Goal: Task Accomplishment & Management: Use online tool/utility

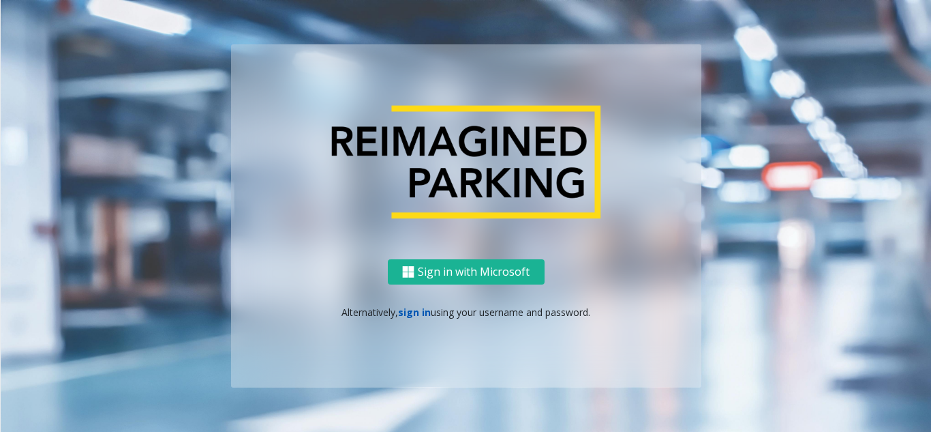
click at [406, 312] on link "sign in" at bounding box center [414, 311] width 33 height 13
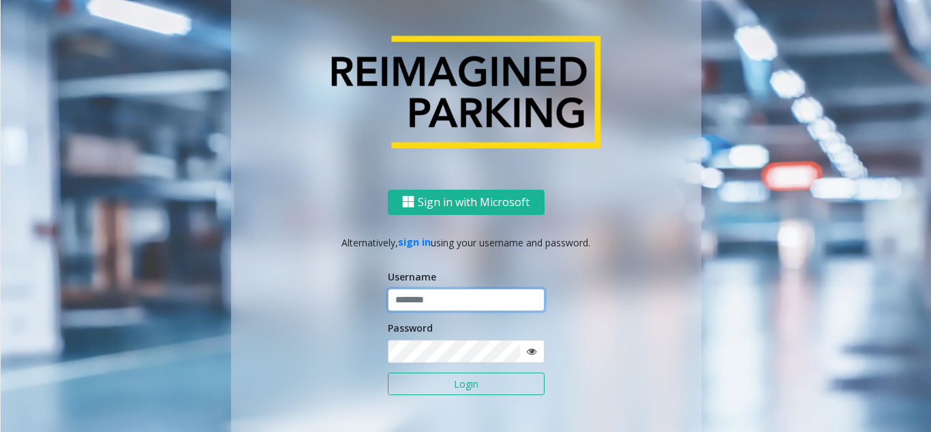
click at [410, 299] on input "text" at bounding box center [466, 299] width 157 height 23
type input "********"
click at [388, 372] on button "Login" at bounding box center [466, 383] width 157 height 23
click at [465, 381] on button "Login" at bounding box center [466, 383] width 157 height 23
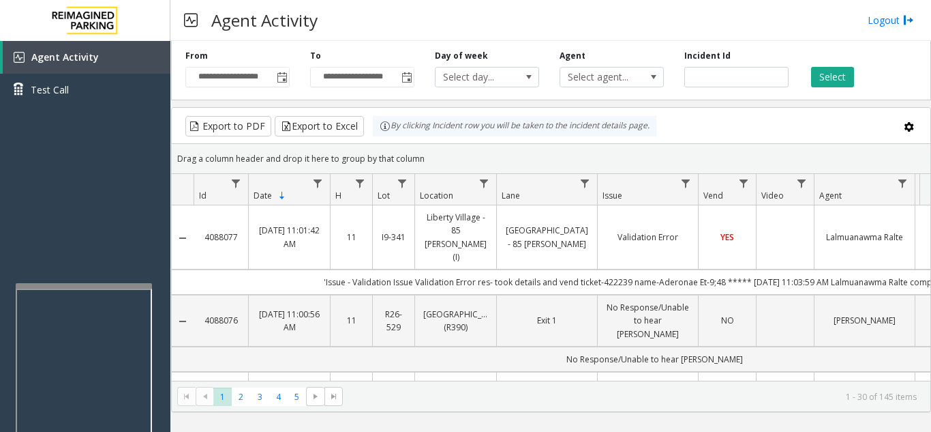
click at [81, 284] on div at bounding box center [84, 285] width 136 height 5
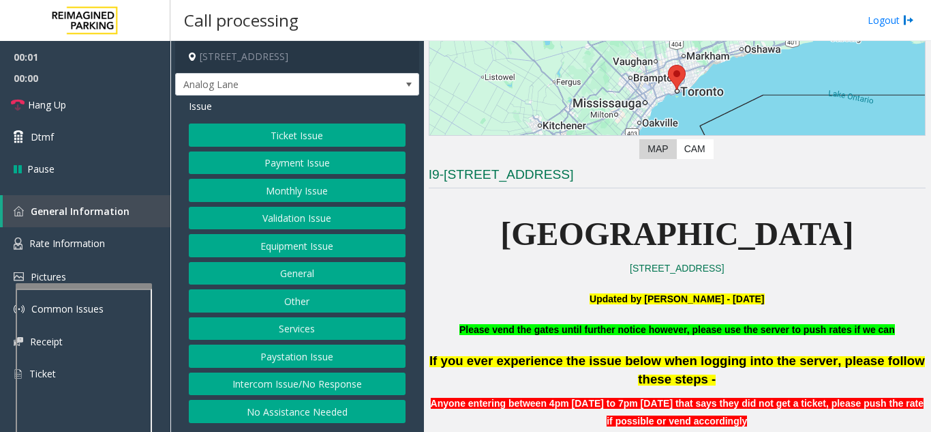
scroll to position [273, 0]
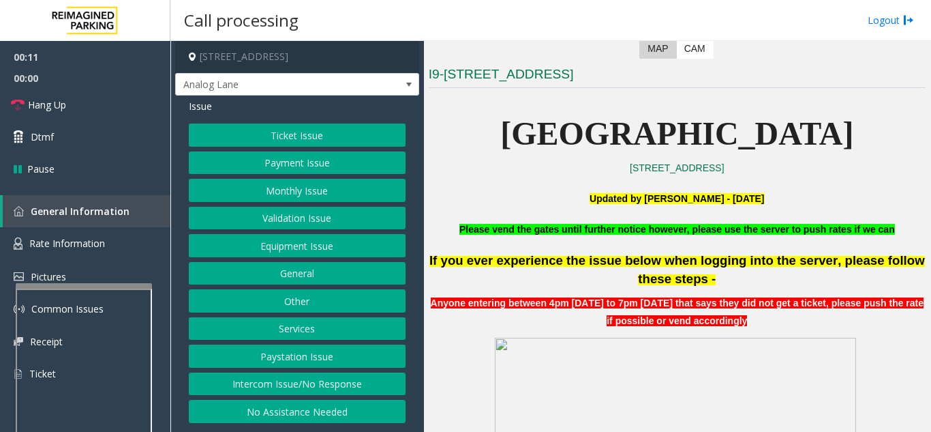
click at [300, 386] on button "Intercom Issue/No Response" at bounding box center [297, 383] width 217 height 23
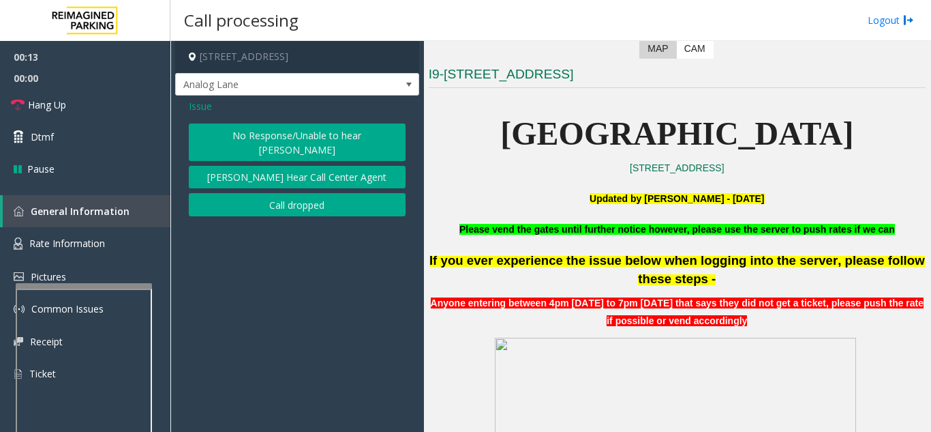
click at [310, 140] on button "No Response/Unable to hear [PERSON_NAME]" at bounding box center [297, 142] width 217 height 38
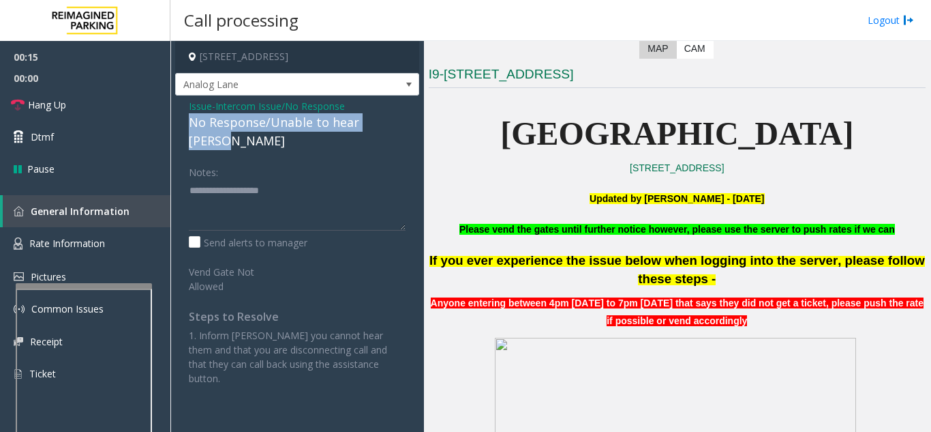
drag, startPoint x: 186, startPoint y: 120, endPoint x: 406, endPoint y: 120, distance: 220.3
click at [406, 120] on div "Issue - Intercom Issue/No Response No Response/Unable to hear [PERSON_NAME] Not…" at bounding box center [297, 246] width 244 height 303
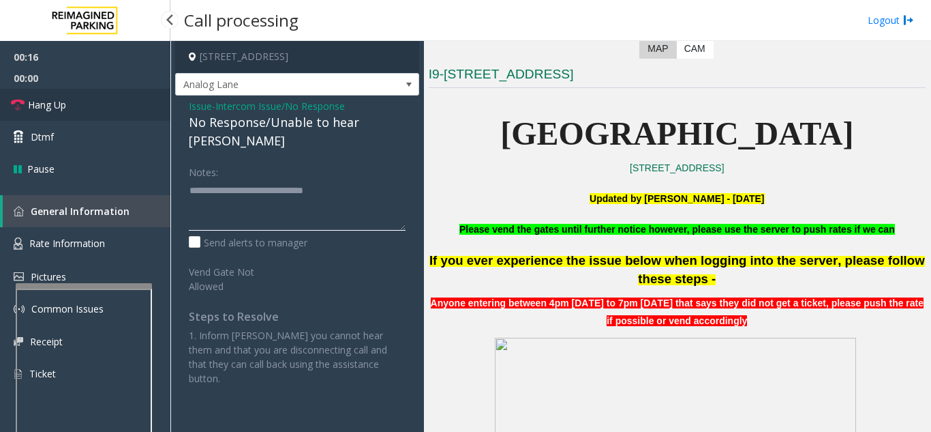
type textarea "**********"
click at [119, 111] on link "Hang Up" at bounding box center [85, 105] width 170 height 32
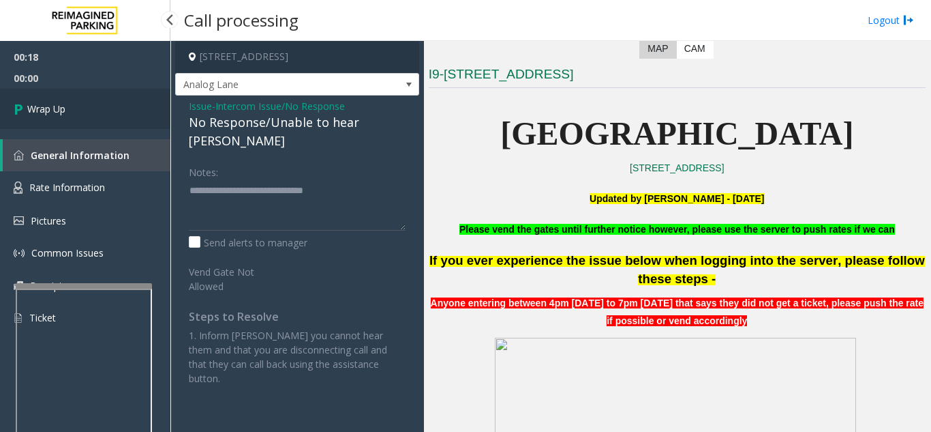
click at [119, 111] on link "Wrap Up" at bounding box center [85, 109] width 170 height 40
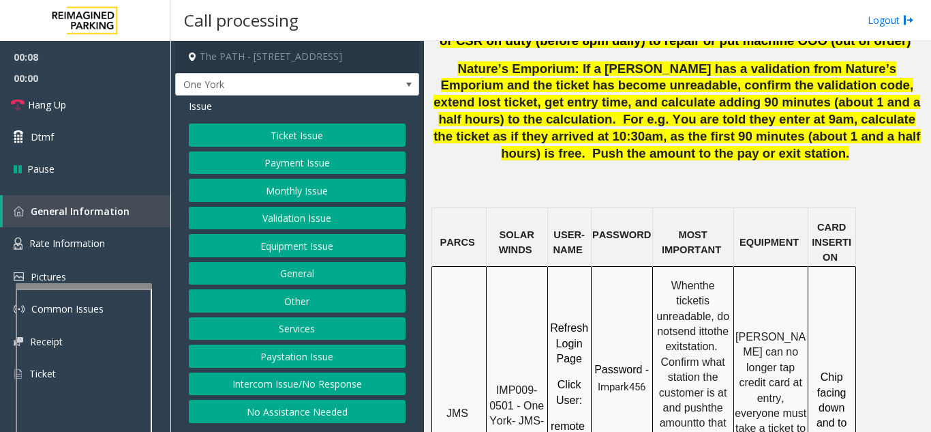
scroll to position [1091, 0]
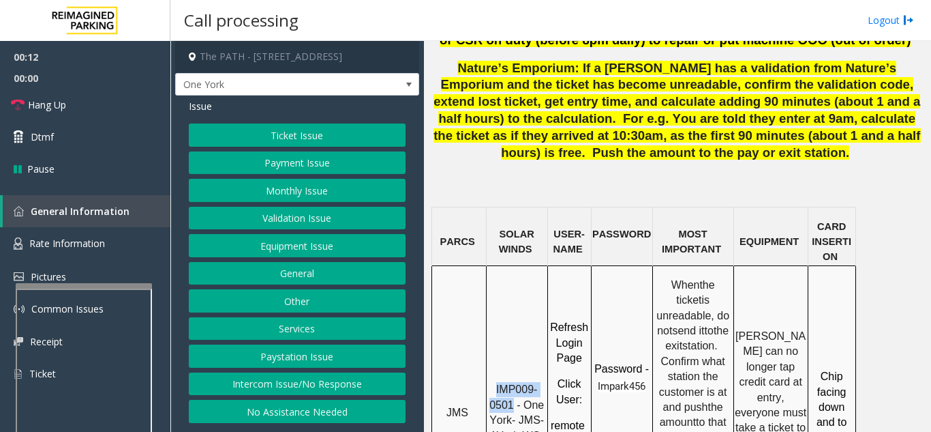
drag, startPoint x: 515, startPoint y: 267, endPoint x: 494, endPoint y: 242, distance: 32.0
click at [494, 370] on div "IMP009-0501 - One York- JMS-1York-WS" at bounding box center [517, 407] width 61 height 74
click at [303, 134] on button "Ticket Issue" at bounding box center [297, 134] width 217 height 23
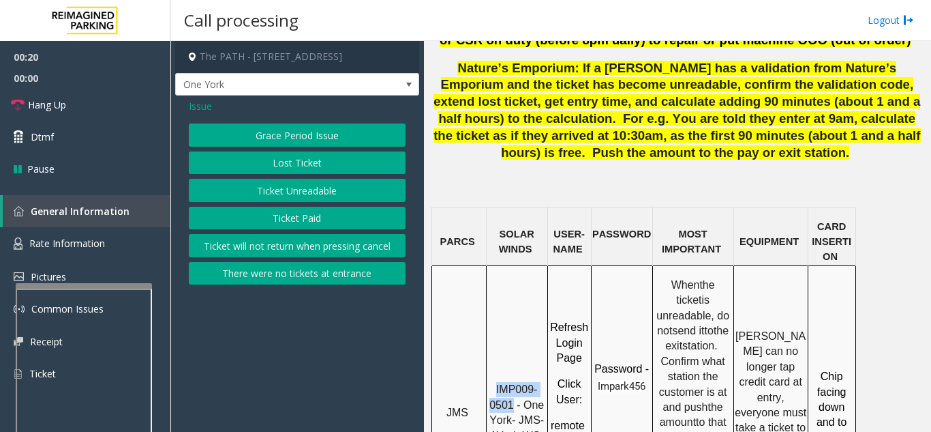
click at [301, 189] on button "Ticket Unreadable" at bounding box center [297, 190] width 217 height 23
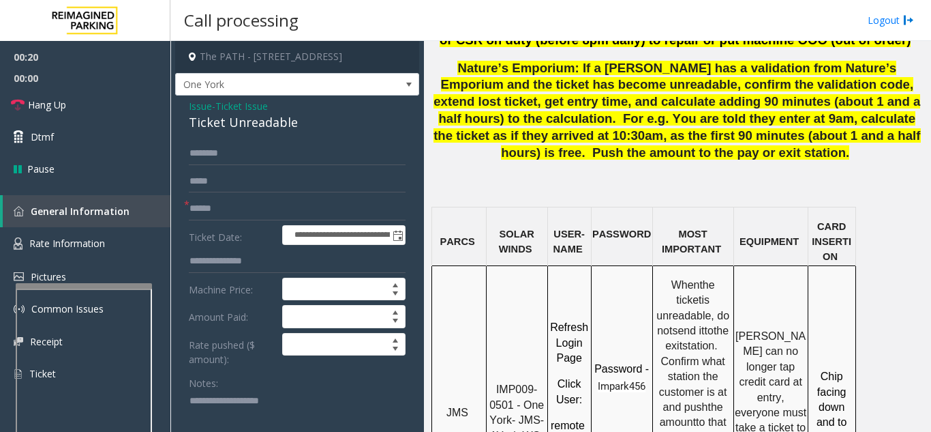
click at [255, 220] on form "**********" at bounding box center [297, 325] width 217 height 366
click at [260, 203] on input "text" at bounding box center [297, 208] width 217 height 23
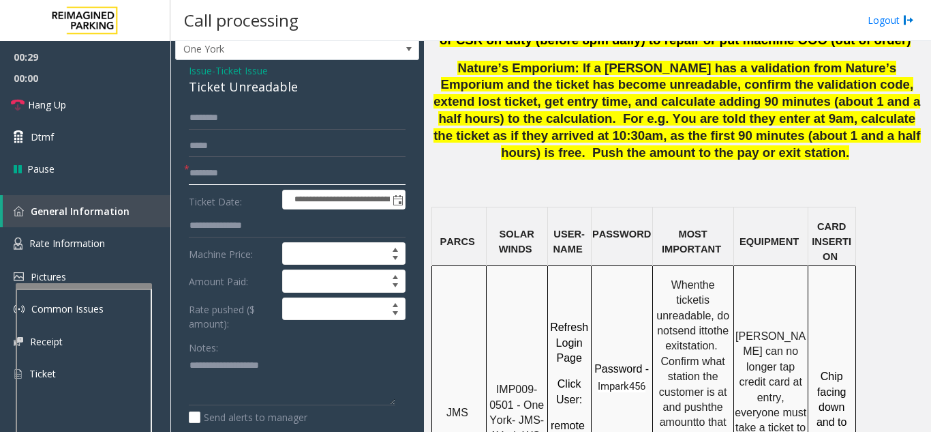
scroll to position [0, 0]
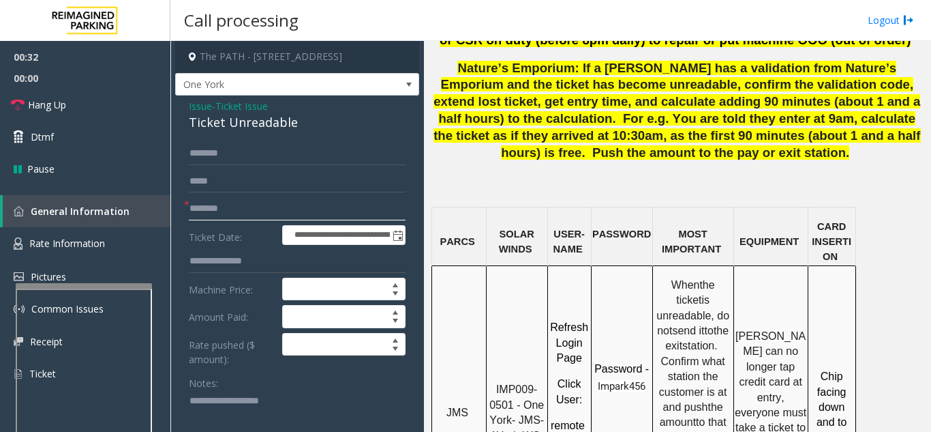
type input "********"
click at [250, 392] on textarea at bounding box center [292, 415] width 207 height 51
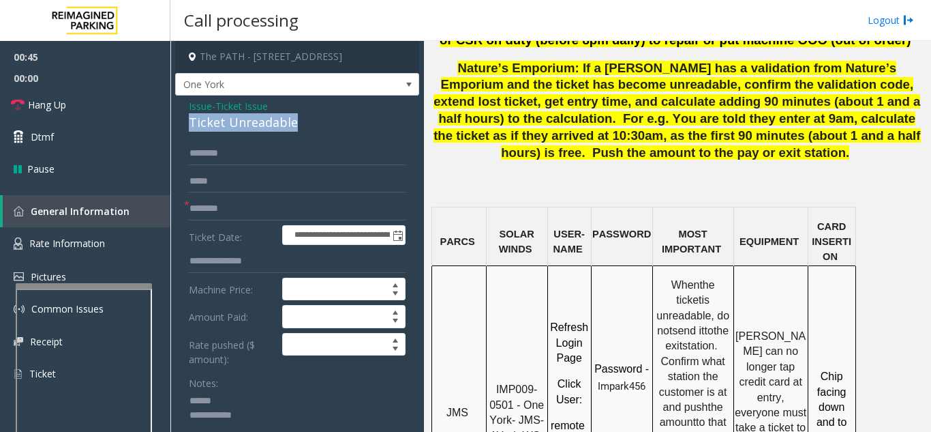
drag, startPoint x: 203, startPoint y: 123, endPoint x: 302, endPoint y: 128, distance: 99.0
click at [327, 396] on textarea at bounding box center [292, 415] width 207 height 51
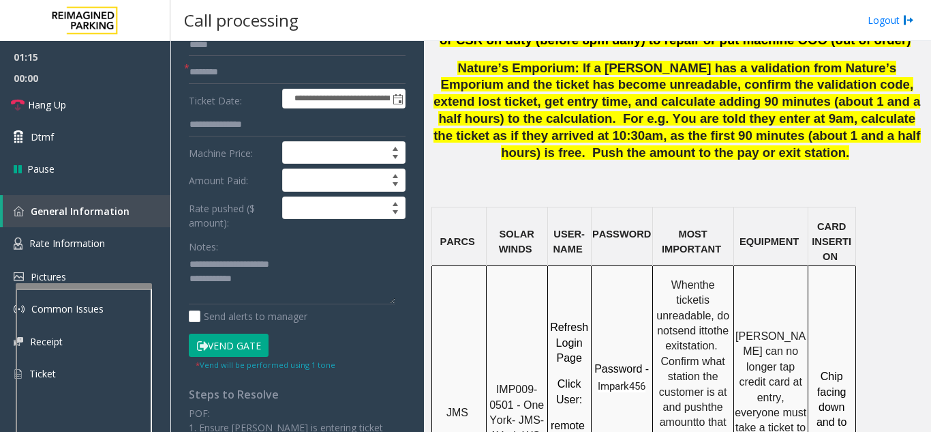
click at [242, 344] on button "Vend Gate" at bounding box center [229, 344] width 80 height 23
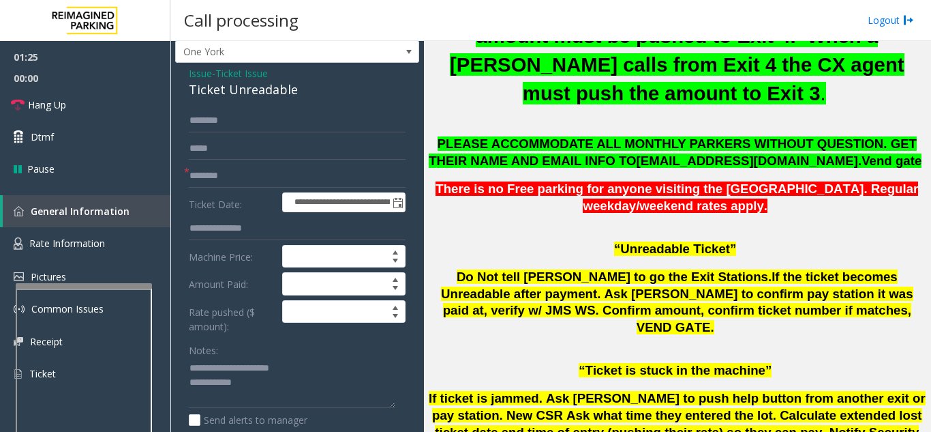
scroll to position [0, 0]
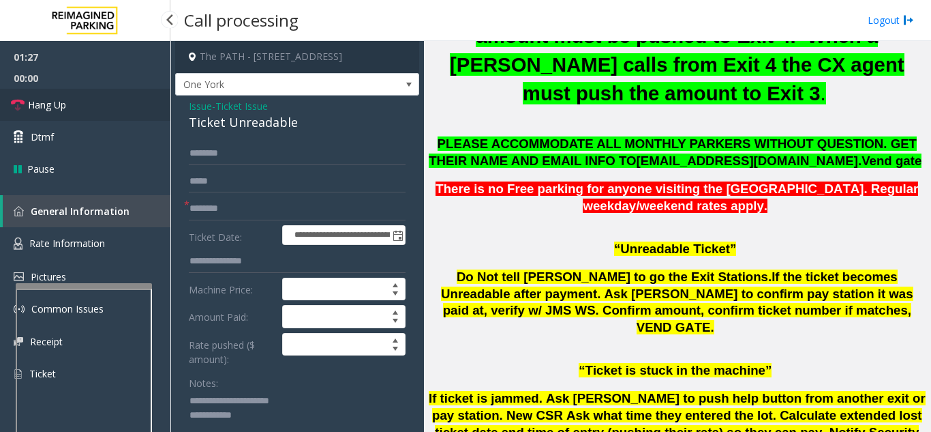
click at [83, 101] on link "Hang Up" at bounding box center [85, 105] width 170 height 32
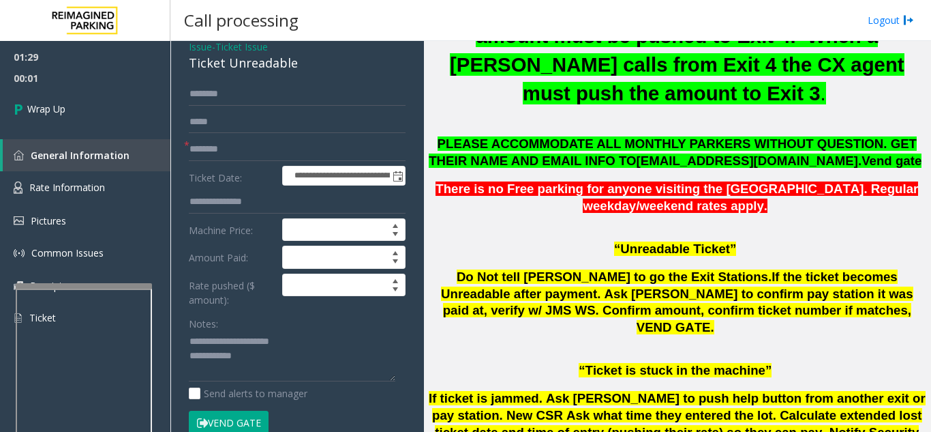
scroll to position [136, 0]
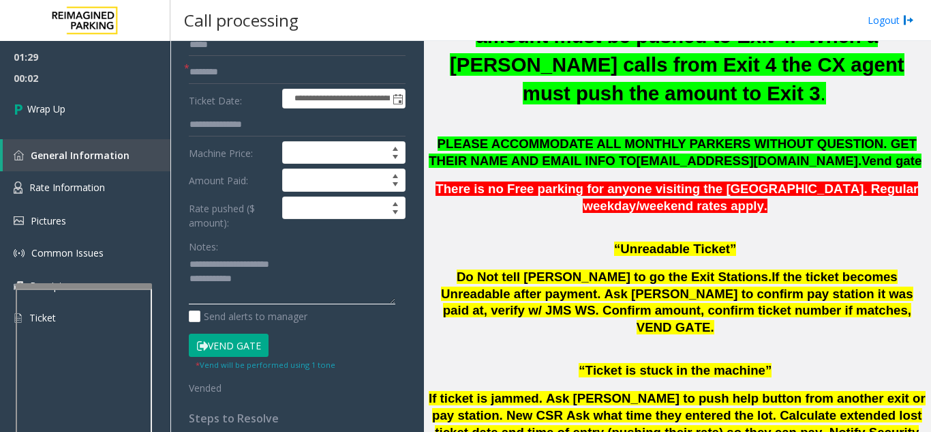
click at [282, 286] on textarea at bounding box center [292, 279] width 207 height 51
click at [289, 276] on textarea at bounding box center [292, 279] width 207 height 51
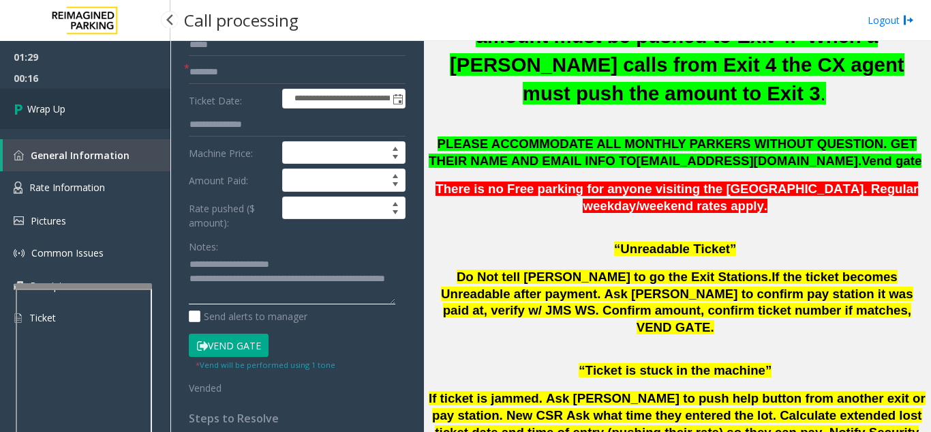
type textarea "**********"
click at [52, 108] on span "Wrap Up" at bounding box center [46, 109] width 38 height 14
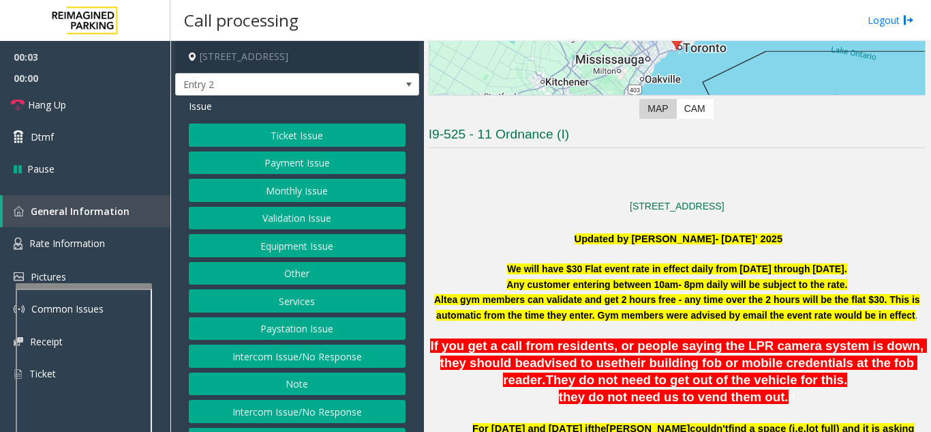
scroll to position [409, 0]
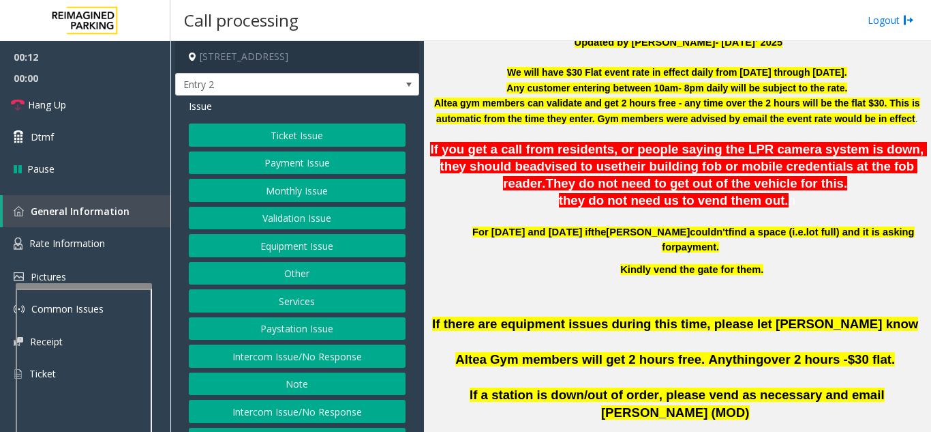
click at [326, 358] on button "Intercom Issue/No Response" at bounding box center [297, 355] width 217 height 23
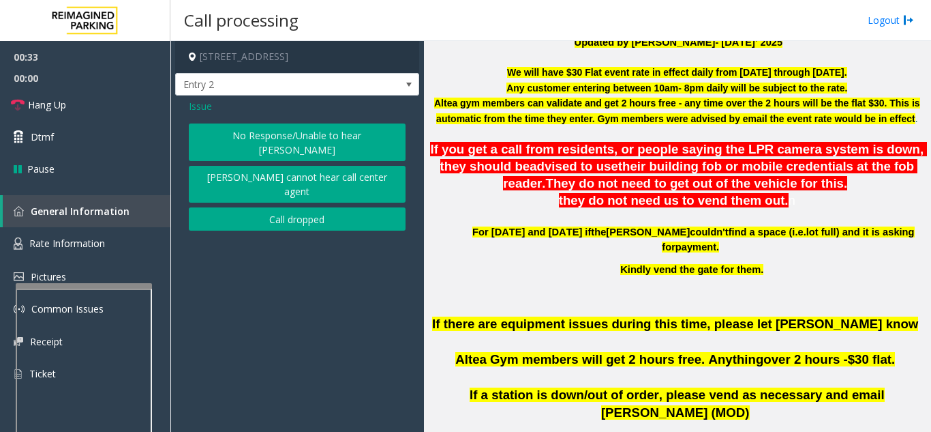
click at [477, 262] on p "Kindly vend the gate for them." at bounding box center [694, 269] width 464 height 15
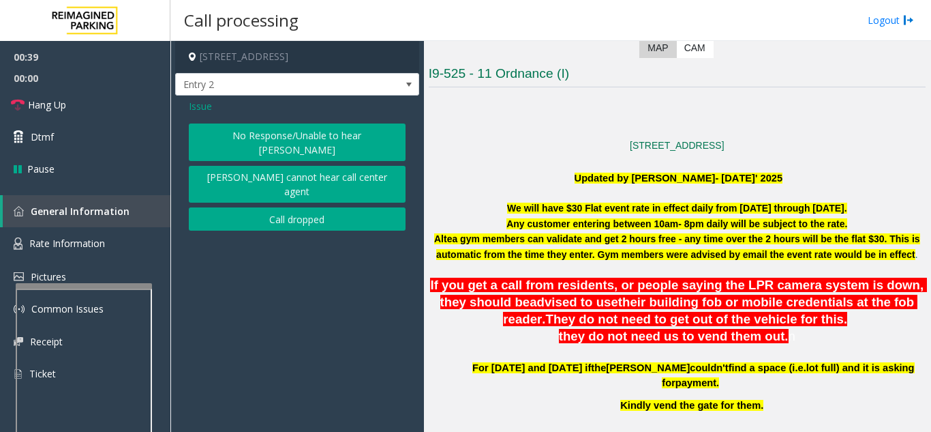
scroll to position [273, 0]
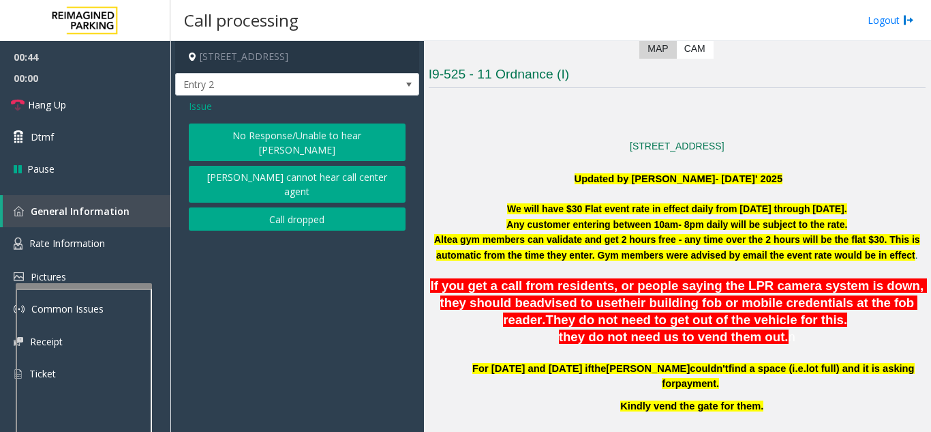
click at [205, 104] on span "Issue" at bounding box center [200, 106] width 23 height 14
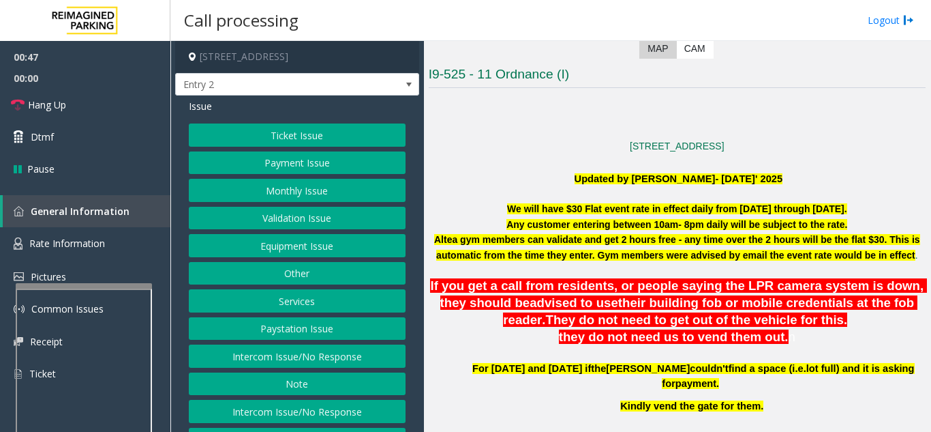
click at [293, 246] on button "Equipment Issue" at bounding box center [297, 245] width 217 height 23
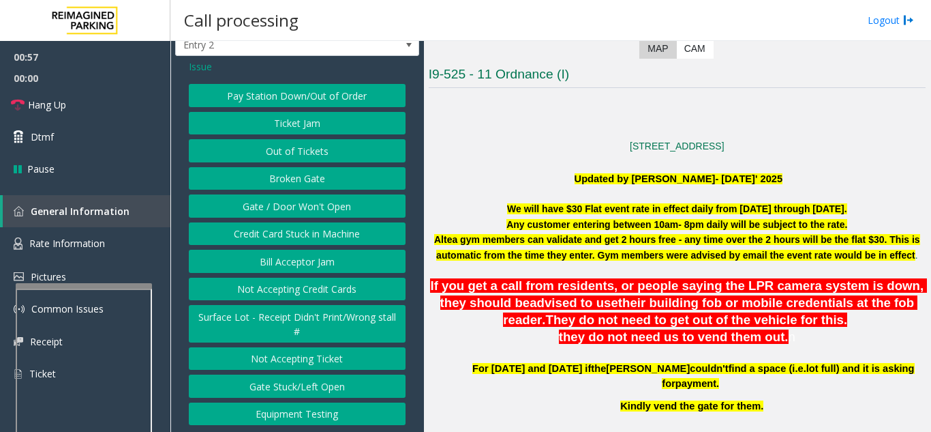
scroll to position [0, 0]
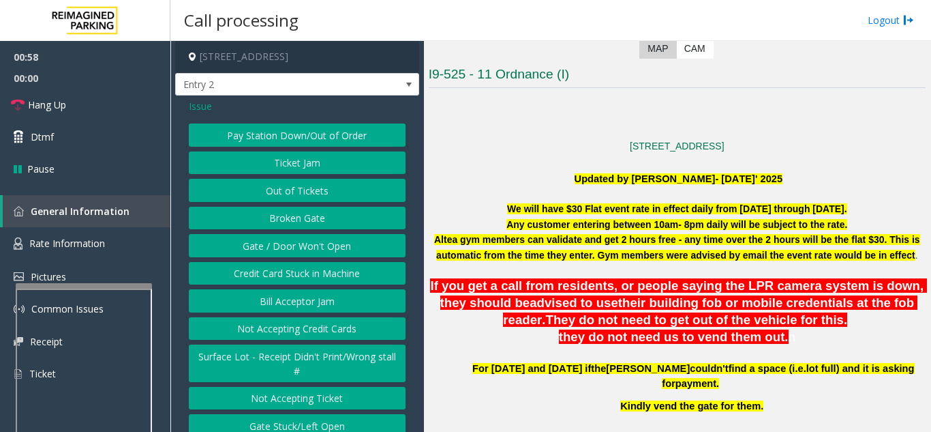
click at [199, 97] on div "Issue Pay Station Down/Out of Order Ticket Jam Out of Tickets [GEOGRAPHIC_DATA]…" at bounding box center [297, 283] width 244 height 376
click at [199, 105] on span "Issue" at bounding box center [200, 106] width 23 height 14
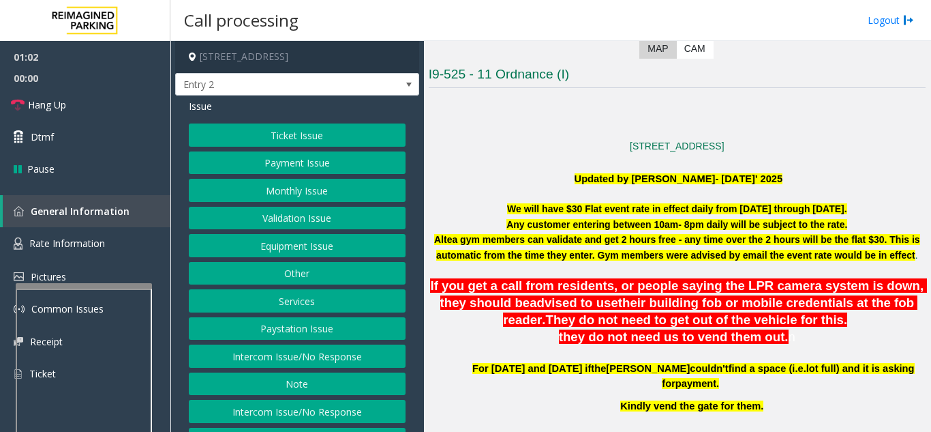
click at [297, 277] on button "Other" at bounding box center [297, 273] width 217 height 23
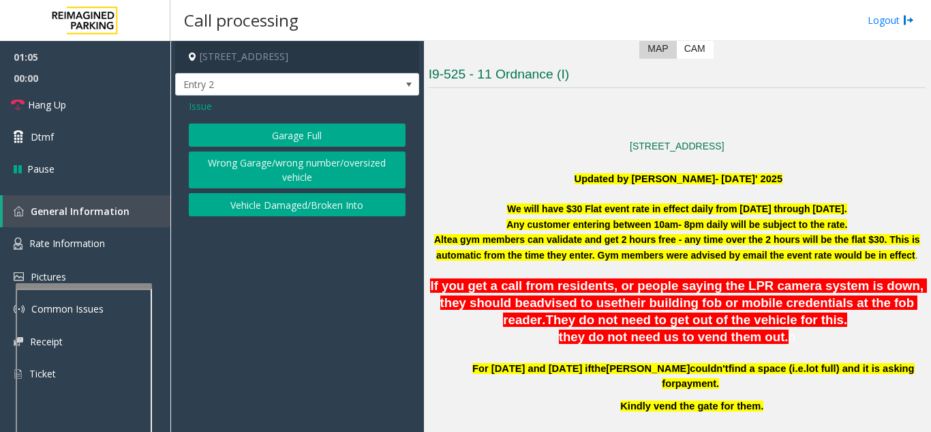
click at [273, 176] on button "Wrong Garage/wrong number/oversized vehicle" at bounding box center [297, 170] width 217 height 38
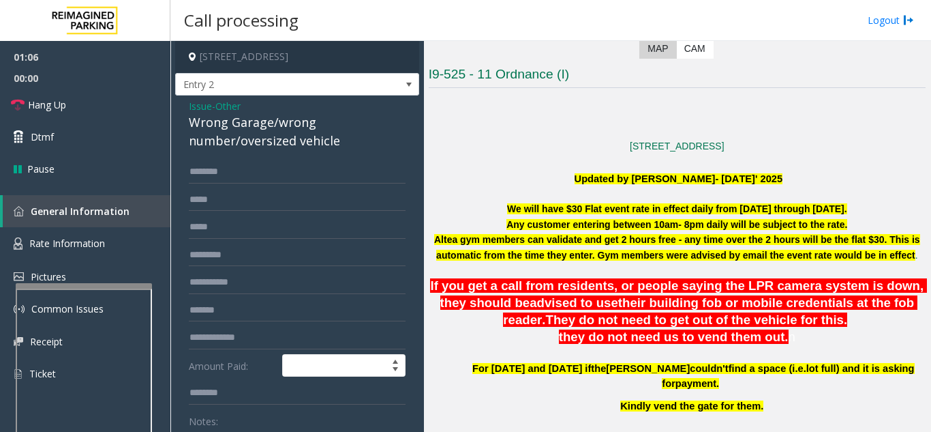
scroll to position [68, 0]
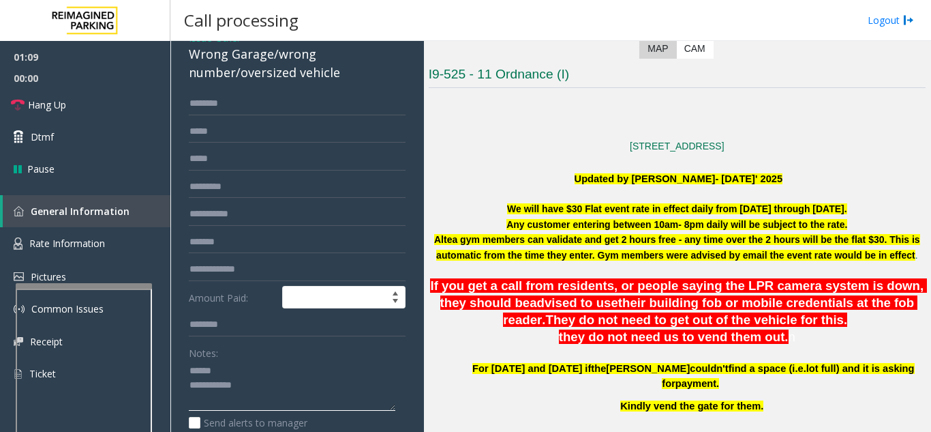
click at [232, 367] on textarea at bounding box center [292, 385] width 207 height 51
click at [80, 103] on link "Hang Up" at bounding box center [85, 105] width 170 height 32
click at [270, 372] on textarea at bounding box center [292, 385] width 207 height 51
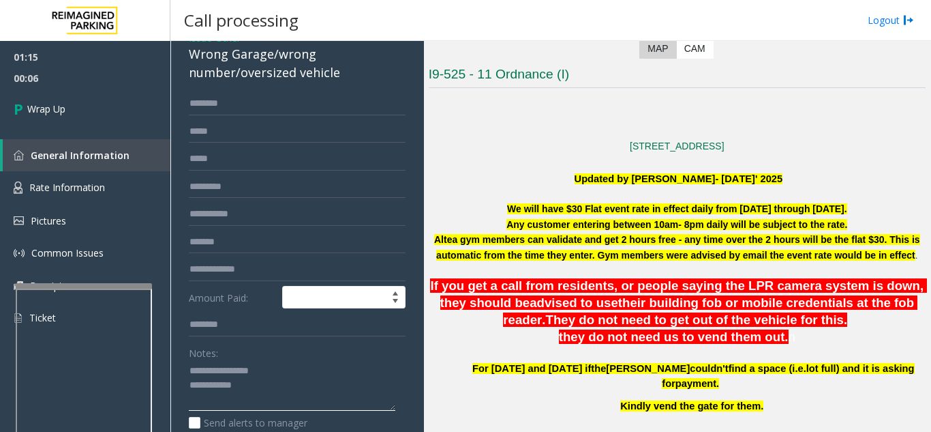
click at [350, 386] on textarea at bounding box center [292, 385] width 207 height 51
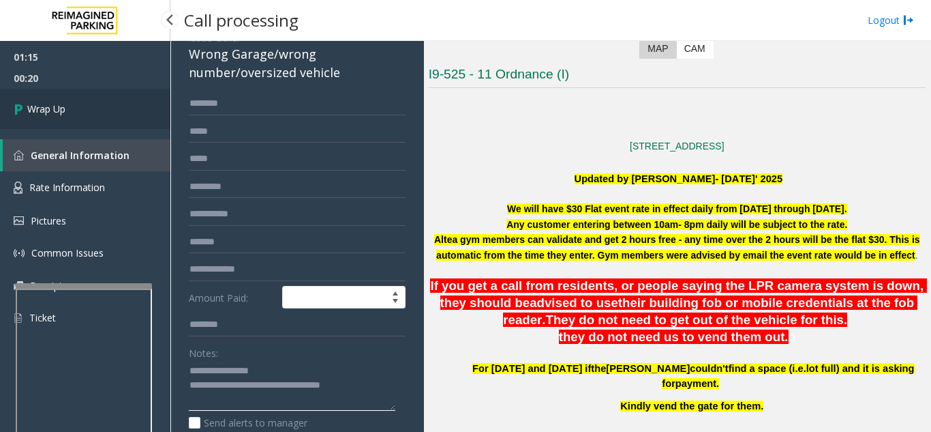
type textarea "**********"
click at [63, 117] on link "Wrap Up" at bounding box center [85, 109] width 170 height 40
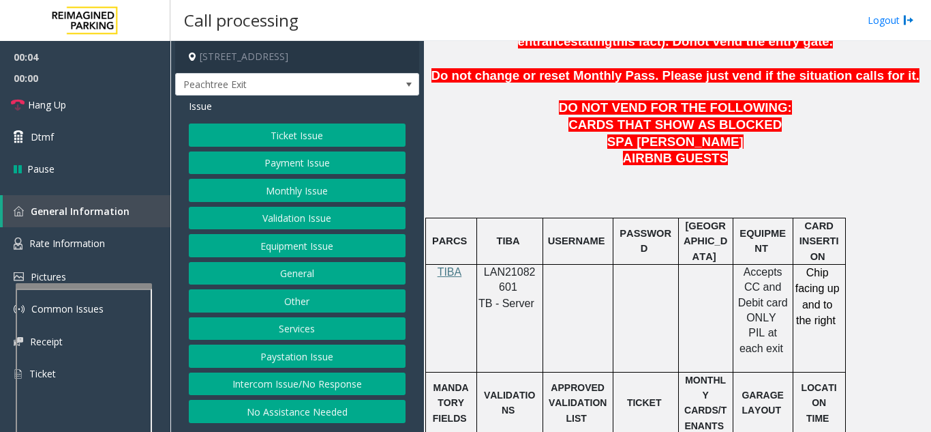
scroll to position [614, 0]
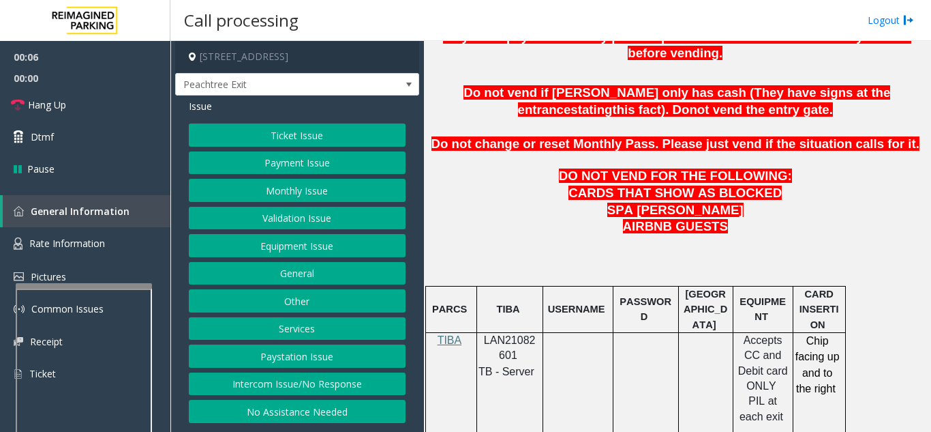
drag, startPoint x: 505, startPoint y: 323, endPoint x: 496, endPoint y: 322, distance: 8.2
click at [496, 333] on p "LAN21082601" at bounding box center [510, 348] width 56 height 31
drag, startPoint x: 520, startPoint y: 315, endPoint x: 483, endPoint y: 307, distance: 38.4
click at [483, 333] on p "LAN21082601" at bounding box center [510, 348] width 56 height 31
copy p "LAN21082601"
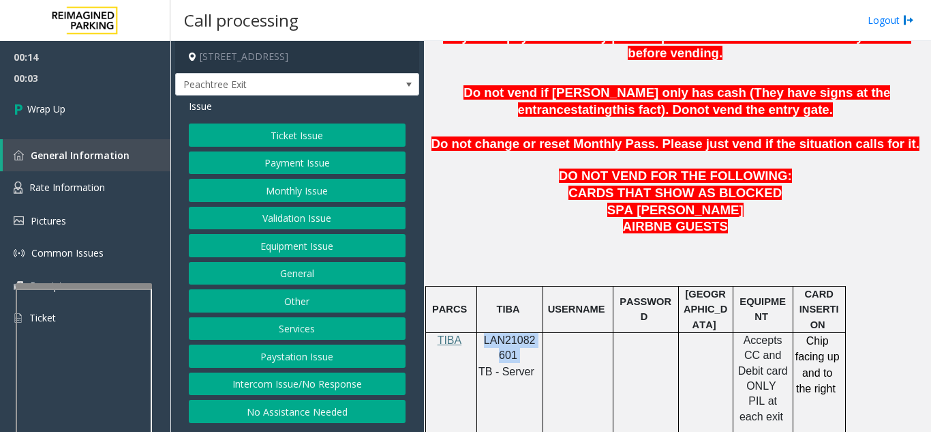
click at [296, 254] on button "Equipment Issue" at bounding box center [297, 245] width 217 height 23
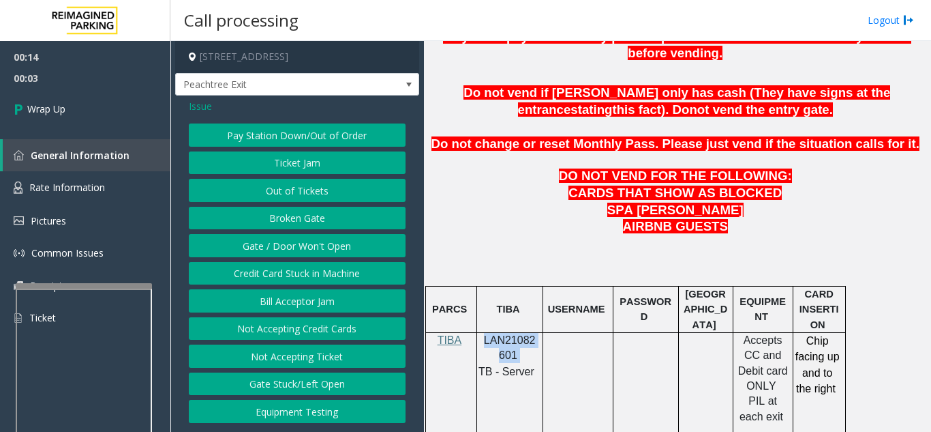
click at [296, 254] on button "Gate / Door Won't Open" at bounding box center [297, 245] width 217 height 23
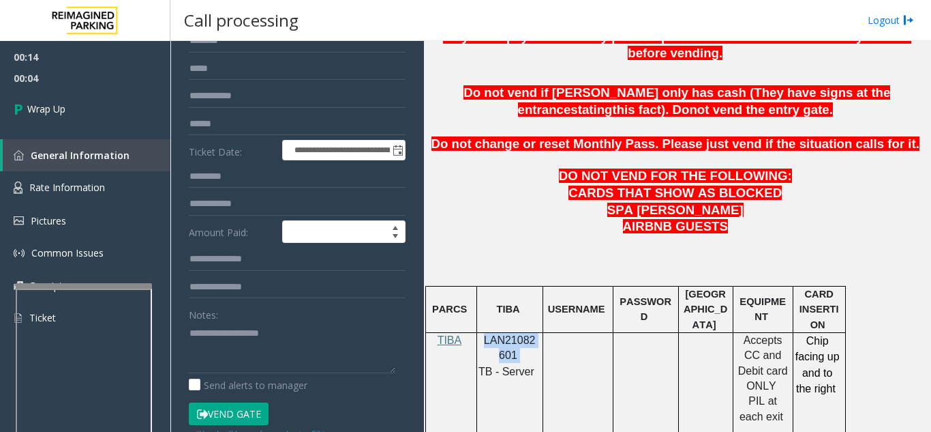
scroll to position [136, 0]
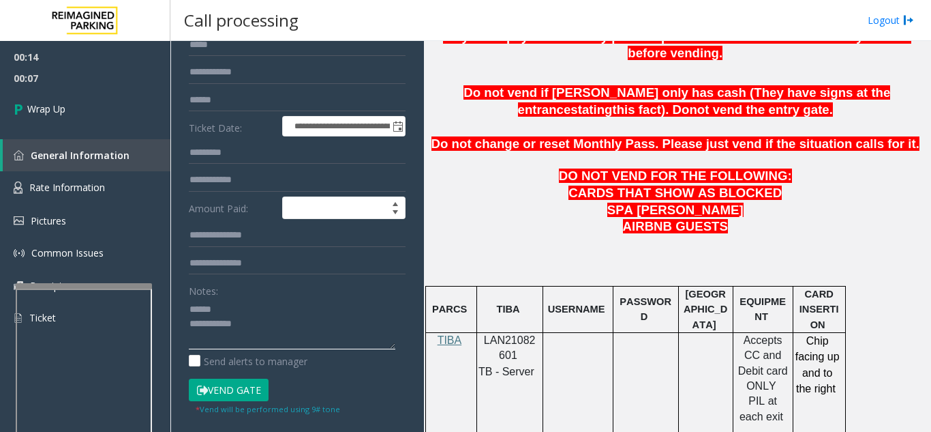
click at [250, 321] on textarea at bounding box center [292, 323] width 207 height 51
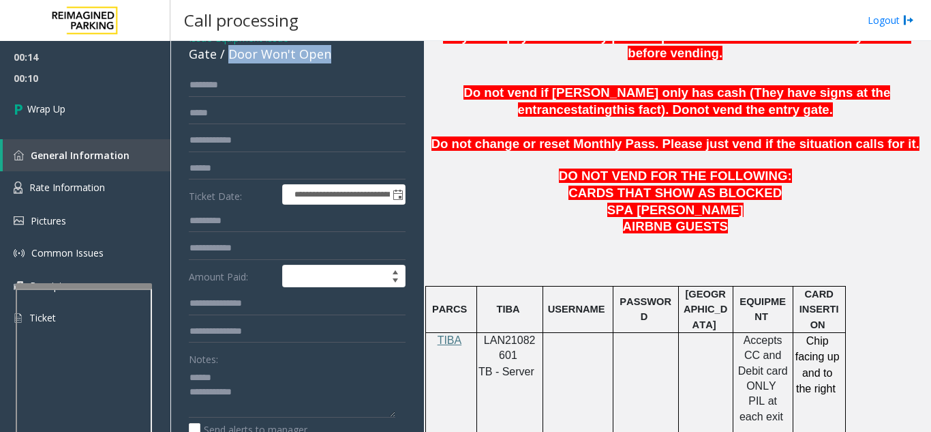
drag, startPoint x: 226, startPoint y: 67, endPoint x: 350, endPoint y: 70, distance: 124.1
click at [350, 63] on div "Gate / Door Won't Open" at bounding box center [297, 54] width 217 height 18
click at [291, 407] on textarea at bounding box center [292, 391] width 207 height 51
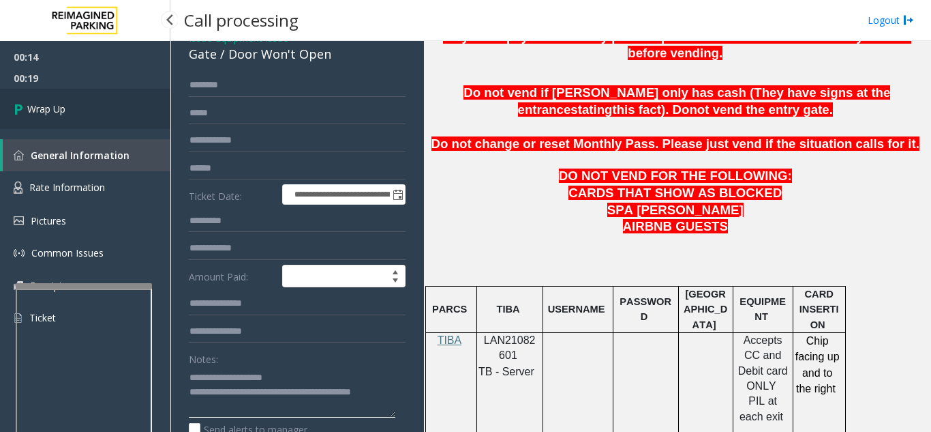
type textarea "**********"
click at [76, 110] on link "Wrap Up" at bounding box center [85, 109] width 170 height 40
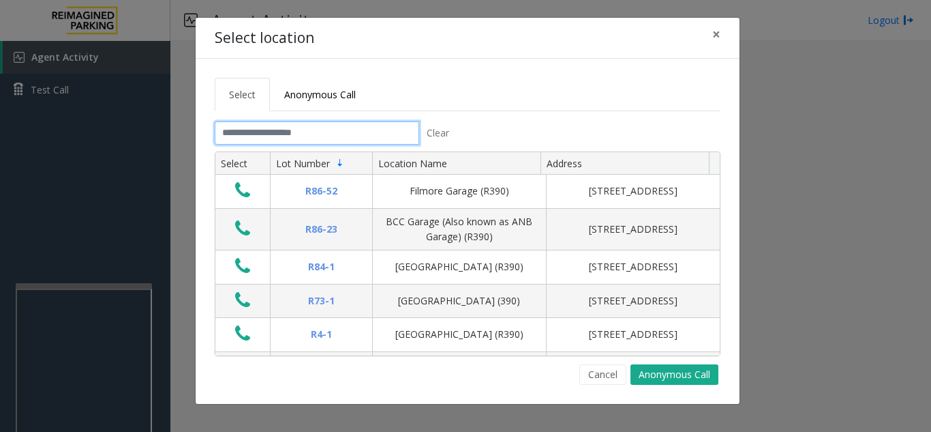
click at [308, 130] on input "text" at bounding box center [317, 132] width 205 height 23
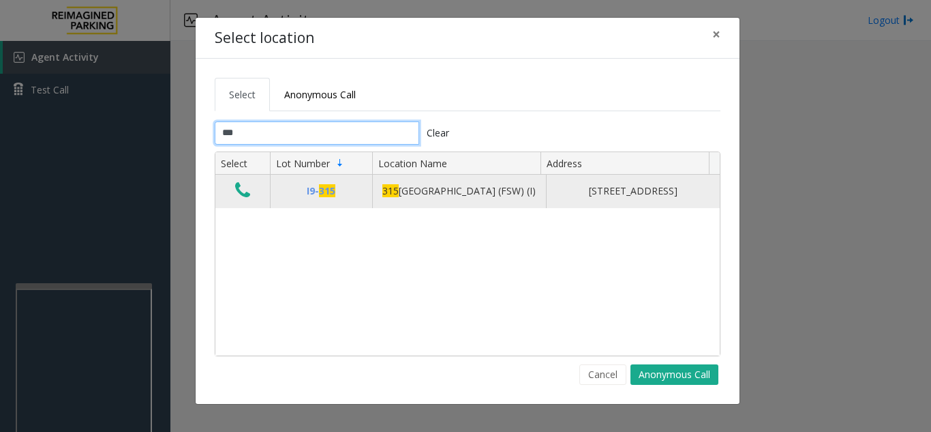
type input "***"
click at [239, 192] on icon "Data table" at bounding box center [242, 190] width 15 height 19
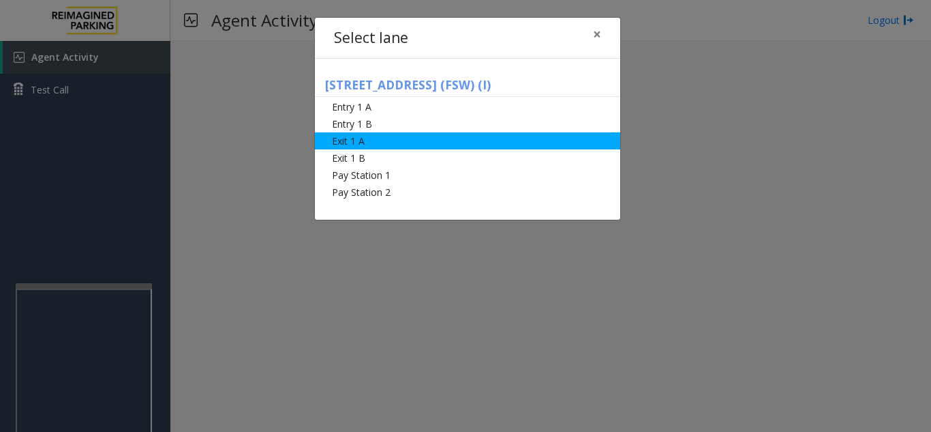
click at [431, 145] on li "Exit 1 A" at bounding box center [467, 140] width 305 height 17
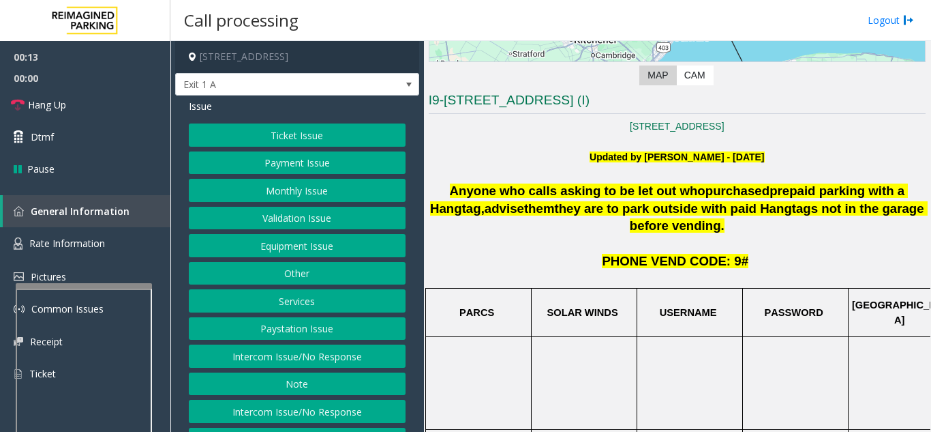
scroll to position [205, 0]
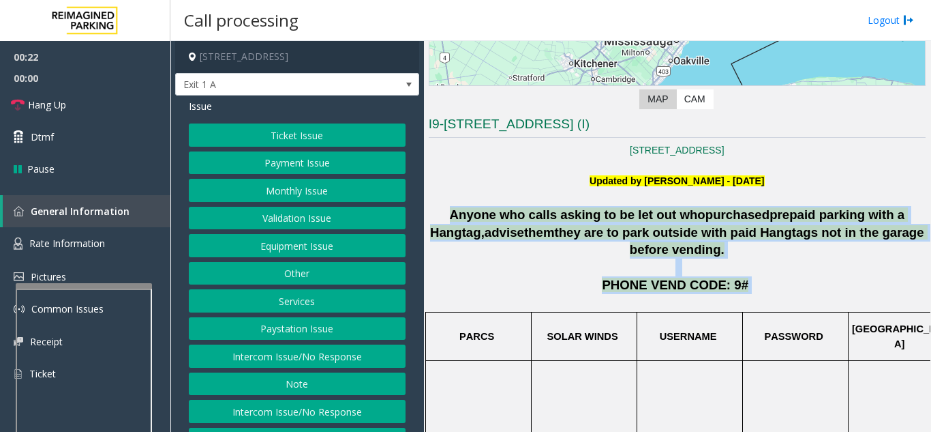
drag, startPoint x: 442, startPoint y: 207, endPoint x: 803, endPoint y: 275, distance: 367.7
click at [803, 276] on p "PHONE VEND CODE: 9#" at bounding box center [677, 285] width 497 height 18
drag, startPoint x: 803, startPoint y: 275, endPoint x: 452, endPoint y: 221, distance: 355.3
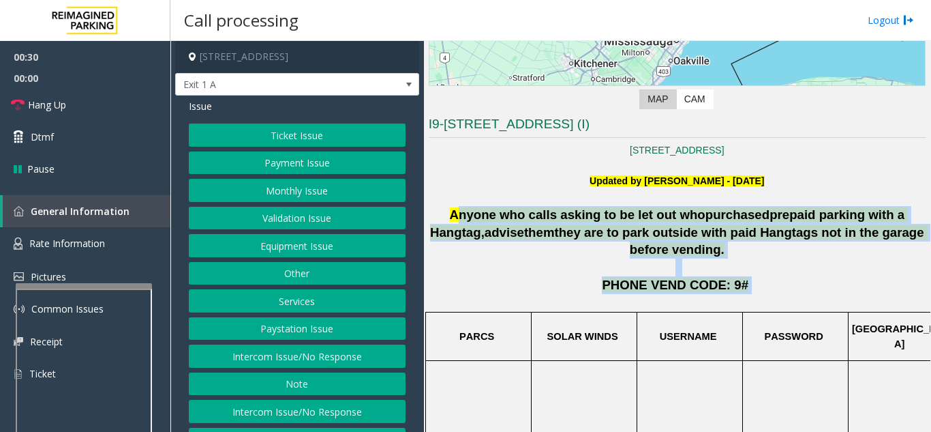
click at [320, 140] on button "Ticket Issue" at bounding box center [297, 134] width 217 height 23
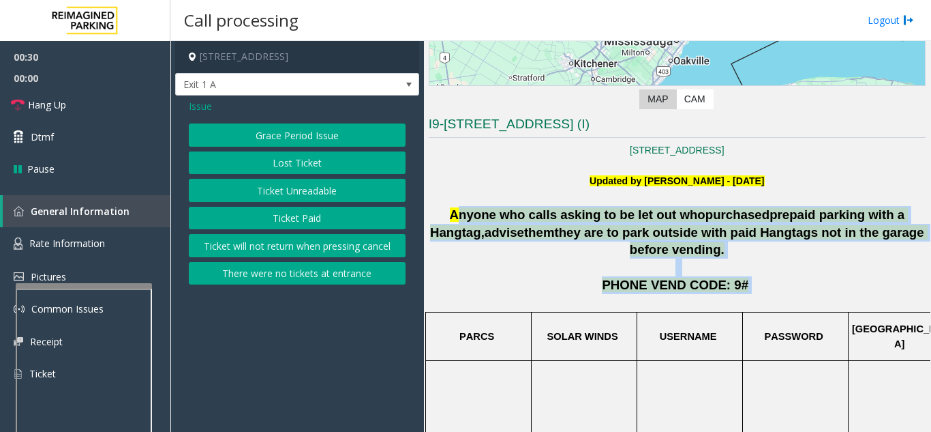
click at [309, 187] on button "Ticket Unreadable" at bounding box center [297, 190] width 217 height 23
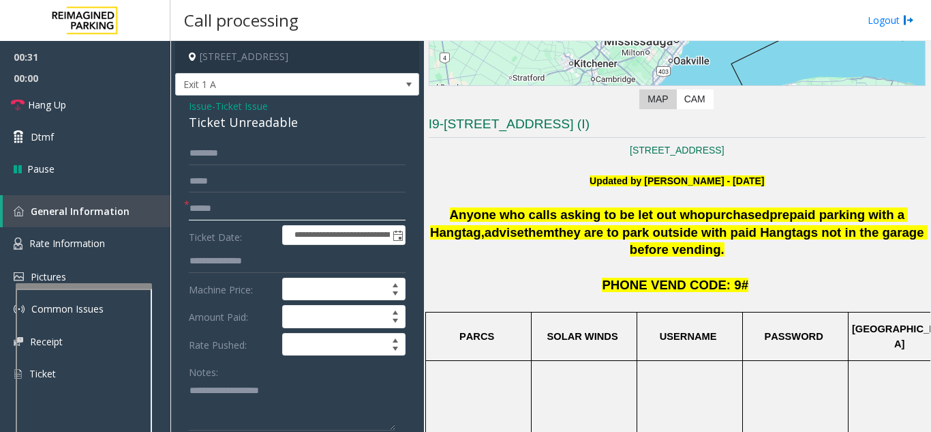
click at [271, 206] on input "text" at bounding box center [297, 208] width 217 height 23
type textarea "**********"
click at [269, 205] on input "text" at bounding box center [297, 208] width 217 height 23
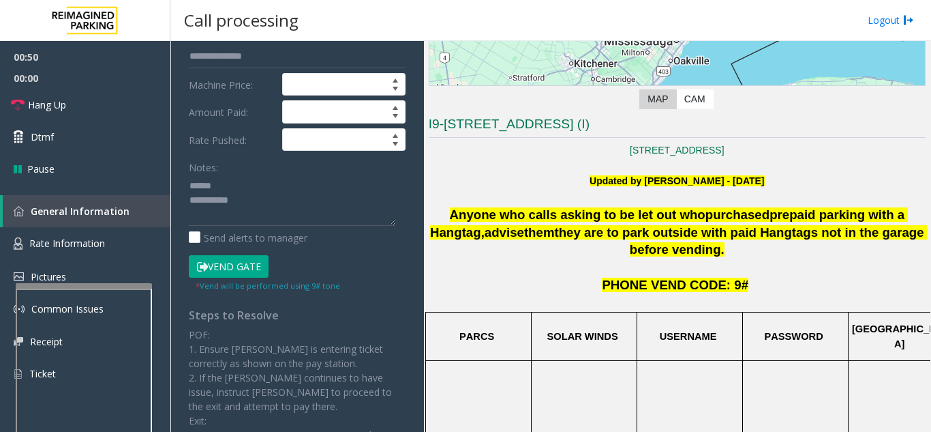
type input "*******"
click at [240, 272] on button "Vend Gate" at bounding box center [229, 266] width 80 height 23
click at [279, 183] on textarea at bounding box center [292, 200] width 207 height 51
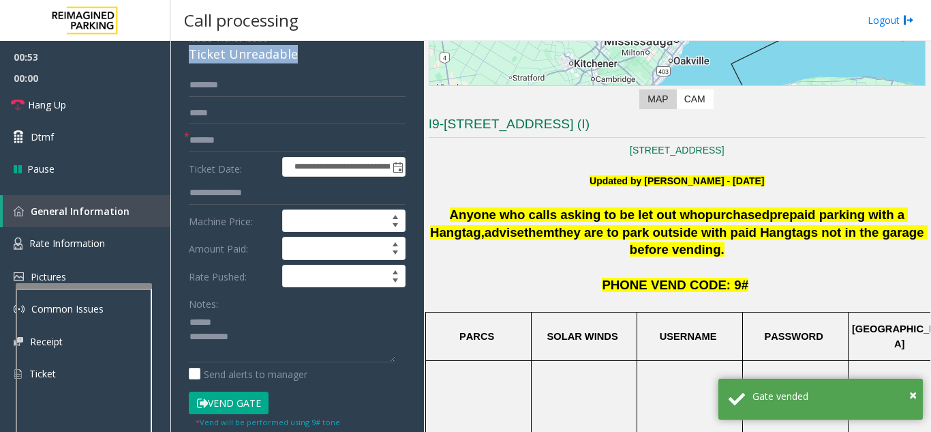
drag, startPoint x: 181, startPoint y: 53, endPoint x: 303, endPoint y: 59, distance: 122.9
click at [303, 59] on div "**********" at bounding box center [297, 399] width 244 height 745
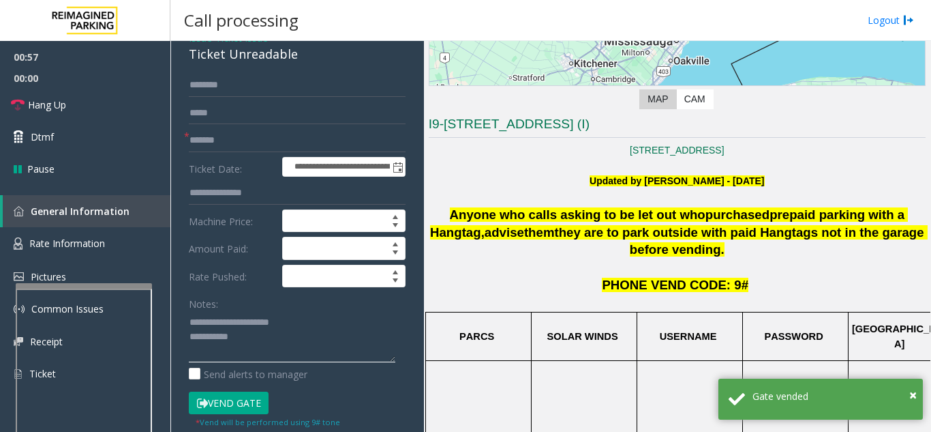
click at [262, 335] on textarea at bounding box center [292, 336] width 207 height 51
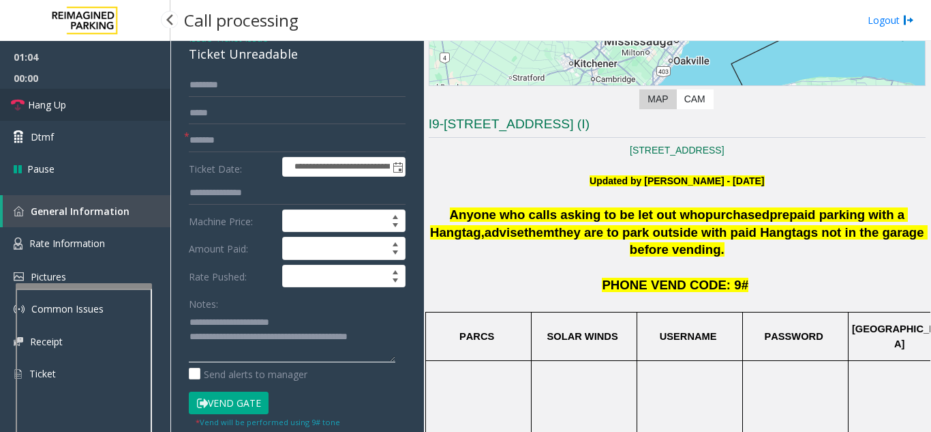
type textarea "**********"
click at [64, 105] on span "Hang Up" at bounding box center [47, 105] width 38 height 14
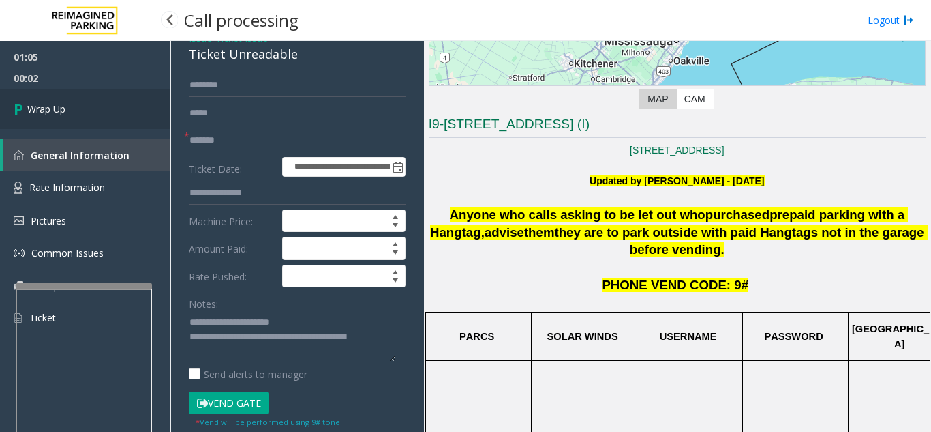
click at [112, 115] on link "Wrap Up" at bounding box center [85, 109] width 170 height 40
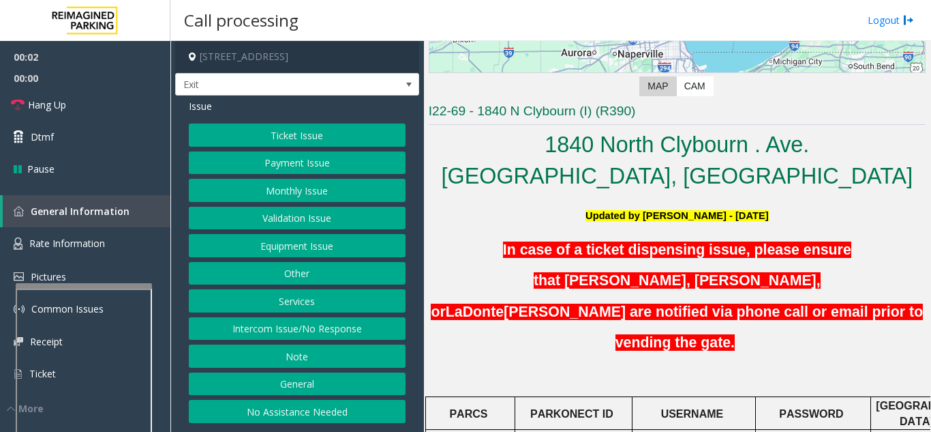
scroll to position [273, 0]
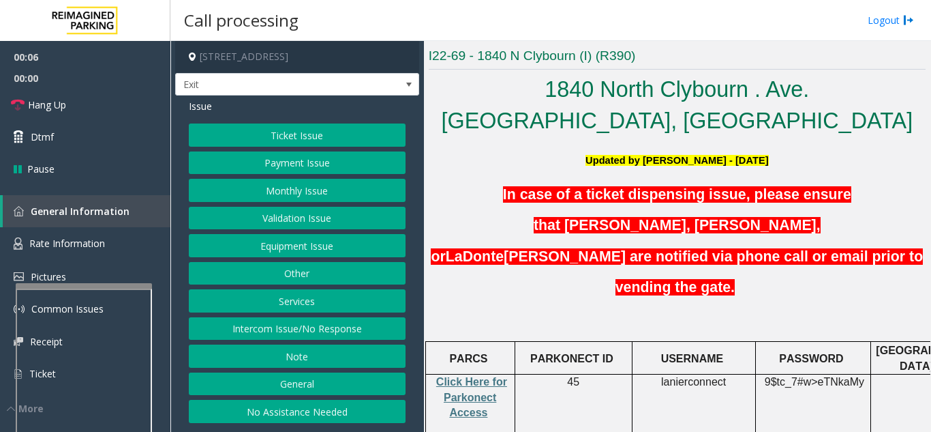
click at [297, 141] on button "Ticket Issue" at bounding box center [297, 134] width 217 height 23
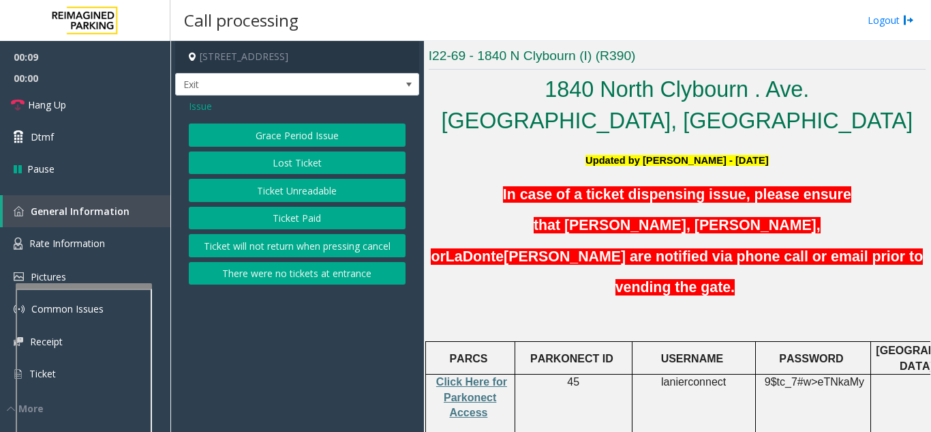
click at [287, 282] on button "There were no tickets at entrance" at bounding box center [297, 273] width 217 height 23
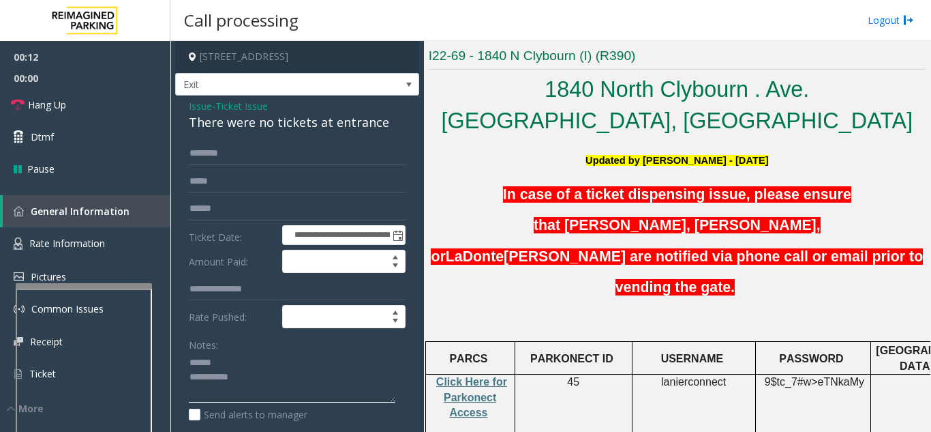
click at [227, 361] on textarea at bounding box center [292, 377] width 207 height 51
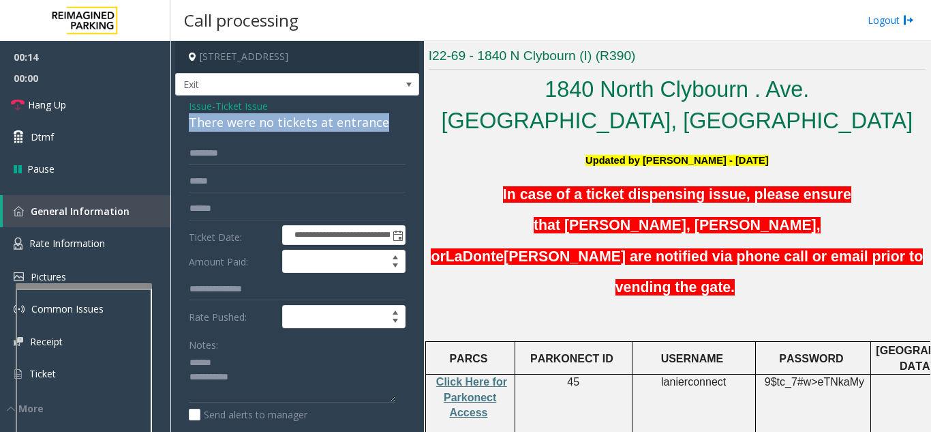
drag, startPoint x: 210, startPoint y: 126, endPoint x: 386, endPoint y: 130, distance: 176.0
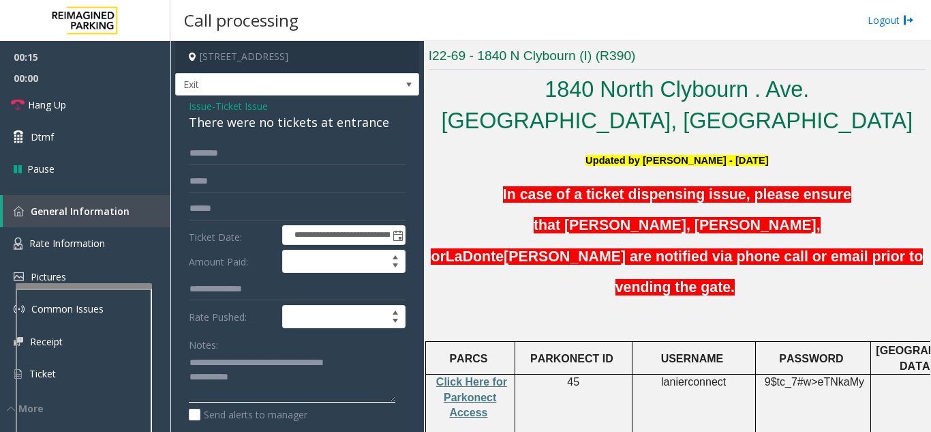
type textarea "**********"
click at [262, 155] on input "text" at bounding box center [297, 153] width 217 height 23
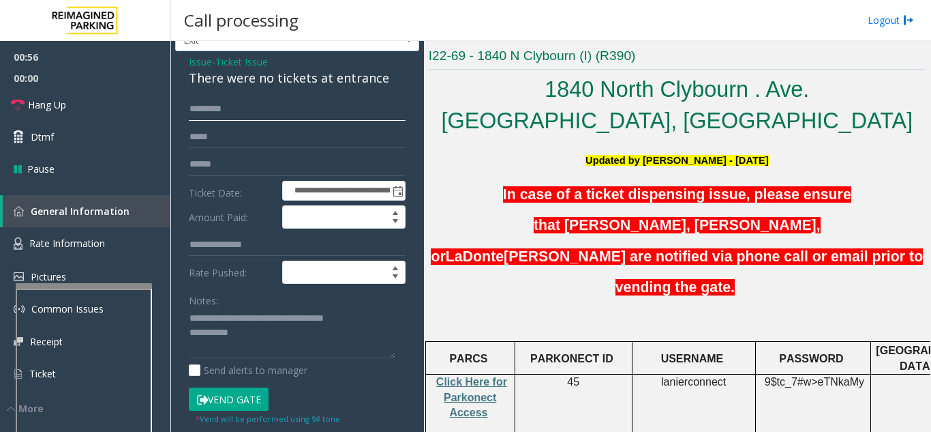
scroll to position [68, 0]
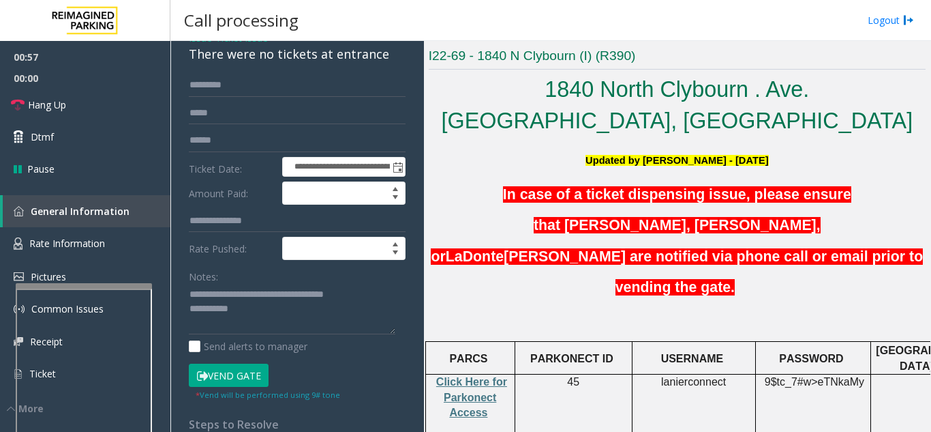
click at [231, 376] on button "Vend Gate" at bounding box center [229, 374] width 80 height 23
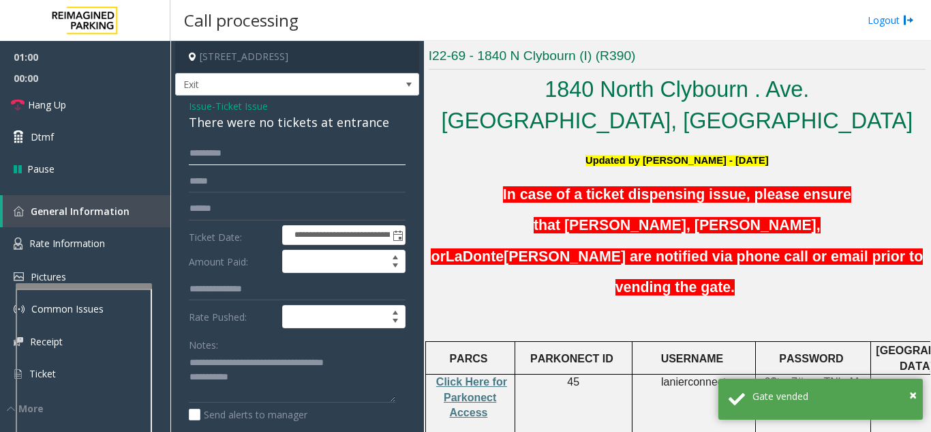
click at [220, 151] on input "*********" at bounding box center [297, 153] width 217 height 23
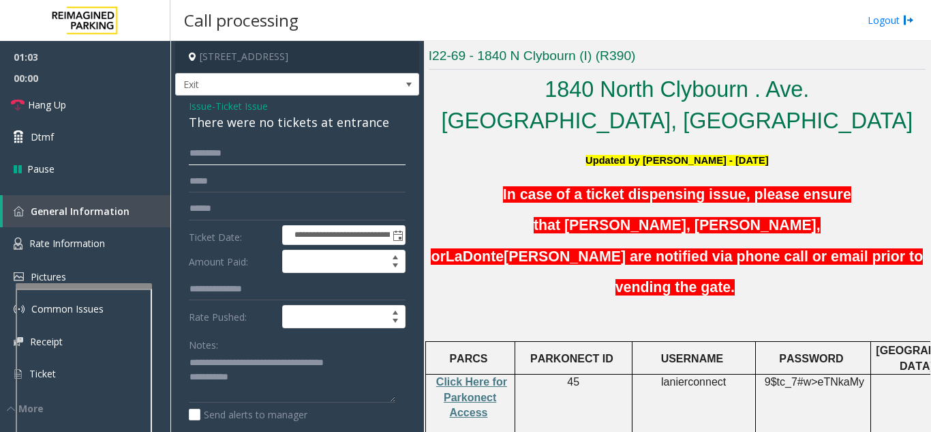
drag, startPoint x: 207, startPoint y: 149, endPoint x: 190, endPoint y: 138, distance: 19.9
click at [189, 153] on input "*********" at bounding box center [297, 153] width 217 height 23
type input "****"
click at [61, 110] on span "Hang Up" at bounding box center [47, 105] width 38 height 14
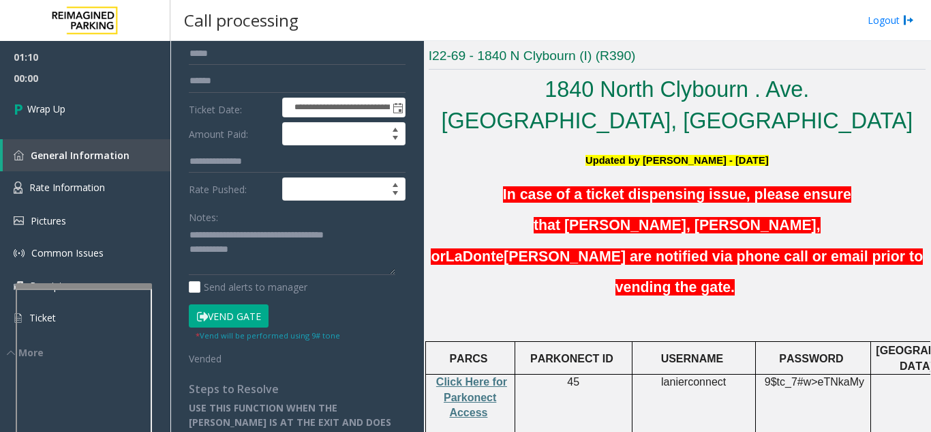
scroll to position [136, 0]
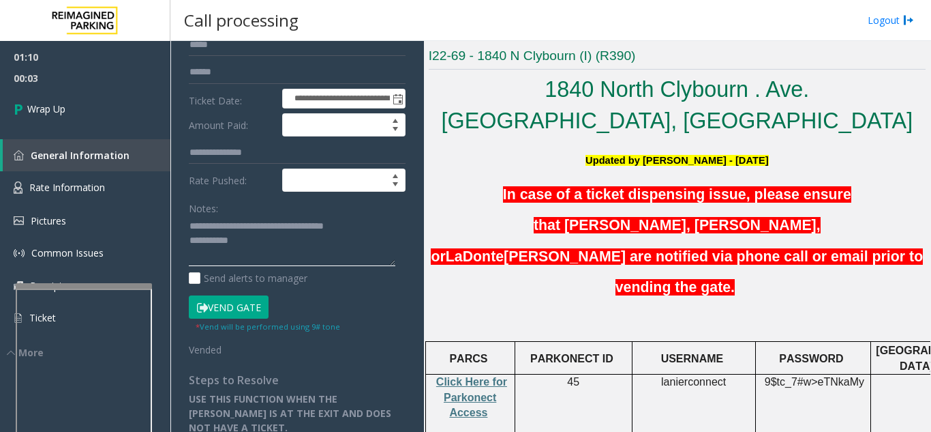
click at [254, 240] on textarea at bounding box center [292, 240] width 207 height 51
type textarea "**********"
click at [246, 185] on label "Rate Pushed:" at bounding box center [231, 179] width 93 height 23
click at [111, 119] on link "Wrap Up" at bounding box center [85, 109] width 170 height 40
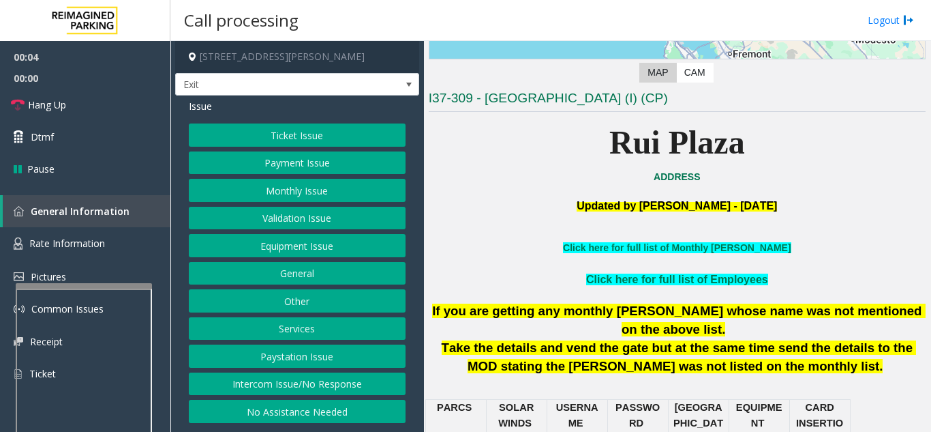
scroll to position [273, 0]
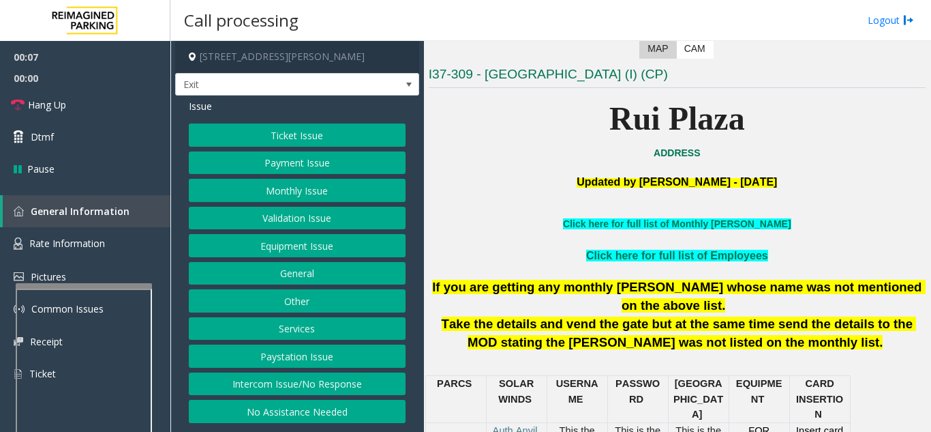
click at [309, 336] on button "Services" at bounding box center [297, 328] width 217 height 23
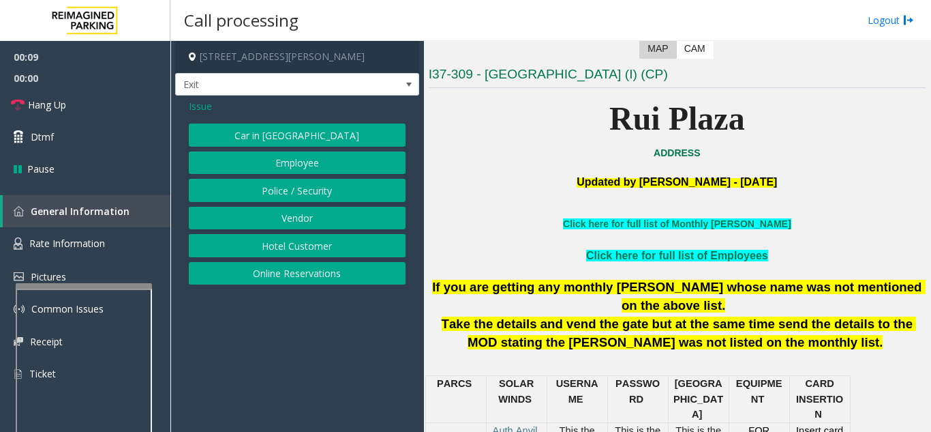
click at [299, 247] on button "Hotel Customer" at bounding box center [297, 245] width 217 height 23
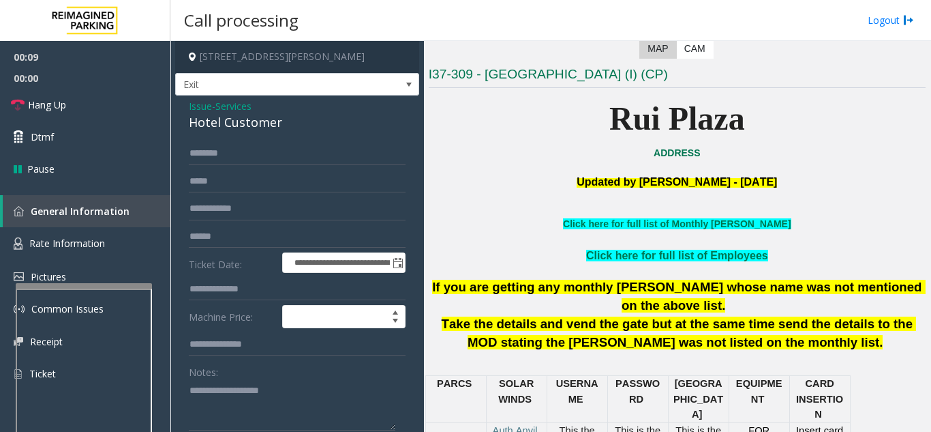
scroll to position [68, 0]
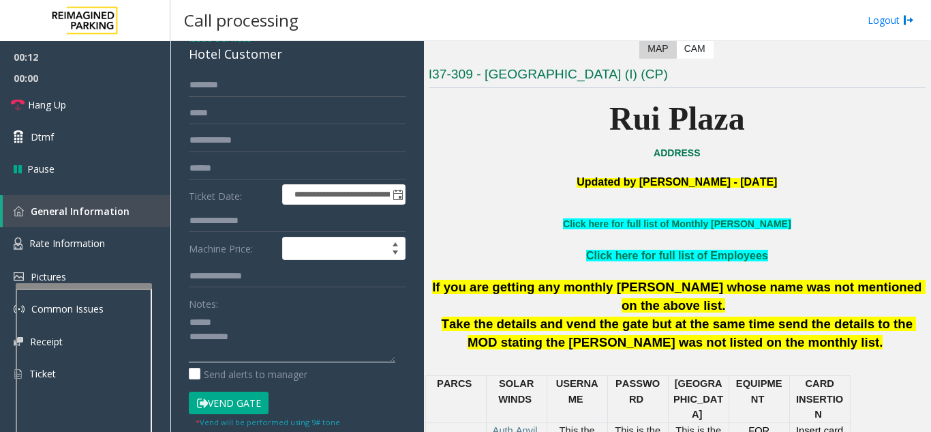
click at [232, 322] on textarea at bounding box center [292, 336] width 207 height 51
drag, startPoint x: 188, startPoint y: 55, endPoint x: 284, endPoint y: 60, distance: 95.6
click at [284, 60] on div "**********" at bounding box center [297, 280] width 244 height 507
type textarea "**********"
click at [263, 223] on input "text" at bounding box center [297, 220] width 217 height 23
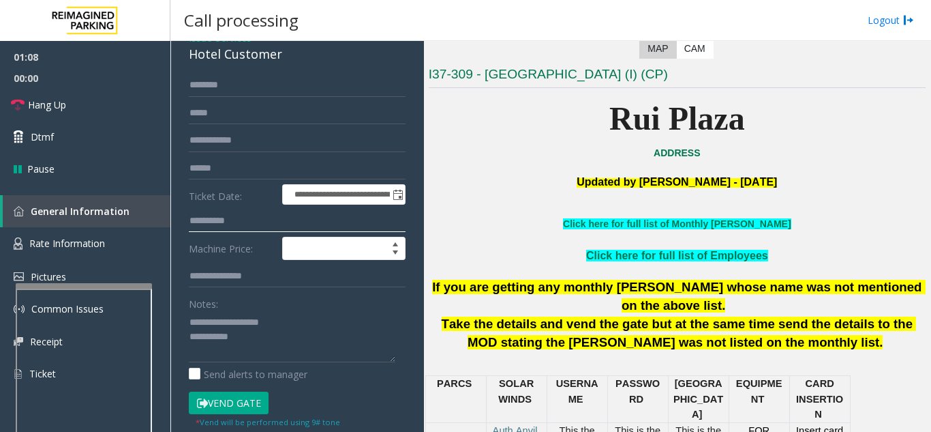
drag, startPoint x: 213, startPoint y: 221, endPoint x: 187, endPoint y: 221, distance: 25.9
click at [187, 221] on div "**********" at bounding box center [297, 297] width 237 height 447
type input "****"
click at [253, 405] on button "Vend Gate" at bounding box center [229, 402] width 80 height 23
click at [271, 350] on textarea at bounding box center [292, 336] width 207 height 51
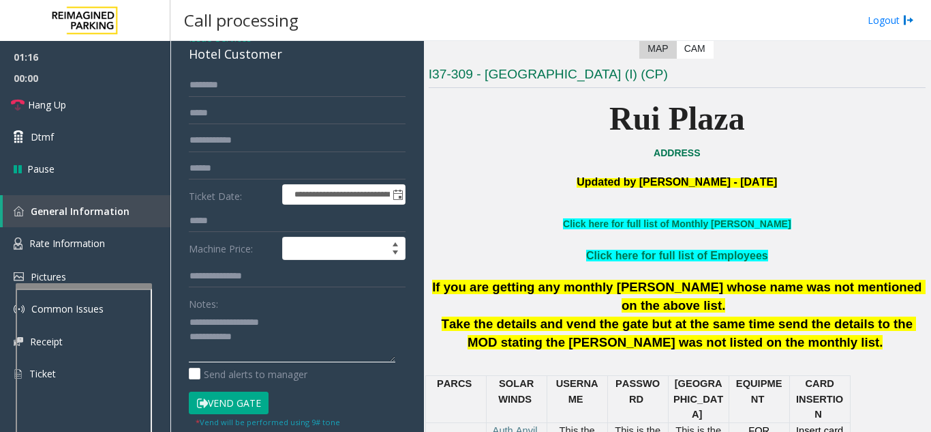
click at [275, 342] on textarea at bounding box center [292, 336] width 207 height 51
click at [90, 105] on link "Hang Up" at bounding box center [85, 105] width 170 height 32
click at [294, 331] on textarea at bounding box center [292, 336] width 207 height 51
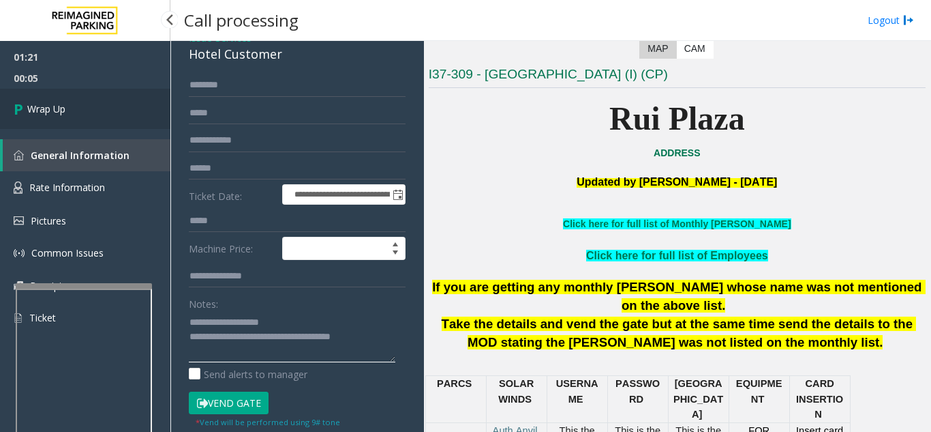
type textarea "**********"
click at [117, 119] on link "Wrap Up" at bounding box center [85, 109] width 170 height 40
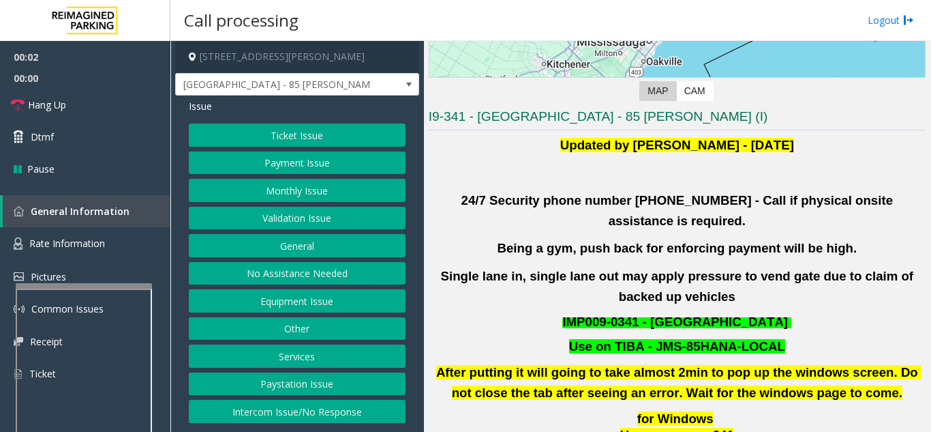
scroll to position [273, 0]
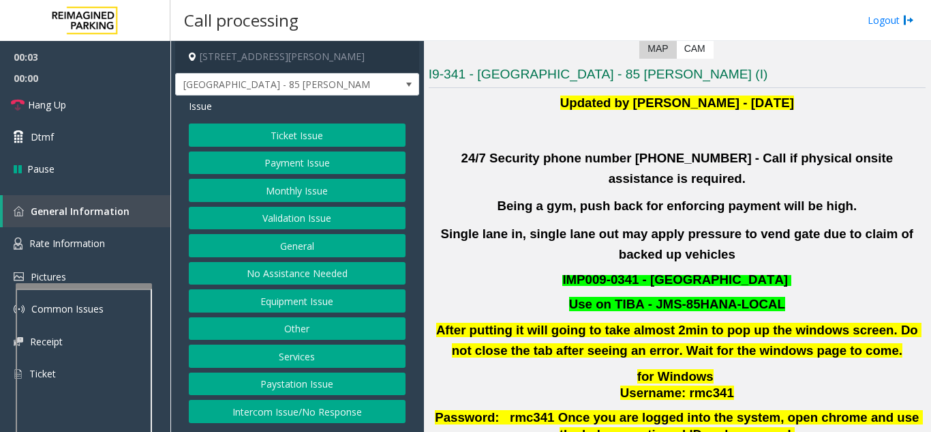
click at [359, 223] on button "Validation Issue" at bounding box center [297, 218] width 217 height 23
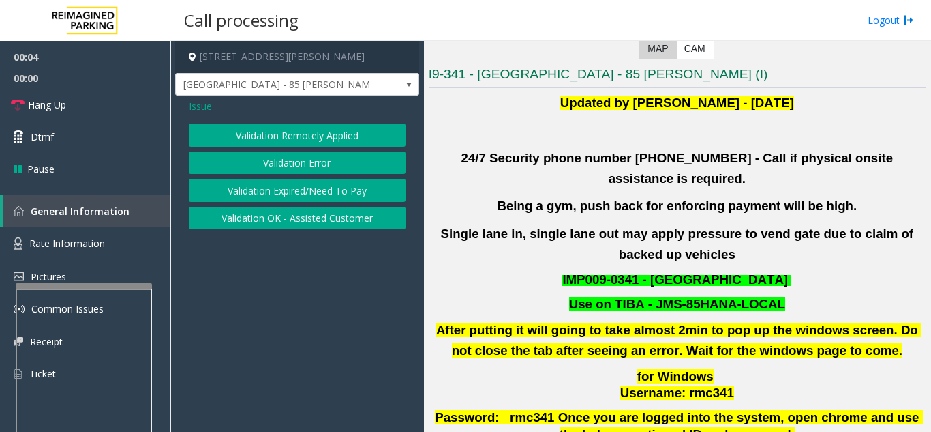
click at [342, 168] on button "Validation Error" at bounding box center [297, 162] width 217 height 23
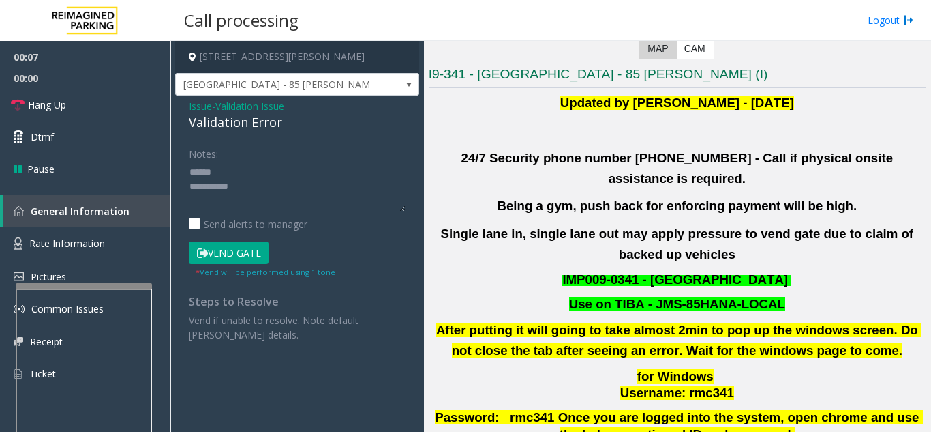
click at [268, 157] on div "Notes:" at bounding box center [297, 177] width 217 height 70
click at [233, 160] on div "Notes:" at bounding box center [297, 177] width 217 height 70
click at [237, 171] on textarea at bounding box center [297, 186] width 217 height 51
drag, startPoint x: 240, startPoint y: 123, endPoint x: 306, endPoint y: 125, distance: 66.2
click at [306, 125] on div "Issue - Validation Issue Validation Error Notes: Send alerts to manager Vend Ga…" at bounding box center [297, 225] width 244 height 260
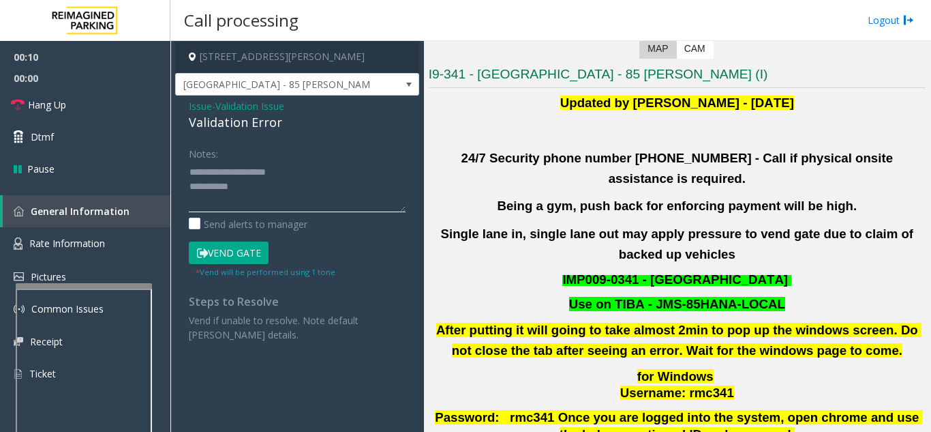
click at [275, 187] on textarea at bounding box center [297, 186] width 217 height 51
click at [324, 182] on textarea at bounding box center [297, 186] width 217 height 51
click at [345, 166] on textarea at bounding box center [297, 186] width 217 height 51
click at [298, 195] on textarea at bounding box center [297, 186] width 217 height 51
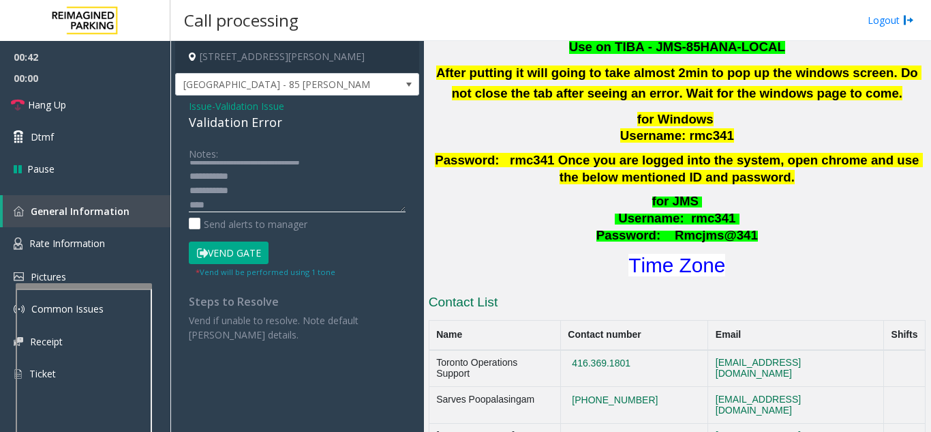
scroll to position [546, 0]
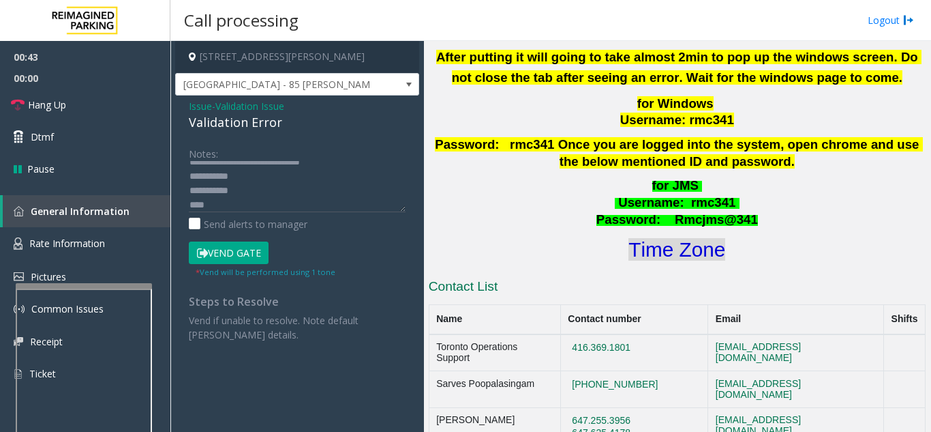
click at [687, 238] on font "Time Zone" at bounding box center [677, 249] width 97 height 23
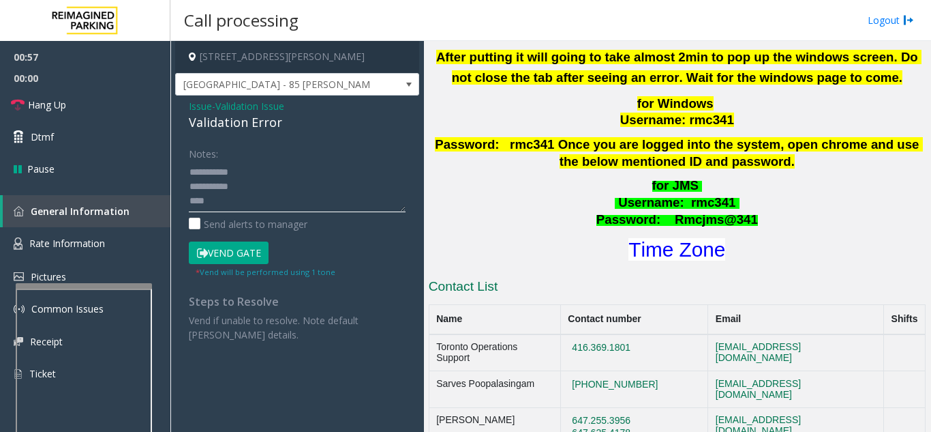
drag, startPoint x: 220, startPoint y: 208, endPoint x: 187, endPoint y: 208, distance: 33.4
click at [187, 208] on div "Notes: Send alerts to manager Vend Gate * Vend will be performed using 1 tone S…" at bounding box center [297, 242] width 237 height 200
click at [237, 243] on button "Vend Gate" at bounding box center [229, 252] width 80 height 23
click at [287, 180] on textarea at bounding box center [297, 186] width 217 height 51
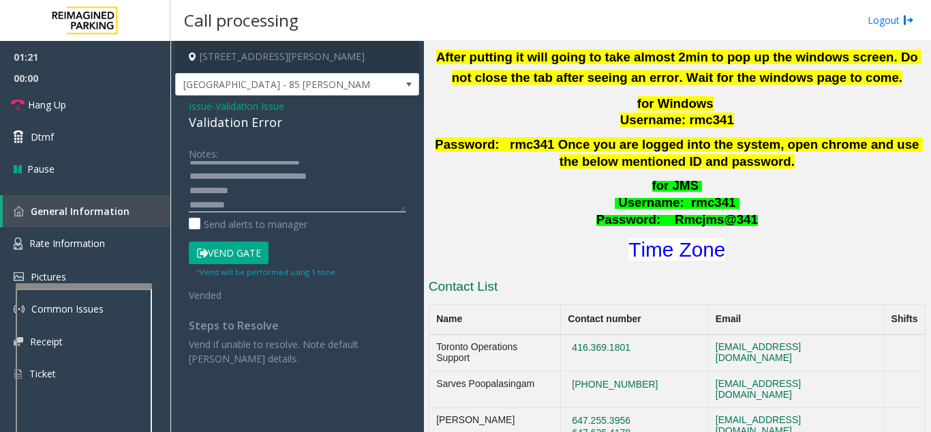
type textarea "**********"
click at [325, 140] on div "Issue - Validation Issue Validation Error Notes: Send alerts to manager Vend Ga…" at bounding box center [297, 237] width 244 height 284
click at [121, 111] on link "Hang Up" at bounding box center [85, 105] width 170 height 32
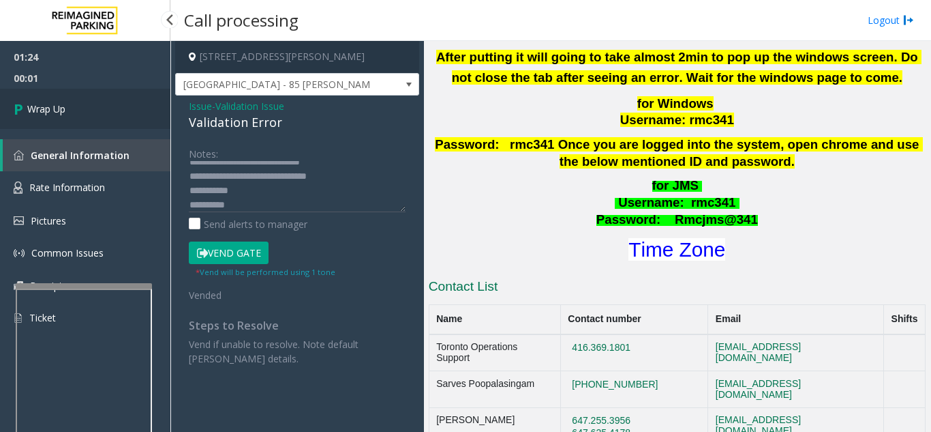
click at [131, 112] on link "Wrap Up" at bounding box center [85, 109] width 170 height 40
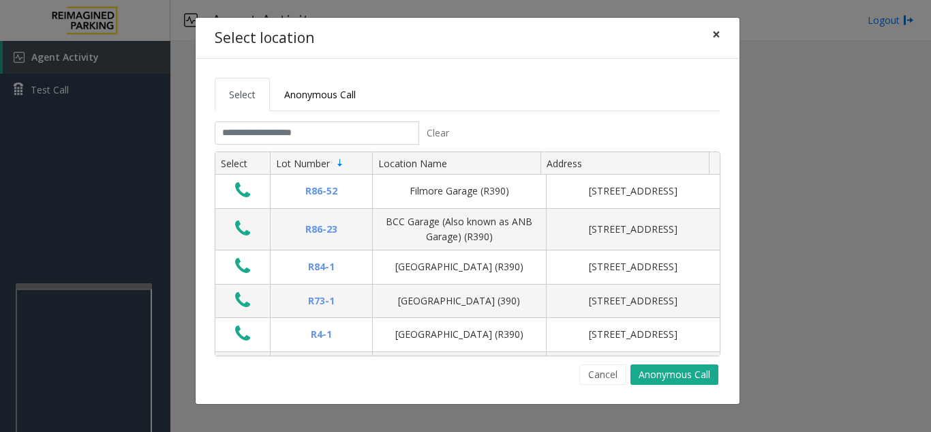
click at [720, 31] on span "×" at bounding box center [717, 34] width 8 height 19
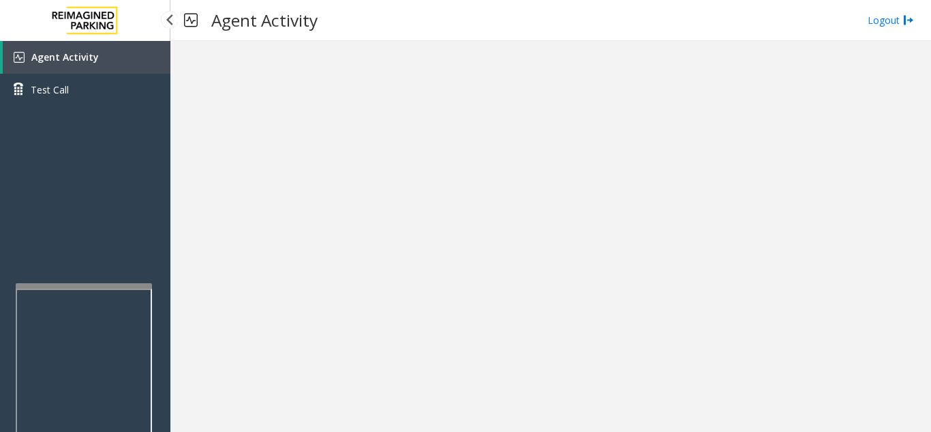
click at [115, 53] on link "Agent Activity" at bounding box center [87, 57] width 168 height 33
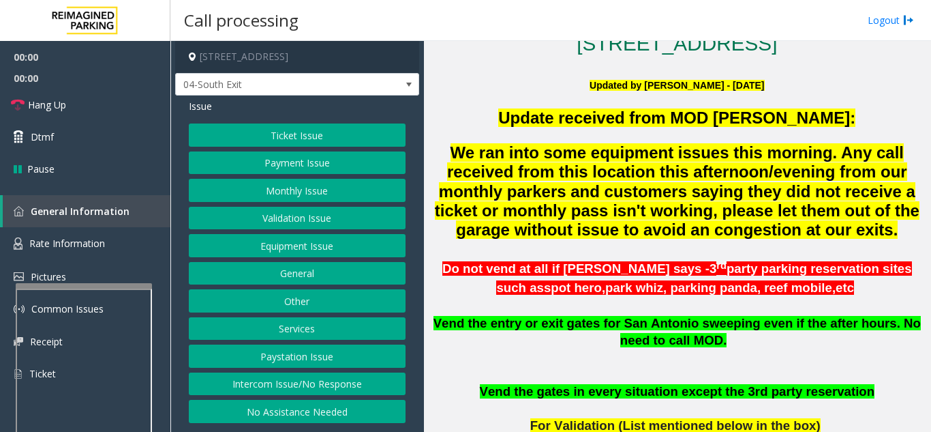
scroll to position [341, 0]
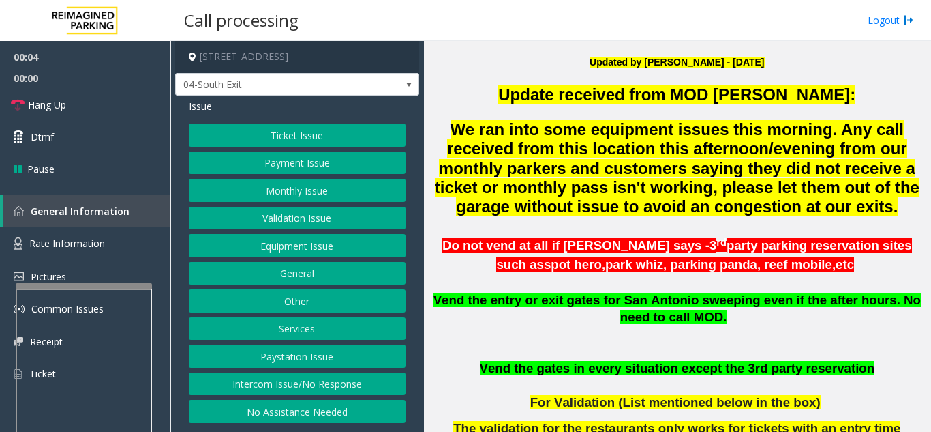
click at [275, 219] on button "Validation Issue" at bounding box center [297, 218] width 217 height 23
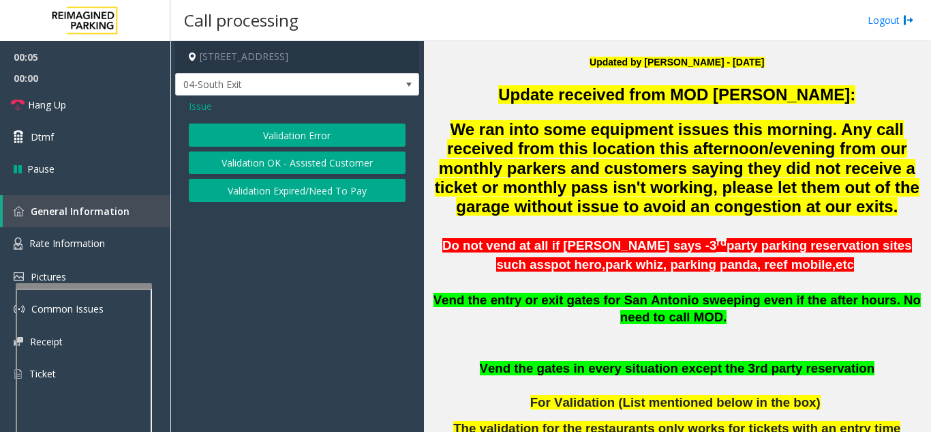
click at [291, 132] on button "Validation Error" at bounding box center [297, 134] width 217 height 23
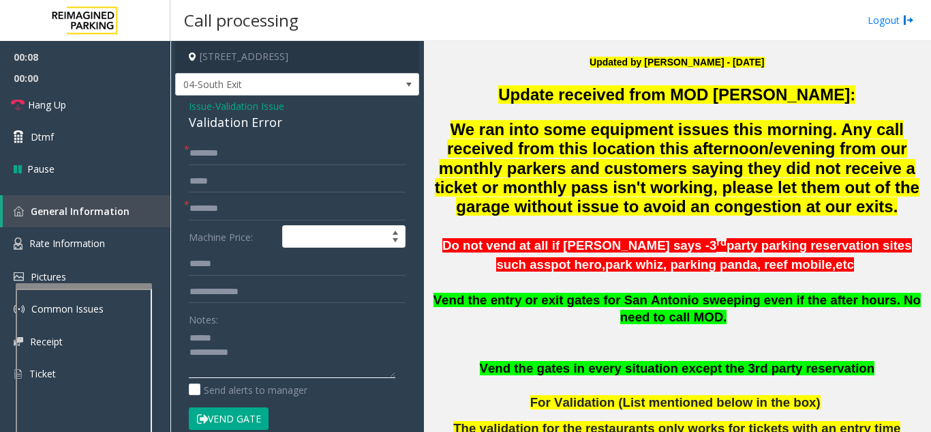
click at [239, 328] on textarea at bounding box center [292, 352] width 207 height 51
drag, startPoint x: 186, startPoint y: 126, endPoint x: 298, endPoint y: 124, distance: 111.9
click at [298, 124] on div "Issue - Validation Issue Validation Error * * Machine Price: Notes: Send alerts…" at bounding box center [297, 358] width 244 height 526
click at [301, 354] on textarea at bounding box center [292, 352] width 207 height 51
type textarea "**********"
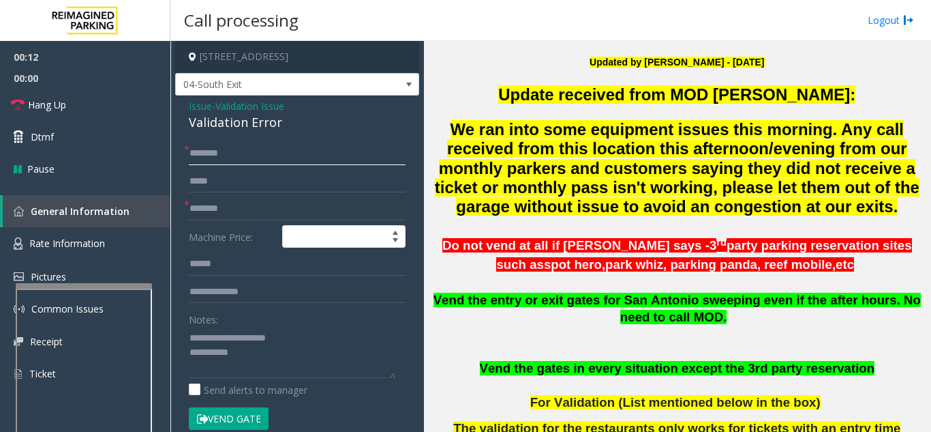
click at [293, 158] on input "text" at bounding box center [297, 153] width 217 height 23
click at [297, 195] on form "* * Machine Price: Notes: Send alerts to manager Vend Gate * Vend will be perfo…" at bounding box center [297, 293] width 217 height 302
click at [290, 206] on input "text" at bounding box center [297, 208] width 217 height 23
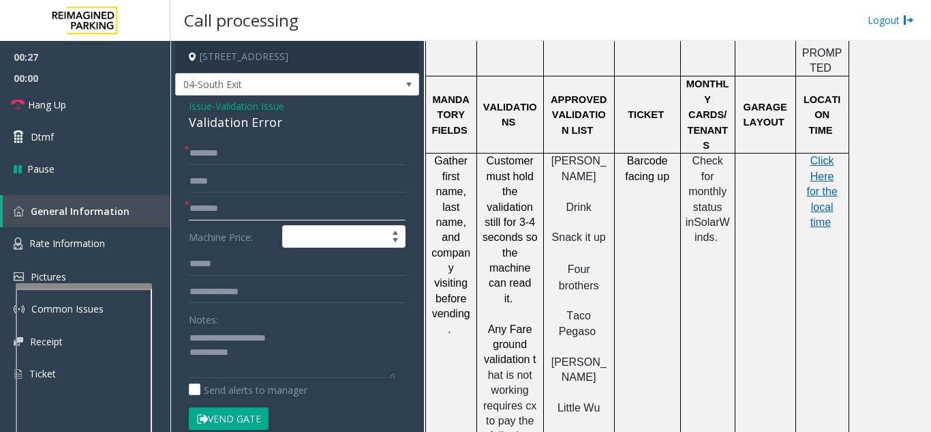
scroll to position [1500, 0]
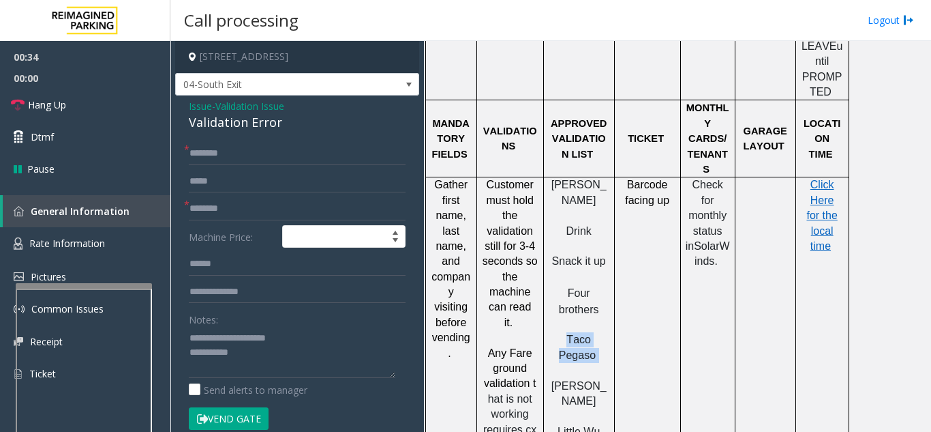
drag, startPoint x: 609, startPoint y: 249, endPoint x: 552, endPoint y: 254, distance: 57.5
click at [552, 332] on p "Taco Pegaso" at bounding box center [579, 347] width 61 height 31
type input "**********"
click at [254, 273] on input "text" at bounding box center [297, 263] width 217 height 23
type input "******"
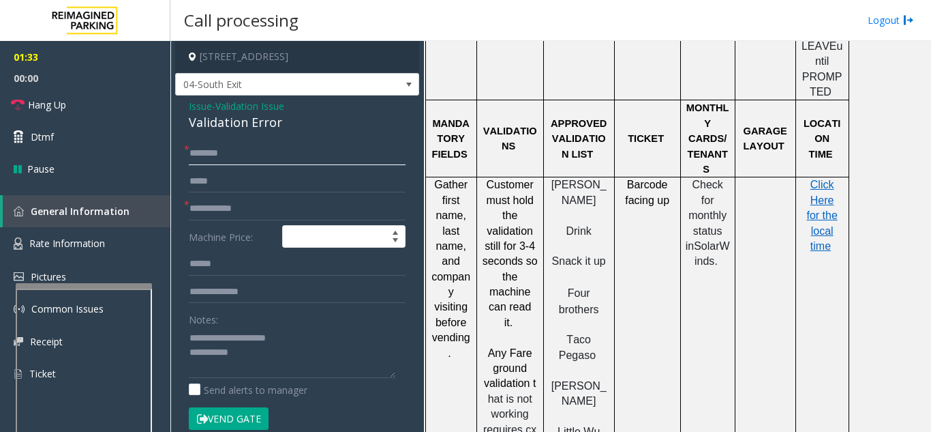
click at [254, 153] on input "text" at bounding box center [297, 153] width 217 height 23
type input "*****"
click at [820, 179] on span "Click Here for the local time" at bounding box center [822, 215] width 31 height 73
click at [263, 293] on input "text" at bounding box center [297, 291] width 217 height 23
type input "********"
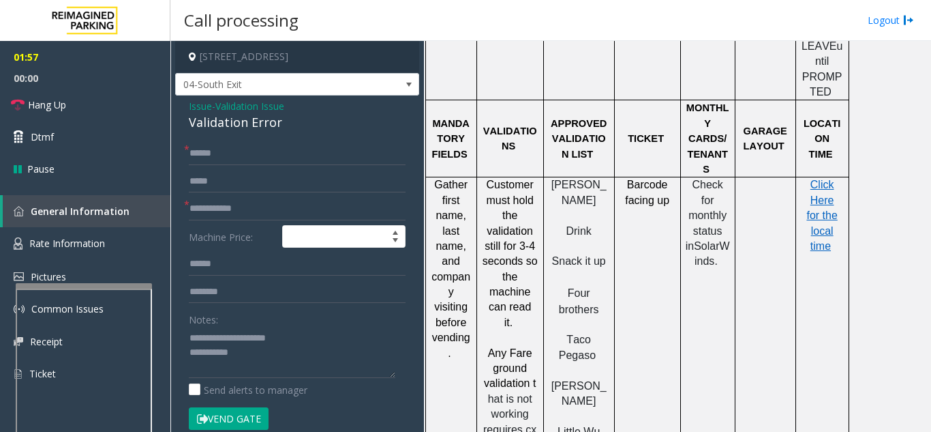
click at [260, 418] on button "Vend Gate" at bounding box center [229, 418] width 80 height 23
click at [320, 332] on textarea at bounding box center [292, 352] width 207 height 51
click at [299, 346] on textarea at bounding box center [292, 352] width 207 height 51
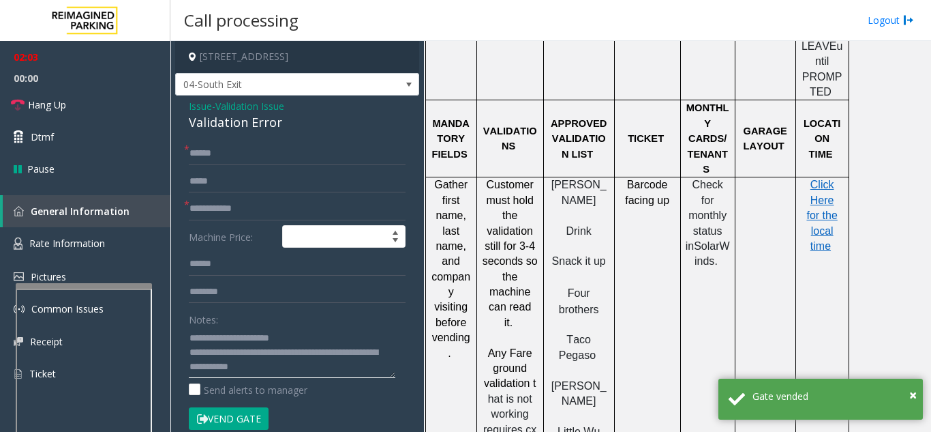
type textarea "**********"
click at [309, 312] on div "Notes:" at bounding box center [297, 343] width 217 height 70
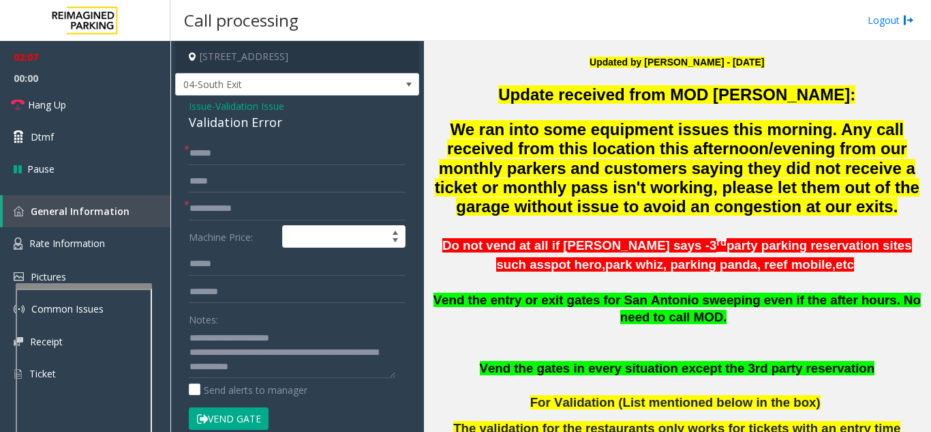
scroll to position [68, 0]
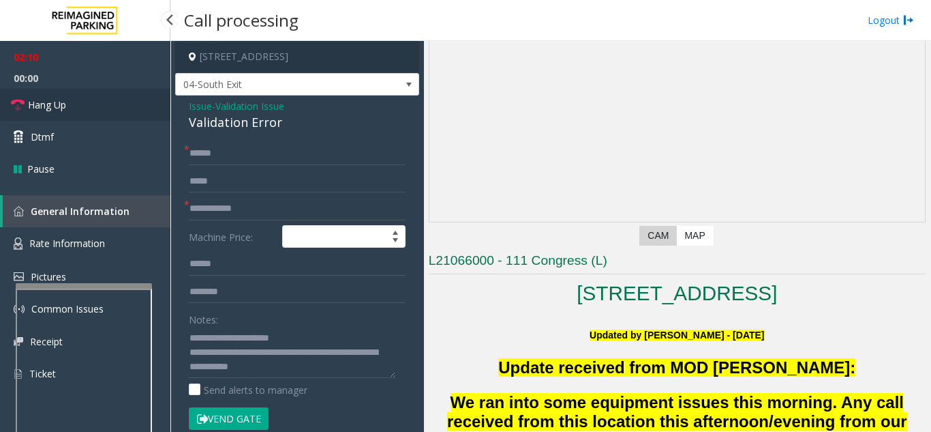
click at [72, 112] on link "Hang Up" at bounding box center [85, 105] width 170 height 32
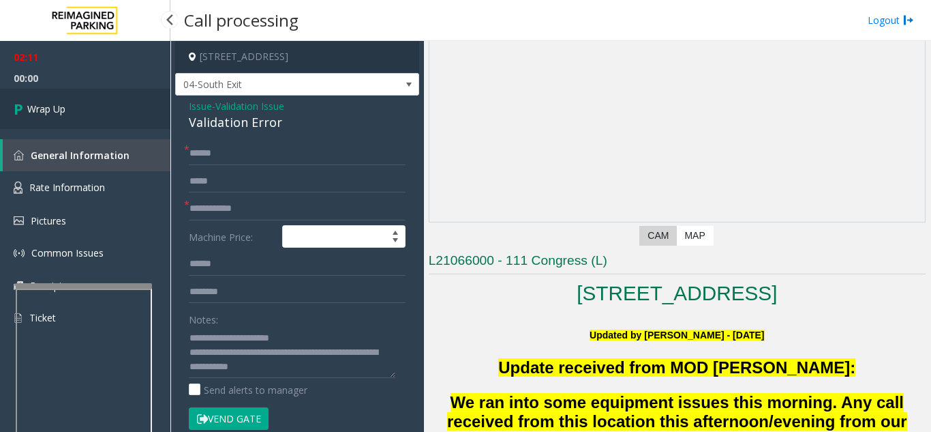
click at [85, 104] on link "Wrap Up" at bounding box center [85, 109] width 170 height 40
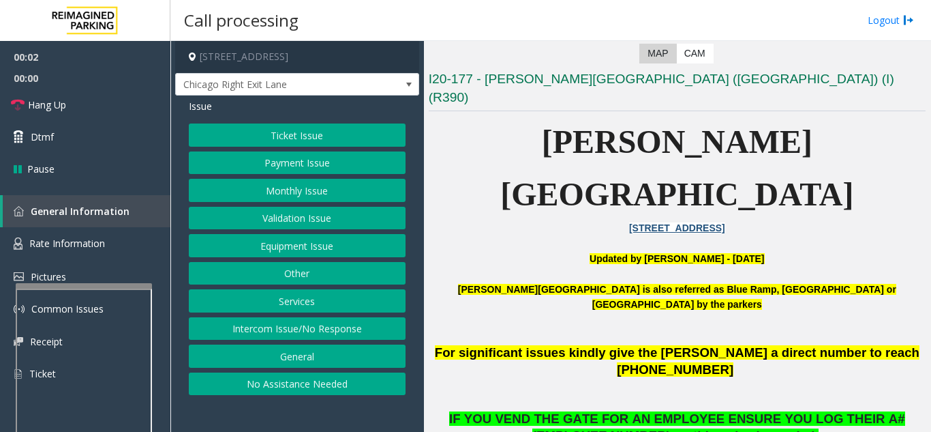
scroll to position [273, 0]
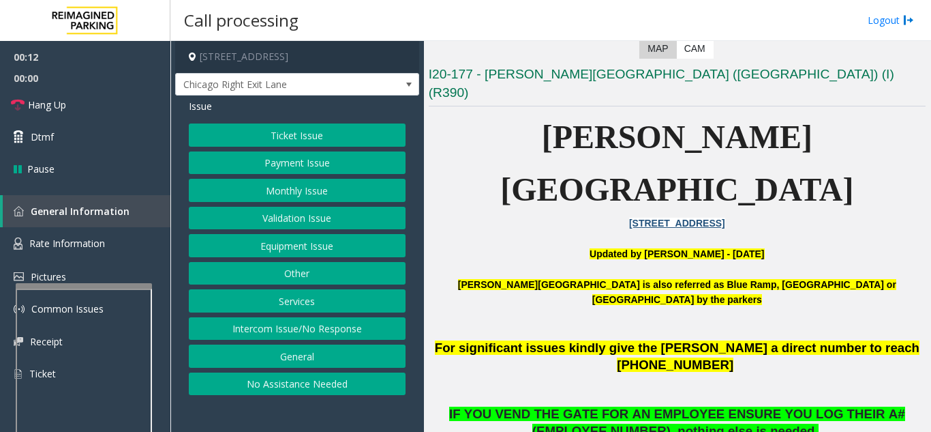
click at [350, 330] on button "Intercom Issue/No Response" at bounding box center [297, 328] width 217 height 23
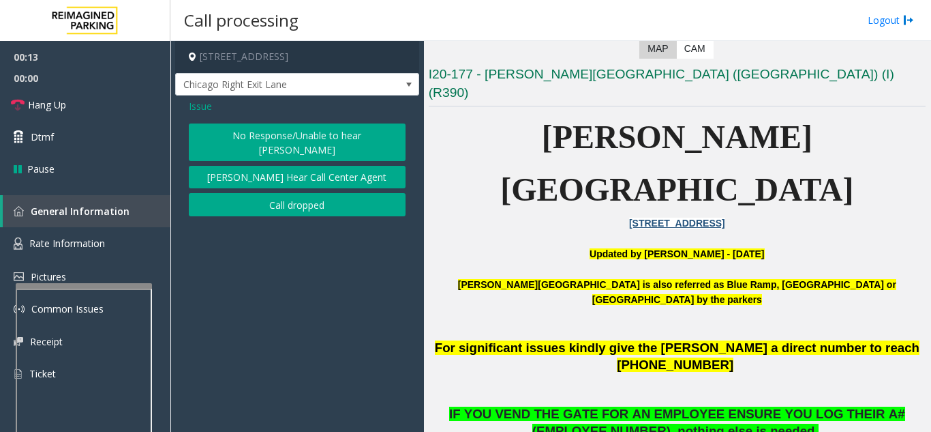
click at [339, 131] on button "No Response/Unable to hear [PERSON_NAME]" at bounding box center [297, 142] width 217 height 38
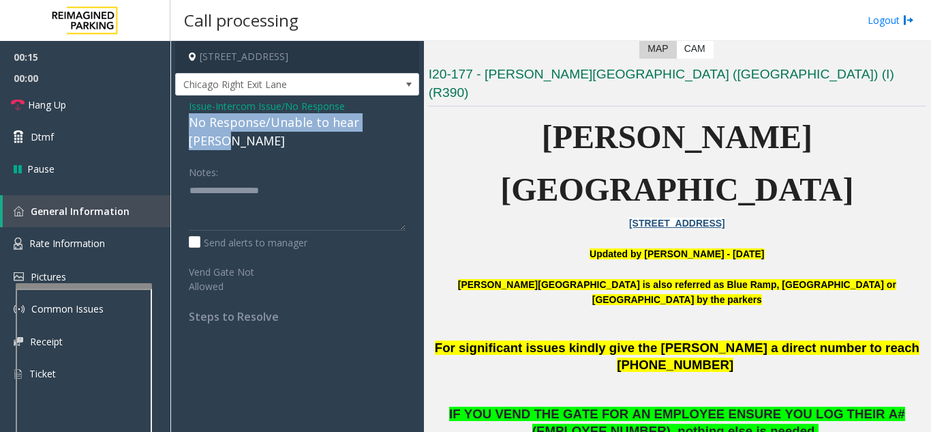
drag, startPoint x: 189, startPoint y: 119, endPoint x: 400, endPoint y: 131, distance: 211.7
click at [400, 131] on div "Issue - Intercom Issue/No Response No Response/Unable to hear [PERSON_NAME] Not…" at bounding box center [297, 215] width 244 height 241
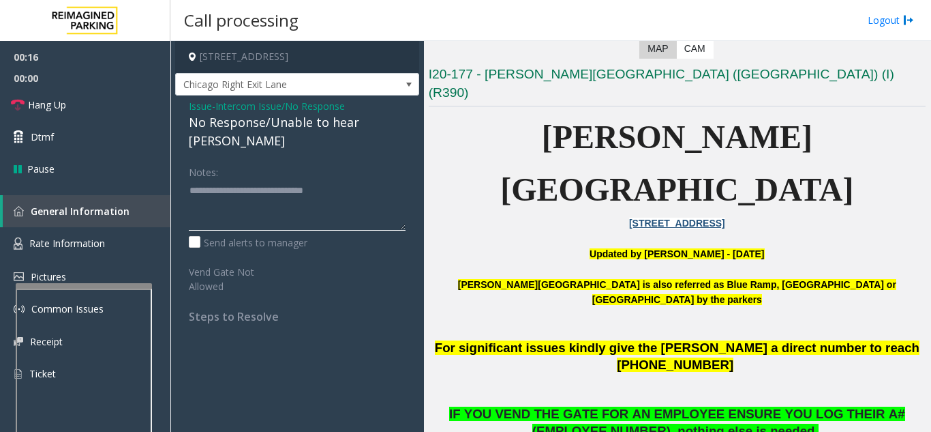
click at [374, 179] on textarea at bounding box center [297, 204] width 217 height 51
type textarea "**********"
click at [113, 100] on link "Hang Up" at bounding box center [85, 105] width 170 height 32
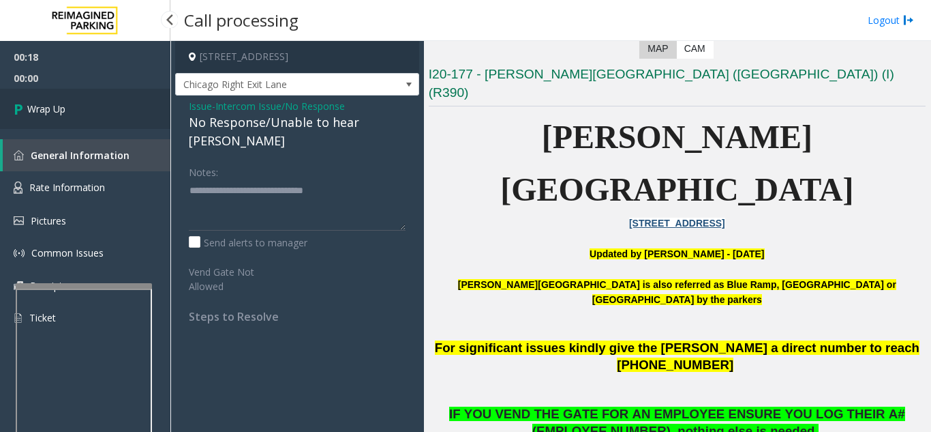
click at [113, 100] on link "Wrap Up" at bounding box center [85, 109] width 170 height 40
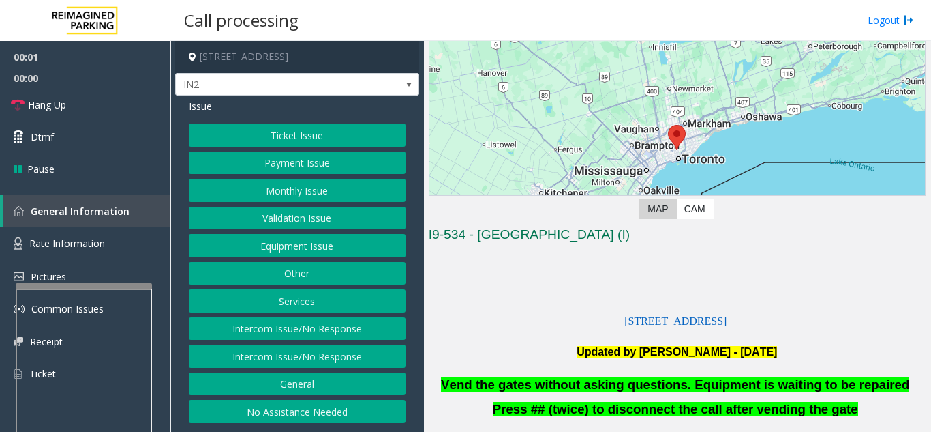
scroll to position [273, 0]
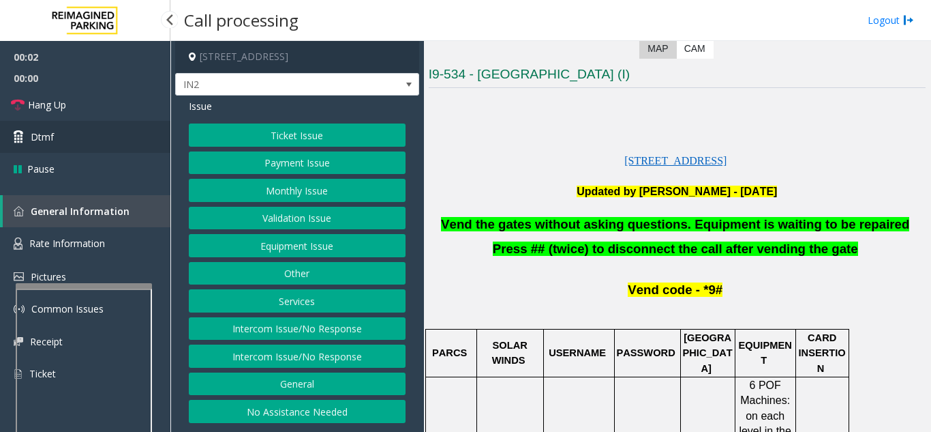
click at [101, 130] on link "Dtmf" at bounding box center [85, 137] width 170 height 32
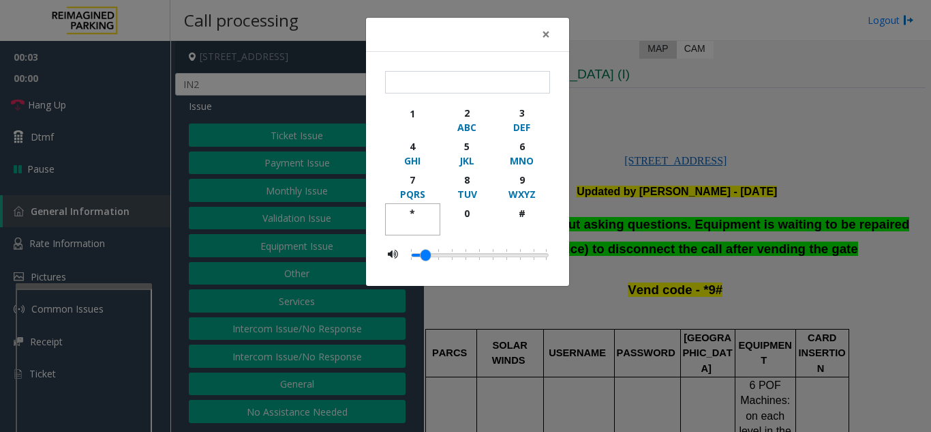
click at [412, 211] on div "*" at bounding box center [413, 213] width 38 height 14
click at [518, 183] on div "9" at bounding box center [522, 180] width 38 height 14
click at [522, 218] on div "#" at bounding box center [522, 213] width 38 height 14
type input "***"
click at [546, 27] on span "×" at bounding box center [546, 34] width 8 height 19
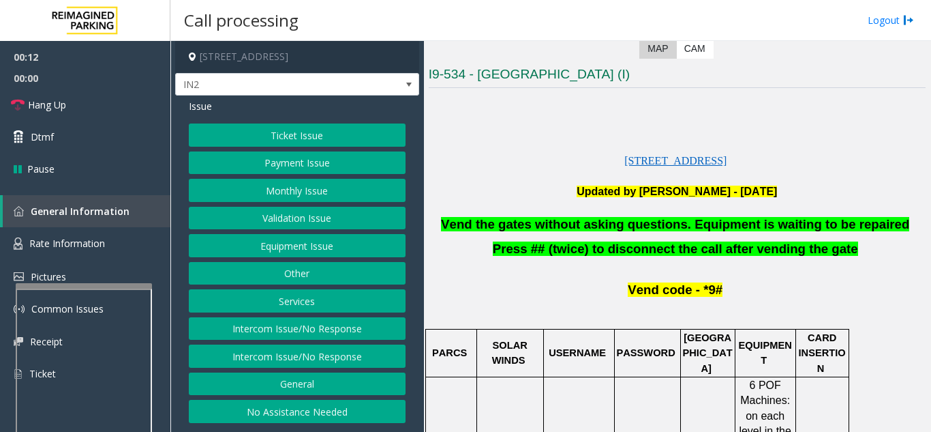
click at [302, 250] on button "Equipment Issue" at bounding box center [297, 245] width 217 height 23
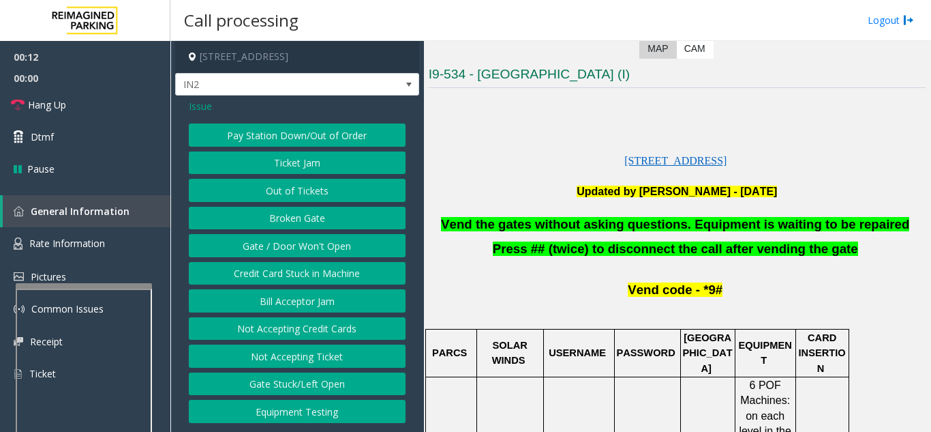
click at [302, 250] on button "Gate / Door Won't Open" at bounding box center [297, 245] width 217 height 23
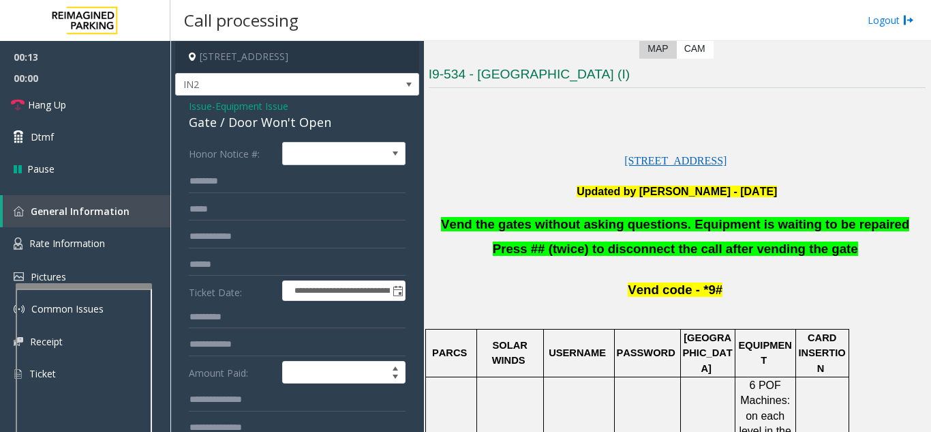
scroll to position [68, 0]
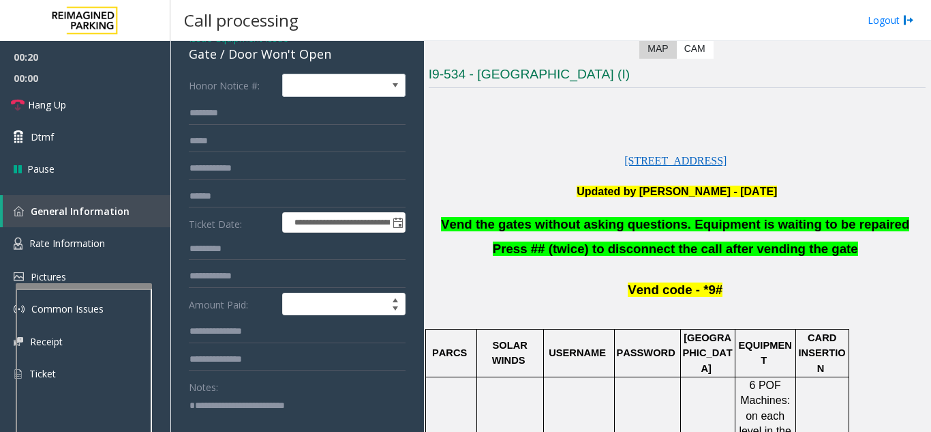
type textarea "**********"
click at [333, 393] on div "Notes:" at bounding box center [297, 410] width 217 height 70
click at [119, 104] on link "Hang Up" at bounding box center [85, 105] width 170 height 32
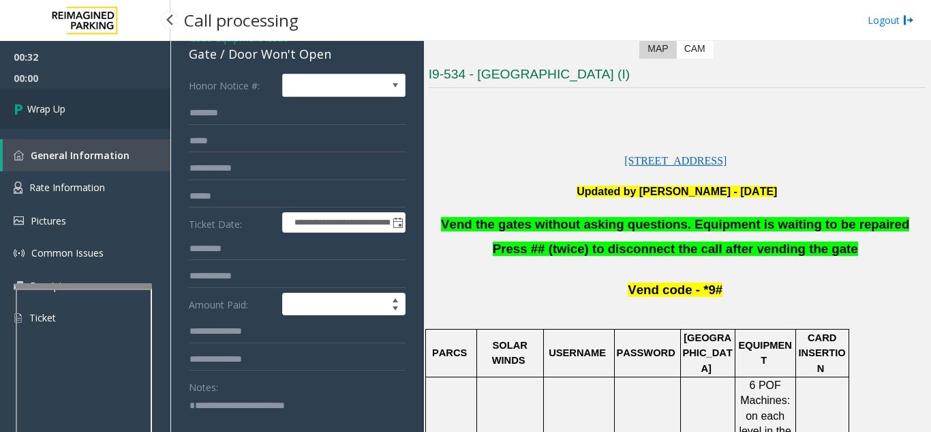
click at [121, 106] on link "Wrap Up" at bounding box center [85, 109] width 170 height 40
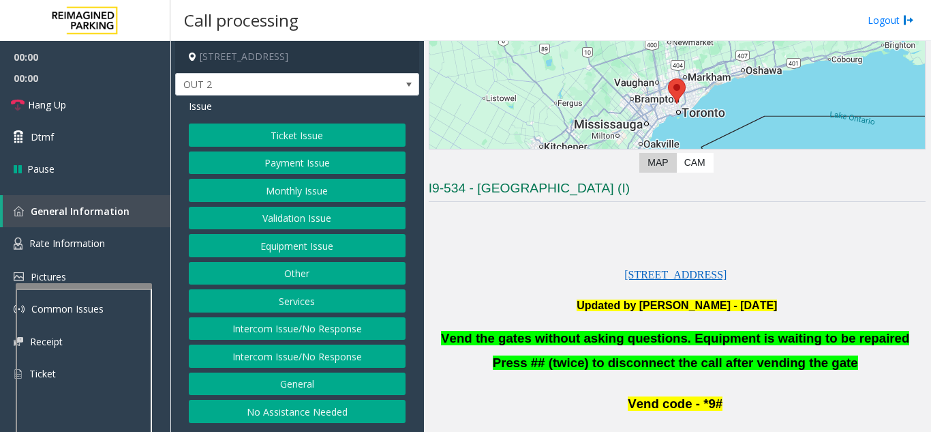
scroll to position [205, 0]
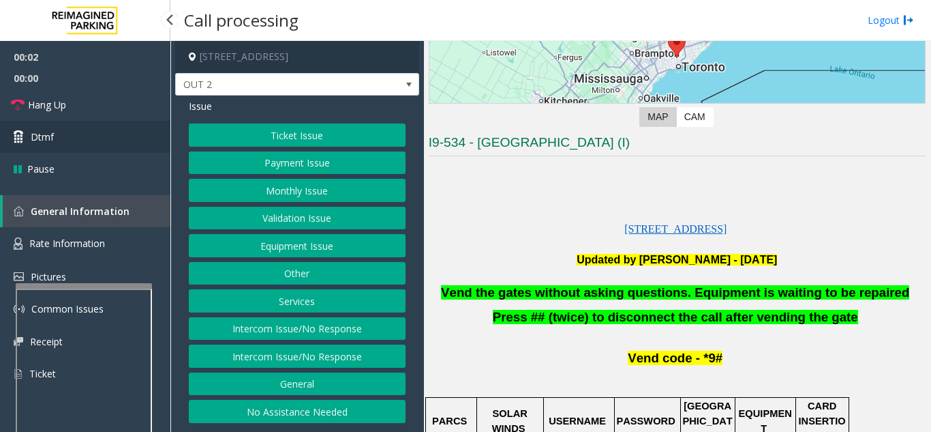
click at [65, 136] on link "Dtmf" at bounding box center [85, 137] width 170 height 32
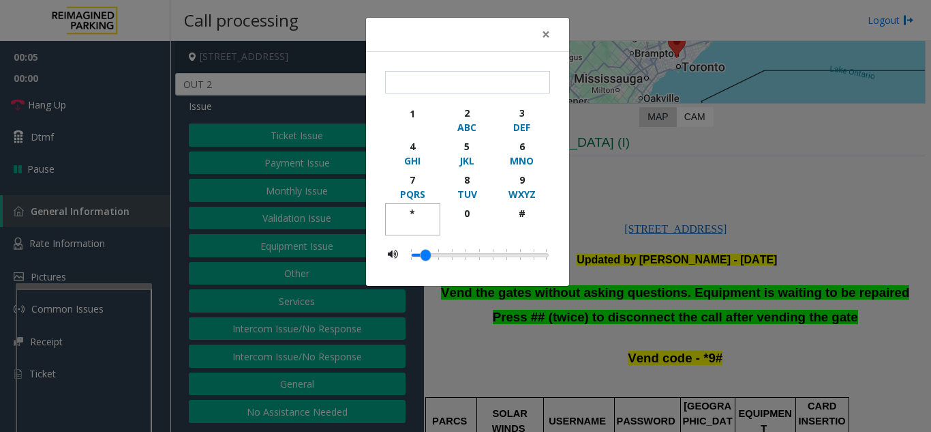
click at [417, 211] on div "*" at bounding box center [413, 213] width 38 height 14
click at [533, 188] on div "WXYZ" at bounding box center [522, 194] width 38 height 14
click at [537, 220] on div "#" at bounding box center [522, 213] width 38 height 14
type input "***"
click at [548, 31] on span "×" at bounding box center [546, 34] width 8 height 19
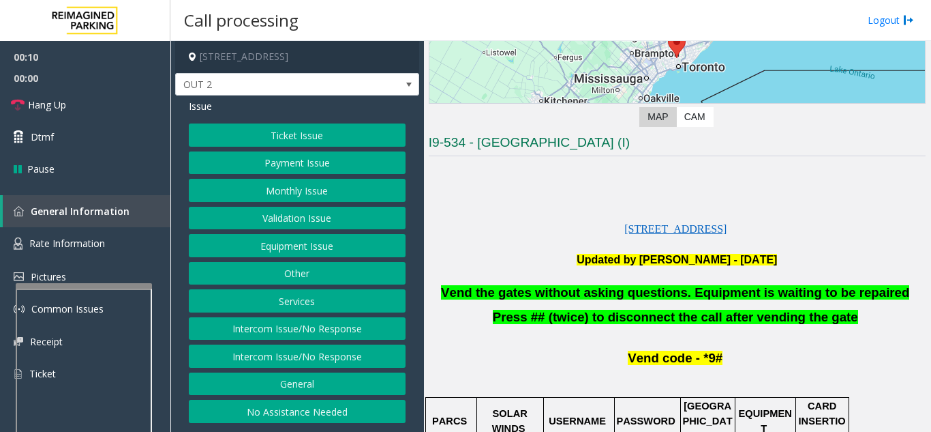
click at [315, 130] on button "Ticket Issue" at bounding box center [297, 134] width 217 height 23
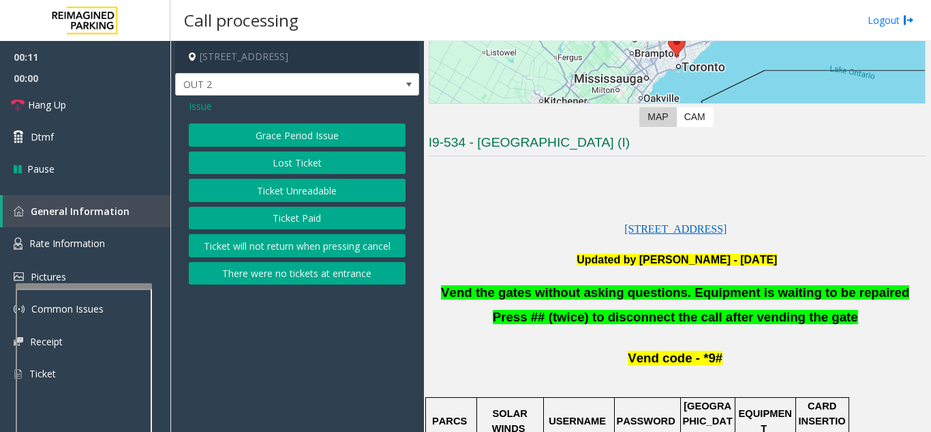
click at [346, 272] on button "There were no tickets at entrance" at bounding box center [297, 273] width 217 height 23
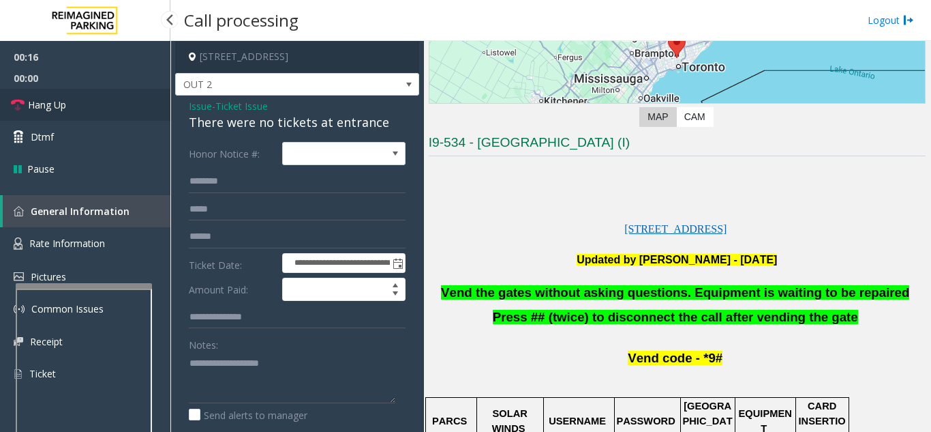
click at [70, 104] on link "Hang Up" at bounding box center [85, 105] width 170 height 32
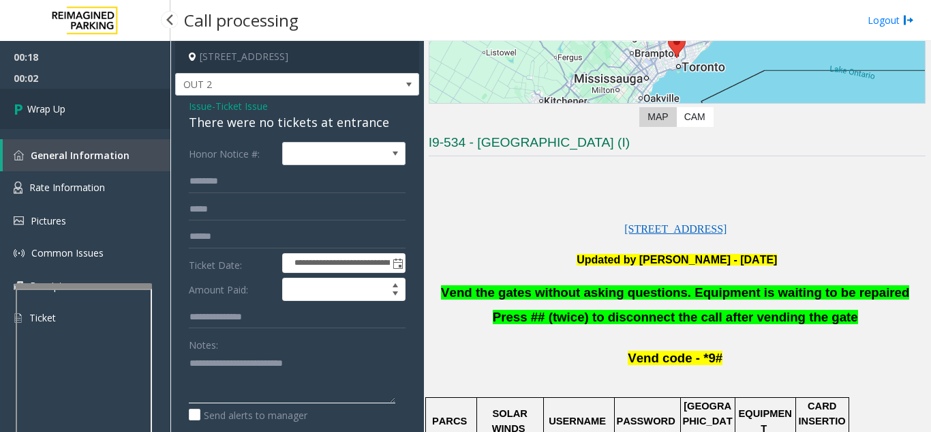
type textarea "**********"
click at [58, 100] on link "Wrap Up" at bounding box center [85, 109] width 170 height 40
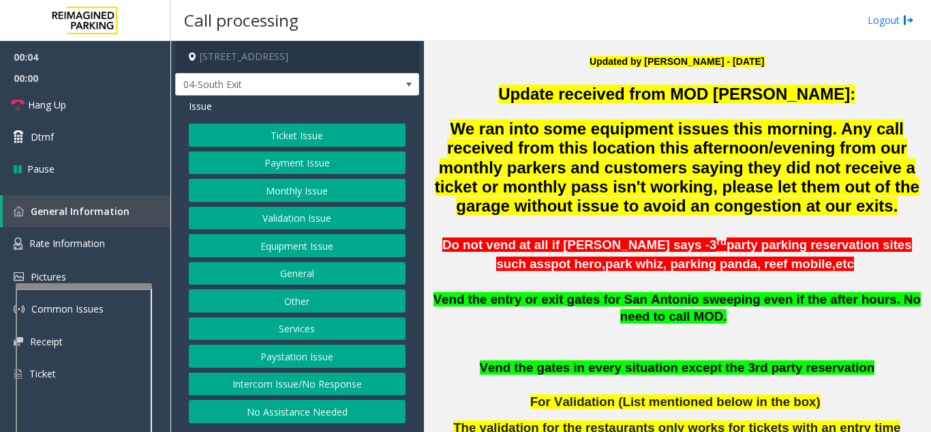
scroll to position [409, 0]
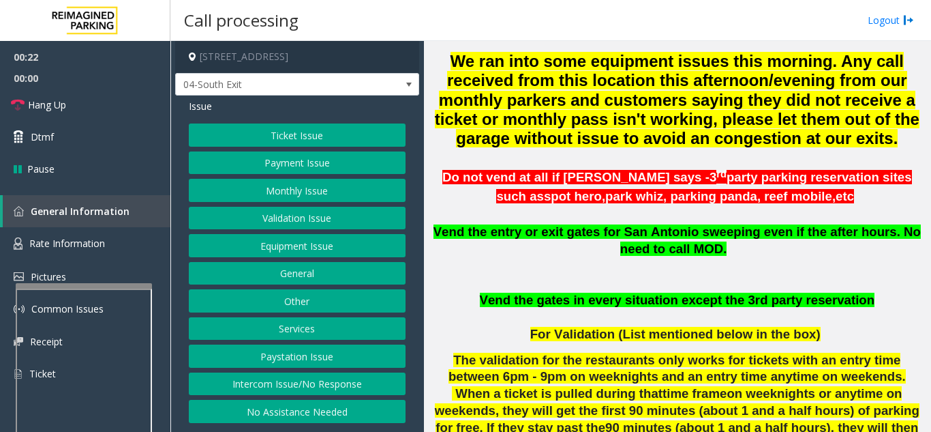
click at [283, 138] on button "Ticket Issue" at bounding box center [297, 134] width 217 height 23
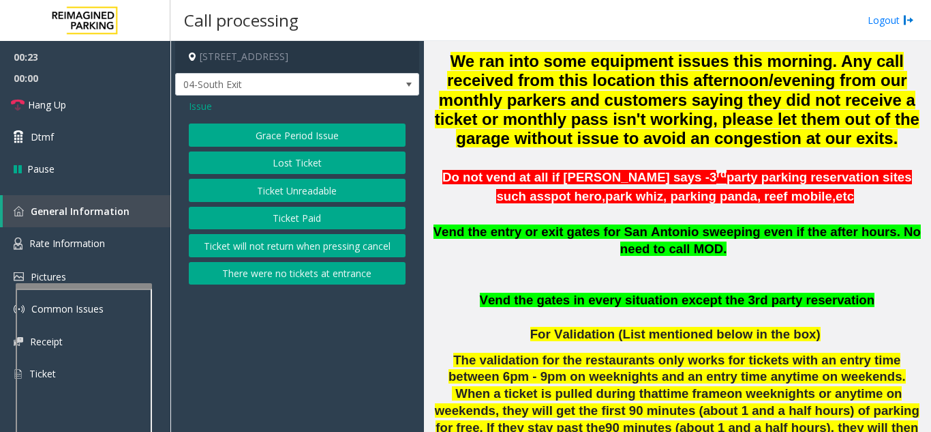
click at [290, 166] on button "Lost Ticket" at bounding box center [297, 162] width 217 height 23
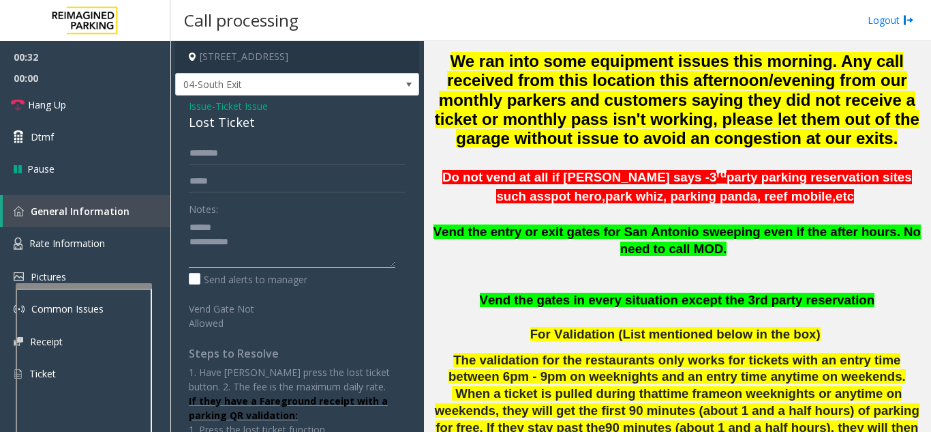
click at [252, 222] on textarea at bounding box center [292, 241] width 207 height 51
drag, startPoint x: 188, startPoint y: 121, endPoint x: 288, endPoint y: 132, distance: 100.1
click at [288, 132] on div "Issue - Ticket Issue Lost Ticket Notes: Send alerts to manager Vend Gate Not Al…" at bounding box center [297, 301] width 244 height 412
click at [263, 237] on textarea at bounding box center [292, 241] width 207 height 51
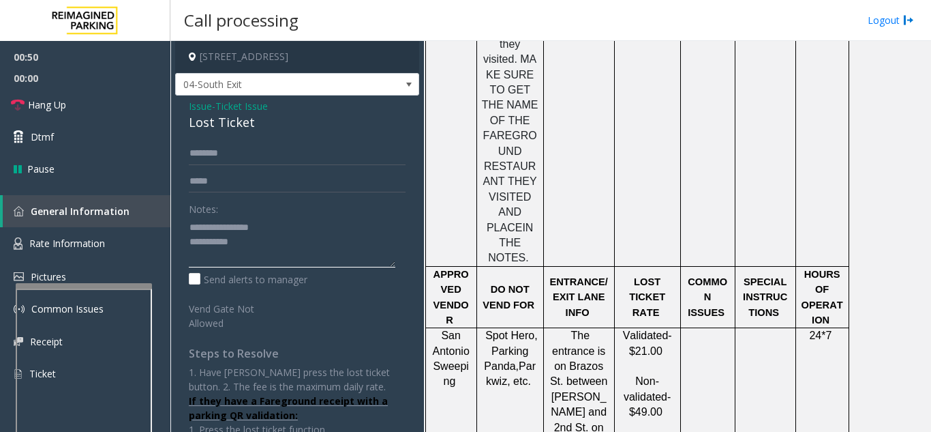
scroll to position [2046, 0]
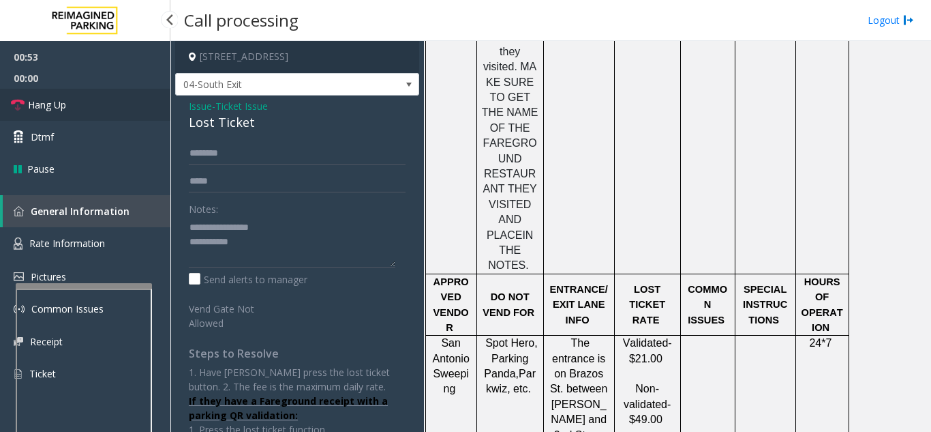
click at [95, 109] on link "Hang Up" at bounding box center [85, 105] width 170 height 32
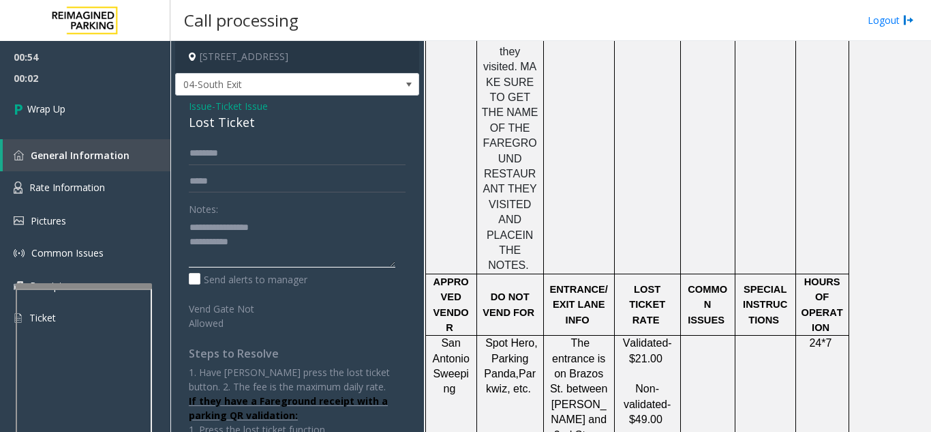
click at [301, 245] on textarea at bounding box center [292, 241] width 207 height 51
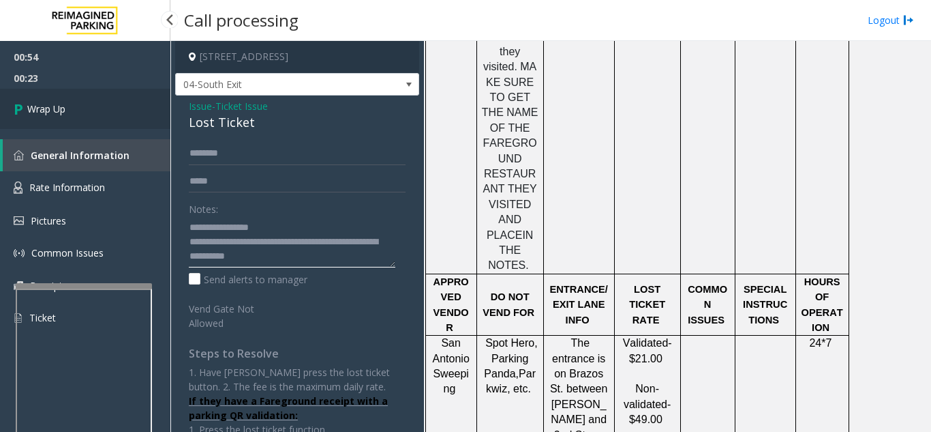
type textarea "**********"
click at [65, 115] on span "Wrap Up" at bounding box center [46, 109] width 38 height 14
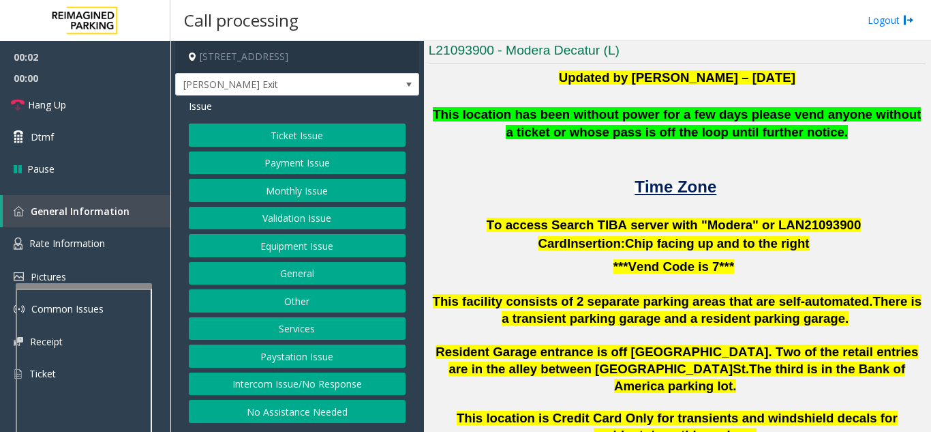
scroll to position [273, 0]
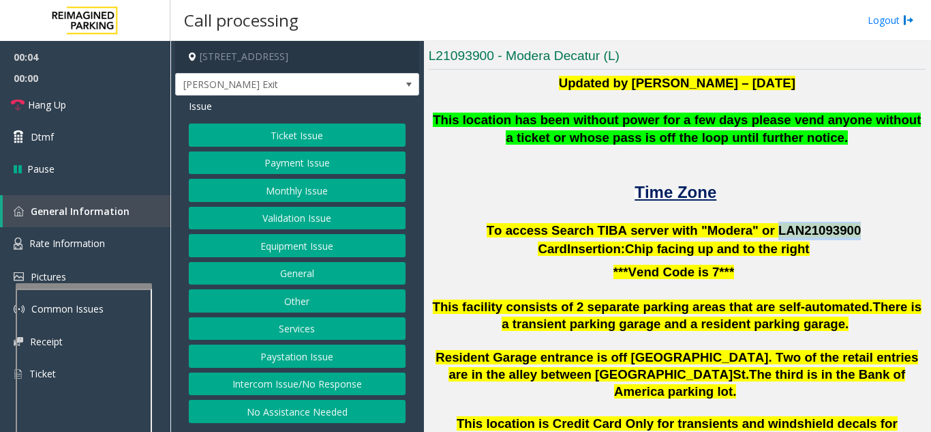
drag, startPoint x: 758, startPoint y: 230, endPoint x: 829, endPoint y: 229, distance: 70.9
click at [829, 229] on span "To access Search TIBA server with "Modera" or LAN21093 900" at bounding box center [674, 230] width 375 height 14
copy span "LAN21093 900"
click at [524, 218] on p at bounding box center [677, 214] width 497 height 18
click at [283, 133] on button "Ticket Issue" at bounding box center [297, 134] width 217 height 23
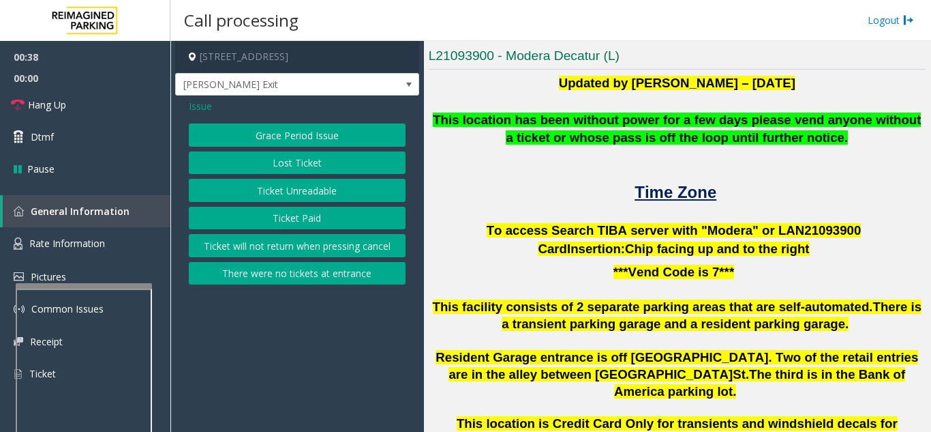
click at [286, 198] on button "Ticket Unreadable" at bounding box center [297, 190] width 217 height 23
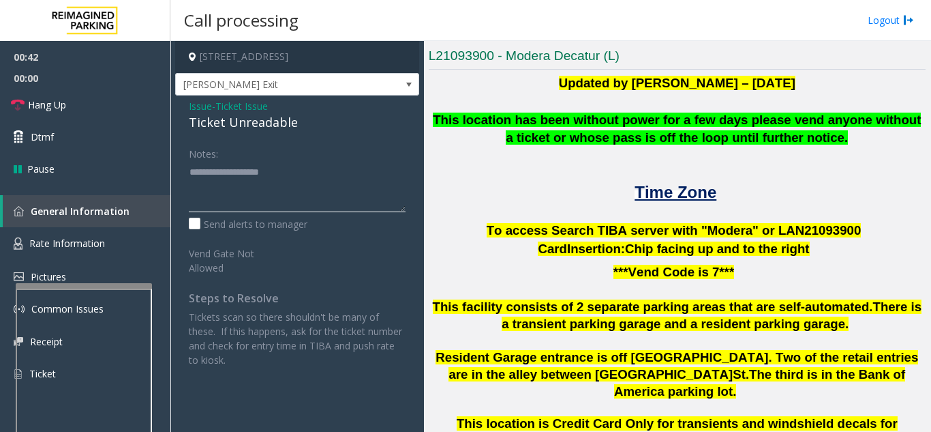
click at [297, 181] on textarea at bounding box center [297, 186] width 217 height 51
click at [292, 188] on textarea at bounding box center [297, 186] width 217 height 51
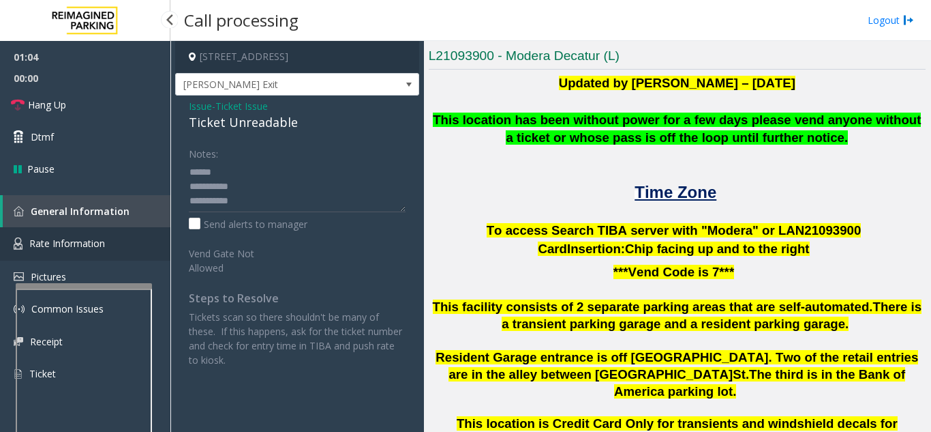
click at [70, 252] on link "Rate Information" at bounding box center [85, 243] width 170 height 33
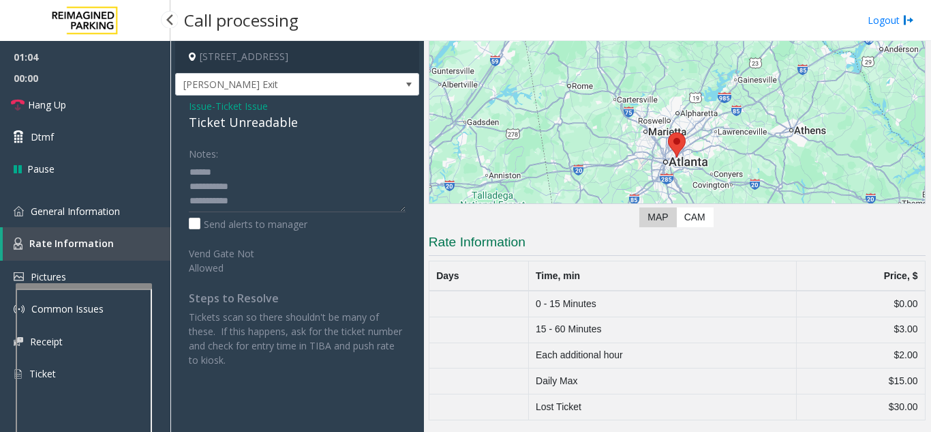
scroll to position [87, 0]
click at [91, 202] on link "General Information" at bounding box center [85, 211] width 170 height 32
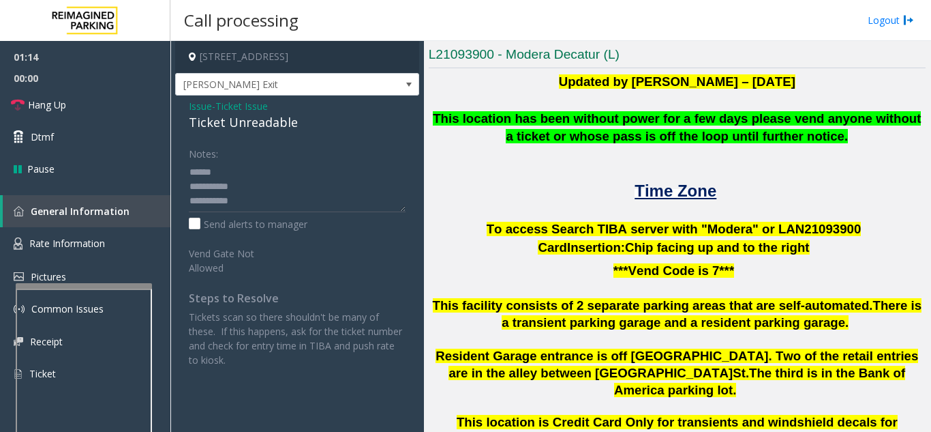
scroll to position [273, 0]
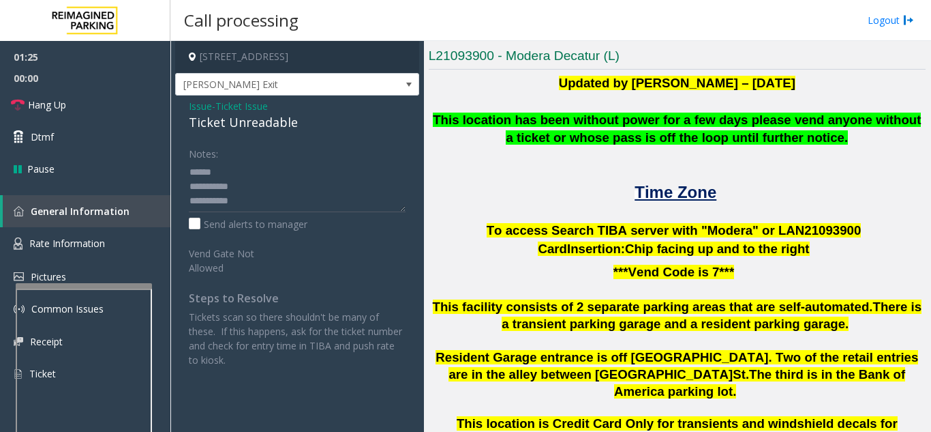
click at [297, 160] on div "Notes:" at bounding box center [297, 177] width 217 height 70
click at [253, 169] on textarea at bounding box center [297, 186] width 217 height 51
drag, startPoint x: 188, startPoint y: 122, endPoint x: 313, endPoint y: 119, distance: 125.5
click at [313, 119] on div "Issue - Ticket Issue Ticket Unreadable Notes: Send alerts to manager Vend Gate …" at bounding box center [297, 237] width 244 height 285
click at [290, 186] on textarea at bounding box center [297, 186] width 217 height 51
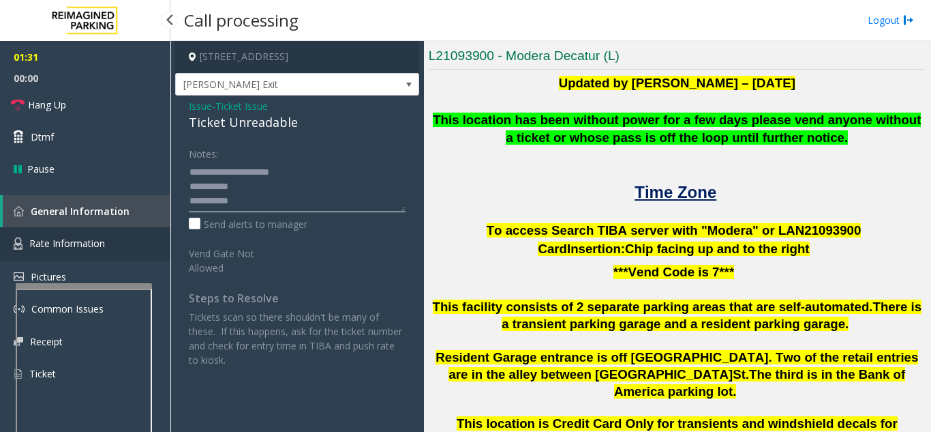
type textarea "**********"
click at [80, 238] on span "Rate Information" at bounding box center [67, 243] width 76 height 13
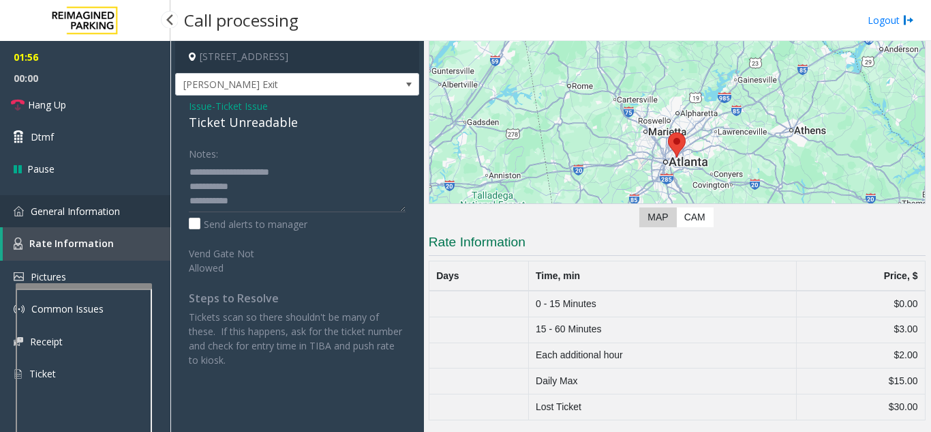
click at [104, 214] on span "General Information" at bounding box center [75, 211] width 89 height 13
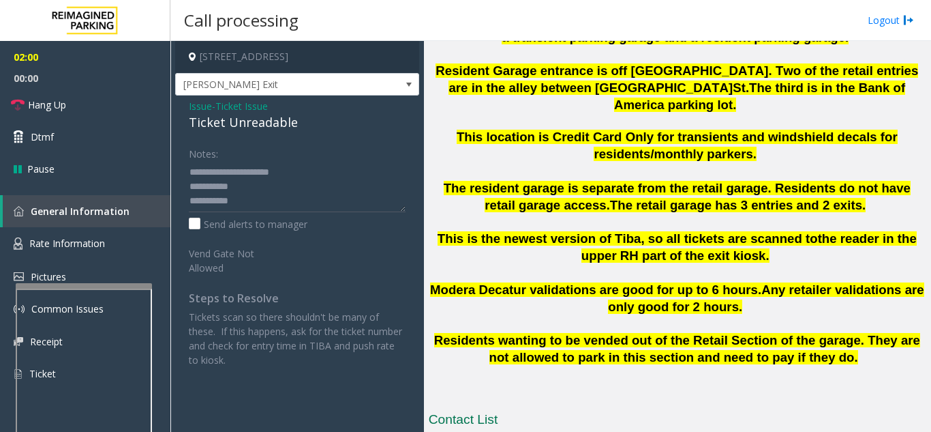
scroll to position [614, 0]
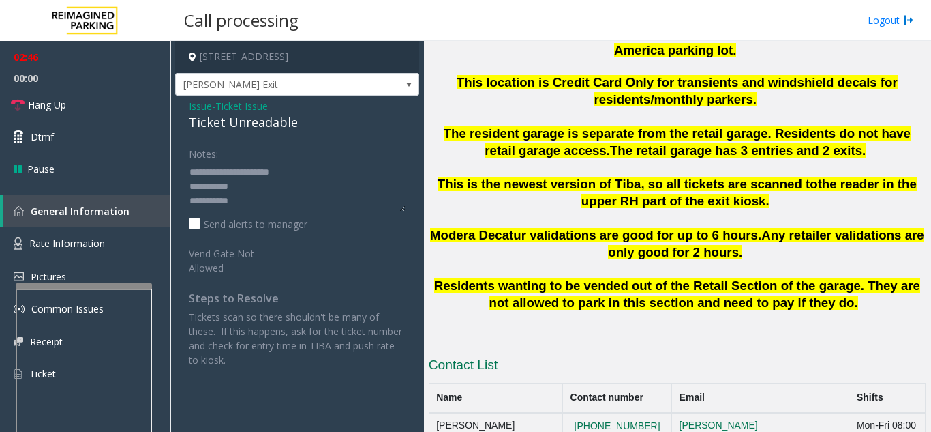
click at [194, 108] on span "Issue" at bounding box center [200, 106] width 23 height 14
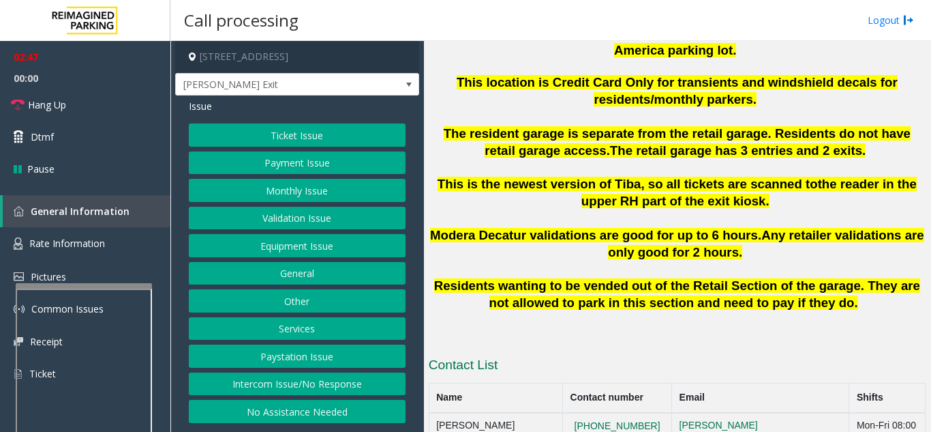
click at [291, 248] on button "Equipment Issue" at bounding box center [297, 245] width 217 height 23
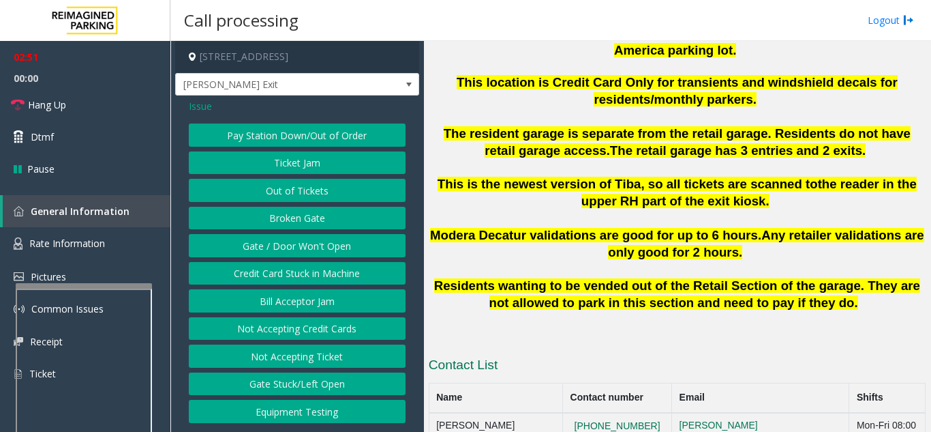
click at [204, 103] on span "Issue" at bounding box center [200, 106] width 23 height 14
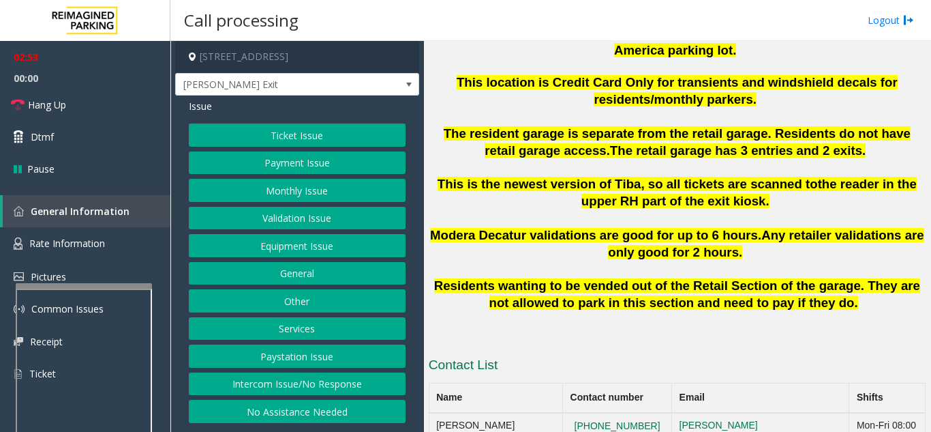
click at [293, 222] on button "Validation Issue" at bounding box center [297, 218] width 217 height 23
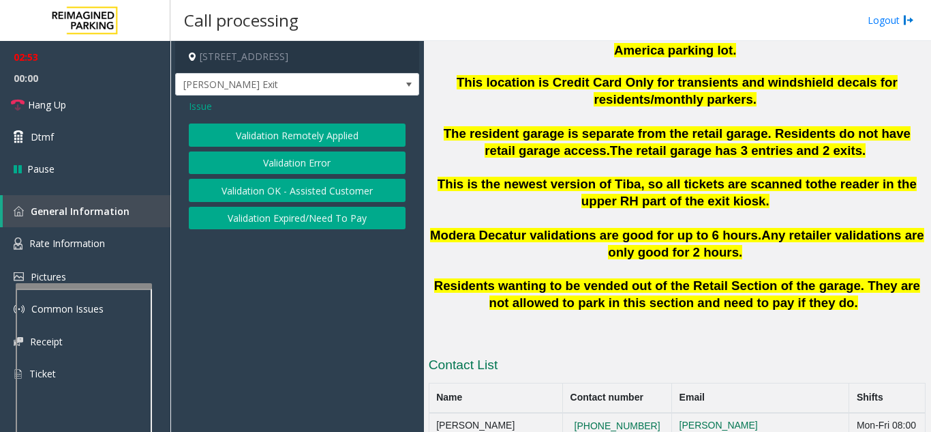
click at [299, 175] on div "Validation Remotely Applied Validation Error Validation OK - Assisted Customer …" at bounding box center [297, 176] width 217 height 106
click at [299, 170] on button "Validation Error" at bounding box center [297, 162] width 217 height 23
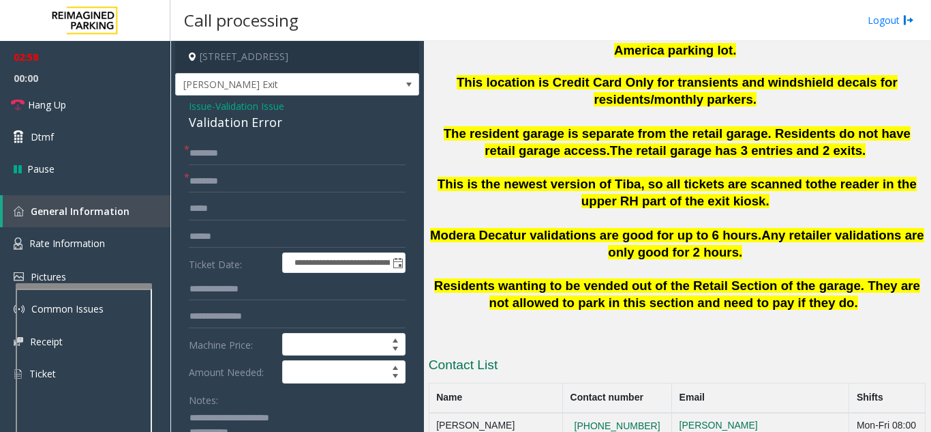
click at [198, 103] on span "Issue" at bounding box center [200, 106] width 23 height 14
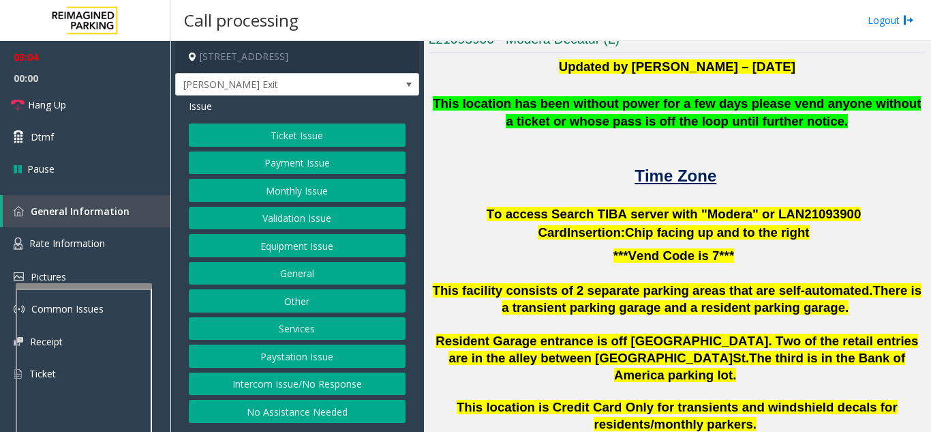
scroll to position [273, 0]
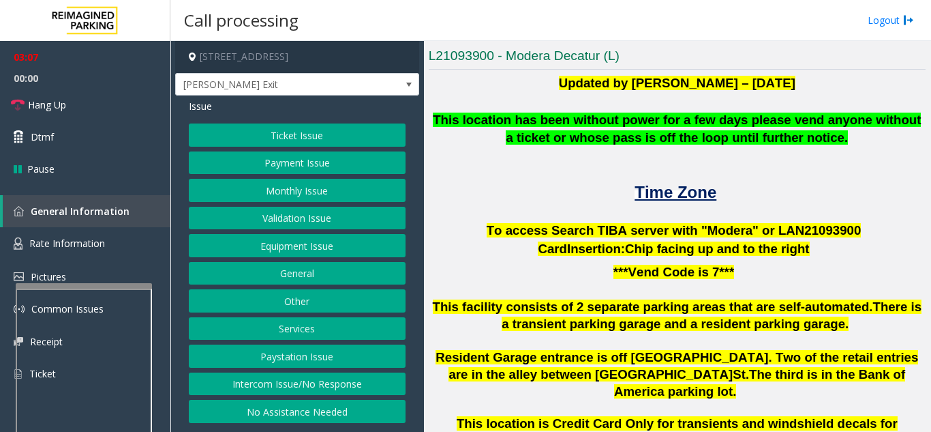
click at [284, 136] on button "Ticket Issue" at bounding box center [297, 134] width 217 height 23
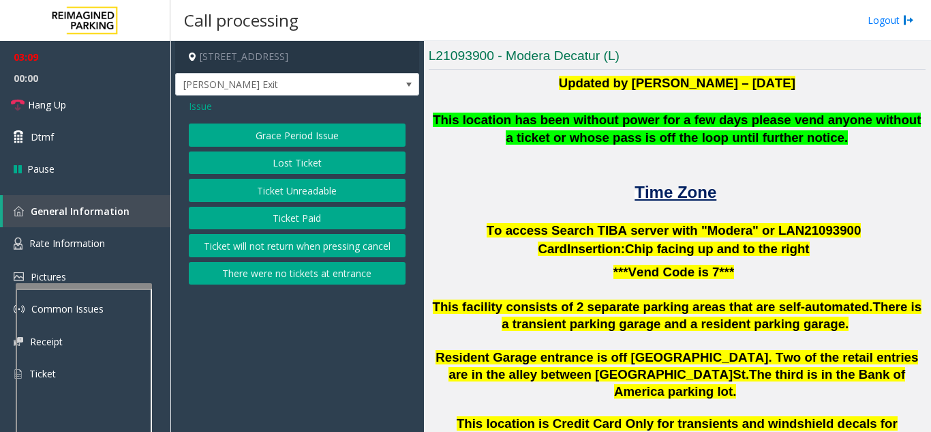
click at [286, 190] on button "Ticket Unreadable" at bounding box center [297, 190] width 217 height 23
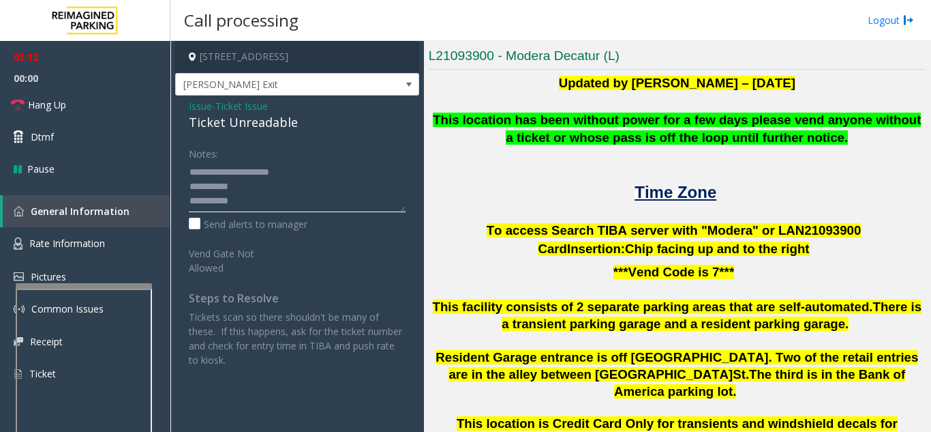
drag, startPoint x: 204, startPoint y: 201, endPoint x: 250, endPoint y: 204, distance: 46.4
click at [250, 204] on textarea at bounding box center [297, 186] width 217 height 51
click at [483, 205] on p at bounding box center [677, 214] width 497 height 18
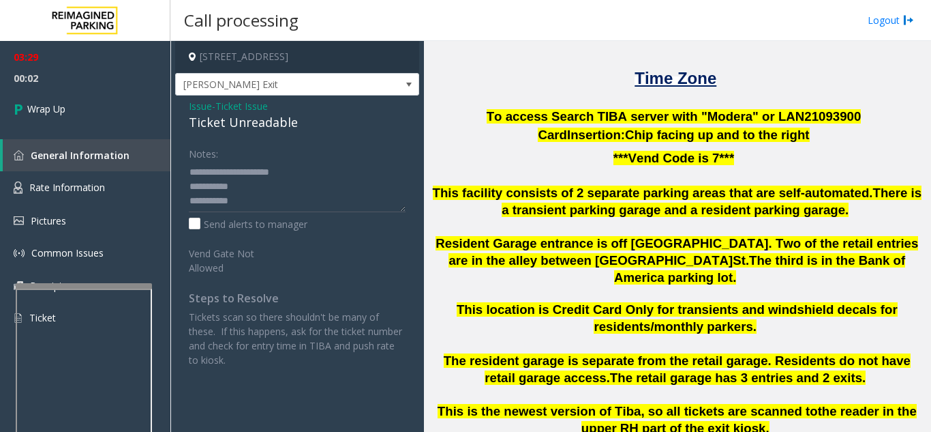
scroll to position [409, 0]
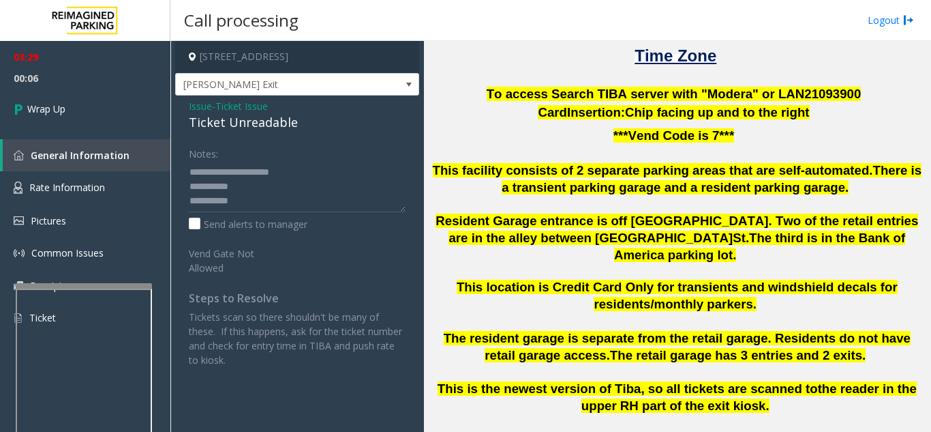
click at [203, 107] on span "Issue" at bounding box center [200, 106] width 23 height 14
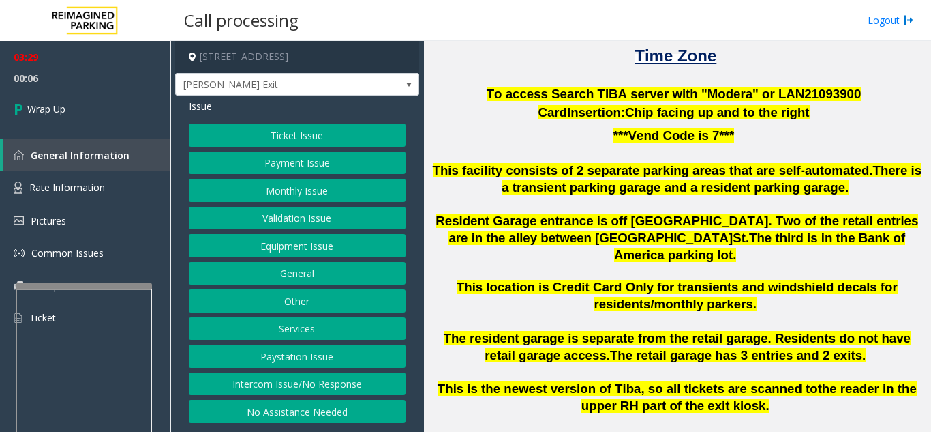
click at [293, 220] on button "Validation Issue" at bounding box center [297, 218] width 217 height 23
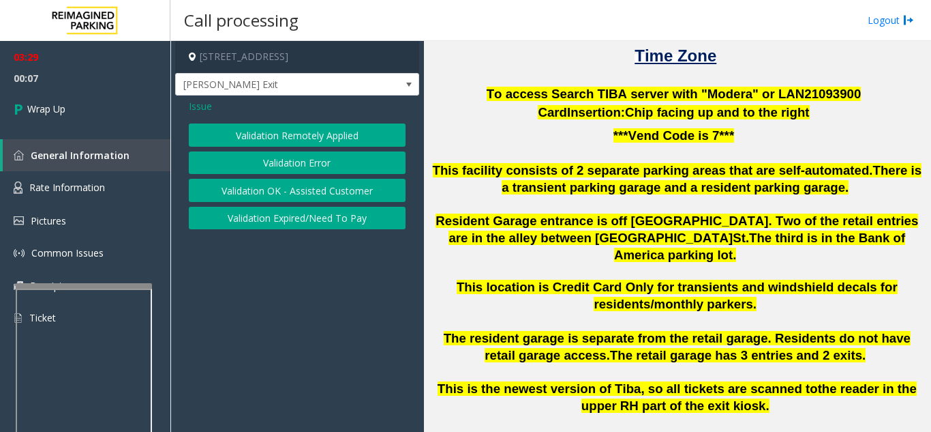
click at [305, 163] on button "Validation Error" at bounding box center [297, 162] width 217 height 23
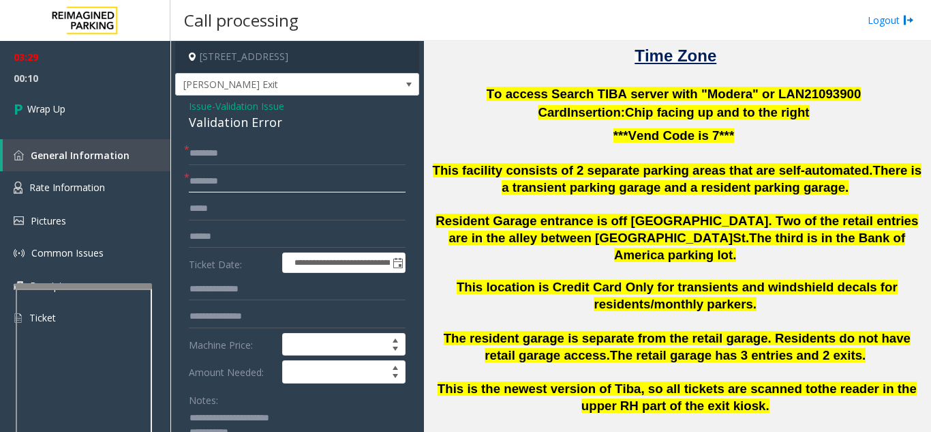
click at [285, 182] on input "text" at bounding box center [297, 181] width 217 height 23
drag, startPoint x: 734, startPoint y: 93, endPoint x: 697, endPoint y: 93, distance: 37.5
click at [697, 93] on span "To access Search TIBA server with "Modera" or LAN21093" at bounding box center [664, 94] width 354 height 14
click at [296, 190] on input "******" at bounding box center [297, 181] width 217 height 23
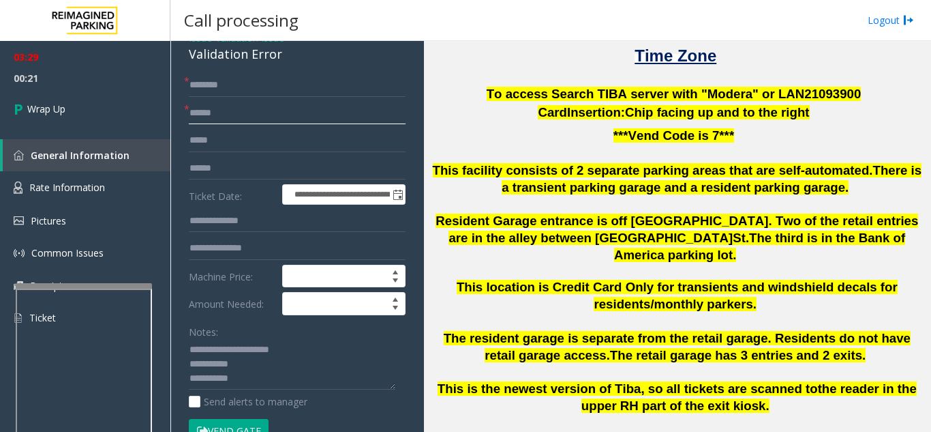
type input "******"
click at [238, 170] on input "text" at bounding box center [297, 168] width 217 height 23
paste input "******"
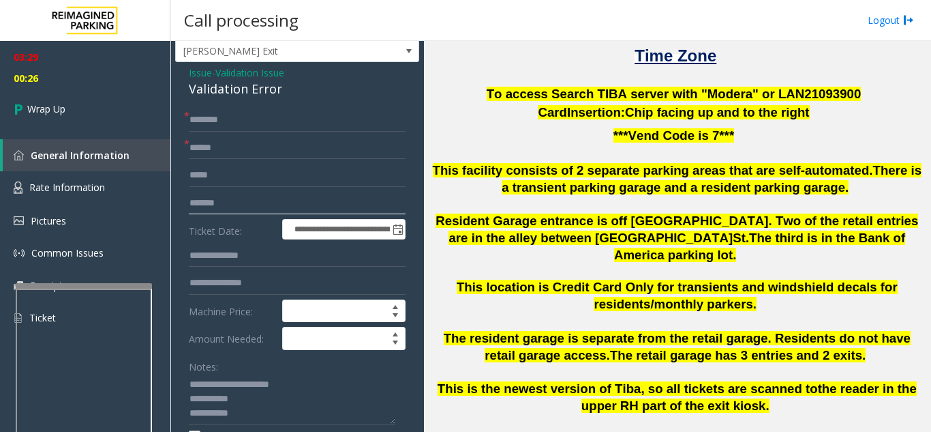
scroll to position [0, 0]
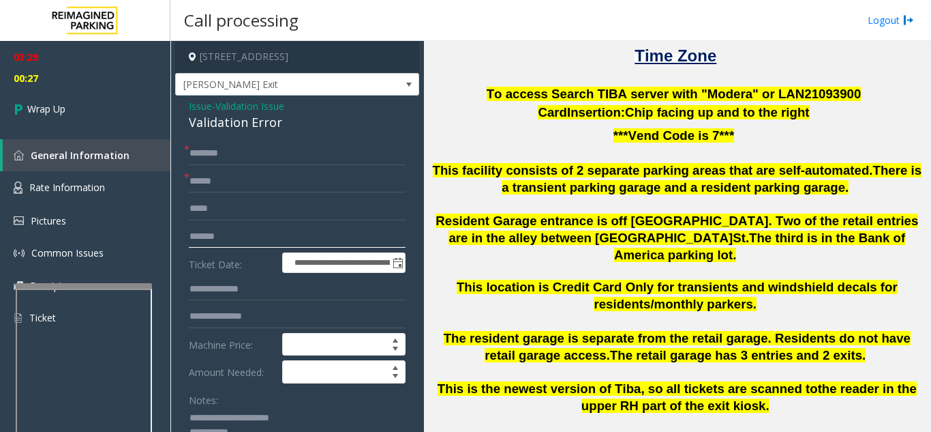
type input "******"
click at [269, 160] on input "text" at bounding box center [297, 153] width 217 height 23
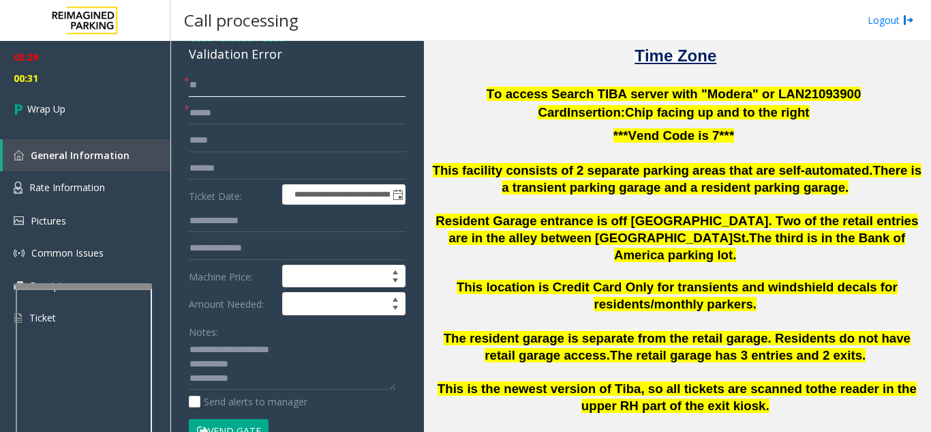
type input "**"
drag, startPoint x: 243, startPoint y: 378, endPoint x: 190, endPoint y: 379, distance: 53.2
click at [190, 379] on textarea at bounding box center [292, 364] width 207 height 51
drag, startPoint x: 233, startPoint y: 350, endPoint x: 295, endPoint y: 348, distance: 61.4
click at [295, 348] on textarea at bounding box center [292, 364] width 207 height 51
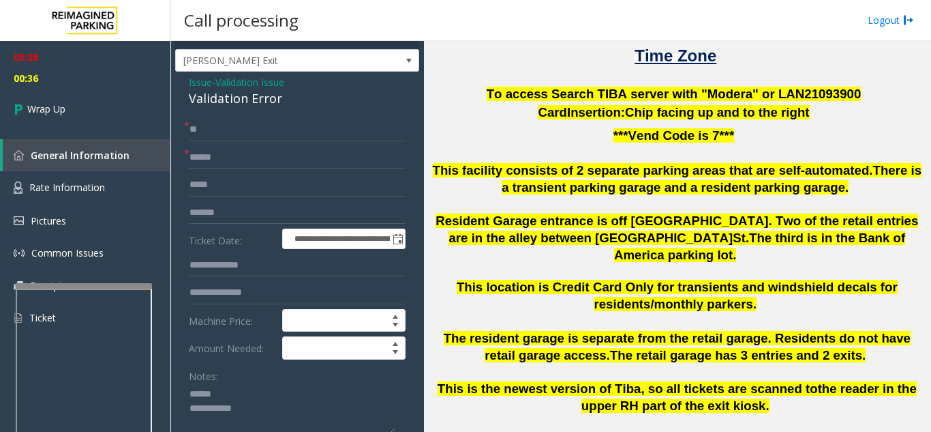
scroll to position [0, 0]
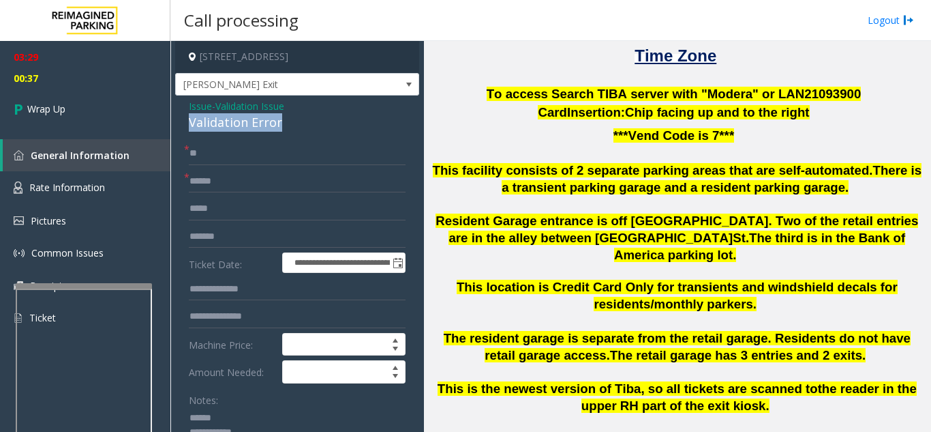
drag, startPoint x: 186, startPoint y: 123, endPoint x: 292, endPoint y: 125, distance: 105.7
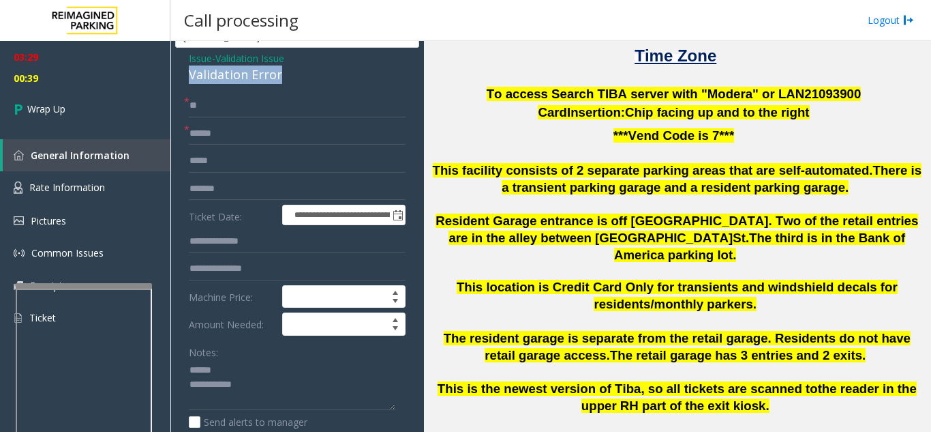
scroll to position [77, 0]
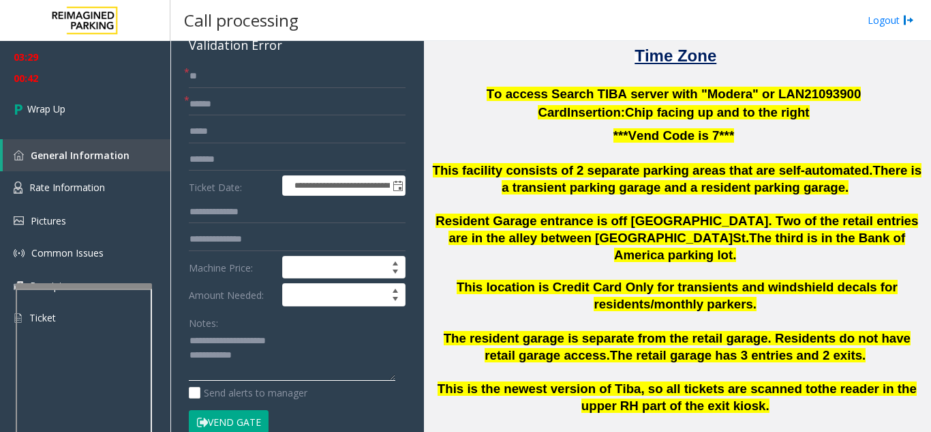
click at [264, 353] on textarea at bounding box center [292, 355] width 207 height 51
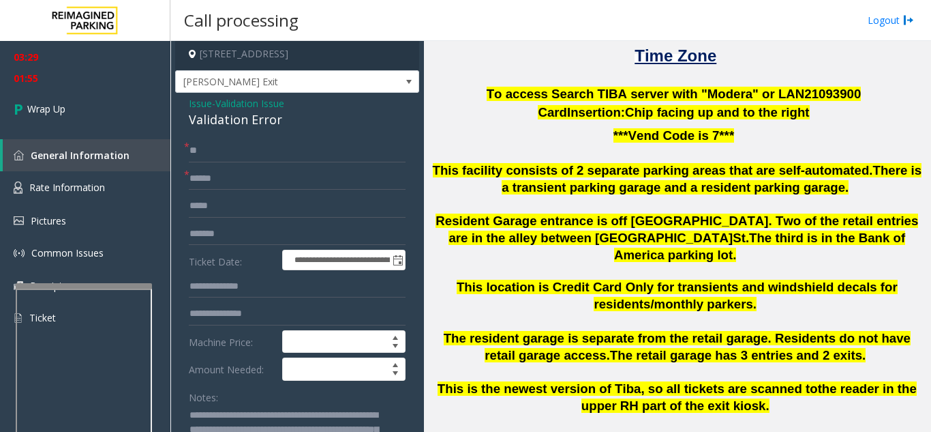
scroll to position [0, 0]
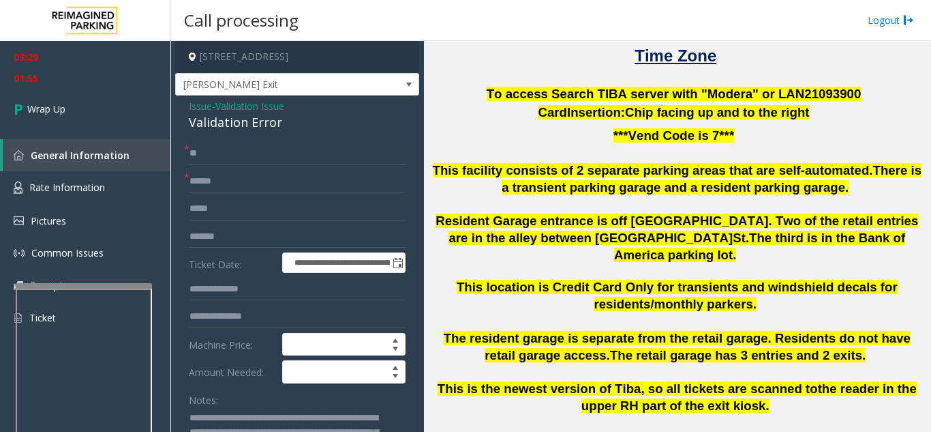
type textarea "**********"
drag, startPoint x: 250, startPoint y: 186, endPoint x: 175, endPoint y: 186, distance: 75.7
click at [175, 186] on app-call-processing-form "**********" at bounding box center [297, 236] width 254 height 391
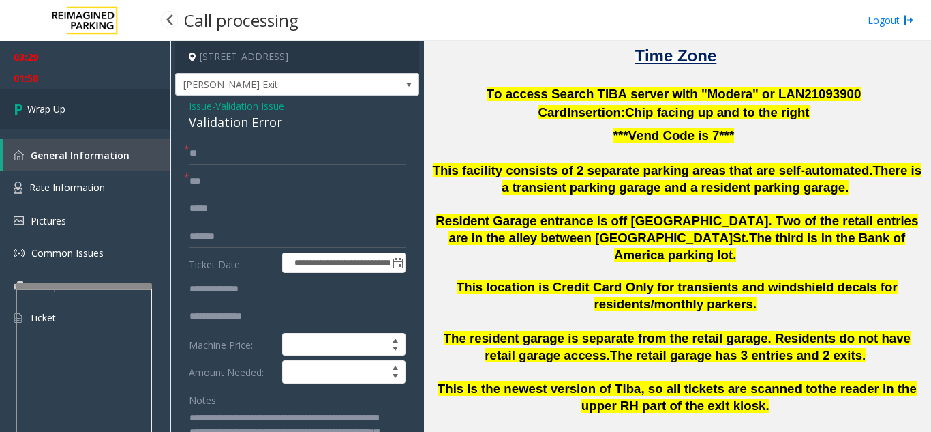
type input "**"
click at [99, 108] on link "Wrap Up" at bounding box center [85, 109] width 170 height 40
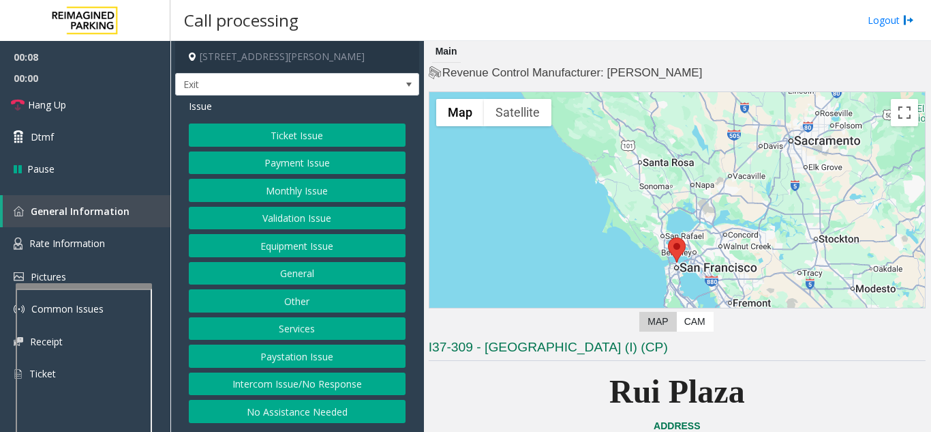
click at [361, 189] on button "Monthly Issue" at bounding box center [297, 190] width 217 height 23
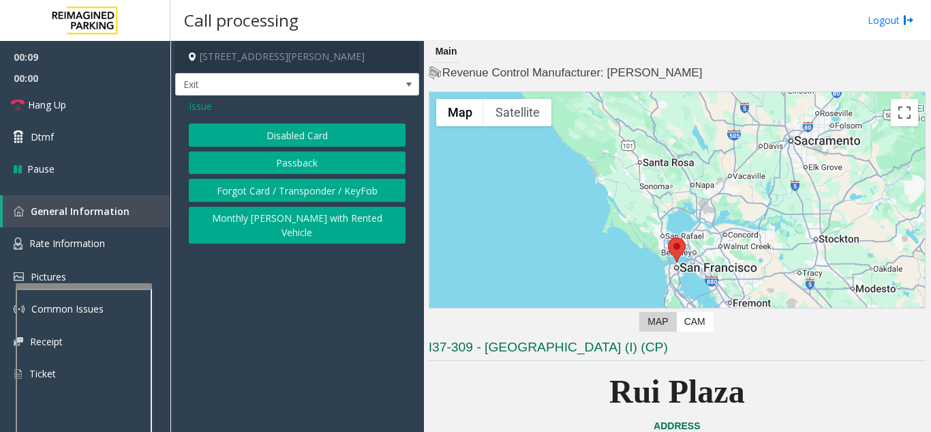
click at [314, 137] on button "Disabled Card" at bounding box center [297, 134] width 217 height 23
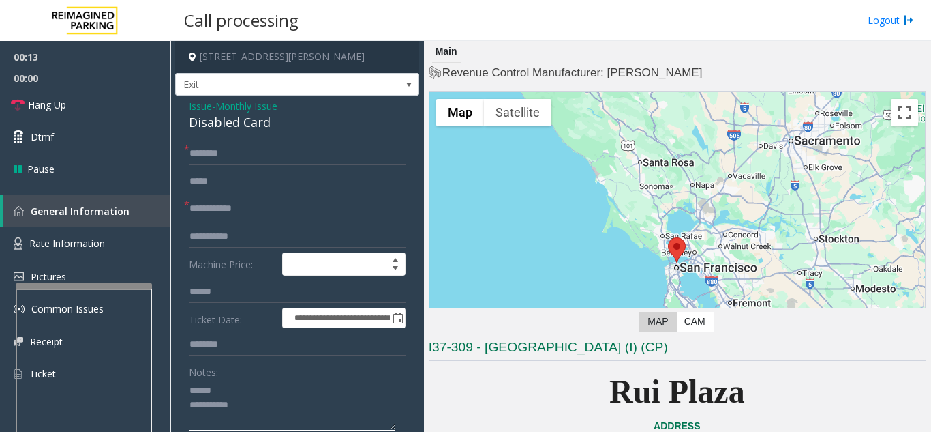
click at [258, 389] on textarea at bounding box center [292, 404] width 207 height 51
drag, startPoint x: 181, startPoint y: 117, endPoint x: 281, endPoint y: 123, distance: 99.7
type textarea "**********"
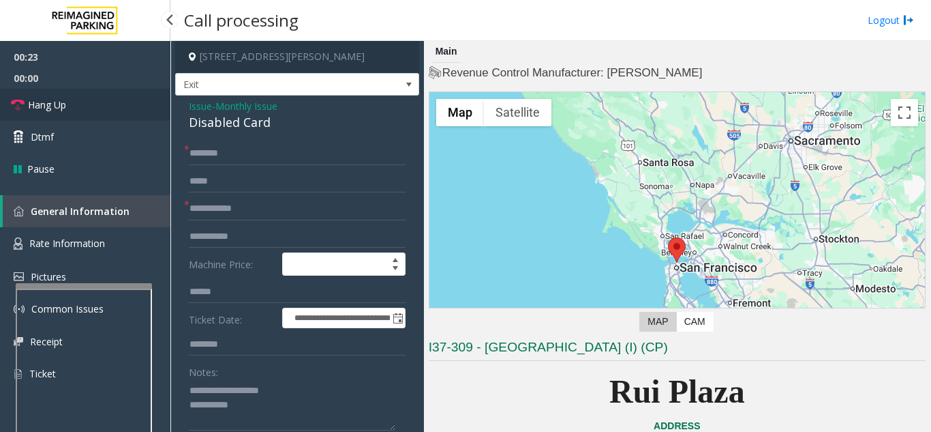
click at [132, 112] on link "Hang Up" at bounding box center [85, 105] width 170 height 32
click at [287, 162] on input "text" at bounding box center [297, 153] width 217 height 23
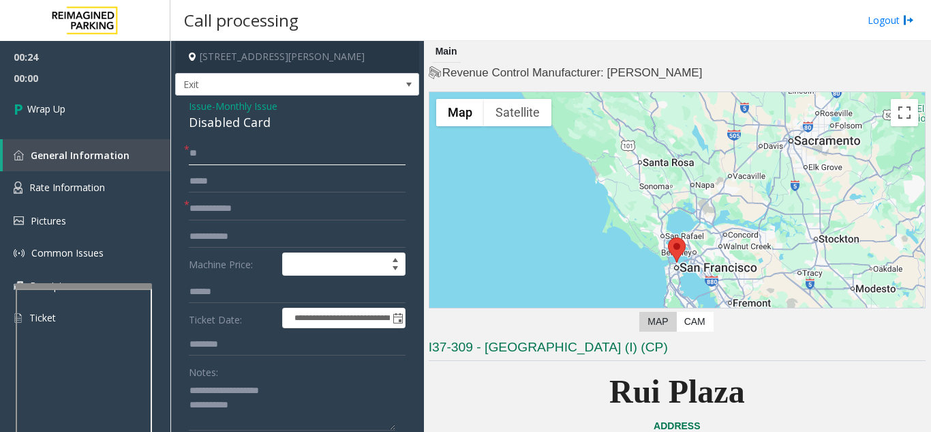
type input "**"
click at [269, 211] on input "text" at bounding box center [297, 208] width 217 height 23
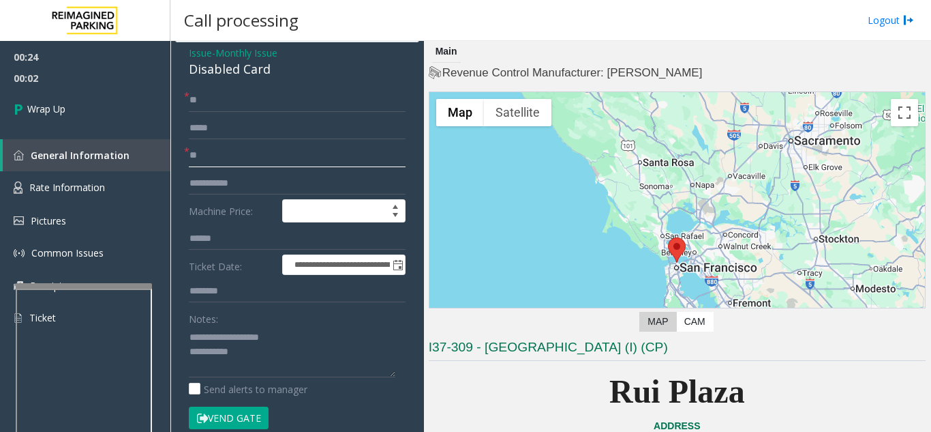
scroll to position [136, 0]
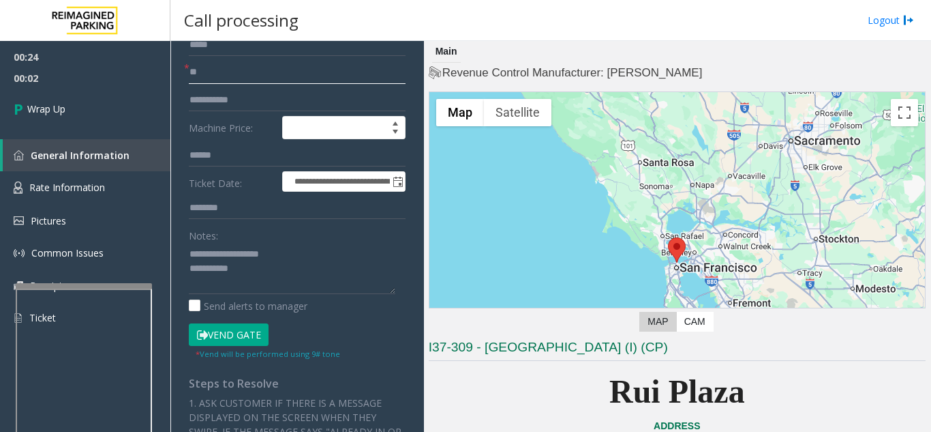
type input "**"
click at [285, 273] on textarea at bounding box center [292, 268] width 207 height 51
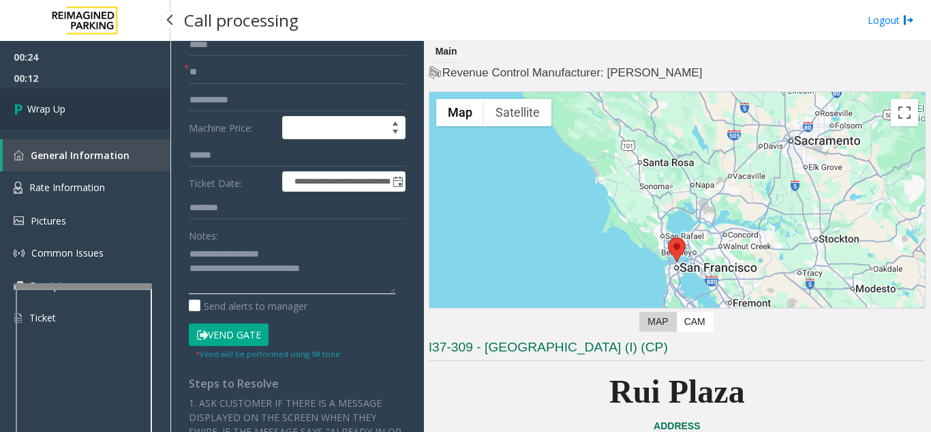
type textarea "**********"
click at [90, 106] on link "Wrap Up" at bounding box center [85, 109] width 170 height 40
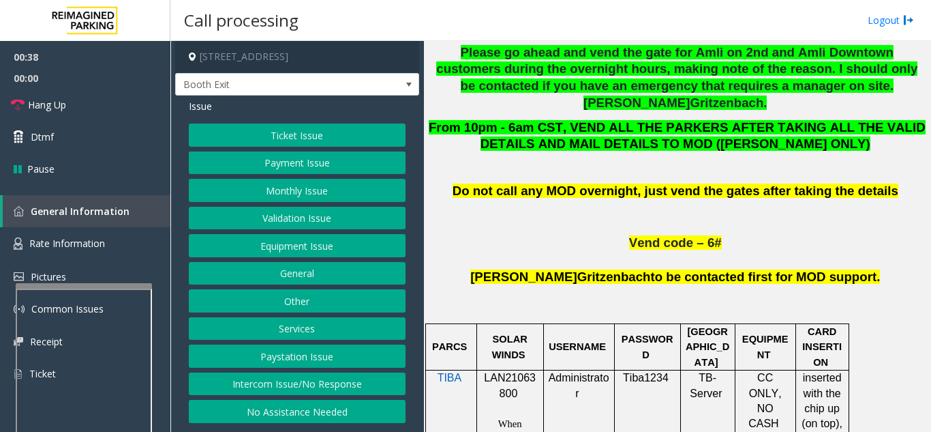
scroll to position [682, 0]
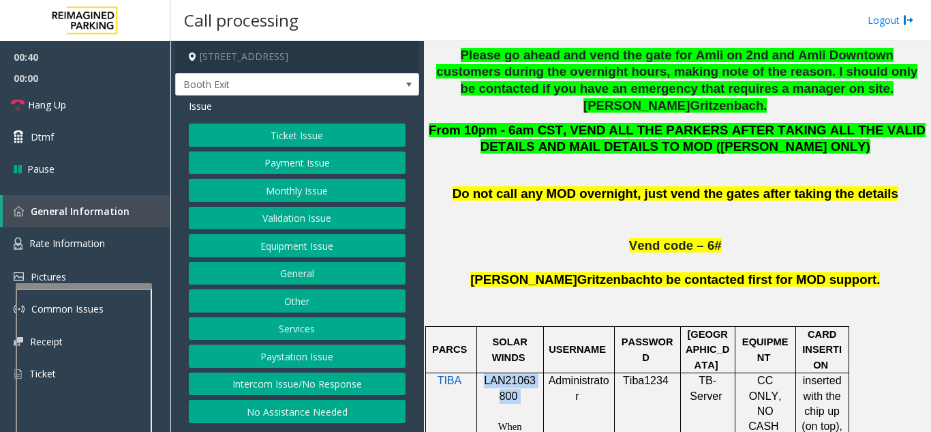
drag, startPoint x: 523, startPoint y: 331, endPoint x: 487, endPoint y: 316, distance: 39.1
click at [487, 373] on p "LAN21063800" at bounding box center [510, 388] width 57 height 31
copy p "LAN21063800"
click at [289, 190] on button "Monthly Issue" at bounding box center [297, 190] width 217 height 23
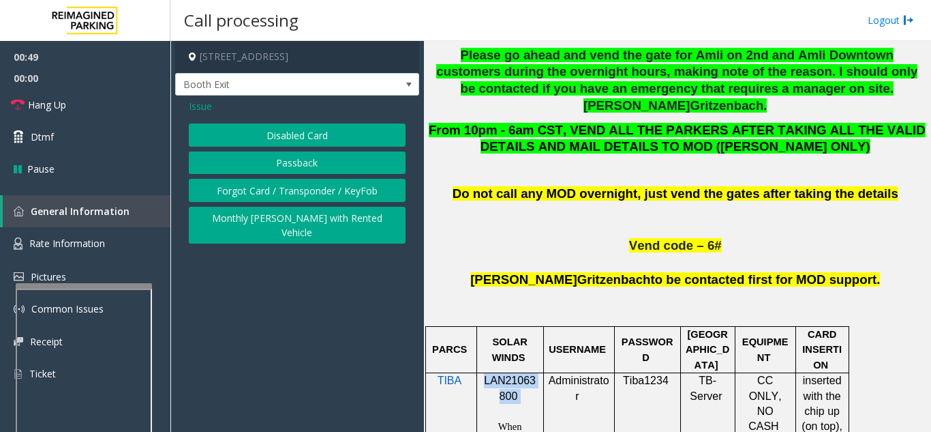
click at [297, 140] on button "Disabled Card" at bounding box center [297, 134] width 217 height 23
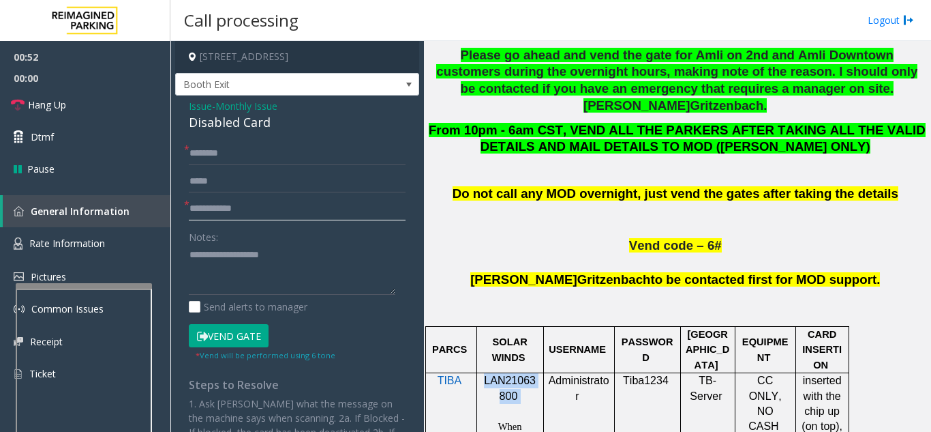
click at [297, 209] on input "text" at bounding box center [297, 208] width 217 height 23
type input "*****"
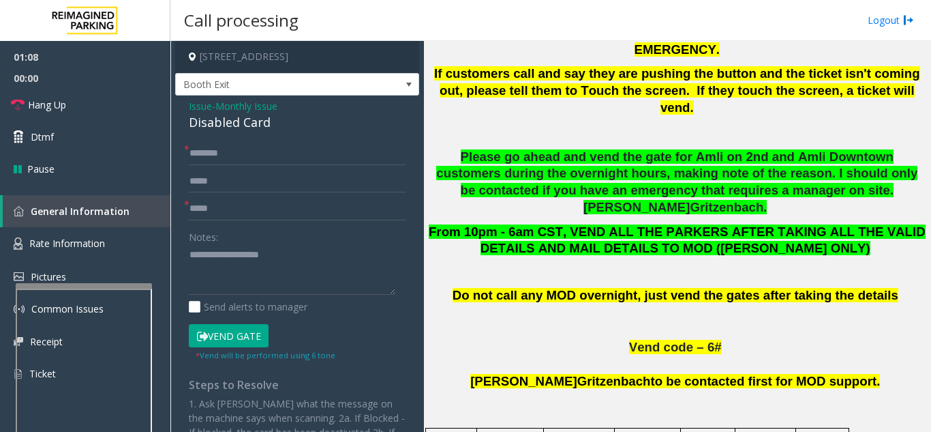
scroll to position [409, 0]
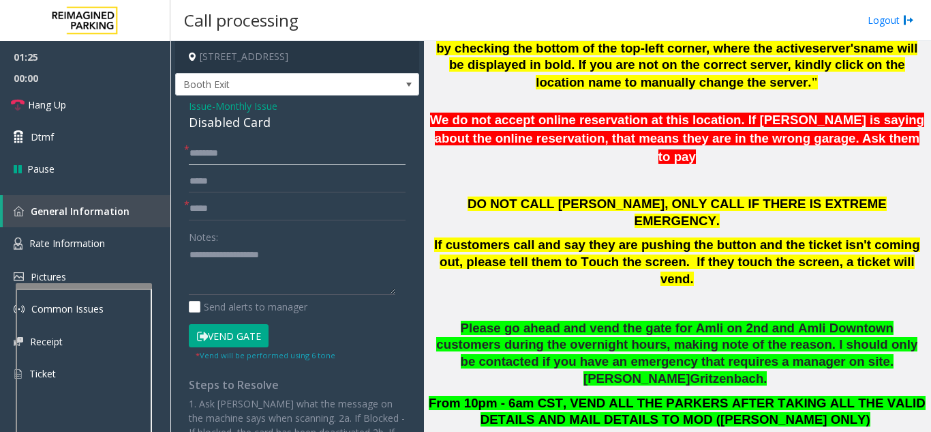
click at [246, 155] on input "text" at bounding box center [297, 153] width 217 height 23
click at [81, 104] on link "Hang Up" at bounding box center [85, 105] width 170 height 32
click at [320, 149] on input "text" at bounding box center [297, 153] width 217 height 23
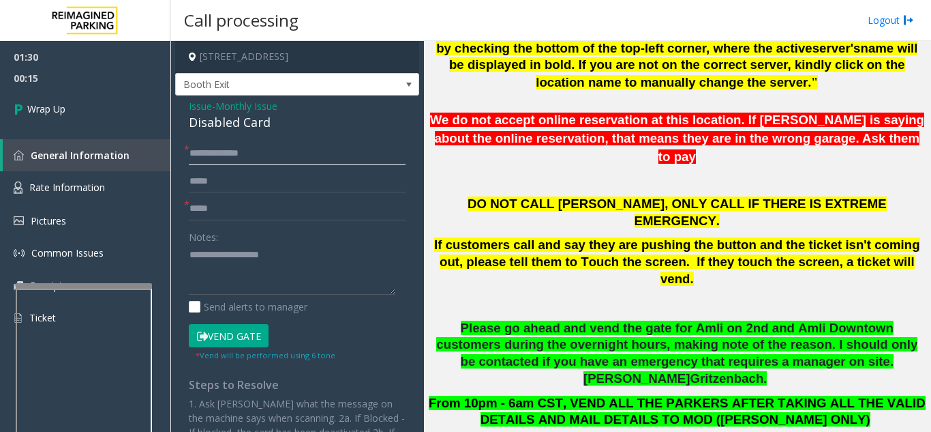
type input "**********"
click at [239, 251] on textarea at bounding box center [292, 269] width 207 height 51
drag, startPoint x: 181, startPoint y: 124, endPoint x: 301, endPoint y: 119, distance: 119.5
click at [301, 119] on div "**********" at bounding box center [297, 374] width 244 height 558
click at [268, 267] on textarea at bounding box center [292, 269] width 207 height 51
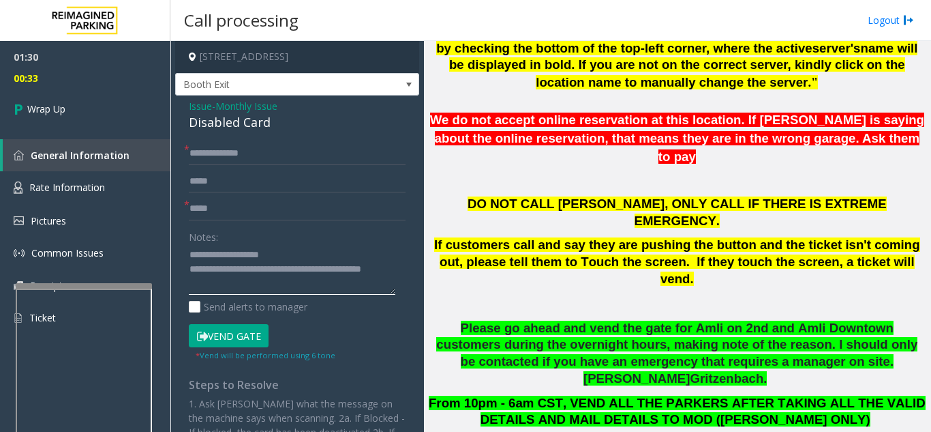
type textarea "**********"
click at [319, 237] on div "Notes:" at bounding box center [297, 260] width 217 height 70
click at [65, 107] on span "Wrap Up" at bounding box center [46, 109] width 38 height 14
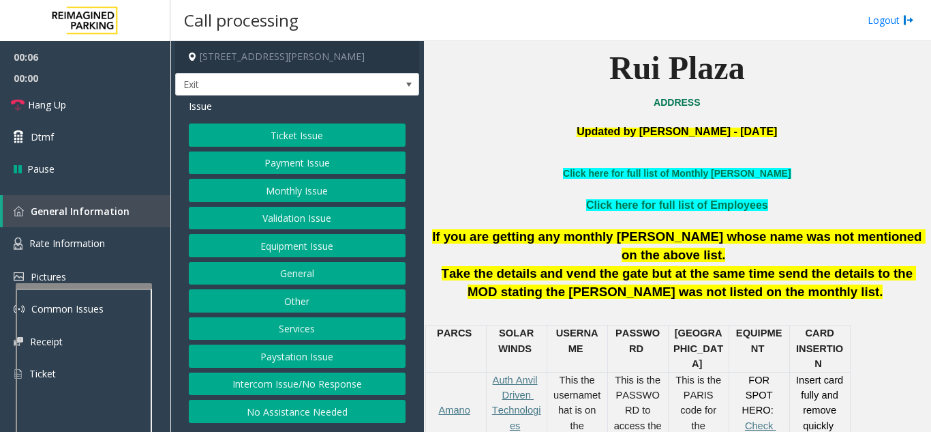
scroll to position [341, 0]
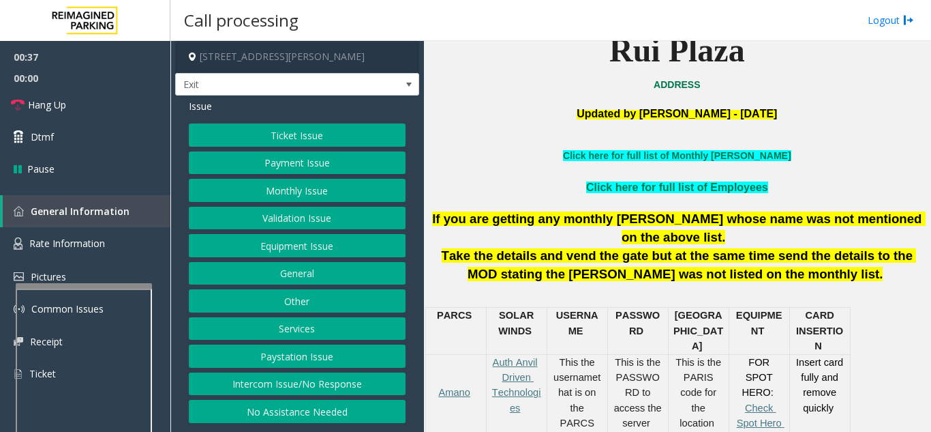
click at [312, 132] on button "Ticket Issue" at bounding box center [297, 134] width 217 height 23
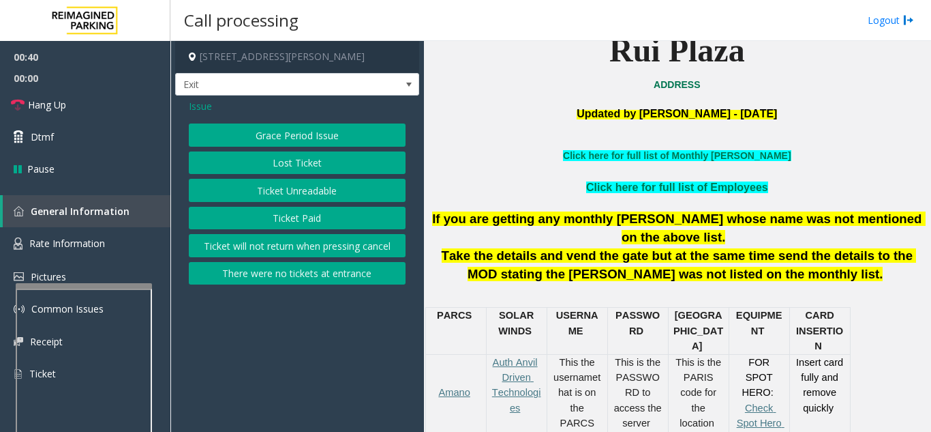
click at [312, 188] on button "Ticket Unreadable" at bounding box center [297, 190] width 217 height 23
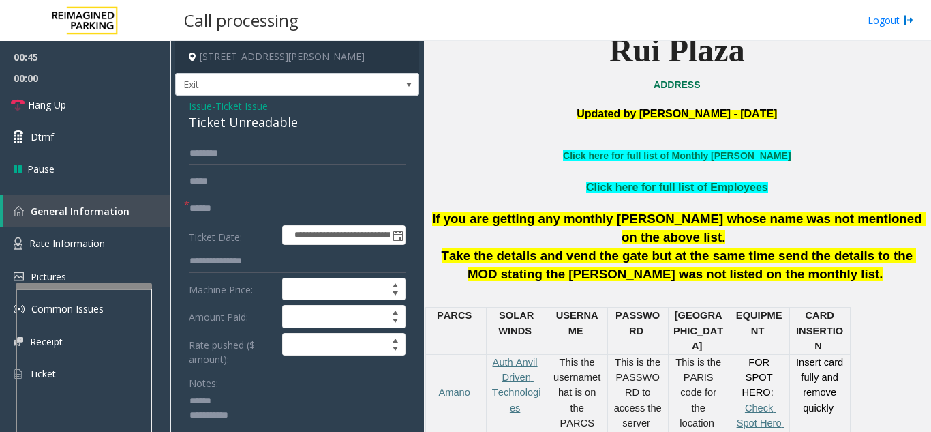
click at [275, 393] on textarea at bounding box center [292, 415] width 207 height 51
type textarea "**********"
click at [278, 209] on input "text" at bounding box center [297, 208] width 217 height 23
type input "**"
drag, startPoint x: 192, startPoint y: 121, endPoint x: 303, endPoint y: 125, distance: 111.3
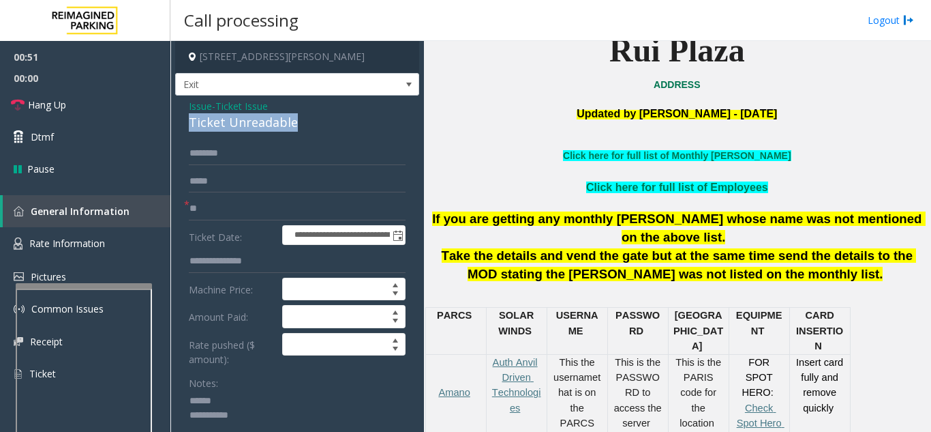
click at [305, 124] on div "Ticket Unreadable" at bounding box center [297, 122] width 217 height 18
click at [217, 196] on form "**********" at bounding box center [297, 325] width 217 height 366
click at [209, 205] on input "**" at bounding box center [297, 208] width 217 height 23
click at [200, 110] on span "Issue" at bounding box center [200, 106] width 23 height 14
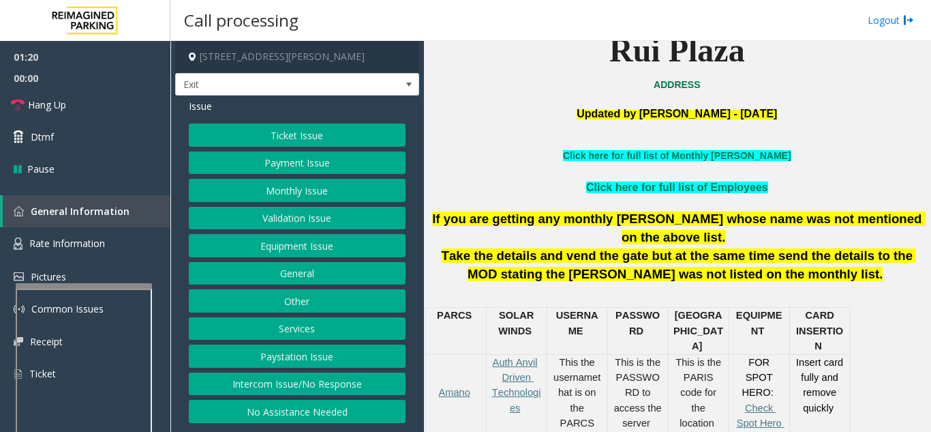
click at [284, 248] on button "Equipment Issue" at bounding box center [297, 245] width 217 height 23
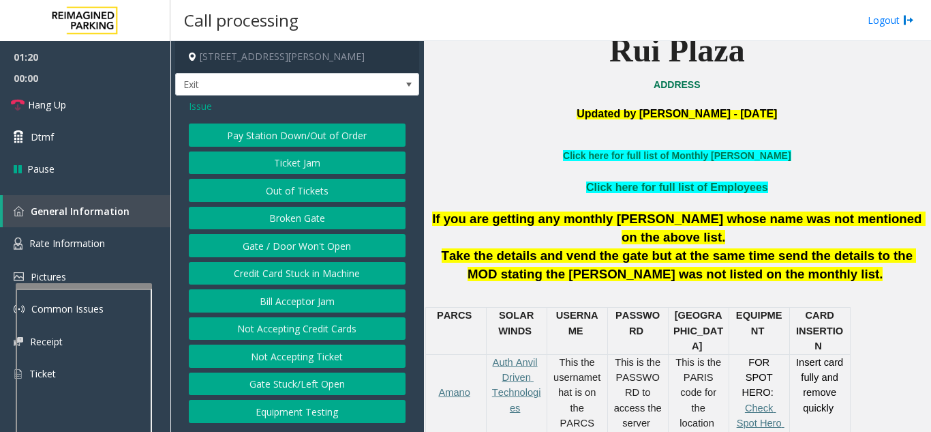
click at [284, 248] on button "Gate / Door Won't Open" at bounding box center [297, 245] width 217 height 23
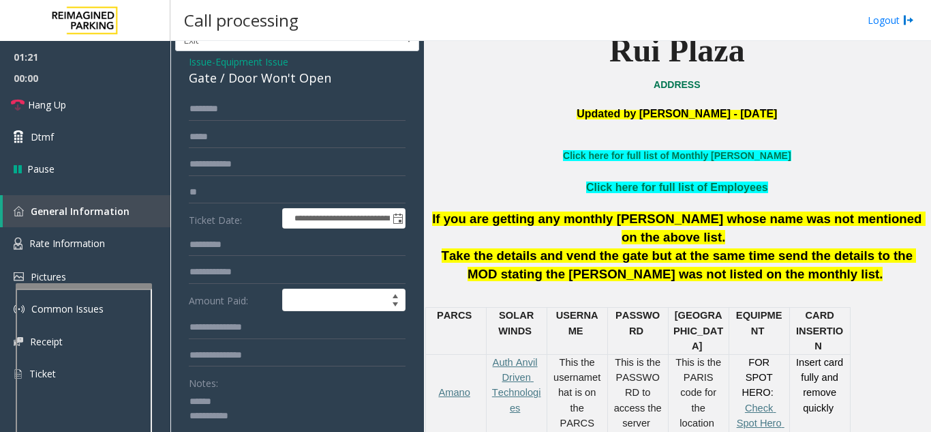
scroll to position [68, 0]
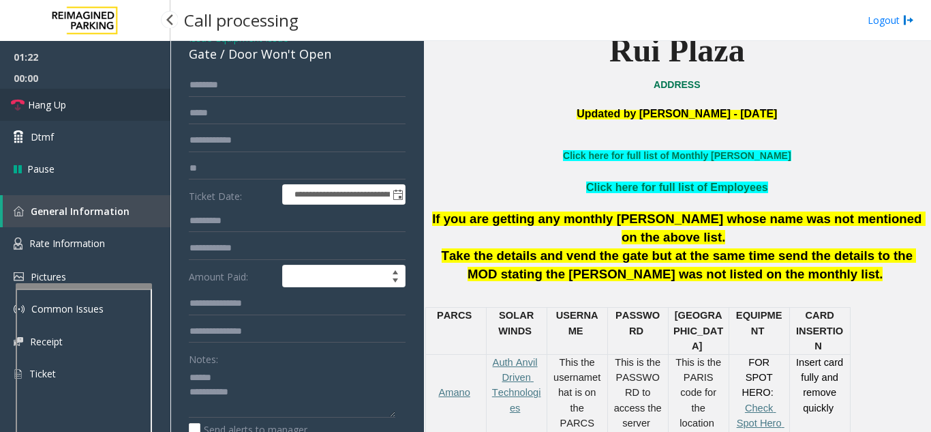
click at [113, 112] on link "Hang Up" at bounding box center [85, 105] width 170 height 32
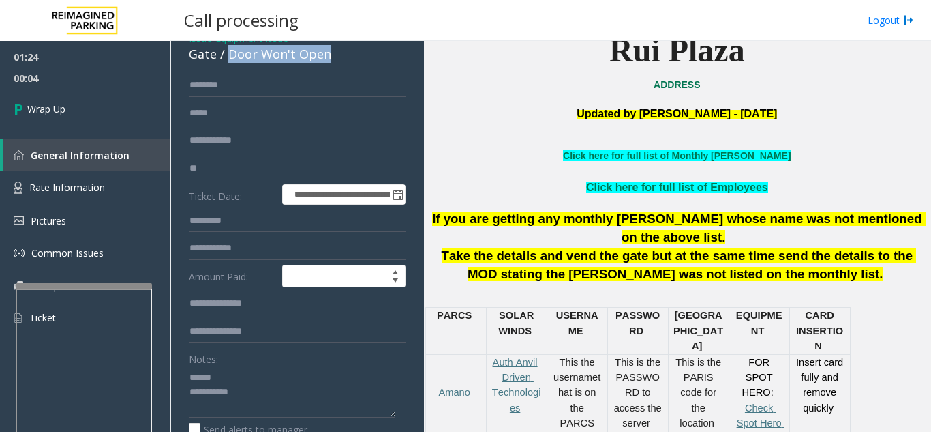
drag, startPoint x: 226, startPoint y: 54, endPoint x: 337, endPoint y: 55, distance: 111.2
click at [337, 55] on div "Gate / Door Won't Open" at bounding box center [297, 54] width 217 height 18
click at [286, 391] on textarea at bounding box center [292, 391] width 207 height 51
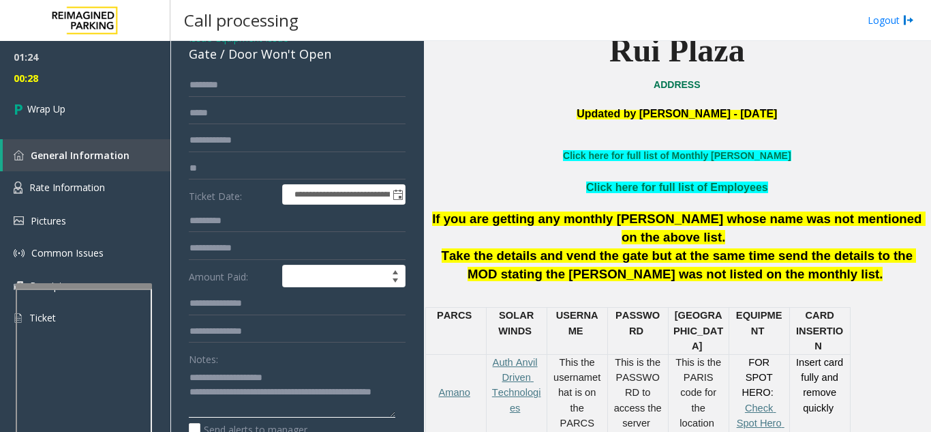
type textarea "**********"
click at [323, 355] on div "Notes:" at bounding box center [297, 382] width 217 height 70
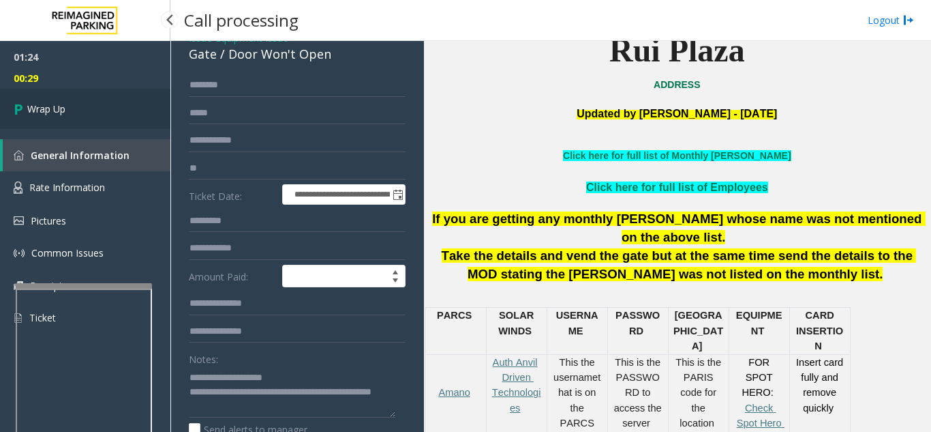
click at [72, 101] on link "Wrap Up" at bounding box center [85, 109] width 170 height 40
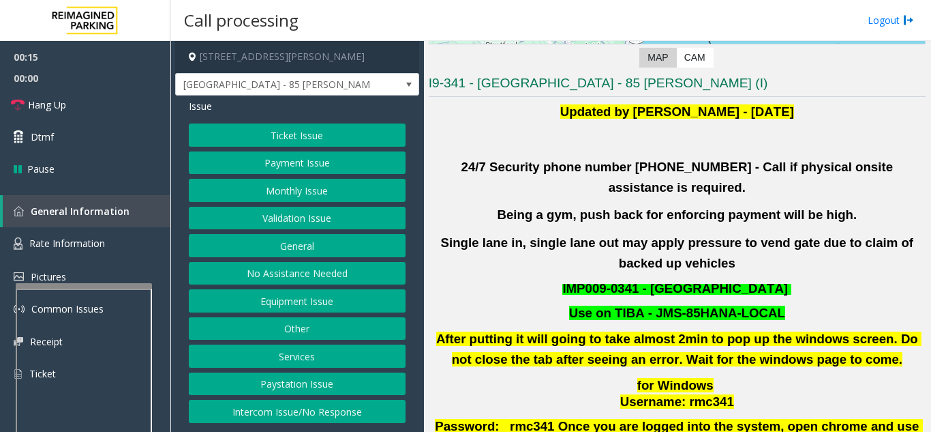
scroll to position [273, 0]
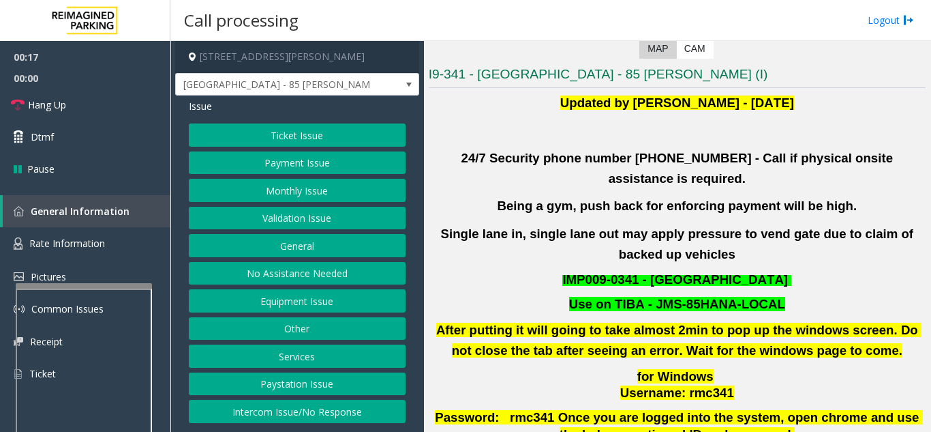
click at [308, 215] on button "Validation Issue" at bounding box center [297, 218] width 217 height 23
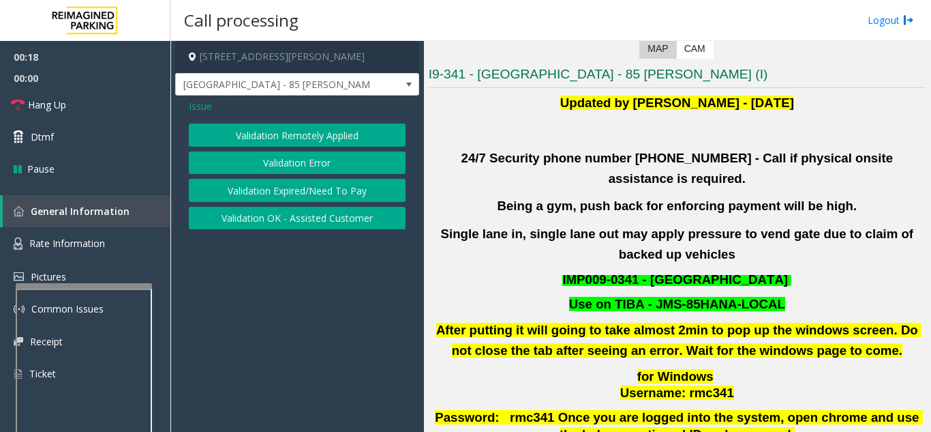
click at [298, 164] on button "Validation Error" at bounding box center [297, 162] width 217 height 23
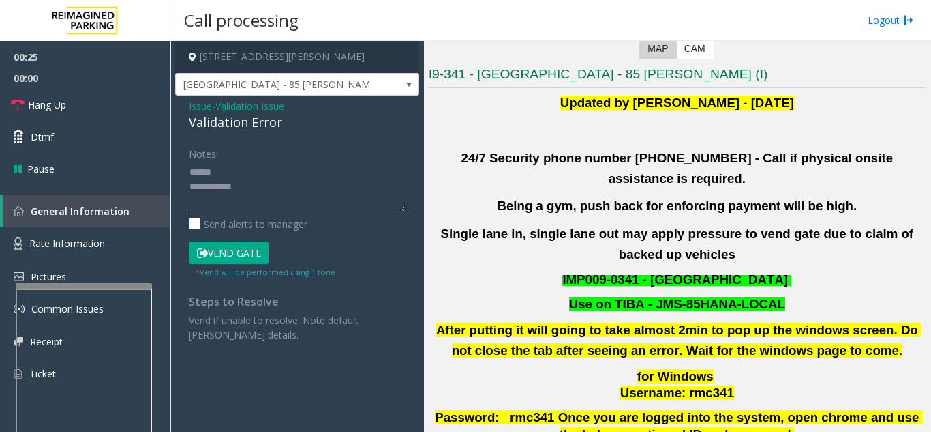
click at [241, 170] on textarea at bounding box center [297, 186] width 217 height 51
drag, startPoint x: 177, startPoint y: 122, endPoint x: 296, endPoint y: 125, distance: 118.7
click at [296, 125] on div "Issue - Validation Issue Validation Error Notes: Send alerts to manager Vend Ga…" at bounding box center [297, 225] width 244 height 260
click at [284, 187] on textarea at bounding box center [297, 186] width 217 height 51
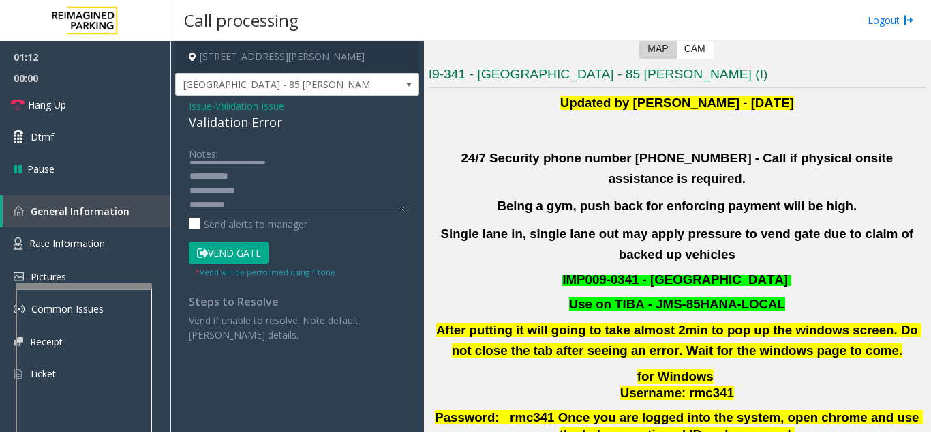
click at [241, 254] on button "Vend Gate" at bounding box center [229, 252] width 80 height 23
click at [274, 175] on textarea at bounding box center [297, 186] width 217 height 51
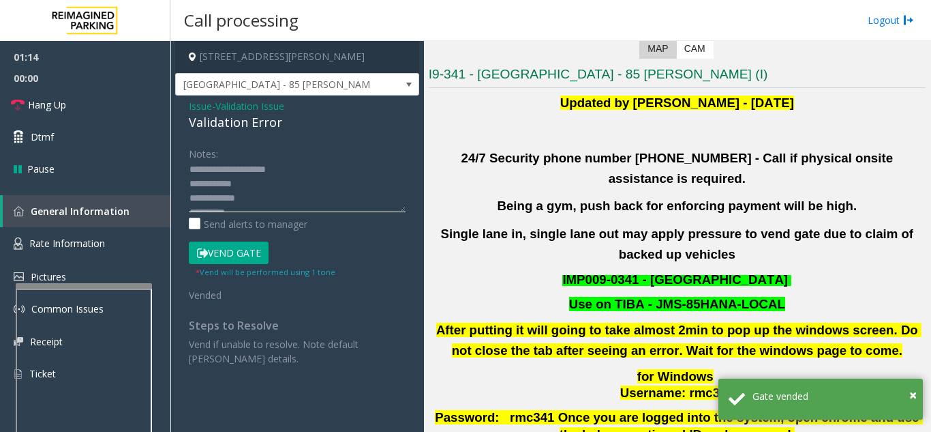
scroll to position [0, 0]
click at [347, 178] on textarea at bounding box center [297, 186] width 217 height 51
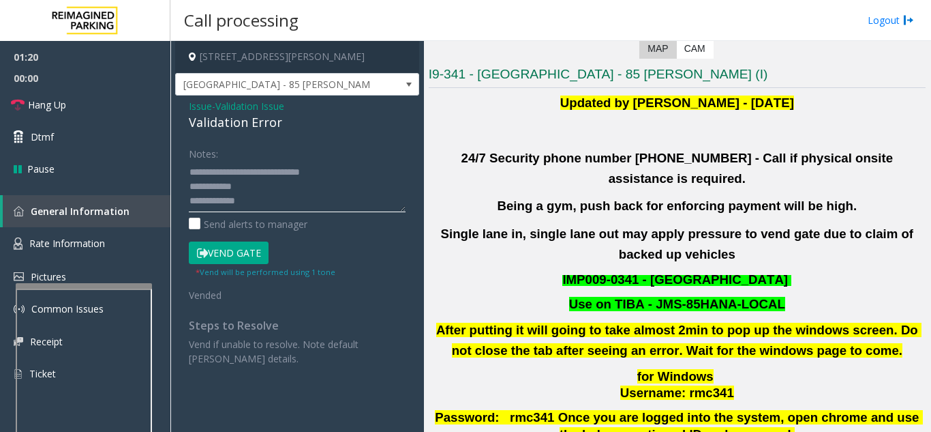
click at [260, 174] on textarea at bounding box center [297, 186] width 217 height 51
click at [274, 191] on textarea at bounding box center [297, 186] width 217 height 51
click at [104, 102] on link "Hang Up" at bounding box center [85, 105] width 170 height 32
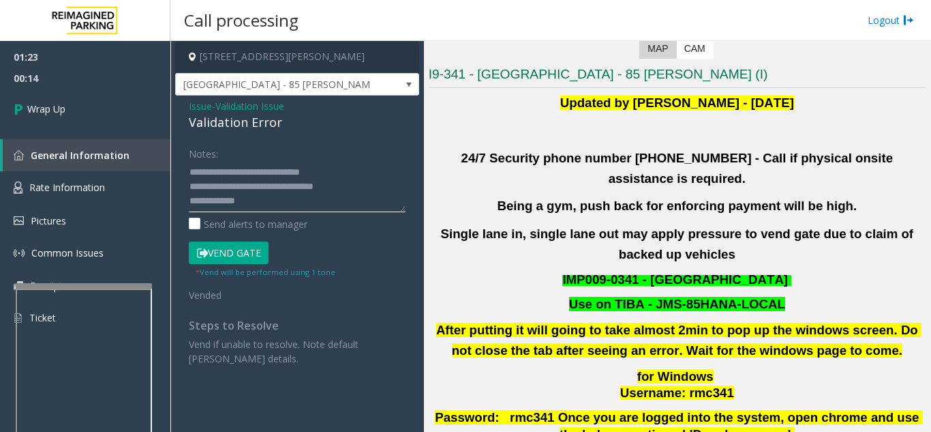
type textarea "**********"
click at [299, 152] on div "Notes:" at bounding box center [297, 177] width 217 height 70
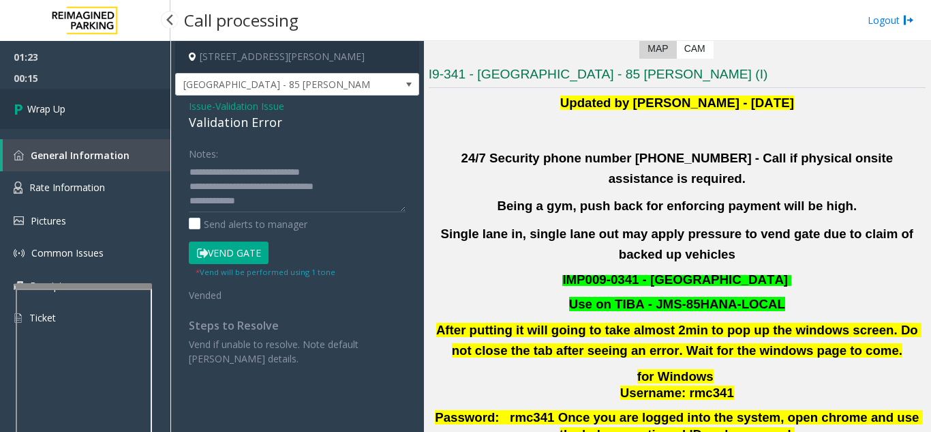
click at [54, 114] on span "Wrap Up" at bounding box center [46, 109] width 38 height 14
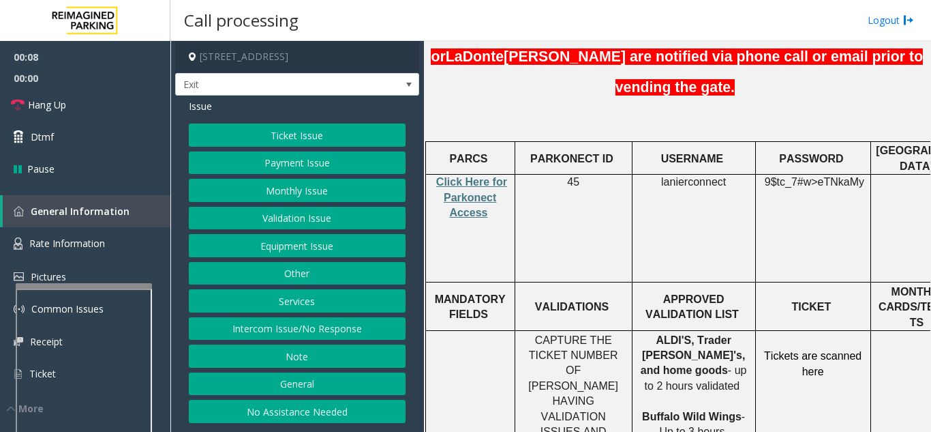
scroll to position [477, 0]
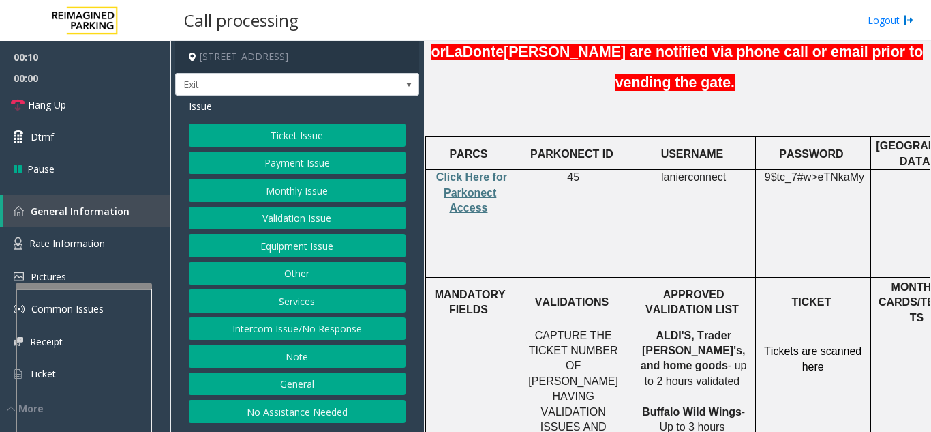
click at [288, 218] on button "Validation Issue" at bounding box center [297, 218] width 217 height 23
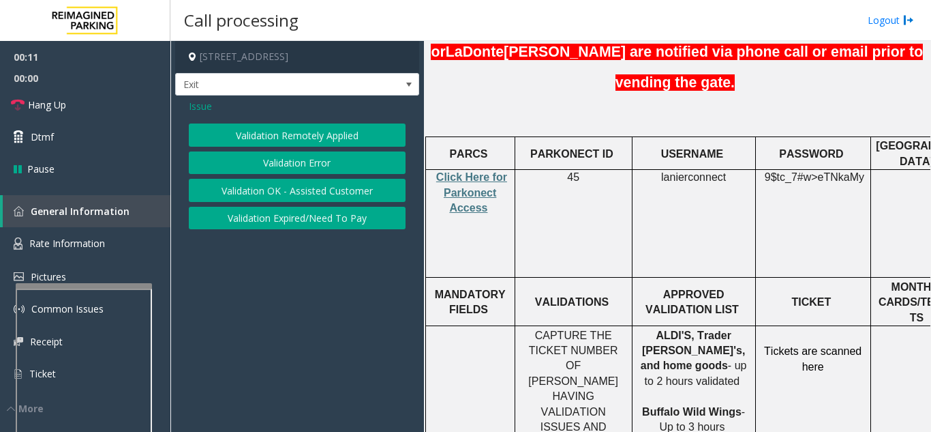
click at [299, 153] on button "Validation Error" at bounding box center [297, 162] width 217 height 23
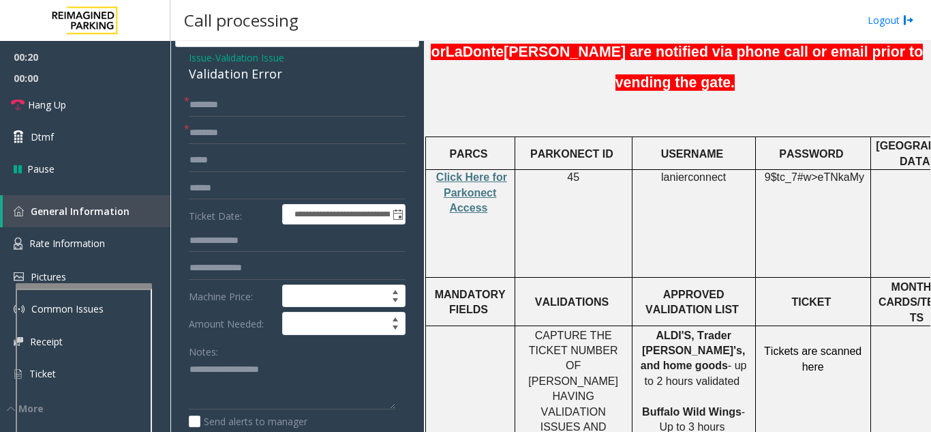
scroll to position [72, 0]
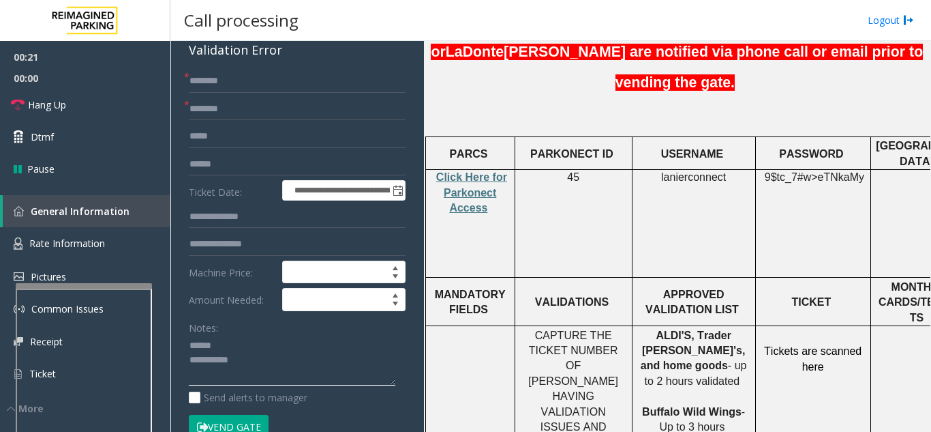
click at [231, 346] on textarea at bounding box center [292, 360] width 207 height 51
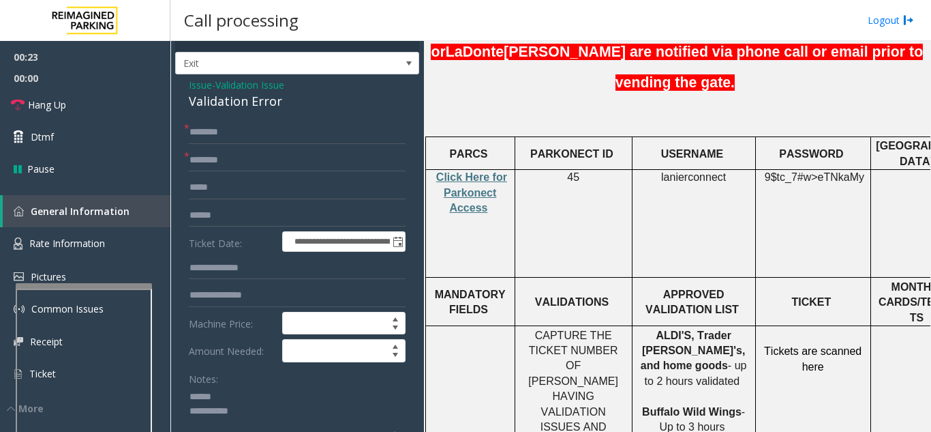
scroll to position [30, 0]
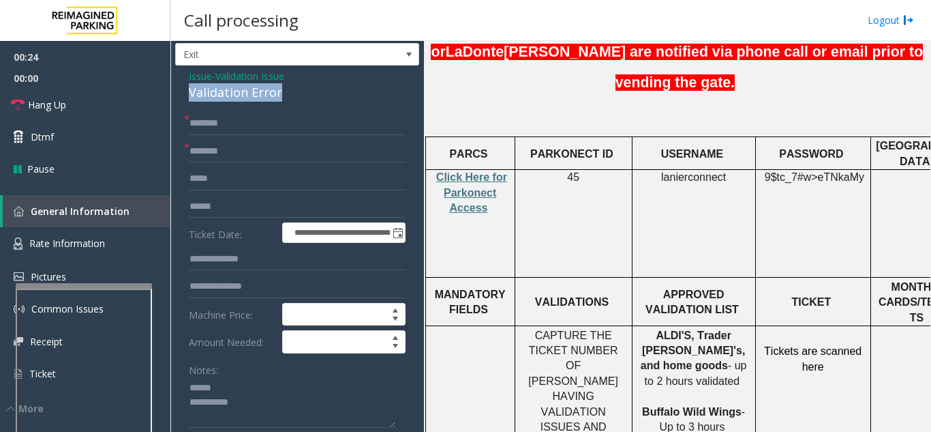
drag, startPoint x: 183, startPoint y: 92, endPoint x: 289, endPoint y: 94, distance: 105.7
click at [295, 402] on textarea at bounding box center [292, 402] width 207 height 51
type textarea "**********"
click at [288, 153] on input "text" at bounding box center [297, 151] width 217 height 23
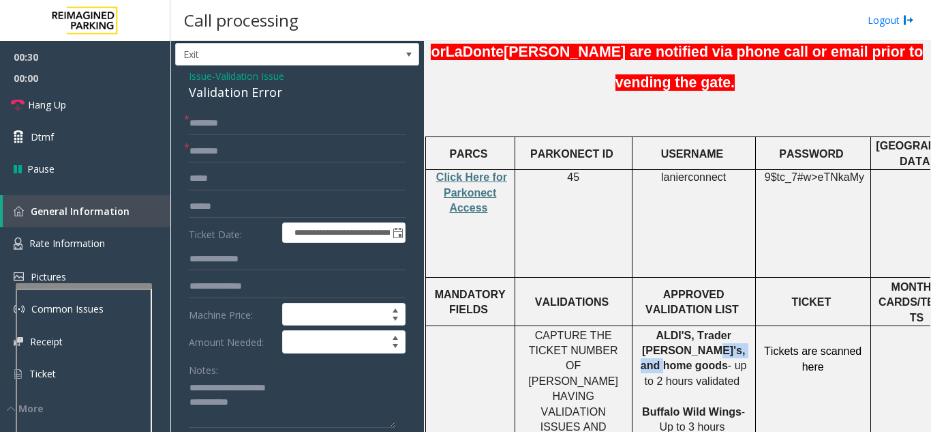
drag, startPoint x: 702, startPoint y: 267, endPoint x: 644, endPoint y: 269, distance: 58.0
click at [644, 328] on p "ALDI'S, Trader Joe's, and home goods - up to 2 hours validated Buffalo Wild Win…" at bounding box center [694, 381] width 113 height 107
type input "**********"
click at [215, 198] on input "text" at bounding box center [297, 206] width 217 height 23
type input "**********"
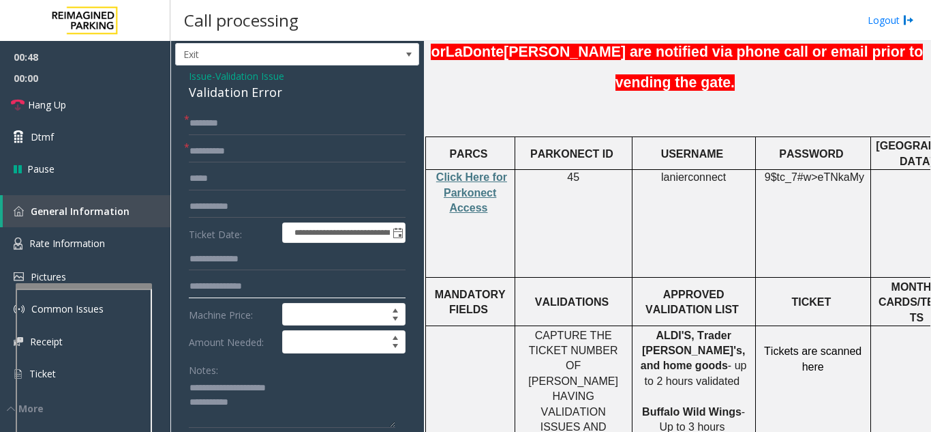
click at [262, 279] on input "text" at bounding box center [297, 286] width 217 height 23
type input "***"
click at [468, 171] on span "Click Here for Parkonect Access" at bounding box center [471, 192] width 71 height 42
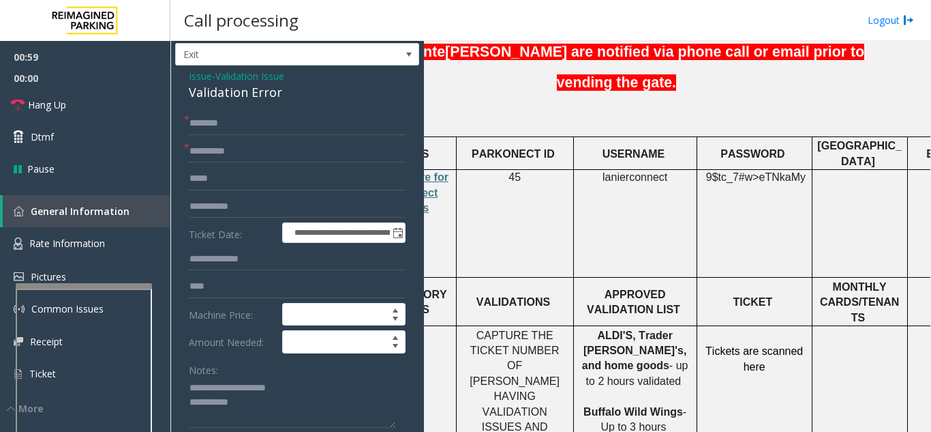
scroll to position [477, 245]
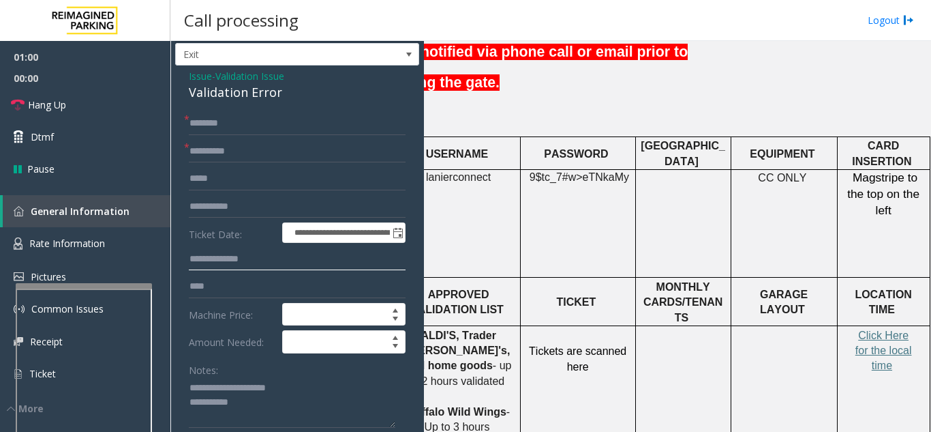
click at [226, 257] on input "text" at bounding box center [297, 259] width 217 height 23
type input "******"
click at [268, 286] on input "***" at bounding box center [297, 286] width 217 height 23
type input "**********"
click at [873, 328] on p "Click Here for the local time" at bounding box center [884, 351] width 83 height 46
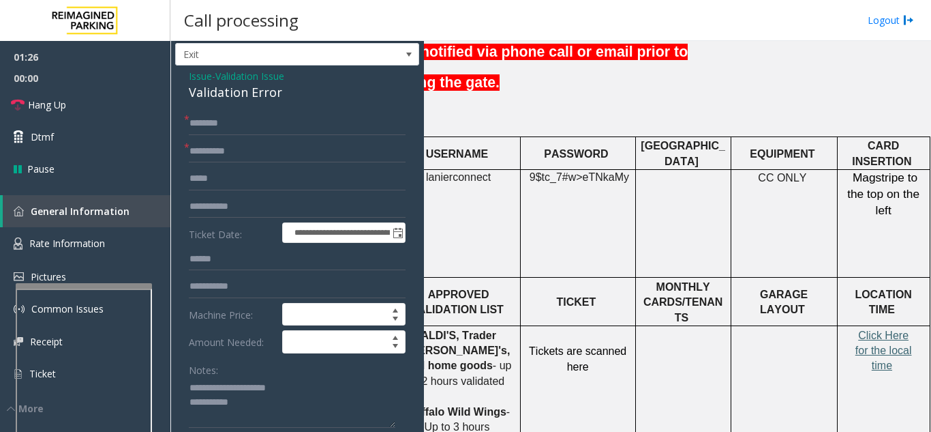
click at [869, 329] on span "Click Here for the local time" at bounding box center [884, 350] width 57 height 42
click at [289, 119] on input "text" at bounding box center [297, 123] width 217 height 23
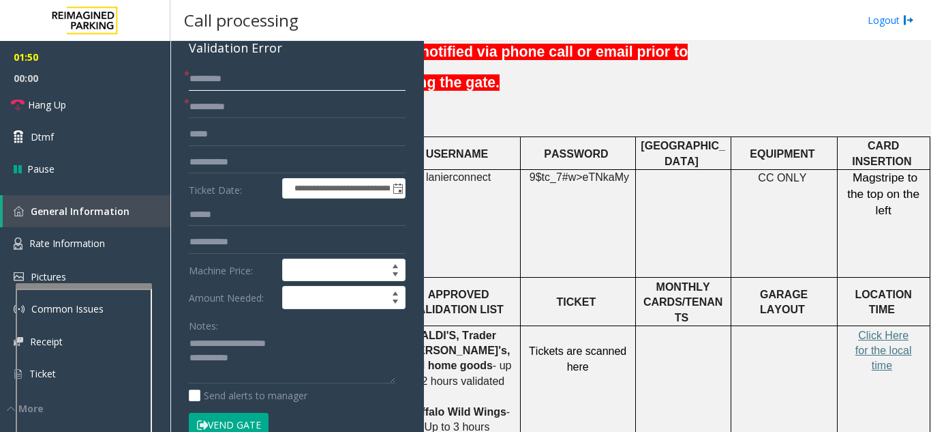
scroll to position [98, 0]
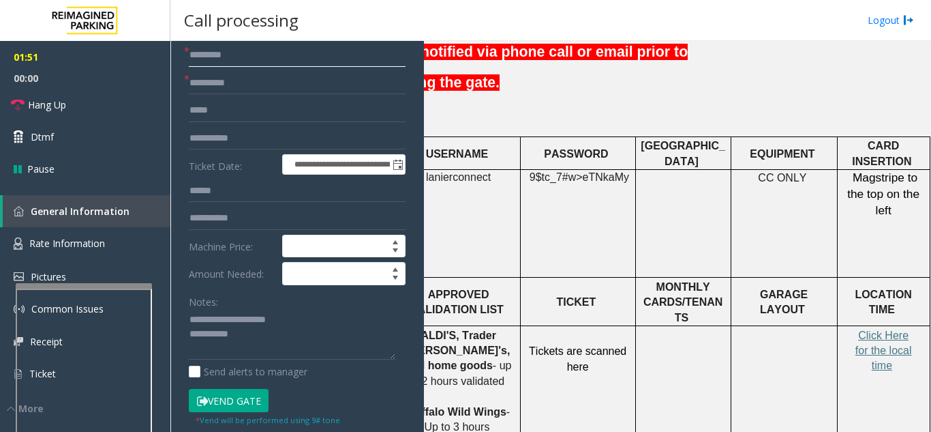
type input "*******"
click at [248, 404] on button "Vend Gate" at bounding box center [229, 400] width 80 height 23
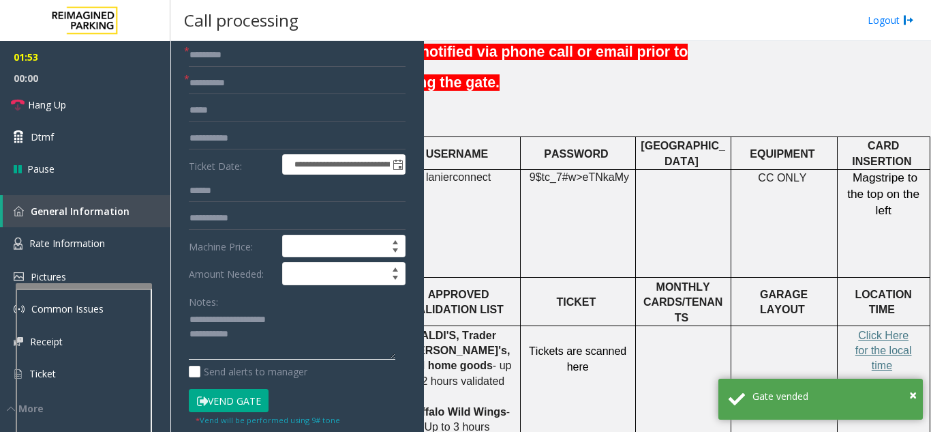
click at [267, 338] on textarea at bounding box center [292, 334] width 207 height 51
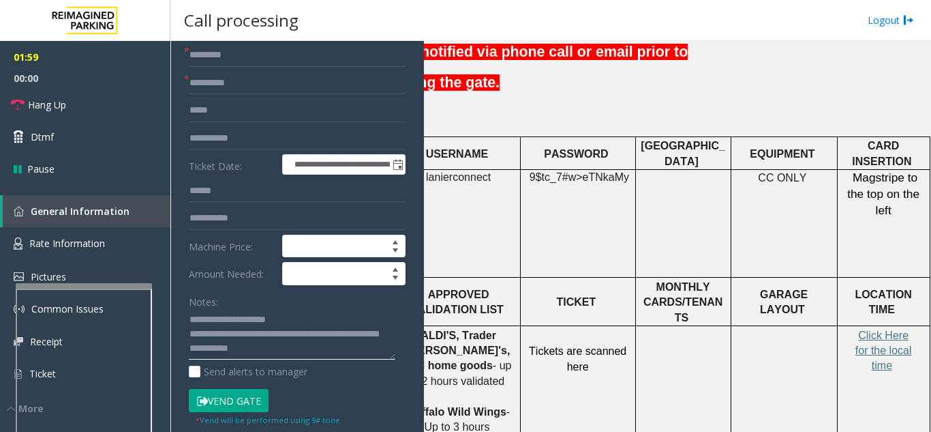
type textarea "**********"
click at [346, 305] on div "Notes:" at bounding box center [297, 325] width 217 height 70
click at [87, 108] on link "Hang Up" at bounding box center [85, 105] width 170 height 32
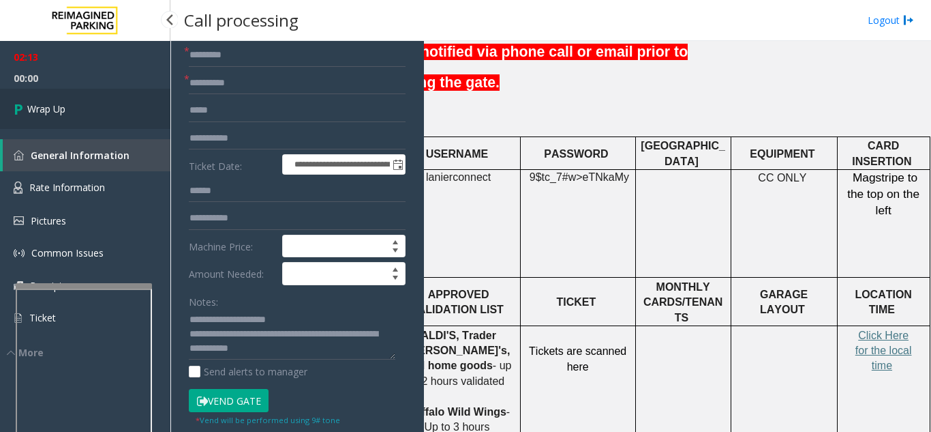
click at [88, 108] on link "Wrap Up" at bounding box center [85, 109] width 170 height 40
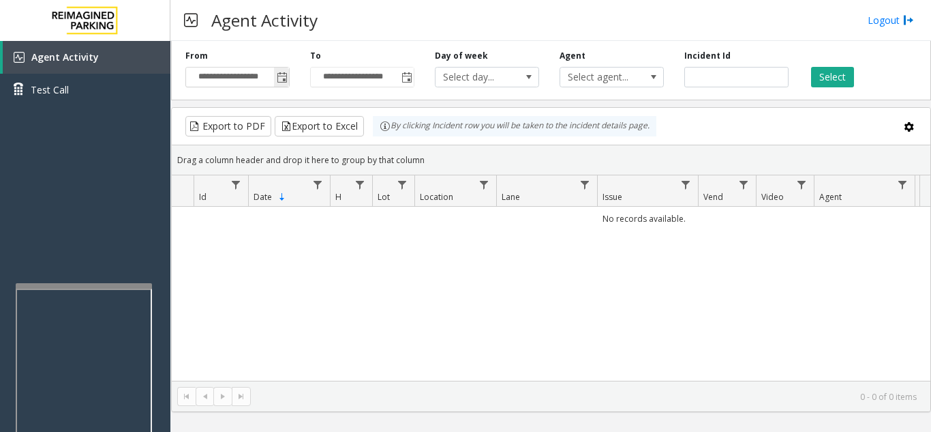
click at [284, 81] on span "Toggle popup" at bounding box center [282, 77] width 11 height 11
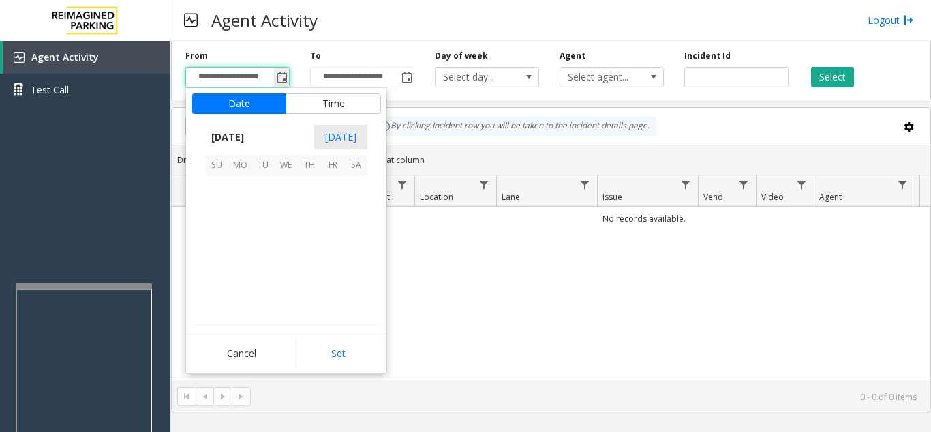
scroll to position [244738, 0]
click at [213, 278] on span "28" at bounding box center [216, 279] width 23 height 23
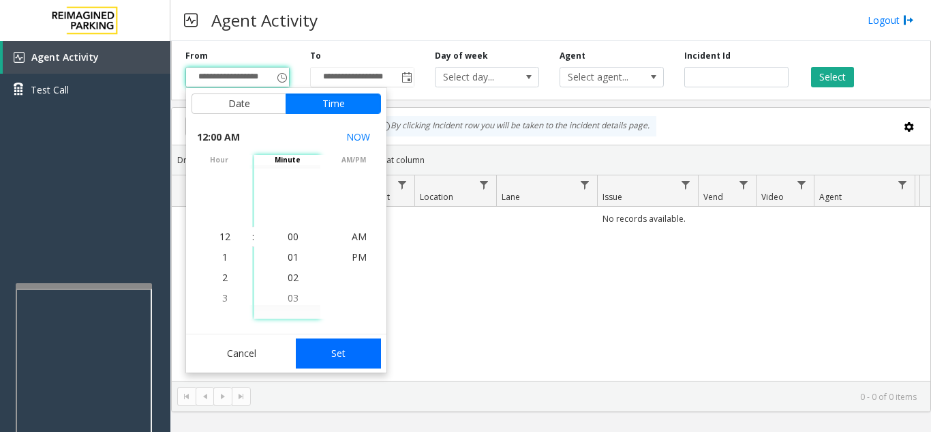
click at [339, 354] on button "Set" at bounding box center [339, 353] width 86 height 30
type input "**********"
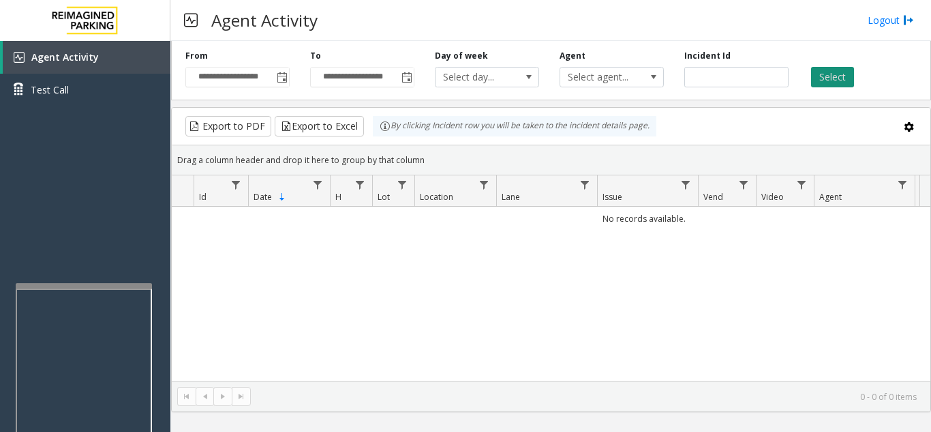
click at [852, 71] on button "Select" at bounding box center [832, 77] width 43 height 20
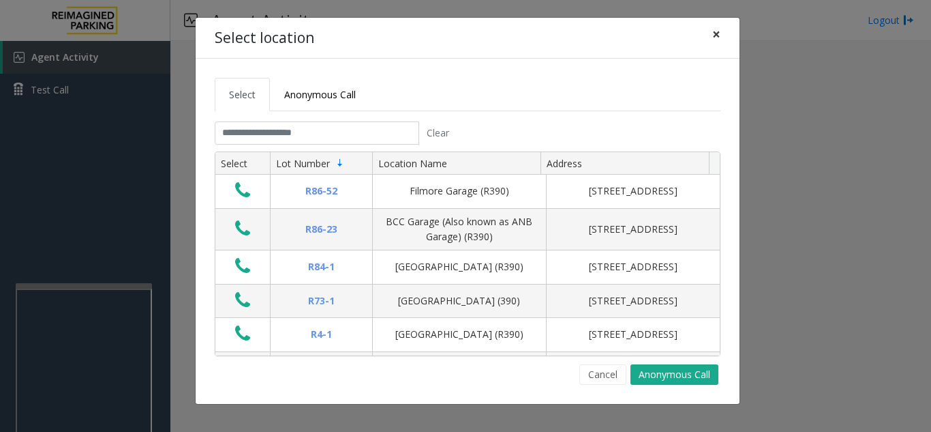
click at [715, 31] on span "×" at bounding box center [717, 34] width 8 height 19
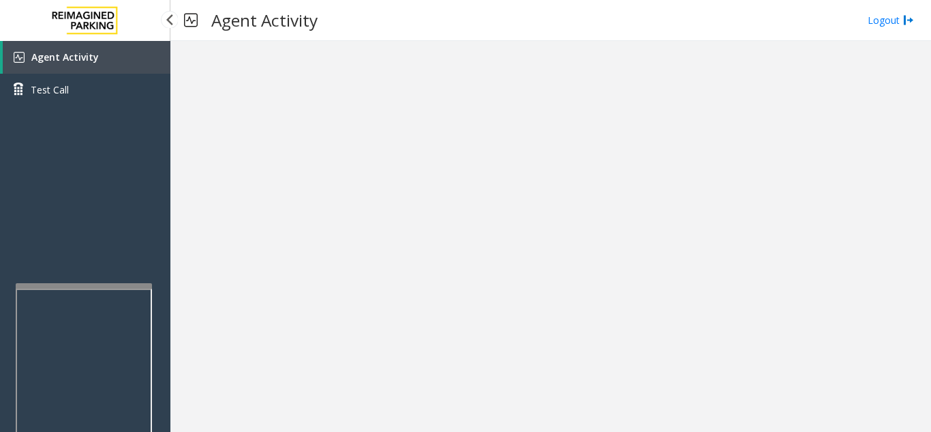
click at [106, 65] on link "Agent Activity" at bounding box center [87, 57] width 168 height 33
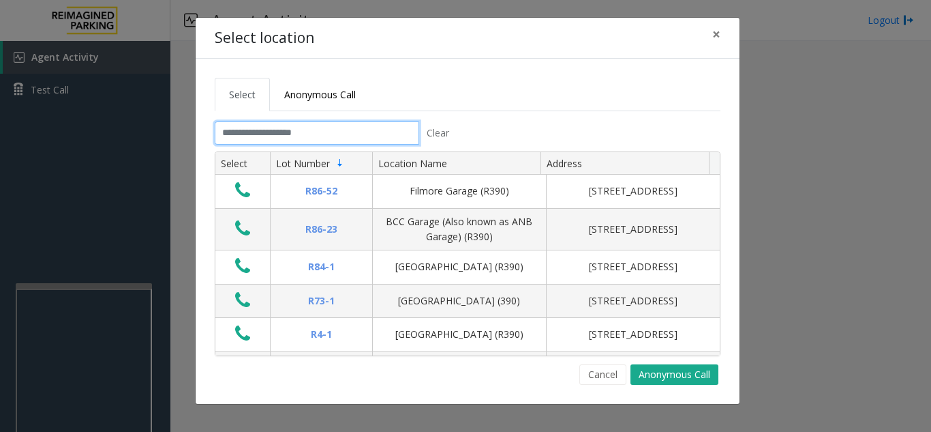
click at [290, 133] on input "text" at bounding box center [317, 132] width 205 height 23
click at [721, 39] on button "×" at bounding box center [716, 34] width 27 height 33
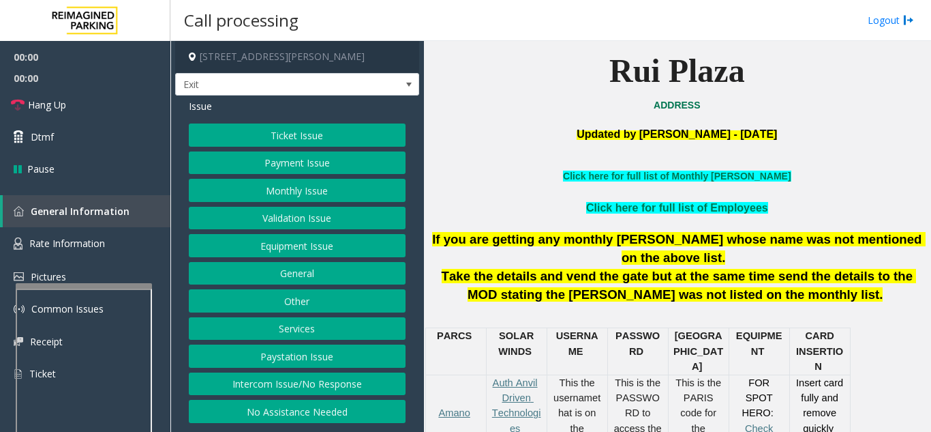
scroll to position [341, 0]
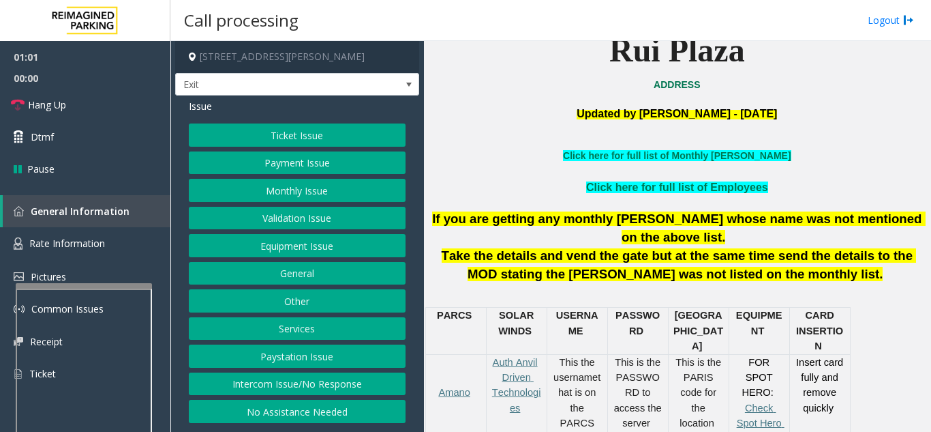
click at [286, 243] on button "Equipment Issue" at bounding box center [297, 245] width 217 height 23
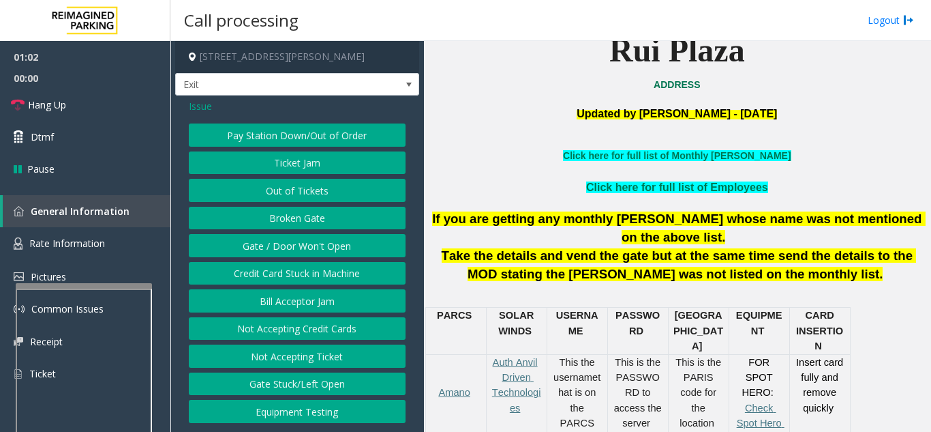
click at [286, 243] on button "Gate / Door Won't Open" at bounding box center [297, 245] width 217 height 23
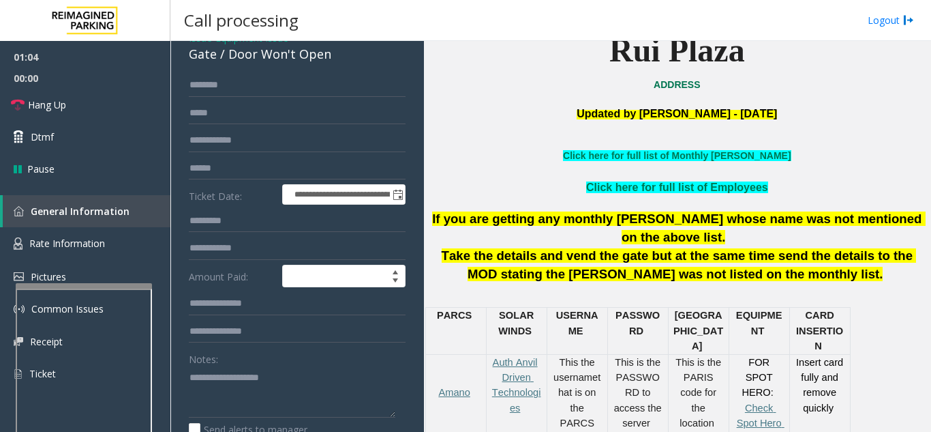
scroll to position [0, 0]
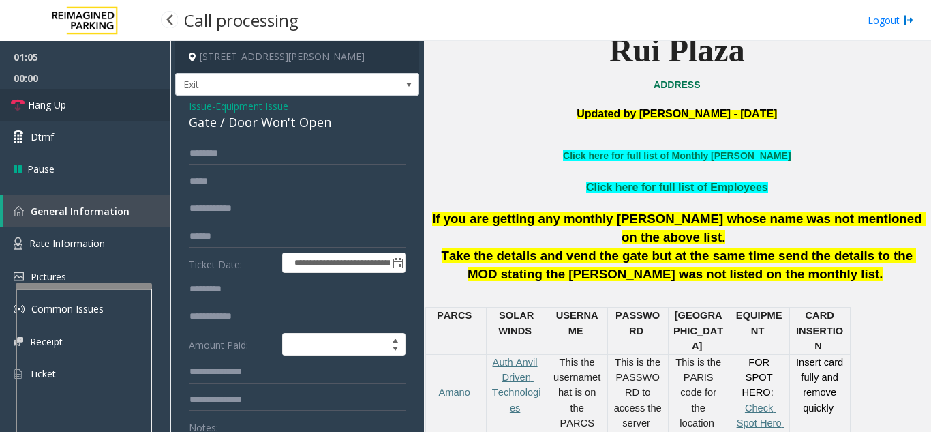
click at [95, 104] on link "Hang Up" at bounding box center [85, 105] width 170 height 32
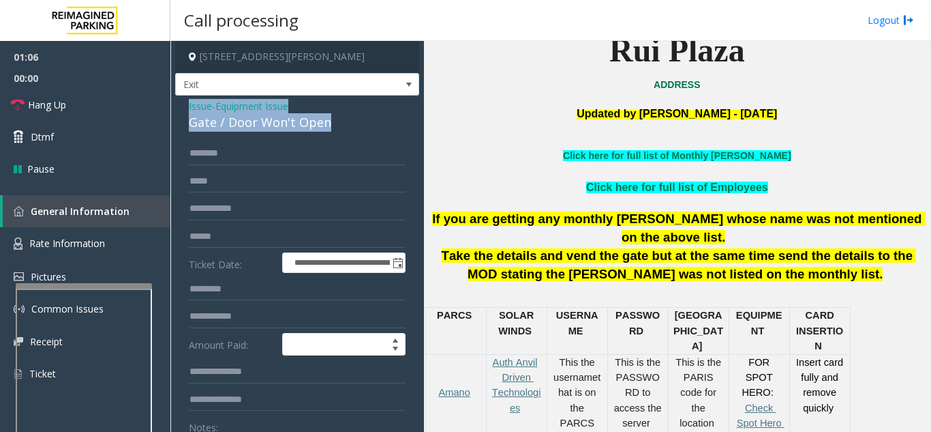
drag, startPoint x: 188, startPoint y: 105, endPoint x: 350, endPoint y: 118, distance: 162.1
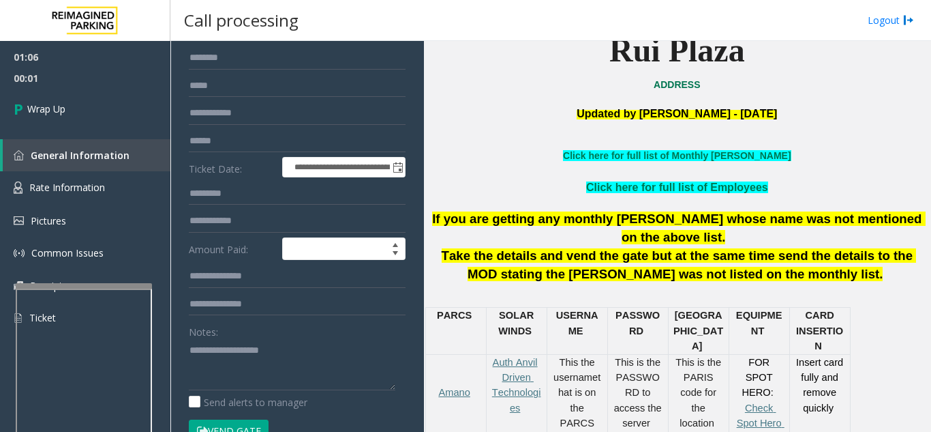
scroll to position [121, 0]
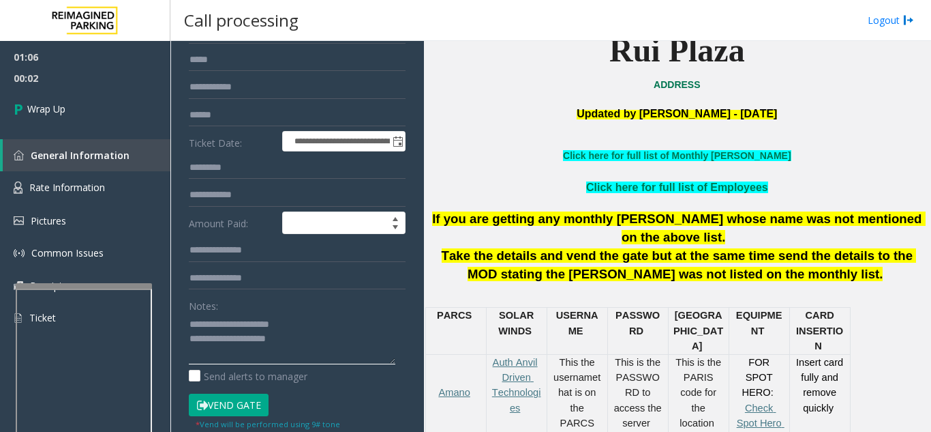
click at [317, 320] on textarea at bounding box center [292, 338] width 207 height 51
drag, startPoint x: 220, startPoint y: 325, endPoint x: 298, endPoint y: 324, distance: 78.4
click at [298, 324] on textarea at bounding box center [292, 338] width 207 height 51
click at [324, 341] on textarea at bounding box center [292, 338] width 207 height 51
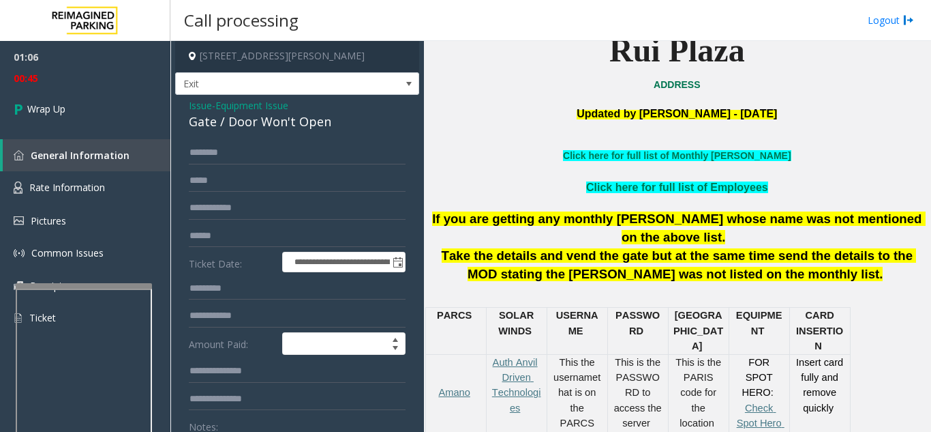
scroll to position [0, 0]
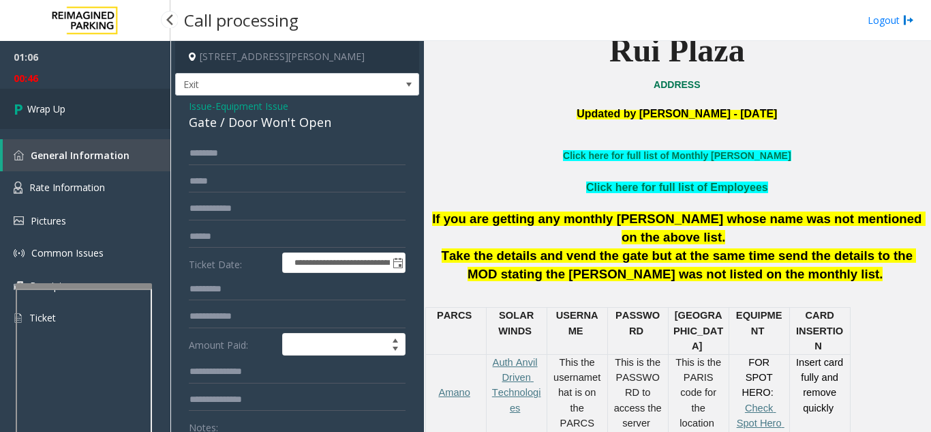
type textarea "**********"
click at [84, 106] on link "Wrap Up" at bounding box center [85, 109] width 170 height 40
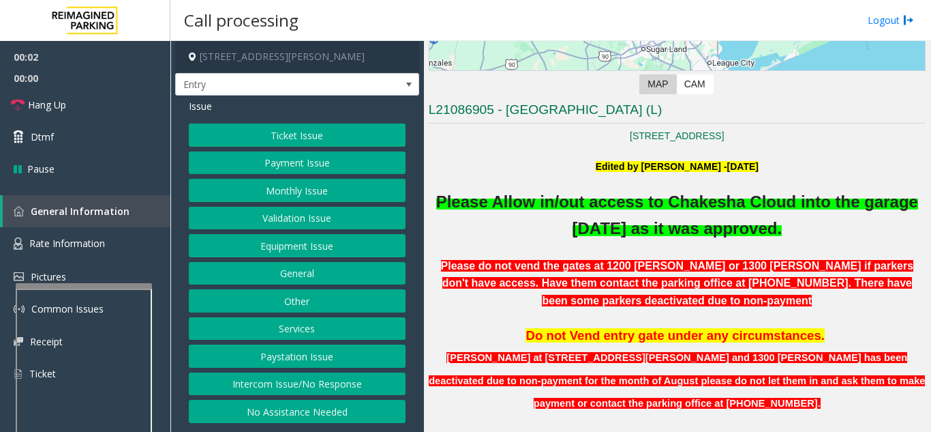
scroll to position [273, 0]
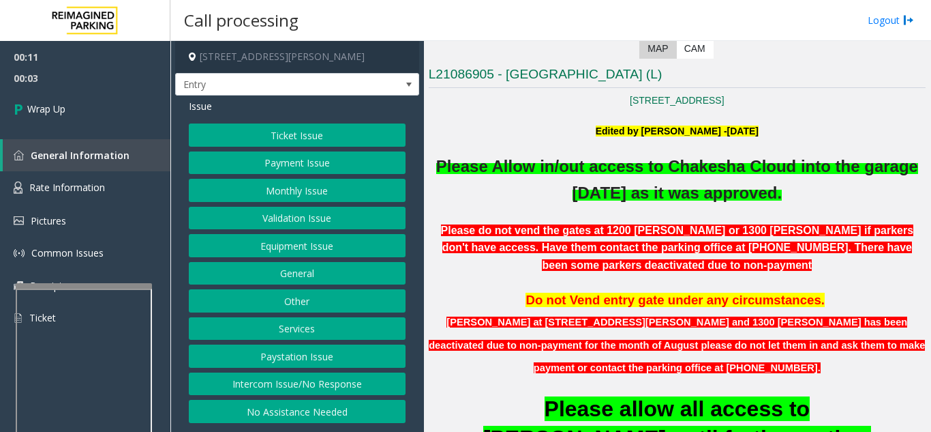
click at [345, 388] on button "Intercom Issue/No Response" at bounding box center [297, 383] width 217 height 23
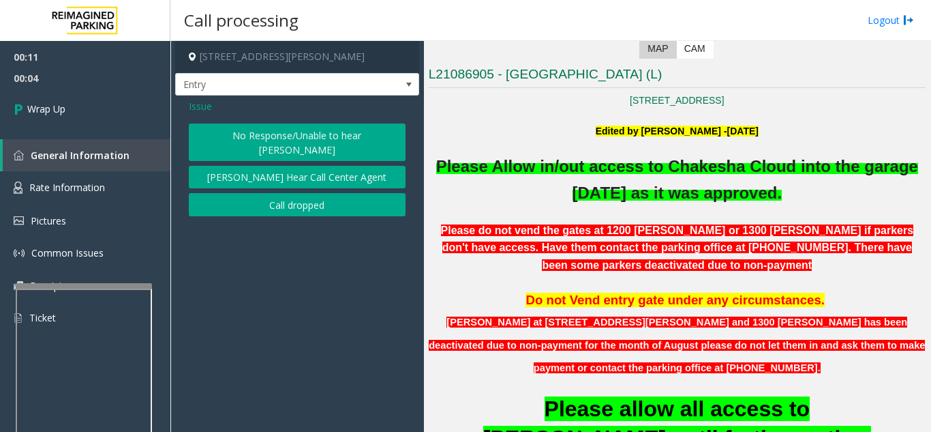
click at [312, 194] on button "Call dropped" at bounding box center [297, 204] width 217 height 23
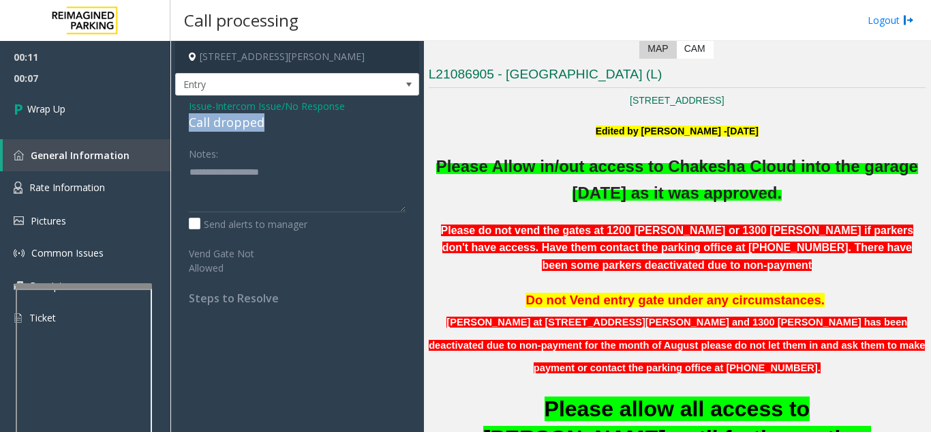
drag, startPoint x: 264, startPoint y: 123, endPoint x: 190, endPoint y: 125, distance: 73.7
click at [190, 125] on div "Call dropped" at bounding box center [297, 122] width 217 height 18
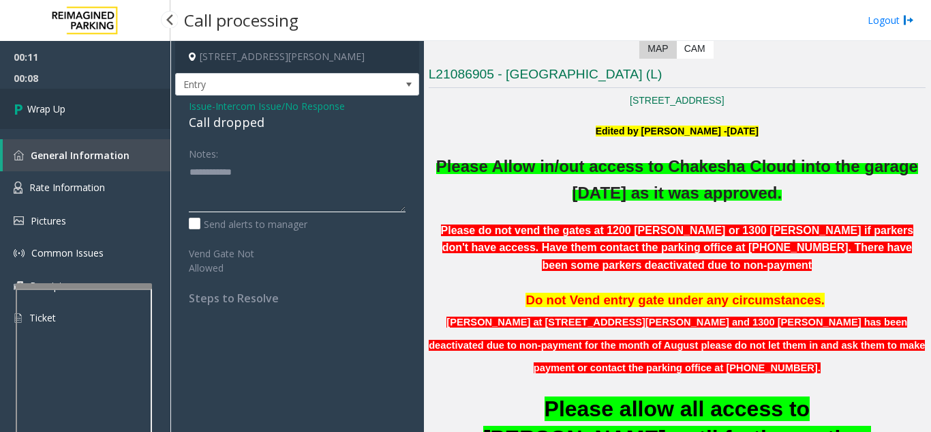
type textarea "**********"
click at [99, 119] on link "Wrap Up" at bounding box center [85, 109] width 170 height 40
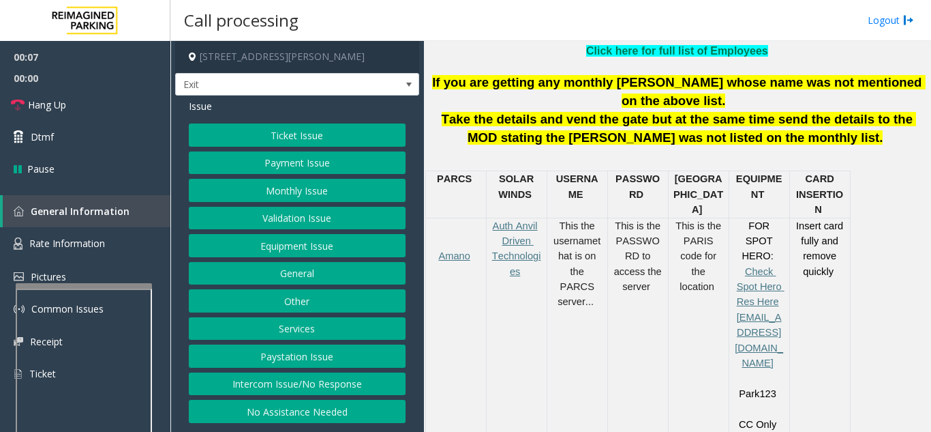
scroll to position [614, 0]
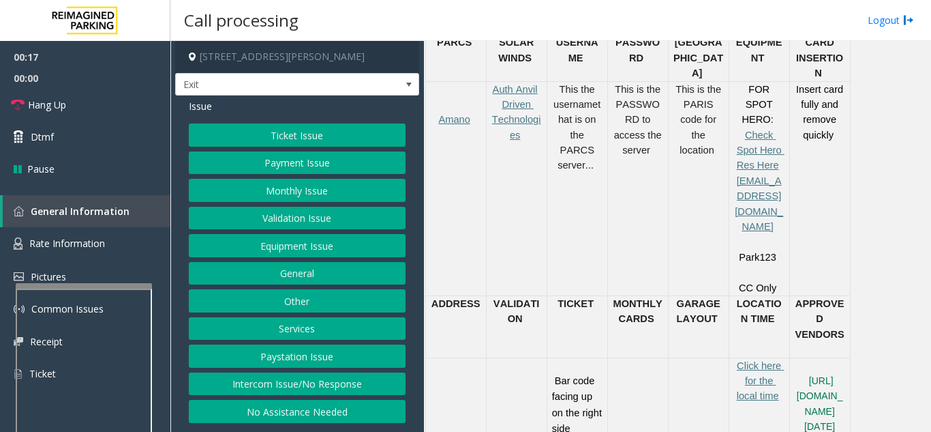
click at [297, 139] on button "Ticket Issue" at bounding box center [297, 134] width 217 height 23
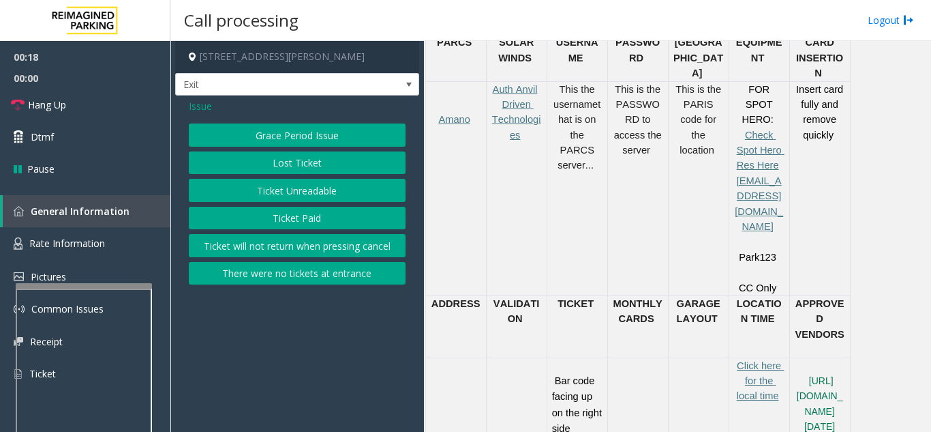
click at [293, 194] on button "Ticket Unreadable" at bounding box center [297, 190] width 217 height 23
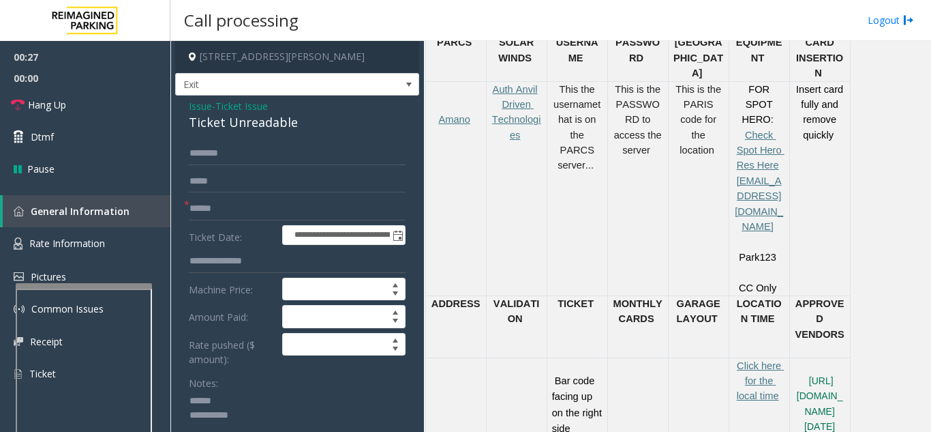
click at [243, 399] on textarea at bounding box center [292, 415] width 207 height 51
drag, startPoint x: 183, startPoint y: 117, endPoint x: 265, endPoint y: 124, distance: 82.2
drag, startPoint x: 302, startPoint y: 127, endPoint x: 189, endPoint y: 130, distance: 113.2
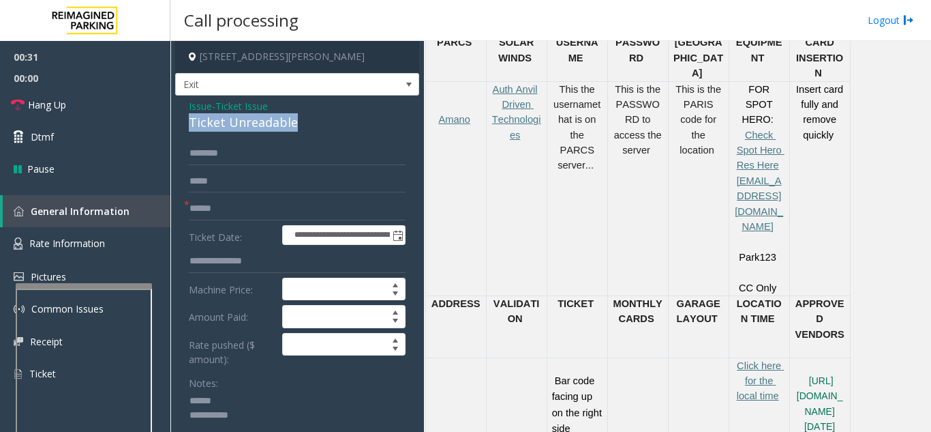
click at [189, 130] on div "Ticket Unreadable" at bounding box center [297, 122] width 217 height 18
type textarea "**********"
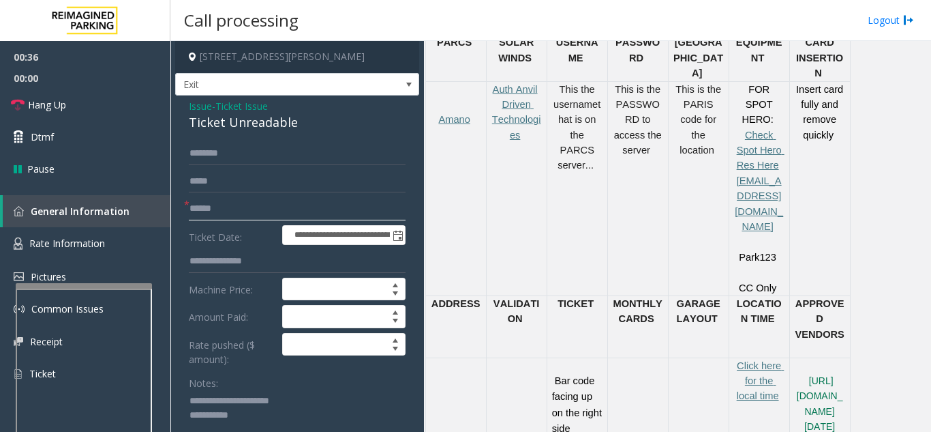
click at [254, 200] on input "text" at bounding box center [297, 208] width 217 height 23
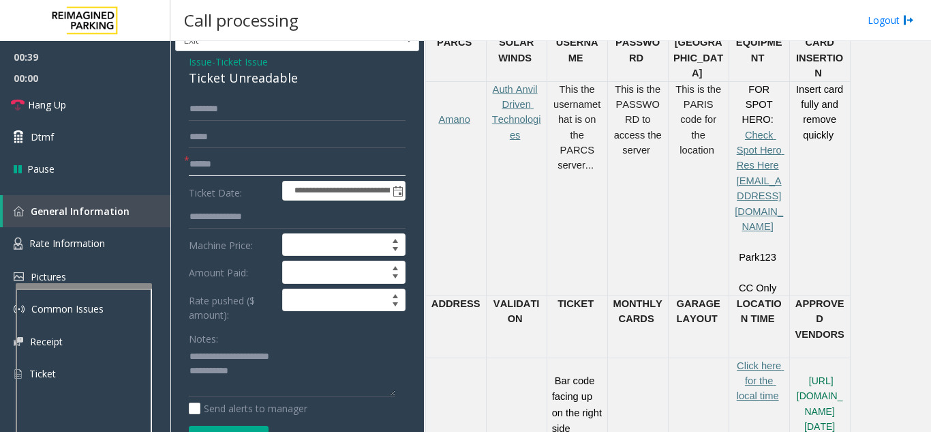
scroll to position [68, 0]
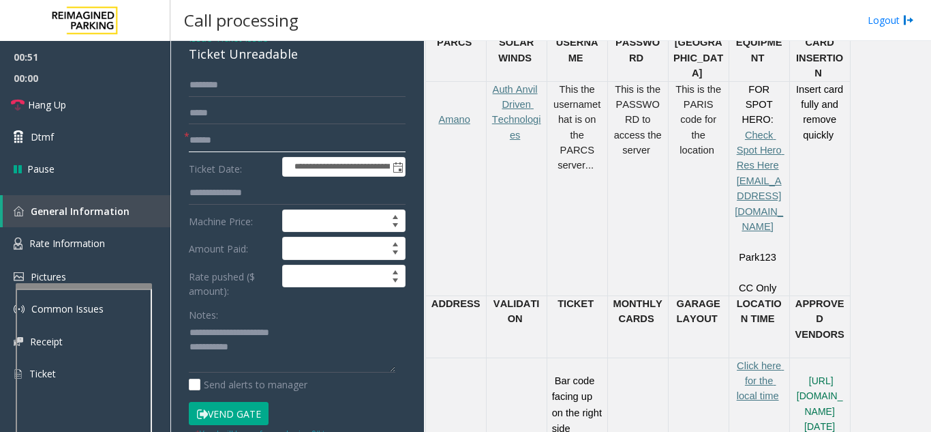
type input "******"
click at [288, 349] on textarea at bounding box center [292, 347] width 207 height 51
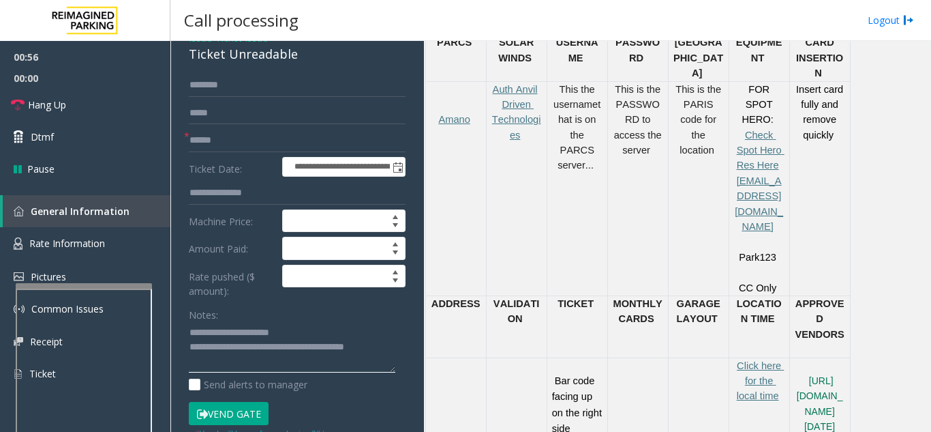
type textarea "**********"
drag, startPoint x: 316, startPoint y: 314, endPoint x: 296, endPoint y: 335, distance: 28.9
click at [316, 313] on div "Notes:" at bounding box center [297, 338] width 217 height 70
click at [231, 411] on button "Vend Gate" at bounding box center [229, 413] width 80 height 23
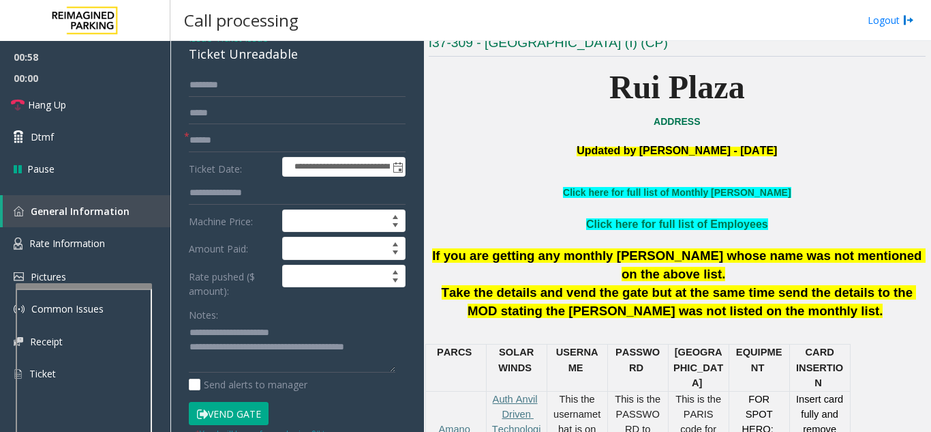
scroll to position [273, 0]
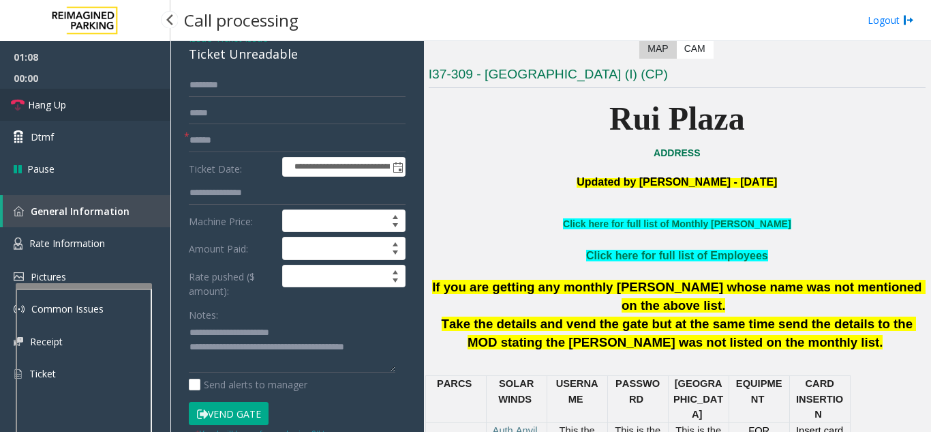
click at [99, 104] on link "Hang Up" at bounding box center [85, 105] width 170 height 32
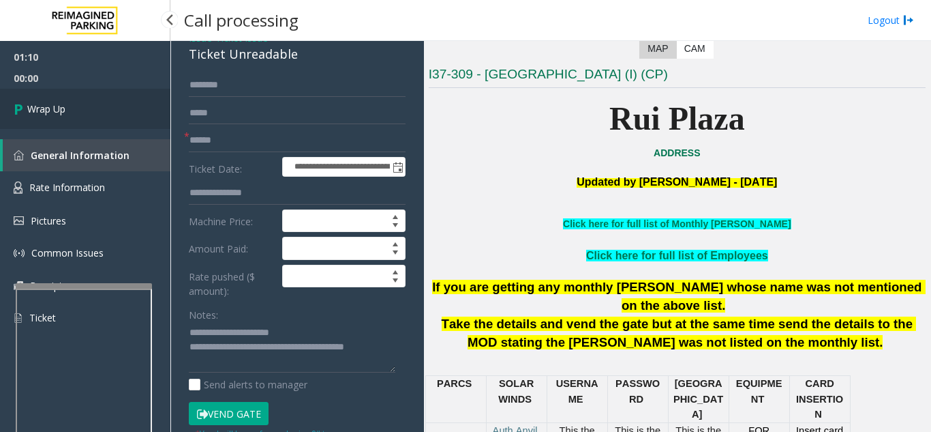
click at [99, 104] on link "Wrap Up" at bounding box center [85, 109] width 170 height 40
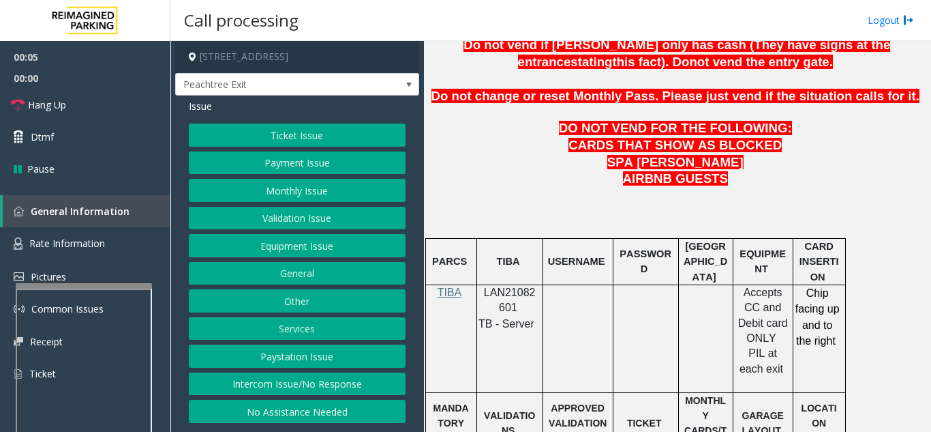
scroll to position [682, 0]
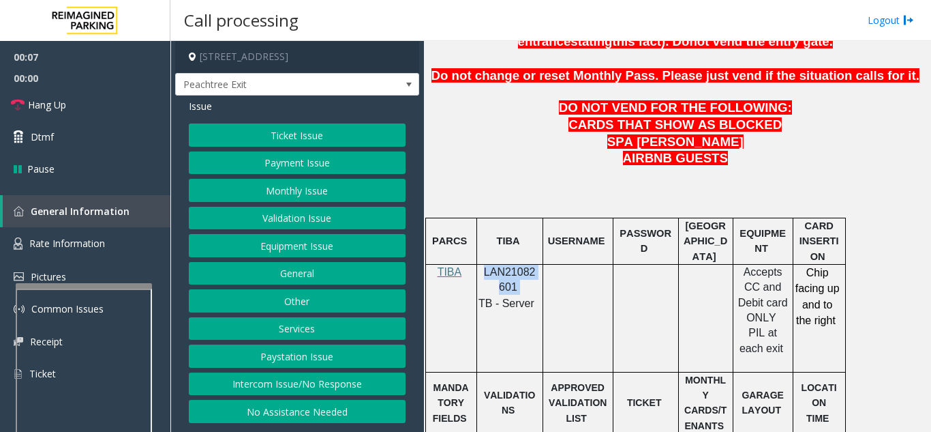
drag, startPoint x: 522, startPoint y: 251, endPoint x: 483, endPoint y: 241, distance: 40.0
click at [483, 265] on p "LAN21082601" at bounding box center [510, 280] width 56 height 31
copy p "LAN21082601"
click at [312, 256] on button "Equipment Issue" at bounding box center [297, 245] width 217 height 23
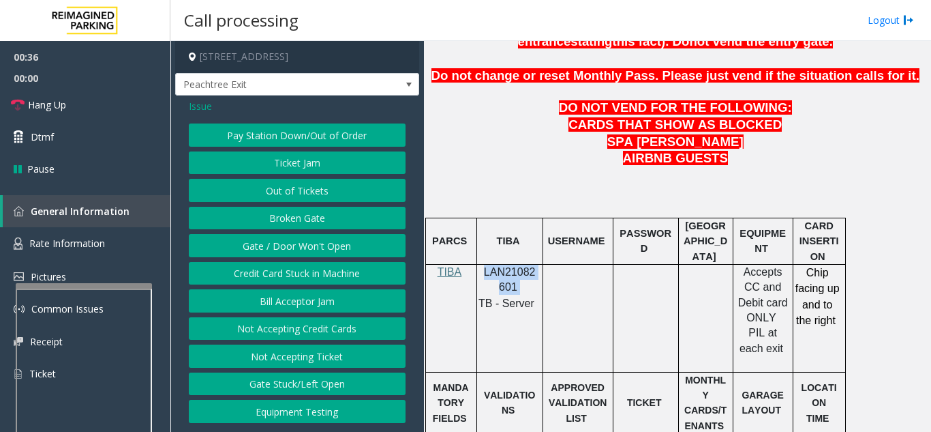
click at [311, 252] on button "Gate / Door Won't Open" at bounding box center [297, 245] width 217 height 23
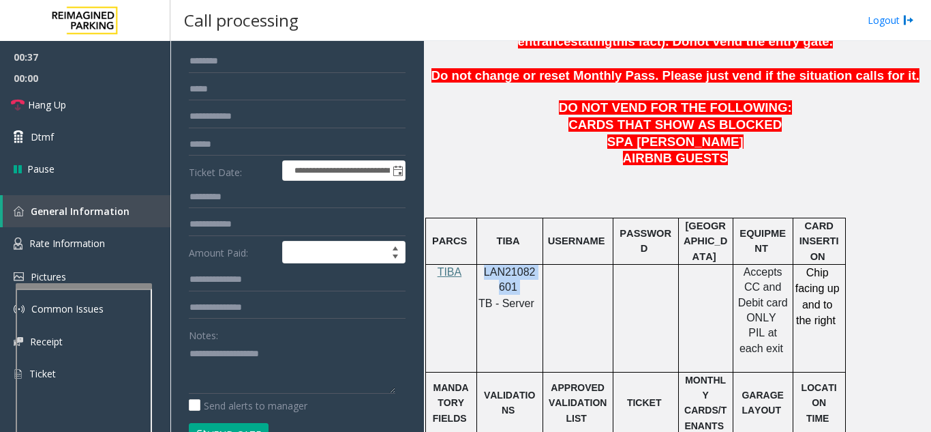
scroll to position [68, 0]
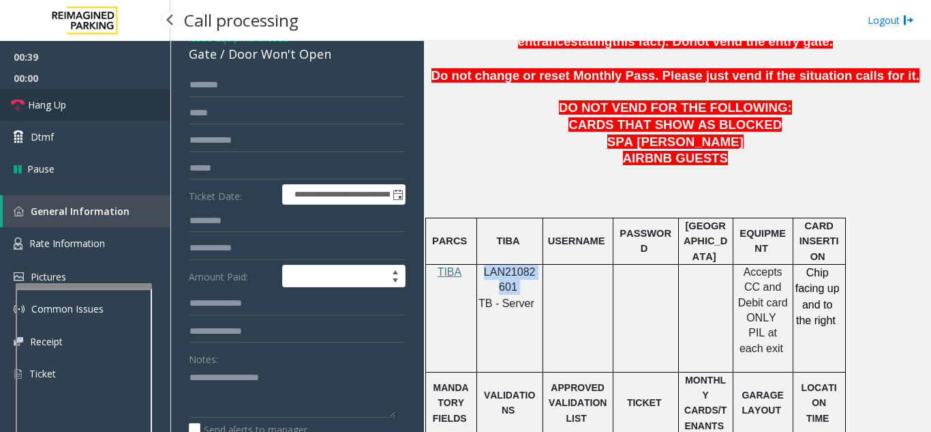
click at [106, 113] on link "Hang Up" at bounding box center [85, 105] width 170 height 32
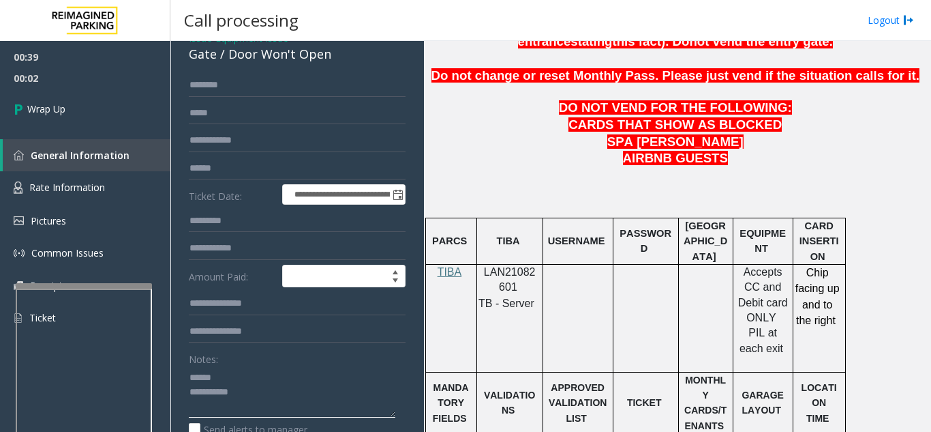
click at [252, 390] on textarea at bounding box center [292, 391] width 207 height 51
drag, startPoint x: 227, startPoint y: 62, endPoint x: 331, endPoint y: 75, distance: 105.1
click at [331, 63] on div "Gate / Door Won't Open" at bounding box center [297, 54] width 217 height 18
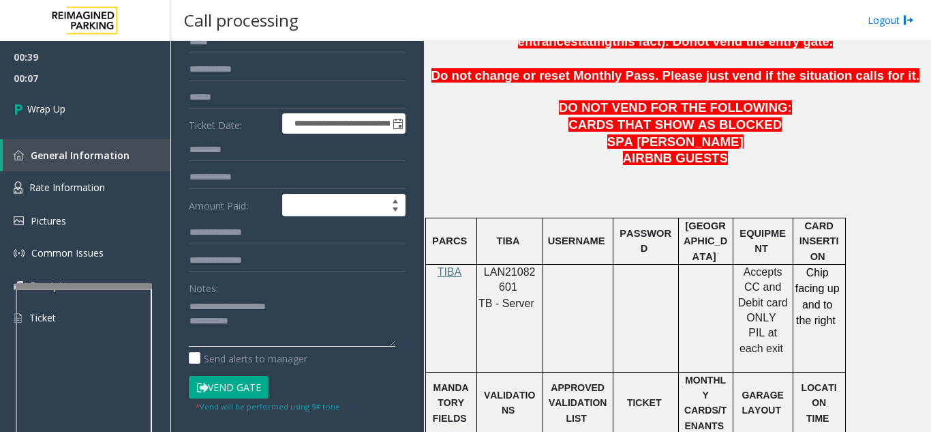
scroll to position [205, 0]
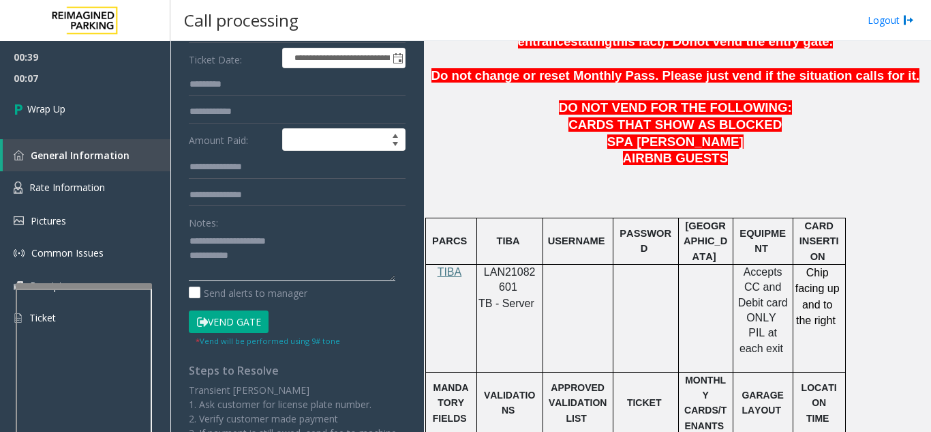
click at [296, 265] on textarea at bounding box center [292, 255] width 207 height 51
type textarea "**********"
click at [331, 231] on div "Notes:" at bounding box center [297, 246] width 217 height 70
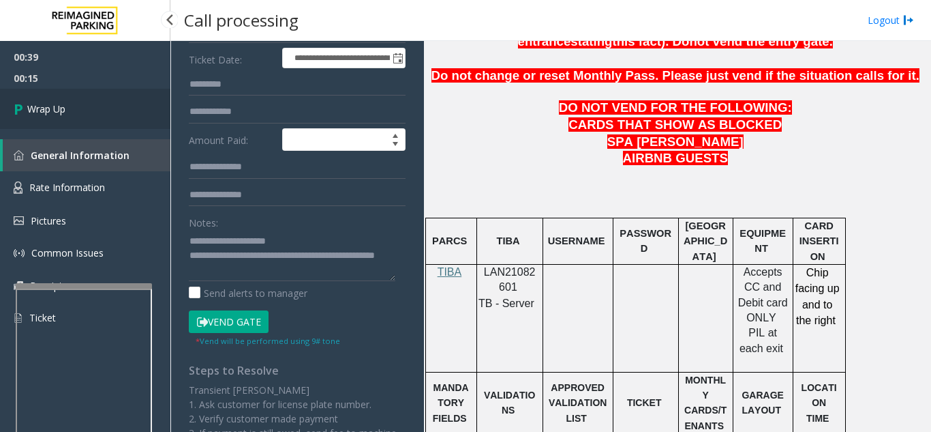
click at [106, 103] on link "Wrap Up" at bounding box center [85, 109] width 170 height 40
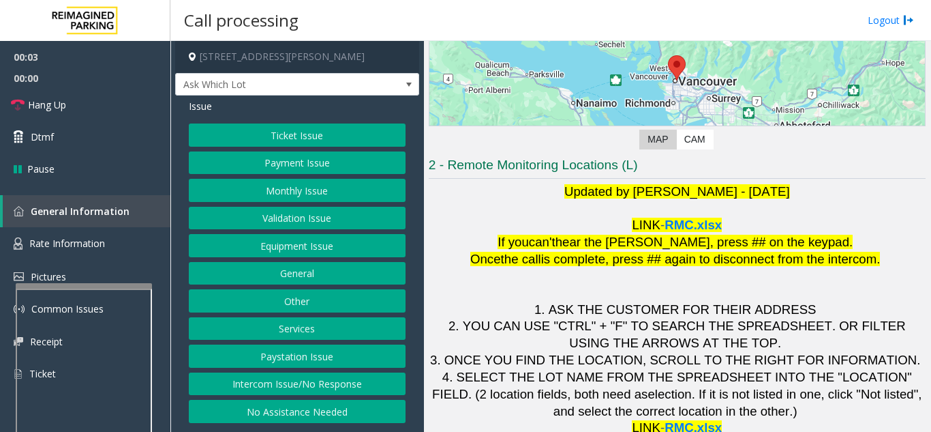
scroll to position [200, 0]
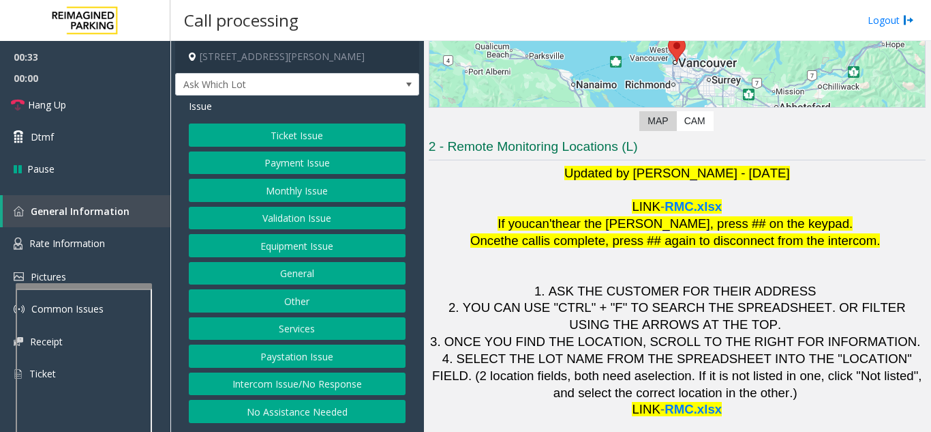
click at [280, 136] on button "Ticket Issue" at bounding box center [297, 134] width 217 height 23
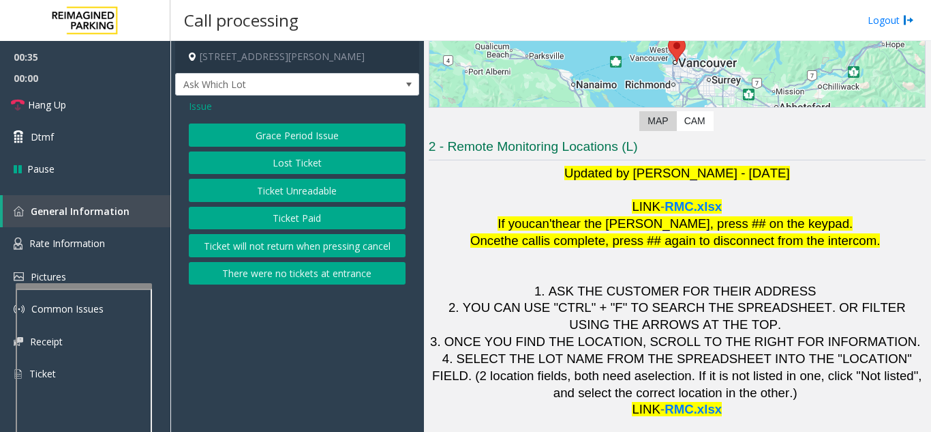
click at [298, 187] on button "Ticket Unreadable" at bounding box center [297, 190] width 217 height 23
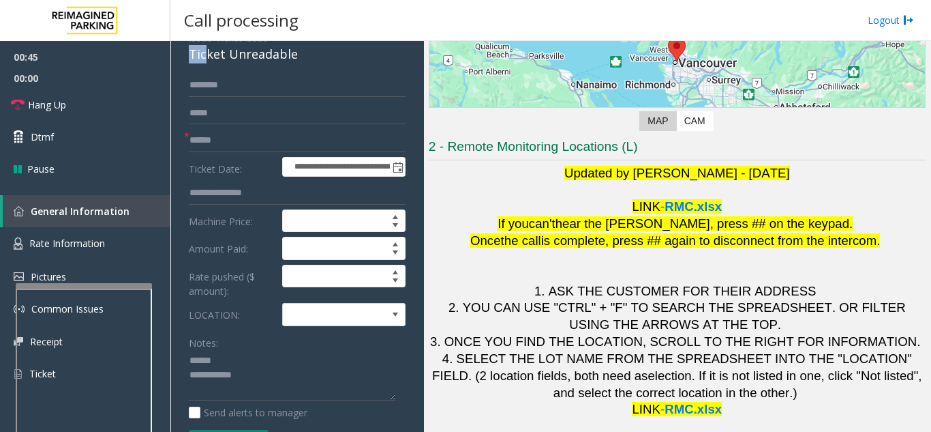
scroll to position [68, 0]
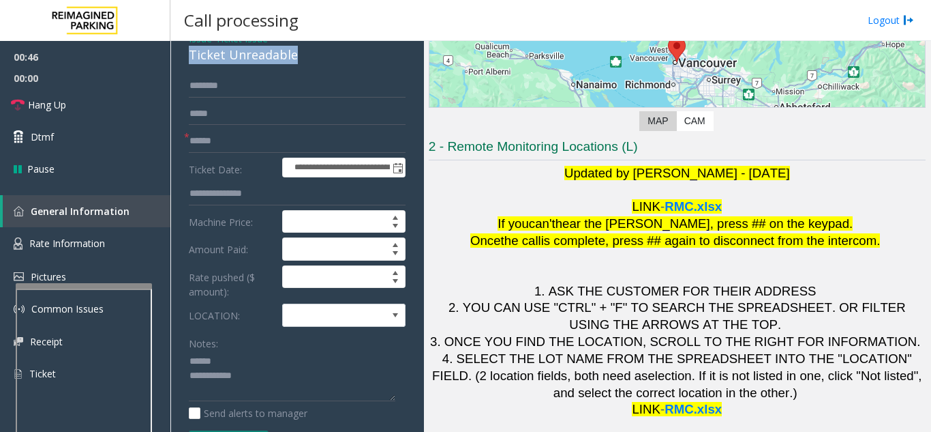
drag, startPoint x: 180, startPoint y: 51, endPoint x: 300, endPoint y: 63, distance: 120.6
click at [300, 63] on div "**********" at bounding box center [297, 379] width 244 height 703
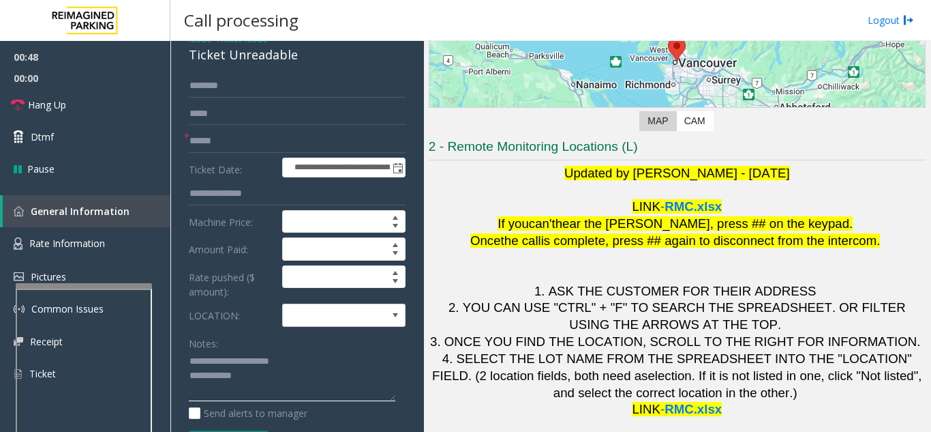
click at [296, 372] on textarea at bounding box center [292, 375] width 207 height 51
type textarea "**********"
click at [361, 320] on span at bounding box center [332, 315] width 98 height 22
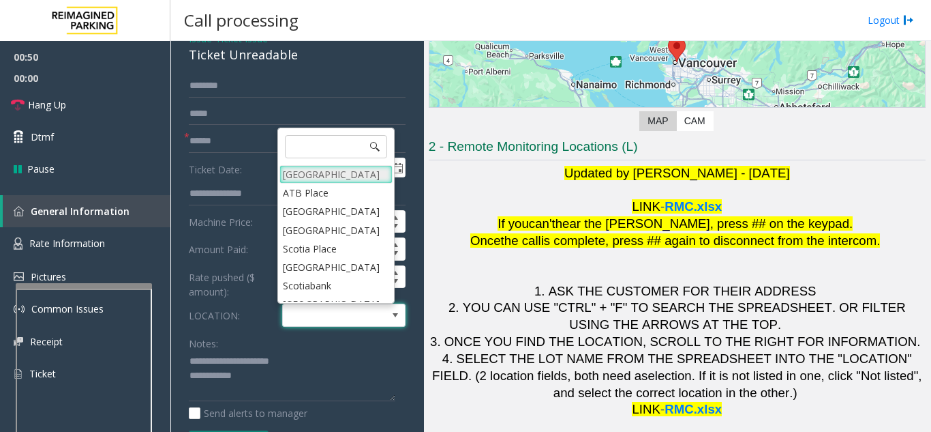
click at [356, 177] on Village "Mount Royal Village" at bounding box center [336, 174] width 113 height 18
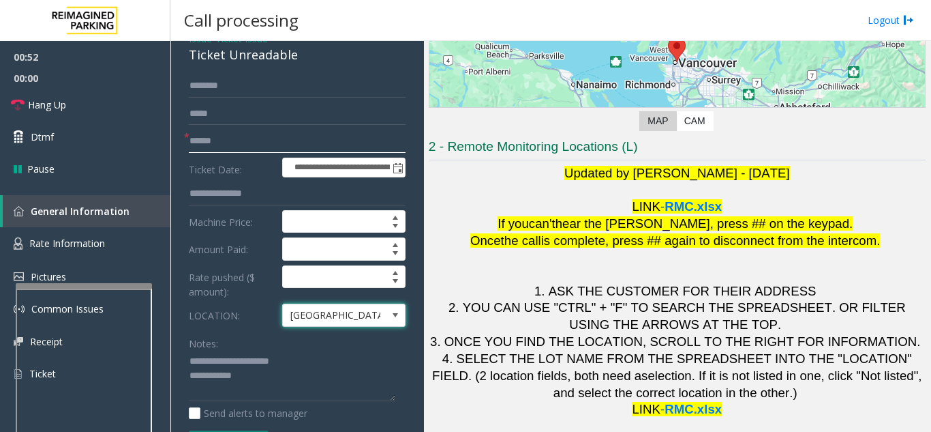
click at [284, 143] on input "text" at bounding box center [297, 141] width 217 height 23
type input "*******"
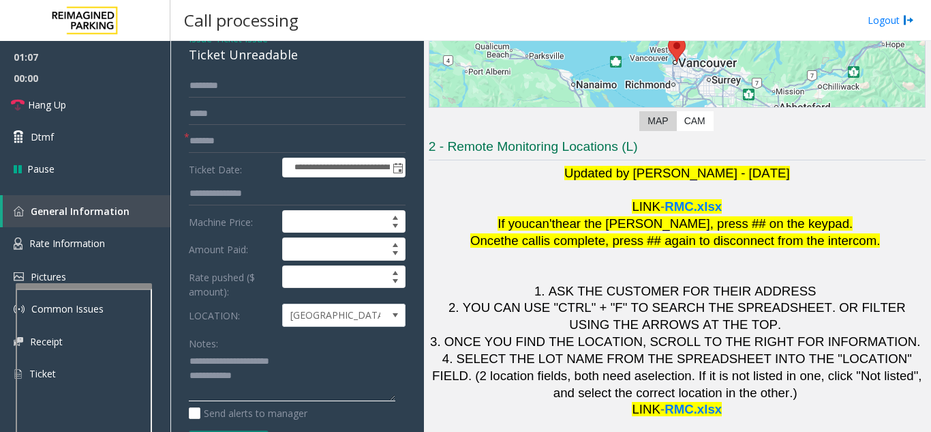
click at [293, 376] on textarea at bounding box center [292, 375] width 207 height 51
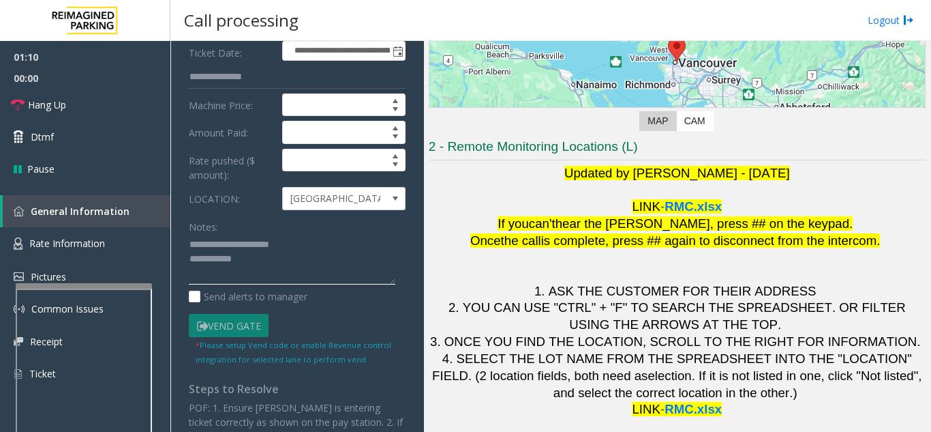
scroll to position [204, 0]
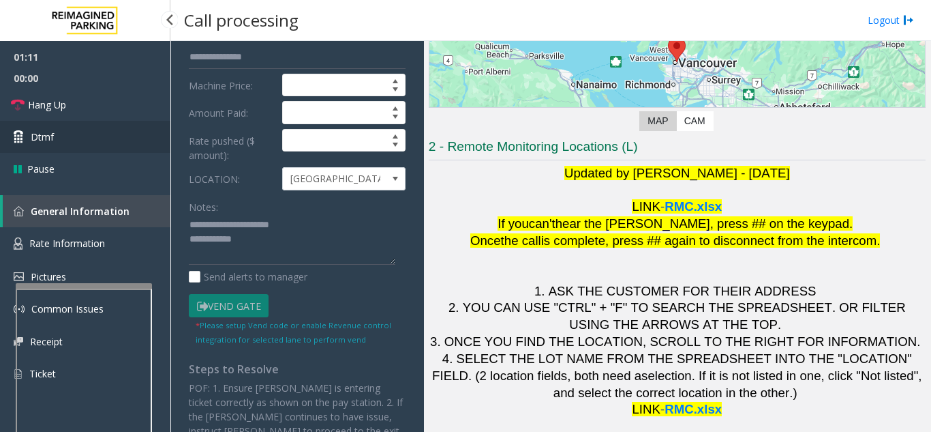
click at [91, 142] on link "Dtmf" at bounding box center [85, 137] width 170 height 32
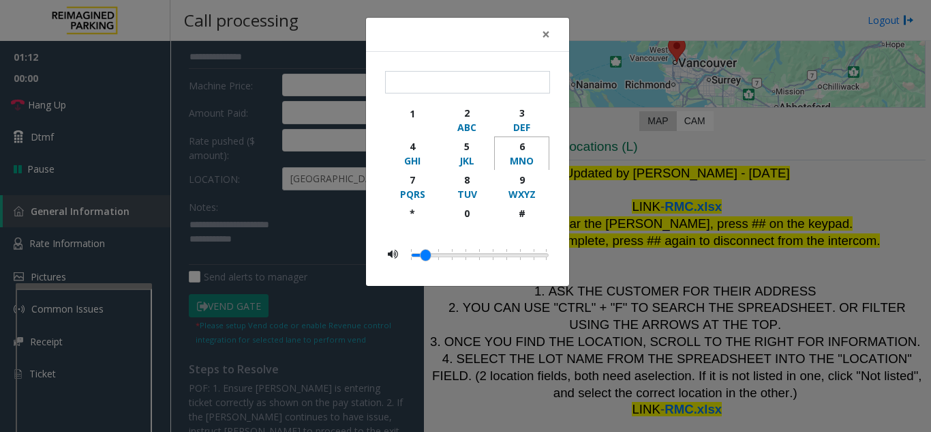
click at [520, 142] on div "6" at bounding box center [522, 146] width 38 height 14
type input "*"
click at [545, 33] on span "×" at bounding box center [546, 34] width 8 height 19
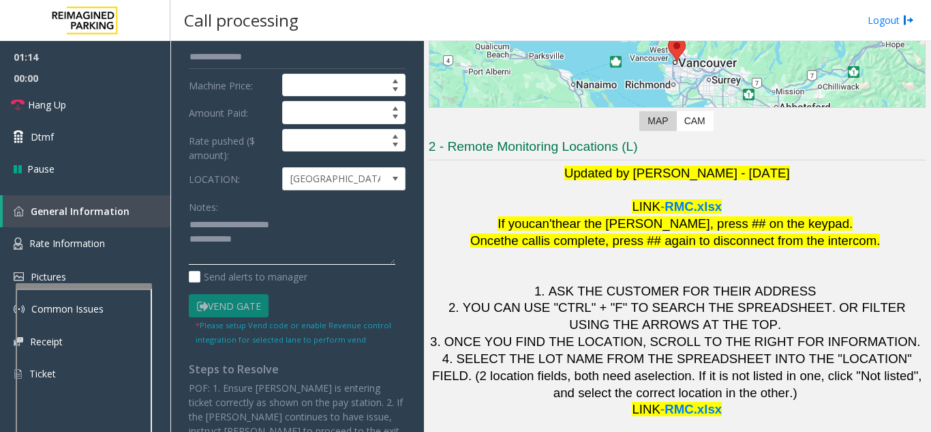
click at [307, 245] on textarea at bounding box center [292, 239] width 207 height 51
click at [316, 214] on textarea at bounding box center [292, 239] width 207 height 51
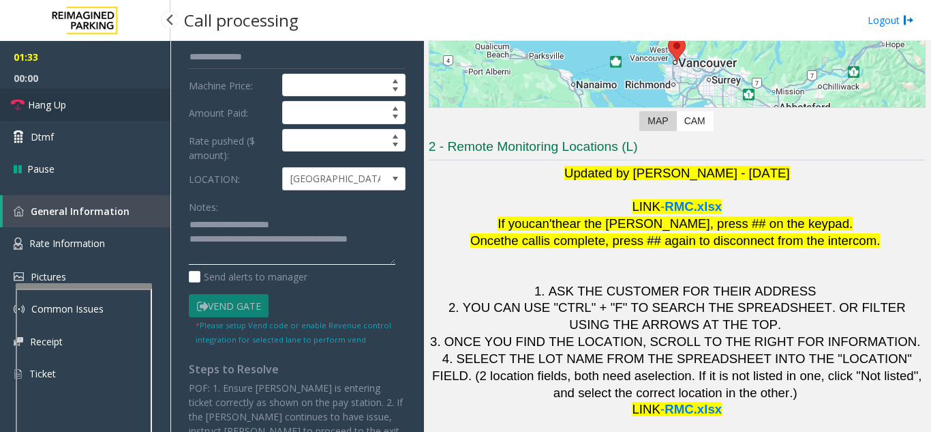
type textarea "**********"
click at [65, 109] on span "Hang Up" at bounding box center [47, 105] width 38 height 14
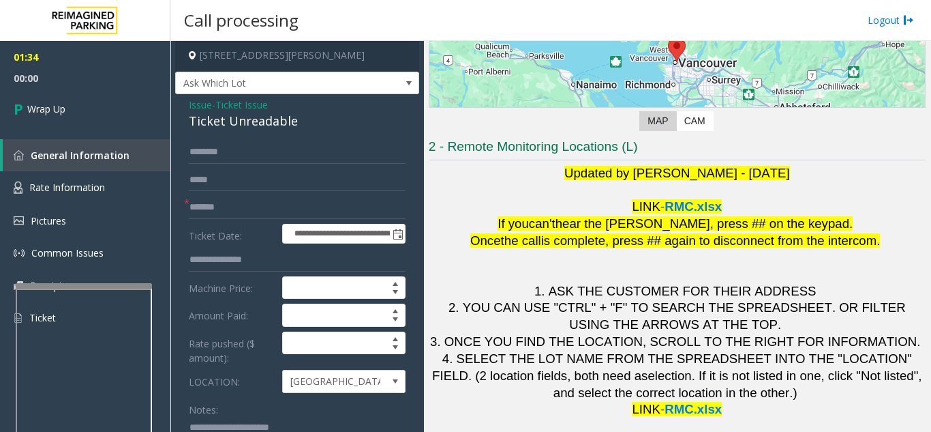
scroll to position [0, 0]
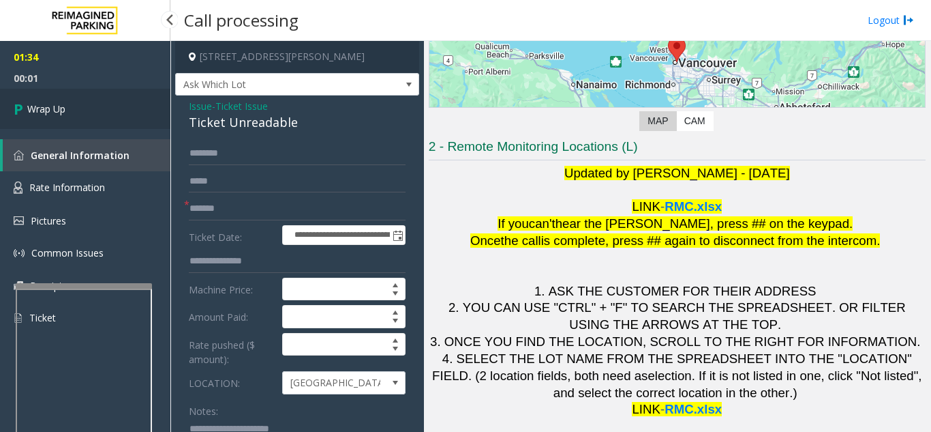
click at [99, 119] on link "Wrap Up" at bounding box center [85, 109] width 170 height 40
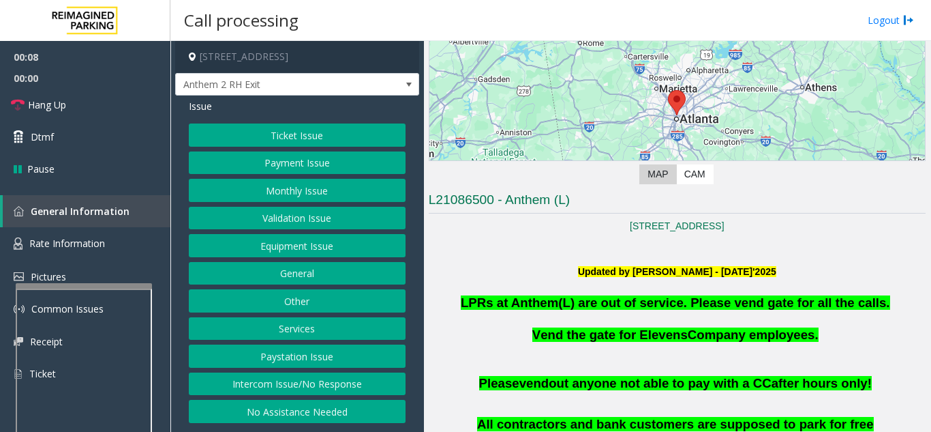
scroll to position [341, 0]
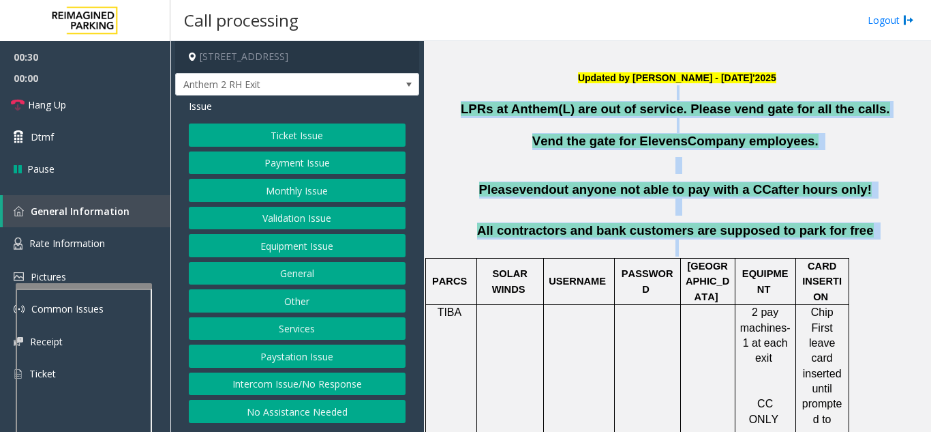
drag, startPoint x: 479, startPoint y: 100, endPoint x: 884, endPoint y: 243, distance: 429.8
click at [884, 243] on p "All contractors and bank customers are supposed to park for free" at bounding box center [677, 239] width 497 height 34
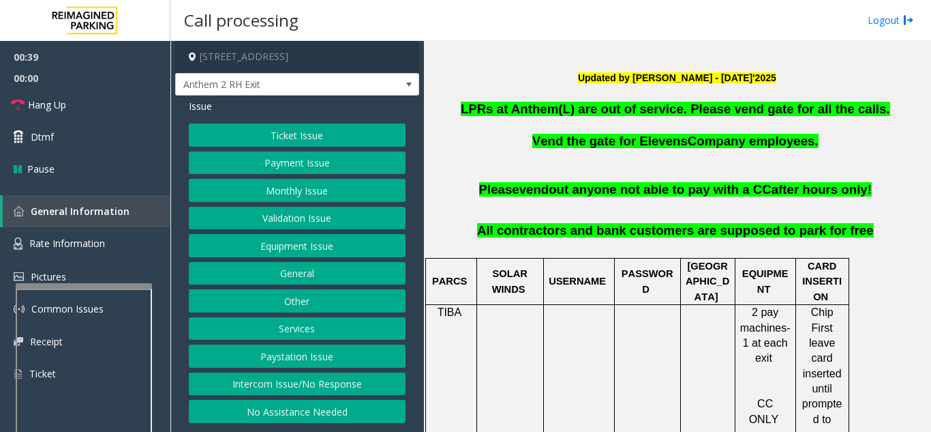
click at [293, 175] on button "Payment Issue" at bounding box center [297, 162] width 217 height 23
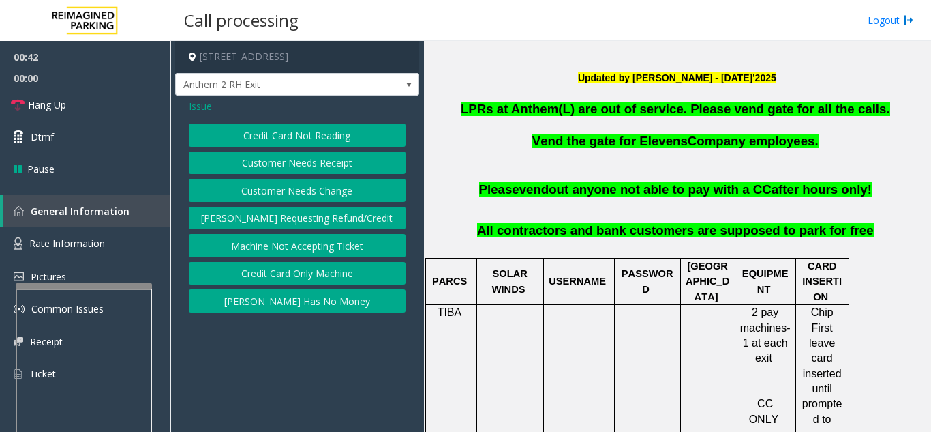
click at [316, 285] on button "Credit Card Only Machine" at bounding box center [297, 273] width 217 height 23
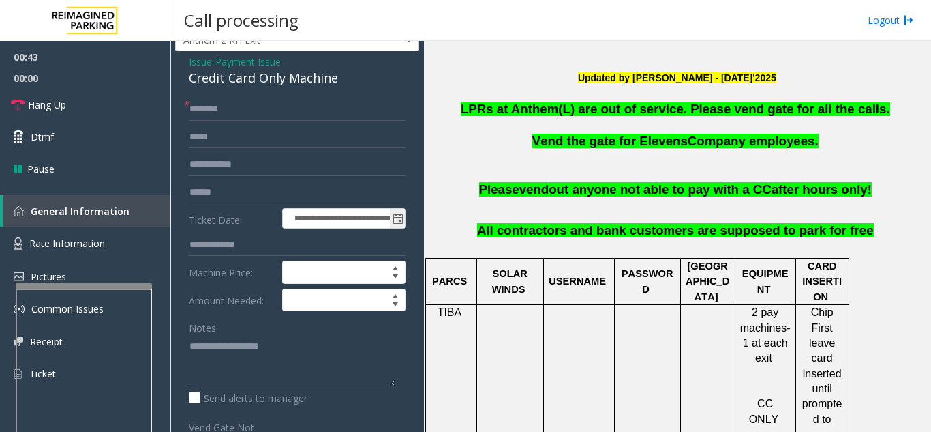
scroll to position [68, 0]
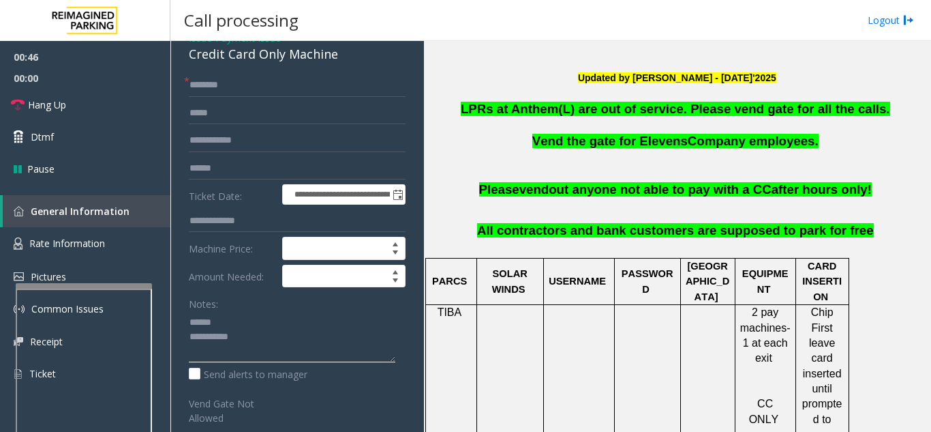
click at [251, 334] on textarea at bounding box center [292, 336] width 207 height 51
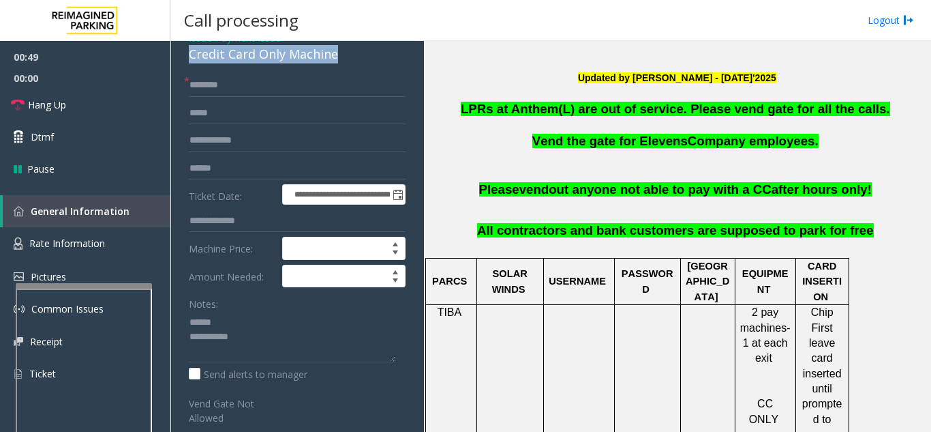
drag, startPoint x: 179, startPoint y: 66, endPoint x: 357, endPoint y: 74, distance: 178.2
click at [357, 74] on div "**********" at bounding box center [297, 379] width 244 height 704
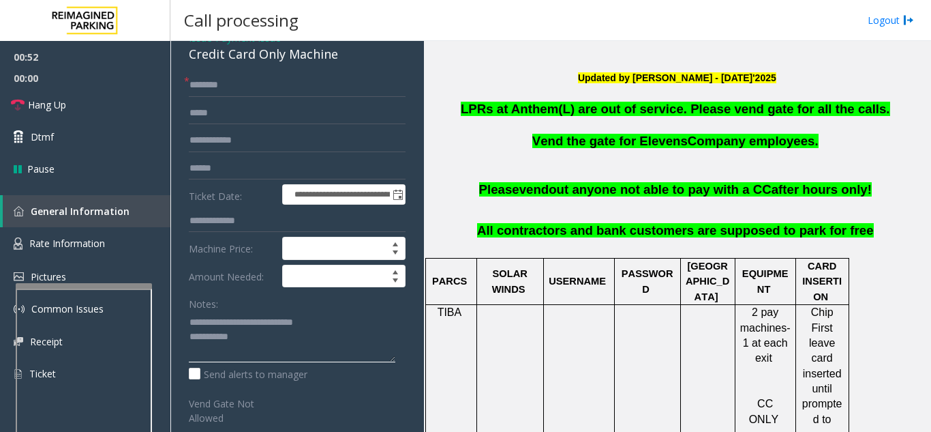
type textarea "**********"
click at [268, 97] on input "text" at bounding box center [297, 85] width 217 height 23
click at [283, 97] on input "**********" at bounding box center [297, 85] width 217 height 23
drag, startPoint x: 258, startPoint y: 103, endPoint x: 183, endPoint y: 105, distance: 75.0
click at [183, 105] on div "**********" at bounding box center [297, 396] width 237 height 644
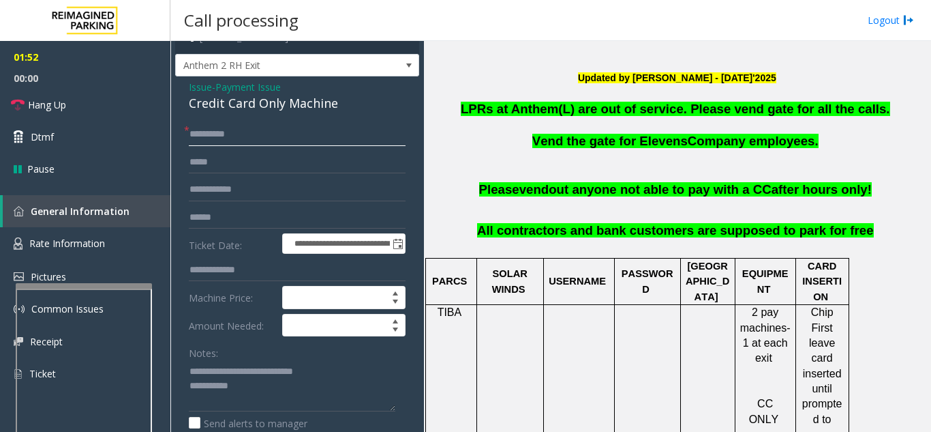
scroll to position [0, 0]
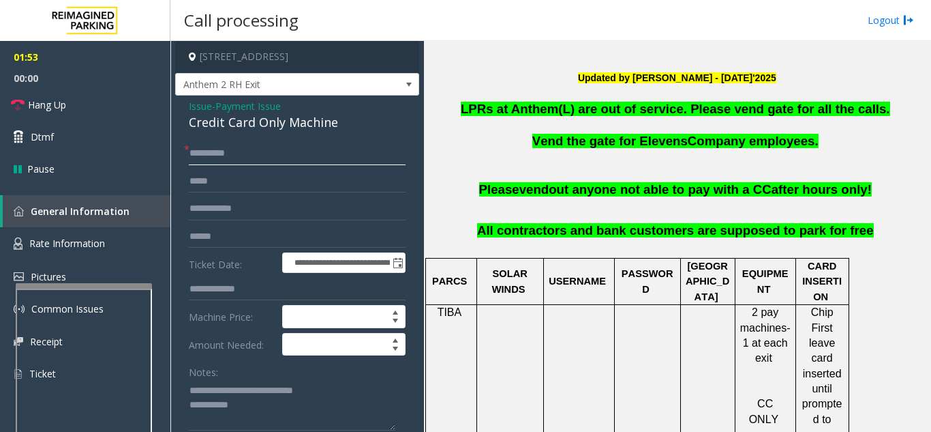
type input "*******"
click at [200, 113] on span "Issue" at bounding box center [200, 106] width 23 height 14
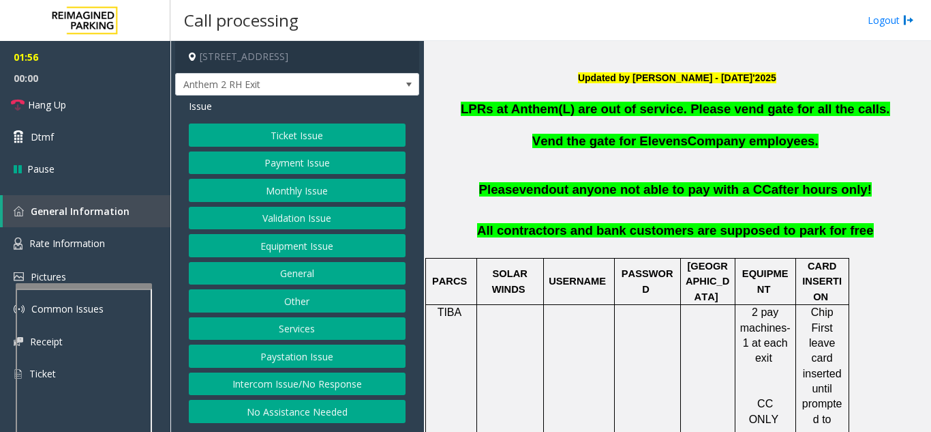
click at [278, 175] on button "Payment Issue" at bounding box center [297, 162] width 217 height 23
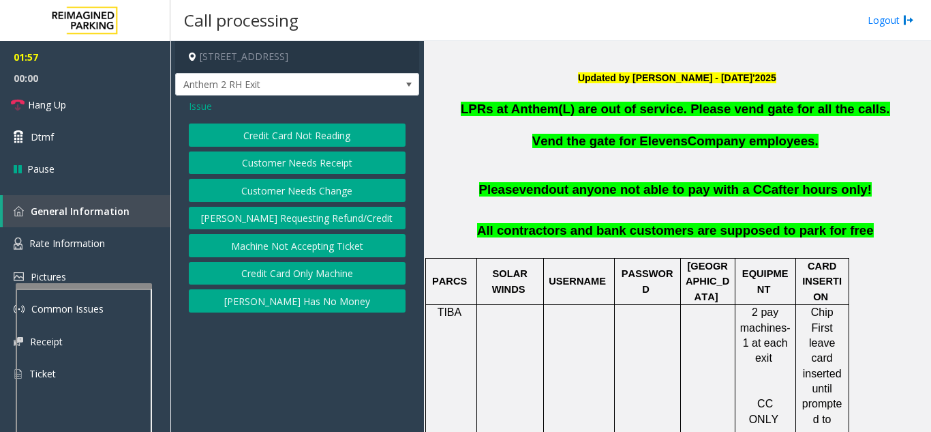
click at [278, 175] on button "Customer Needs Receipt" at bounding box center [297, 162] width 217 height 23
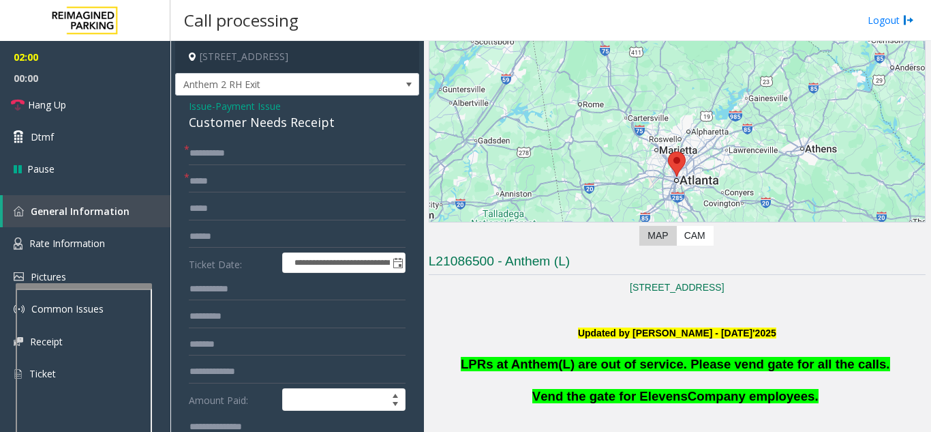
scroll to position [68, 0]
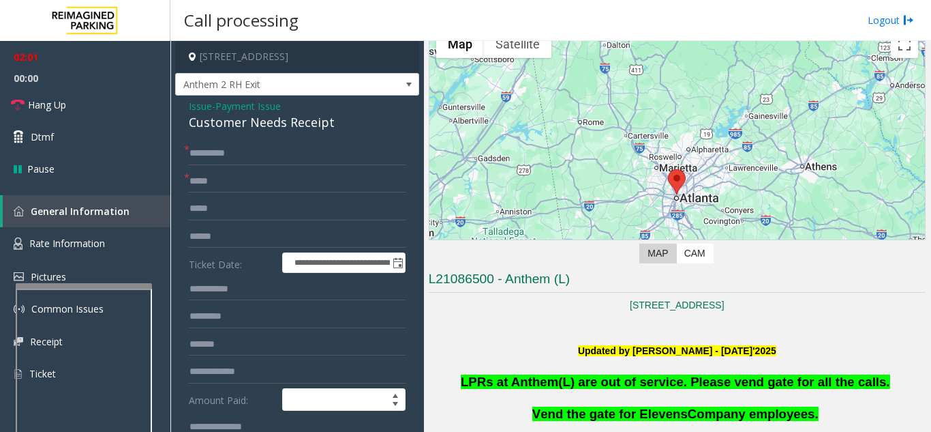
click at [200, 113] on span "Issue" at bounding box center [200, 106] width 23 height 14
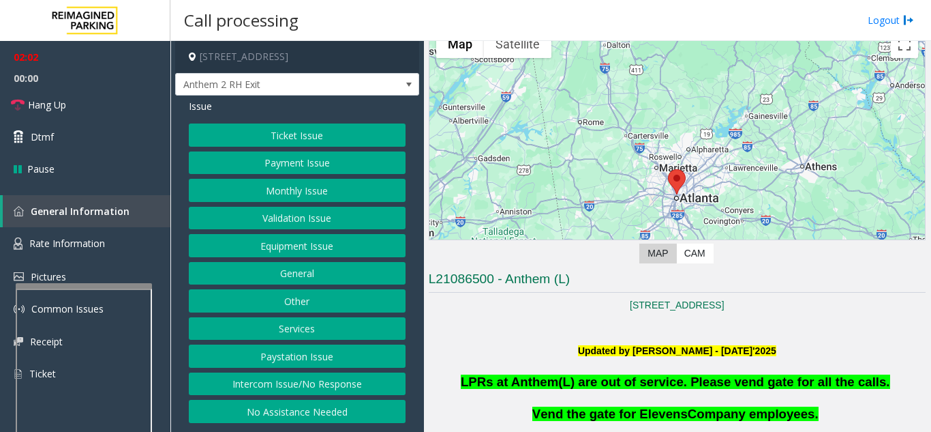
click at [263, 147] on button "Ticket Issue" at bounding box center [297, 134] width 217 height 23
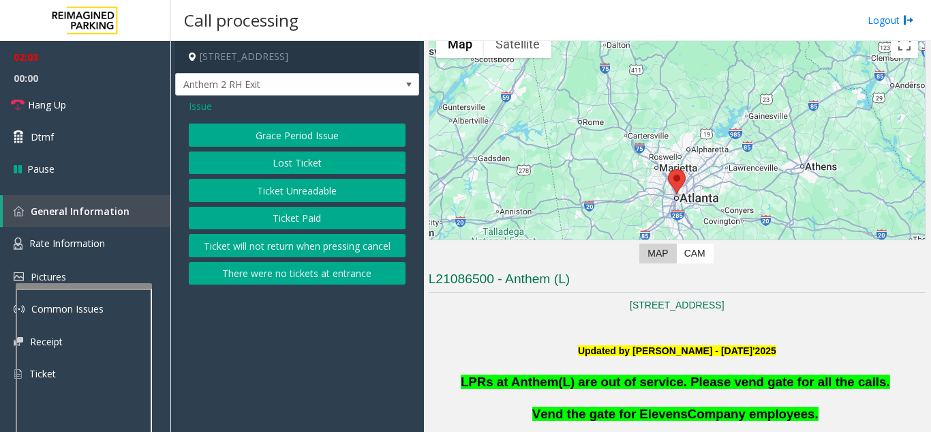
click at [288, 202] on button "Ticket Unreadable" at bounding box center [297, 190] width 217 height 23
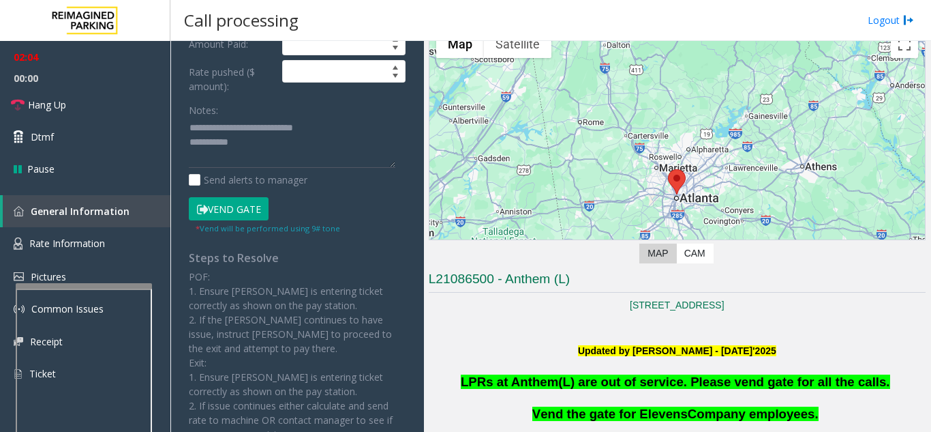
click at [228, 220] on button "Vend Gate" at bounding box center [229, 208] width 80 height 23
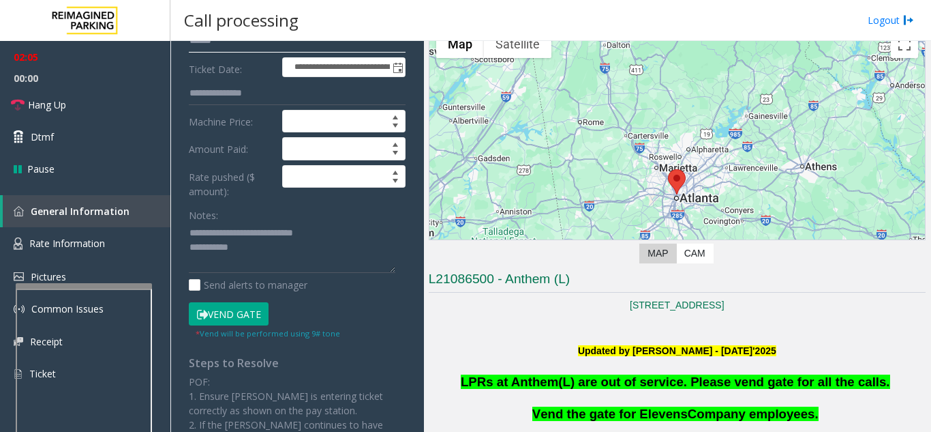
scroll to position [0, 0]
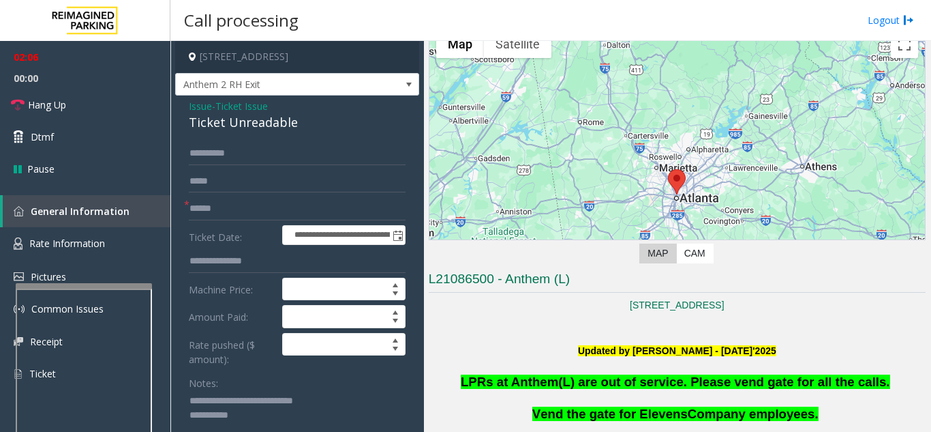
click at [201, 113] on span "Issue" at bounding box center [200, 106] width 23 height 14
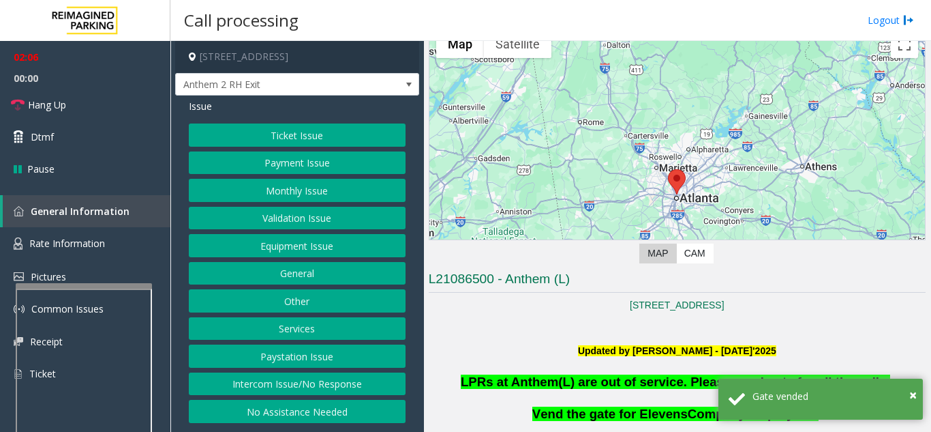
click at [286, 175] on button "Payment Issue" at bounding box center [297, 162] width 217 height 23
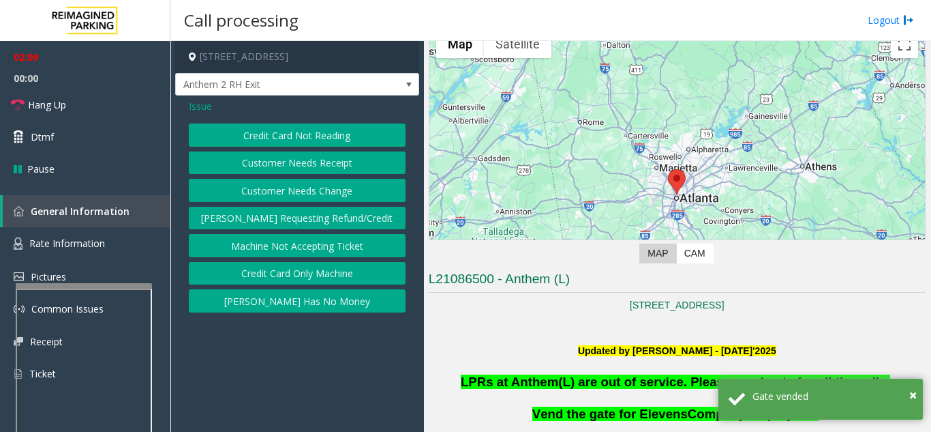
click at [335, 285] on button "Credit Card Only Machine" at bounding box center [297, 273] width 217 height 23
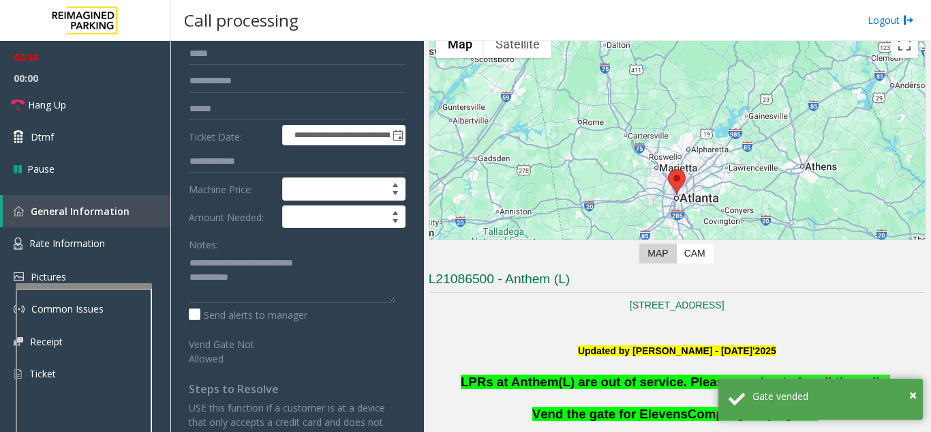
scroll to position [136, 0]
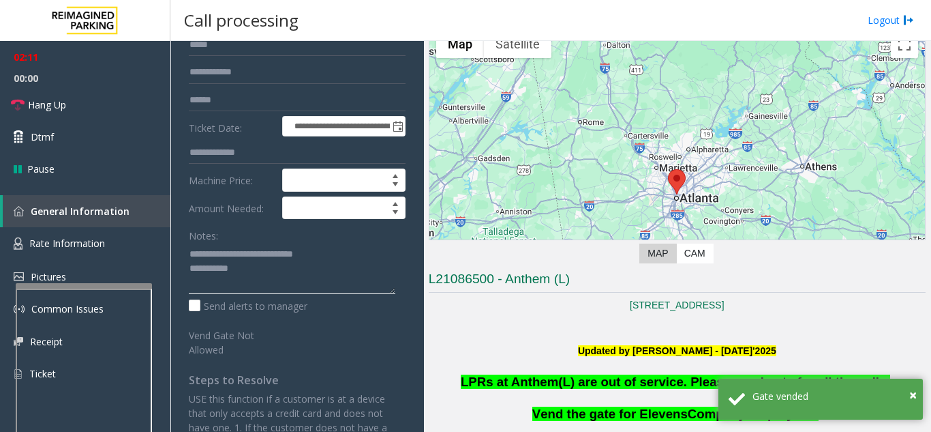
click at [303, 286] on textarea at bounding box center [292, 268] width 207 height 51
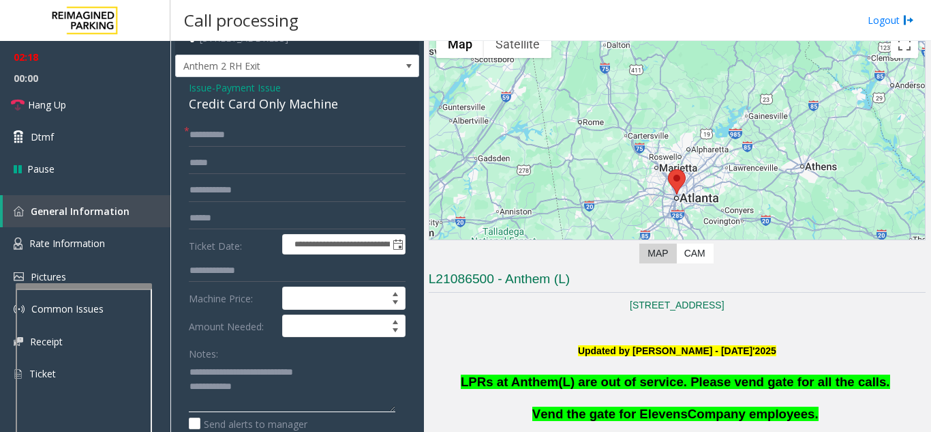
scroll to position [0, 0]
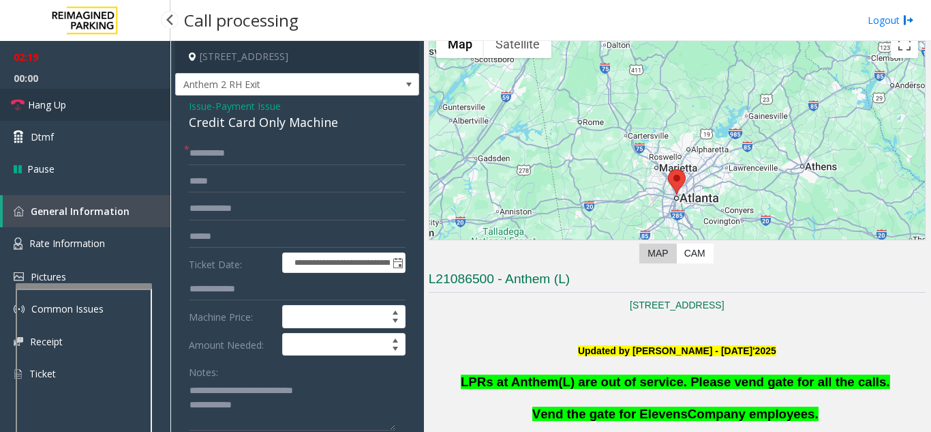
click at [113, 115] on link "Hang Up" at bounding box center [85, 105] width 170 height 32
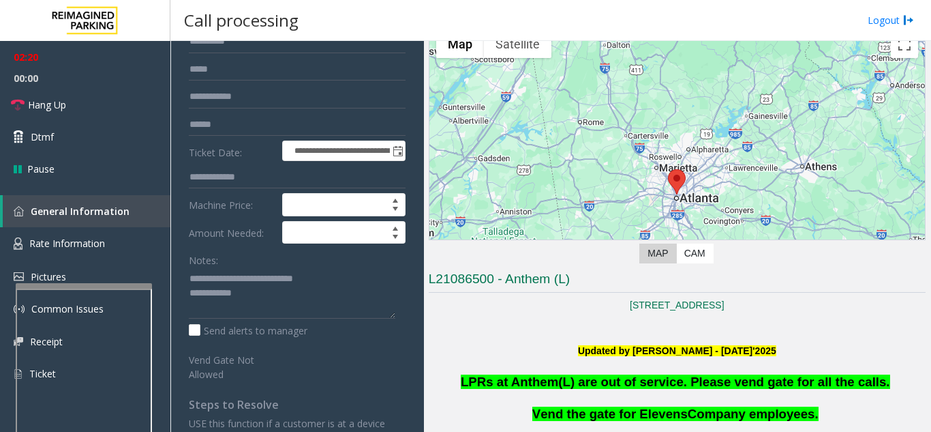
scroll to position [136, 0]
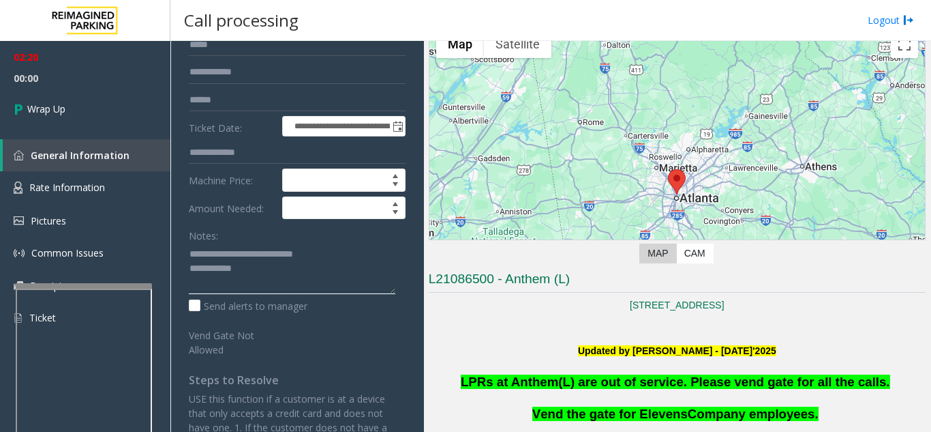
click at [311, 282] on textarea at bounding box center [292, 268] width 207 height 51
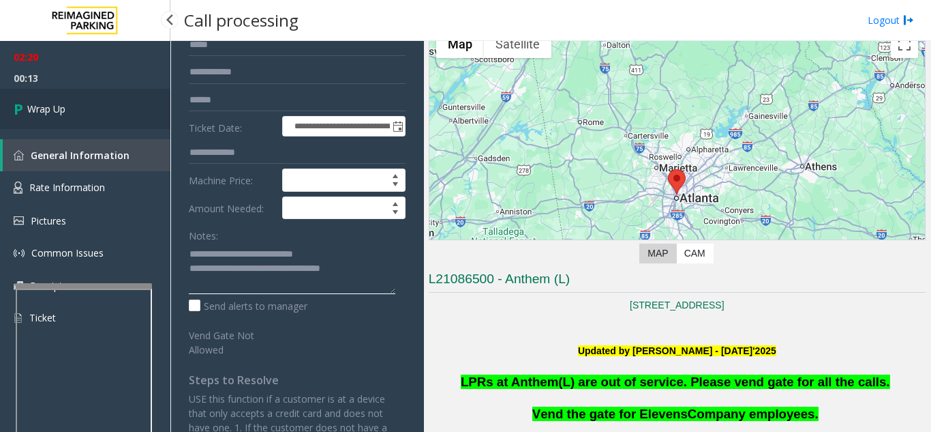
type textarea "**********"
click at [85, 116] on link "Wrap Up" at bounding box center [85, 109] width 170 height 40
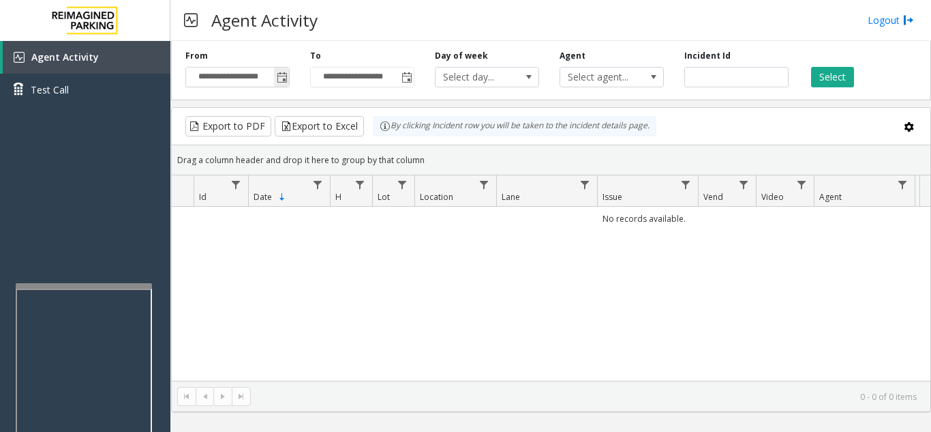
click at [281, 75] on span "Toggle popup" at bounding box center [282, 77] width 11 height 11
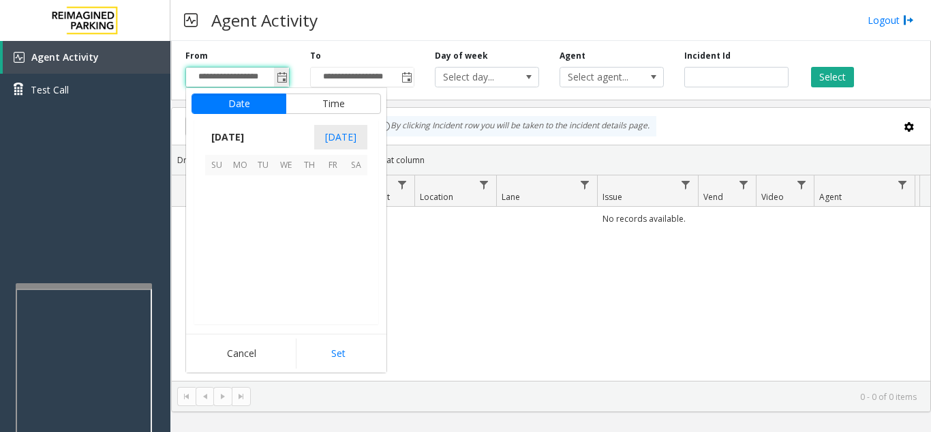
scroll to position [244738, 0]
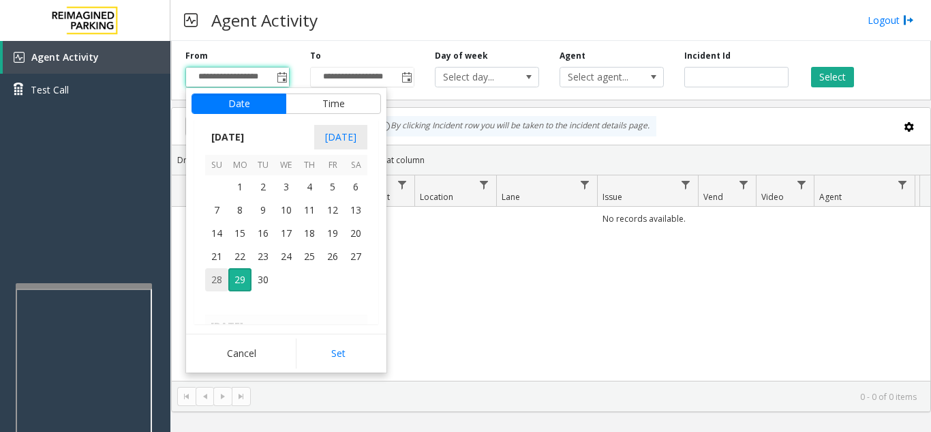
click at [213, 281] on span "28" at bounding box center [216, 279] width 23 height 23
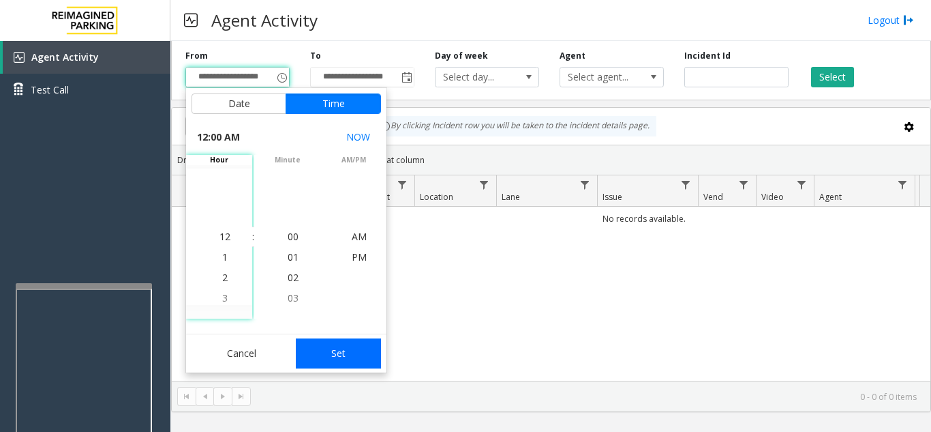
click at [363, 355] on button "Set" at bounding box center [339, 353] width 86 height 30
type input "**********"
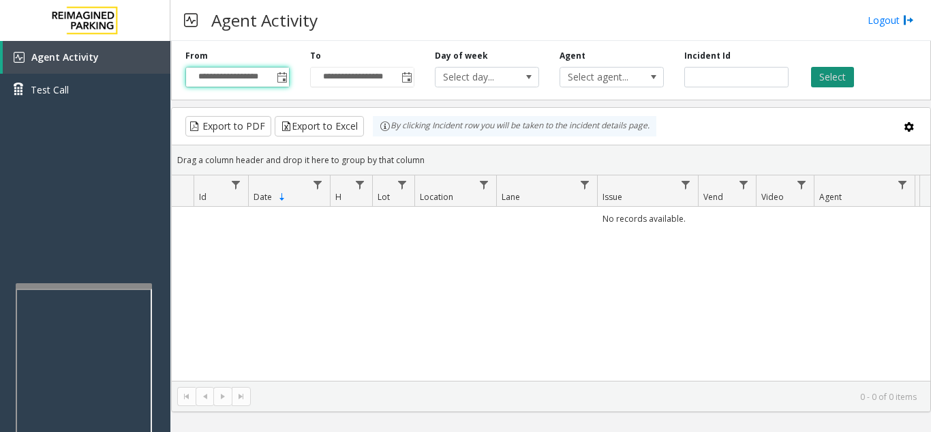
click at [834, 69] on button "Select" at bounding box center [832, 77] width 43 height 20
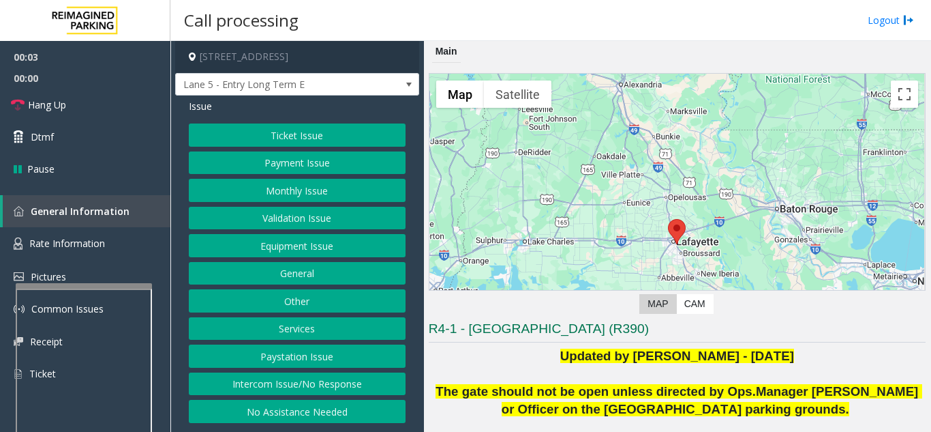
click at [516, 302] on div "← Move left → Move right ↑ Move up ↓ Move down + Zoom in - Zoom out Home Jump l…" at bounding box center [677, 195] width 497 height 245
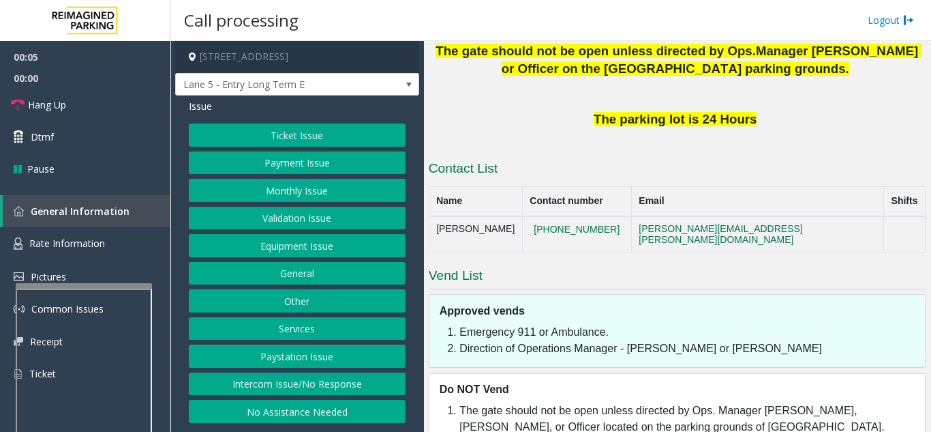
scroll to position [341, 0]
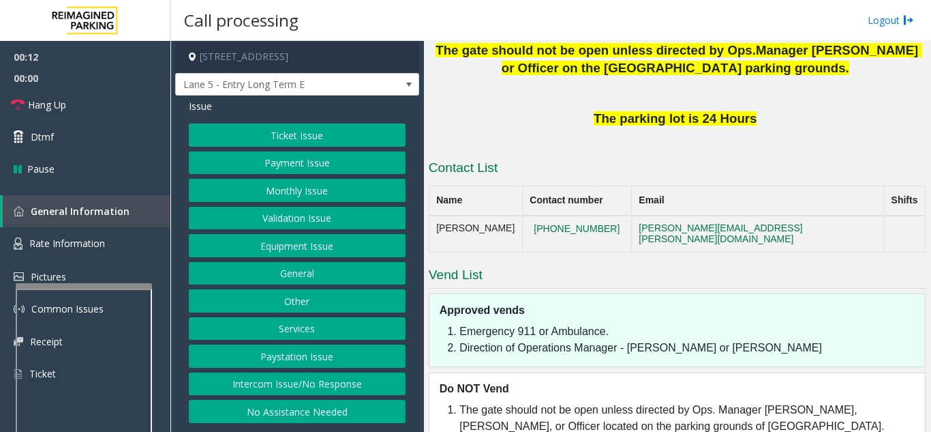
click at [304, 390] on button "Intercom Issue/No Response" at bounding box center [297, 383] width 217 height 23
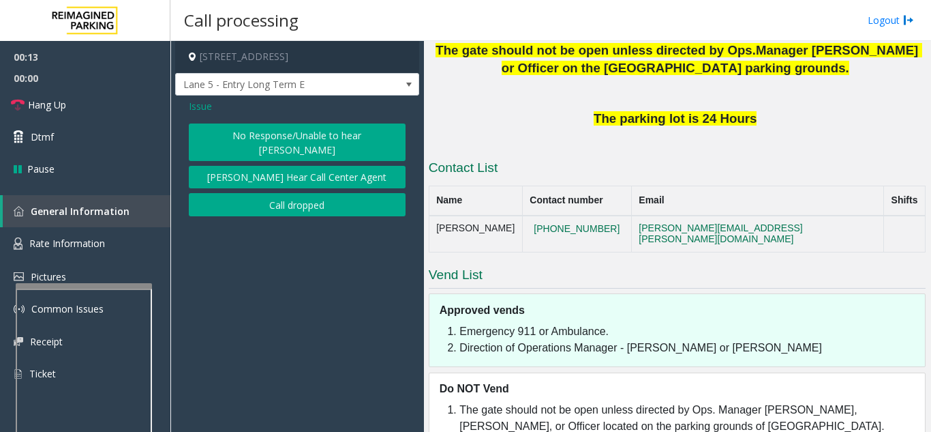
click at [291, 133] on button "No Response/Unable to hear [PERSON_NAME]" at bounding box center [297, 142] width 217 height 38
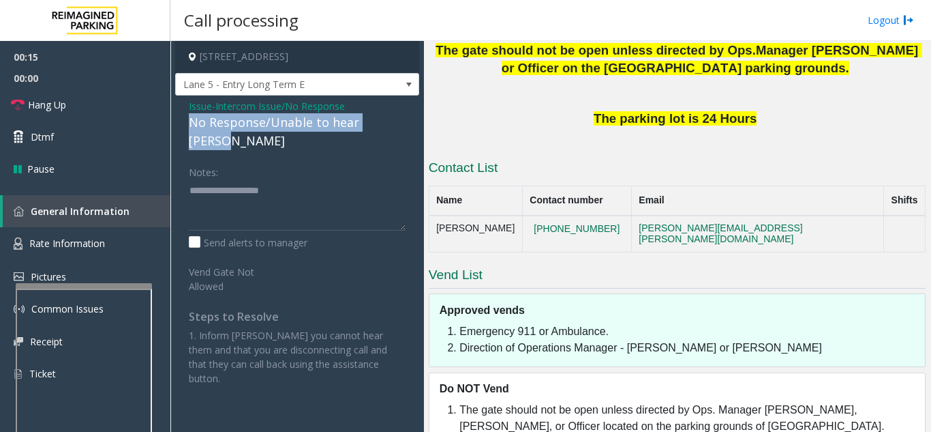
drag, startPoint x: 189, startPoint y: 121, endPoint x: 402, endPoint y: 125, distance: 213.5
click at [402, 125] on div "Issue - Intercom Issue/No Response No Response/Unable to hear [PERSON_NAME] Not…" at bounding box center [297, 246] width 244 height 303
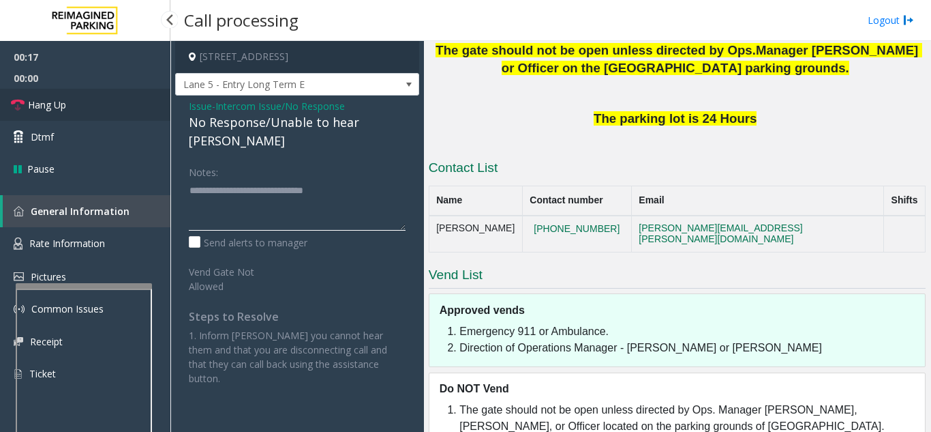
type textarea "**********"
click at [143, 100] on link "Hang Up" at bounding box center [85, 105] width 170 height 32
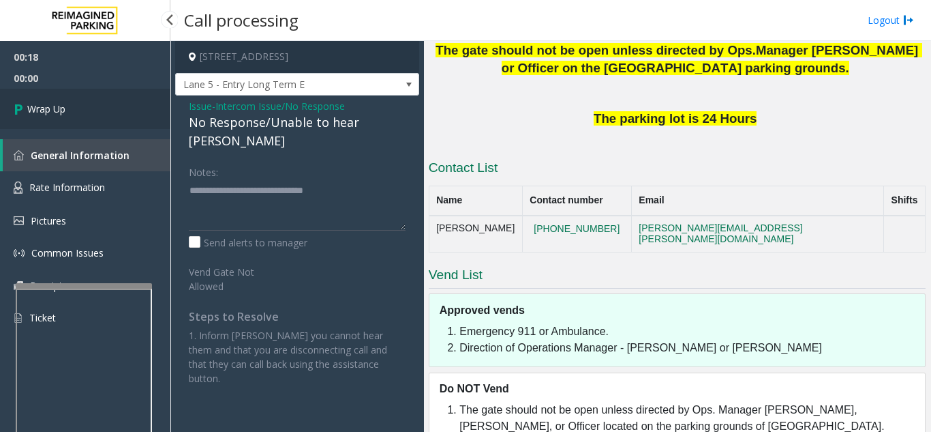
click at [140, 110] on link "Wrap Up" at bounding box center [85, 109] width 170 height 40
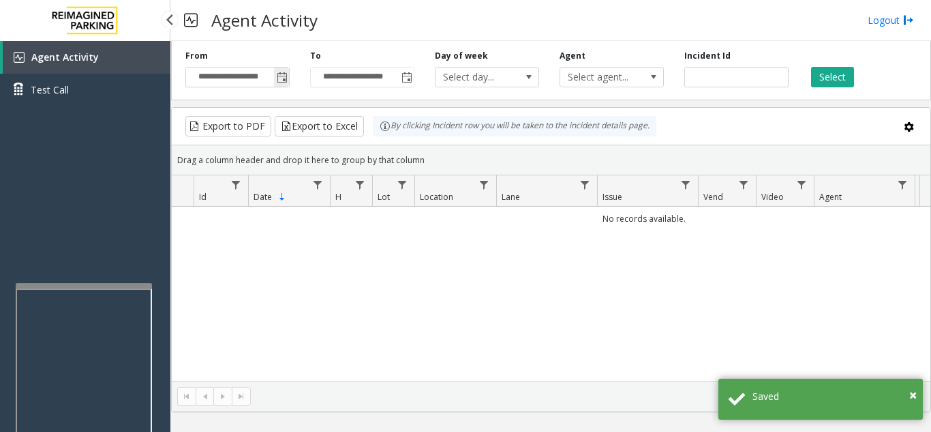
click at [283, 77] on span "Toggle popup" at bounding box center [282, 77] width 11 height 11
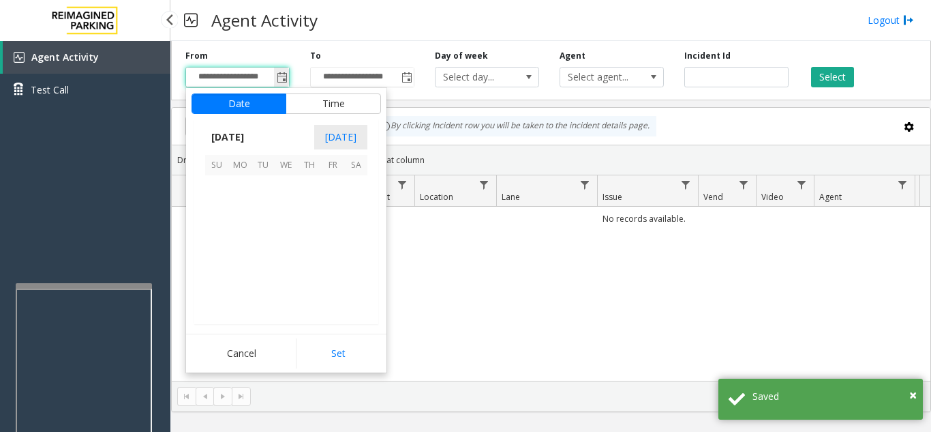
scroll to position [244738, 0]
click at [213, 276] on span "28" at bounding box center [216, 279] width 23 height 23
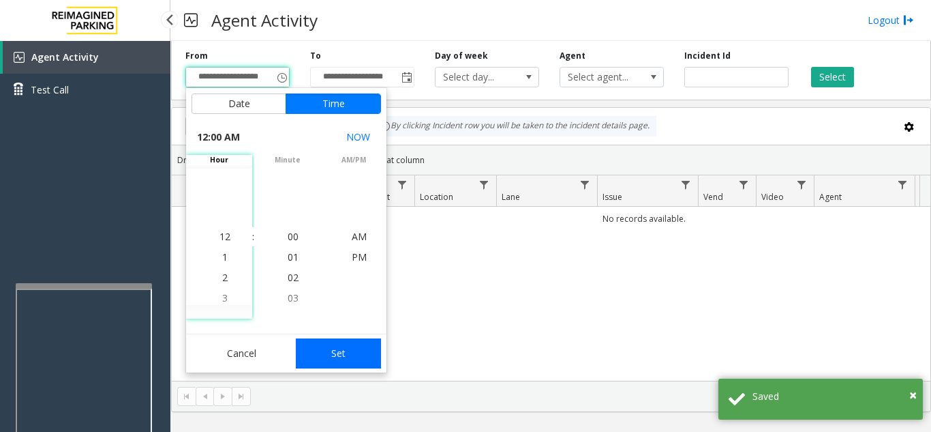
click at [349, 341] on button "Set" at bounding box center [339, 353] width 86 height 30
type input "**********"
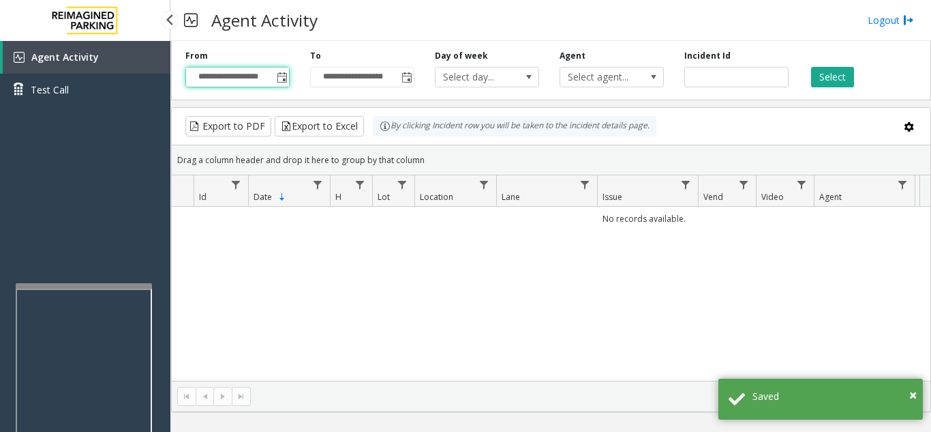
click at [824, 66] on div "Select" at bounding box center [861, 69] width 125 height 38
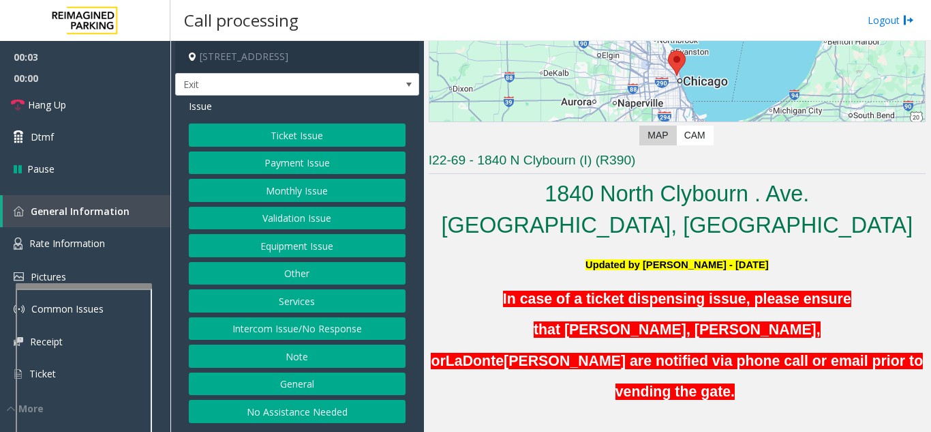
scroll to position [205, 0]
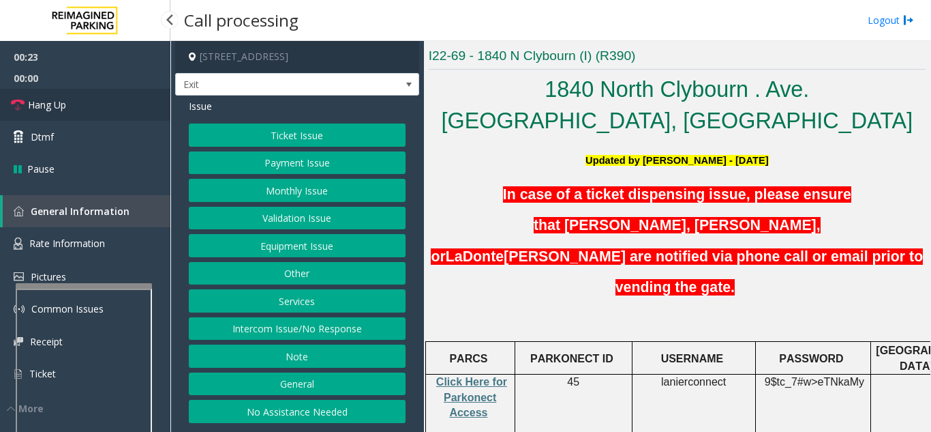
click at [91, 108] on link "Hang Up" at bounding box center [85, 105] width 170 height 32
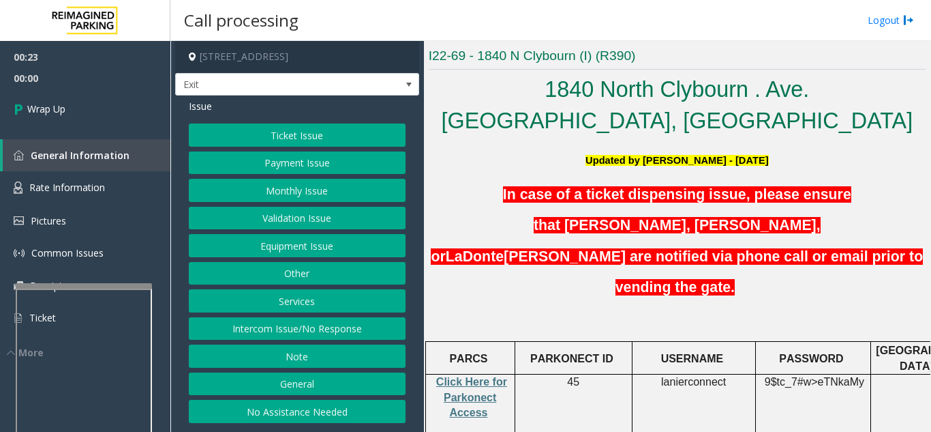
click at [280, 404] on button "No Assistance Needed" at bounding box center [297, 411] width 217 height 23
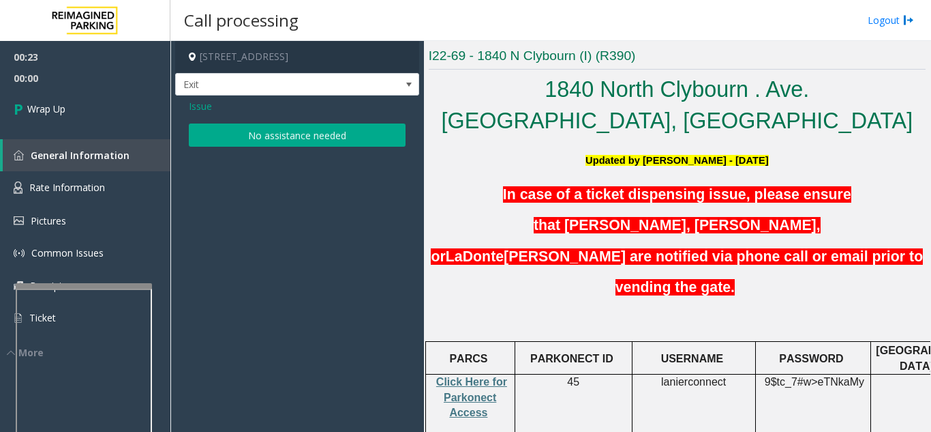
click at [299, 132] on button "No assistance needed" at bounding box center [297, 134] width 217 height 23
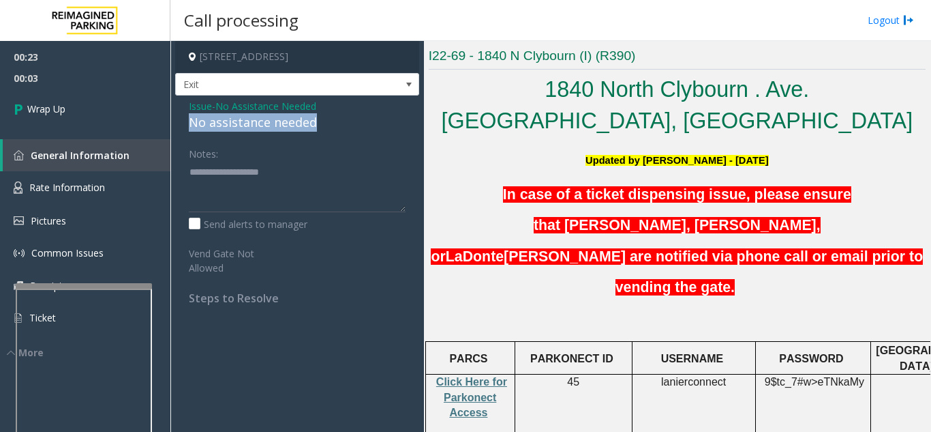
drag, startPoint x: 184, startPoint y: 122, endPoint x: 314, endPoint y: 122, distance: 130.2
click at [314, 122] on div "Issue - No Assistance Needed No assistance needed Notes: Send alerts to manager…" at bounding box center [297, 206] width 244 height 223
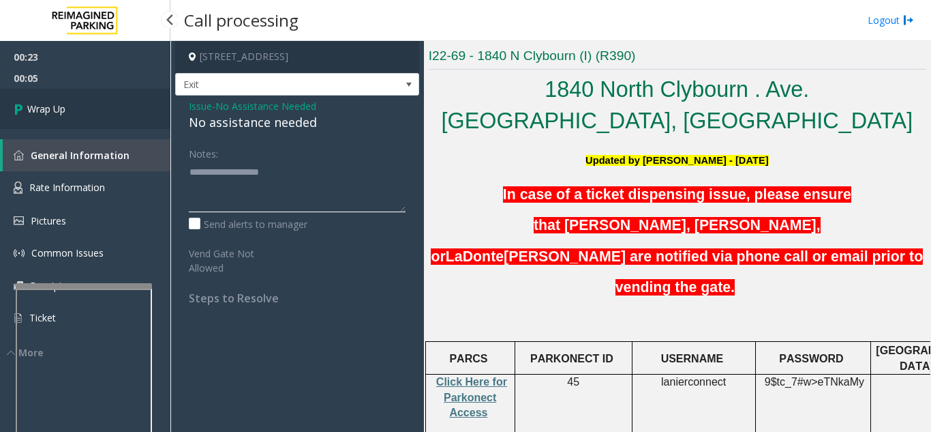
type textarea "**********"
click at [138, 118] on link "Wrap Up" at bounding box center [85, 109] width 170 height 40
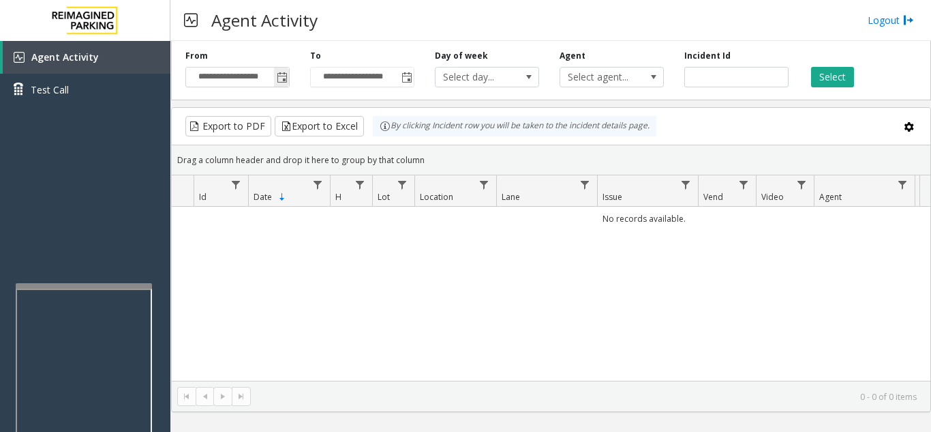
click at [281, 76] on span "Toggle popup" at bounding box center [282, 77] width 11 height 11
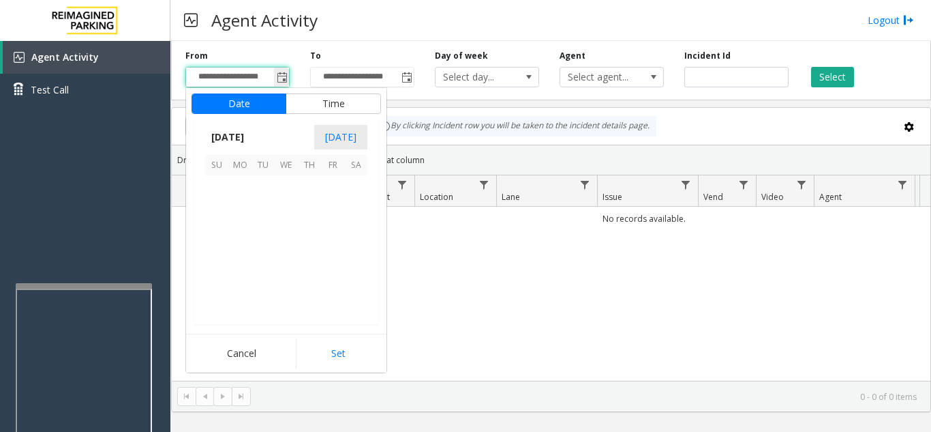
scroll to position [244738, 0]
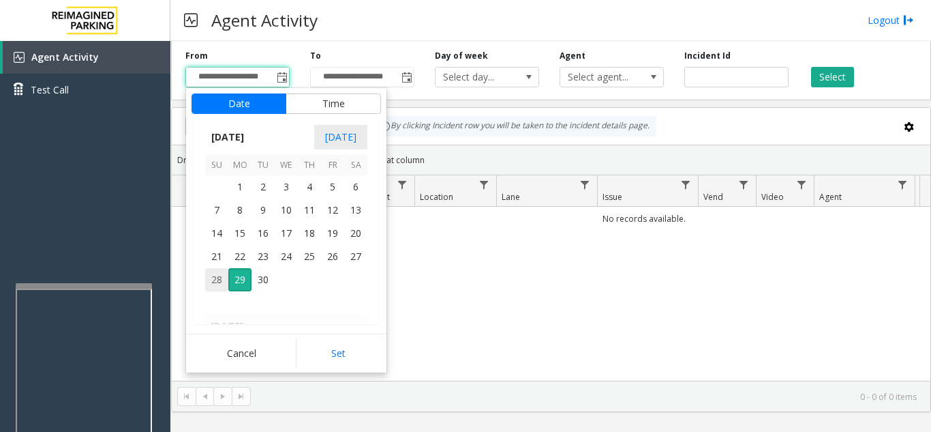
click at [215, 281] on span "28" at bounding box center [216, 279] width 23 height 23
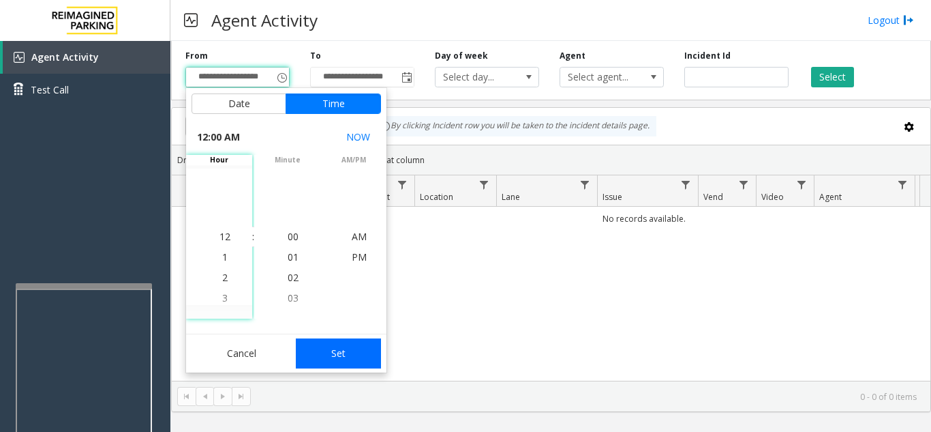
click at [370, 346] on button "Set" at bounding box center [339, 353] width 86 height 30
type input "**********"
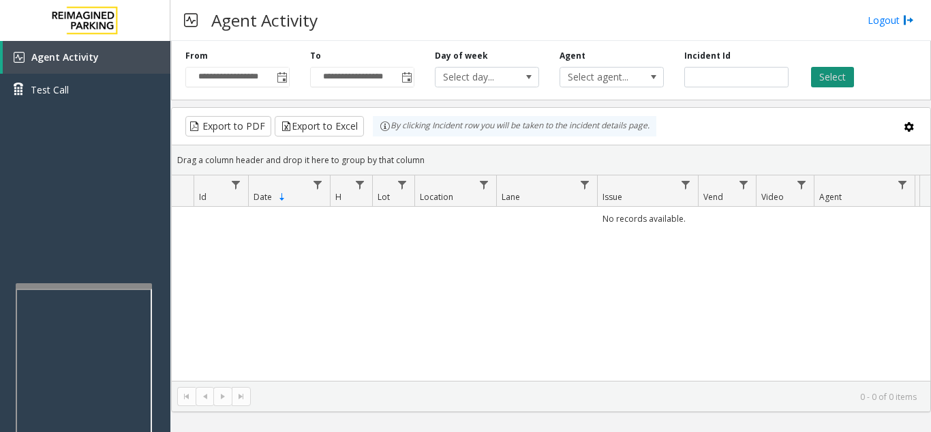
click at [816, 76] on button "Select" at bounding box center [832, 77] width 43 height 20
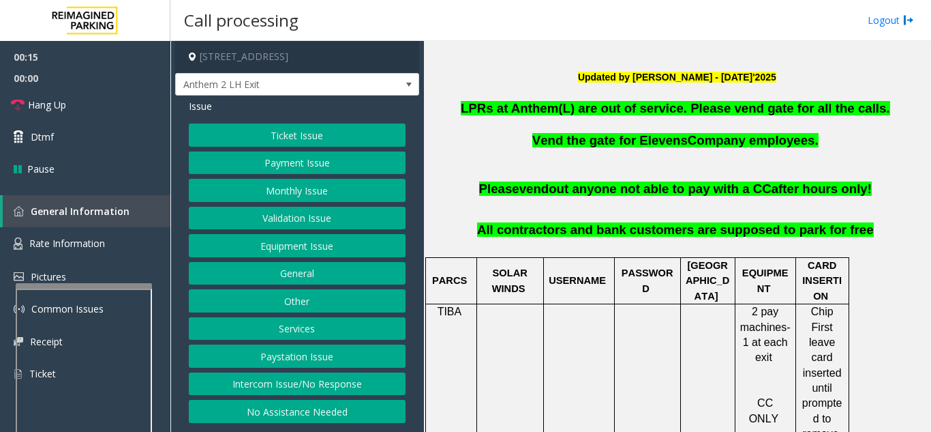
scroll to position [273, 0]
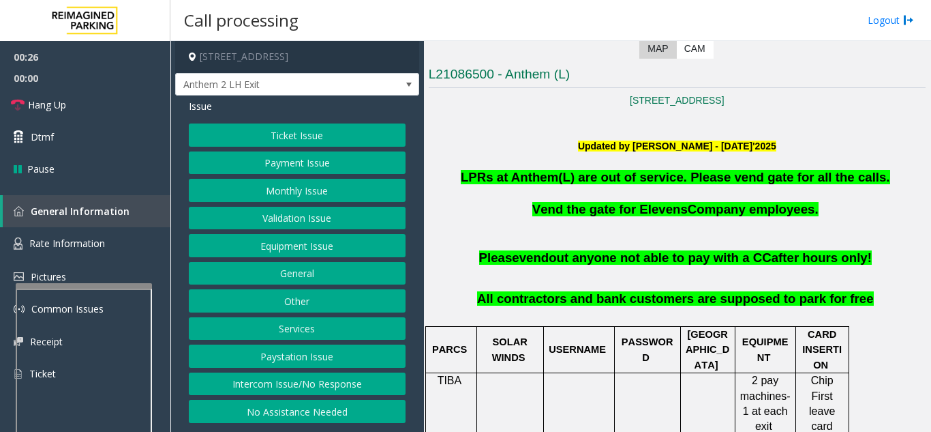
click at [280, 257] on button "Equipment Issue" at bounding box center [297, 245] width 217 height 23
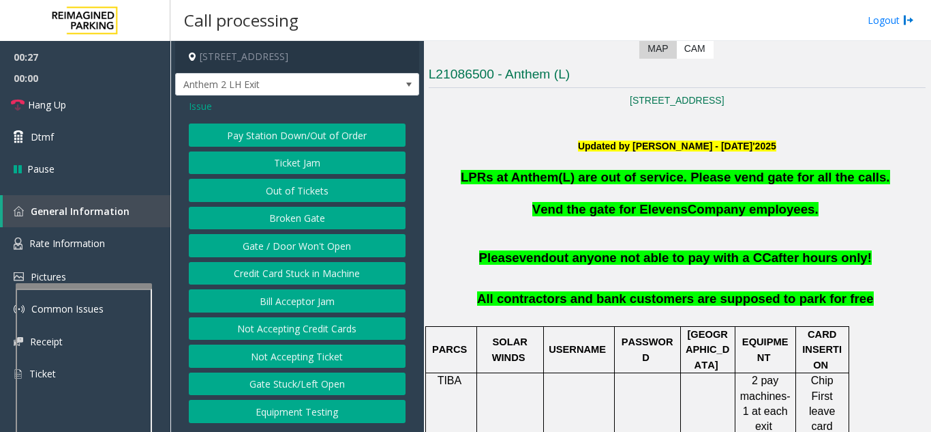
click at [280, 257] on button "Gate / Door Won't Open" at bounding box center [297, 245] width 217 height 23
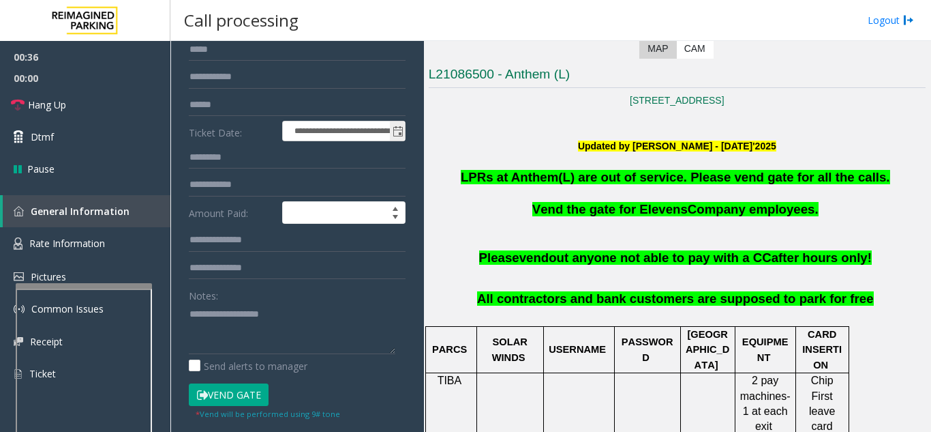
scroll to position [205, 0]
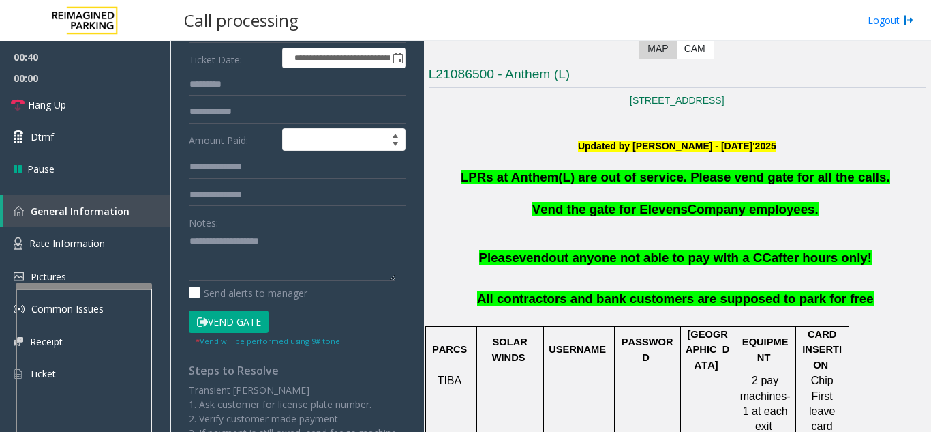
click at [236, 329] on button "Vend Gate" at bounding box center [229, 321] width 80 height 23
click at [266, 255] on textarea at bounding box center [292, 255] width 207 height 51
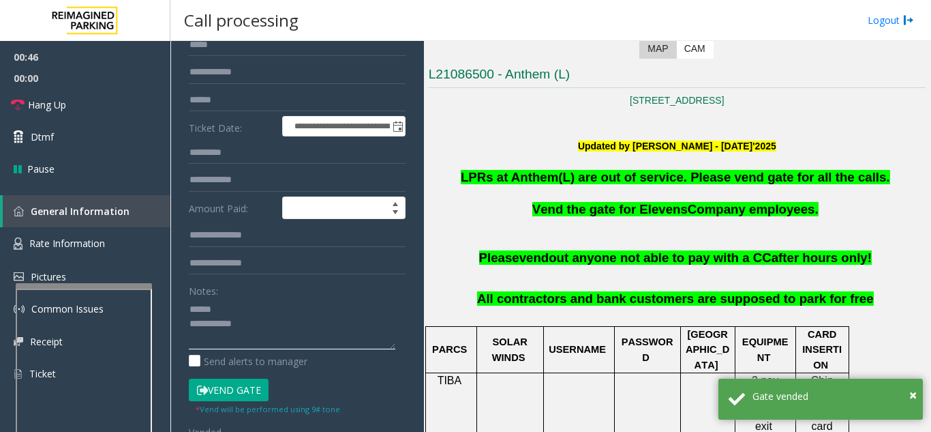
scroll to position [68, 0]
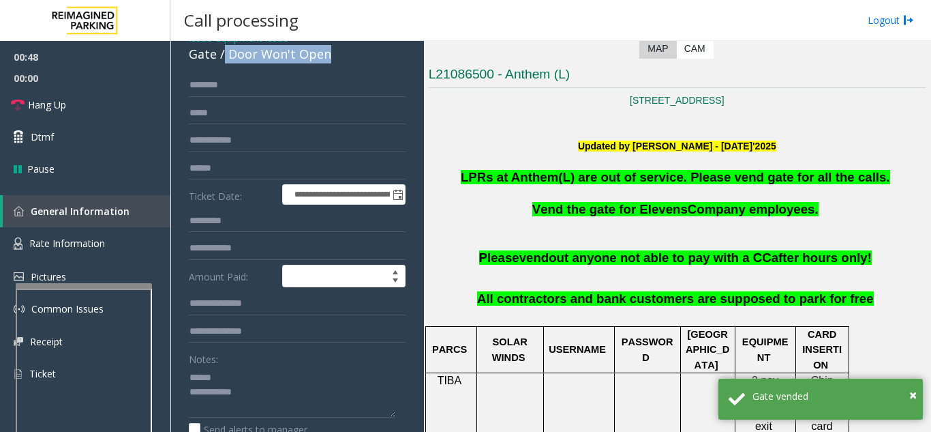
drag, startPoint x: 223, startPoint y: 61, endPoint x: 355, endPoint y: 75, distance: 132.3
click at [355, 63] on div "Gate / Door Won't Open" at bounding box center [297, 54] width 217 height 18
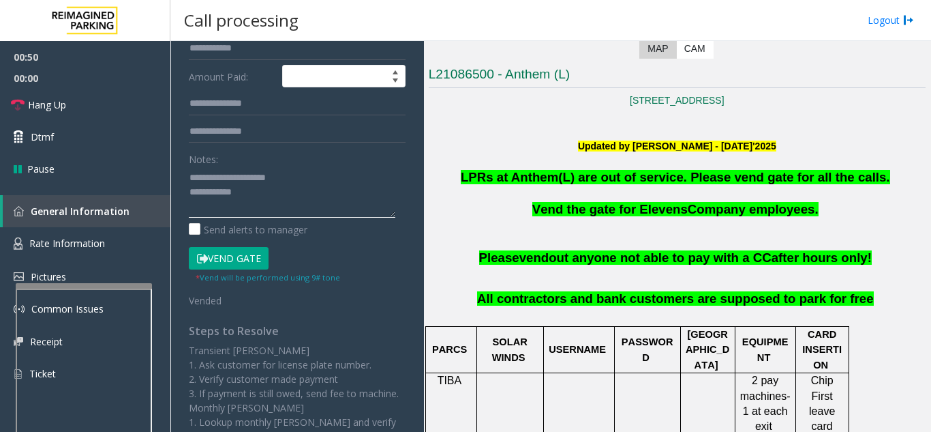
scroll to position [273, 0]
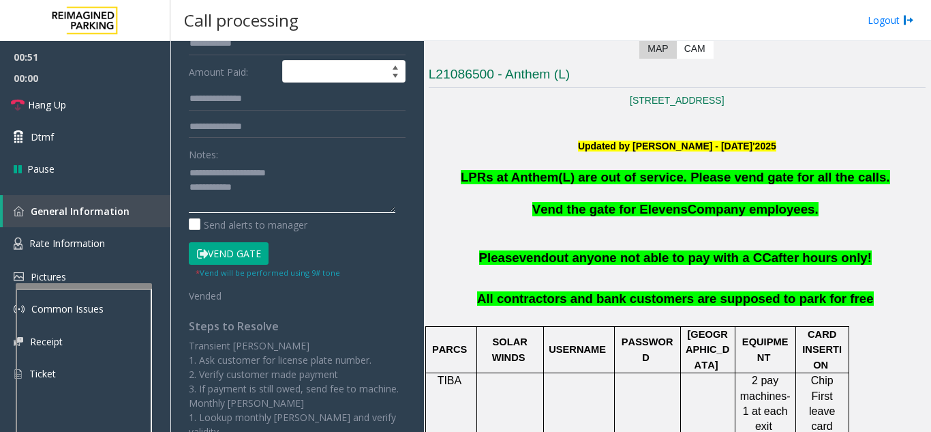
click at [337, 204] on textarea at bounding box center [292, 187] width 207 height 51
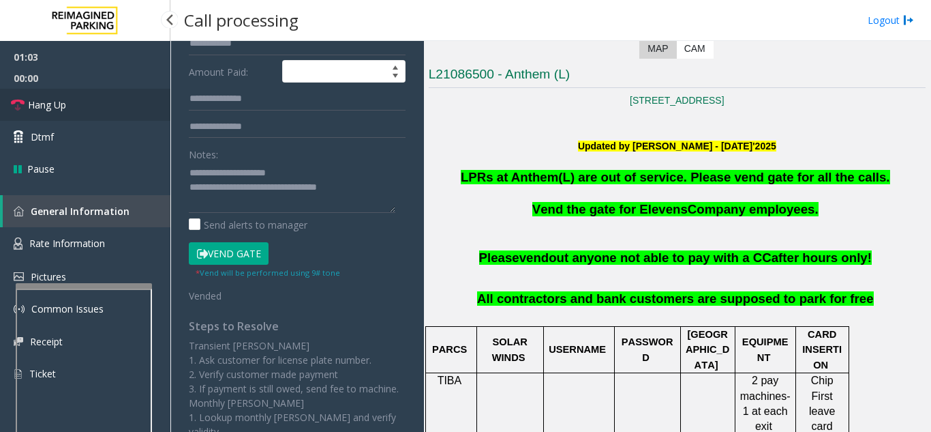
click at [132, 100] on link "Hang Up" at bounding box center [85, 105] width 170 height 32
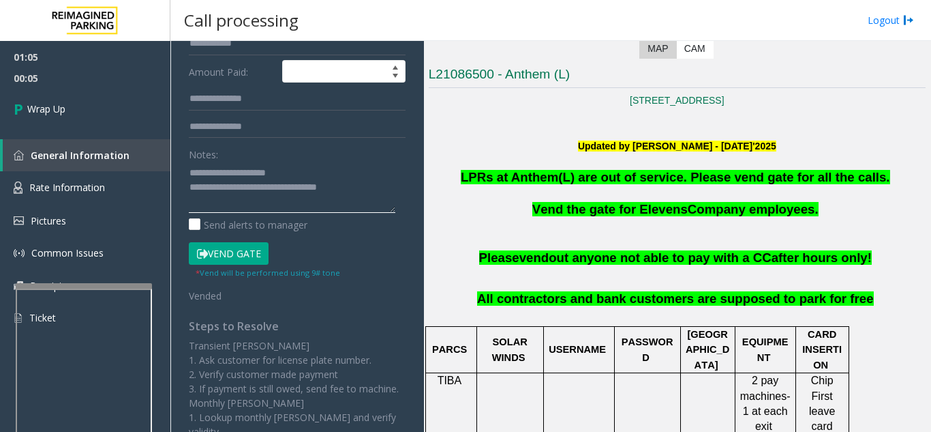
click at [378, 203] on textarea at bounding box center [292, 187] width 207 height 51
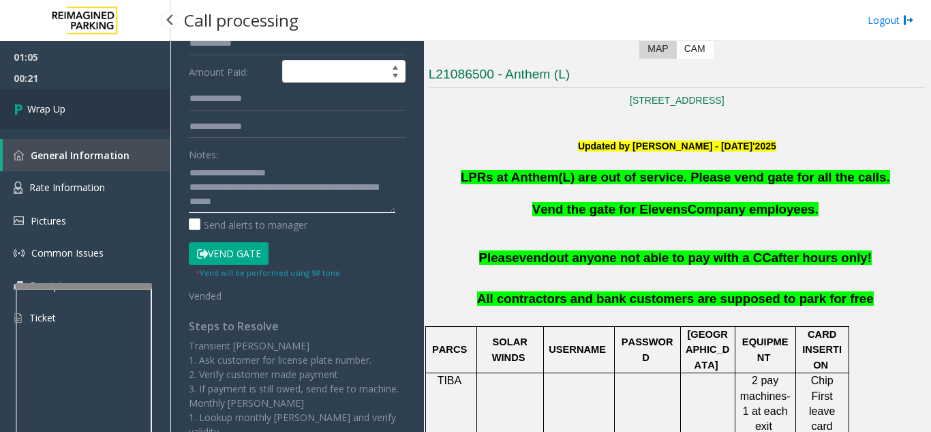
type textarea "**********"
click at [34, 119] on link "Wrap Up" at bounding box center [85, 109] width 170 height 40
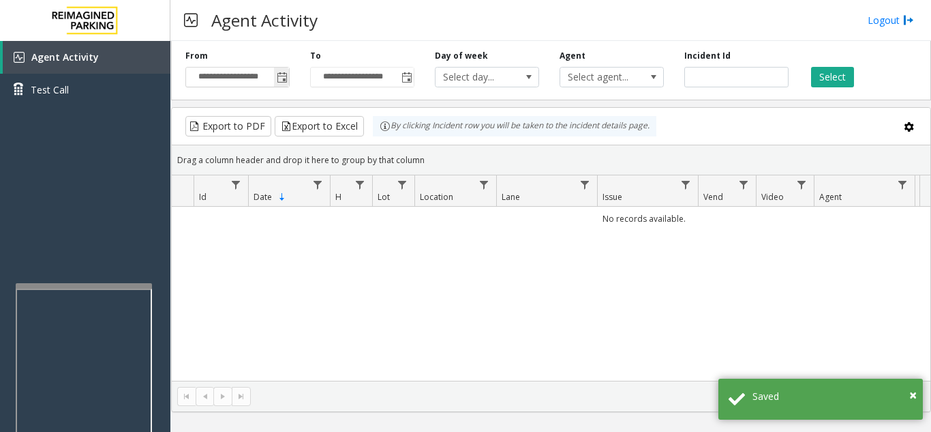
click at [280, 80] on span "Toggle popup" at bounding box center [282, 77] width 11 height 11
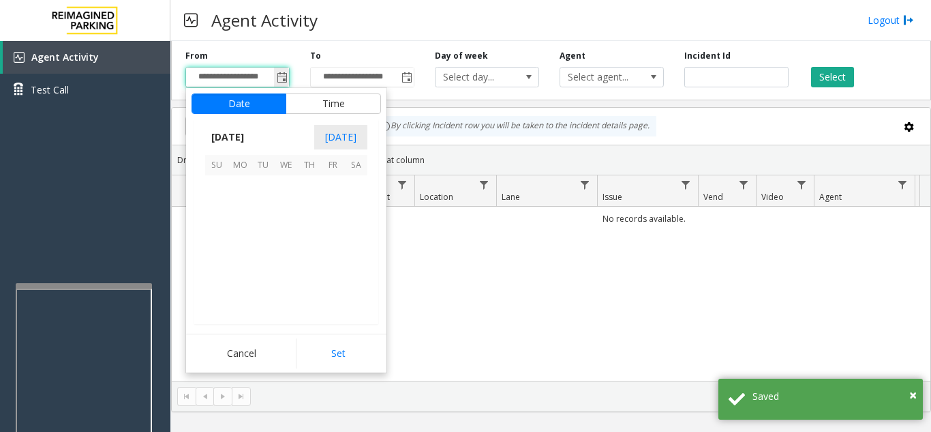
scroll to position [244738, 0]
click at [215, 278] on span "28" at bounding box center [216, 279] width 23 height 23
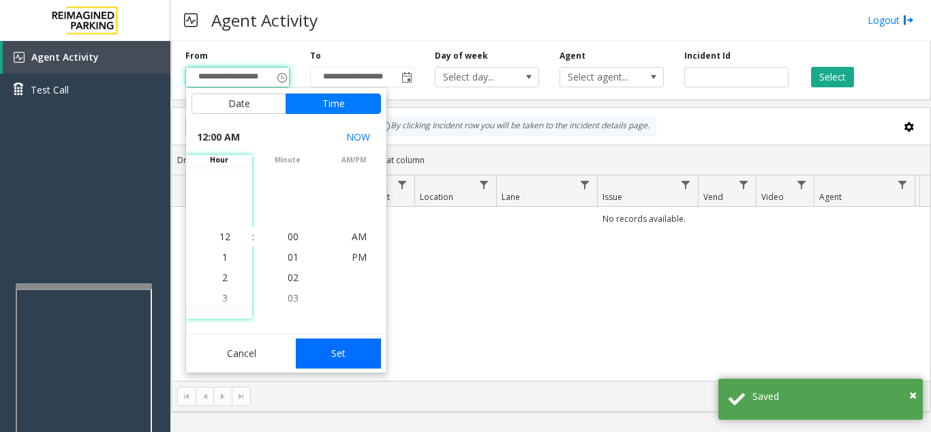
click at [347, 349] on button "Set" at bounding box center [339, 353] width 86 height 30
type input "**********"
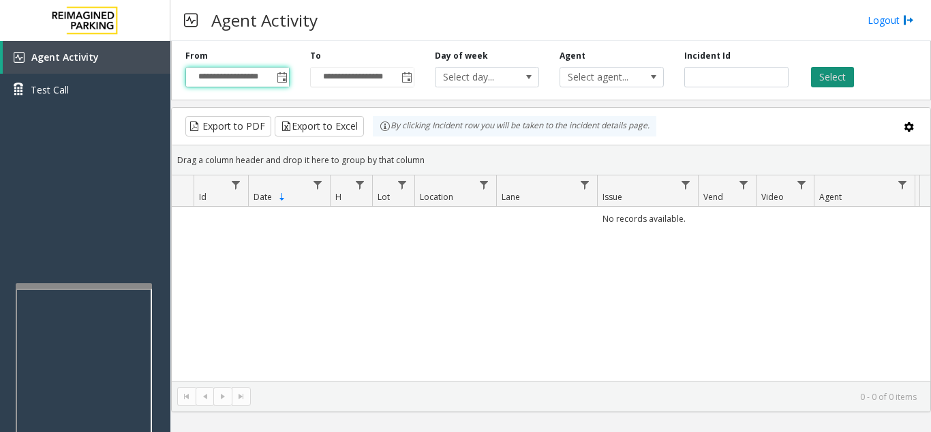
click at [846, 76] on button "Select" at bounding box center [832, 77] width 43 height 20
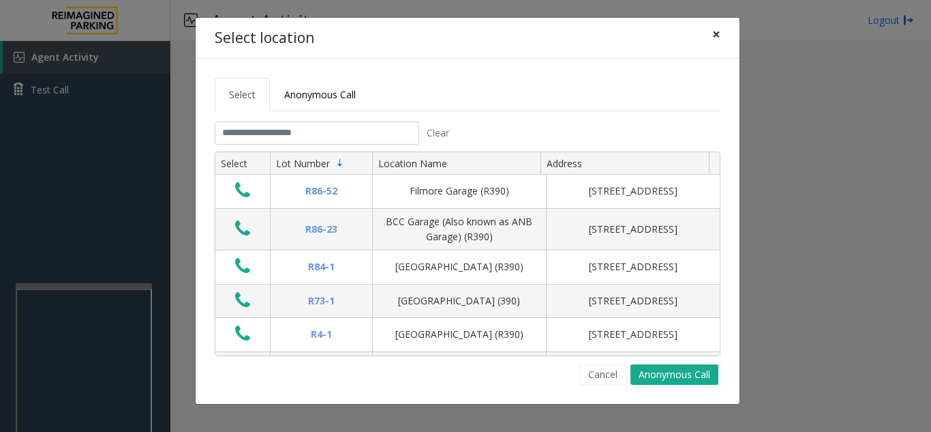
click at [713, 31] on span "×" at bounding box center [717, 34] width 8 height 19
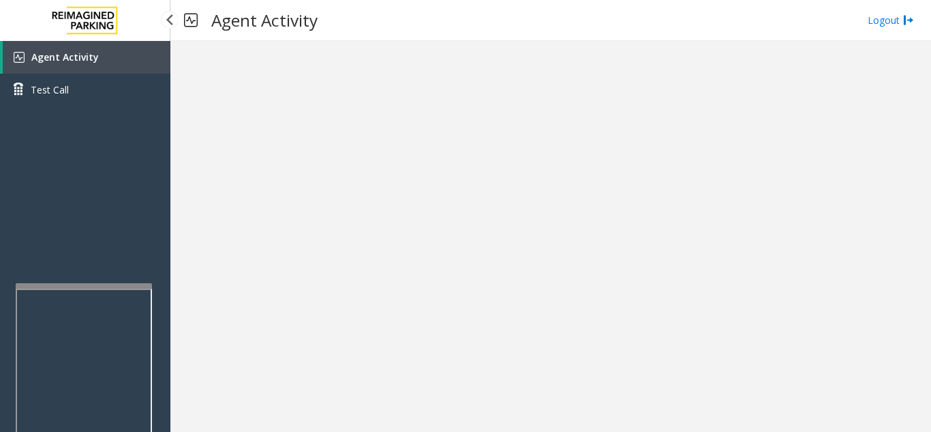
click at [132, 53] on link "Agent Activity" at bounding box center [87, 57] width 168 height 33
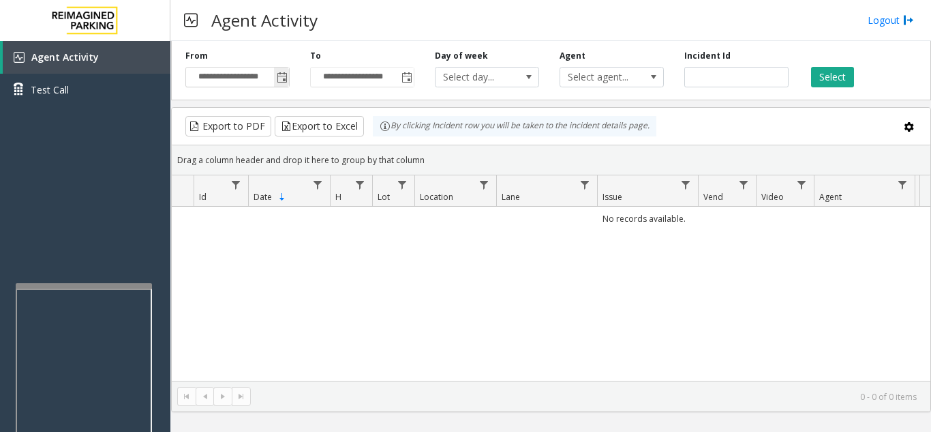
click at [280, 79] on span "Toggle popup" at bounding box center [282, 77] width 11 height 11
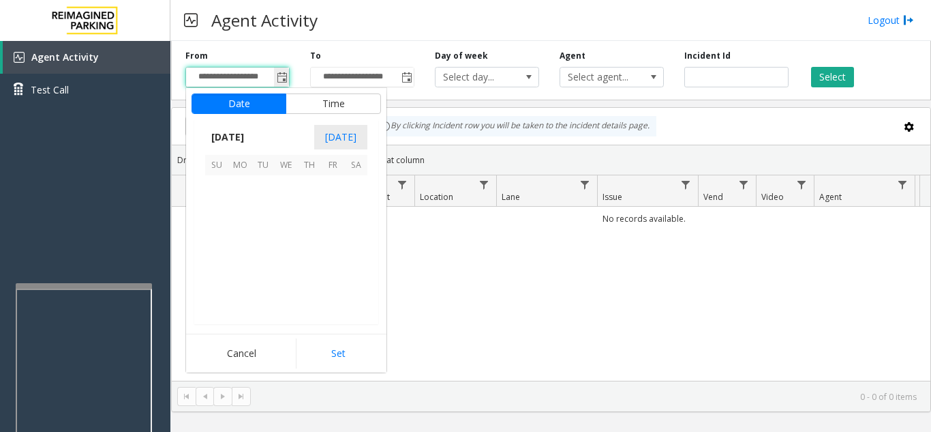
scroll to position [244738, 0]
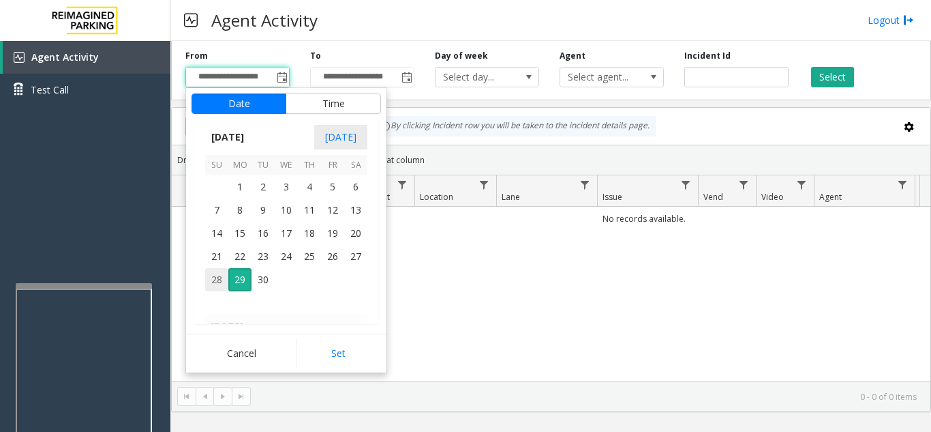
click at [214, 287] on span "28" at bounding box center [216, 279] width 23 height 23
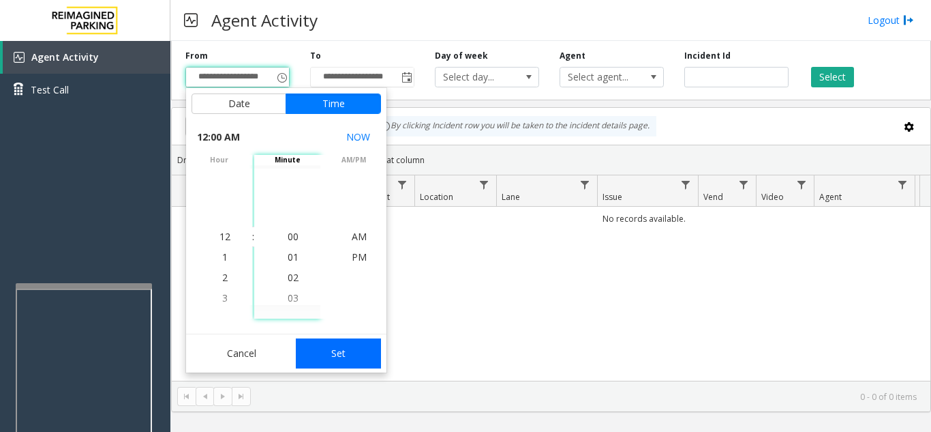
click at [340, 357] on button "Set" at bounding box center [339, 353] width 86 height 30
type input "**********"
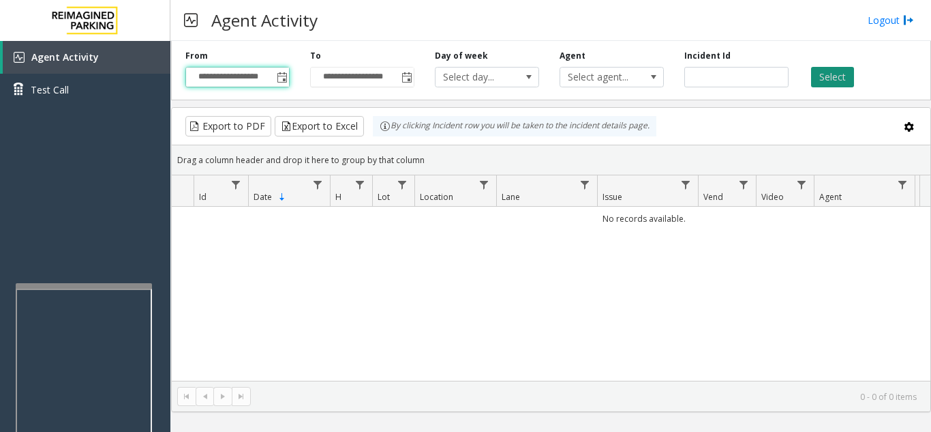
click at [839, 83] on button "Select" at bounding box center [832, 77] width 43 height 20
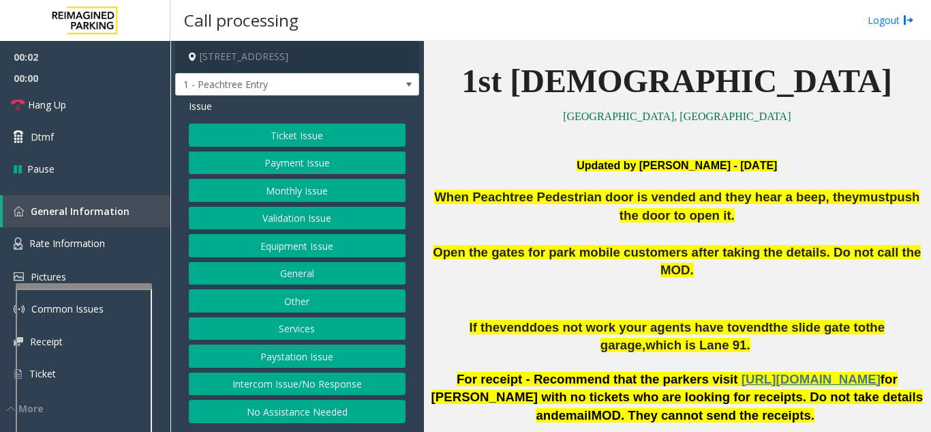
scroll to position [341, 0]
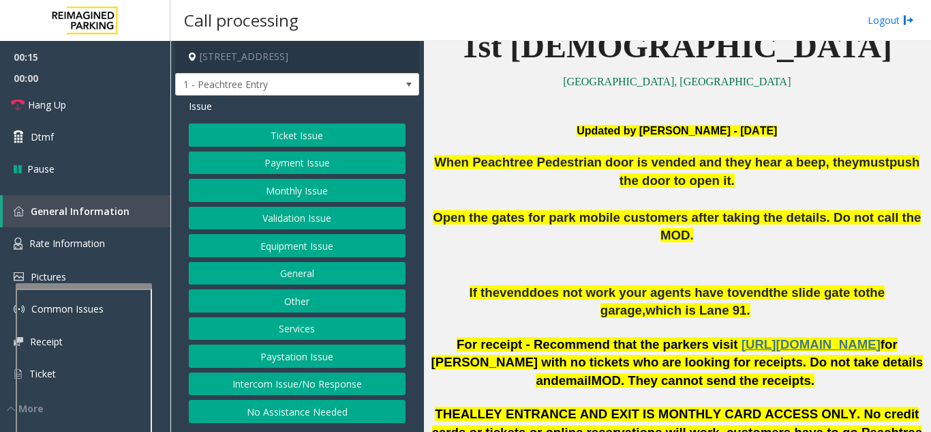
click at [297, 379] on button "Intercom Issue/No Response" at bounding box center [297, 383] width 217 height 23
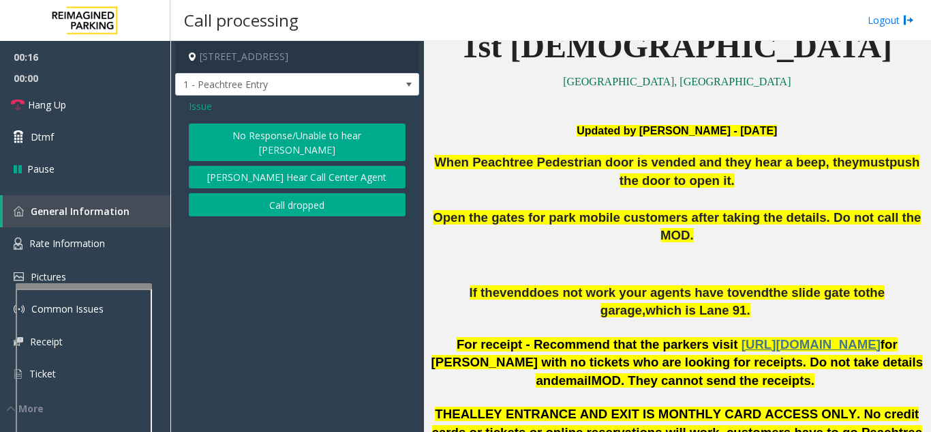
click at [245, 140] on button "No Response/Unable to hear [PERSON_NAME]" at bounding box center [297, 142] width 217 height 38
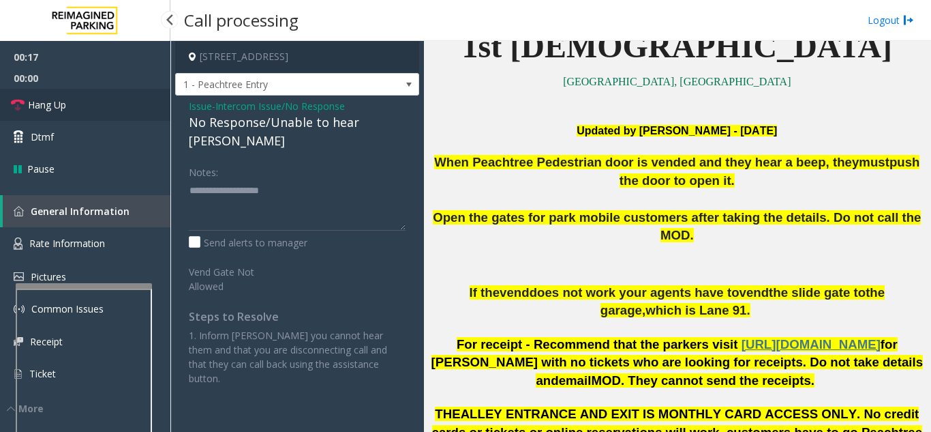
click at [117, 113] on link "Hang Up" at bounding box center [85, 105] width 170 height 32
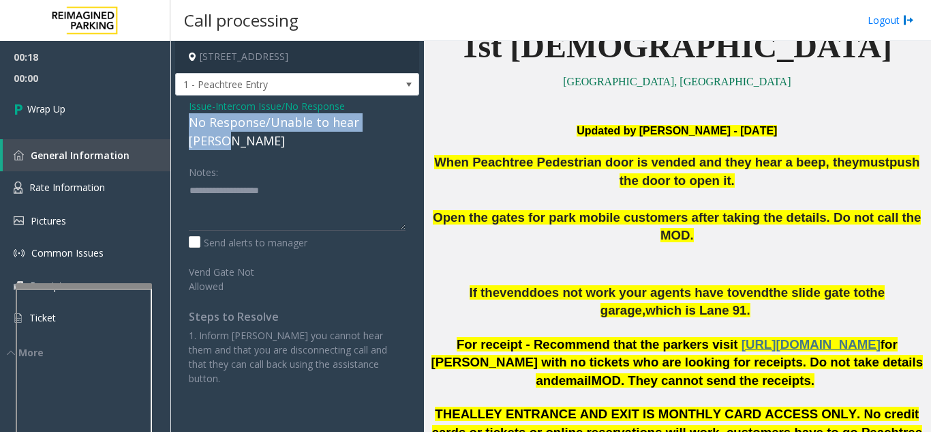
drag, startPoint x: 217, startPoint y: 128, endPoint x: 412, endPoint y: 125, distance: 195.0
click at [412, 125] on div "Issue - Intercom Issue/No Response No Response/Unable to hear [PERSON_NAME] Not…" at bounding box center [297, 246] width 244 height 303
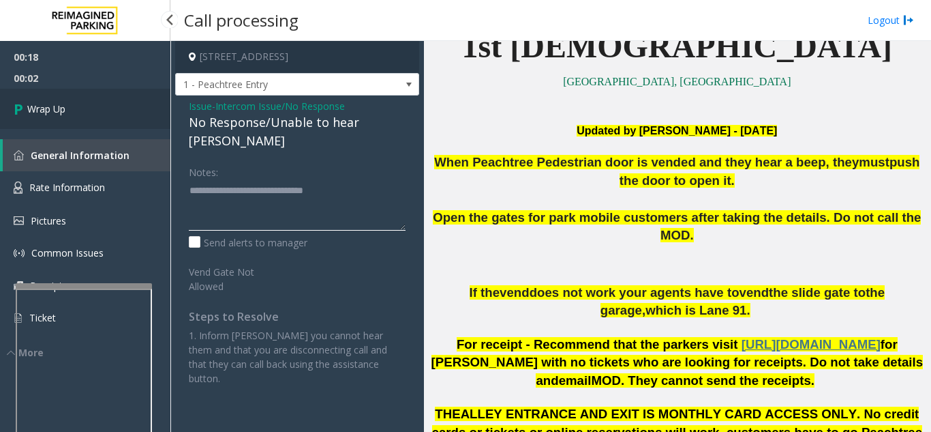
type textarea "**********"
click at [56, 105] on span "Wrap Up" at bounding box center [46, 109] width 38 height 14
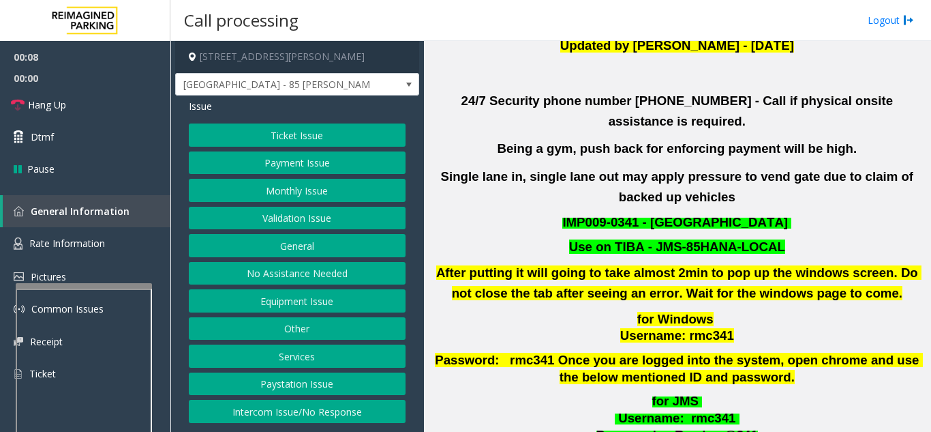
scroll to position [341, 0]
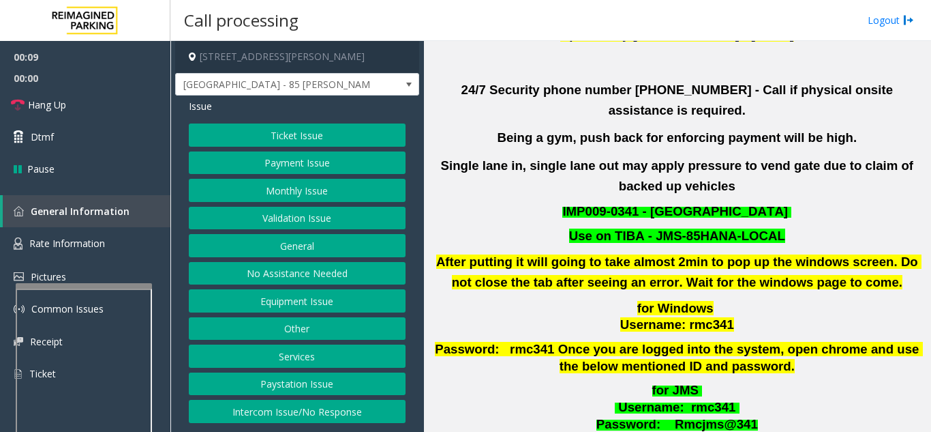
click at [301, 220] on button "Validation Issue" at bounding box center [297, 218] width 217 height 23
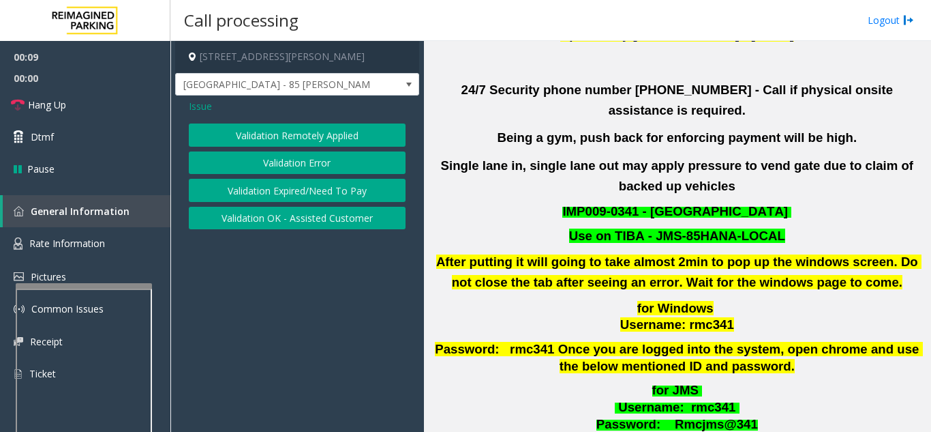
click at [306, 158] on button "Validation Error" at bounding box center [297, 162] width 217 height 23
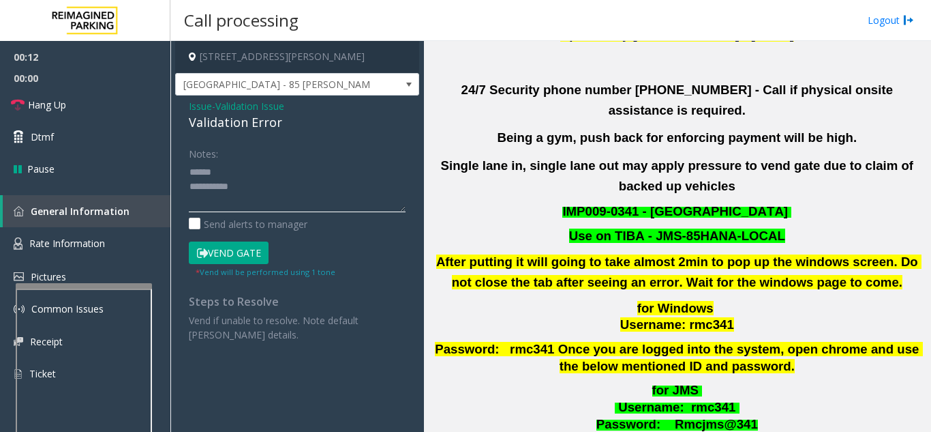
click at [224, 170] on textarea at bounding box center [297, 186] width 217 height 51
drag, startPoint x: 213, startPoint y: 124, endPoint x: 290, endPoint y: 124, distance: 76.4
click at [290, 124] on div "Issue - Validation Issue Validation Error Notes: Send alerts to manager Vend Ga…" at bounding box center [297, 225] width 244 height 260
click at [297, 188] on textarea at bounding box center [297, 186] width 217 height 51
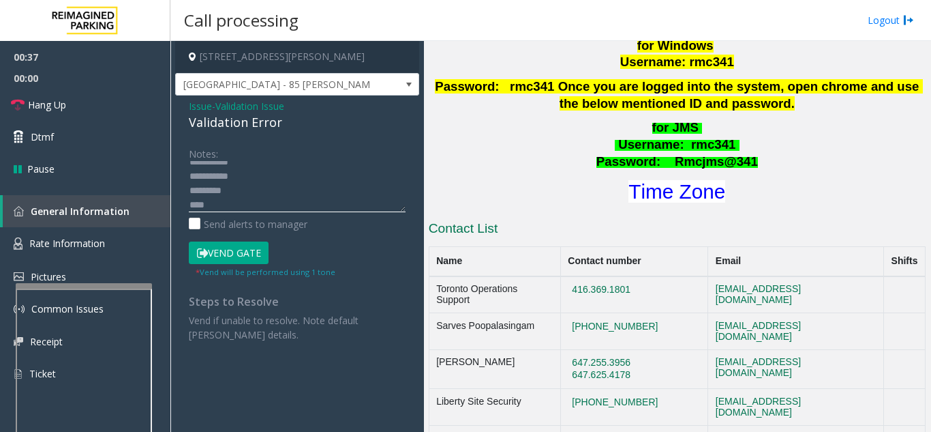
scroll to position [614, 0]
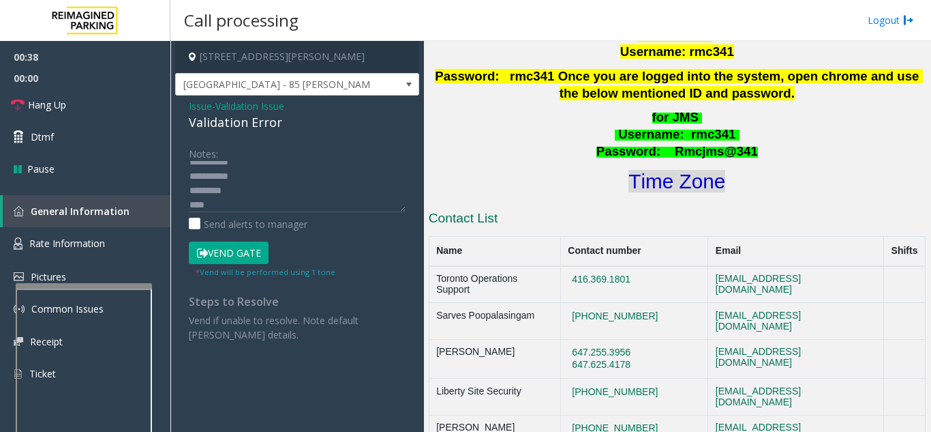
click at [647, 170] on font "Time Zone" at bounding box center [677, 181] width 97 height 23
click at [250, 202] on textarea at bounding box center [297, 186] width 217 height 51
click at [224, 262] on button "Vend Gate" at bounding box center [229, 252] width 80 height 23
click at [252, 203] on textarea at bounding box center [297, 186] width 217 height 51
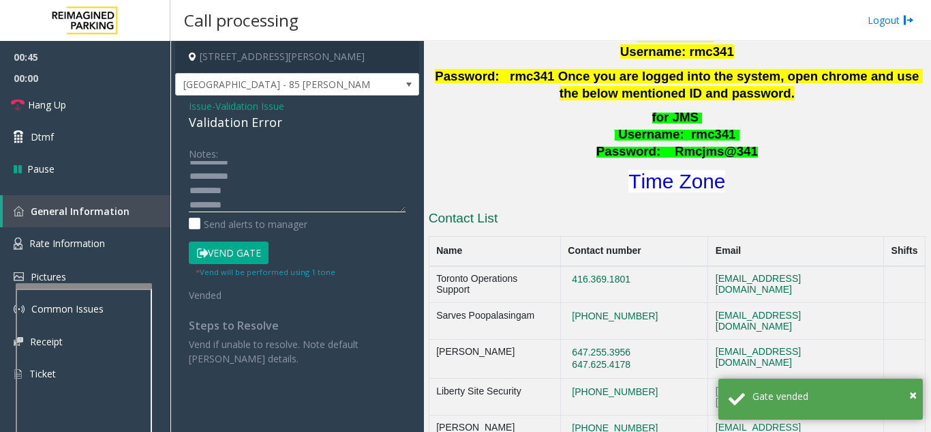
scroll to position [0, 0]
click at [341, 170] on textarea at bounding box center [297, 186] width 217 height 51
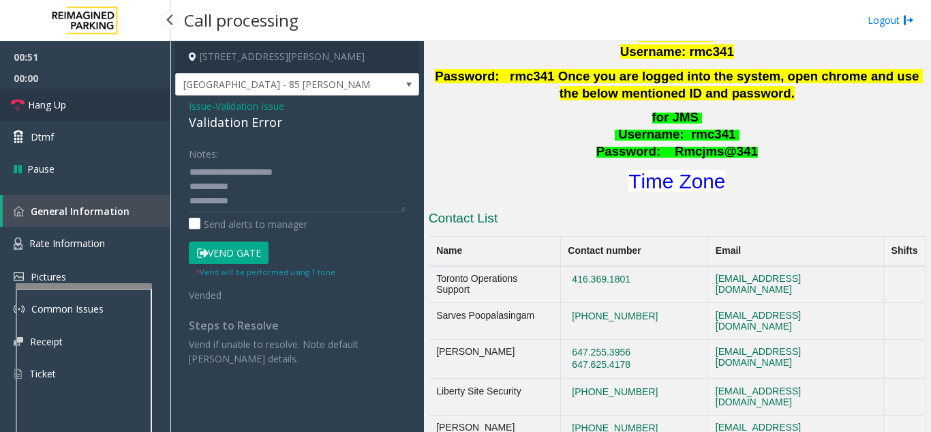
click at [138, 115] on link "Hang Up" at bounding box center [85, 105] width 170 height 32
click at [295, 173] on textarea at bounding box center [297, 186] width 217 height 51
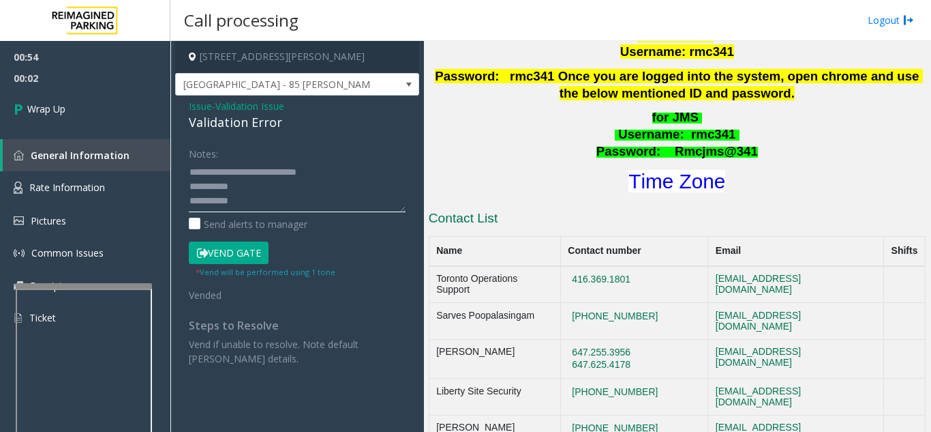
click at [295, 183] on textarea at bounding box center [297, 186] width 217 height 51
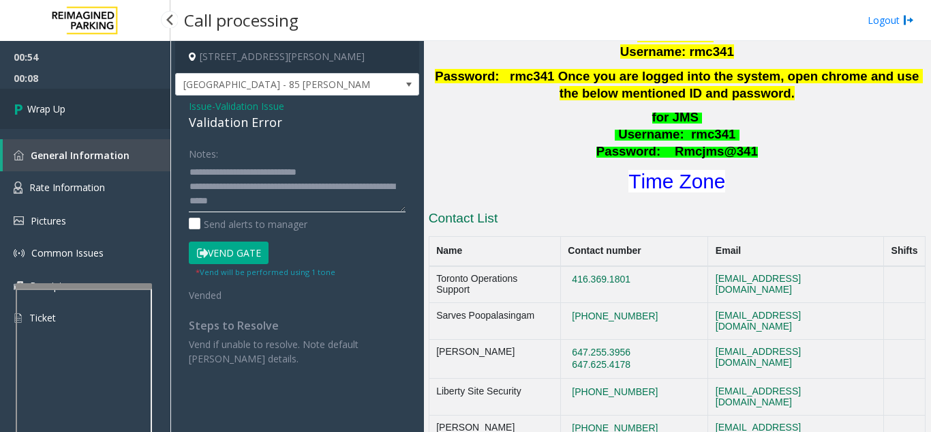
type textarea "**********"
click at [89, 113] on link "Wrap Up" at bounding box center [85, 109] width 170 height 40
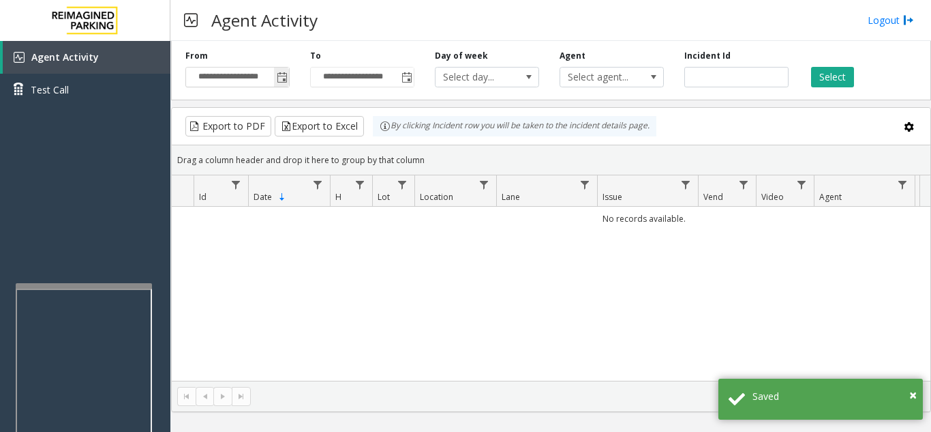
click at [284, 80] on span "Toggle popup" at bounding box center [282, 77] width 11 height 11
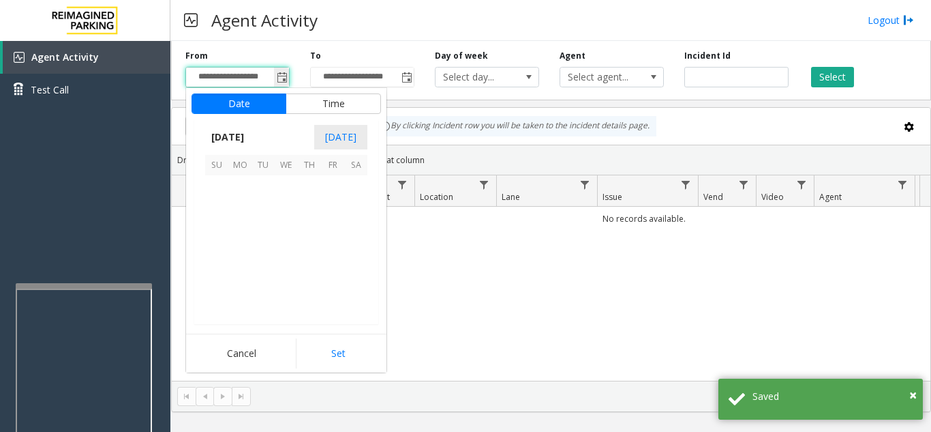
scroll to position [244738, 0]
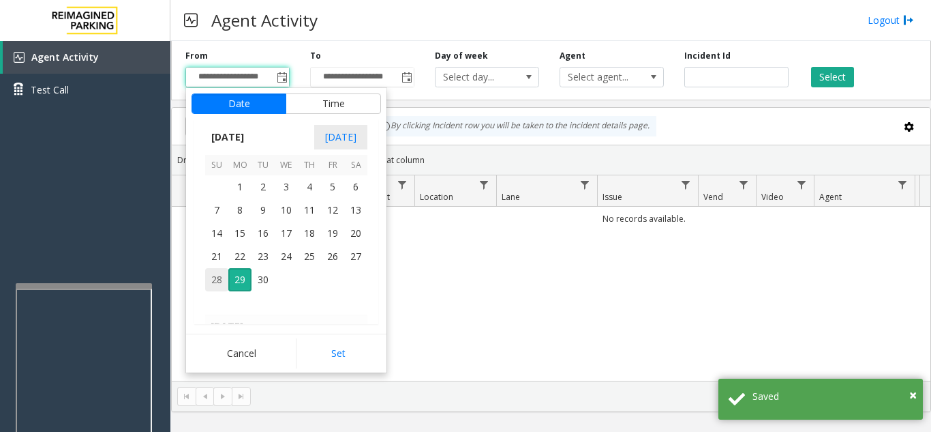
click at [212, 281] on span "28" at bounding box center [216, 279] width 23 height 23
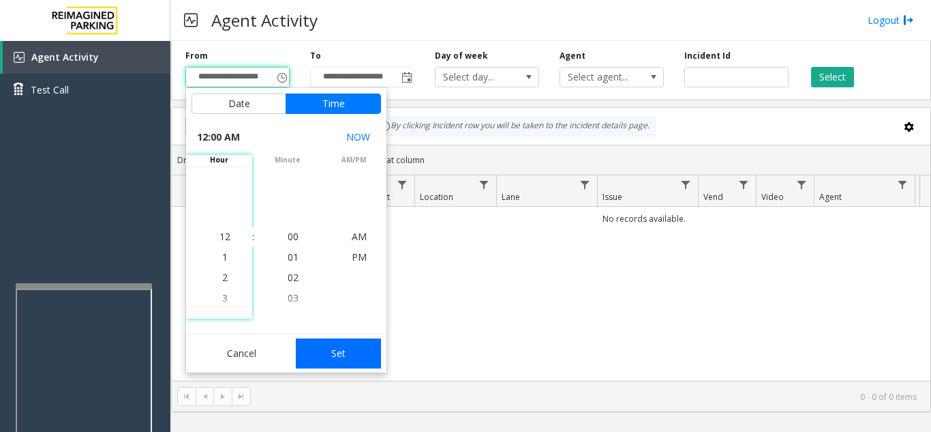
click at [327, 355] on button "Set" at bounding box center [339, 353] width 86 height 30
type input "**********"
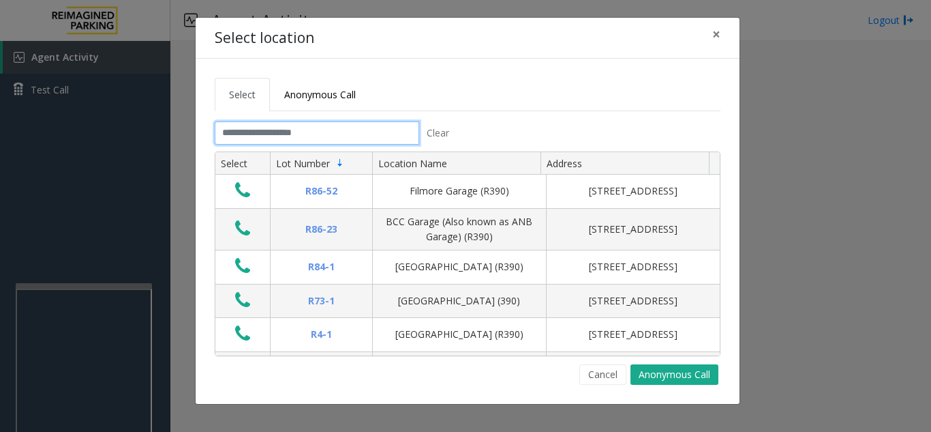
click at [316, 131] on input "text" at bounding box center [317, 132] width 205 height 23
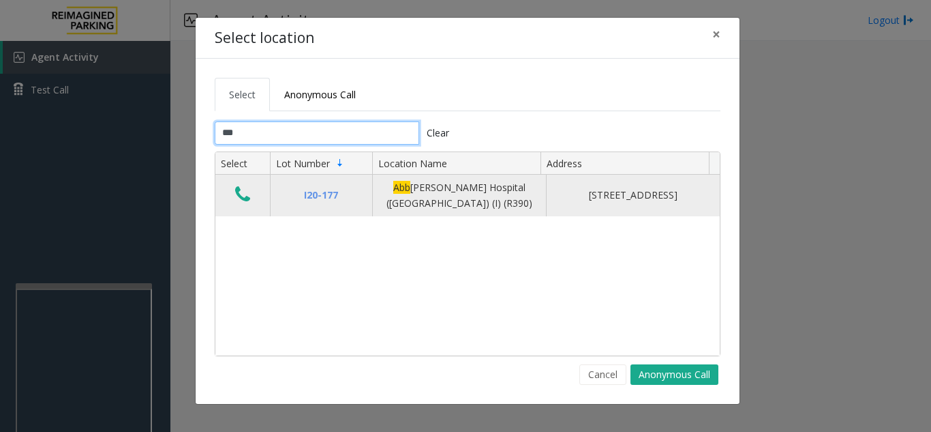
type input "***"
click at [237, 196] on icon "Data table" at bounding box center [242, 194] width 15 height 19
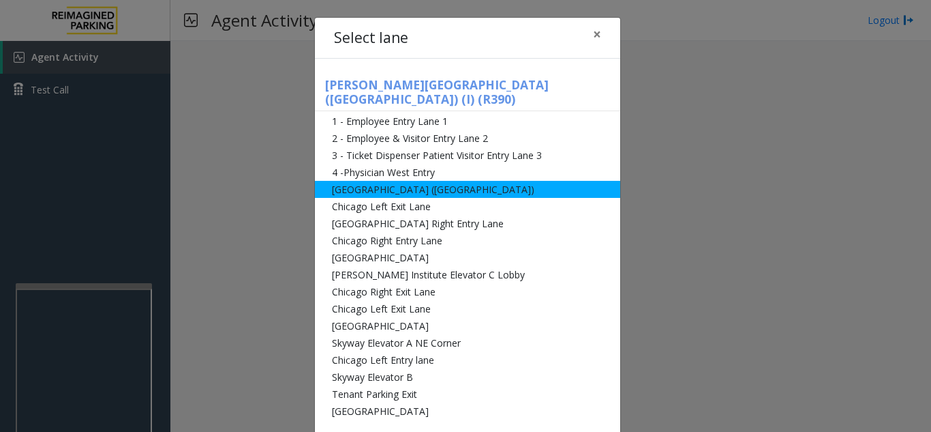
click at [384, 181] on li "[GEOGRAPHIC_DATA] ([GEOGRAPHIC_DATA])" at bounding box center [467, 189] width 305 height 17
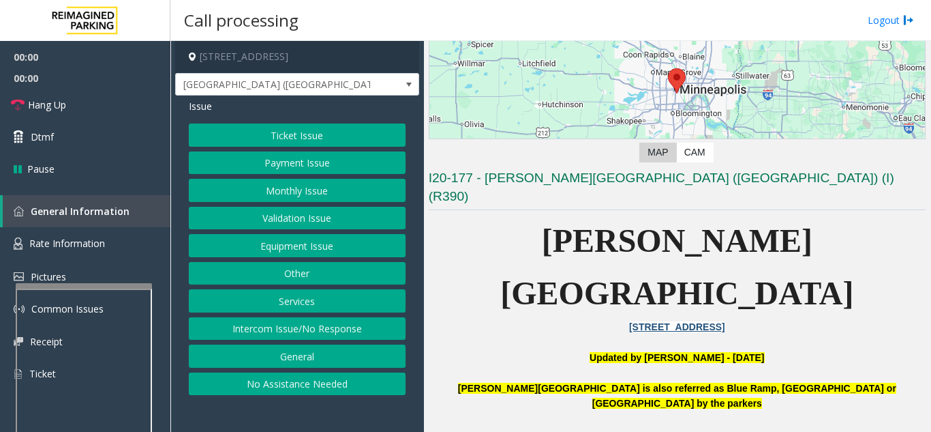
scroll to position [205, 0]
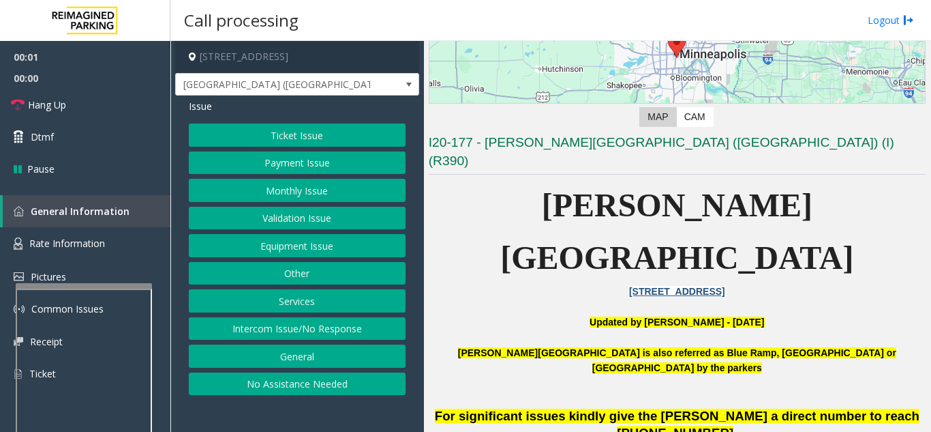
click at [322, 142] on button "Ticket Issue" at bounding box center [297, 134] width 217 height 23
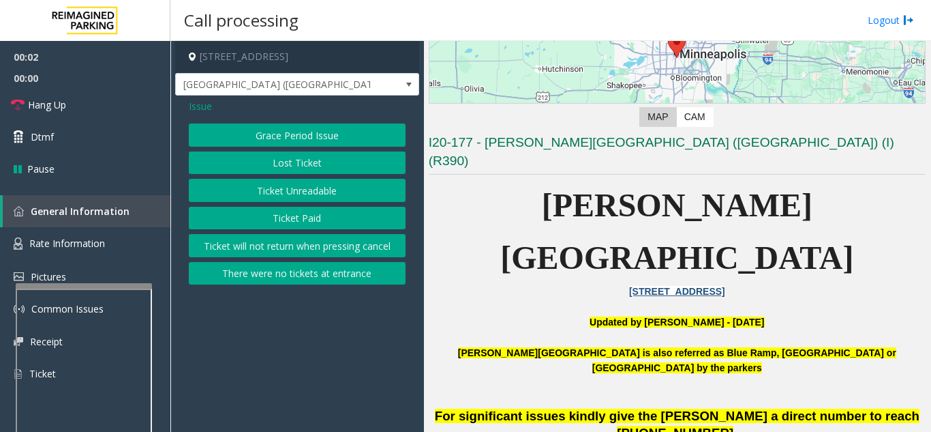
click at [311, 194] on button "Ticket Unreadable" at bounding box center [297, 190] width 217 height 23
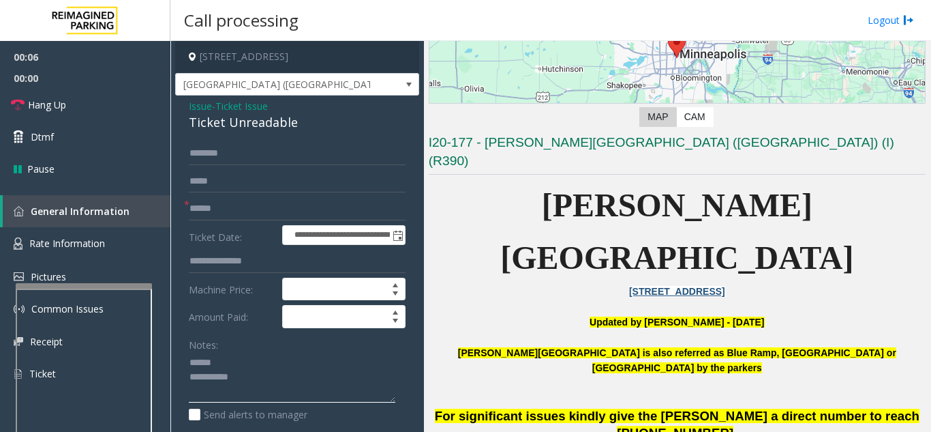
click at [260, 357] on textarea at bounding box center [292, 377] width 207 height 51
drag, startPoint x: 184, startPoint y: 123, endPoint x: 305, endPoint y: 132, distance: 121.0
click at [305, 132] on div "**********" at bounding box center [297, 428] width 244 height 666
type textarea "**********"
click at [329, 211] on input "text" at bounding box center [297, 208] width 217 height 23
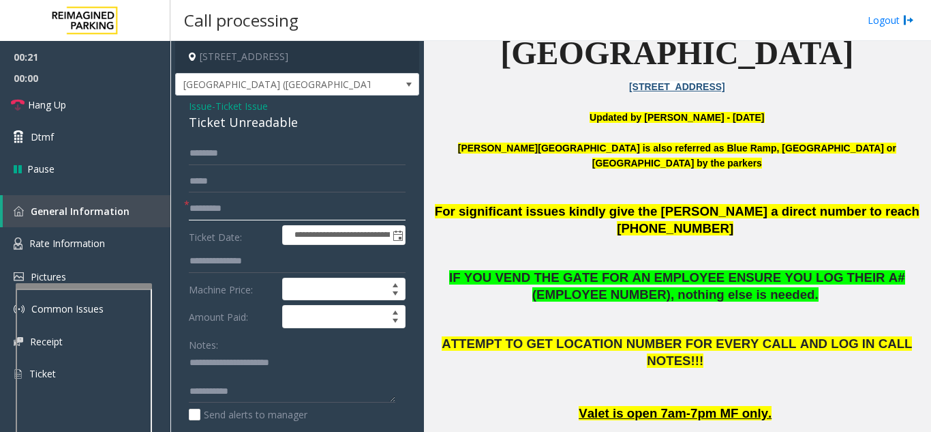
scroll to position [68, 0]
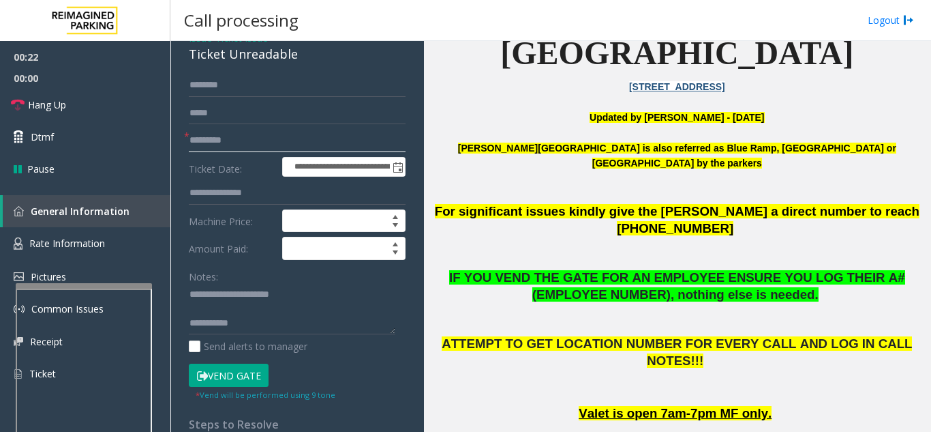
type input "*********"
click at [240, 382] on button "Vend Gate" at bounding box center [229, 374] width 80 height 23
click at [291, 315] on textarea at bounding box center [292, 309] width 207 height 51
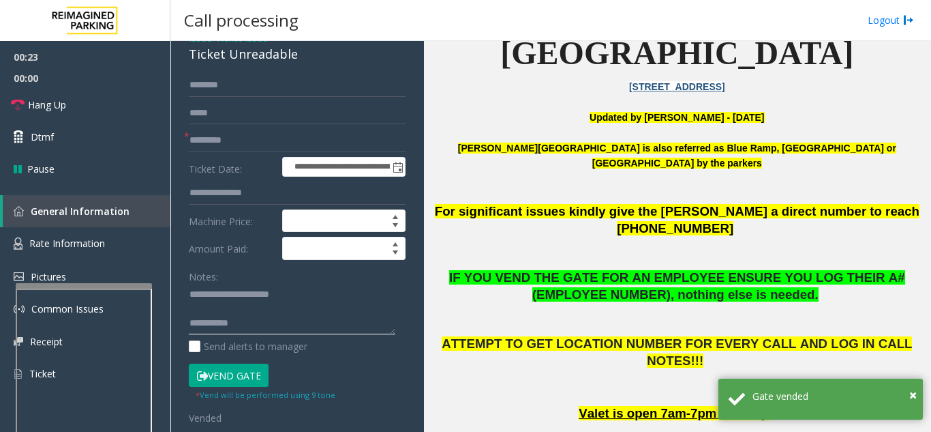
click at [295, 316] on textarea at bounding box center [292, 309] width 207 height 51
click at [283, 327] on textarea at bounding box center [292, 309] width 207 height 51
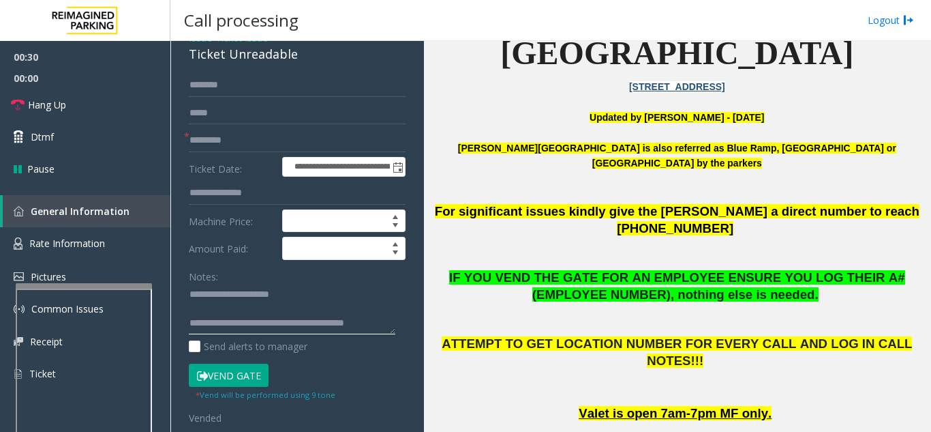
click at [313, 301] on textarea at bounding box center [292, 309] width 207 height 51
type textarea "**********"
click at [63, 109] on span "Hang Up" at bounding box center [47, 105] width 38 height 14
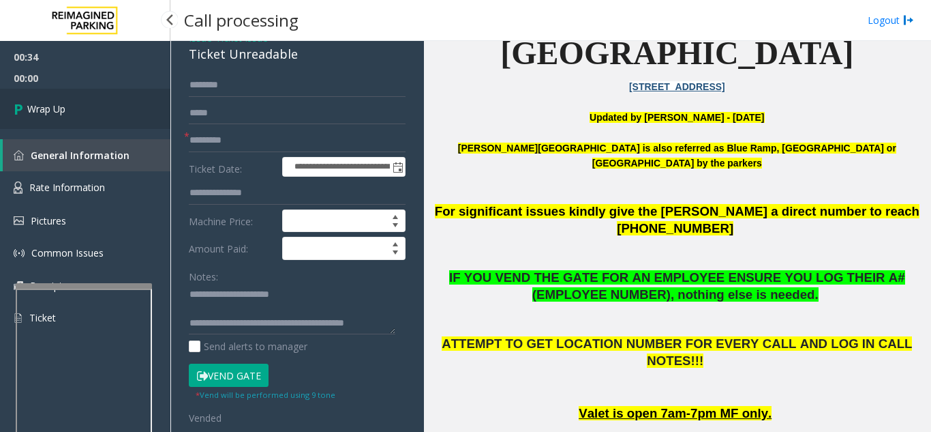
click at [136, 110] on link "Wrap Up" at bounding box center [85, 109] width 170 height 40
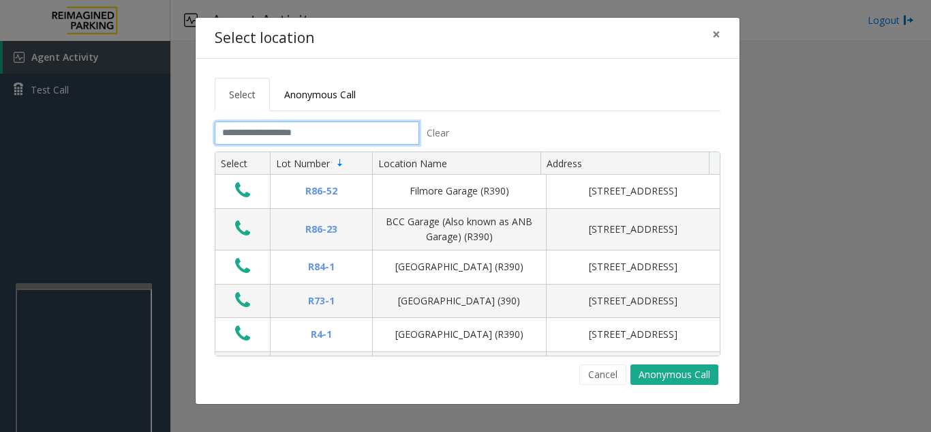
click at [305, 126] on input "text" at bounding box center [317, 132] width 205 height 23
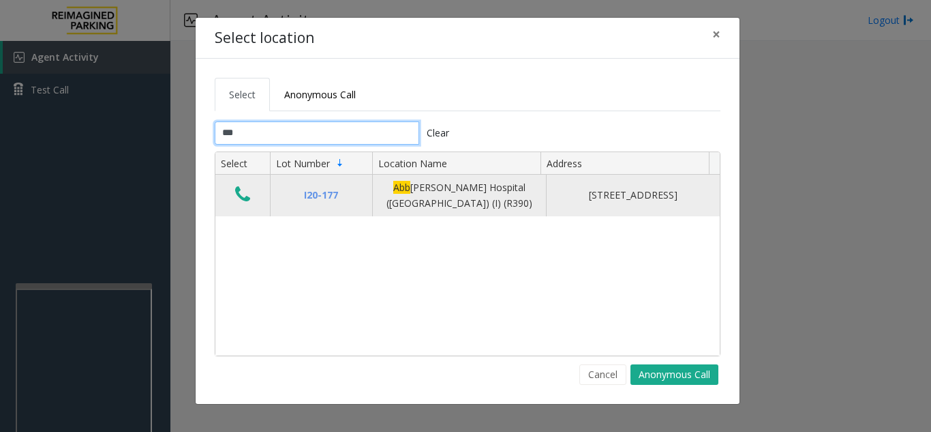
type input "***"
click at [244, 188] on icon "Data table" at bounding box center [242, 194] width 15 height 19
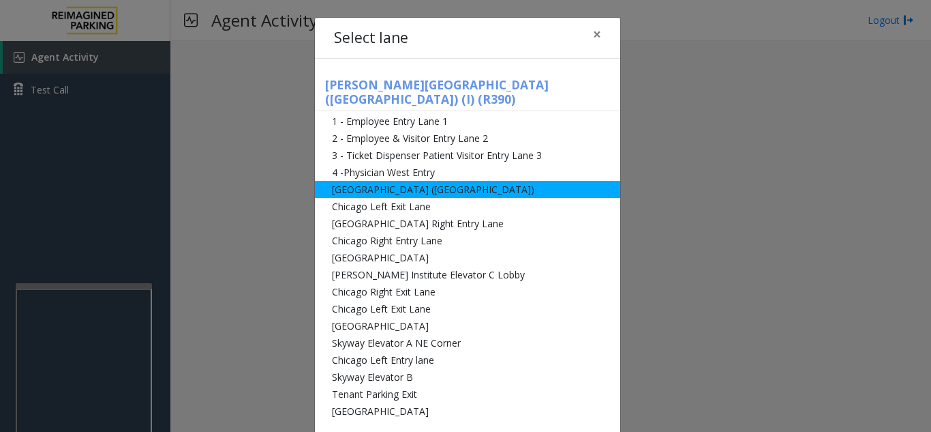
click at [509, 181] on li "[GEOGRAPHIC_DATA] ([GEOGRAPHIC_DATA])" at bounding box center [467, 189] width 305 height 17
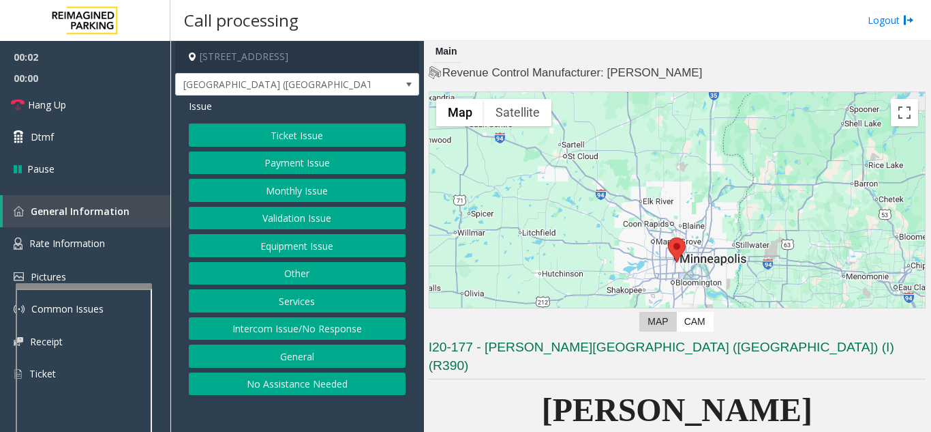
click at [303, 123] on button "Ticket Issue" at bounding box center [297, 134] width 217 height 23
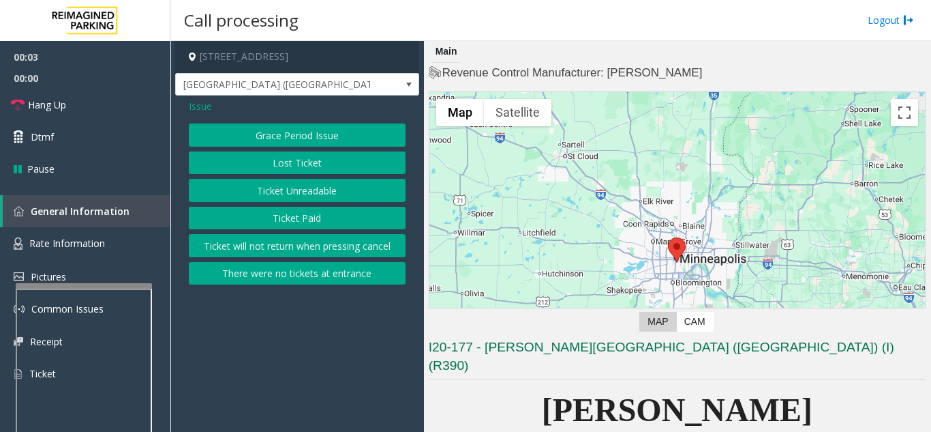
click at [318, 192] on button "Ticket Unreadable" at bounding box center [297, 190] width 217 height 23
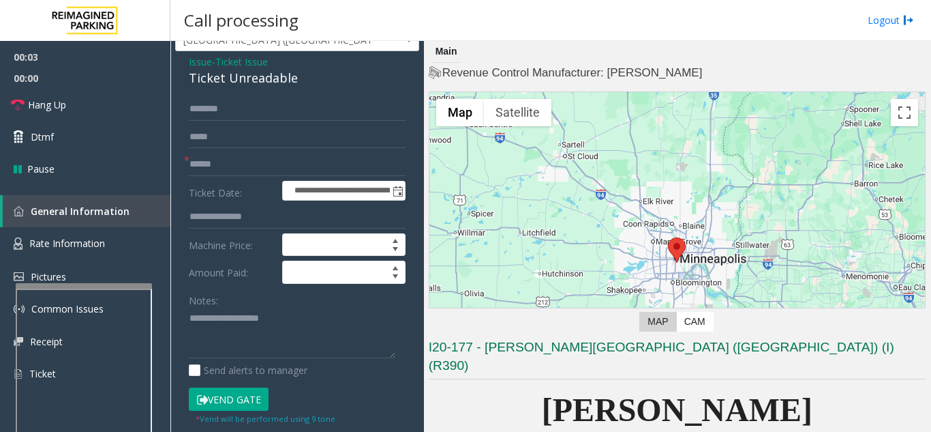
scroll to position [68, 0]
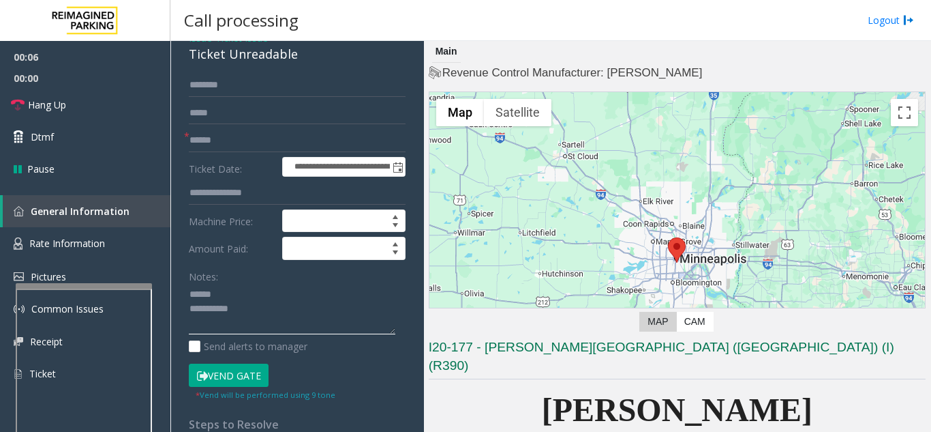
click at [254, 299] on textarea at bounding box center [292, 309] width 207 height 51
drag, startPoint x: 185, startPoint y: 55, endPoint x: 303, endPoint y: 59, distance: 118.7
click at [303, 59] on div "**********" at bounding box center [297, 360] width 244 height 666
type textarea "**********"
click at [290, 133] on input "text" at bounding box center [297, 140] width 217 height 23
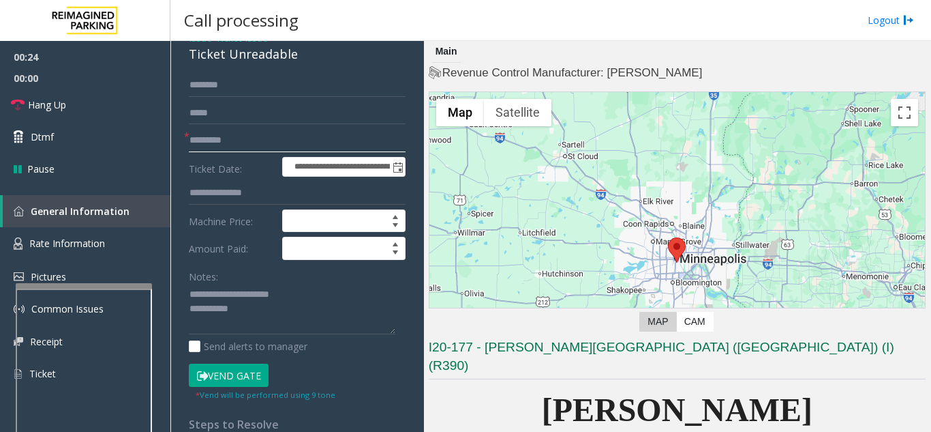
type input "*********"
click at [241, 366] on button "Vend Gate" at bounding box center [229, 374] width 80 height 23
click at [284, 308] on textarea at bounding box center [292, 309] width 207 height 51
type textarea "**********"
click at [349, 265] on div "Notes:" at bounding box center [297, 300] width 217 height 70
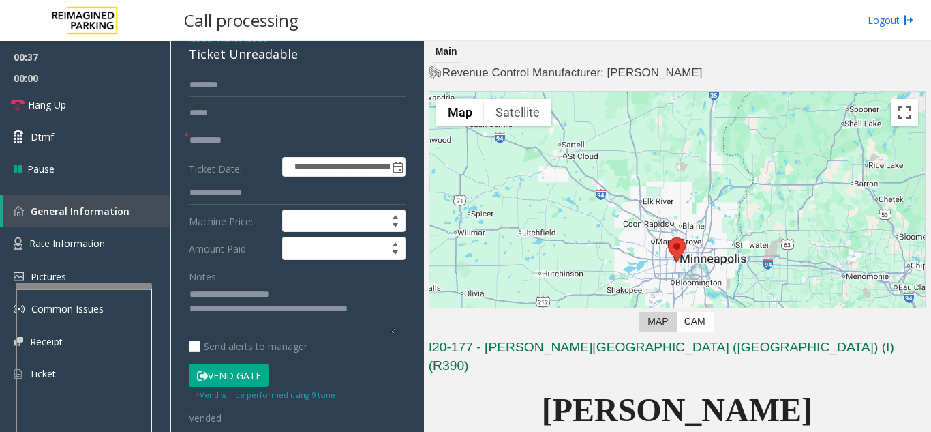
scroll to position [0, 0]
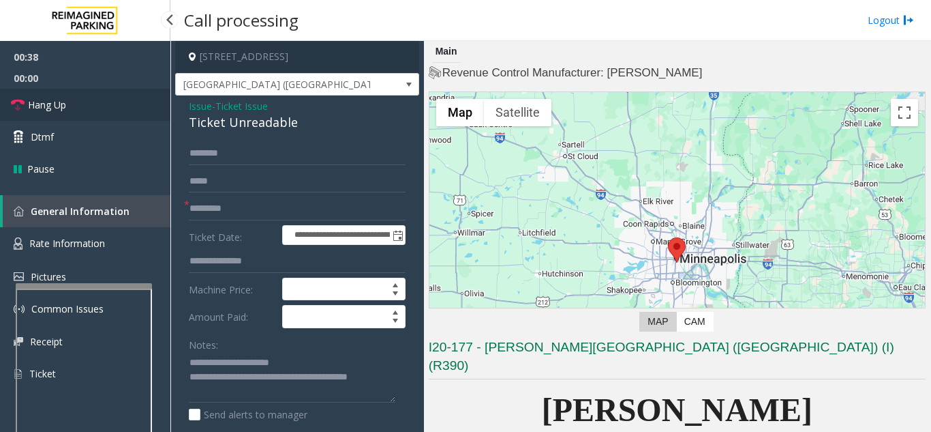
click at [98, 110] on link "Hang Up" at bounding box center [85, 105] width 170 height 32
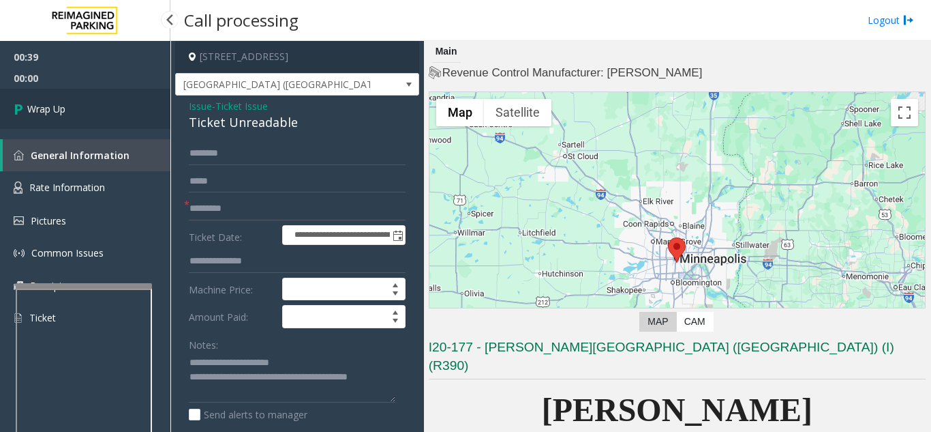
click at [95, 110] on link "Wrap Up" at bounding box center [85, 109] width 170 height 40
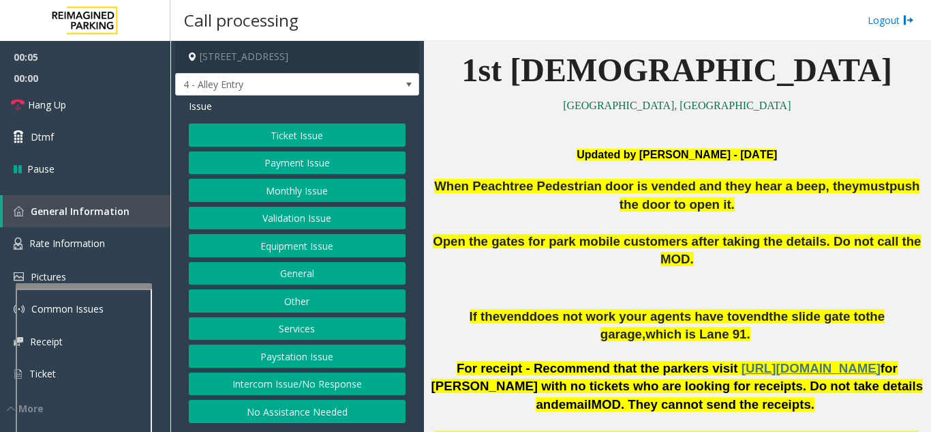
scroll to position [341, 0]
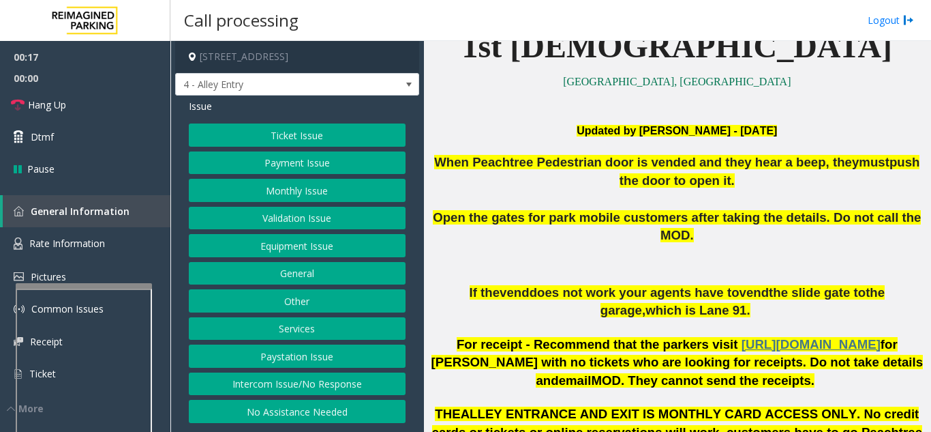
click at [348, 388] on button "Intercom Issue/No Response" at bounding box center [297, 383] width 217 height 23
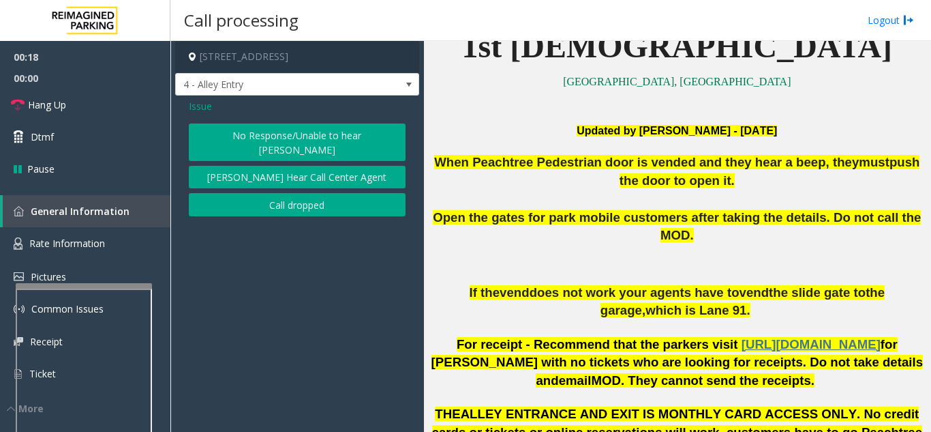
click at [311, 140] on button "No Response/Unable to hear [PERSON_NAME]" at bounding box center [297, 142] width 217 height 38
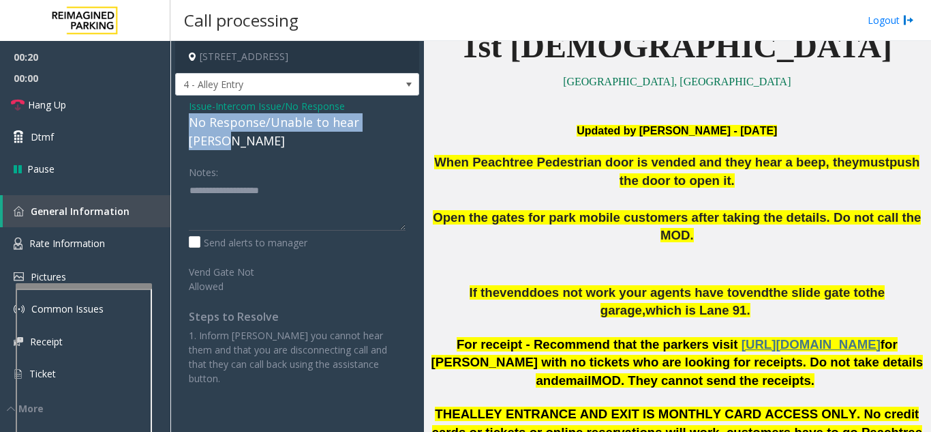
drag, startPoint x: 188, startPoint y: 126, endPoint x: 408, endPoint y: 128, distance: 220.9
click at [408, 128] on div "Issue - Intercom Issue/No Response No Response/Unable to hear [PERSON_NAME] Not…" at bounding box center [297, 246] width 244 height 303
click at [97, 106] on link "Hang Up" at bounding box center [85, 105] width 170 height 32
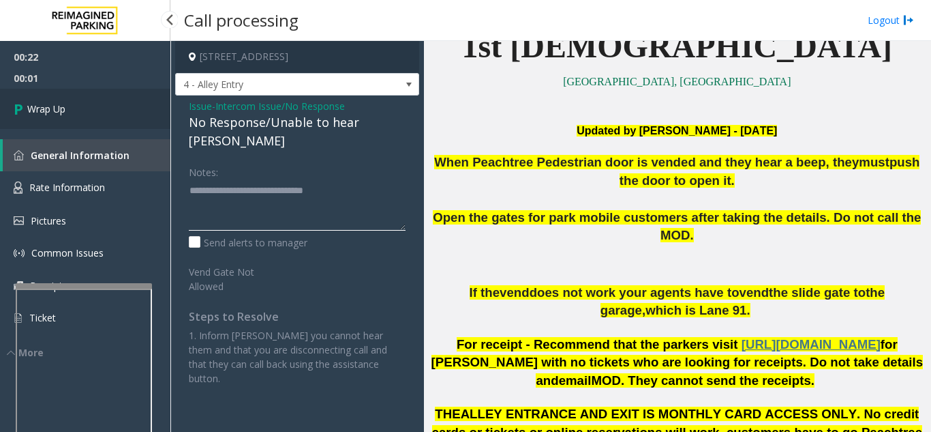
type textarea "**********"
click at [129, 108] on link "Wrap Up" at bounding box center [85, 109] width 170 height 40
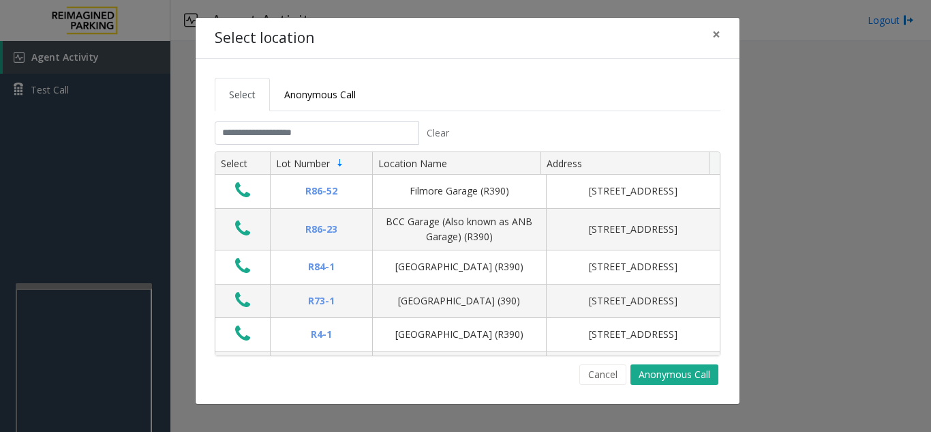
click at [297, 120] on tabset "Select Anonymous Call Clear Select Lot Number Location Name Address R86-52 Film…" at bounding box center [468, 231] width 506 height 307
click at [273, 130] on input "text" at bounding box center [317, 132] width 205 height 23
click at [719, 31] on span "×" at bounding box center [717, 34] width 8 height 19
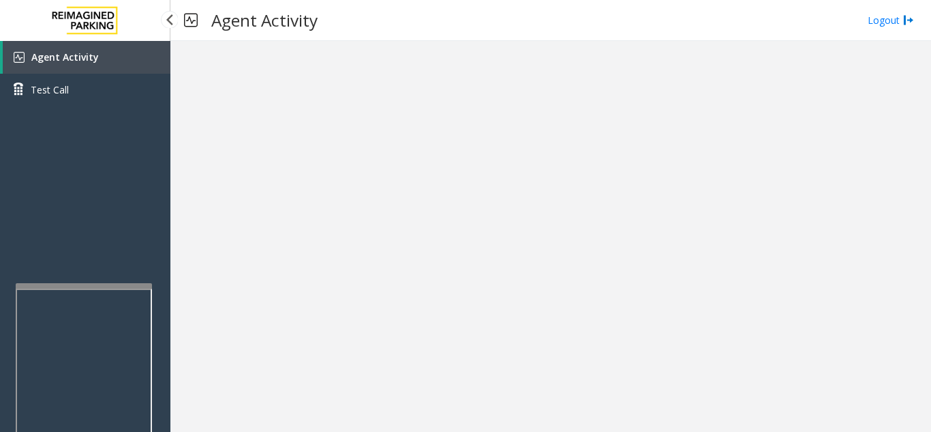
click at [96, 67] on link "Agent Activity" at bounding box center [87, 57] width 168 height 33
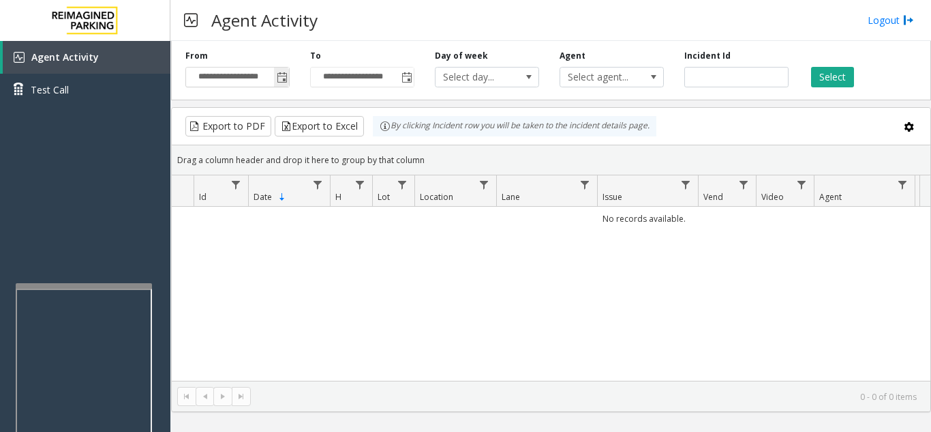
click at [287, 80] on span "Toggle popup" at bounding box center [282, 77] width 11 height 11
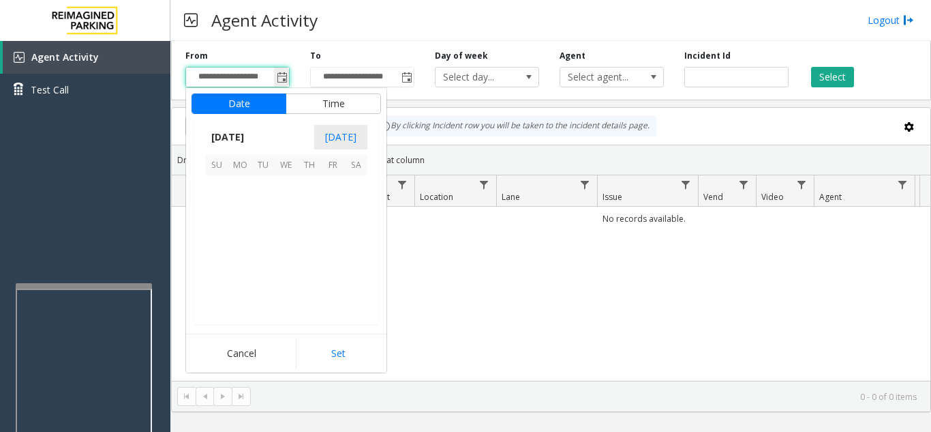
scroll to position [244738, 0]
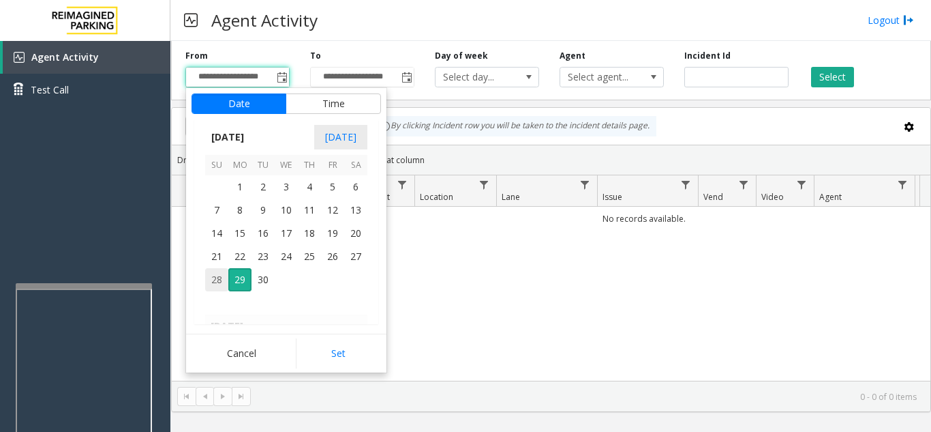
click at [220, 287] on span "28" at bounding box center [216, 279] width 23 height 23
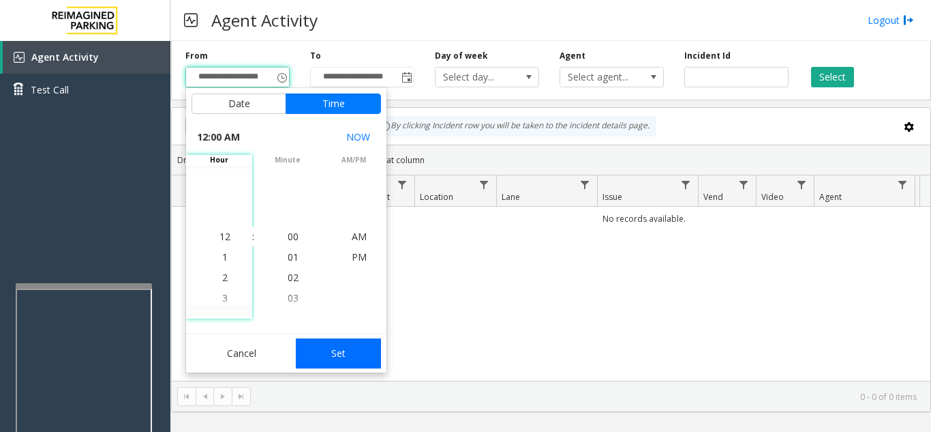
click at [356, 366] on button "Set" at bounding box center [339, 353] width 86 height 30
type input "**********"
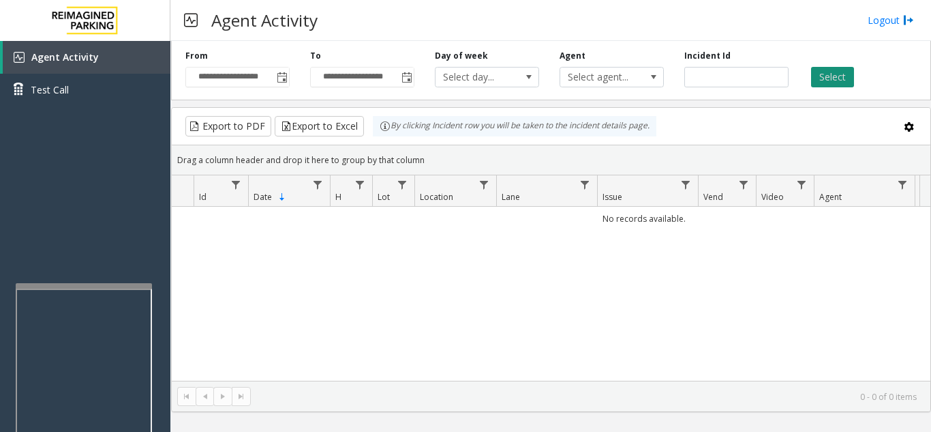
click at [824, 73] on button "Select" at bounding box center [832, 77] width 43 height 20
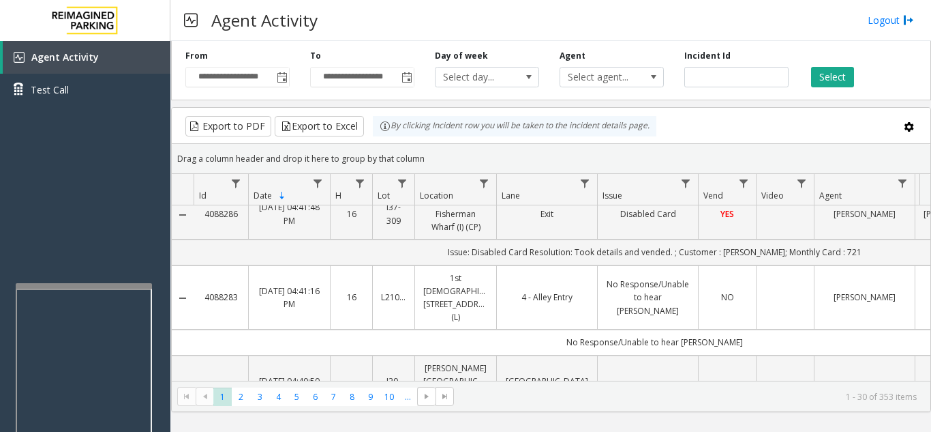
scroll to position [0, 0]
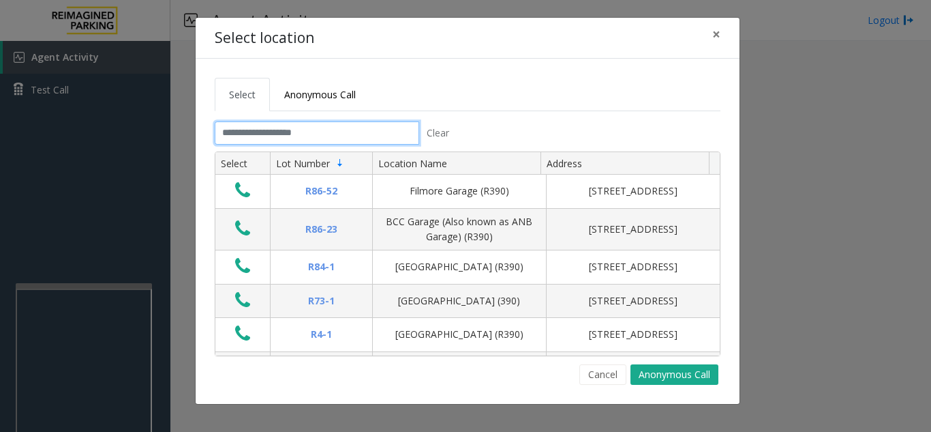
click at [262, 139] on input "text" at bounding box center [317, 132] width 205 height 23
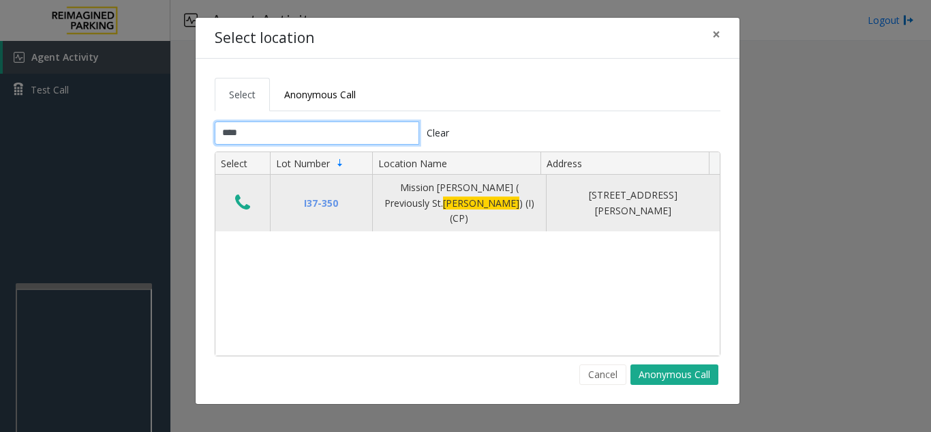
type input "****"
click at [251, 203] on button "Data table" at bounding box center [242, 203] width 23 height 22
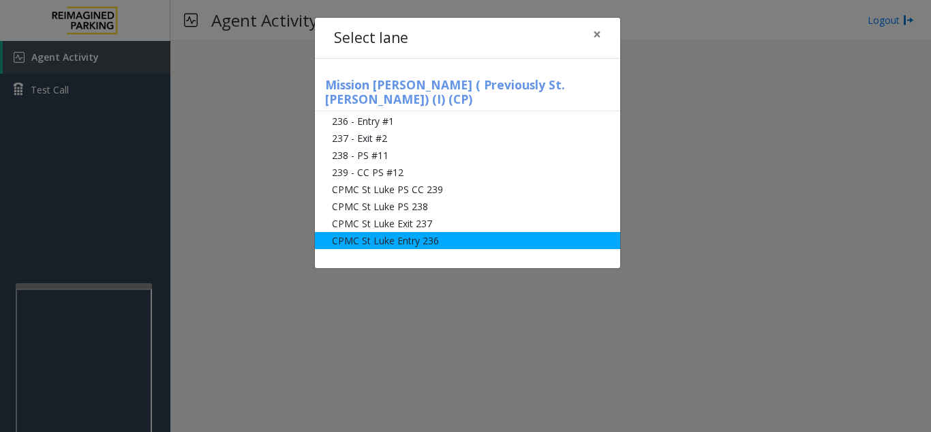
click at [481, 232] on li "CPMC St Luke Entry 236" at bounding box center [467, 240] width 305 height 17
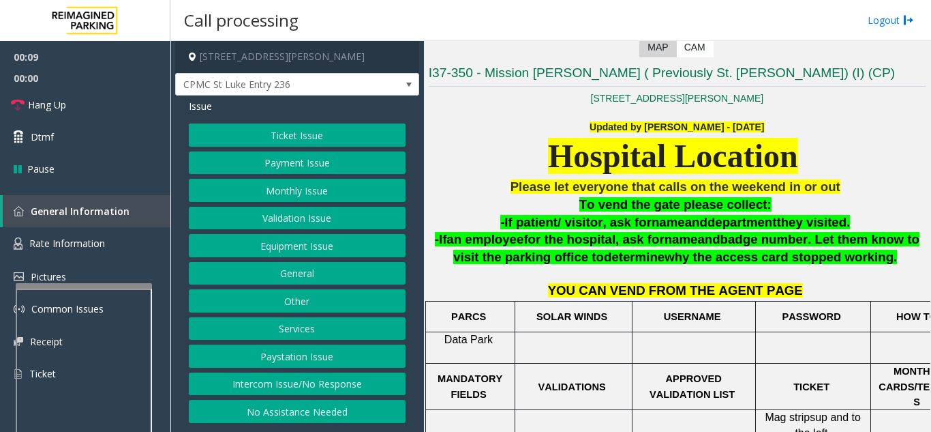
scroll to position [271, 0]
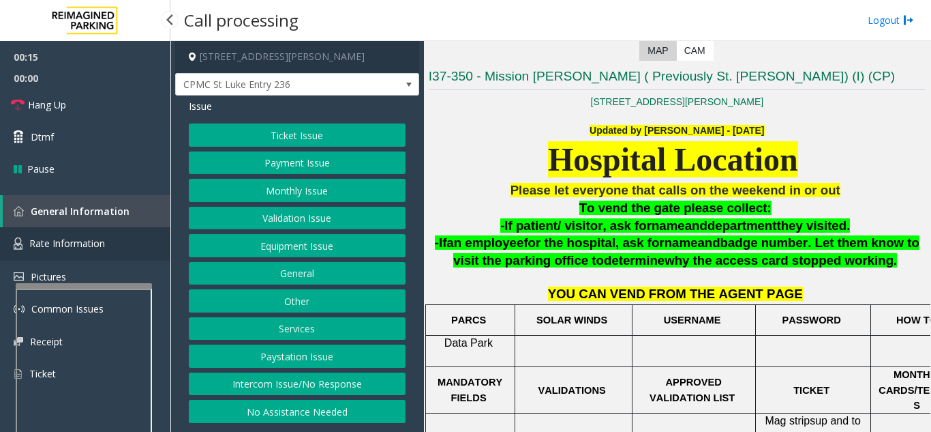
click at [84, 243] on span "Rate Information" at bounding box center [67, 243] width 76 height 13
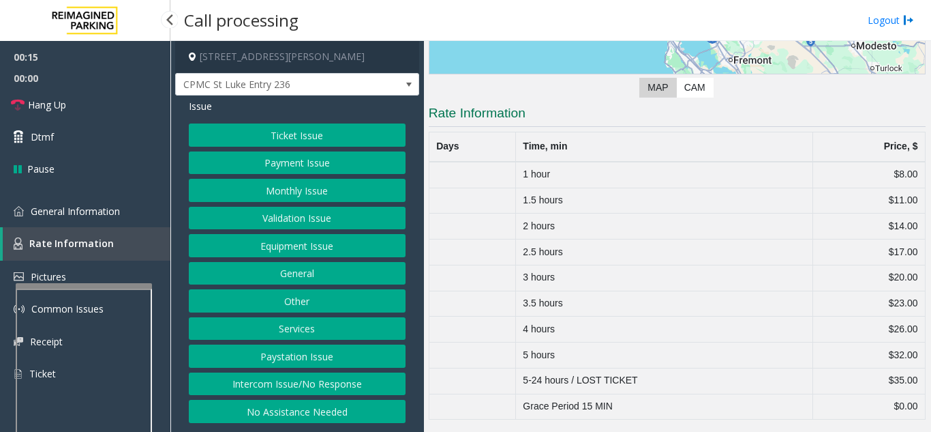
scroll to position [234, 0]
click at [83, 213] on span "General Information" at bounding box center [75, 211] width 89 height 13
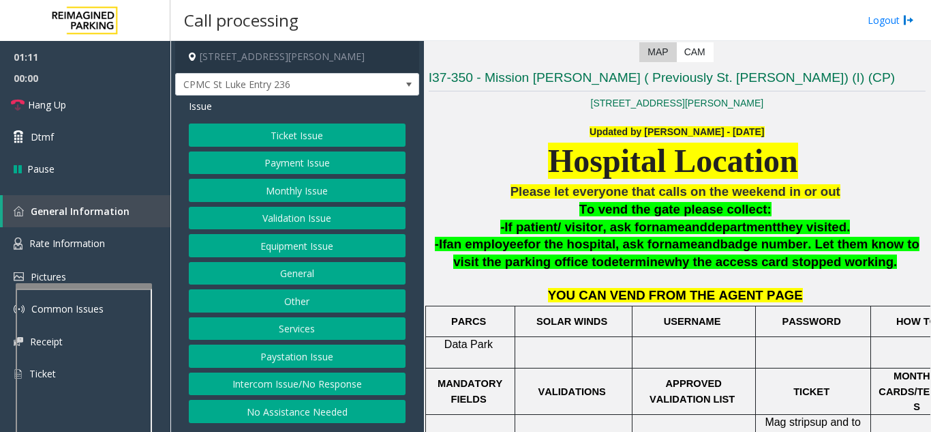
scroll to position [233, 0]
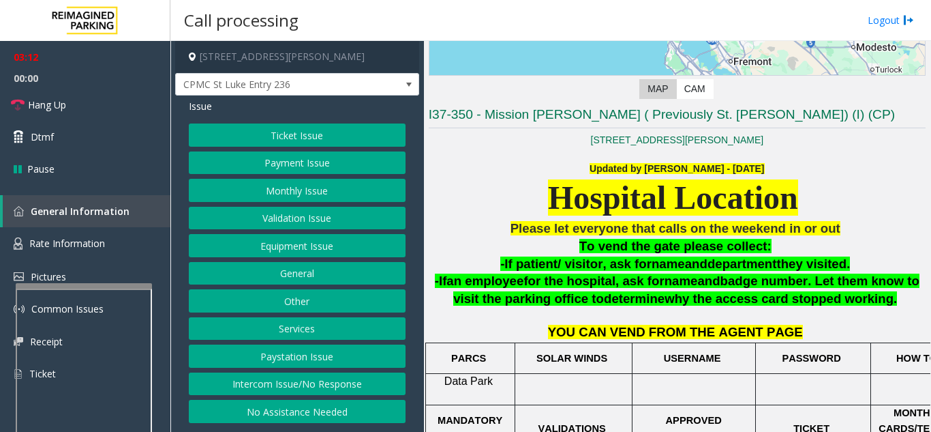
click at [338, 192] on button "Monthly Issue" at bounding box center [297, 190] width 217 height 23
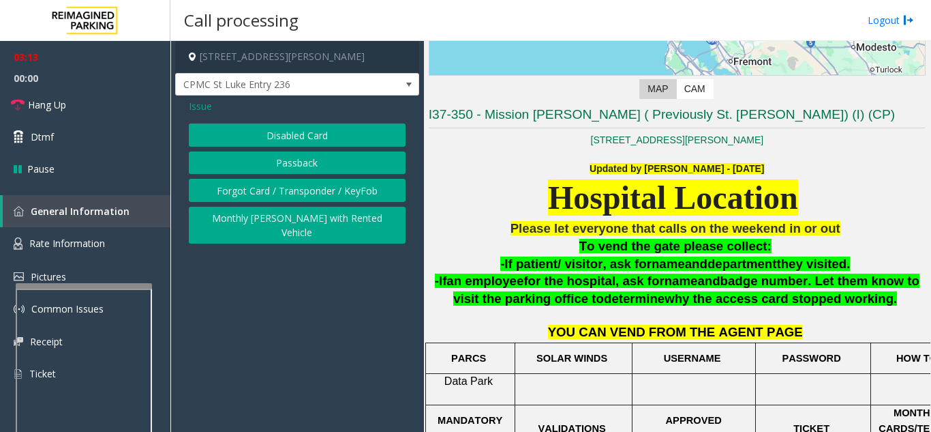
click at [329, 142] on button "Disabled Card" at bounding box center [297, 134] width 217 height 23
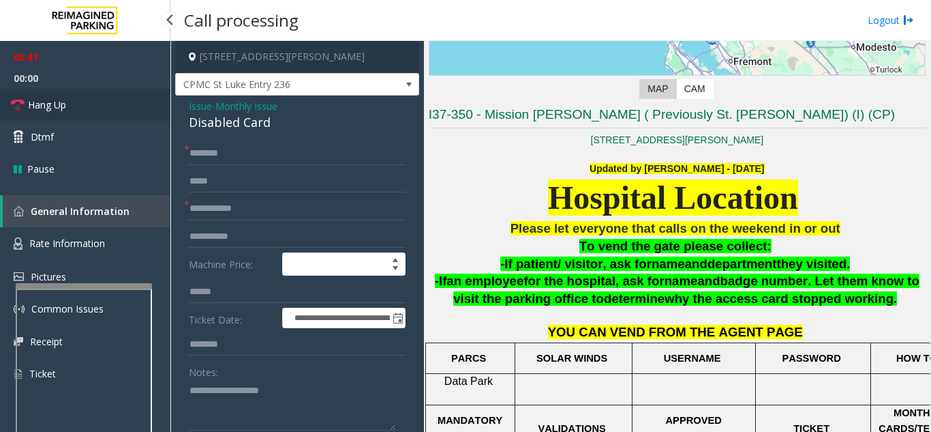
click at [89, 99] on link "Hang Up" at bounding box center [85, 105] width 170 height 32
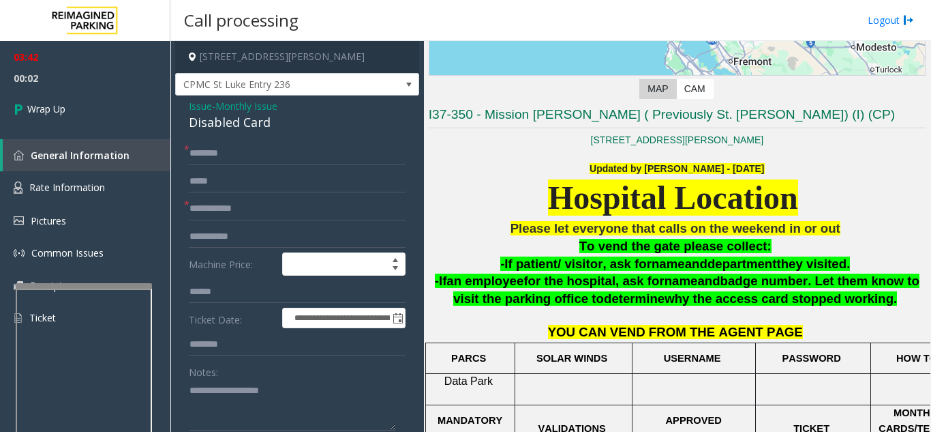
click at [200, 107] on span "Issue" at bounding box center [200, 106] width 23 height 14
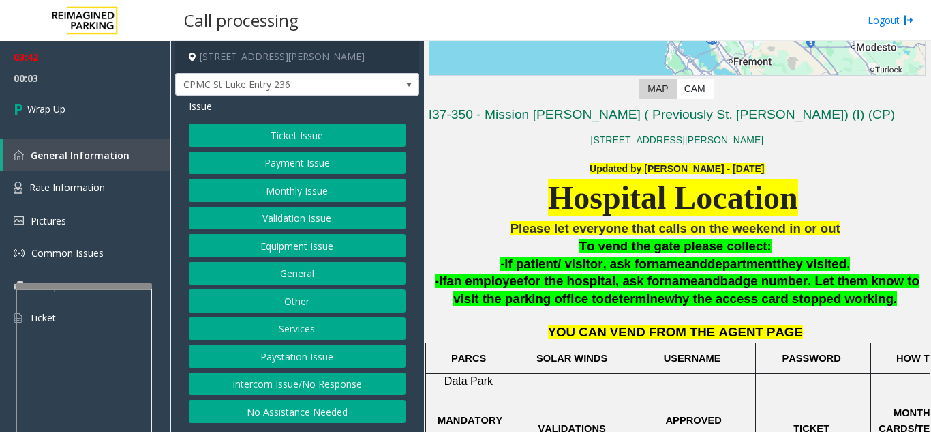
click at [311, 280] on button "General" at bounding box center [297, 273] width 217 height 23
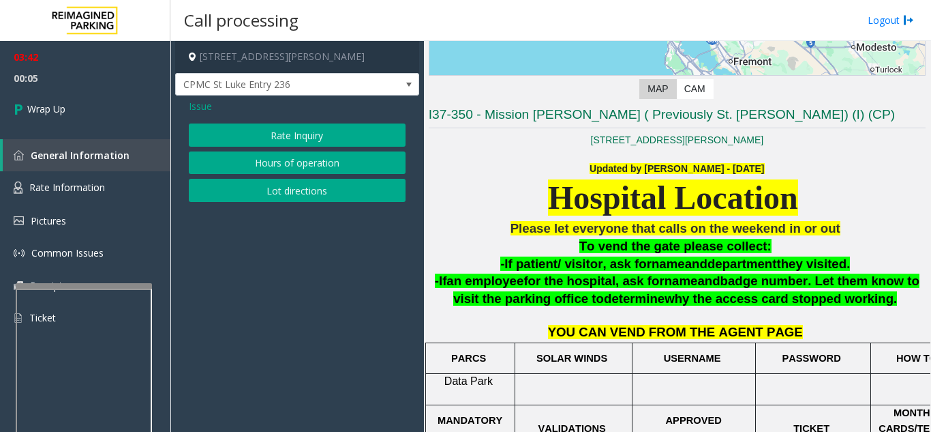
click at [287, 142] on button "Rate Inquiry" at bounding box center [297, 134] width 217 height 23
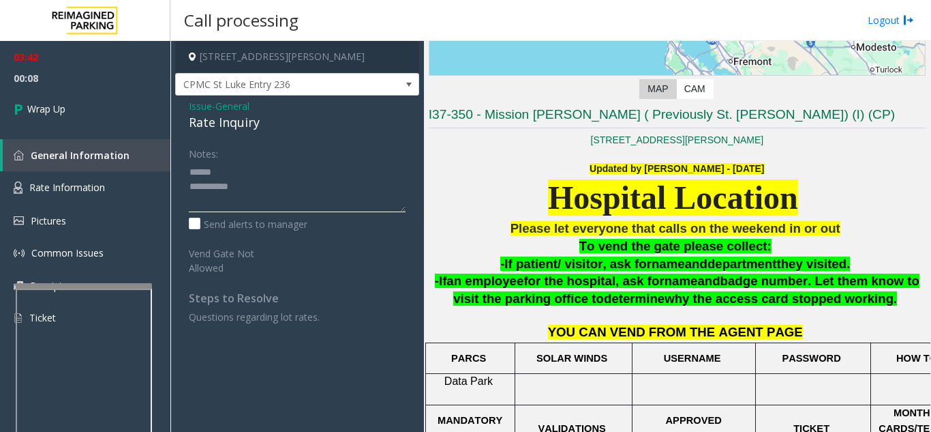
click at [235, 171] on textarea at bounding box center [297, 186] width 217 height 51
drag, startPoint x: 186, startPoint y: 123, endPoint x: 263, endPoint y: 128, distance: 76.5
click at [263, 128] on div "Issue - General Rate Inquiry Notes: Send alerts to manager Vend Gate Not Allowe…" at bounding box center [297, 216] width 244 height 242
click at [258, 187] on textarea at bounding box center [297, 186] width 217 height 51
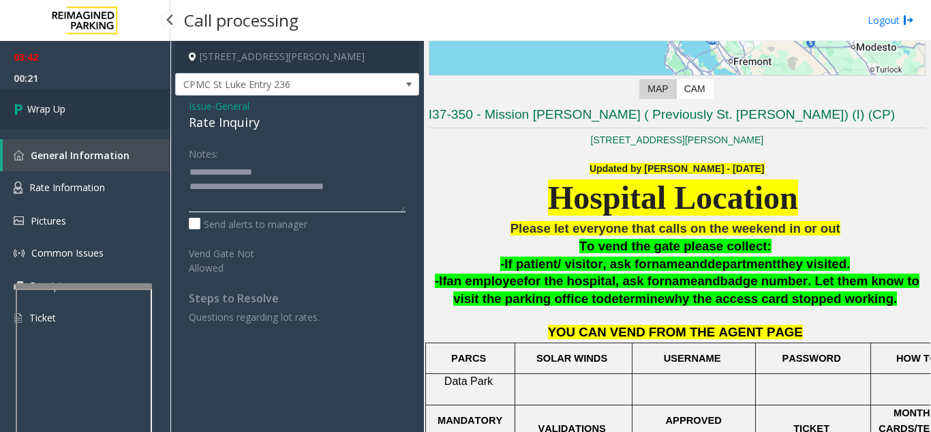
type textarea "**********"
click at [106, 98] on link "Wrap Up" at bounding box center [85, 109] width 170 height 40
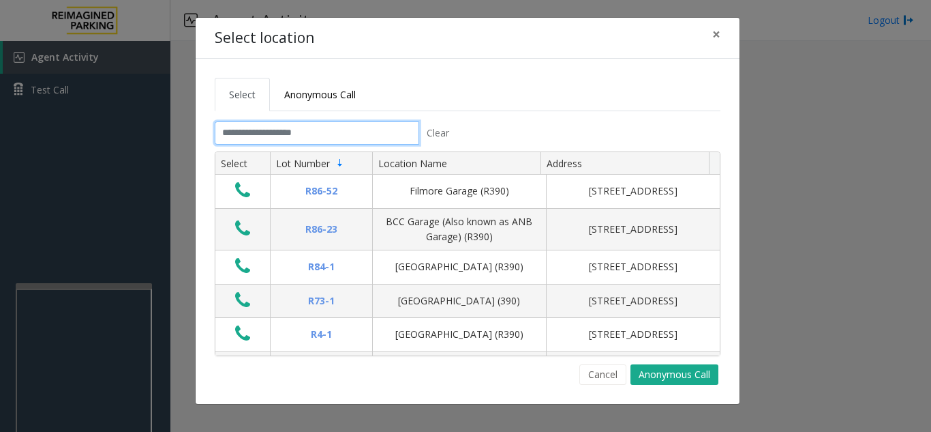
click at [256, 140] on input "text" at bounding box center [317, 132] width 205 height 23
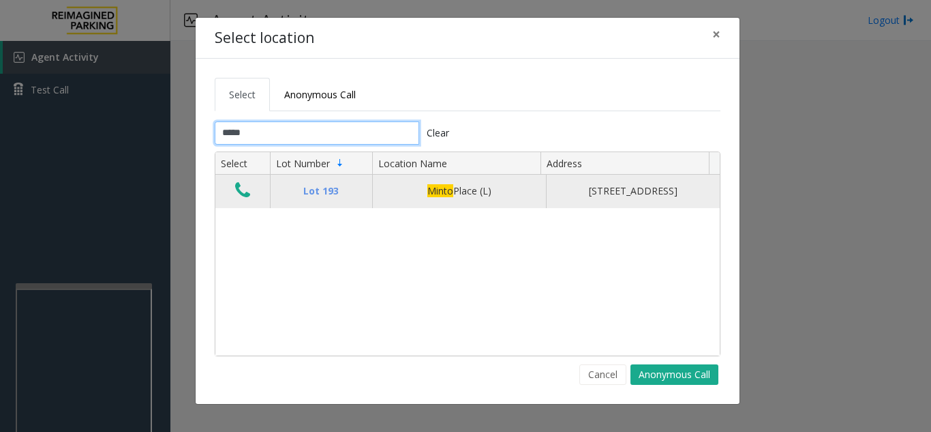
type input "*****"
click at [247, 200] on icon "Data table" at bounding box center [242, 190] width 15 height 19
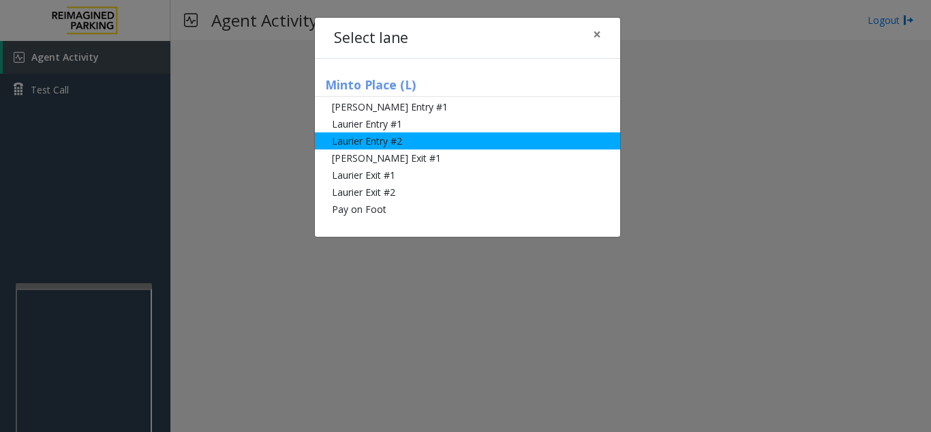
click at [412, 141] on li "Laurier Entry #2" at bounding box center [467, 140] width 305 height 17
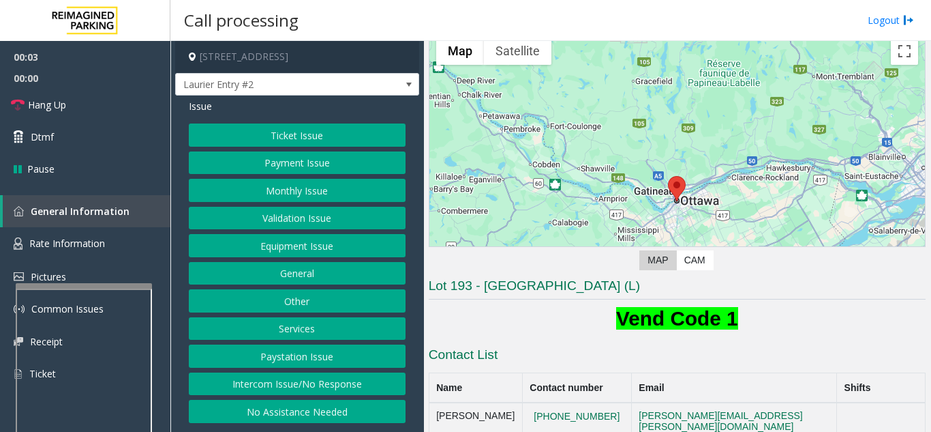
scroll to position [136, 0]
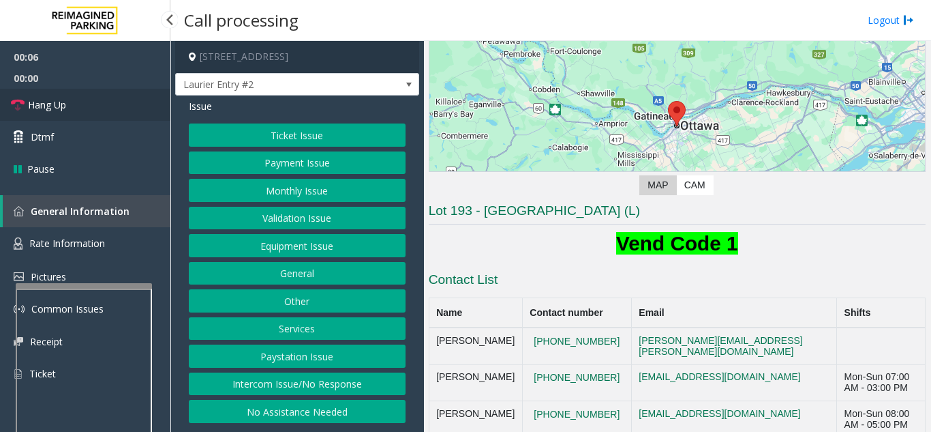
click at [90, 108] on link "Hang Up" at bounding box center [85, 105] width 170 height 32
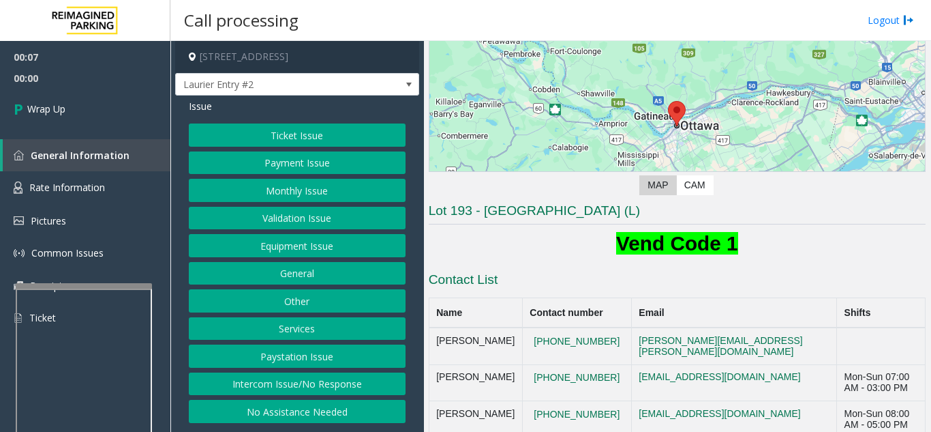
click at [346, 415] on button "No Assistance Needed" at bounding box center [297, 411] width 217 height 23
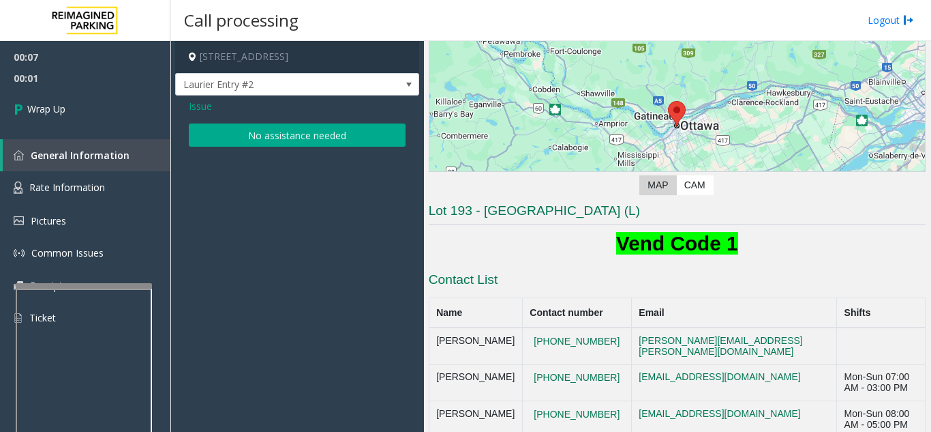
click at [278, 142] on button "No assistance needed" at bounding box center [297, 134] width 217 height 23
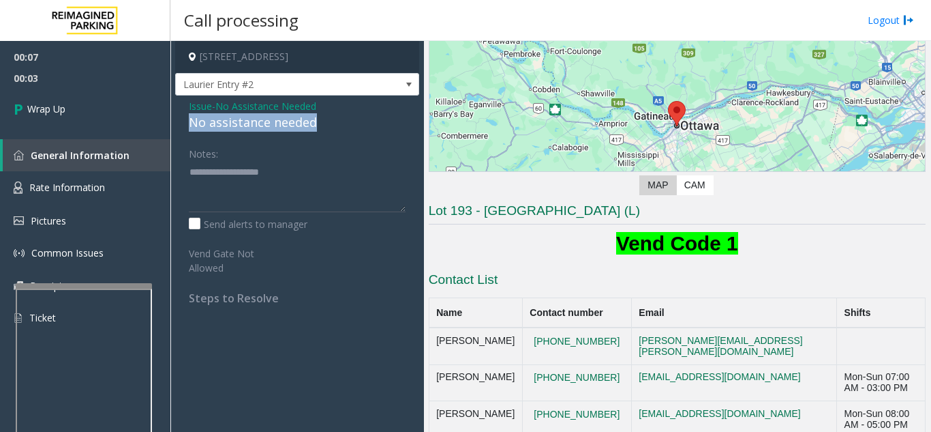
drag, startPoint x: 188, startPoint y: 122, endPoint x: 325, endPoint y: 124, distance: 136.4
click at [325, 124] on div "Issue - No Assistance Needed No assistance needed Notes: Send alerts to manager…" at bounding box center [297, 206] width 244 height 223
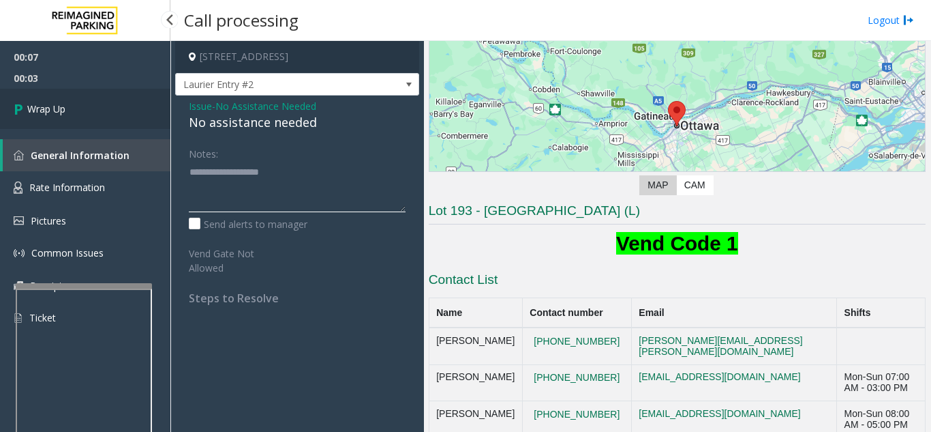
type textarea "**********"
click at [65, 104] on span "Wrap Up" at bounding box center [46, 109] width 38 height 14
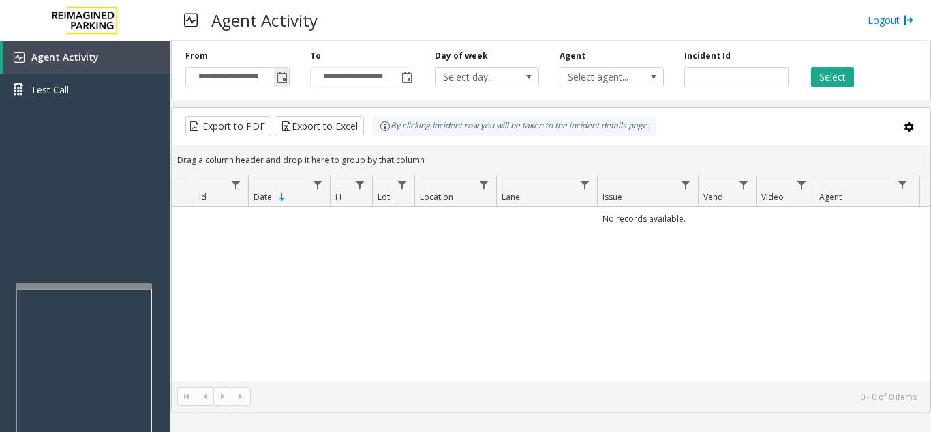
click at [285, 80] on span "Toggle popup" at bounding box center [282, 77] width 11 height 11
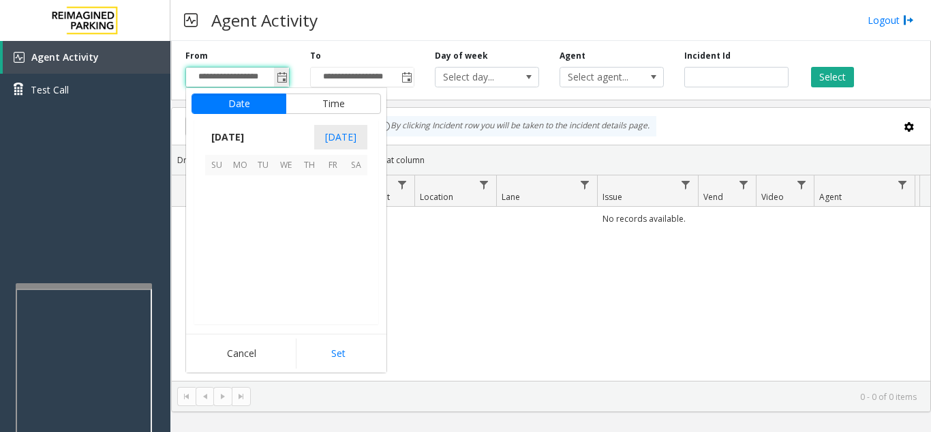
scroll to position [244738, 0]
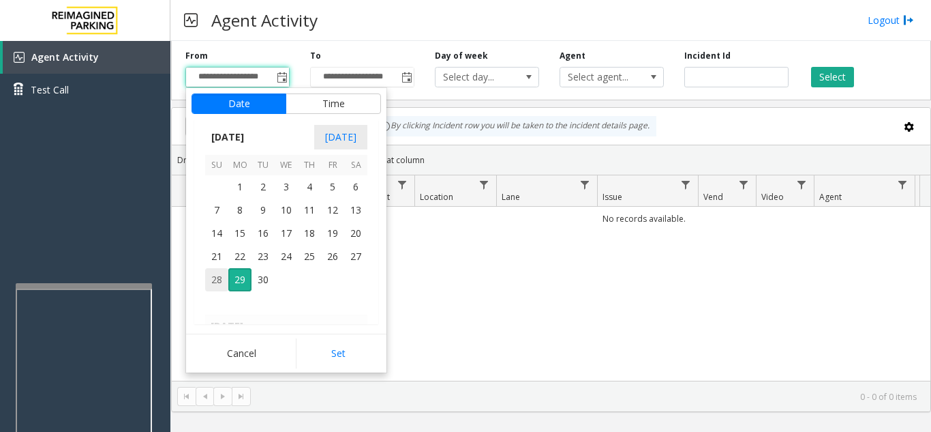
click at [217, 277] on span "28" at bounding box center [216, 279] width 23 height 23
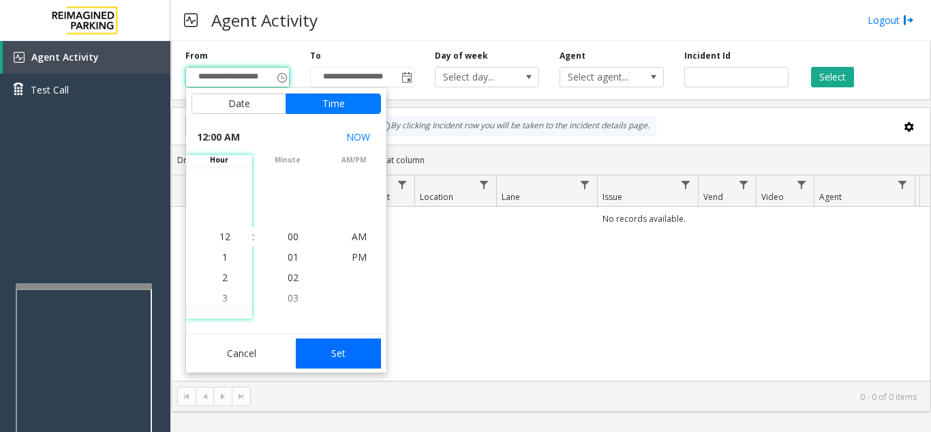
click at [357, 357] on button "Set" at bounding box center [339, 353] width 86 height 30
type input "**********"
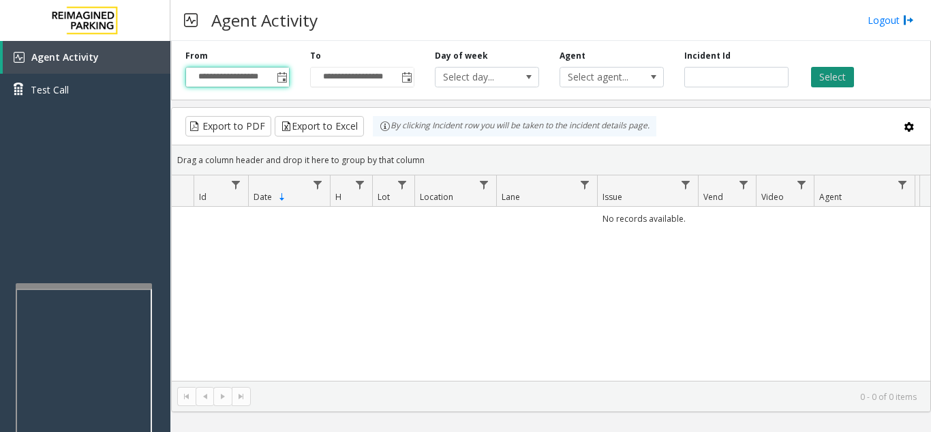
click at [840, 73] on button "Select" at bounding box center [832, 77] width 43 height 20
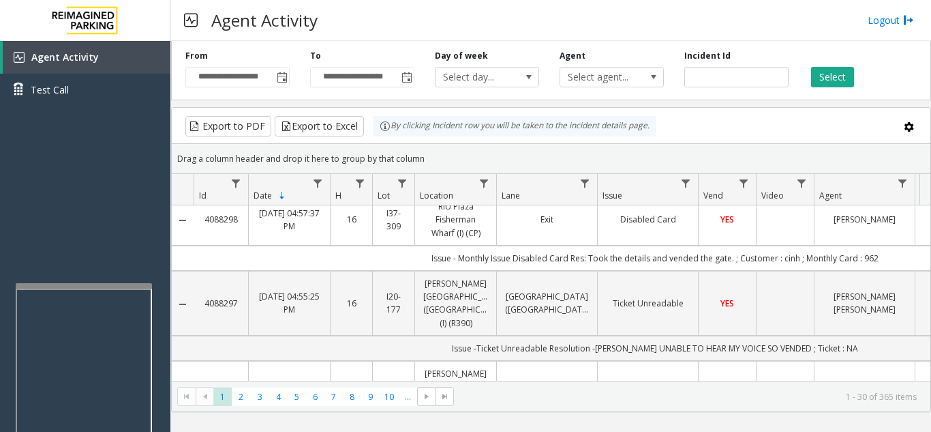
scroll to position [0, 0]
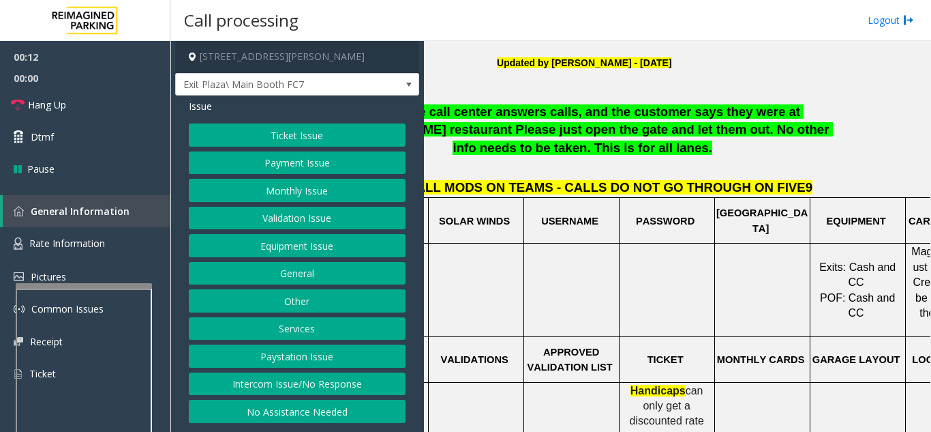
scroll to position [341, 174]
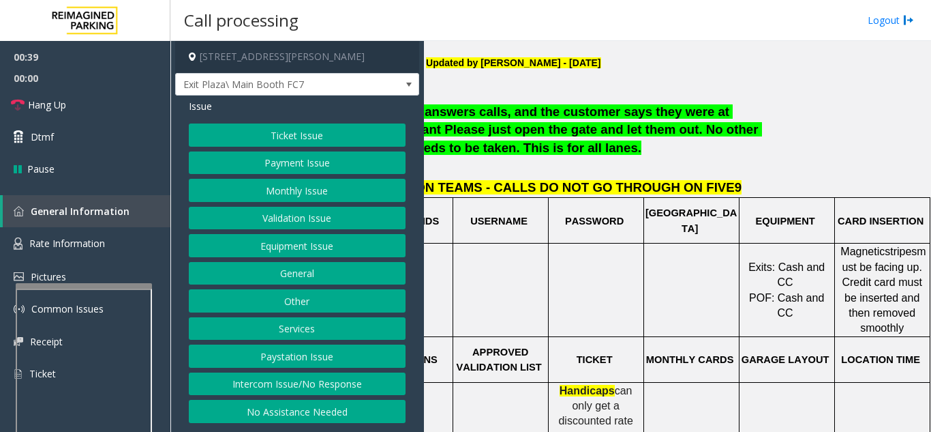
click at [316, 163] on button "Payment Issue" at bounding box center [297, 162] width 217 height 23
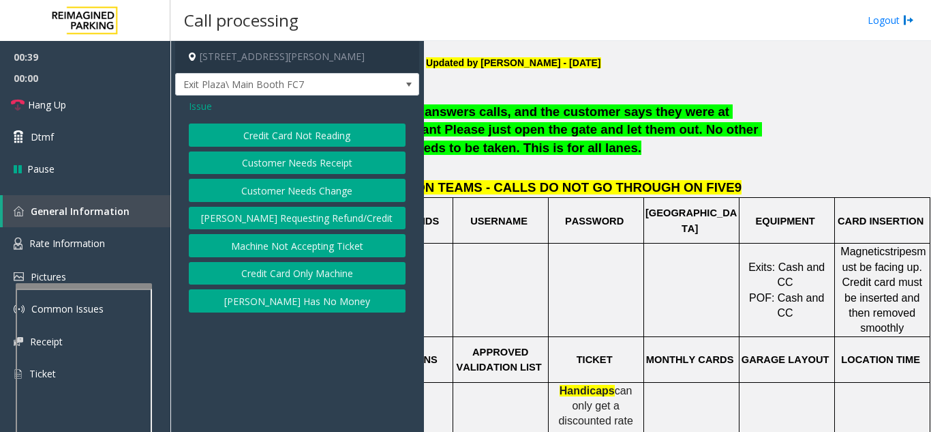
click at [312, 143] on button "Credit Card Not Reading" at bounding box center [297, 134] width 217 height 23
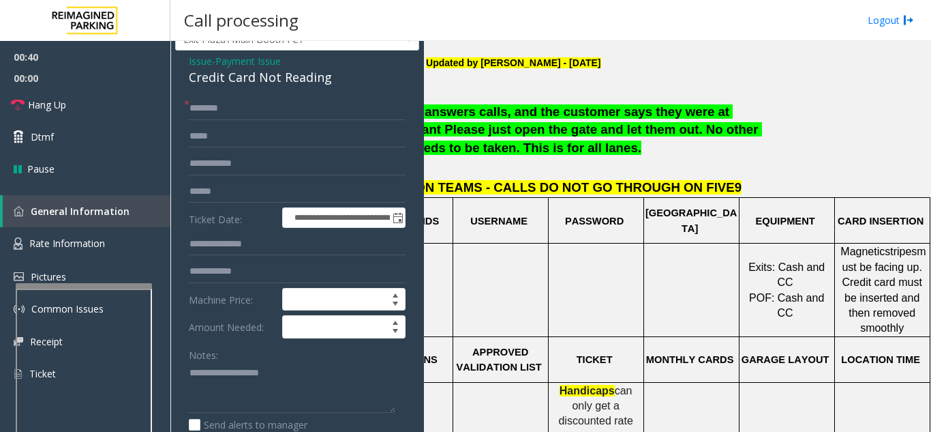
scroll to position [68, 0]
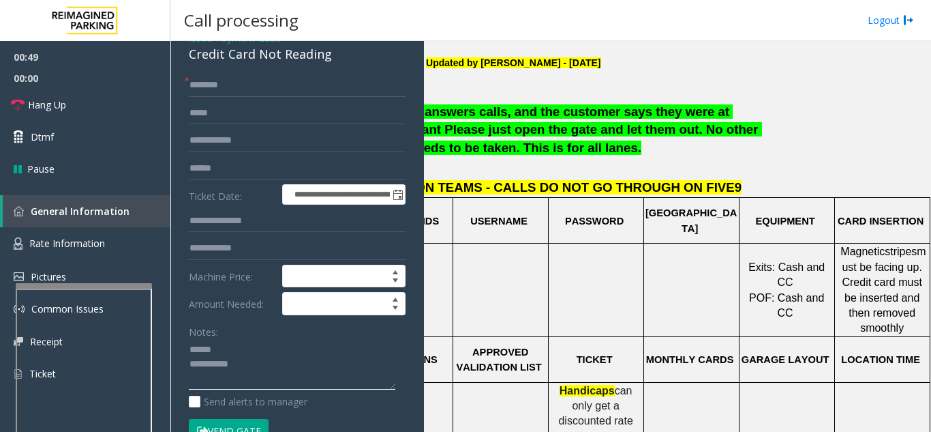
click at [245, 348] on textarea at bounding box center [292, 364] width 207 height 51
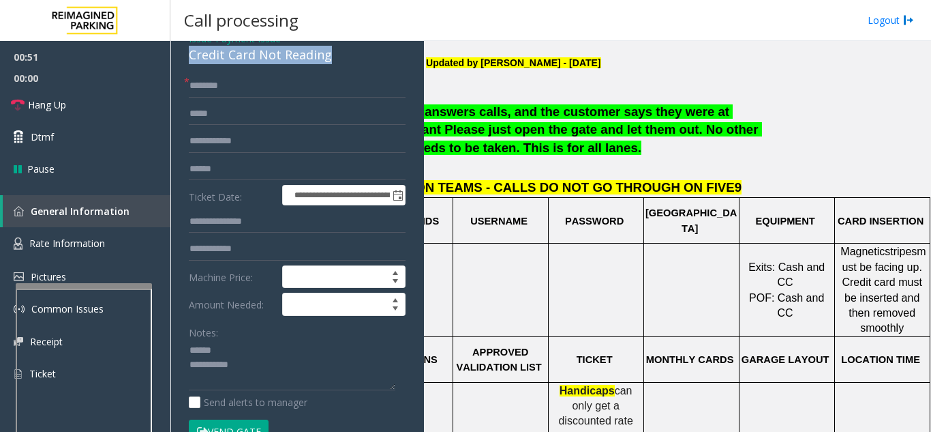
drag, startPoint x: 194, startPoint y: 54, endPoint x: 355, endPoint y: 62, distance: 161.1
click at [355, 62] on div "**********" at bounding box center [297, 374] width 244 height 692
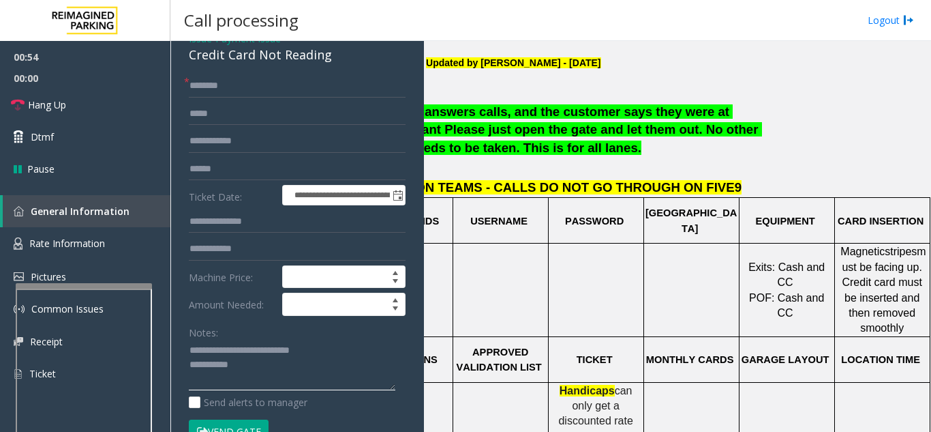
click at [282, 363] on textarea at bounding box center [292, 365] width 207 height 51
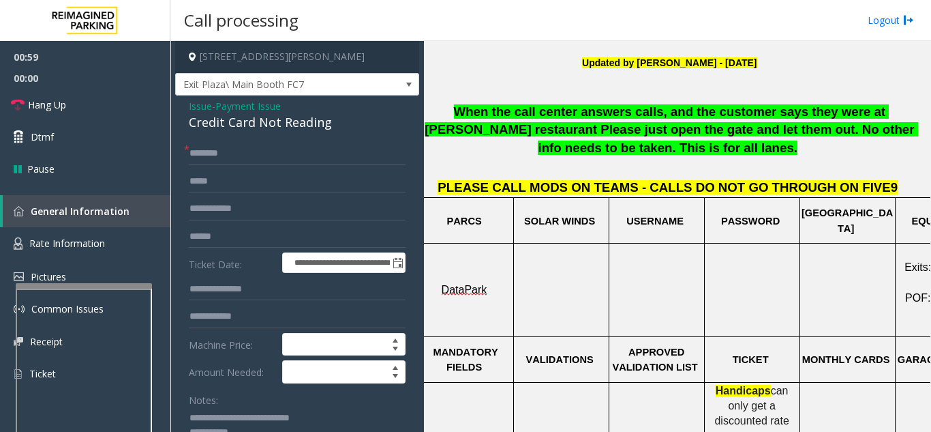
scroll to position [341, 0]
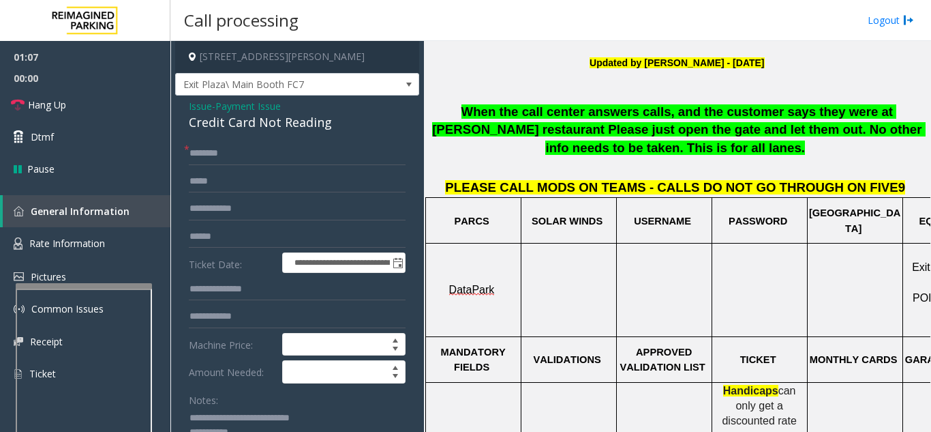
type textarea "**********"
click at [239, 161] on input "text" at bounding box center [297, 153] width 217 height 23
click at [258, 160] on input "text" at bounding box center [297, 153] width 217 height 23
type input "*****"
click at [251, 240] on input "text" at bounding box center [297, 236] width 217 height 23
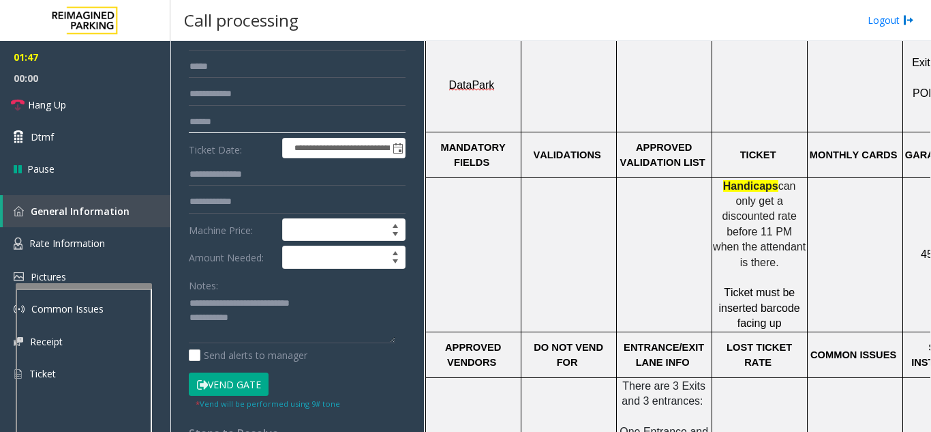
scroll to position [98, 0]
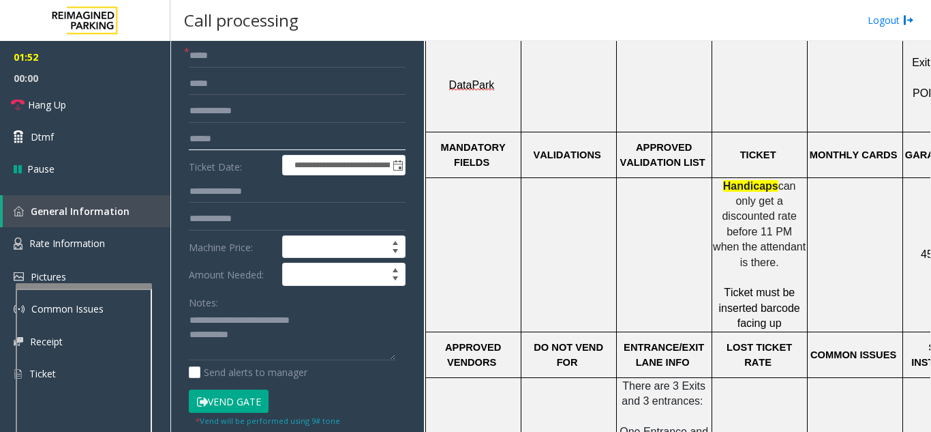
type input "******"
click at [233, 401] on button "Vend Gate" at bounding box center [229, 400] width 80 height 23
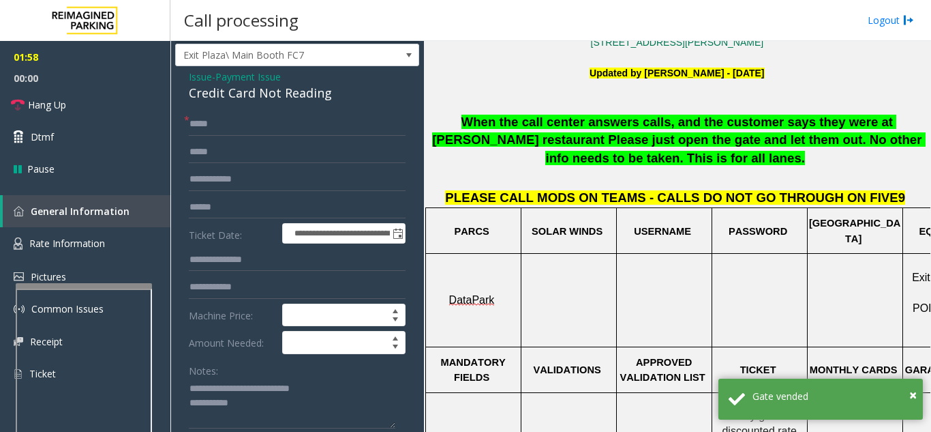
scroll to position [273, 0]
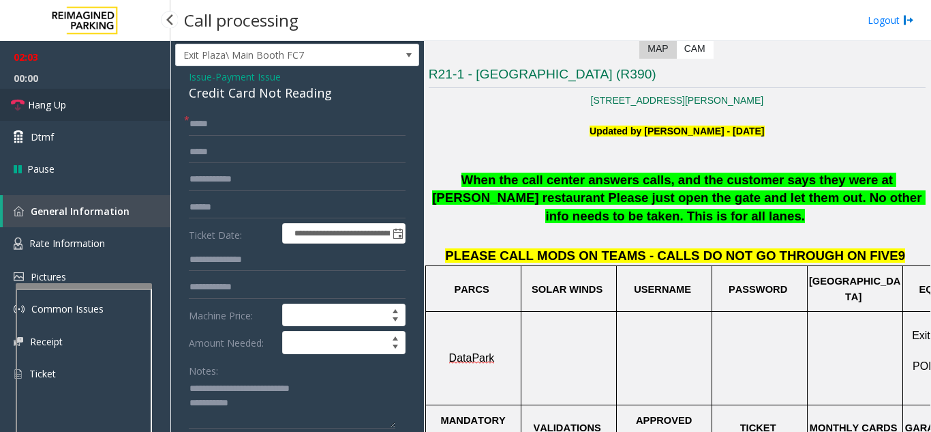
click at [103, 112] on link "Hang Up" at bounding box center [85, 105] width 170 height 32
click at [304, 403] on textarea at bounding box center [292, 403] width 207 height 51
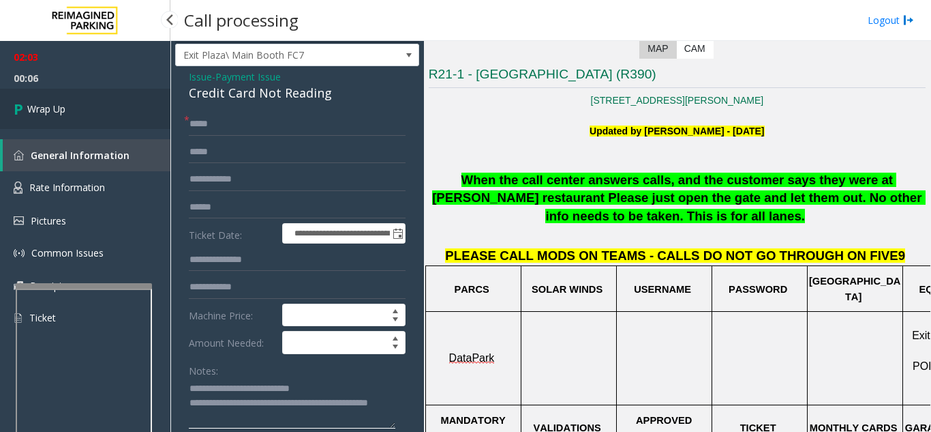
type textarea "**********"
click at [80, 115] on link "Wrap Up" at bounding box center [85, 109] width 170 height 40
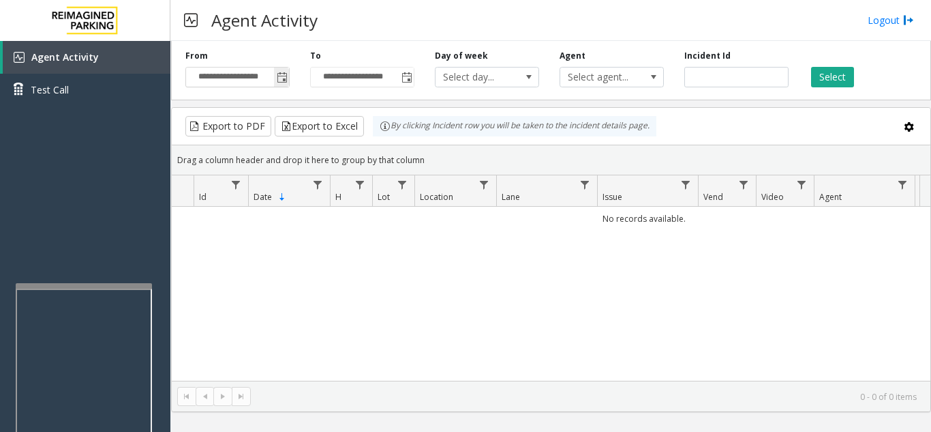
click at [280, 81] on span "Toggle popup" at bounding box center [282, 77] width 11 height 11
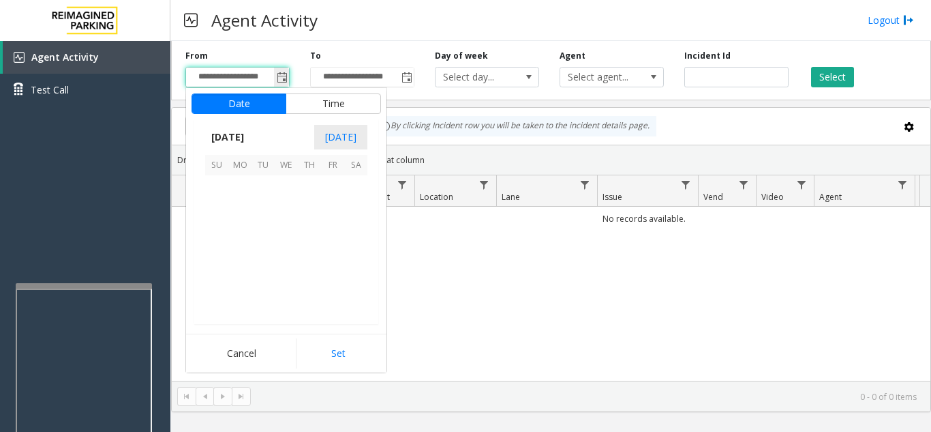
scroll to position [244738, 0]
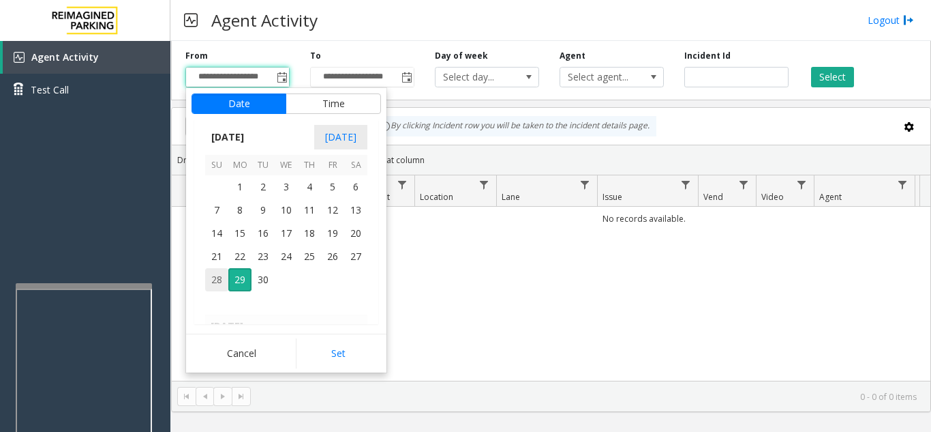
click at [218, 280] on span "28" at bounding box center [216, 279] width 23 height 23
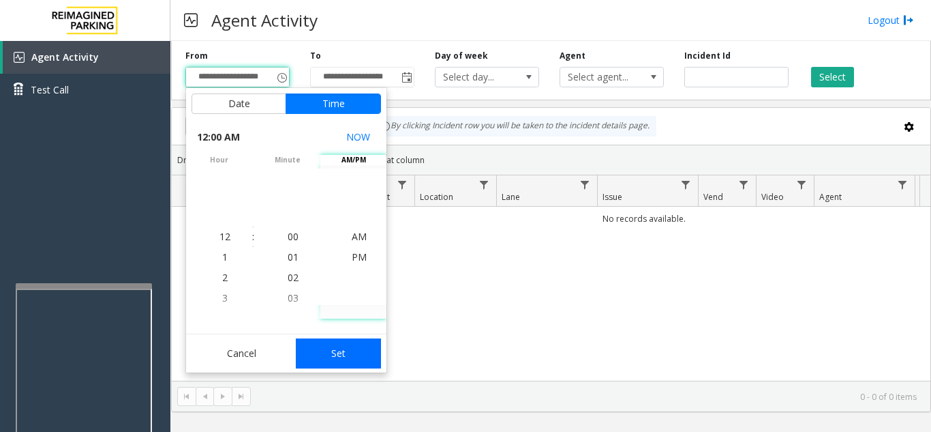
click at [353, 348] on button "Set" at bounding box center [339, 353] width 86 height 30
type input "**********"
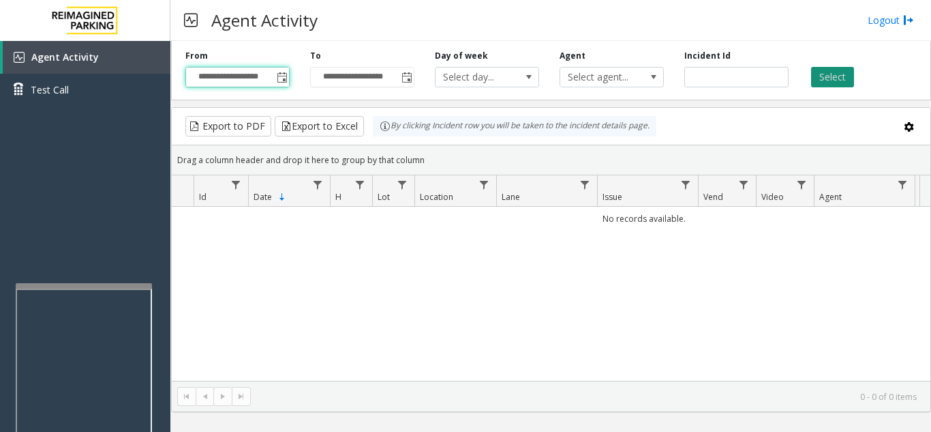
click at [835, 80] on button "Select" at bounding box center [832, 77] width 43 height 20
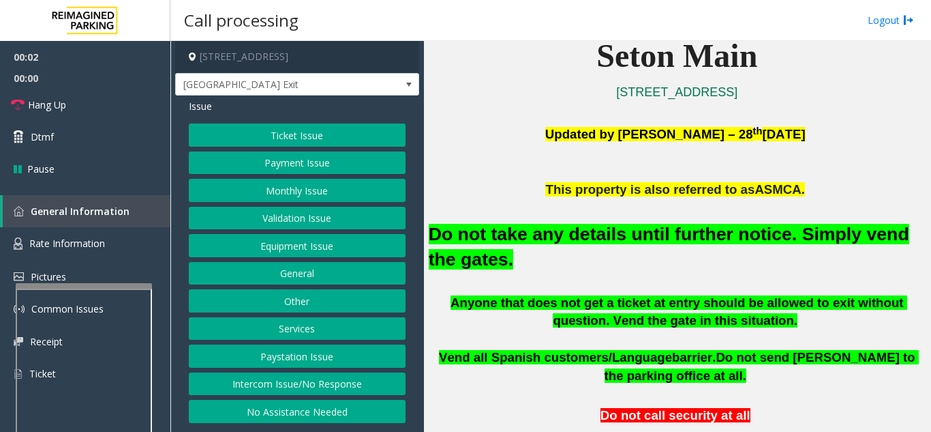
scroll to position [341, 0]
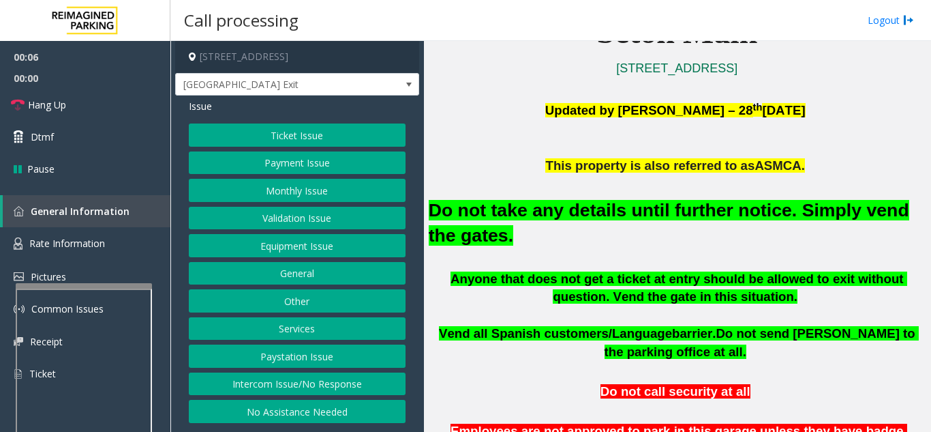
click at [317, 248] on button "Equipment Issue" at bounding box center [297, 245] width 217 height 23
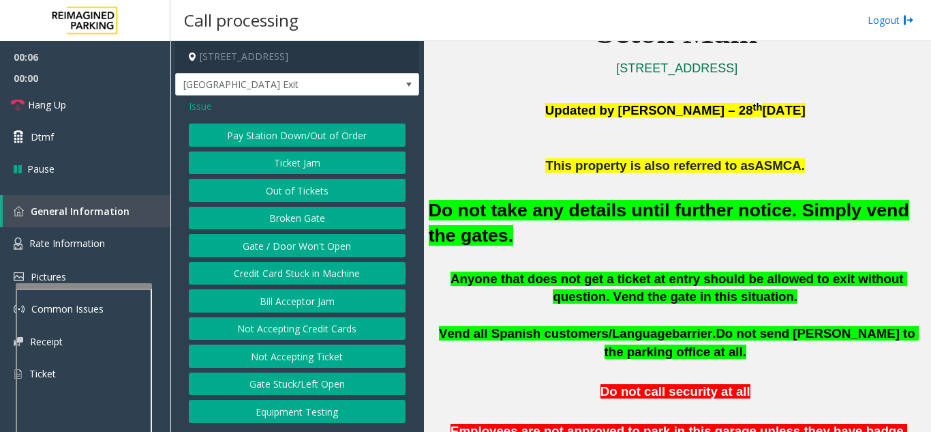
click at [317, 248] on button "Gate / Door Won't Open" at bounding box center [297, 245] width 217 height 23
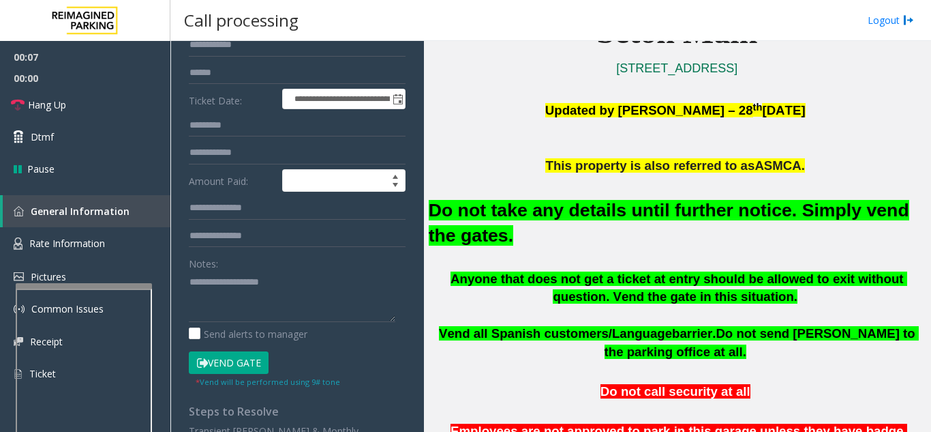
scroll to position [205, 0]
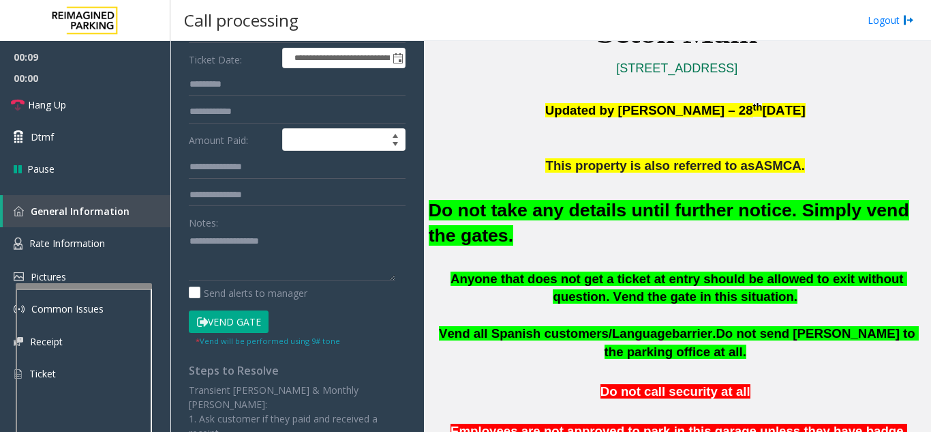
click at [237, 324] on button "Vend Gate" at bounding box center [229, 321] width 80 height 23
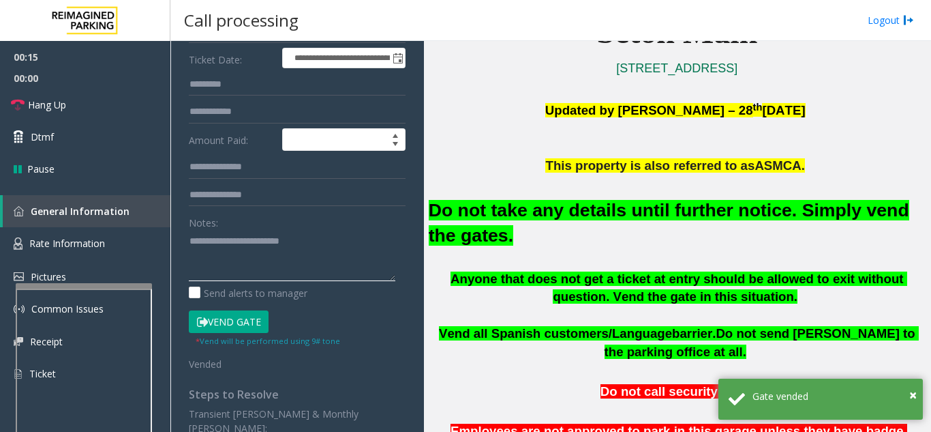
click at [392, 242] on textarea at bounding box center [292, 255] width 207 height 51
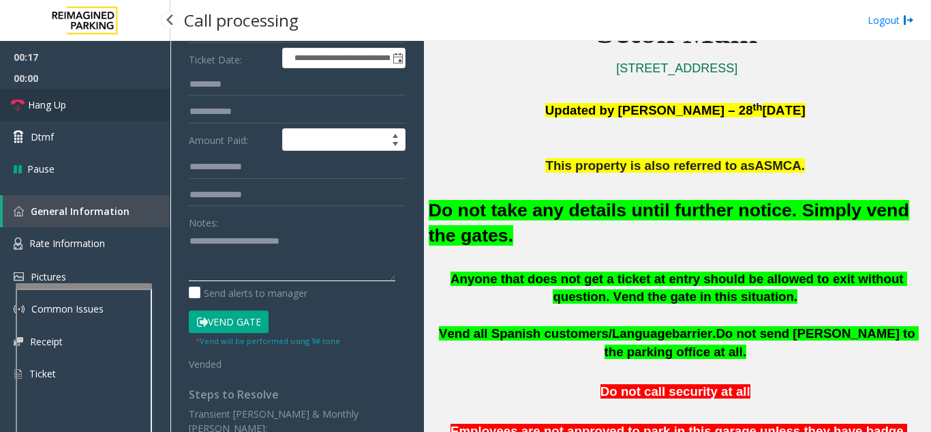
type textarea "**********"
click at [108, 115] on link "Hang Up" at bounding box center [85, 105] width 170 height 32
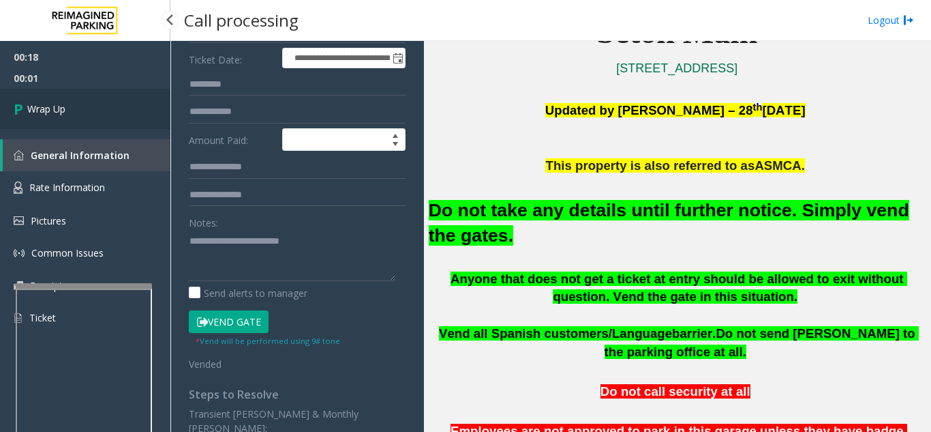
click at [114, 121] on link "Wrap Up" at bounding box center [85, 109] width 170 height 40
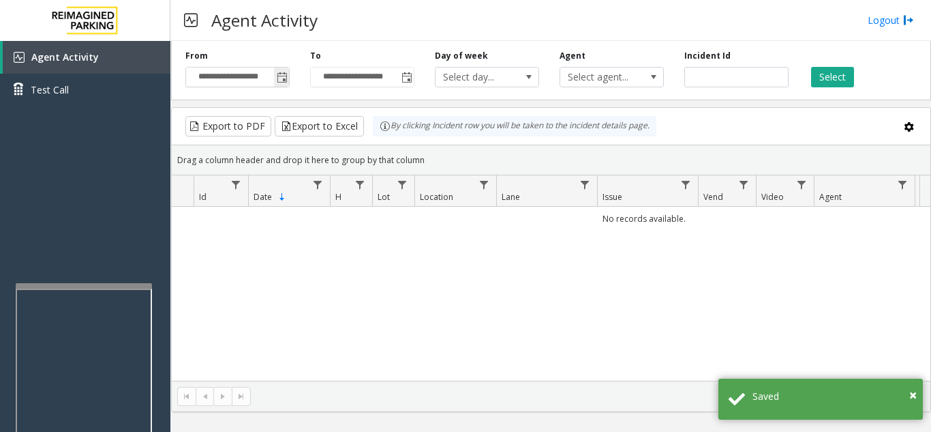
click at [283, 74] on span "Toggle popup" at bounding box center [282, 77] width 11 height 11
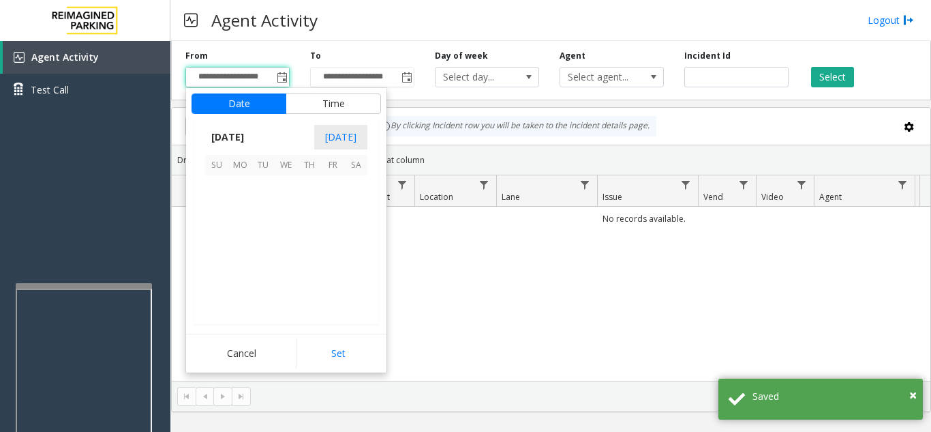
scroll to position [244738, 0]
click at [217, 276] on span "28" at bounding box center [216, 279] width 23 height 23
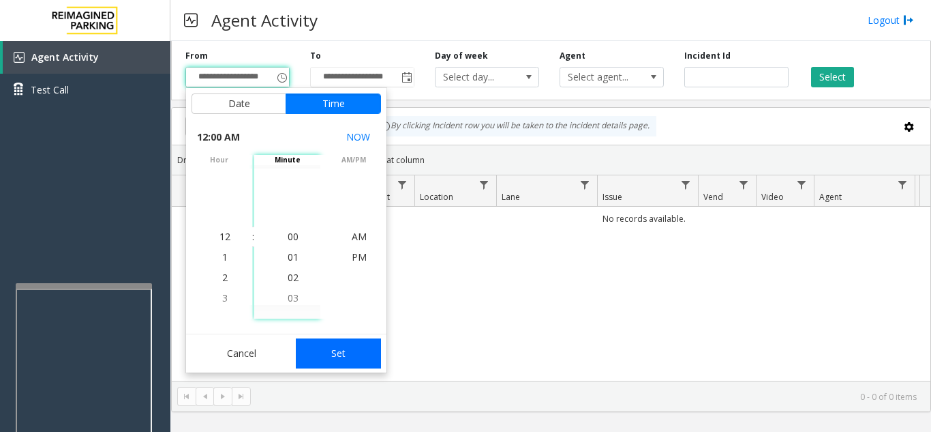
click at [329, 340] on button "Set" at bounding box center [339, 353] width 86 height 30
type input "**********"
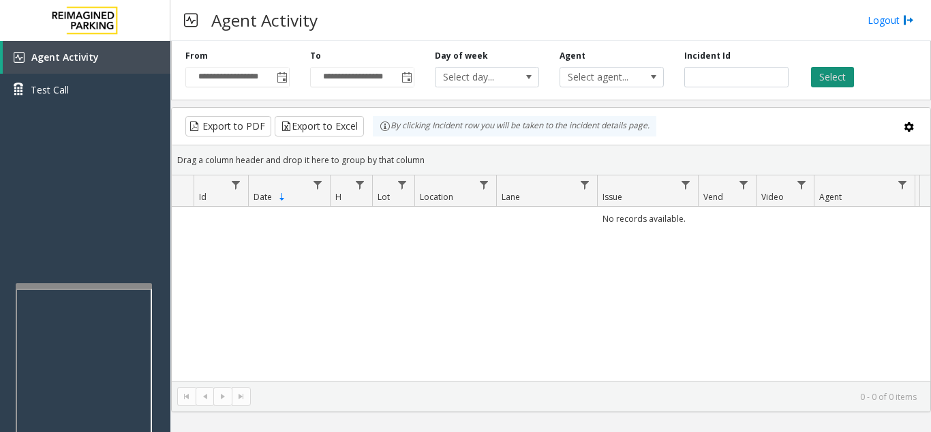
click at [820, 77] on button "Select" at bounding box center [832, 77] width 43 height 20
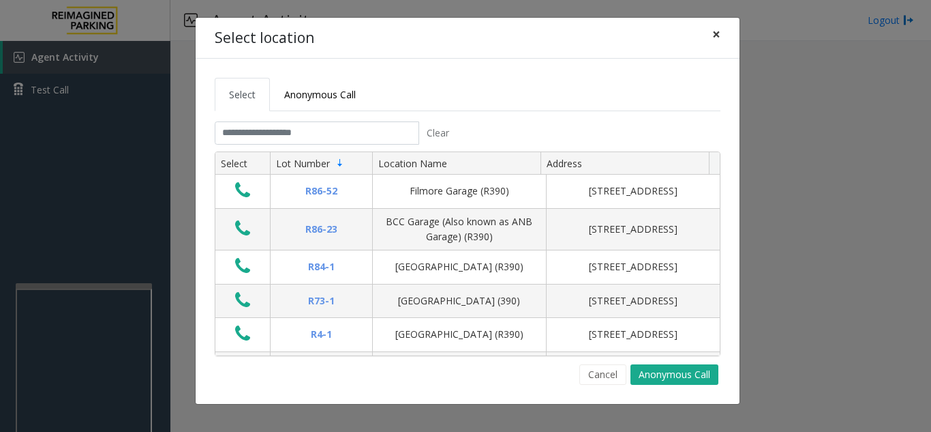
click at [715, 29] on span "×" at bounding box center [717, 34] width 8 height 19
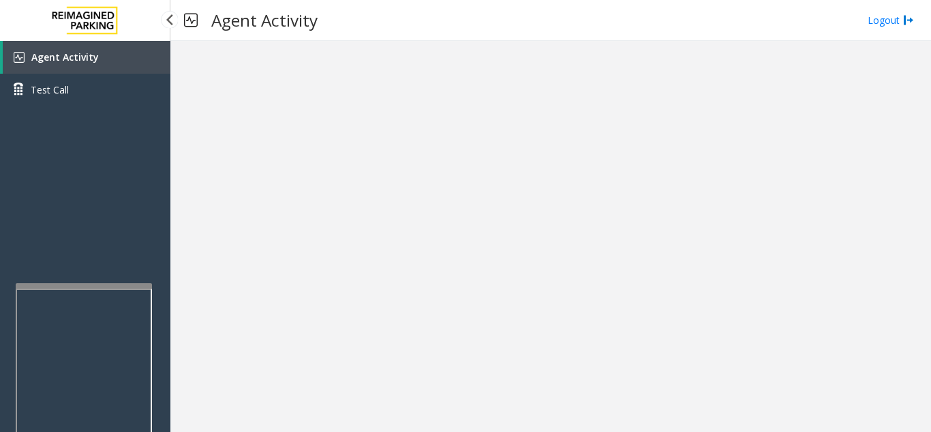
click at [125, 53] on link "Agent Activity" at bounding box center [87, 57] width 168 height 33
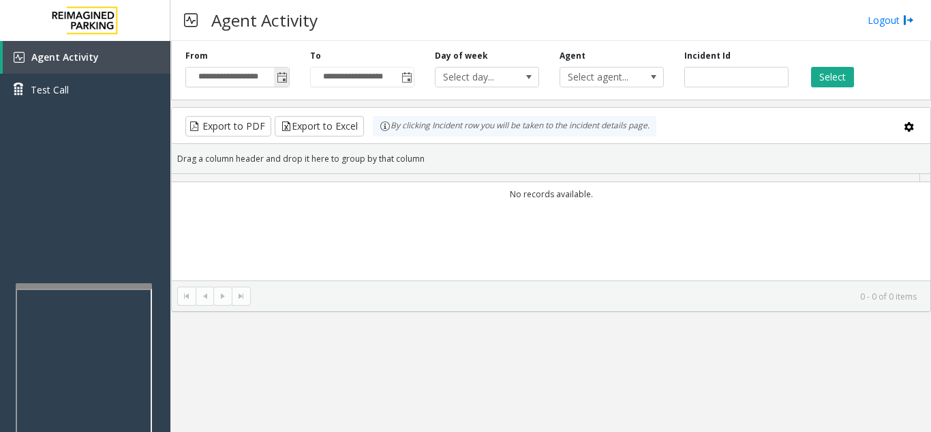
click at [282, 80] on span "Toggle popup" at bounding box center [282, 77] width 11 height 11
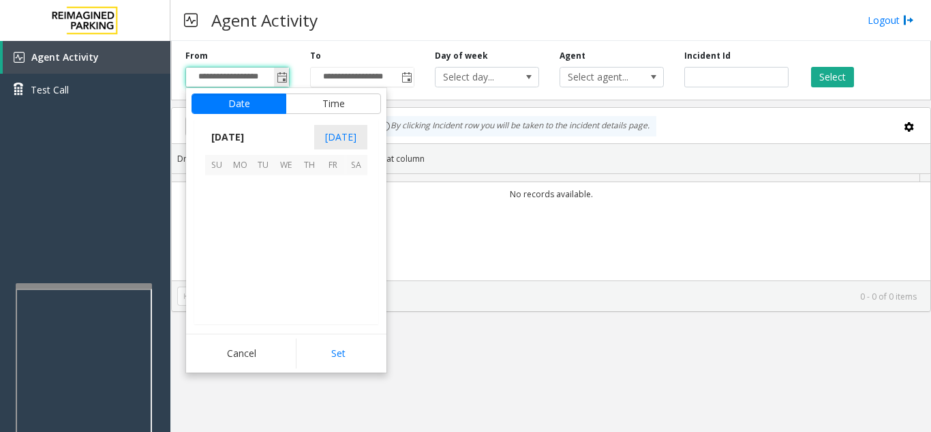
scroll to position [244738, 0]
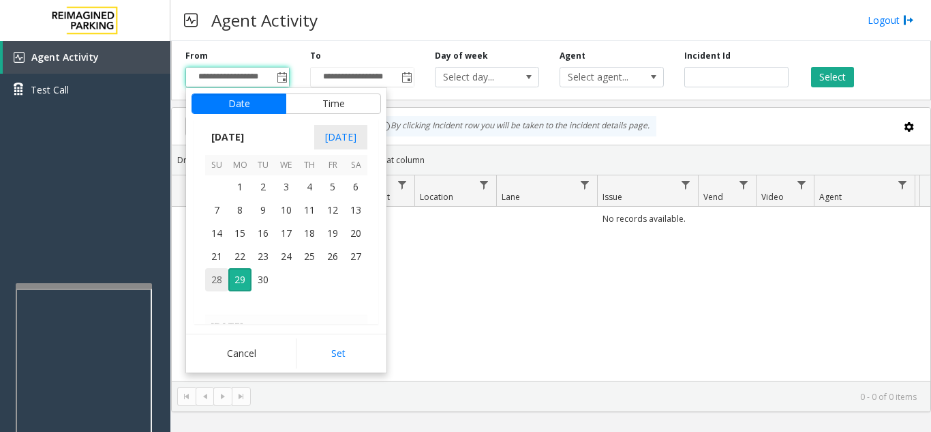
click at [210, 281] on span "28" at bounding box center [216, 279] width 23 height 23
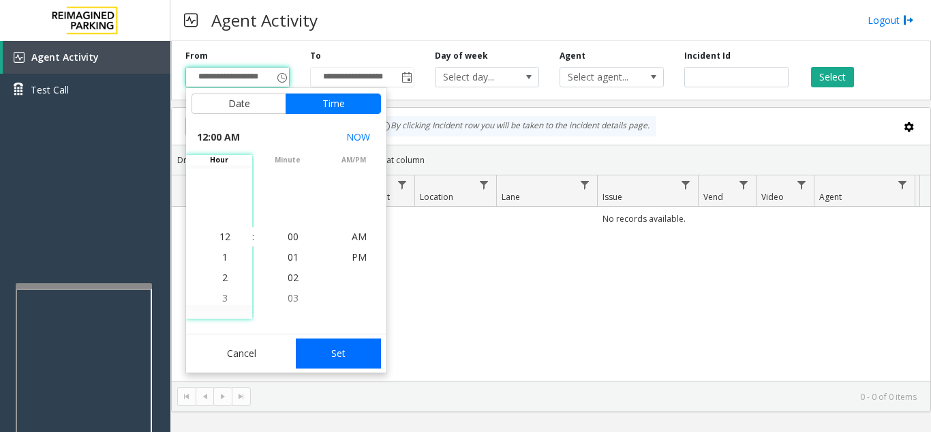
click at [379, 357] on button "Set" at bounding box center [339, 353] width 86 height 30
type input "**********"
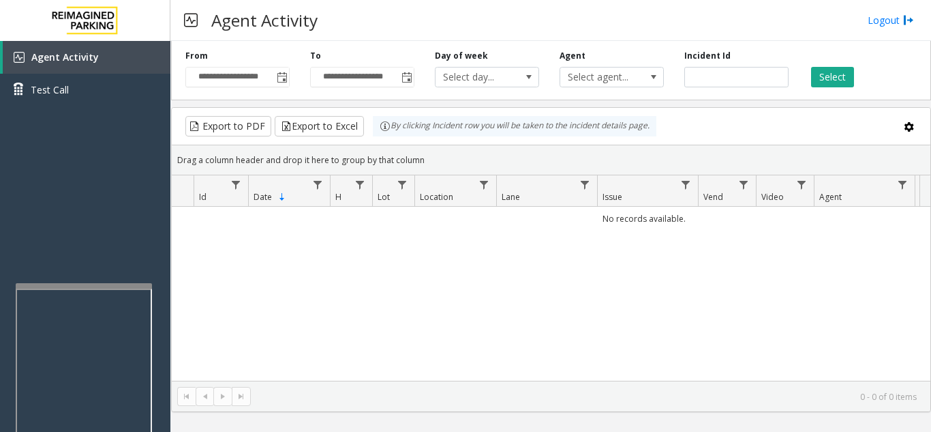
click at [839, 61] on div "Select" at bounding box center [861, 69] width 125 height 38
click at [838, 70] on button "Select" at bounding box center [832, 77] width 43 height 20
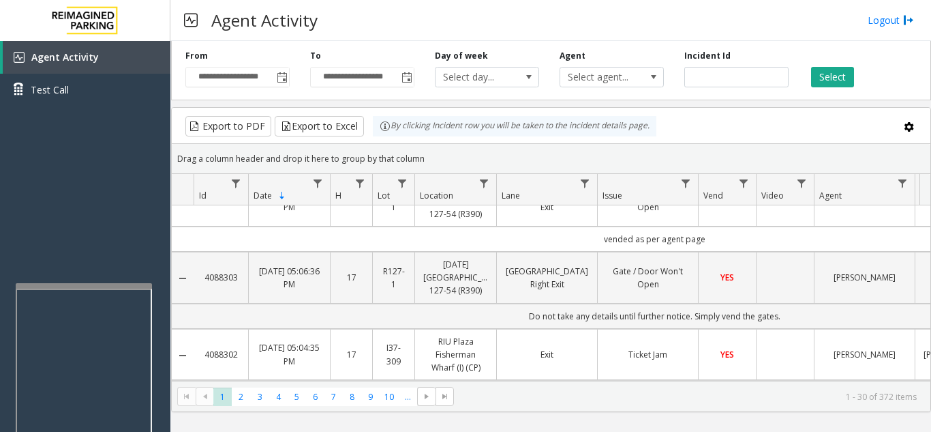
scroll to position [0, 0]
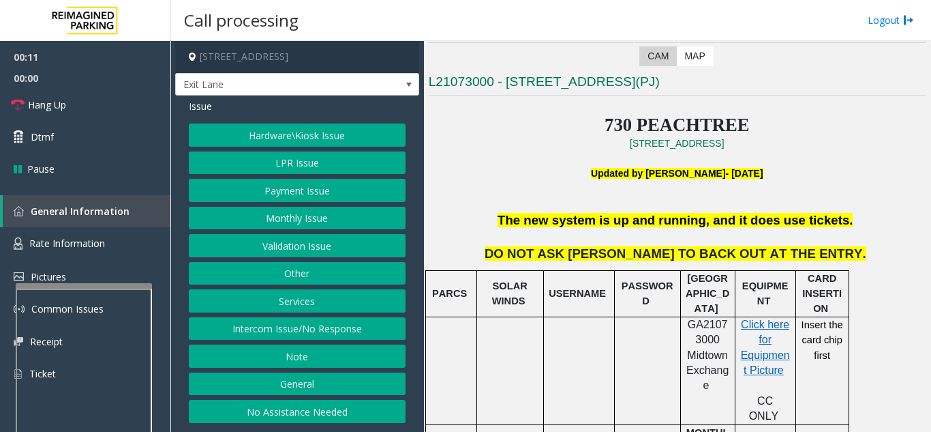
scroll to position [341, 0]
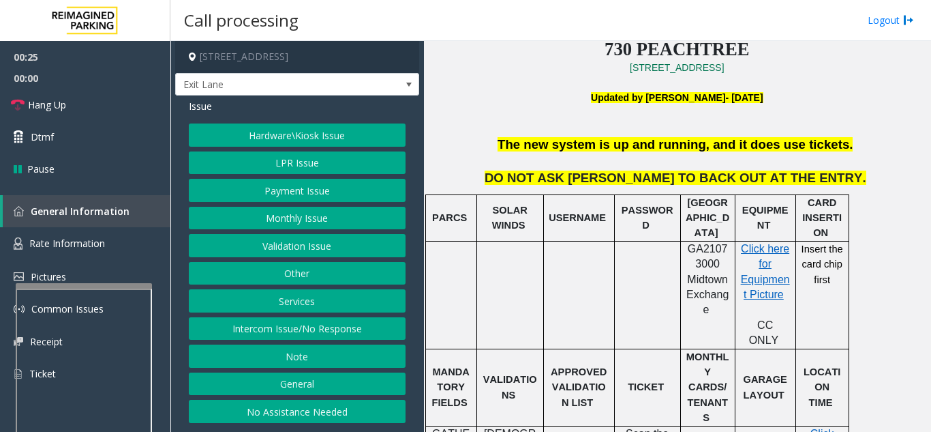
click at [308, 328] on button "Intercom Issue/No Response" at bounding box center [297, 328] width 217 height 23
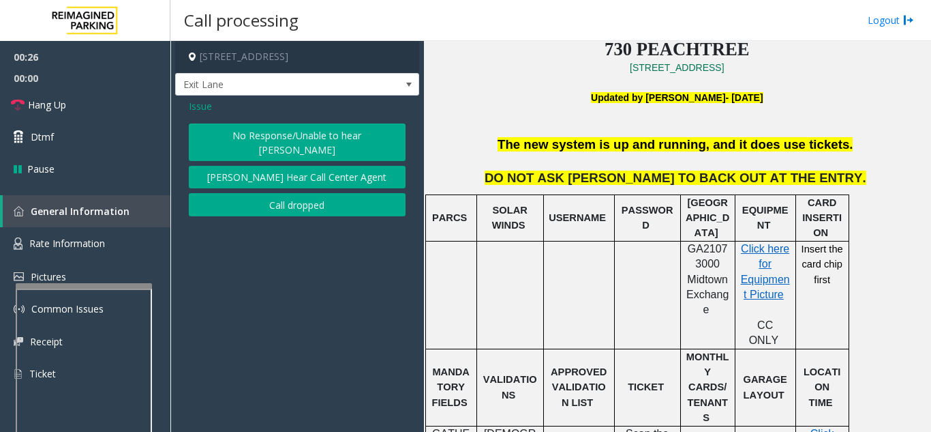
click at [253, 147] on div "No Response/Unable to hear parker Parker Cannot Hear Call Center Agent Call dro…" at bounding box center [297, 169] width 217 height 93
click at [253, 138] on button "No Response/Unable to hear [PERSON_NAME]" at bounding box center [297, 142] width 217 height 38
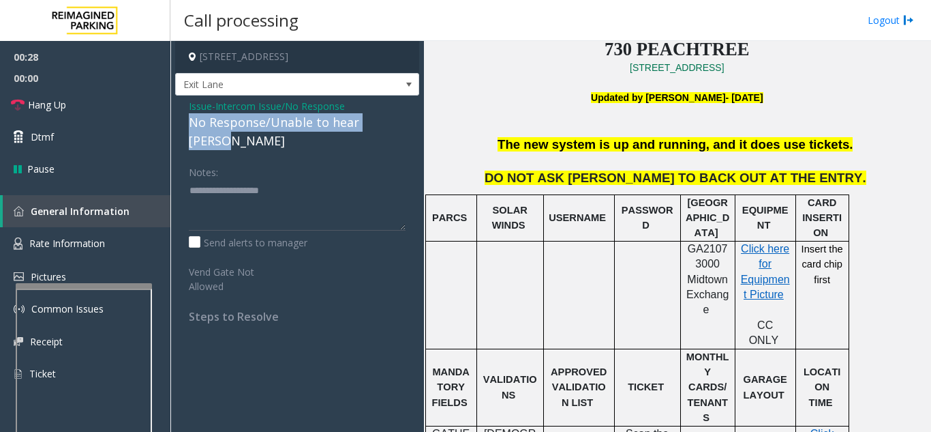
drag, startPoint x: 189, startPoint y: 125, endPoint x: 389, endPoint y: 126, distance: 200.5
click at [408, 123] on div "Issue - Intercom Issue/No Response No Response/Unable to hear [PERSON_NAME] Not…" at bounding box center [297, 215] width 244 height 241
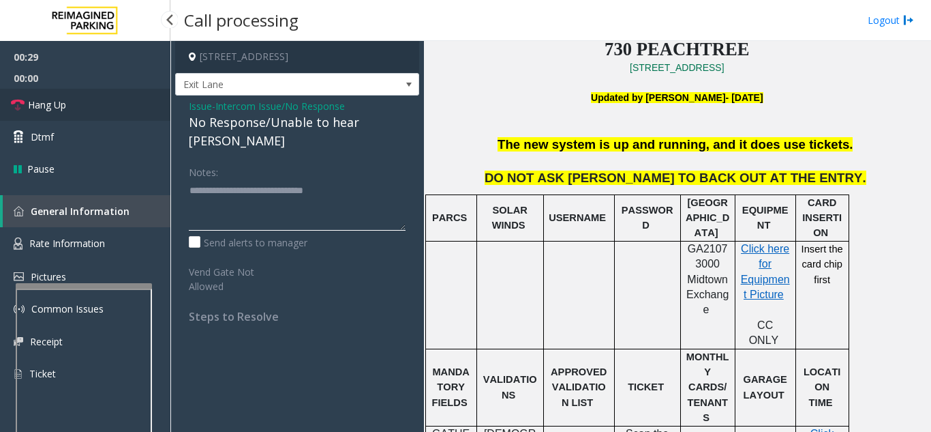
type textarea "**********"
click at [77, 117] on link "Hang Up" at bounding box center [85, 105] width 170 height 32
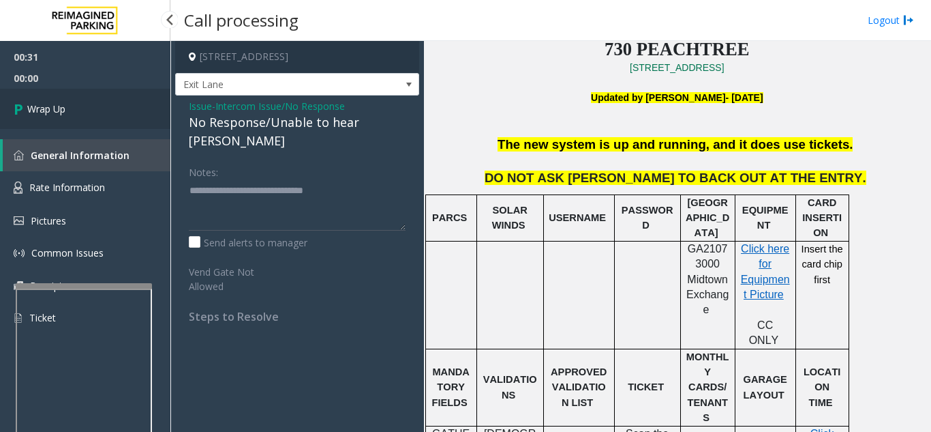
click at [80, 111] on link "Wrap Up" at bounding box center [85, 109] width 170 height 40
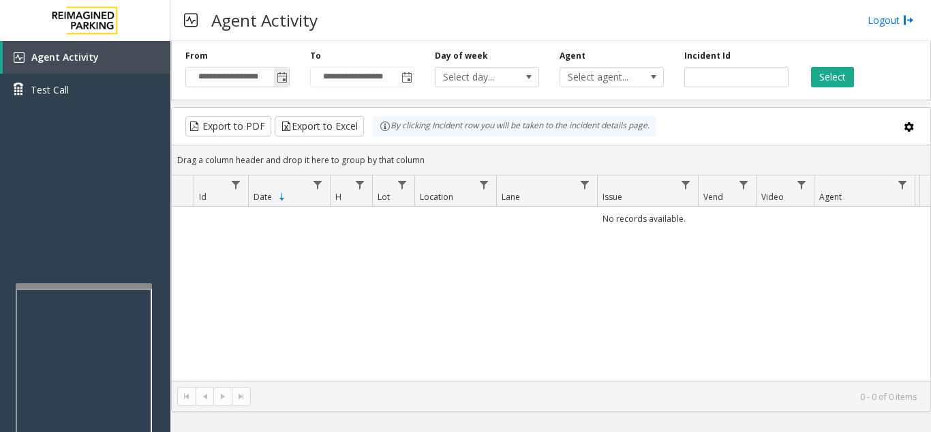
click at [285, 79] on span "Toggle popup" at bounding box center [282, 77] width 11 height 11
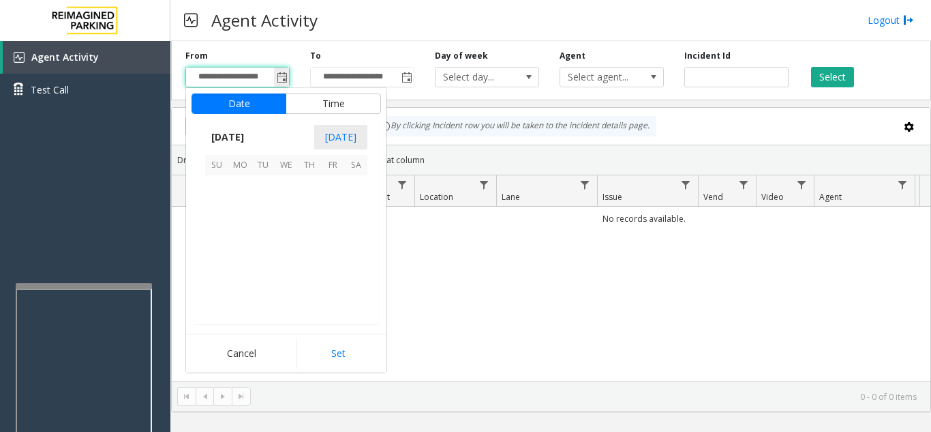
scroll to position [244738, 0]
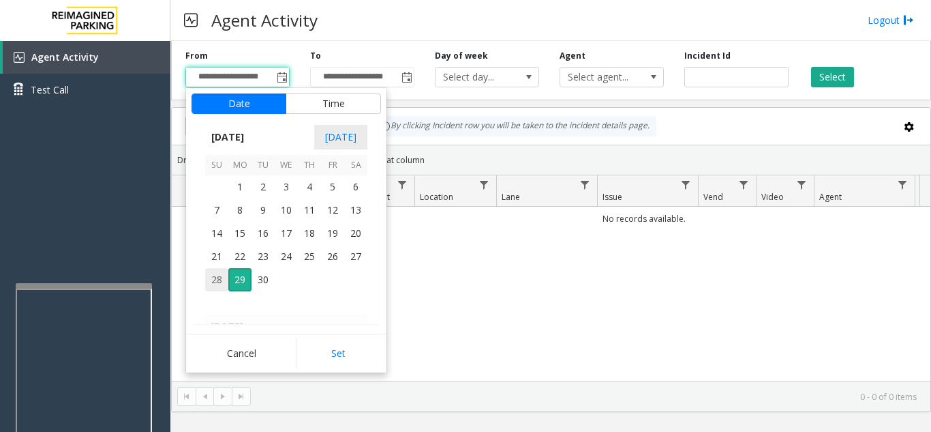
click at [223, 280] on span "28" at bounding box center [216, 279] width 23 height 23
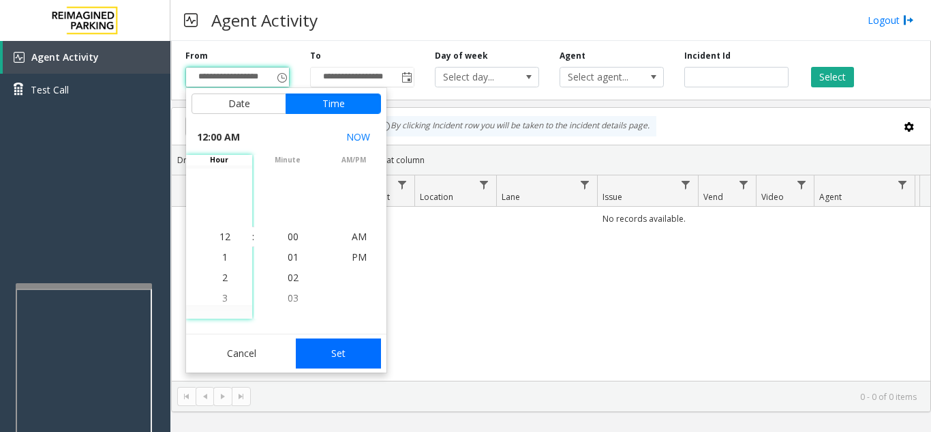
click at [372, 355] on button "Set" at bounding box center [339, 353] width 86 height 30
type input "**********"
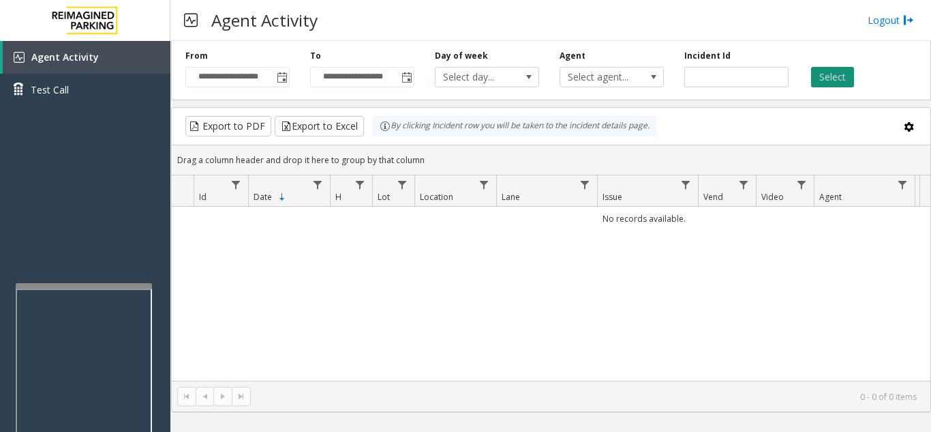
click at [849, 76] on button "Select" at bounding box center [832, 77] width 43 height 20
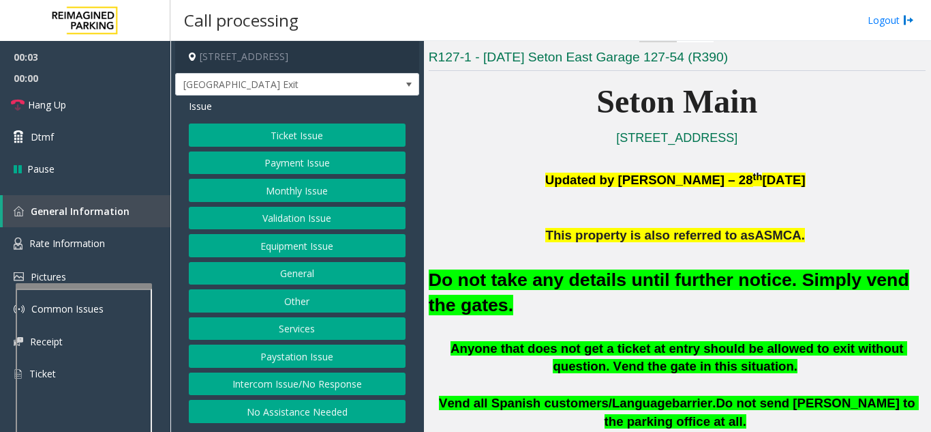
scroll to position [273, 0]
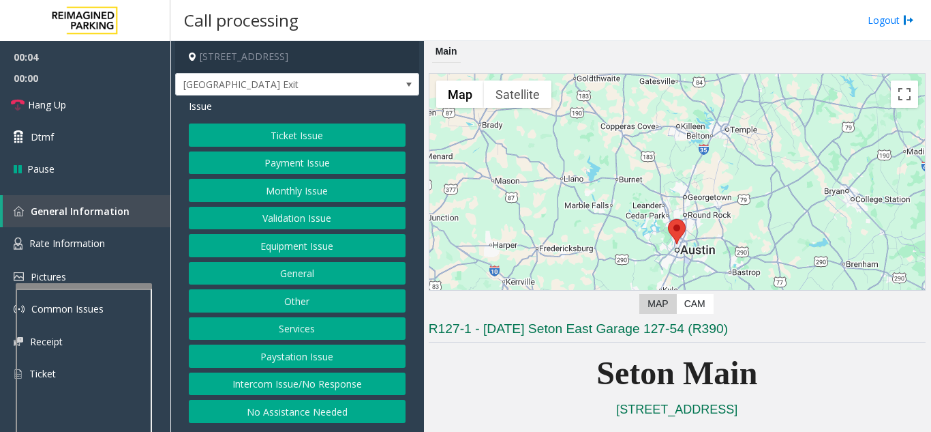
scroll to position [273, 0]
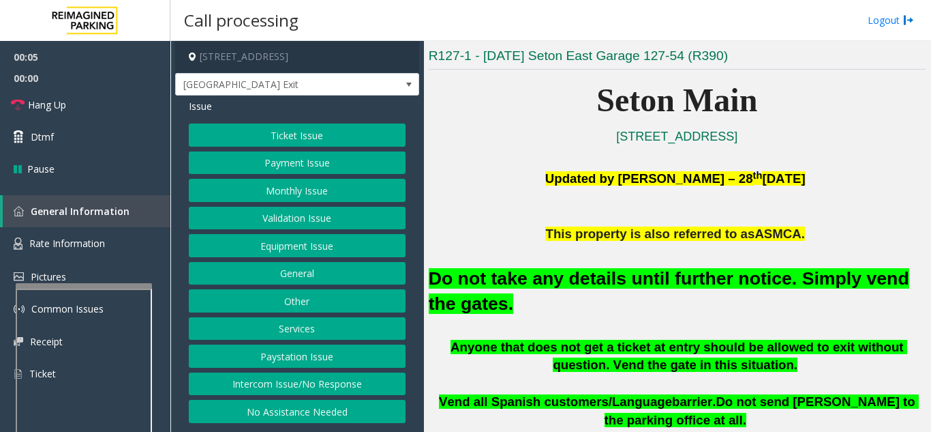
click at [327, 239] on button "Equipment Issue" at bounding box center [297, 245] width 217 height 23
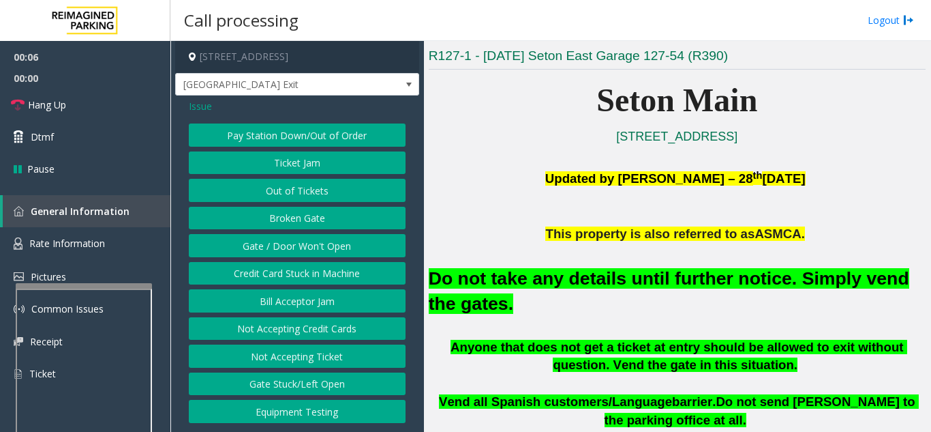
click at [327, 239] on button "Gate / Door Won't Open" at bounding box center [297, 245] width 217 height 23
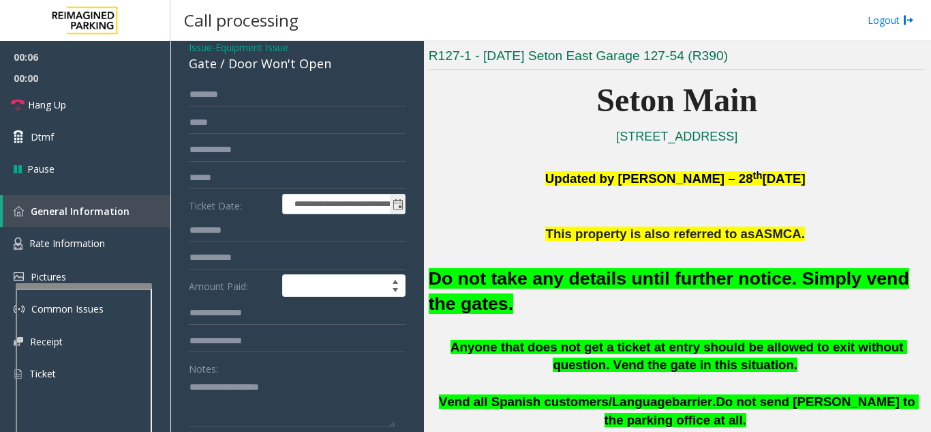
scroll to position [136, 0]
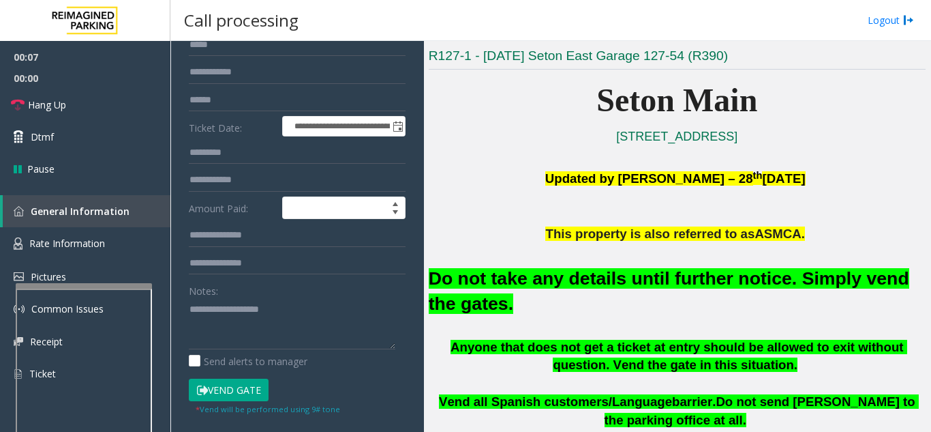
click at [251, 385] on button "Vend Gate" at bounding box center [229, 389] width 80 height 23
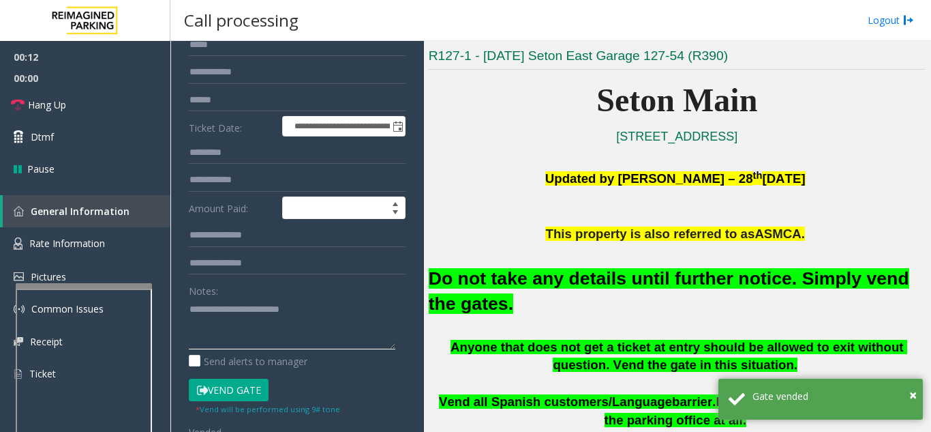
type textarea "**********"
click at [357, 297] on div "Notes:" at bounding box center [297, 314] width 217 height 70
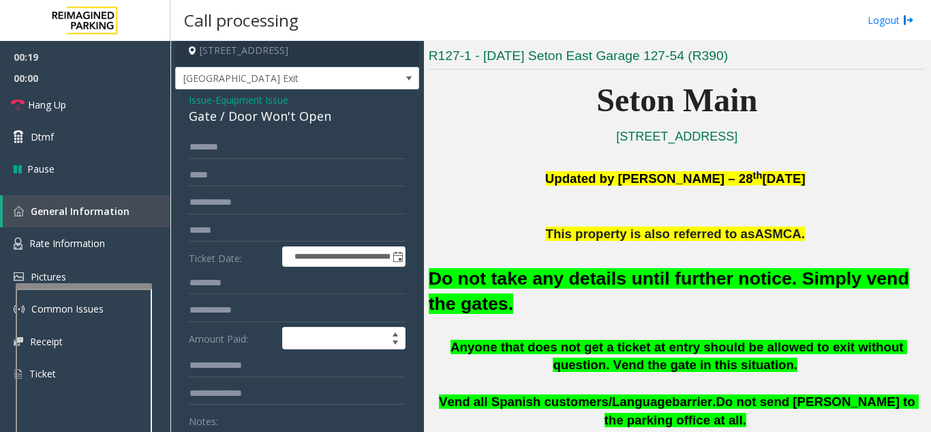
scroll to position [0, 0]
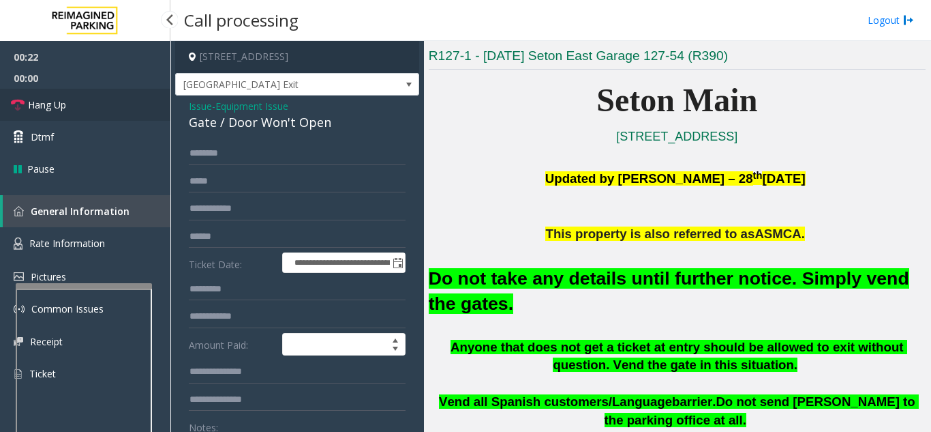
click at [49, 100] on span "Hang Up" at bounding box center [47, 105] width 38 height 14
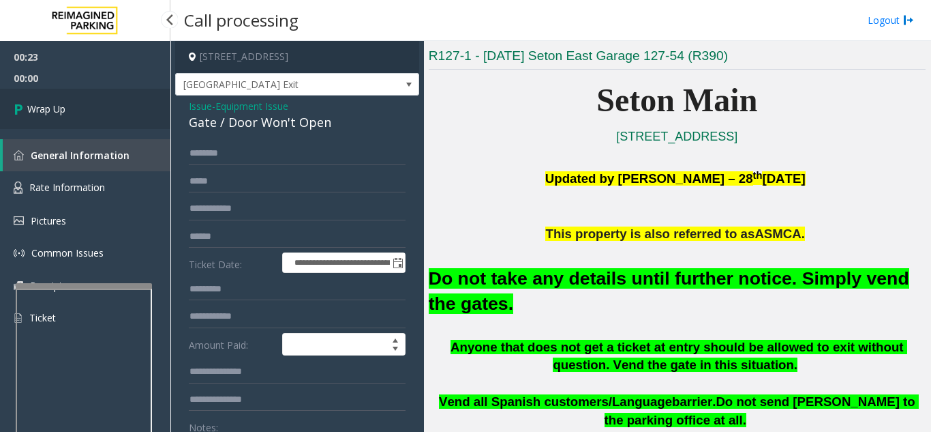
click at [49, 100] on link "Wrap Up" at bounding box center [85, 109] width 170 height 40
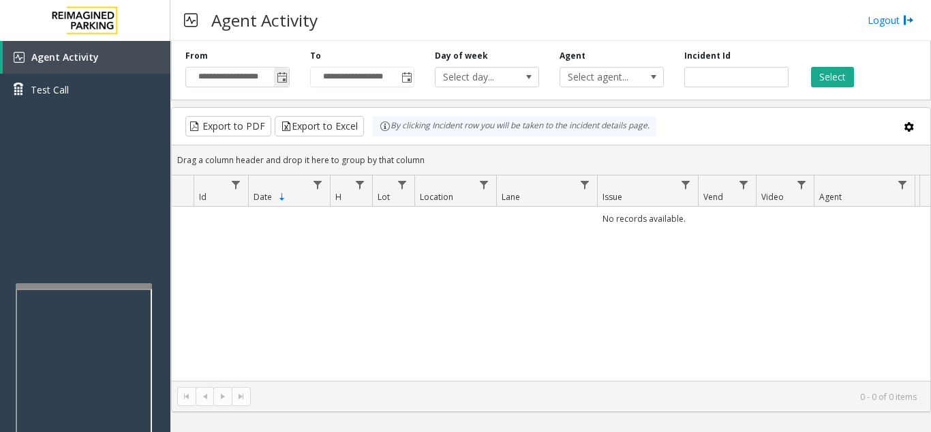
click at [285, 78] on span "Toggle popup" at bounding box center [282, 77] width 11 height 11
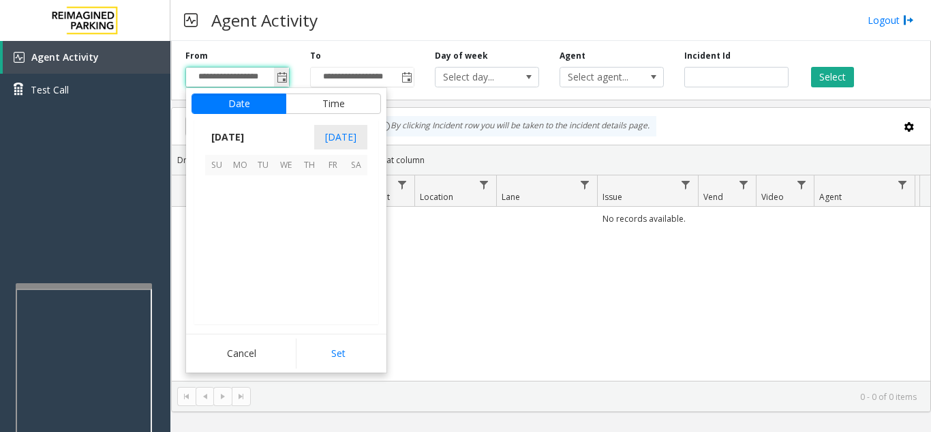
scroll to position [244738, 0]
click at [223, 279] on span "28" at bounding box center [216, 279] width 23 height 23
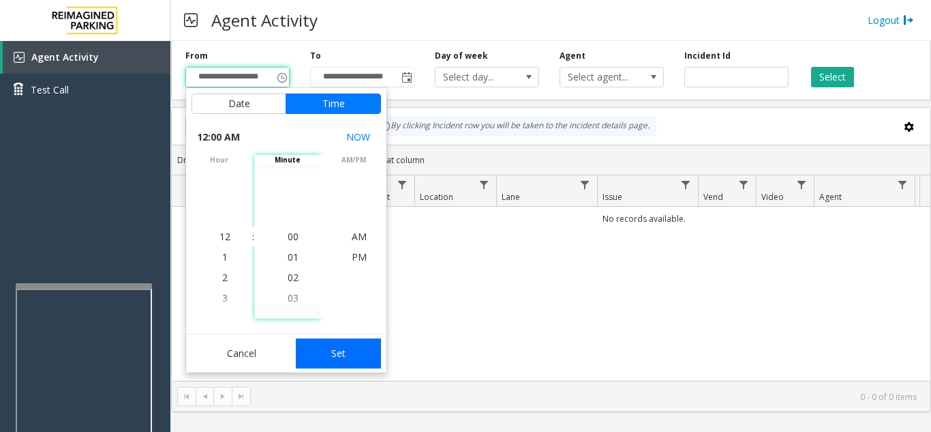
click at [339, 348] on button "Set" at bounding box center [339, 353] width 86 height 30
type input "**********"
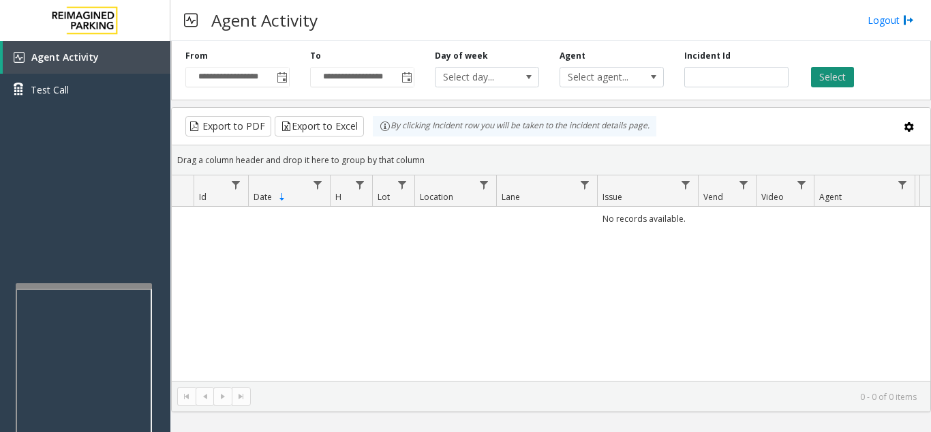
click at [846, 82] on button "Select" at bounding box center [832, 77] width 43 height 20
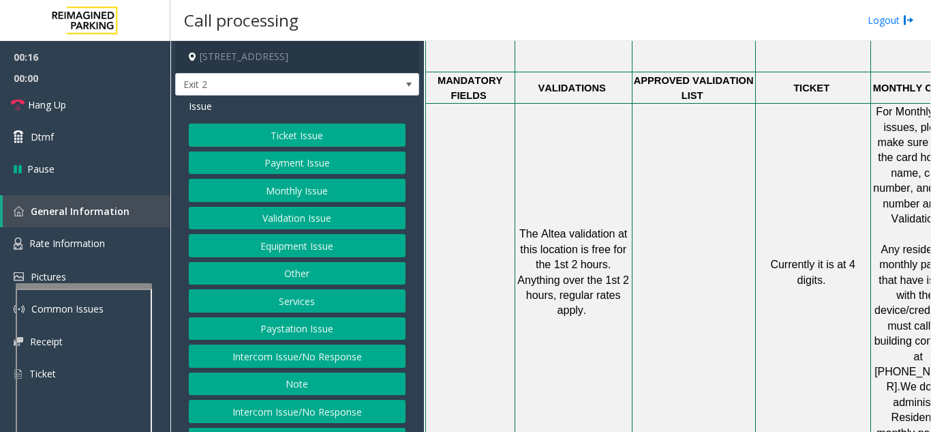
scroll to position [955, 0]
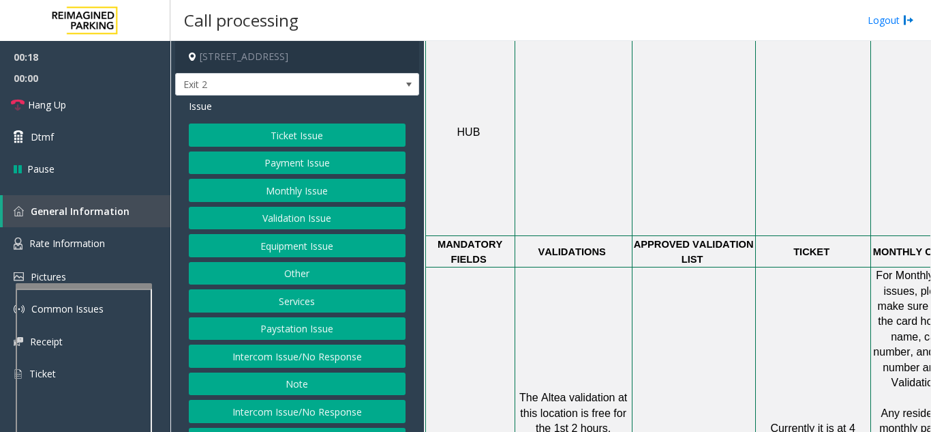
click at [293, 143] on button "Ticket Issue" at bounding box center [297, 134] width 217 height 23
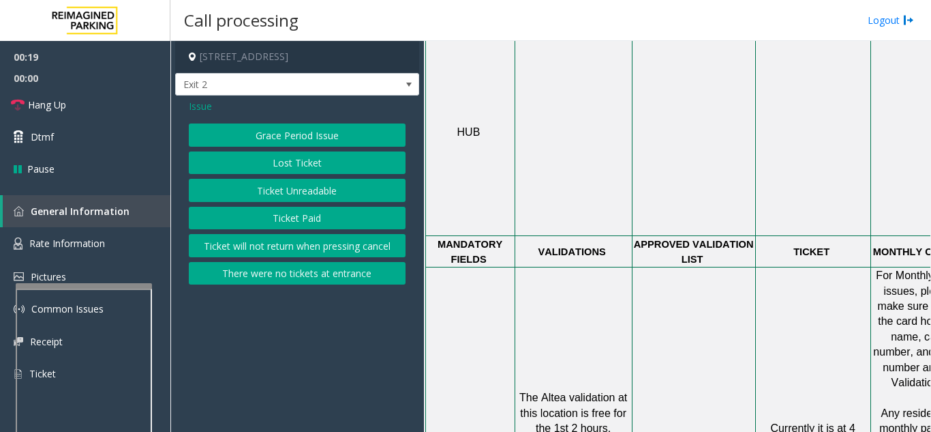
click at [296, 183] on button "Ticket Unreadable" at bounding box center [297, 190] width 217 height 23
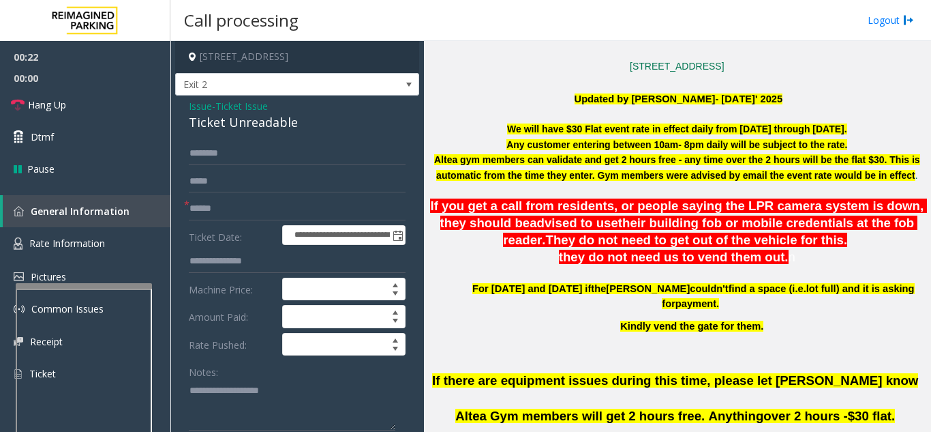
scroll to position [341, 0]
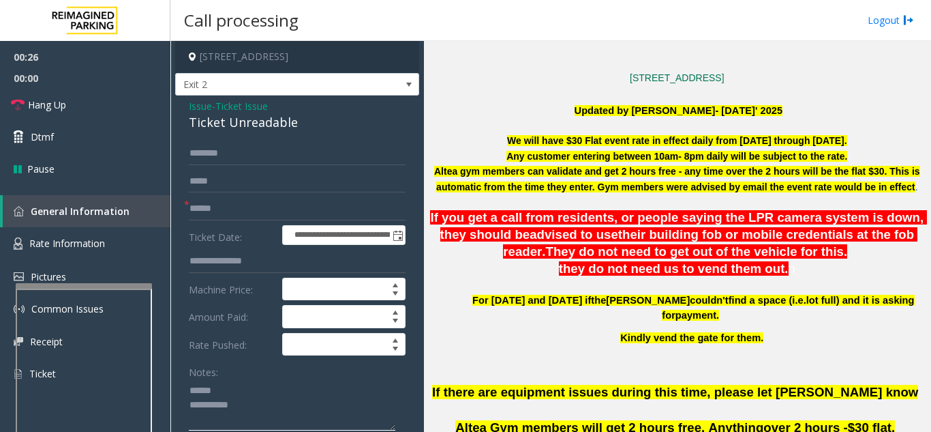
click at [215, 387] on textarea at bounding box center [292, 404] width 207 height 51
type textarea "**********"
click at [290, 198] on input "text" at bounding box center [297, 208] width 217 height 23
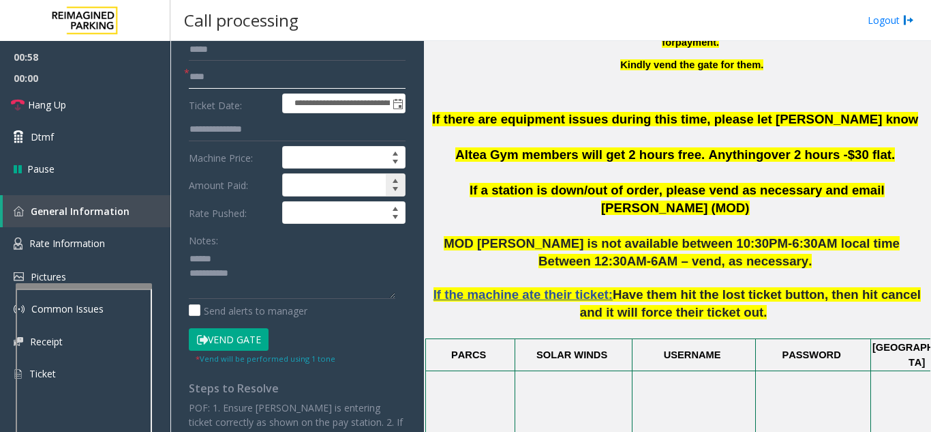
scroll to position [136, 0]
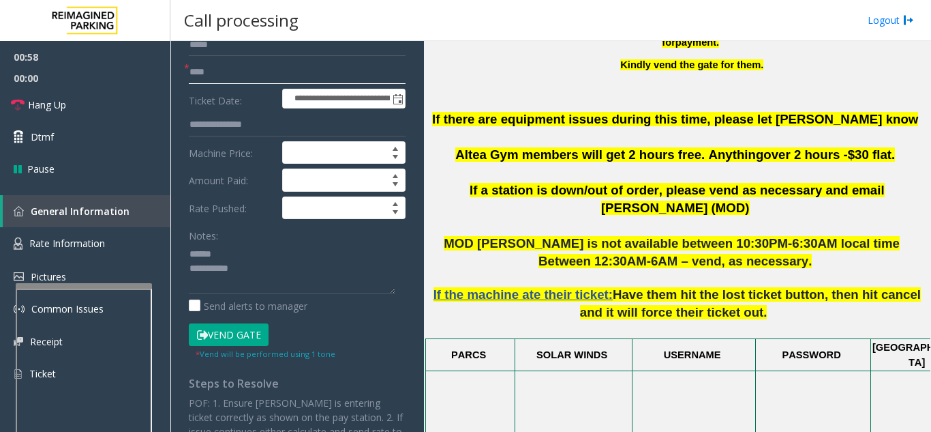
type input "****"
click at [256, 331] on button "Vend Gate" at bounding box center [229, 334] width 80 height 23
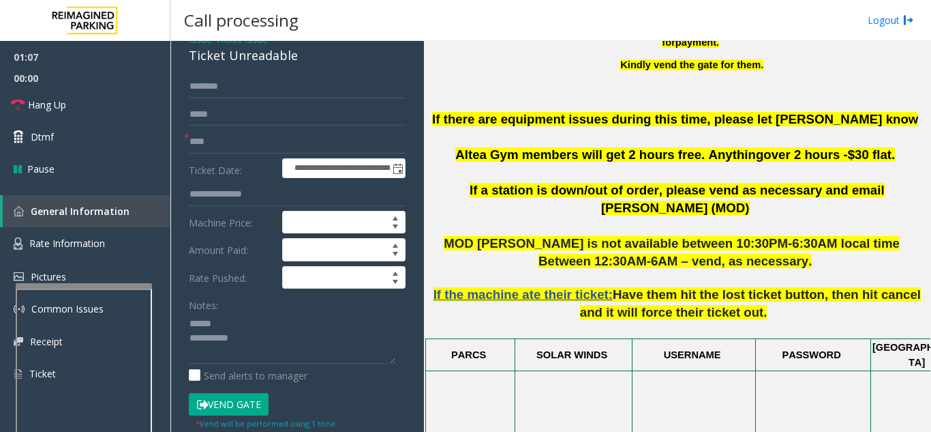
scroll to position [0, 0]
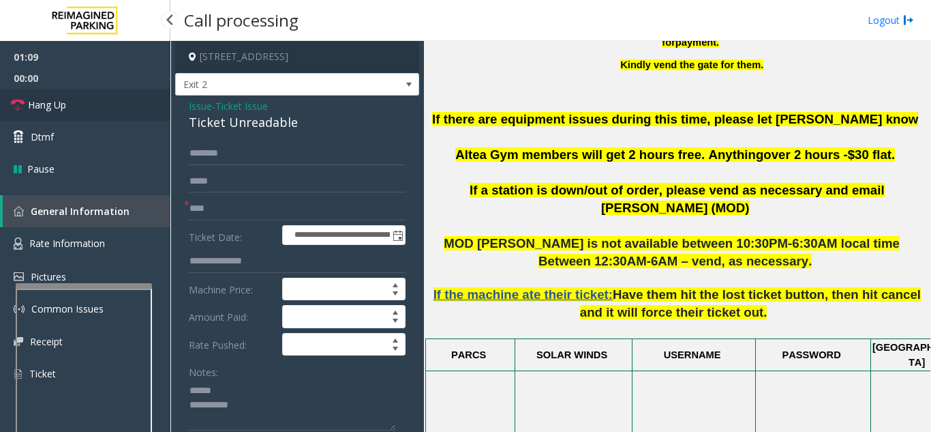
click at [91, 101] on link "Hang Up" at bounding box center [85, 105] width 170 height 32
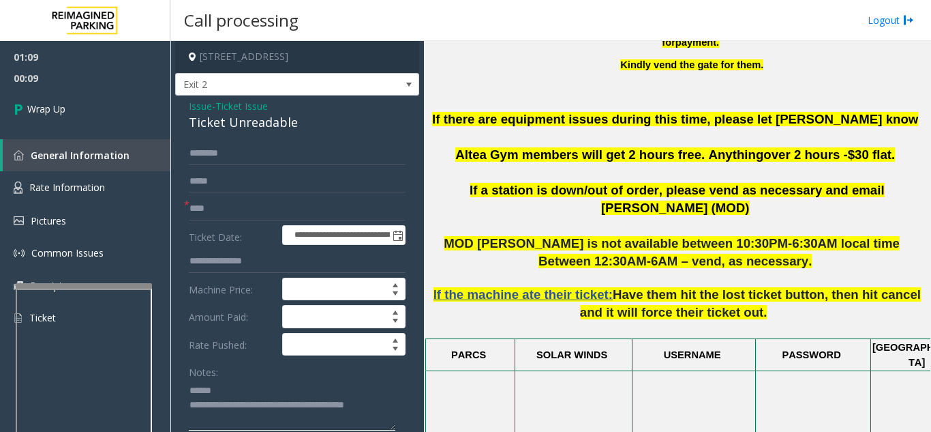
click at [241, 391] on textarea at bounding box center [292, 404] width 207 height 51
drag, startPoint x: 186, startPoint y: 121, endPoint x: 301, endPoint y: 120, distance: 115.2
click at [301, 120] on div "**********" at bounding box center [297, 410] width 244 height 631
type textarea "**********"
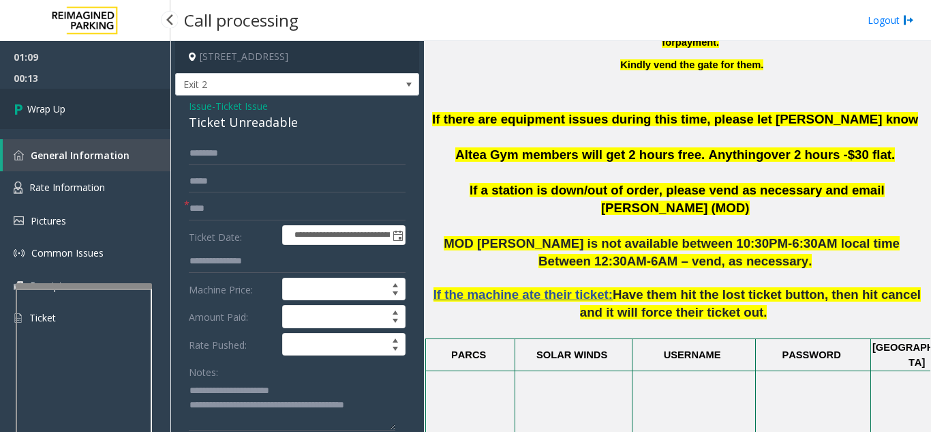
click at [87, 117] on link "Wrap Up" at bounding box center [85, 109] width 170 height 40
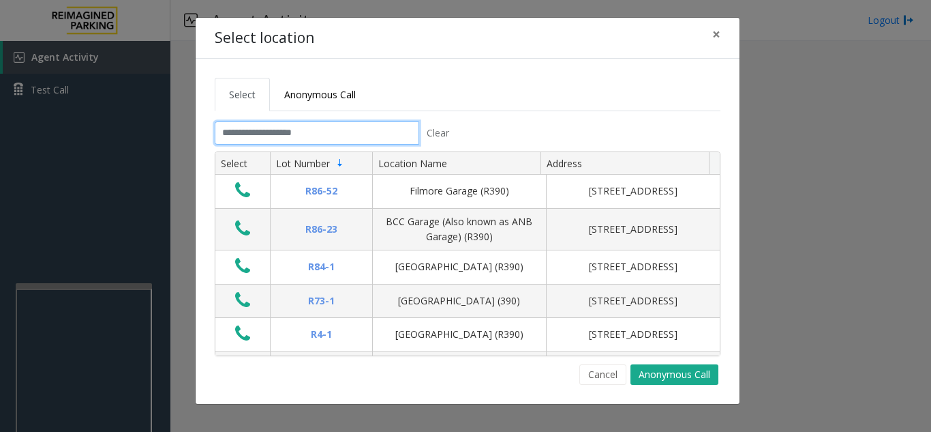
click at [342, 134] on input "text" at bounding box center [317, 132] width 205 height 23
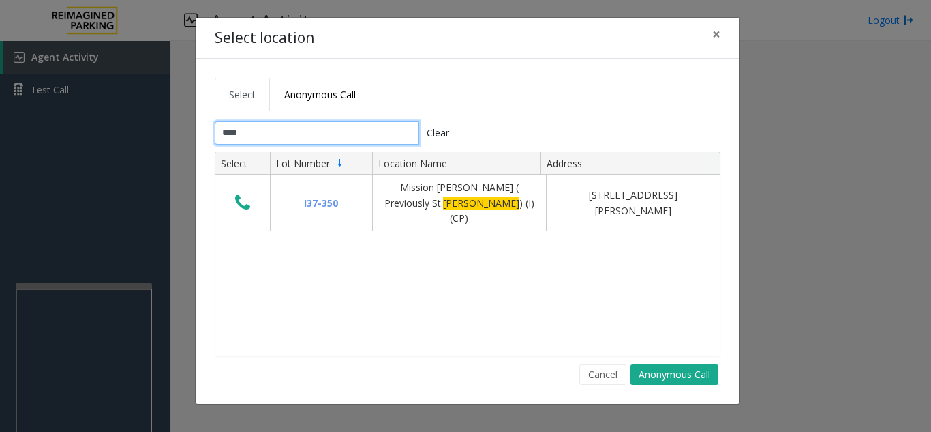
type input "****"
click at [717, 36] on span "×" at bounding box center [717, 34] width 8 height 19
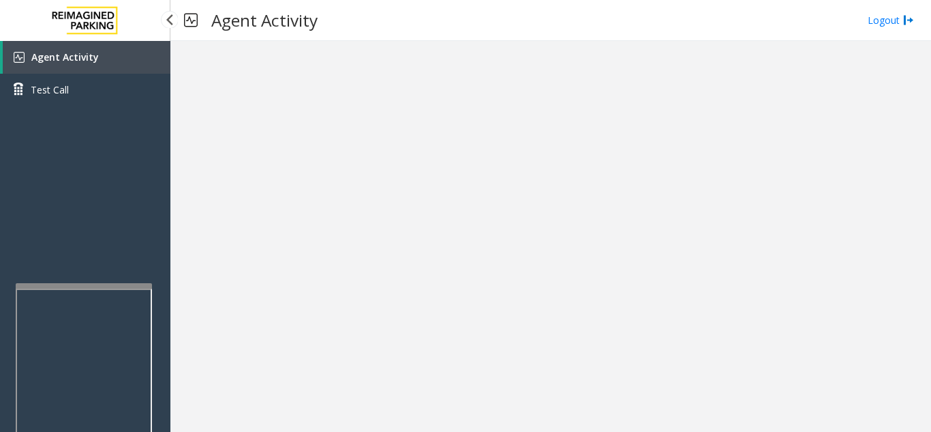
click at [102, 61] on link "Agent Activity" at bounding box center [87, 57] width 168 height 33
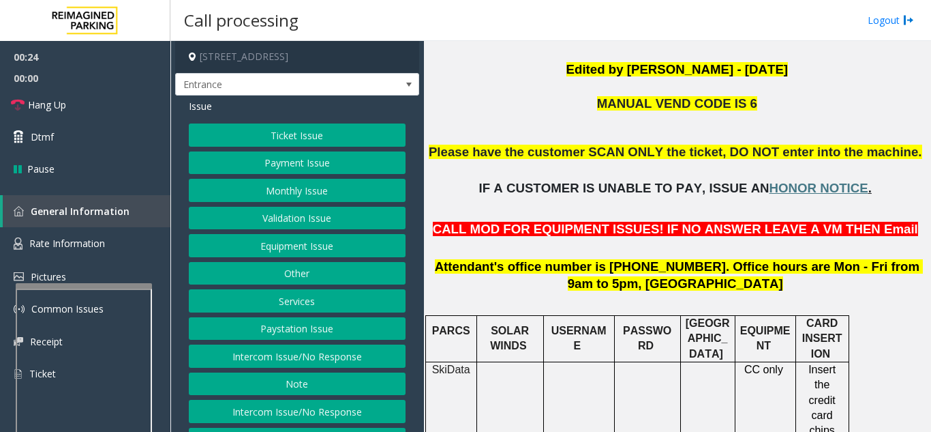
scroll to position [273, 0]
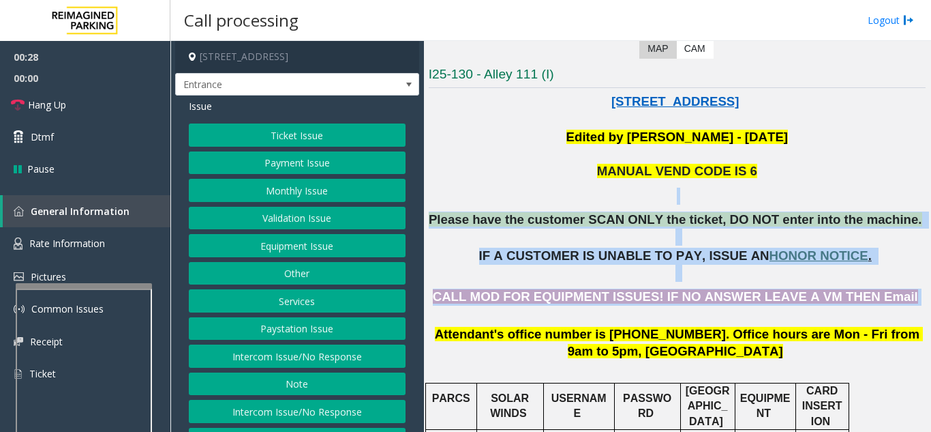
drag, startPoint x: 456, startPoint y: 202, endPoint x: 877, endPoint y: 303, distance: 433.5
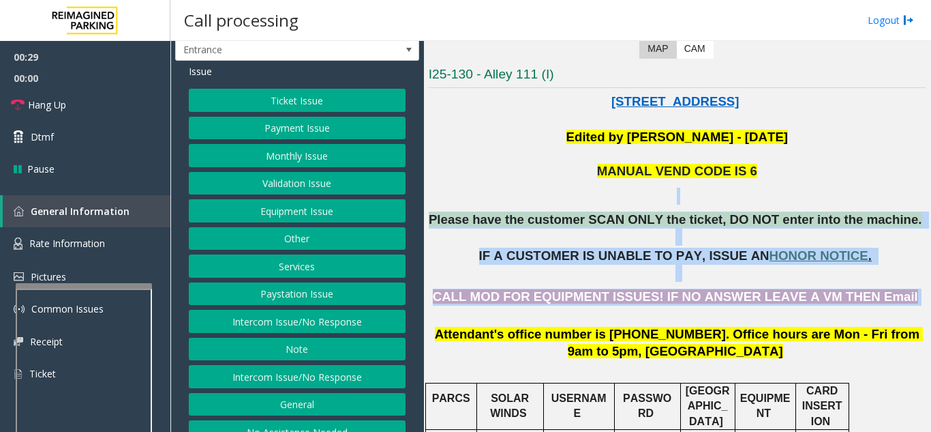
scroll to position [53, 0]
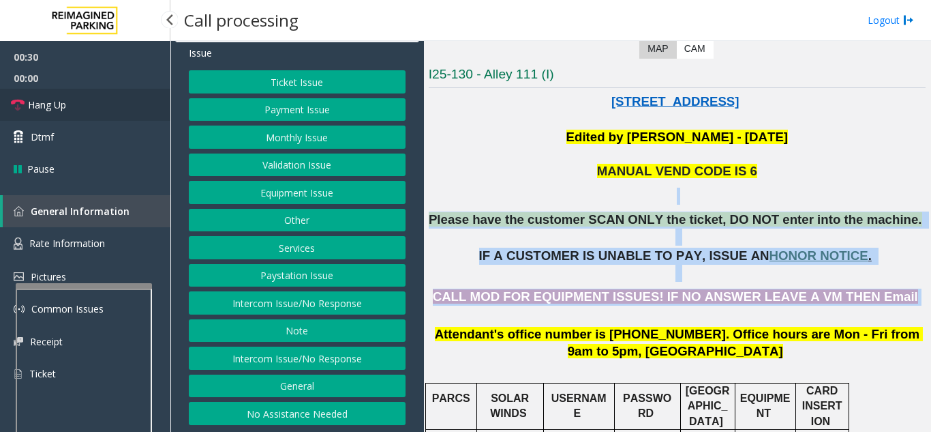
click at [130, 111] on link "Hang Up" at bounding box center [85, 105] width 170 height 32
click at [285, 411] on button "No Assistance Needed" at bounding box center [297, 413] width 217 height 23
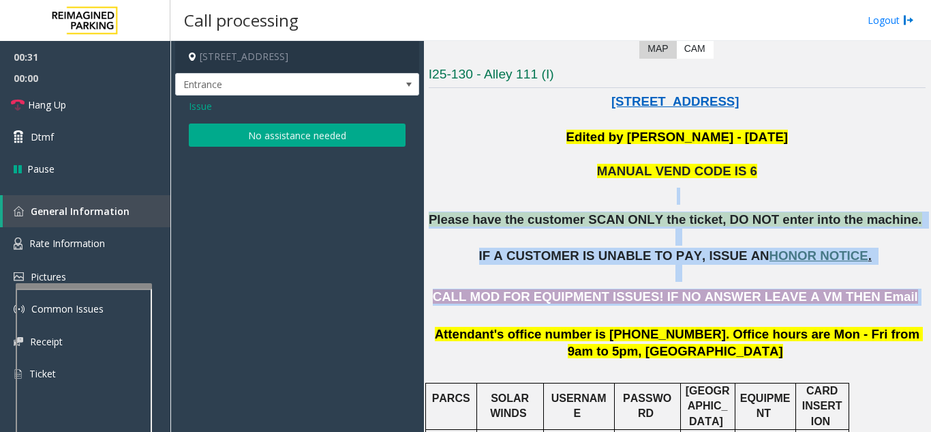
scroll to position [0, 0]
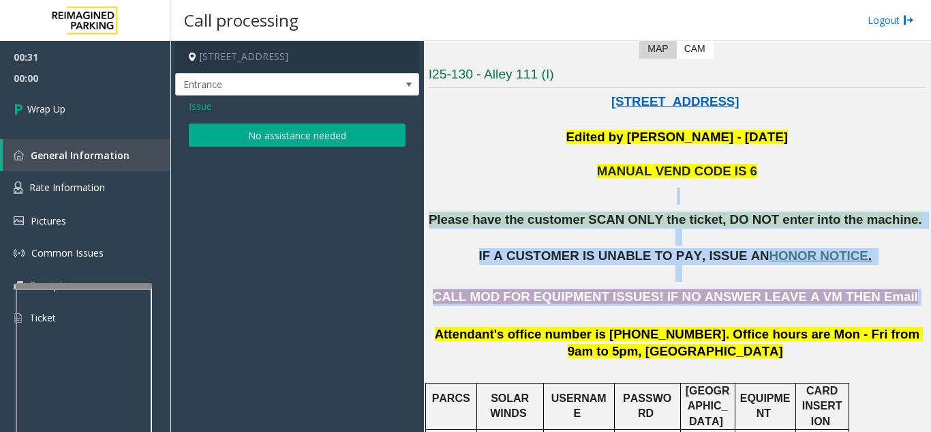
click at [268, 135] on button "No assistance needed" at bounding box center [297, 134] width 217 height 23
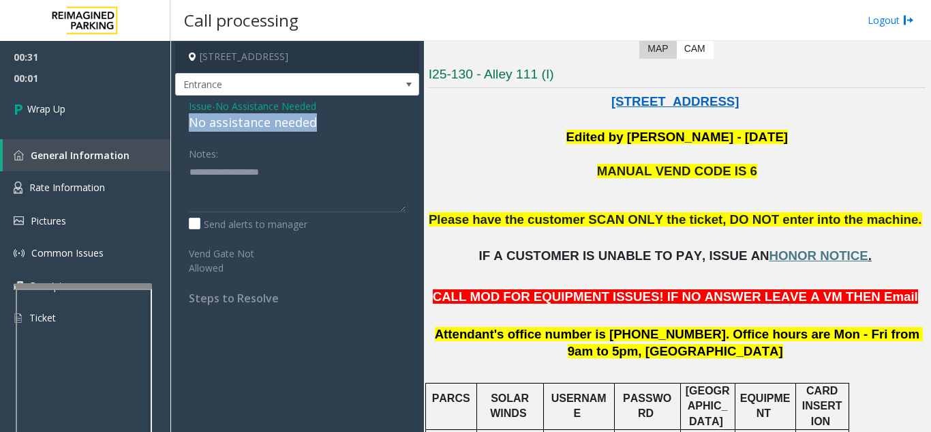
drag, startPoint x: 192, startPoint y: 125, endPoint x: 323, endPoint y: 123, distance: 131.6
click at [323, 123] on div "No assistance needed" at bounding box center [297, 122] width 217 height 18
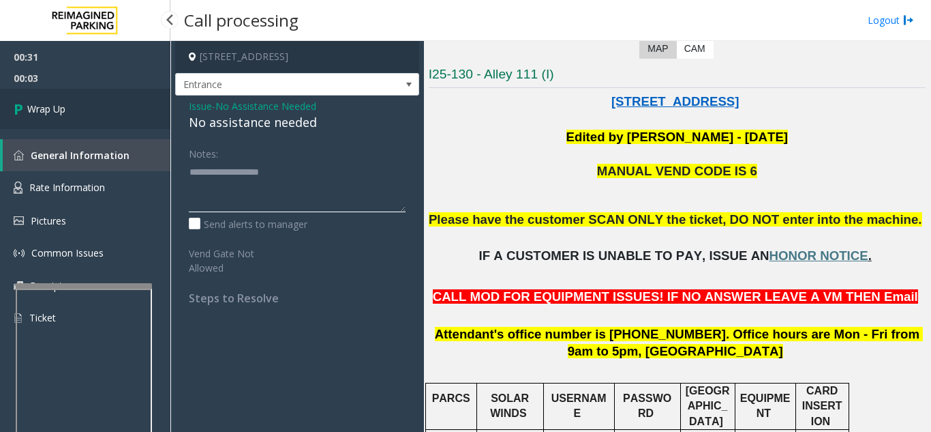
type textarea "**********"
click at [80, 111] on link "Wrap Up" at bounding box center [85, 109] width 170 height 40
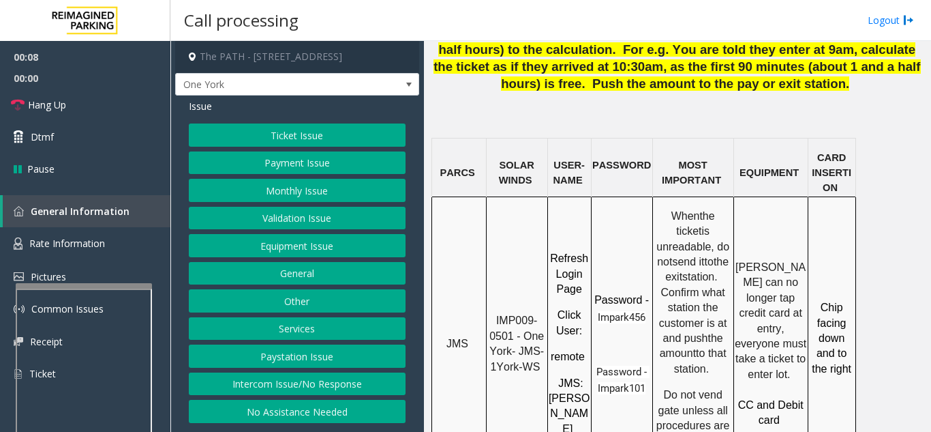
scroll to position [1159, 0]
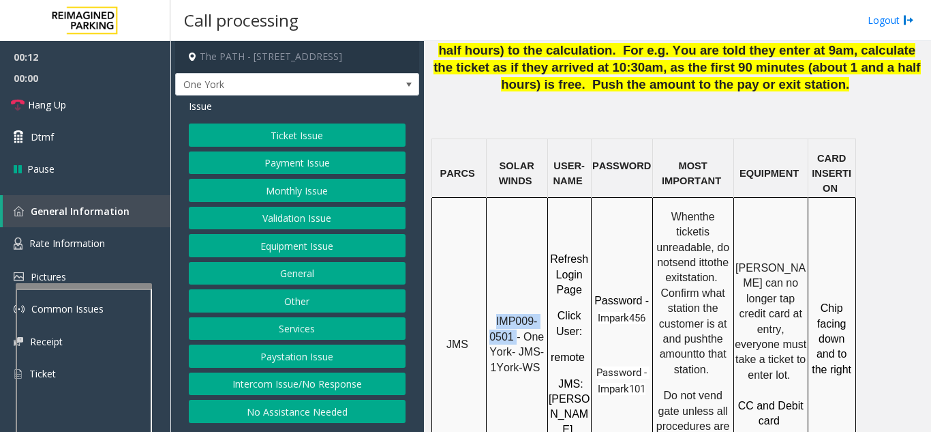
drag, startPoint x: 518, startPoint y: 196, endPoint x: 494, endPoint y: 188, distance: 24.6
click at [494, 314] on p "IMP009-0501 - One York- JMS-1York-WS" at bounding box center [517, 344] width 59 height 61
copy span "IMP009-0501"
click at [301, 134] on button "Ticket Issue" at bounding box center [297, 134] width 217 height 23
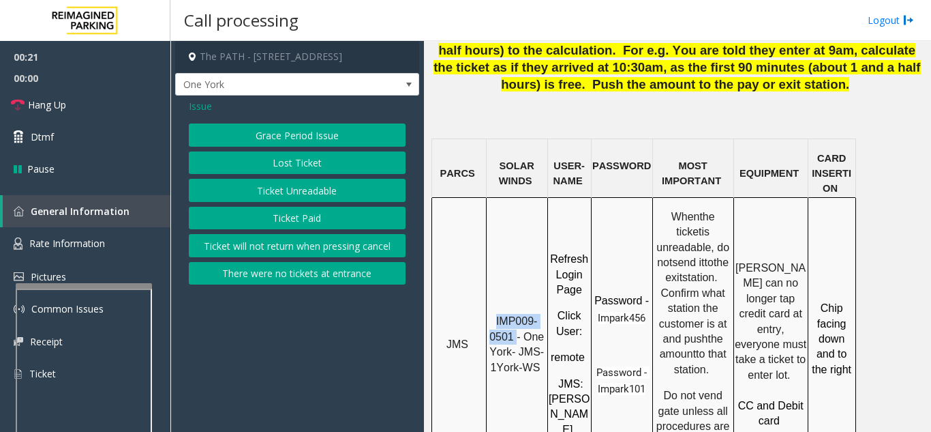
click at [282, 193] on button "Ticket Unreadable" at bounding box center [297, 190] width 217 height 23
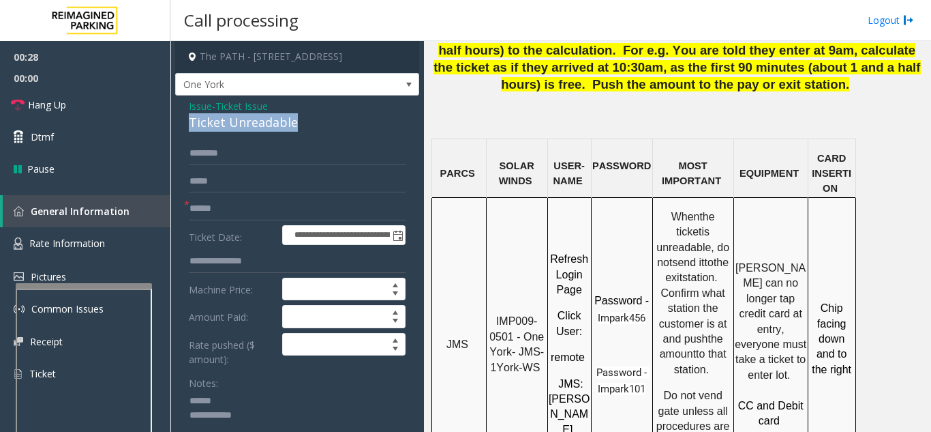
drag, startPoint x: 187, startPoint y: 124, endPoint x: 315, endPoint y: 121, distance: 128.2
type textarea "**********"
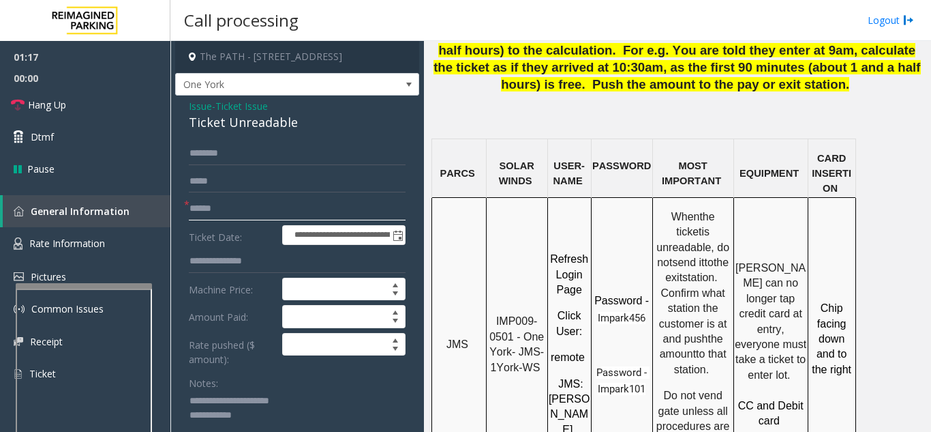
click at [264, 208] on input "text" at bounding box center [297, 208] width 217 height 23
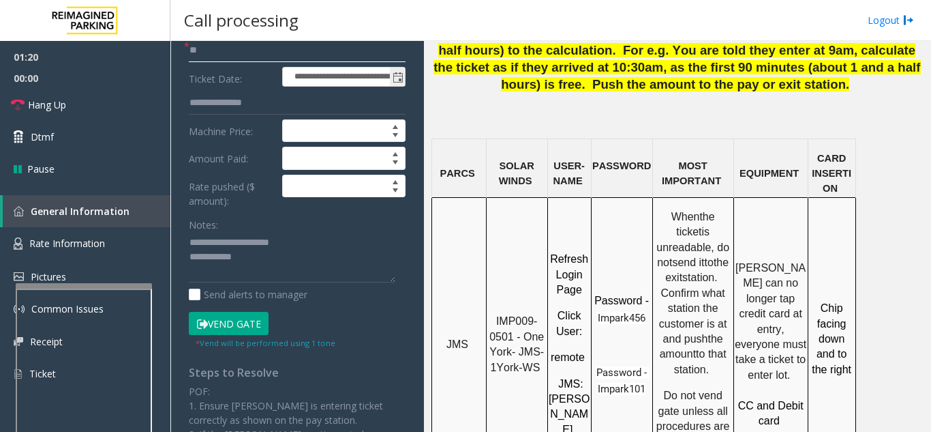
scroll to position [205, 0]
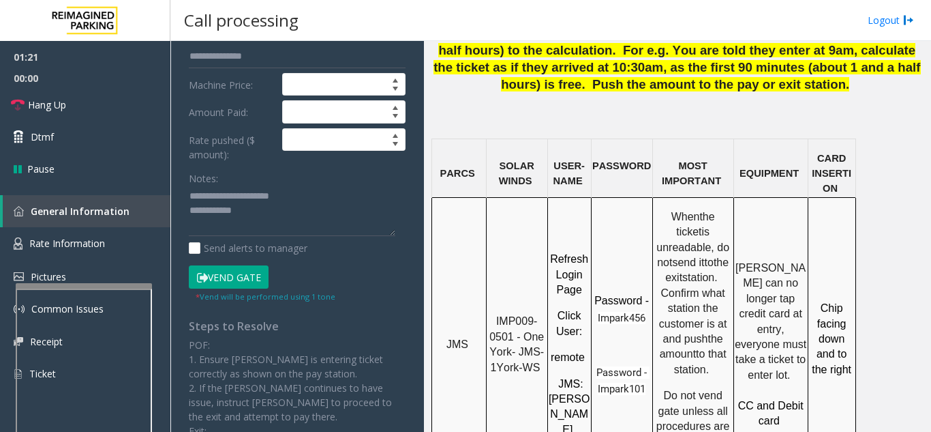
type input "**"
click at [293, 210] on textarea at bounding box center [292, 210] width 207 height 51
click at [74, 110] on link "Hang Up" at bounding box center [85, 105] width 170 height 32
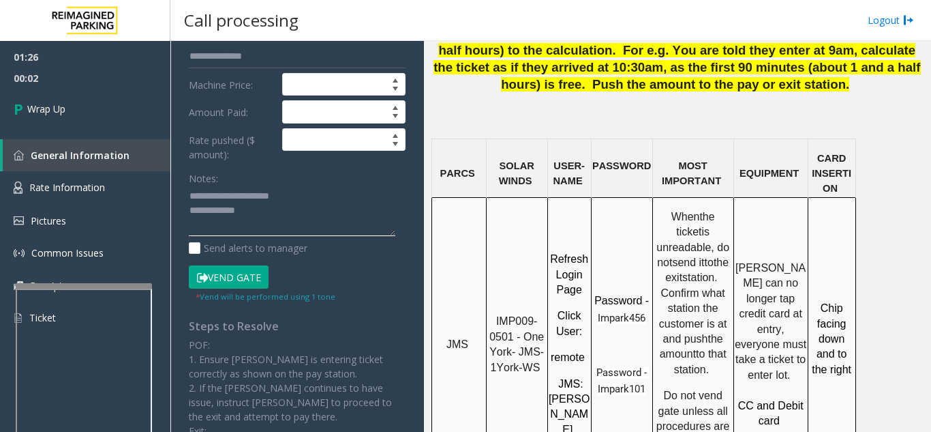
click at [290, 218] on textarea at bounding box center [292, 210] width 207 height 51
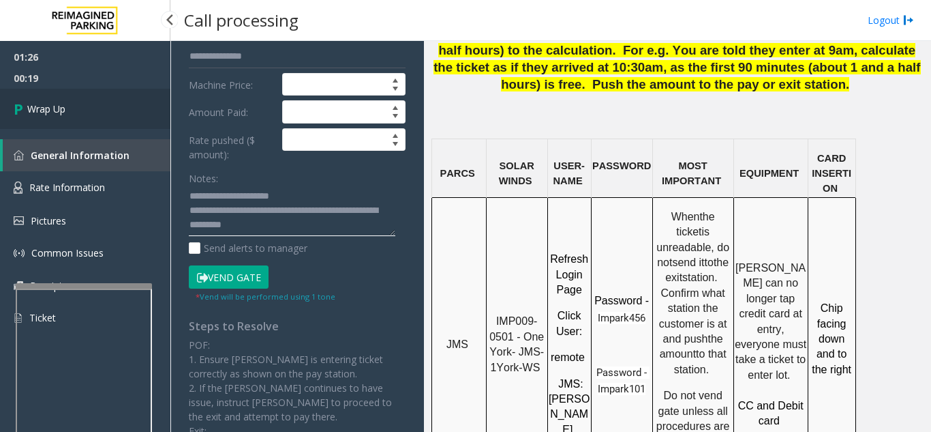
type textarea "**********"
click at [78, 109] on link "Wrap Up" at bounding box center [85, 109] width 170 height 40
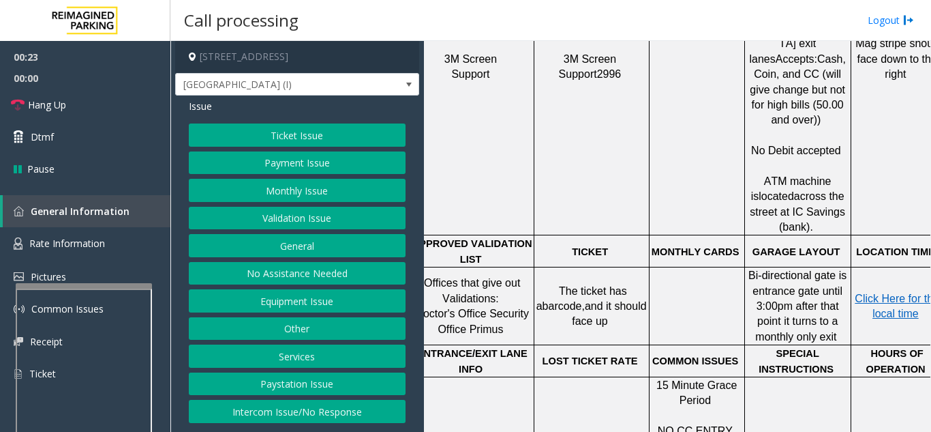
scroll to position [750, 248]
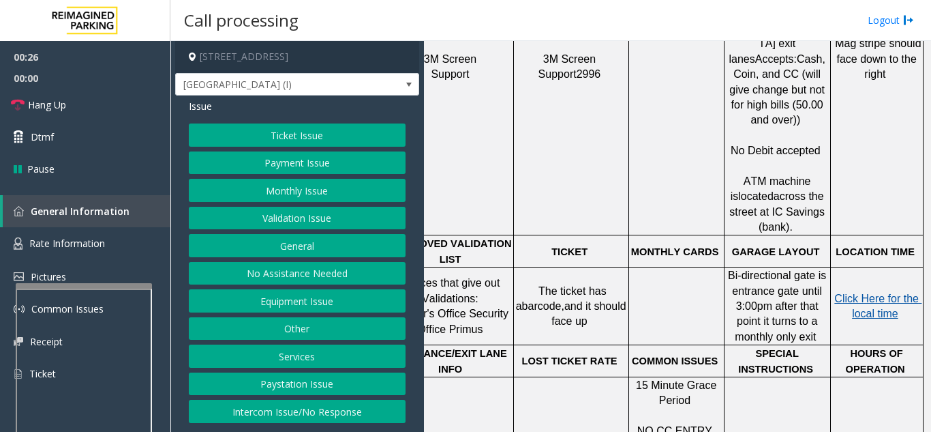
click at [858, 293] on span "Click Here for the local time" at bounding box center [878, 306] width 87 height 27
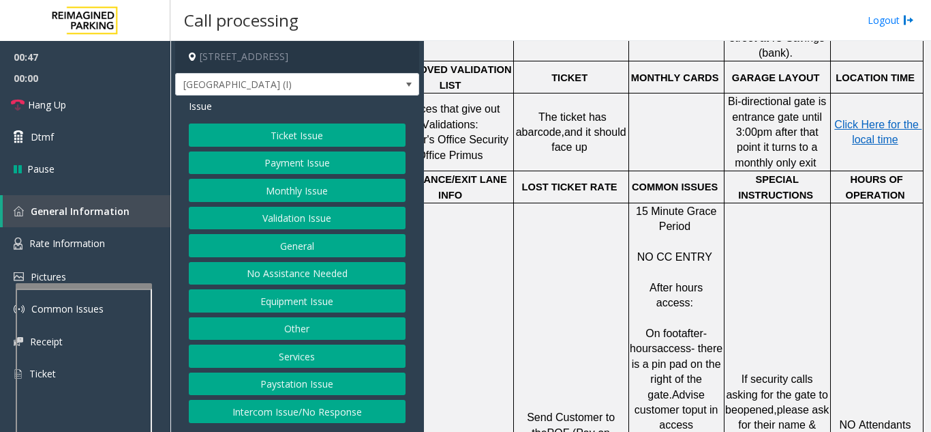
scroll to position [955, 248]
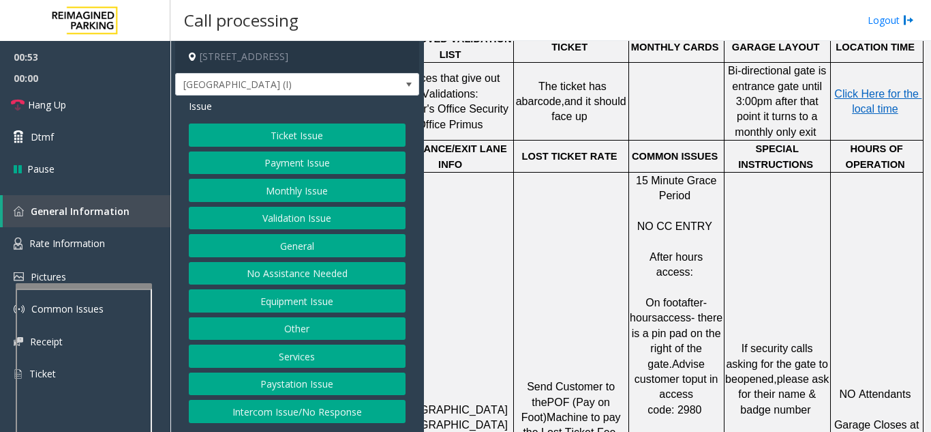
click at [289, 198] on button "Monthly Issue" at bounding box center [297, 190] width 217 height 23
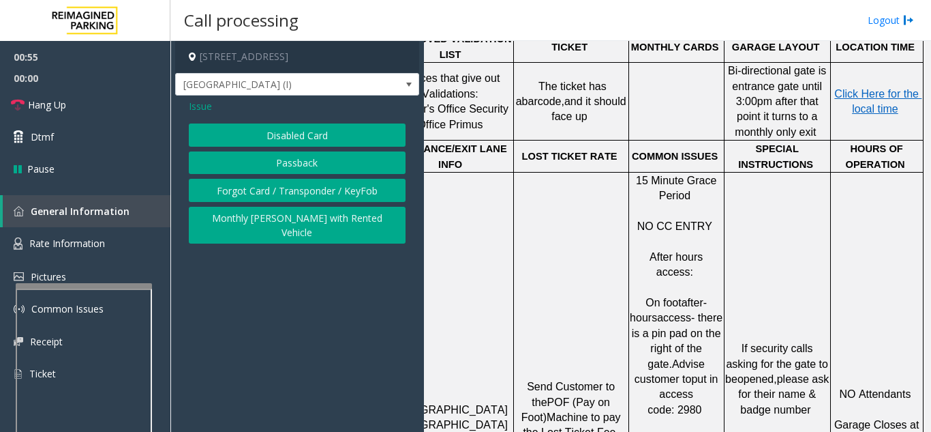
click at [282, 138] on button "Disabled Card" at bounding box center [297, 134] width 217 height 23
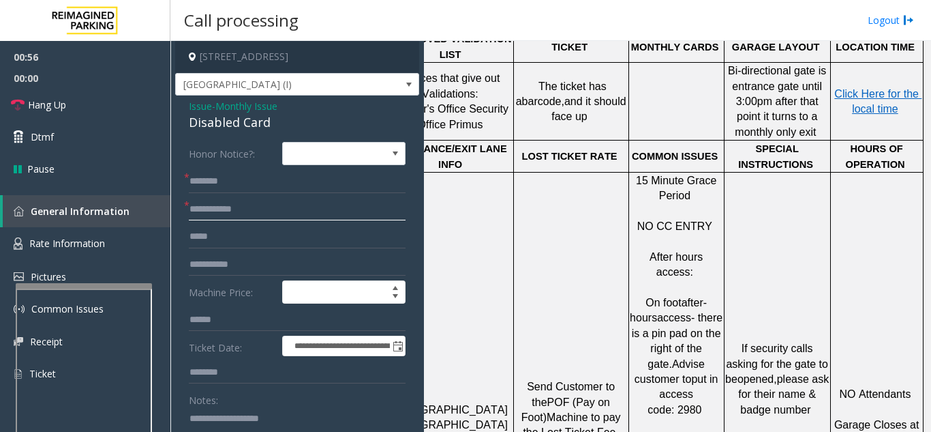
click at [255, 213] on input "text" at bounding box center [297, 209] width 217 height 23
type input "******"
click at [252, 181] on input "text" at bounding box center [297, 181] width 217 height 23
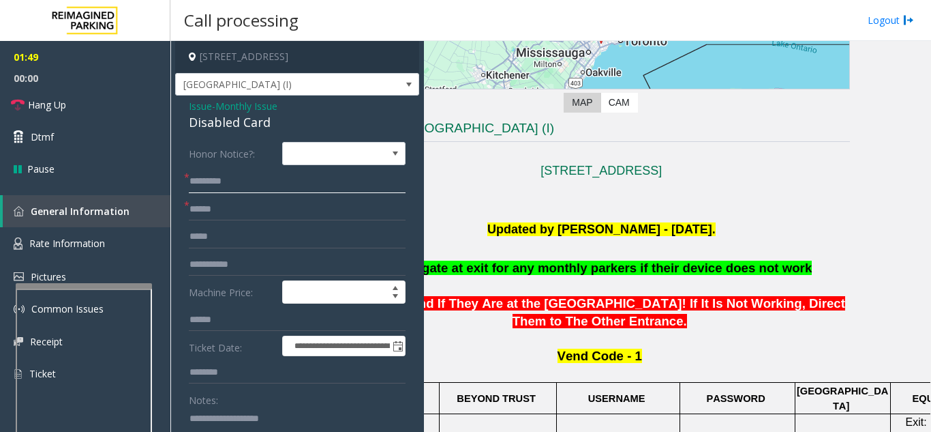
scroll to position [136, 0]
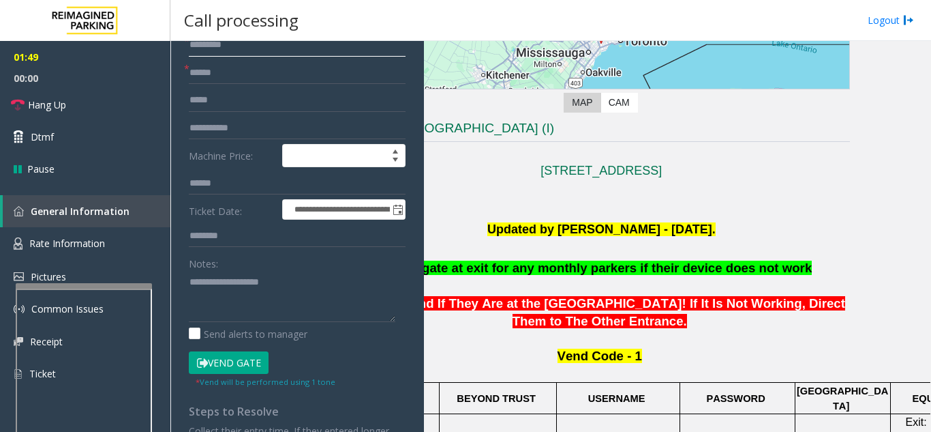
type input "*********"
click at [238, 361] on button "Vend Gate" at bounding box center [229, 362] width 80 height 23
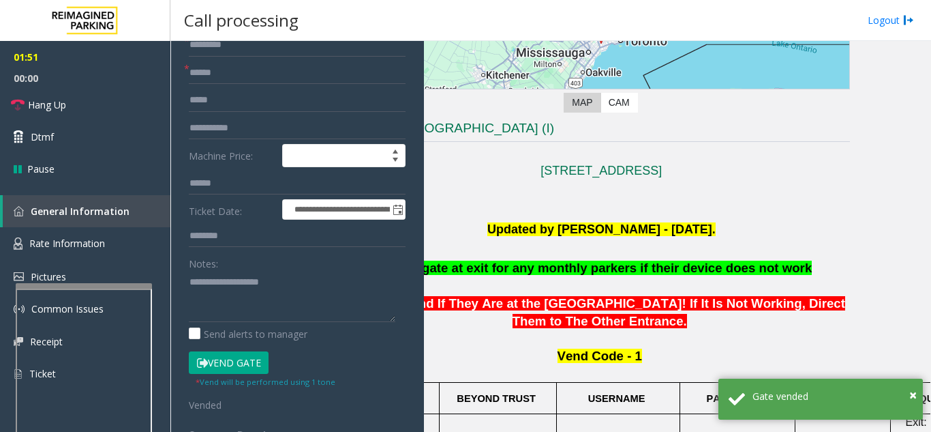
scroll to position [219, 0]
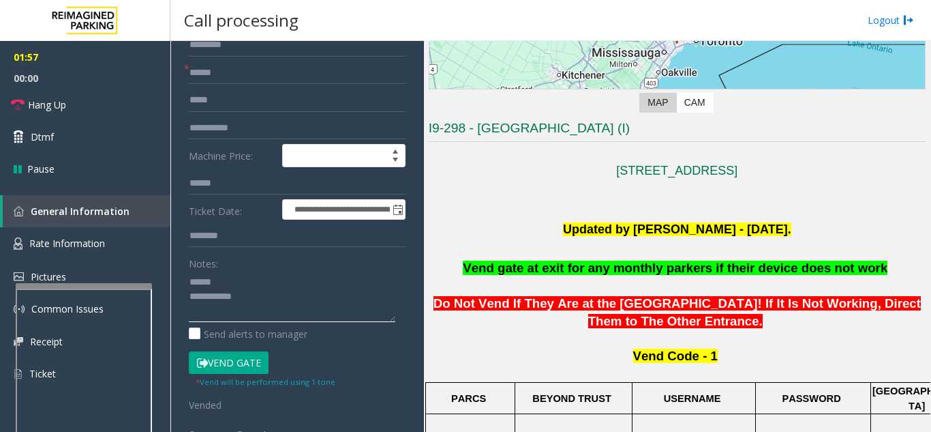
click at [246, 283] on textarea at bounding box center [292, 296] width 207 height 51
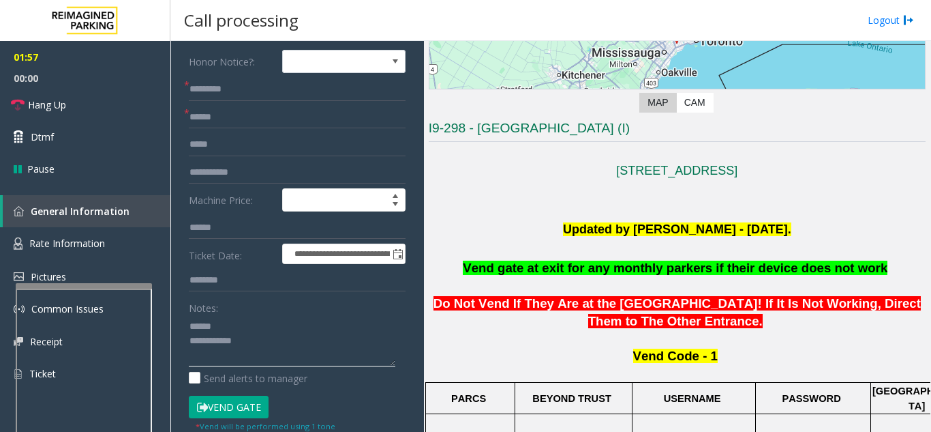
scroll to position [68, 0]
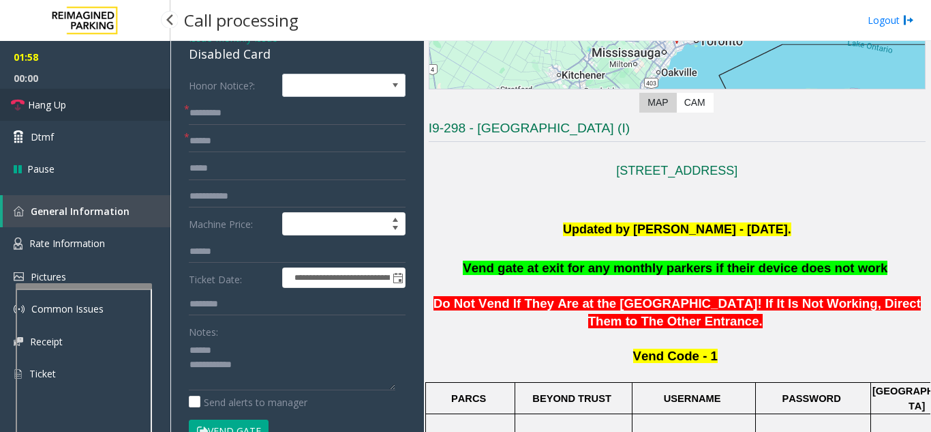
click at [94, 101] on link "Hang Up" at bounding box center [85, 105] width 170 height 32
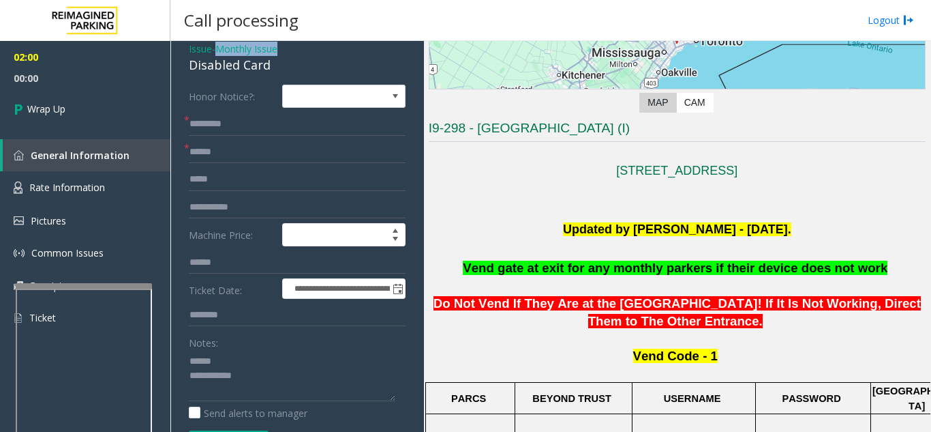
scroll to position [46, 0]
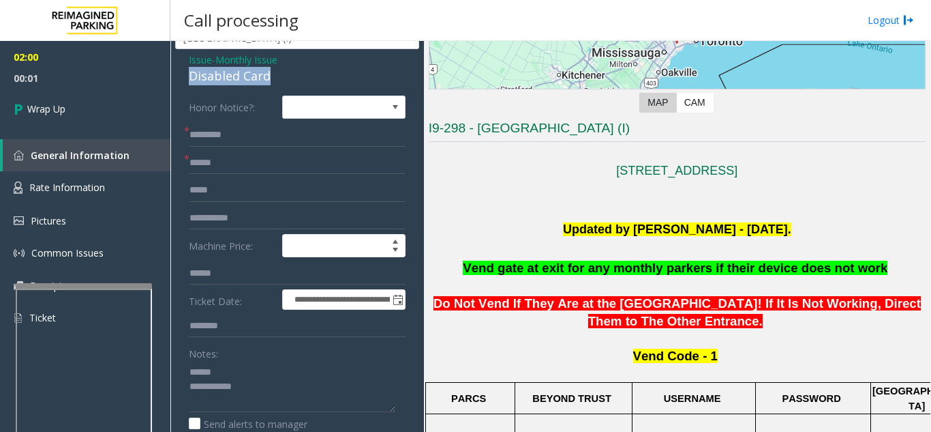
drag, startPoint x: 181, startPoint y: 53, endPoint x: 270, endPoint y: 76, distance: 92.3
click at [270, 76] on div "**********" at bounding box center [297, 349] width 244 height 601
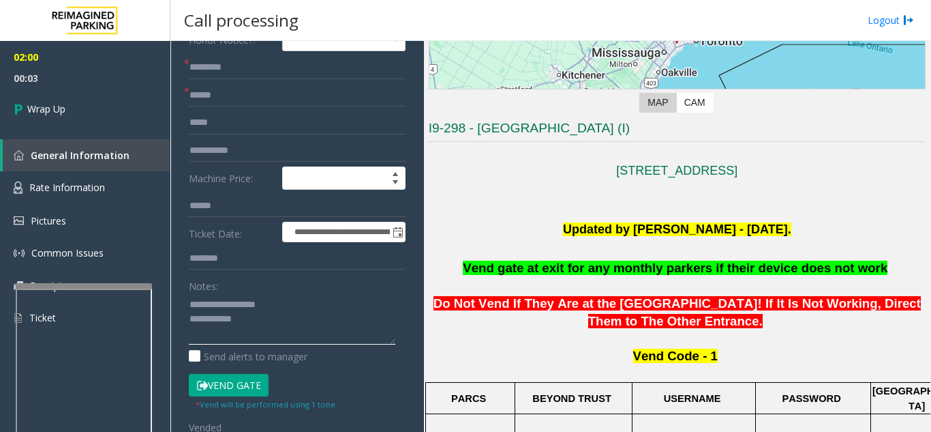
scroll to position [115, 0]
click at [260, 316] on textarea at bounding box center [292, 318] width 207 height 51
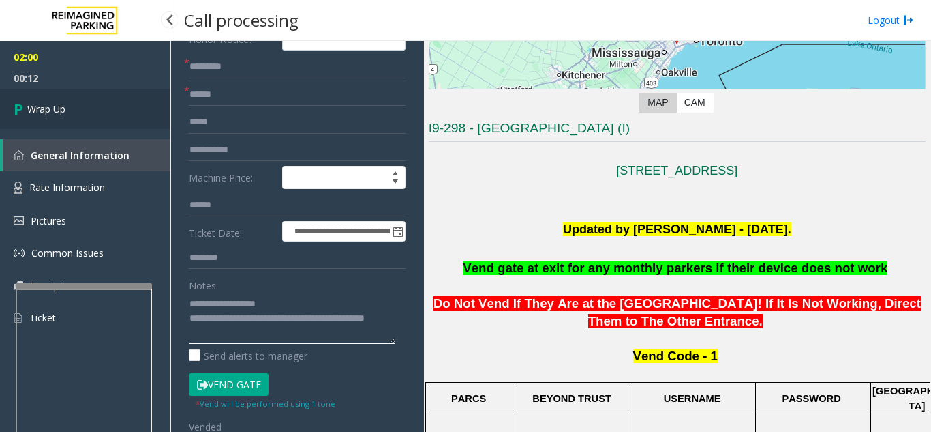
type textarea "**********"
click at [74, 117] on link "Wrap Up" at bounding box center [85, 109] width 170 height 40
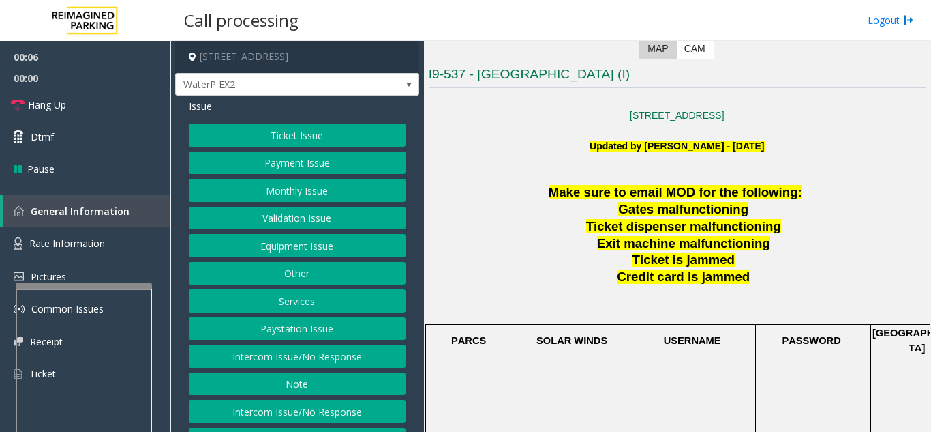
scroll to position [341, 0]
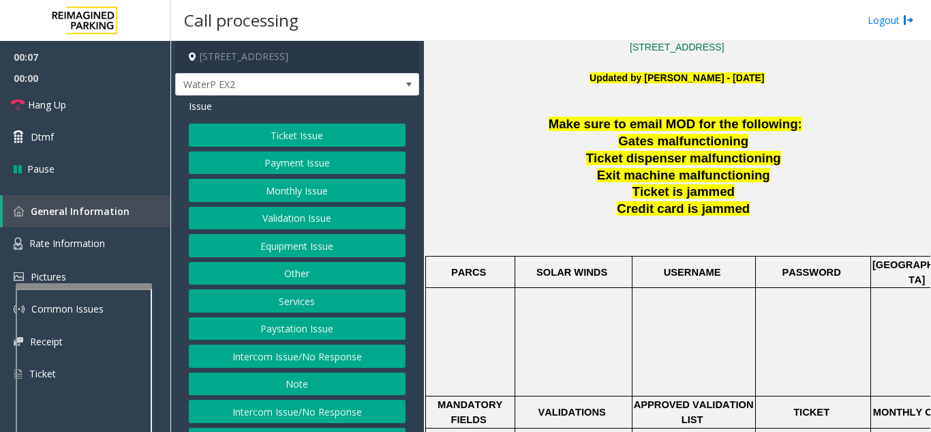
click at [297, 130] on button "Ticket Issue" at bounding box center [297, 134] width 217 height 23
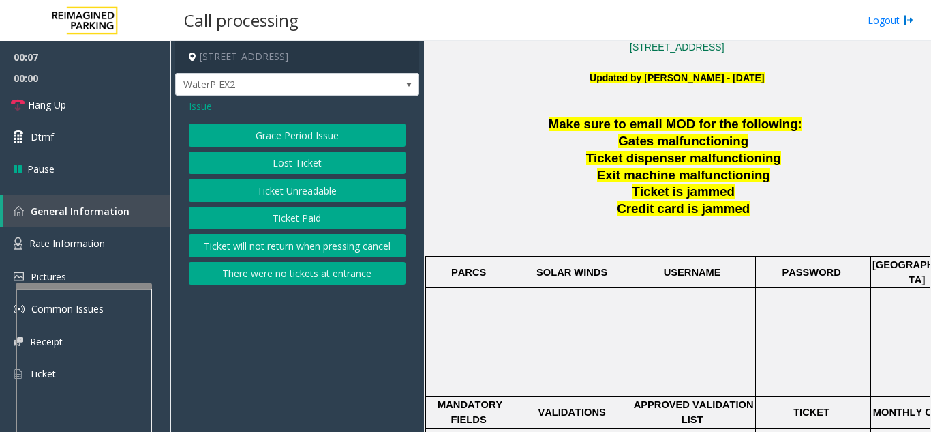
click at [288, 190] on button "Ticket Unreadable" at bounding box center [297, 190] width 217 height 23
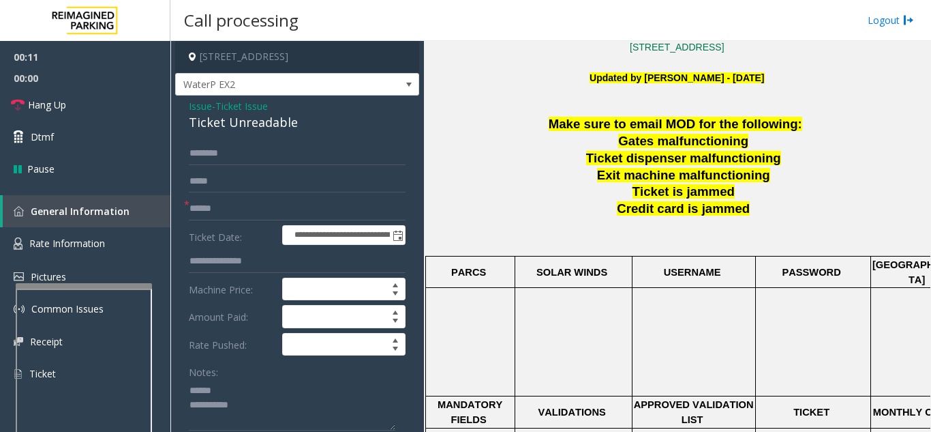
click at [253, 378] on div "Notes:" at bounding box center [297, 395] width 217 height 70
click at [252, 388] on textarea at bounding box center [292, 404] width 207 height 51
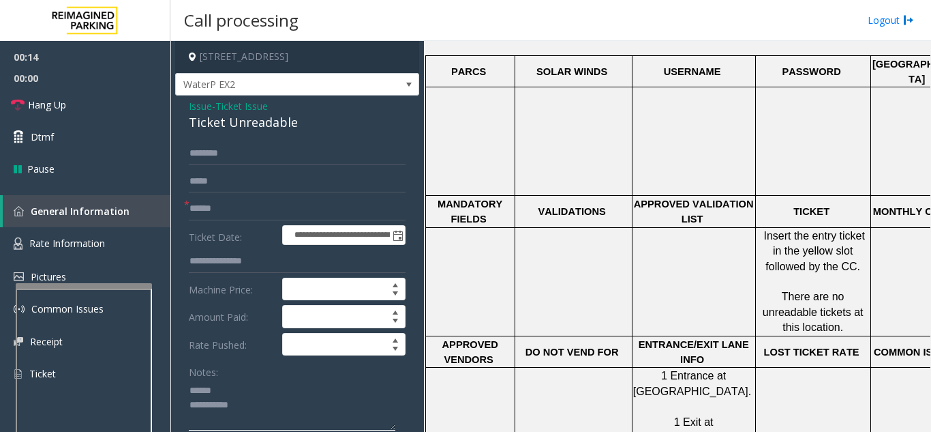
scroll to position [546, 0]
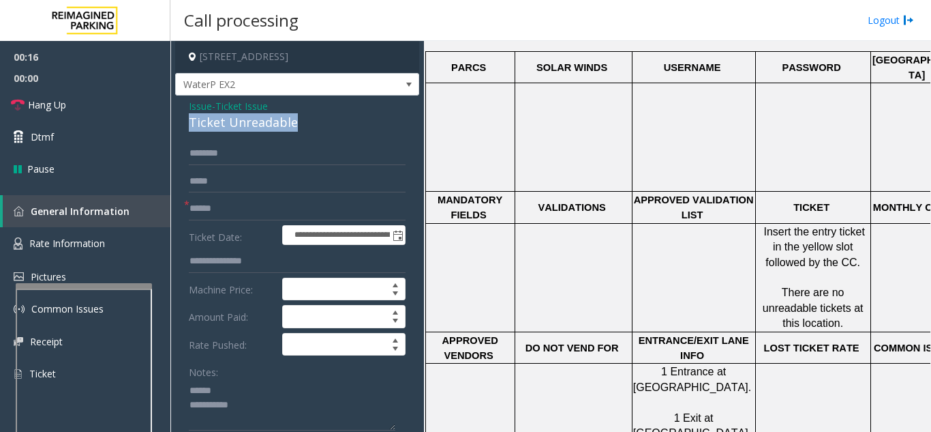
drag, startPoint x: 179, startPoint y: 123, endPoint x: 297, endPoint y: 131, distance: 118.3
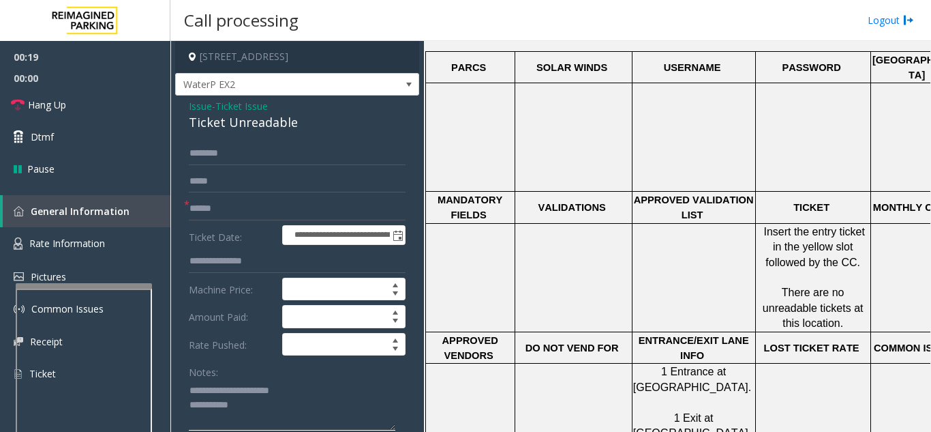
click at [305, 405] on textarea at bounding box center [292, 404] width 207 height 51
type textarea "**********"
click at [105, 106] on link "Hang Up" at bounding box center [85, 105] width 170 height 32
click at [233, 211] on input "text" at bounding box center [297, 208] width 217 height 23
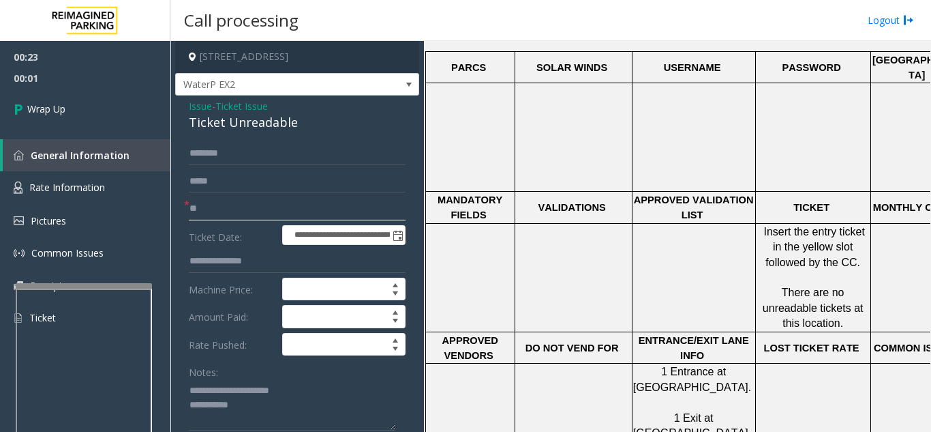
scroll to position [136, 0]
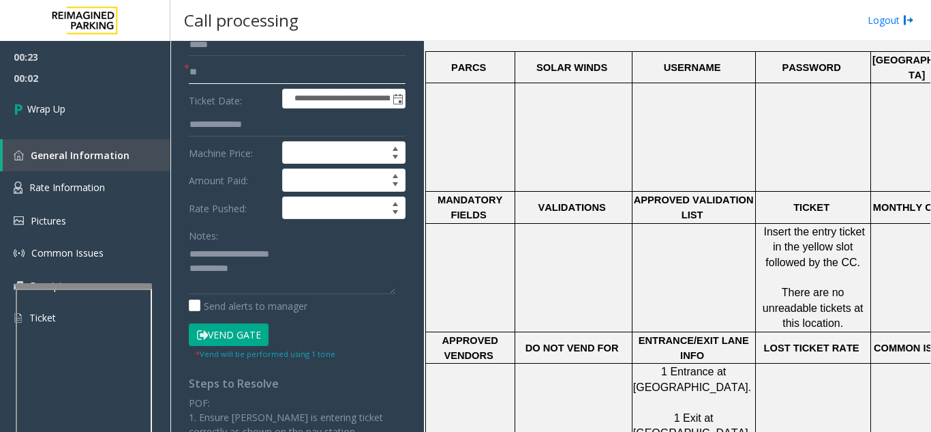
type input "**"
click at [303, 266] on textarea at bounding box center [292, 268] width 207 height 51
click at [261, 269] on textarea at bounding box center [292, 268] width 207 height 51
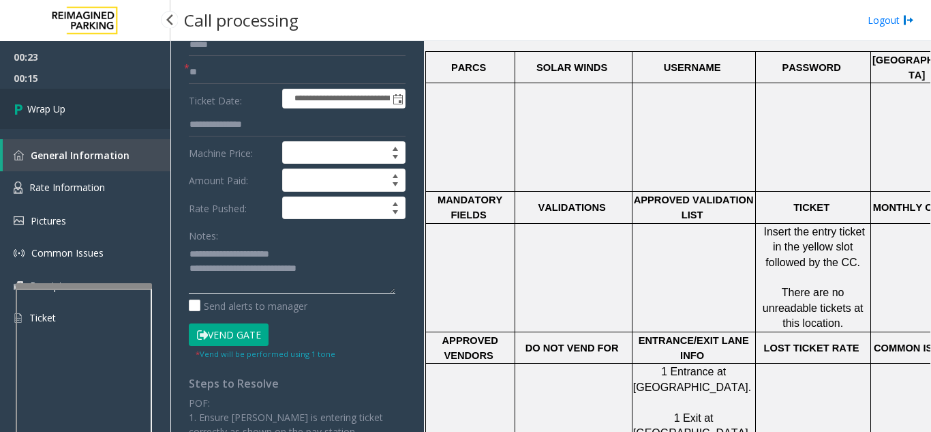
type textarea "**********"
click at [104, 111] on link "Wrap Up" at bounding box center [85, 109] width 170 height 40
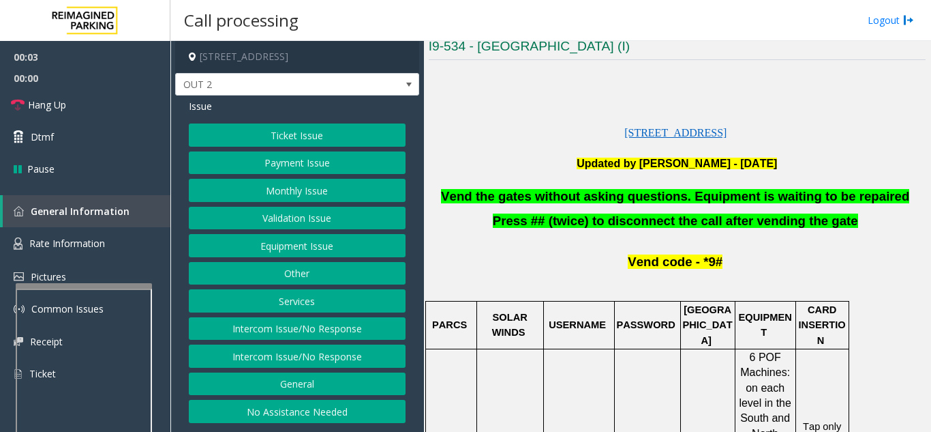
scroll to position [341, 0]
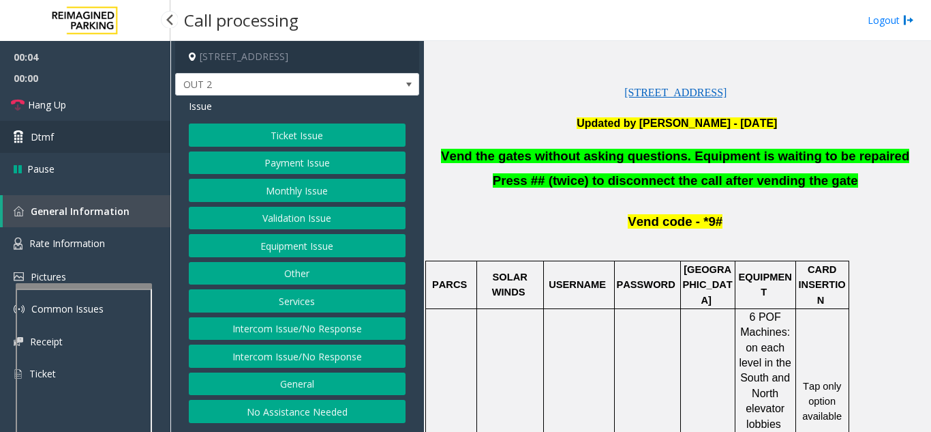
click at [96, 140] on link "Dtmf" at bounding box center [85, 137] width 170 height 32
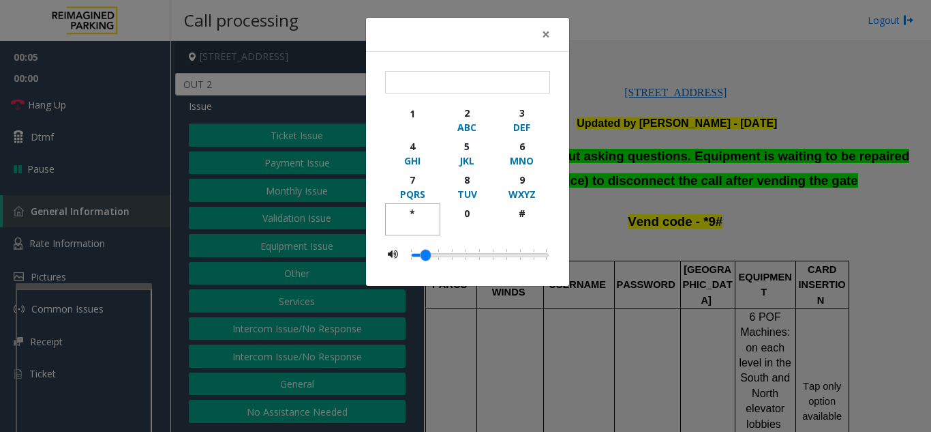
click at [421, 211] on div "*" at bounding box center [413, 213] width 38 height 14
click at [521, 185] on div "9" at bounding box center [522, 180] width 38 height 14
click at [522, 211] on div "#" at bounding box center [522, 213] width 38 height 14
type input "***"
click at [553, 34] on button "×" at bounding box center [546, 34] width 27 height 33
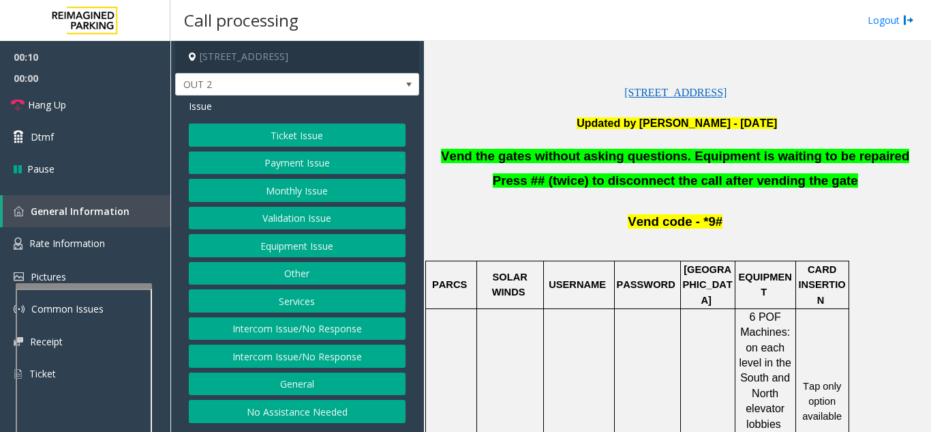
click at [307, 245] on button "Equipment Issue" at bounding box center [297, 245] width 217 height 23
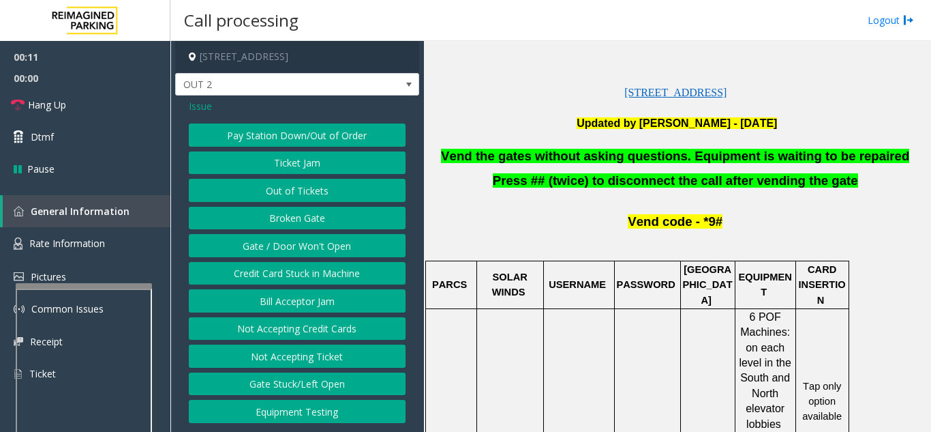
click at [307, 245] on button "Gate / Door Won't Open" at bounding box center [297, 245] width 217 height 23
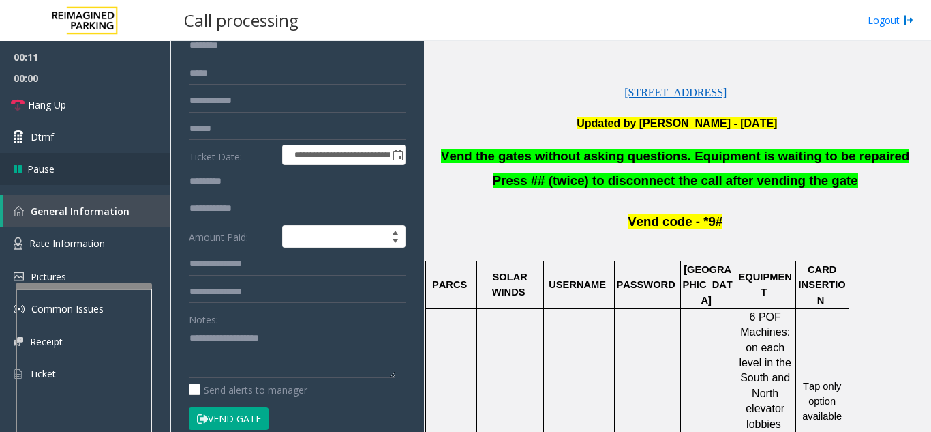
scroll to position [136, 0]
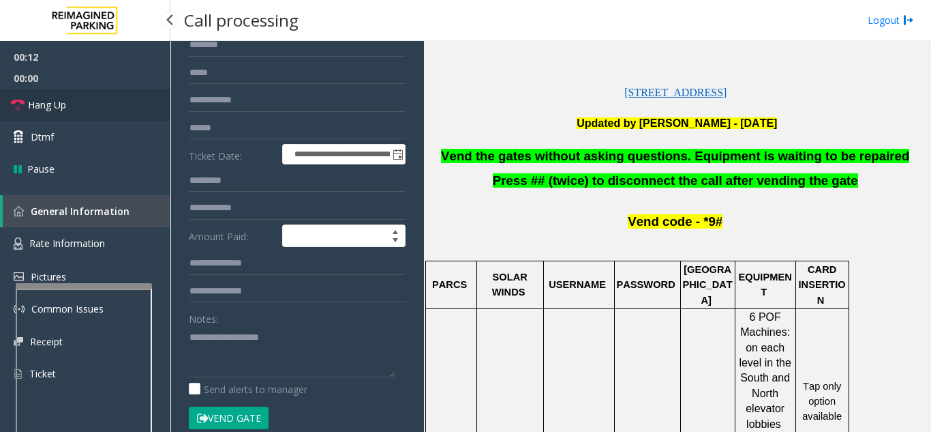
click at [119, 110] on link "Hang Up" at bounding box center [85, 105] width 170 height 32
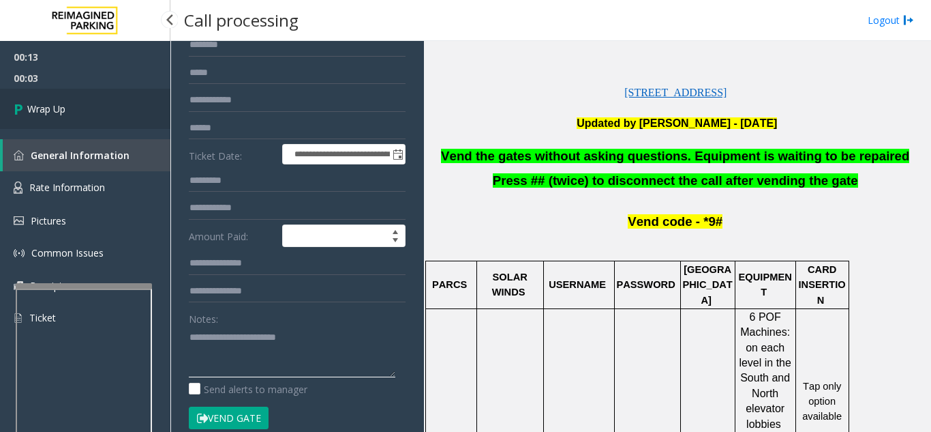
type textarea "**********"
click at [91, 90] on link "Wrap Up" at bounding box center [85, 109] width 170 height 40
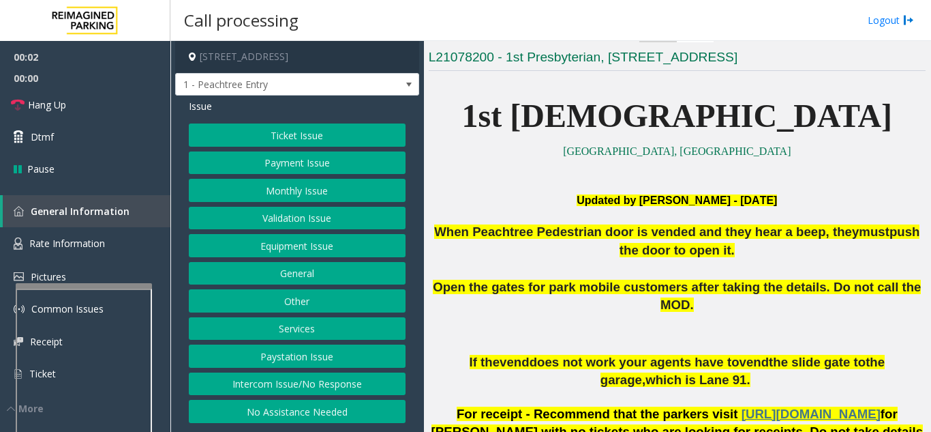
scroll to position [273, 0]
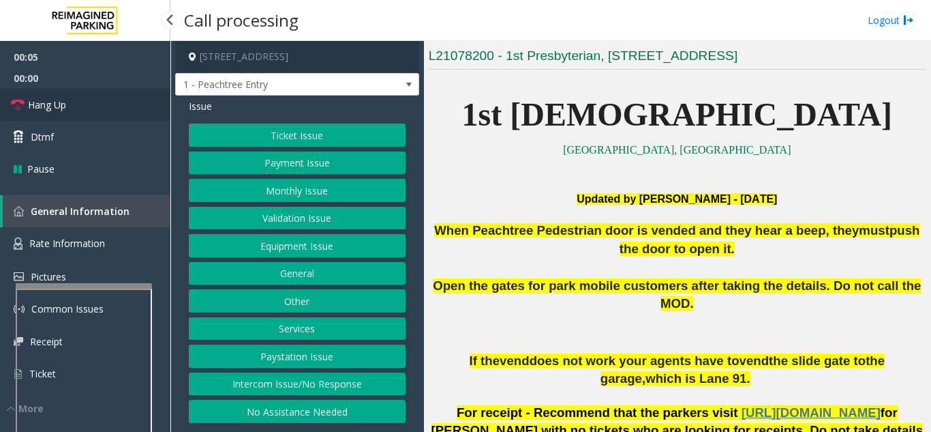
click at [65, 95] on link "Hang Up" at bounding box center [85, 105] width 170 height 32
click at [297, 415] on button "No Assistance Needed" at bounding box center [297, 411] width 217 height 23
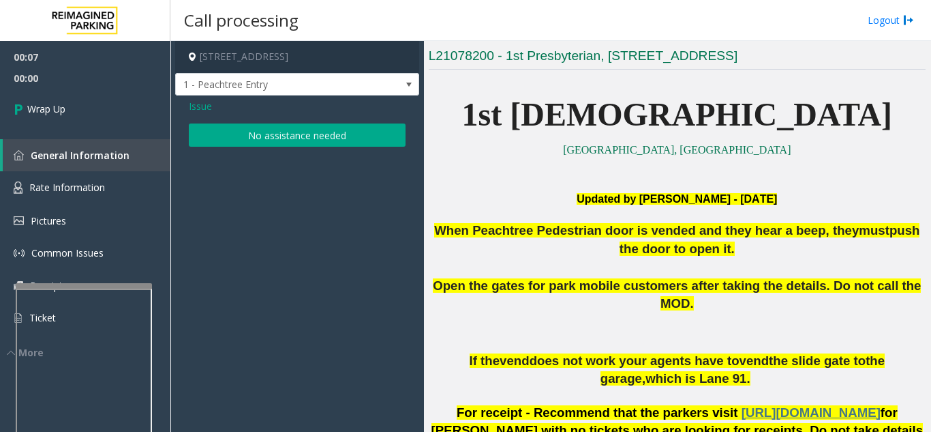
click at [276, 144] on button "No assistance needed" at bounding box center [297, 134] width 217 height 23
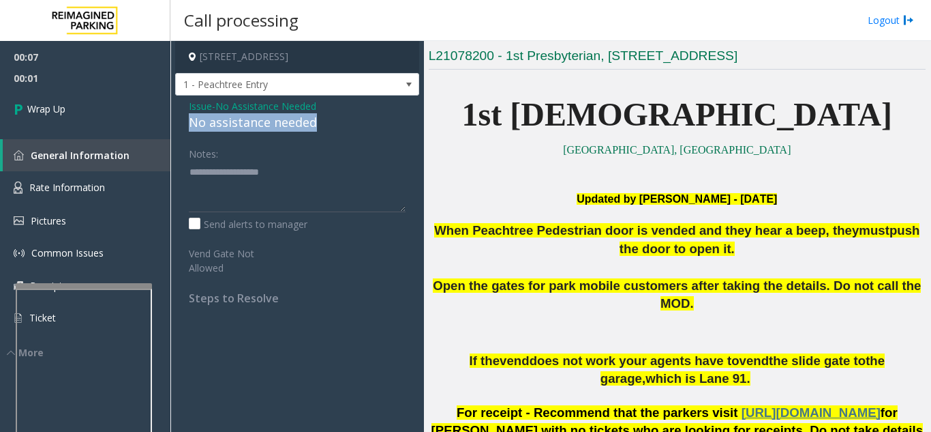
drag, startPoint x: 183, startPoint y: 123, endPoint x: 310, endPoint y: 129, distance: 127.0
click at [320, 129] on div "Issue - No Assistance Needed No assistance needed Notes: Send alerts to manager…" at bounding box center [297, 206] width 244 height 223
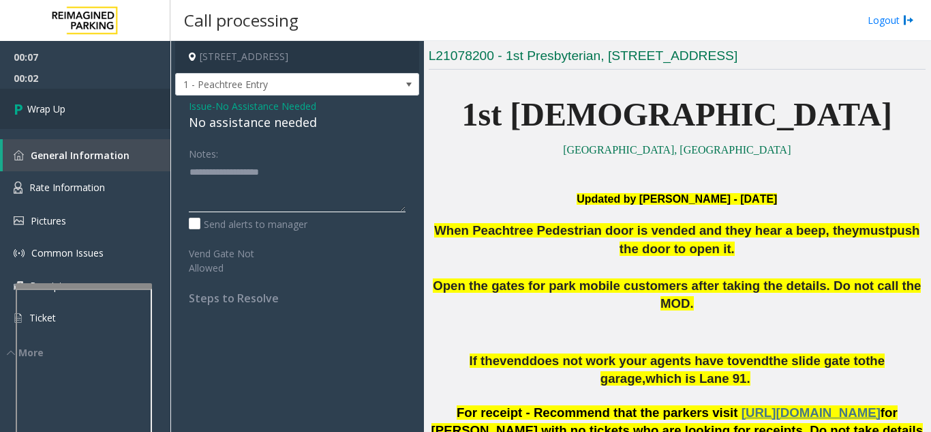
type textarea "**********"
click at [136, 121] on link "Wrap Up" at bounding box center [85, 109] width 170 height 40
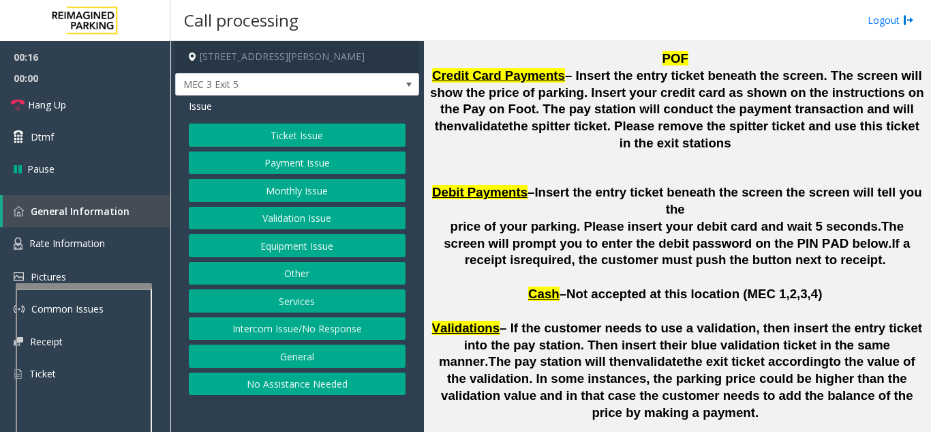
scroll to position [3735, 0]
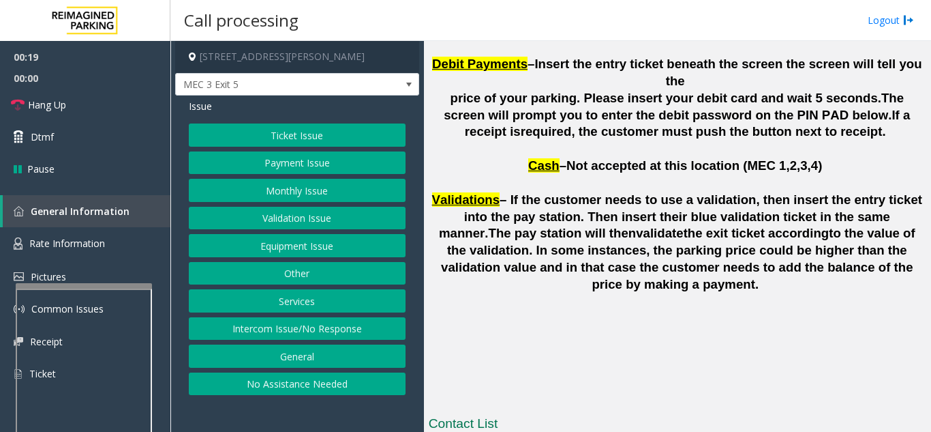
click at [307, 246] on button "Equipment Issue" at bounding box center [297, 245] width 217 height 23
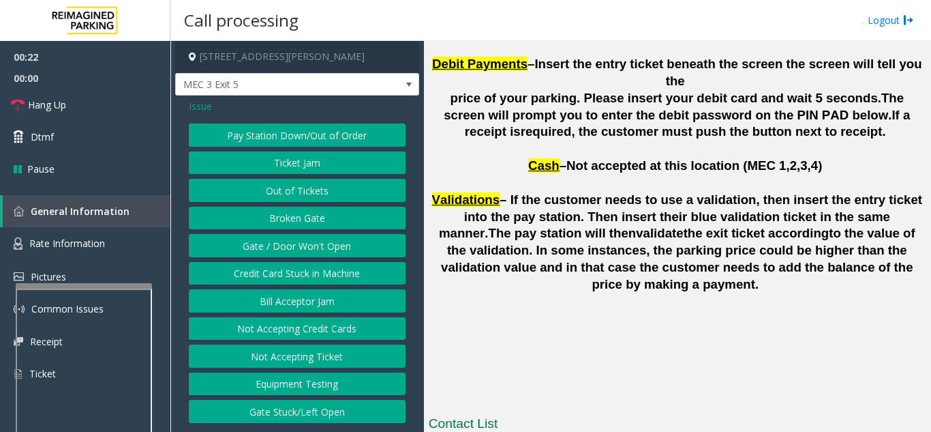
click at [196, 100] on span "Issue" at bounding box center [200, 106] width 23 height 14
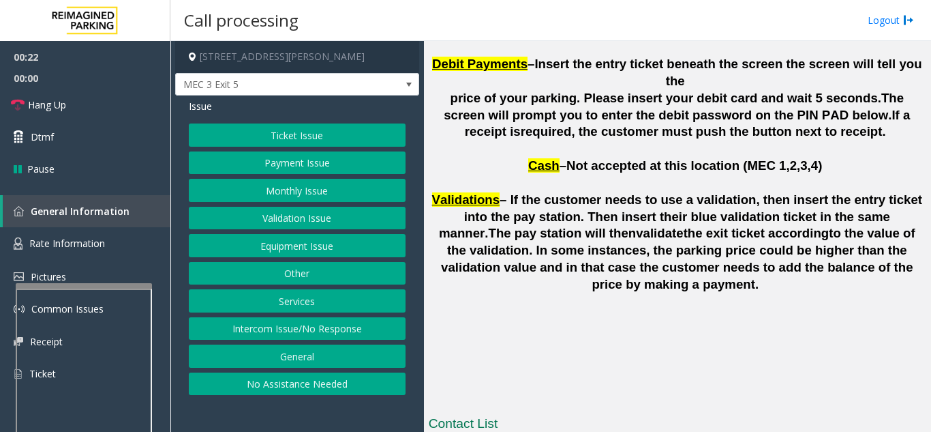
click at [271, 144] on button "Ticket Issue" at bounding box center [297, 134] width 217 height 23
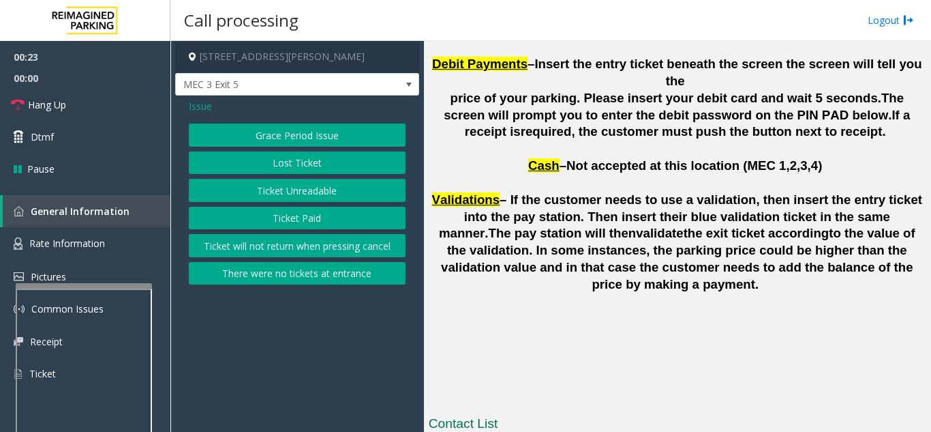
click at [296, 199] on button "Ticket Unreadable" at bounding box center [297, 190] width 217 height 23
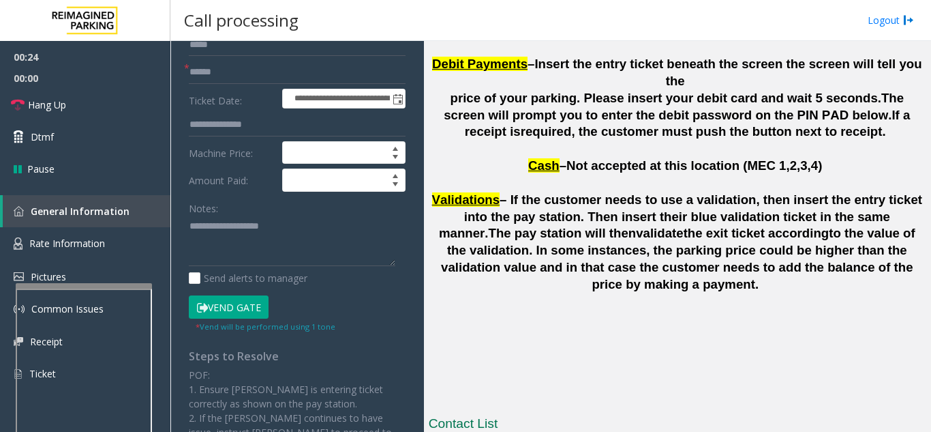
click at [241, 309] on button "Vend Gate" at bounding box center [229, 306] width 80 height 23
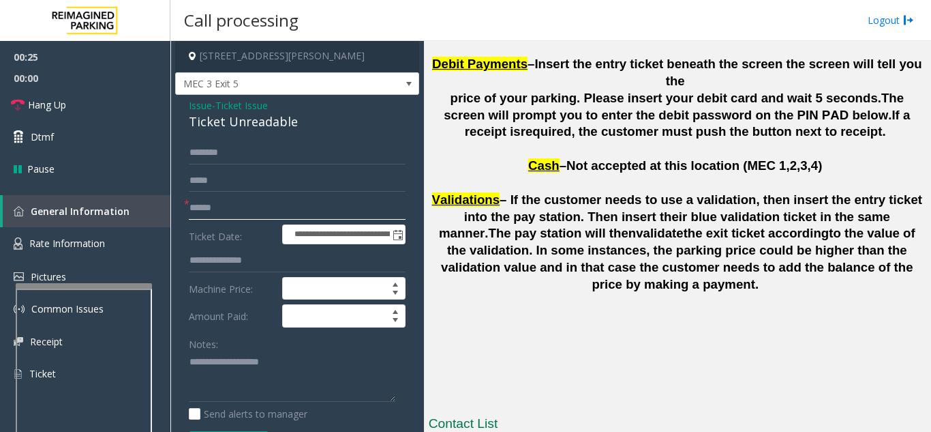
scroll to position [0, 0]
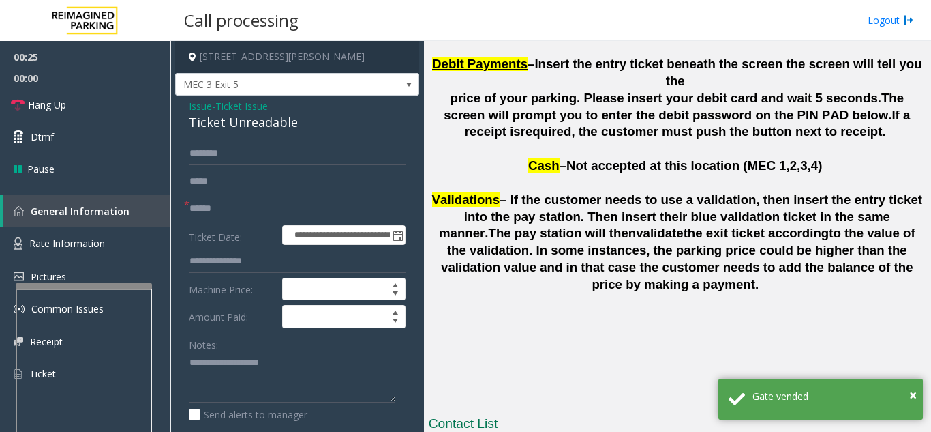
click at [207, 105] on span "Issue" at bounding box center [200, 106] width 23 height 14
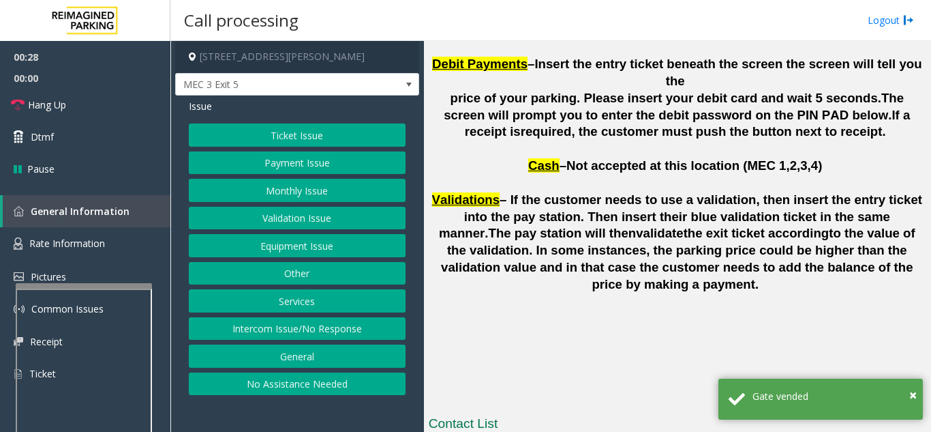
click at [309, 248] on button "Equipment Issue" at bounding box center [297, 245] width 217 height 23
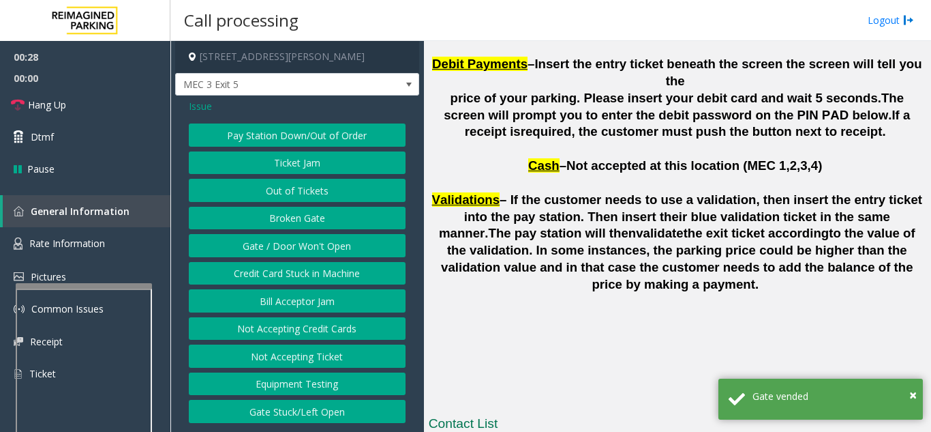
click at [309, 248] on button "Gate / Door Won't Open" at bounding box center [297, 245] width 217 height 23
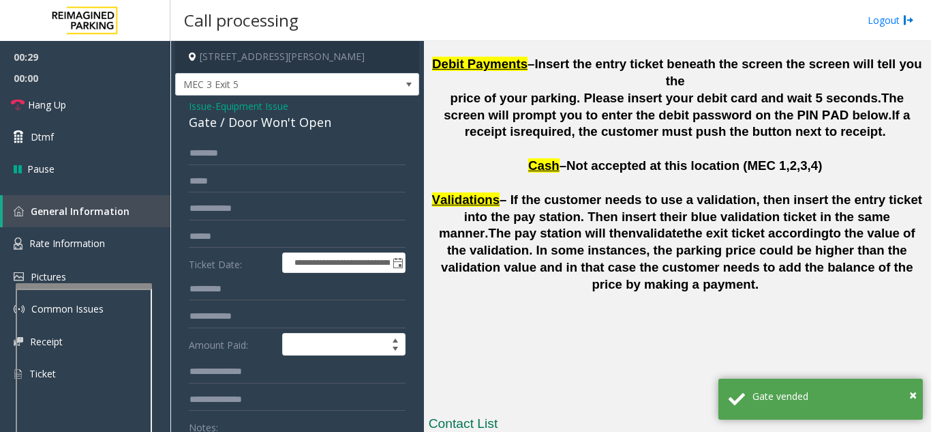
scroll to position [68, 0]
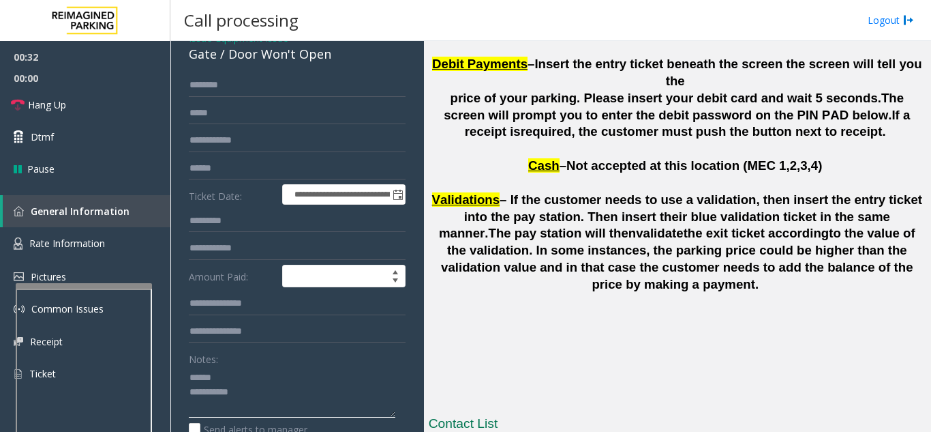
click at [239, 366] on div "Notes:" at bounding box center [297, 382] width 217 height 70
click at [245, 382] on textarea at bounding box center [292, 391] width 207 height 51
click at [91, 97] on link "Hang Up" at bounding box center [85, 105] width 170 height 32
drag, startPoint x: 226, startPoint y: 53, endPoint x: 340, endPoint y: 61, distance: 114.1
click at [340, 61] on div "Gate / Door Won't Open" at bounding box center [297, 54] width 217 height 18
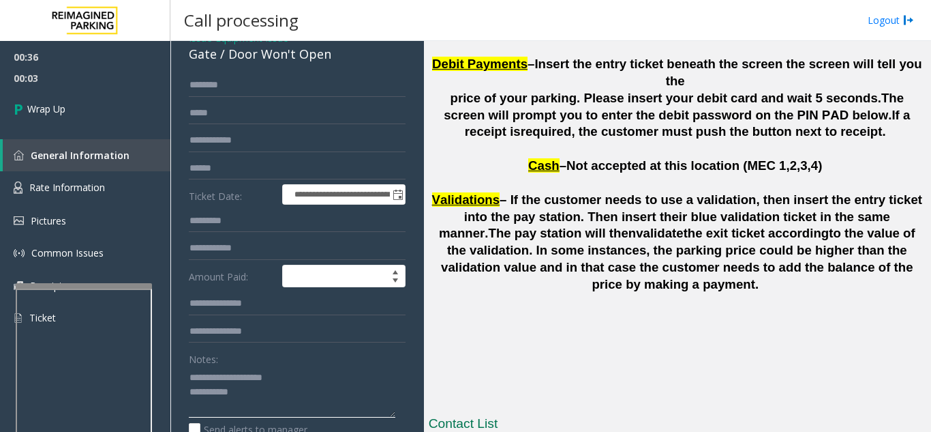
click at [286, 389] on textarea at bounding box center [292, 391] width 207 height 51
type textarea "**********"
click at [236, 83] on input "text" at bounding box center [297, 85] width 217 height 23
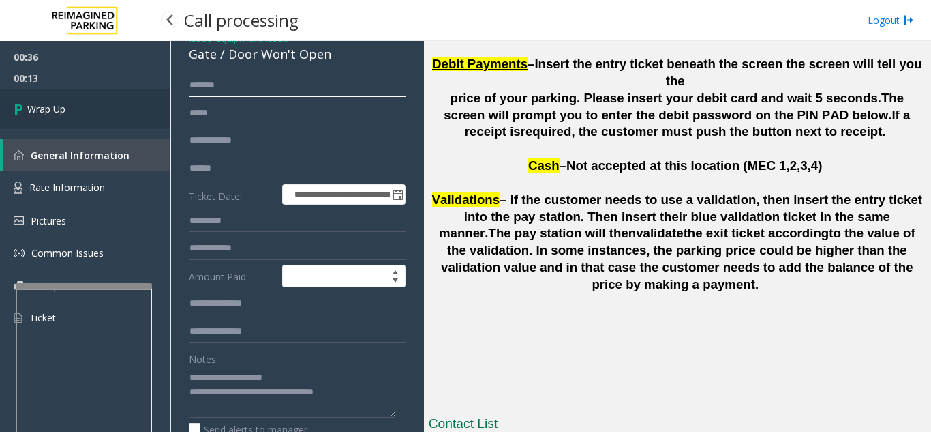
type input "*******"
click at [106, 115] on link "Wrap Up" at bounding box center [85, 109] width 170 height 40
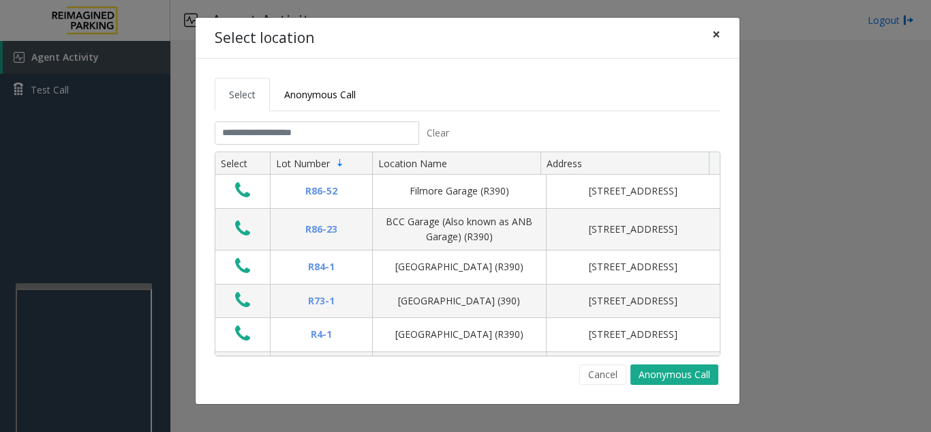
click at [716, 33] on span "×" at bounding box center [717, 34] width 8 height 19
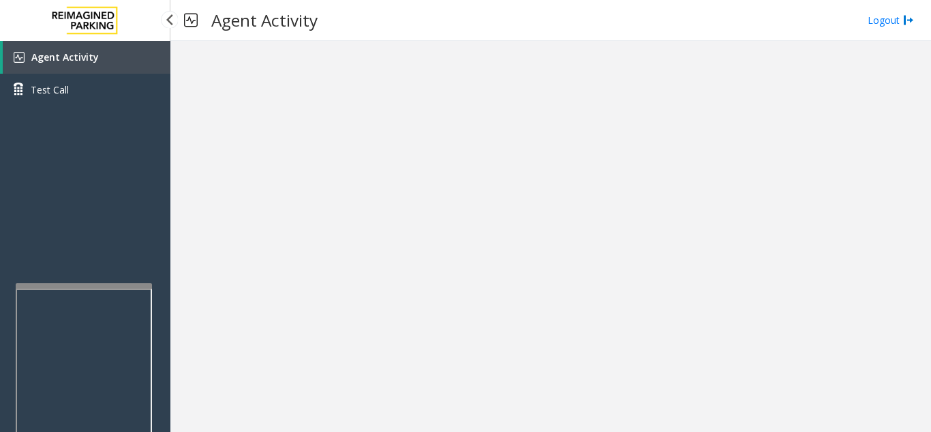
click at [89, 61] on span "Agent Activity" at bounding box center [65, 56] width 68 height 13
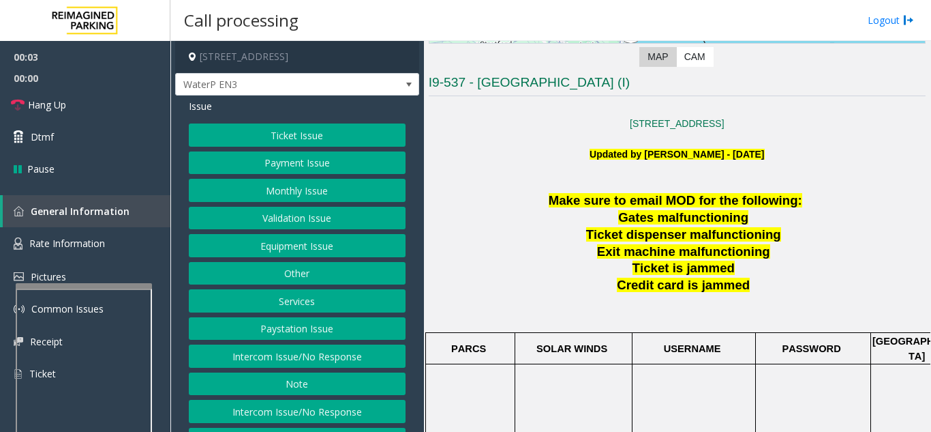
scroll to position [273, 0]
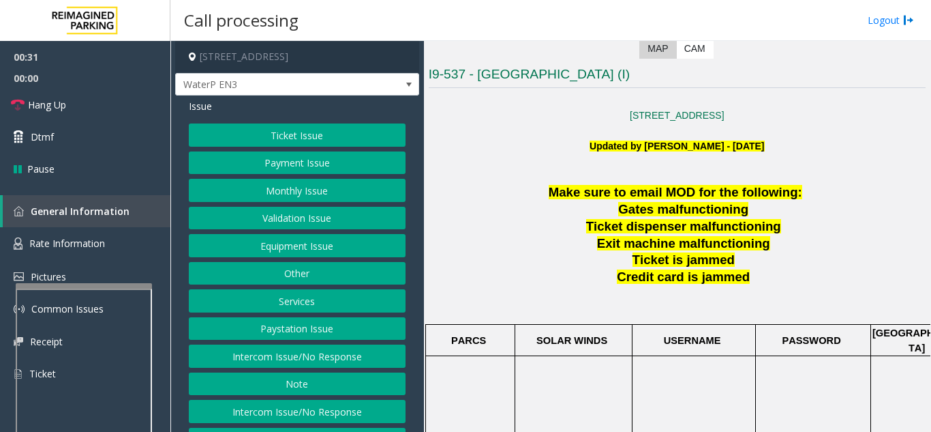
click at [293, 141] on button "Ticket Issue" at bounding box center [297, 134] width 217 height 23
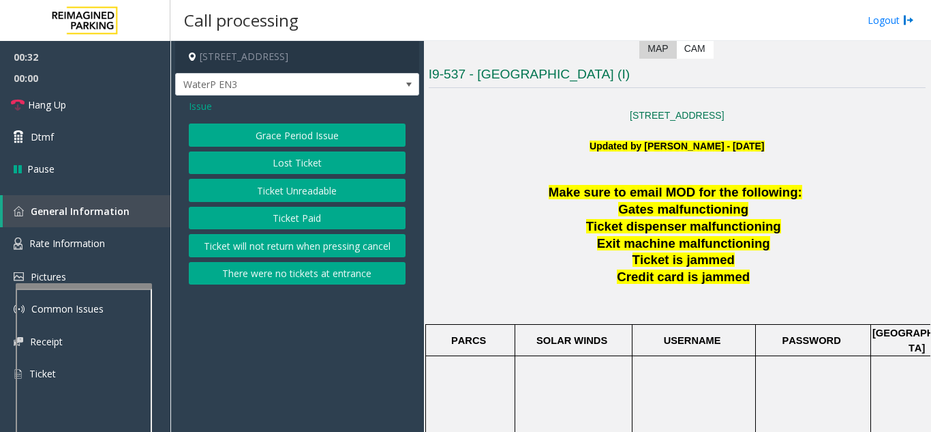
click at [209, 108] on span "Issue" at bounding box center [200, 106] width 23 height 14
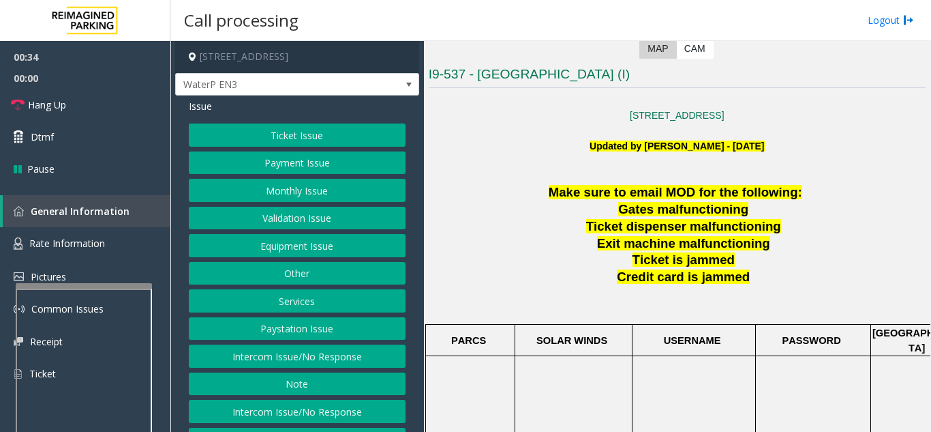
click at [316, 310] on button "Services" at bounding box center [297, 300] width 217 height 23
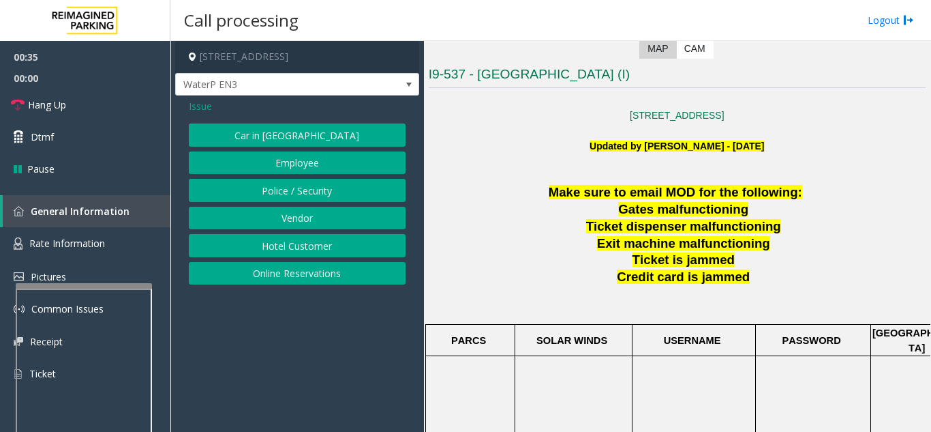
click at [303, 271] on button "Online Reservations" at bounding box center [297, 273] width 217 height 23
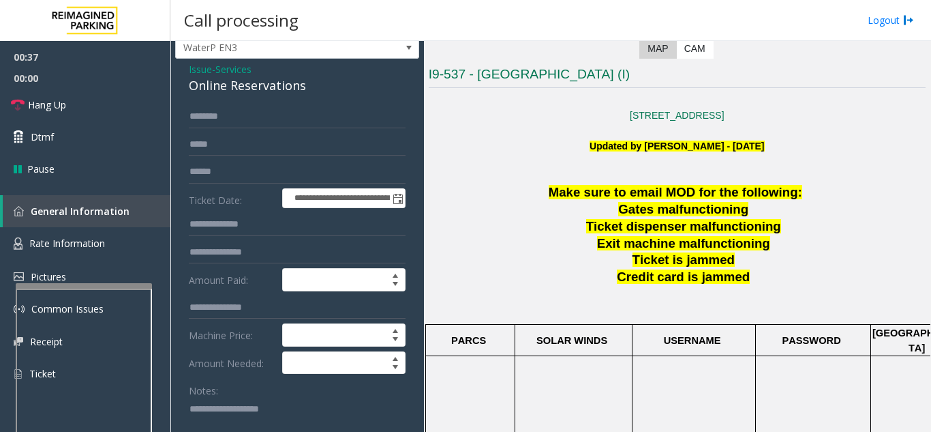
scroll to position [68, 0]
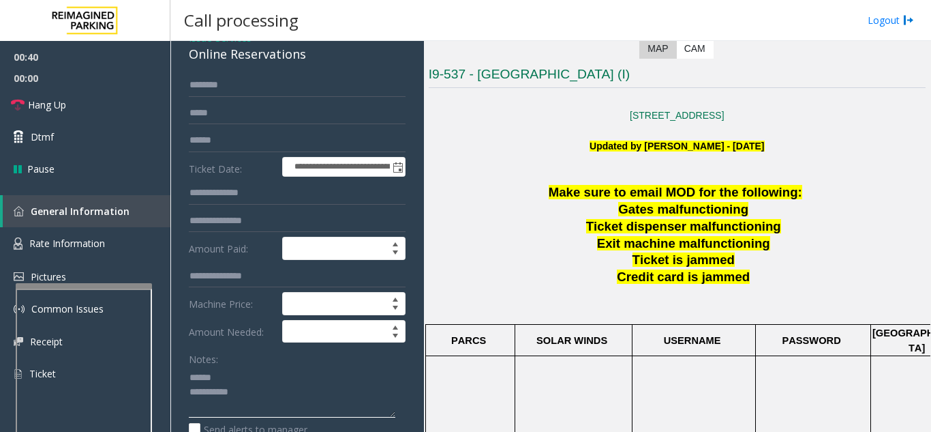
type textarea "**********"
click at [263, 366] on div "Notes:" at bounding box center [297, 382] width 217 height 70
click at [249, 371] on textarea at bounding box center [292, 391] width 207 height 51
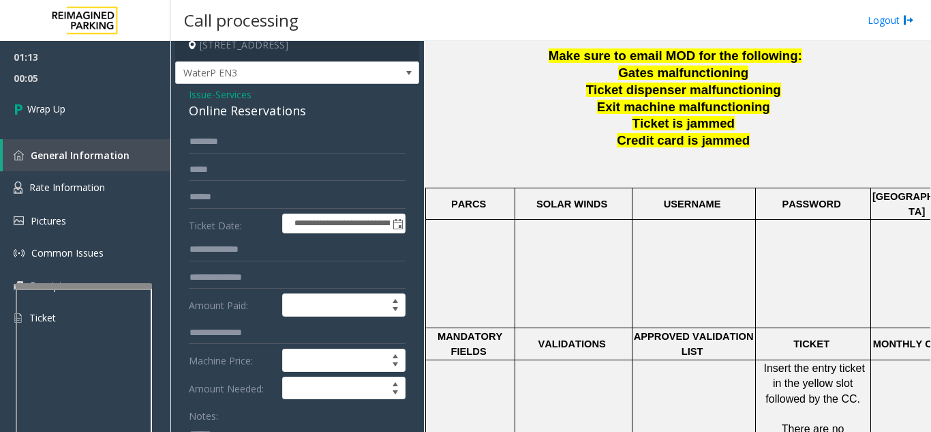
scroll to position [0, 0]
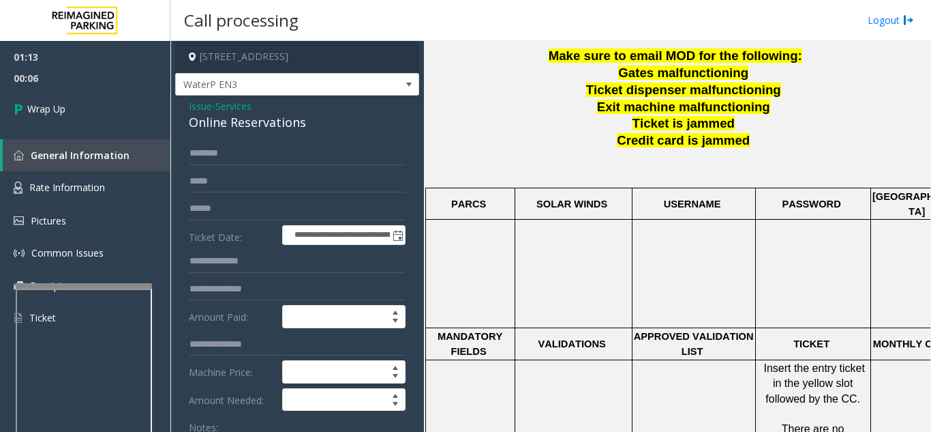
click at [194, 104] on span "Issue" at bounding box center [200, 106] width 23 height 14
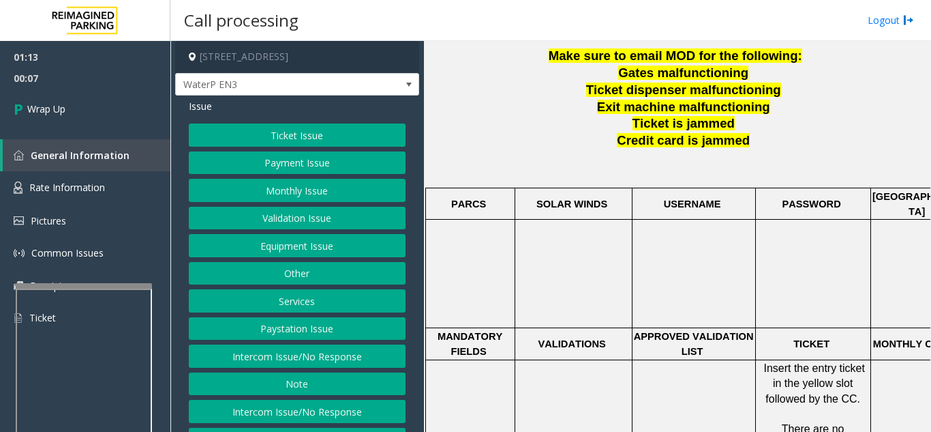
click at [310, 245] on button "Equipment Issue" at bounding box center [297, 245] width 217 height 23
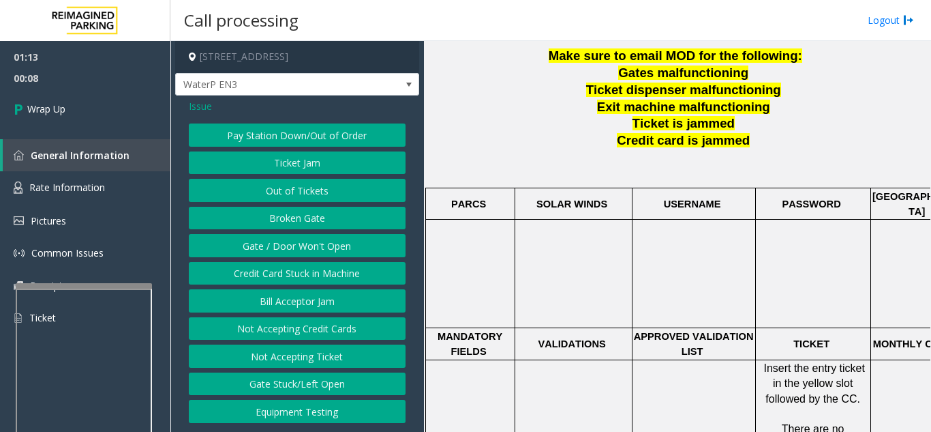
click at [310, 245] on button "Gate / Door Won't Open" at bounding box center [297, 245] width 217 height 23
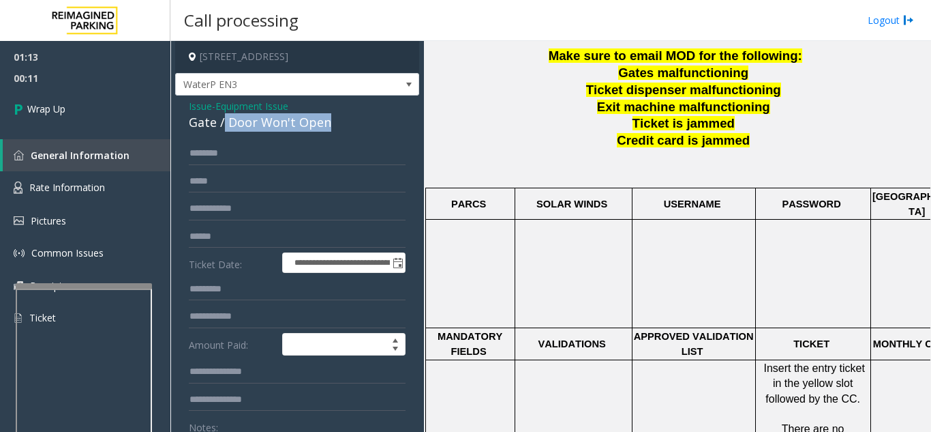
drag, startPoint x: 224, startPoint y: 125, endPoint x: 340, endPoint y: 122, distance: 115.3
click at [340, 122] on div "Gate / Door Won't Open" at bounding box center [297, 122] width 217 height 18
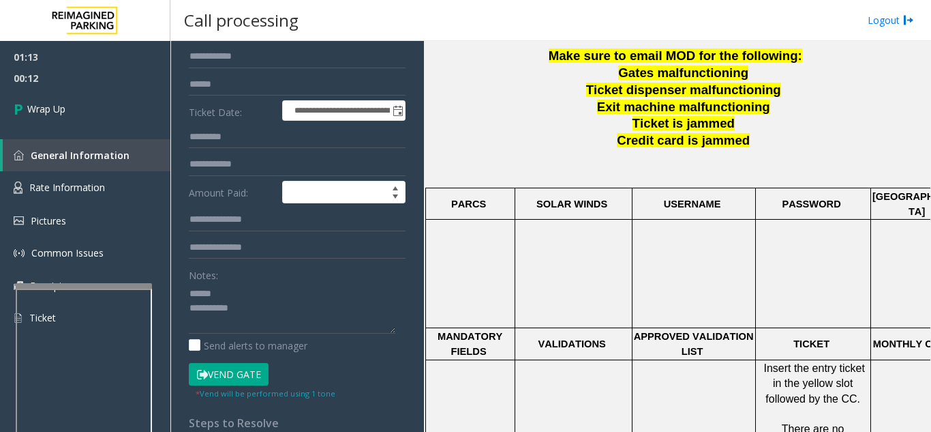
scroll to position [162, 0]
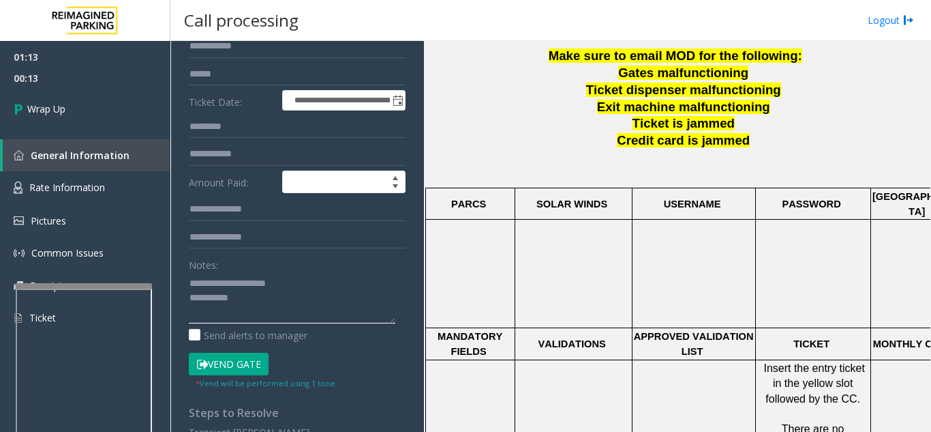
click at [292, 293] on textarea at bounding box center [292, 297] width 207 height 51
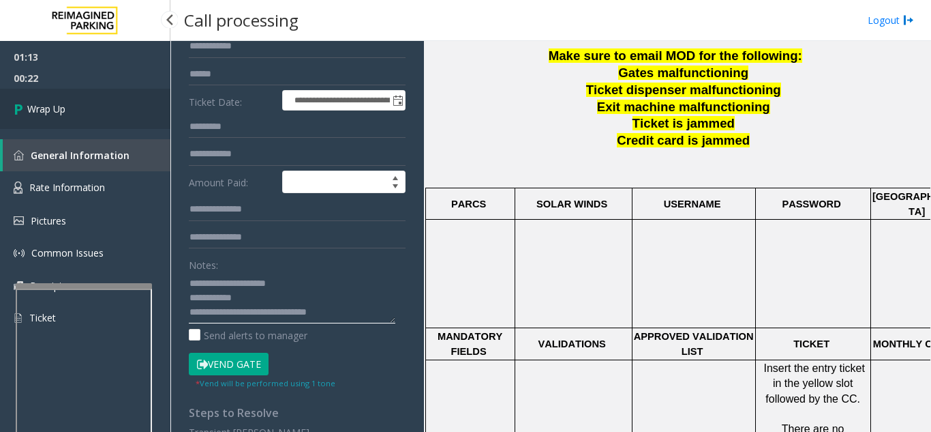
type textarea "**********"
click at [90, 125] on link "Wrap Up" at bounding box center [85, 109] width 170 height 40
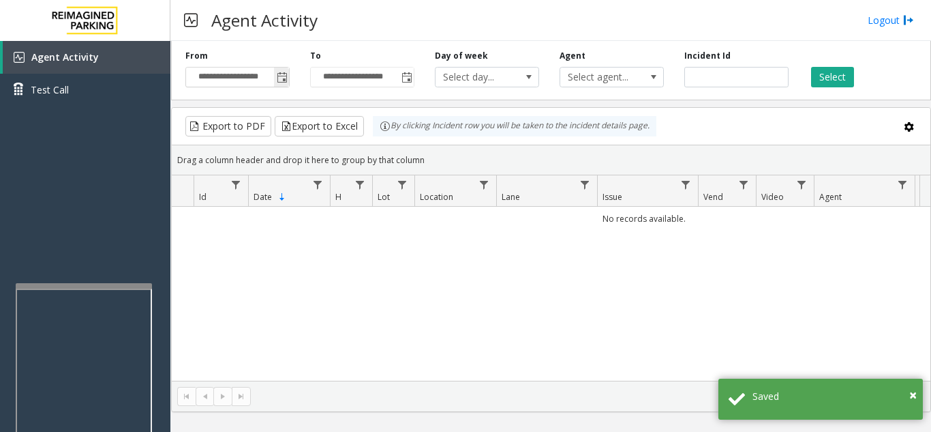
click at [284, 77] on span "Toggle popup" at bounding box center [282, 77] width 11 height 11
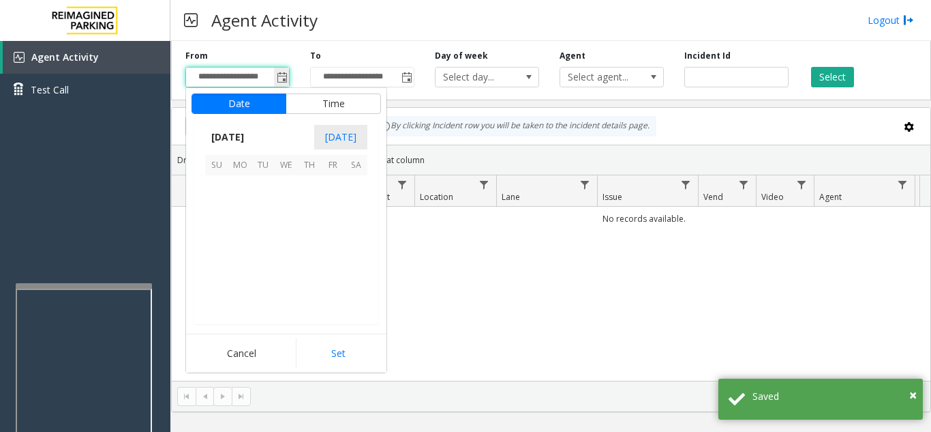
scroll to position [244738, 0]
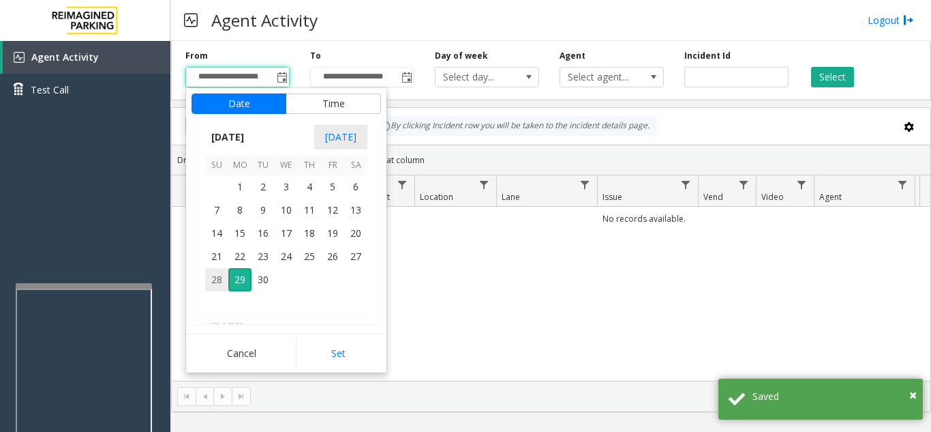
click at [222, 286] on span "28" at bounding box center [216, 279] width 23 height 23
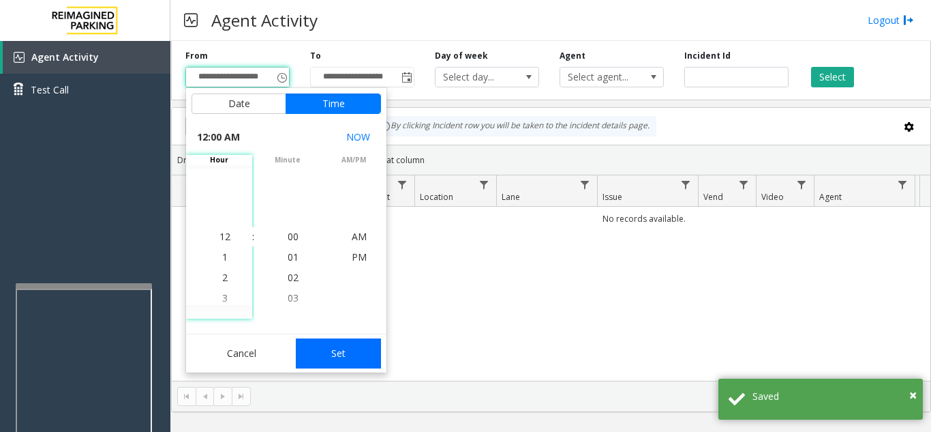
click at [357, 364] on button "Set" at bounding box center [339, 353] width 86 height 30
type input "**********"
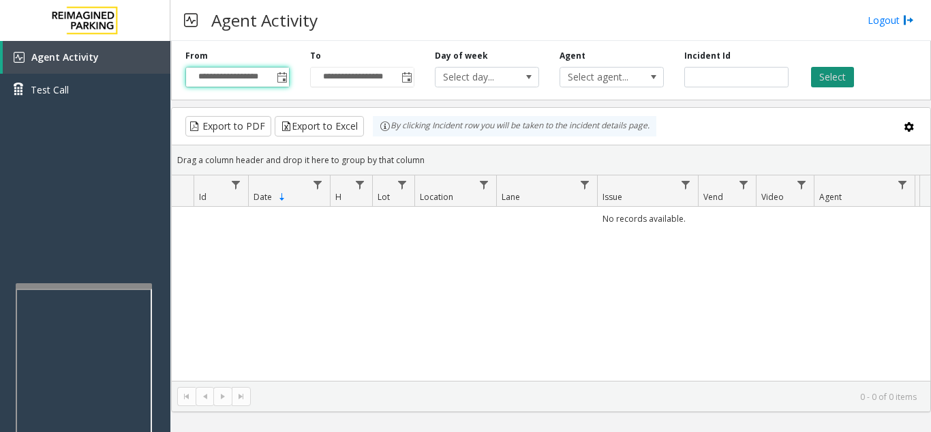
click at [843, 80] on button "Select" at bounding box center [832, 77] width 43 height 20
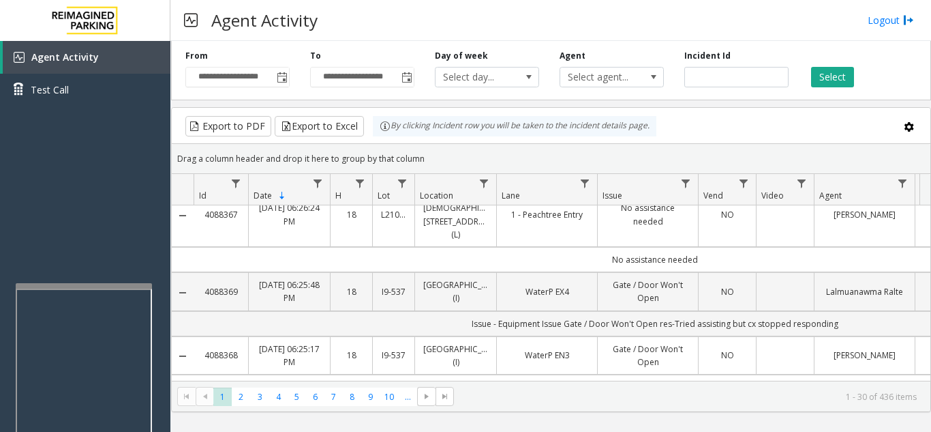
scroll to position [0, 0]
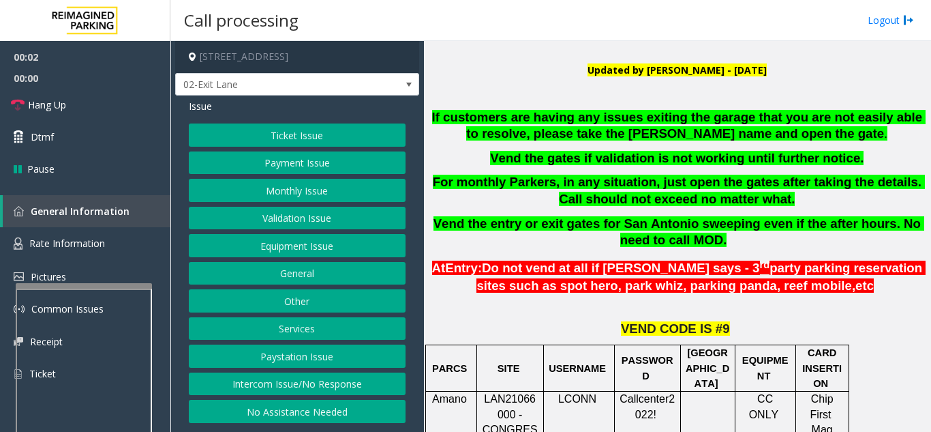
scroll to position [341, 0]
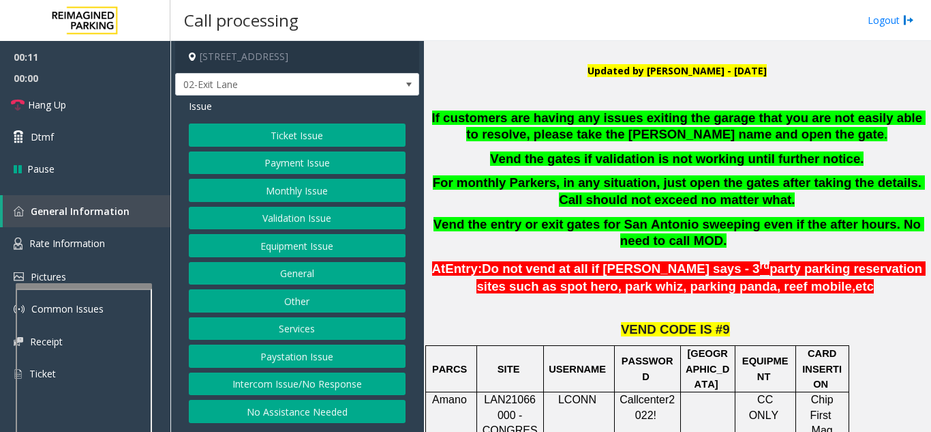
click at [342, 144] on button "Ticket Issue" at bounding box center [297, 134] width 217 height 23
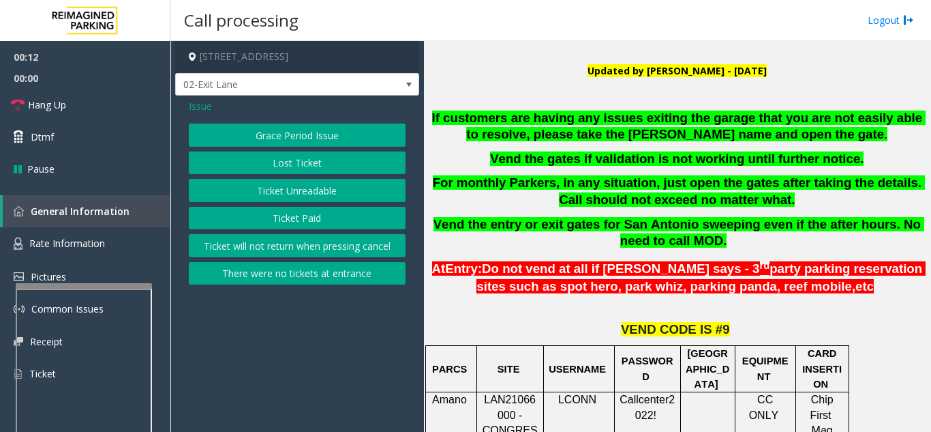
click at [318, 190] on button "Ticket Unreadable" at bounding box center [297, 190] width 217 height 23
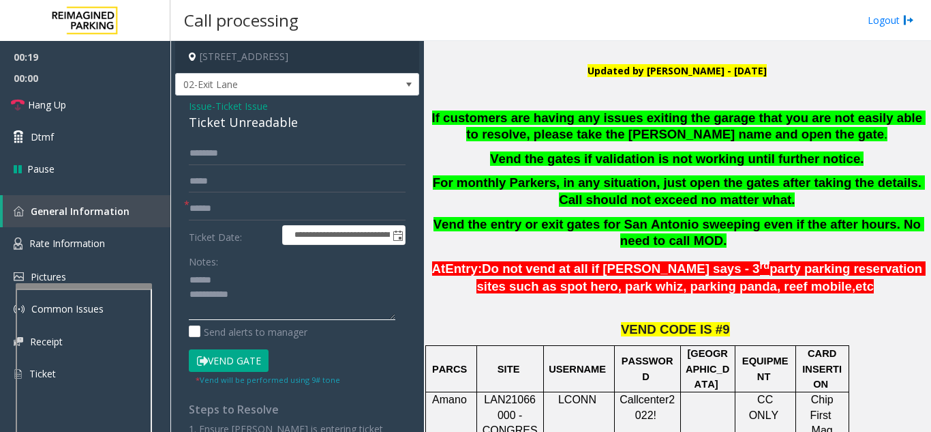
click at [237, 288] on textarea at bounding box center [292, 294] width 207 height 51
click at [237, 279] on textarea at bounding box center [292, 294] width 207 height 51
drag, startPoint x: 181, startPoint y: 119, endPoint x: 308, endPoint y: 117, distance: 126.2
click at [308, 117] on div "**********" at bounding box center [297, 300] width 244 height 411
type textarea "**********"
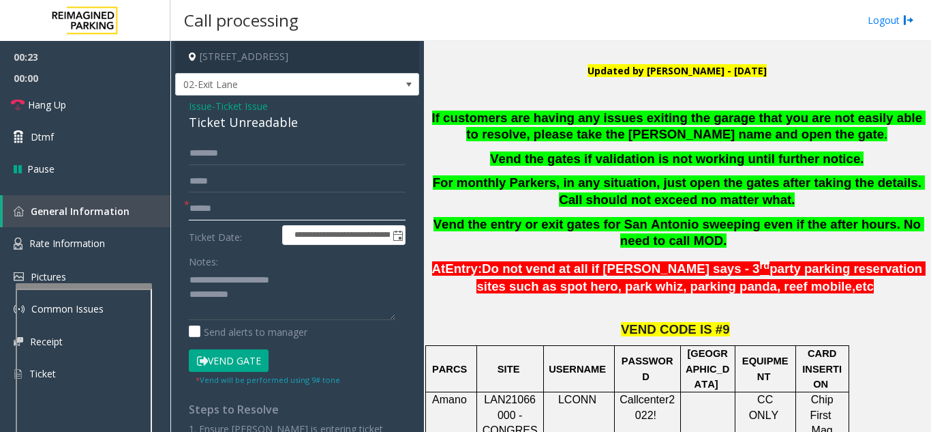
click at [263, 199] on input "text" at bounding box center [297, 208] width 217 height 23
type input "******"
click at [228, 361] on button "Vend Gate" at bounding box center [229, 360] width 80 height 23
click at [288, 312] on textarea at bounding box center [292, 294] width 207 height 51
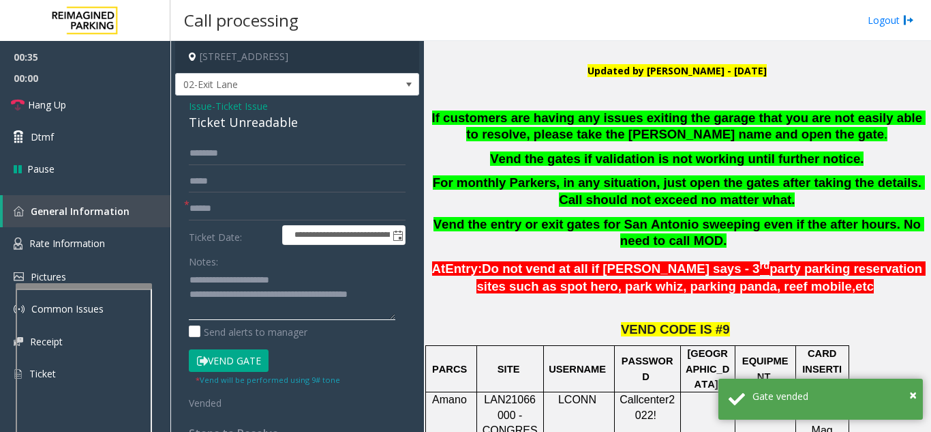
click at [303, 273] on textarea at bounding box center [292, 294] width 207 height 51
type textarea "**********"
click at [76, 106] on link "Hang Up" at bounding box center [85, 105] width 170 height 32
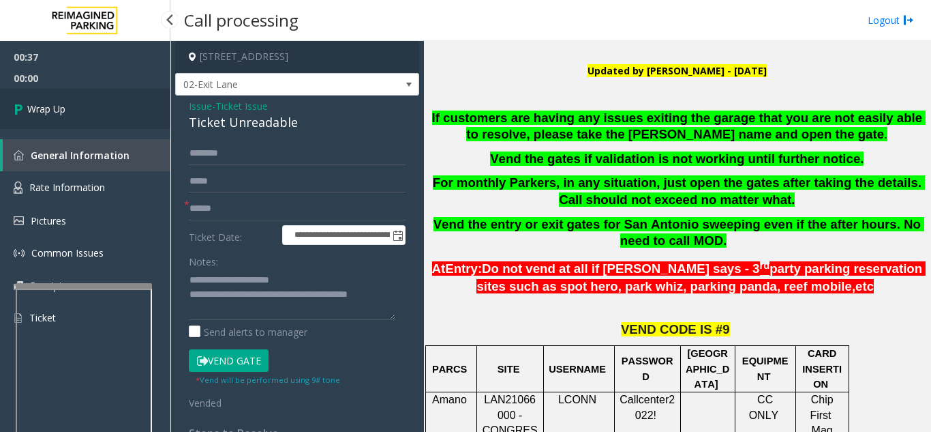
click at [76, 106] on link "Wrap Up" at bounding box center [85, 109] width 170 height 40
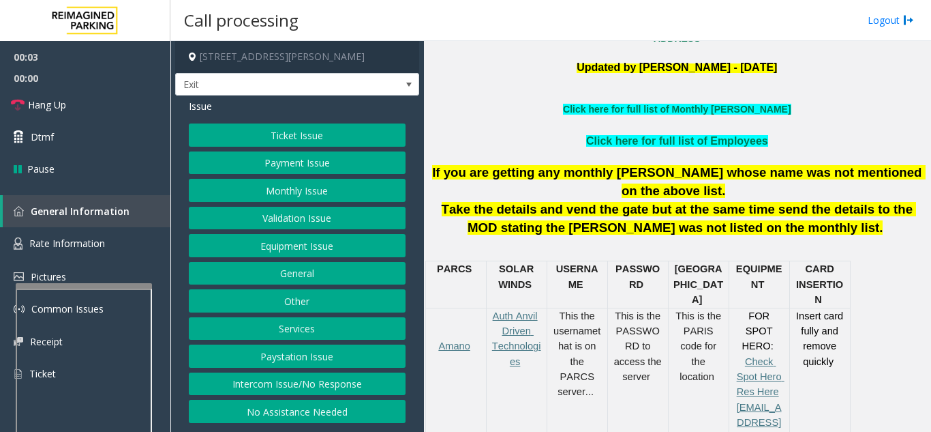
scroll to position [409, 0]
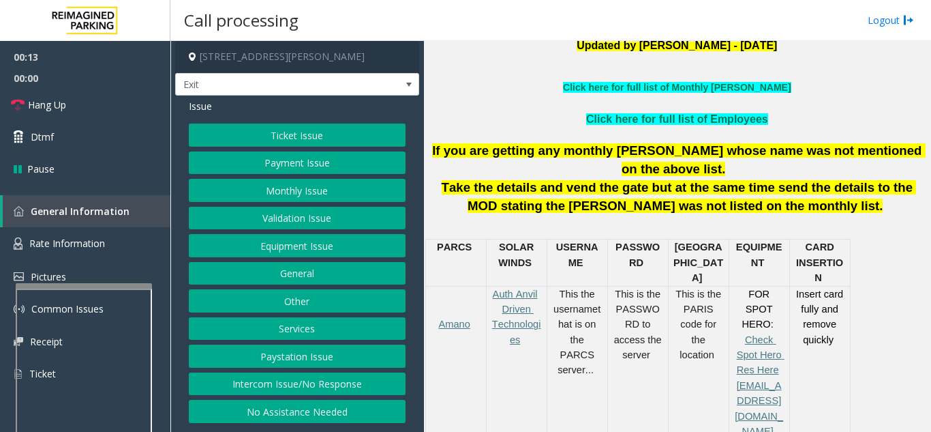
click at [297, 134] on button "Ticket Issue" at bounding box center [297, 134] width 217 height 23
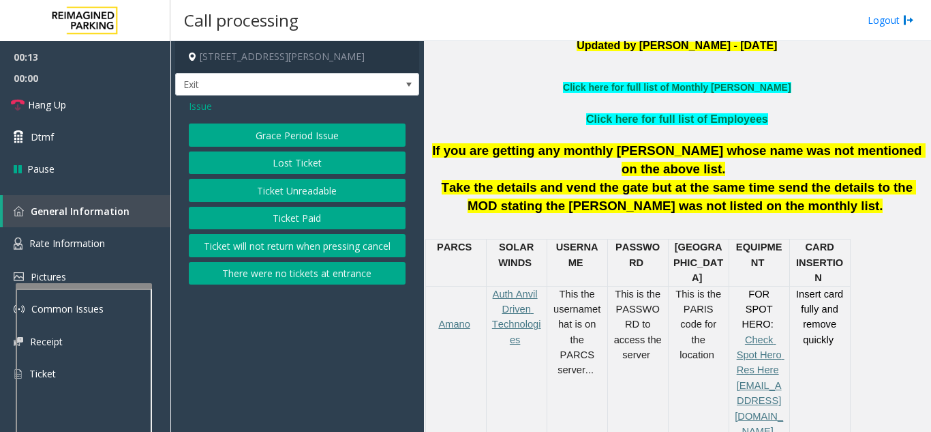
click at [296, 196] on button "Ticket Unreadable" at bounding box center [297, 190] width 217 height 23
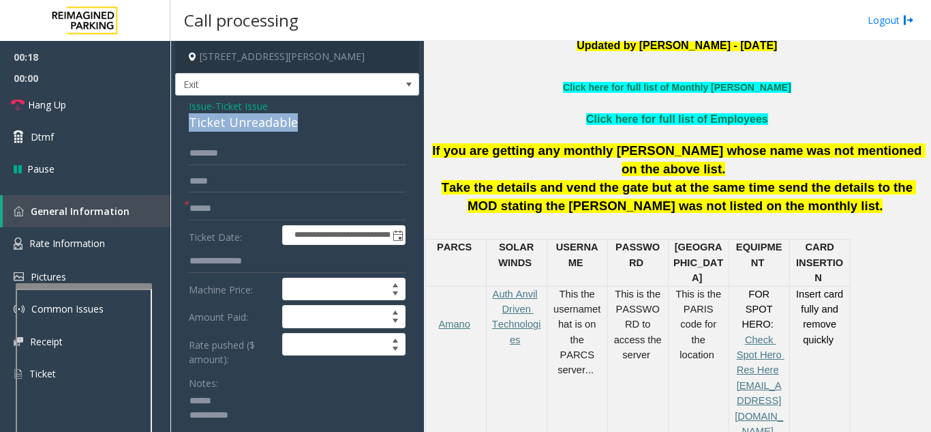
drag, startPoint x: 202, startPoint y: 127, endPoint x: 298, endPoint y: 130, distance: 96.2
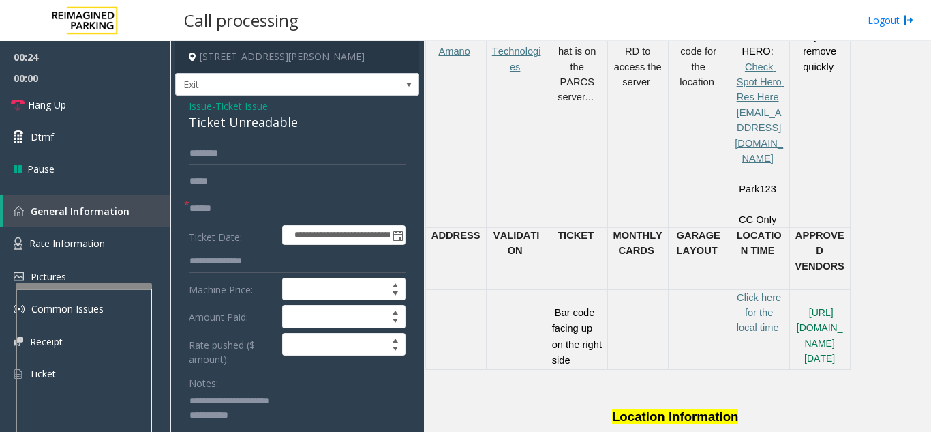
click at [243, 211] on input "text" at bounding box center [297, 208] width 217 height 23
click at [297, 215] on input "text" at bounding box center [297, 208] width 217 height 23
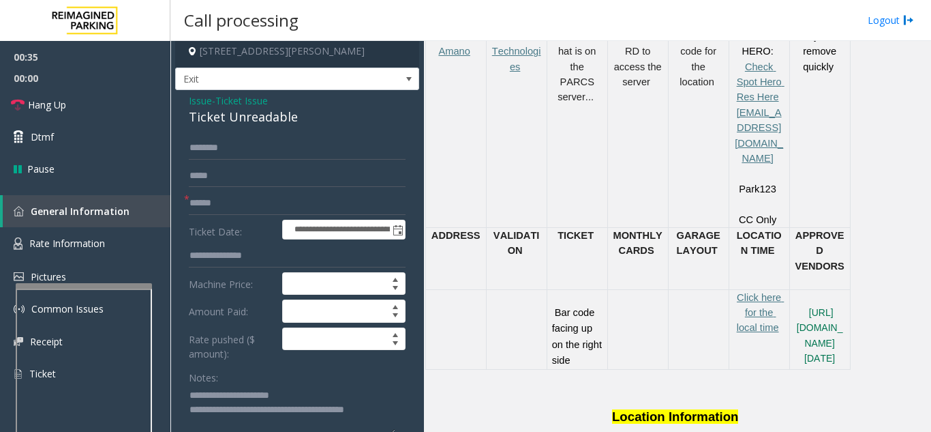
type textarea "**********"
click at [219, 207] on input "text" at bounding box center [297, 203] width 217 height 23
click at [308, 196] on input "text" at bounding box center [297, 203] width 217 height 23
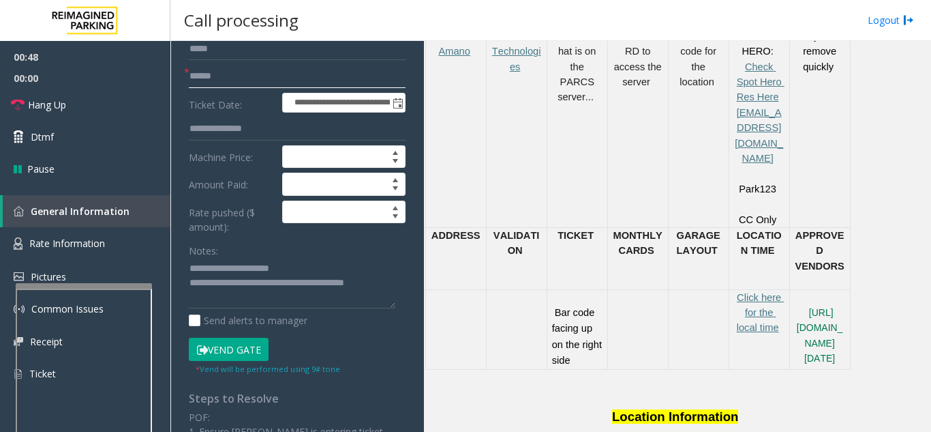
scroll to position [142, 0]
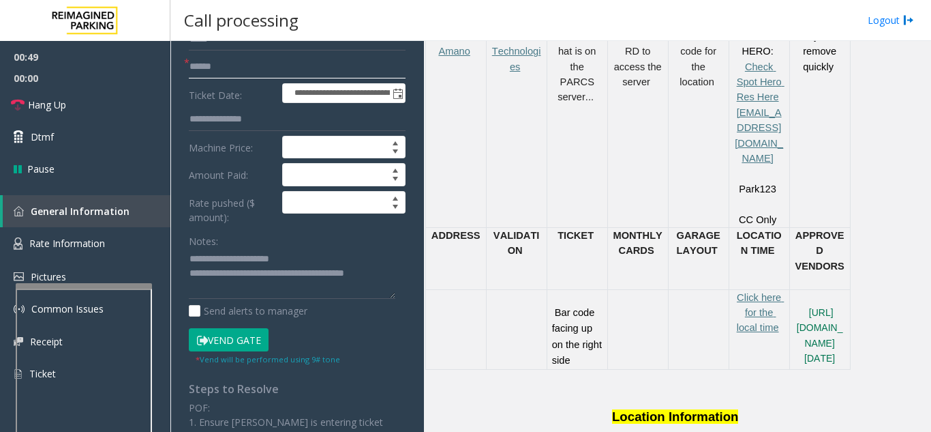
type input "******"
click at [245, 338] on button "Vend Gate" at bounding box center [229, 339] width 80 height 23
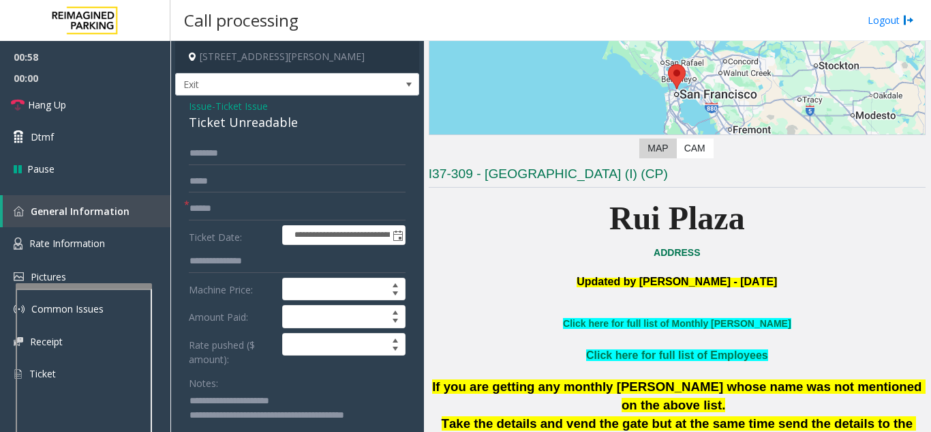
scroll to position [136, 0]
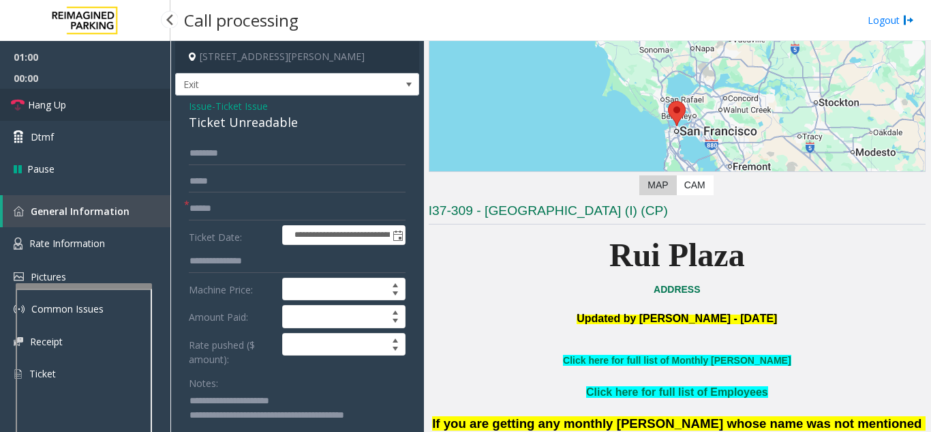
click at [75, 105] on link "Hang Up" at bounding box center [85, 105] width 170 height 32
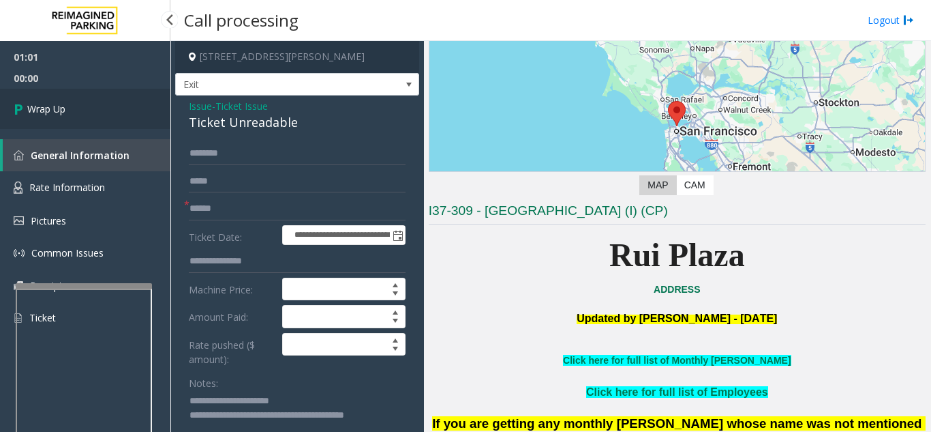
click at [78, 108] on link "Wrap Up" at bounding box center [85, 109] width 170 height 40
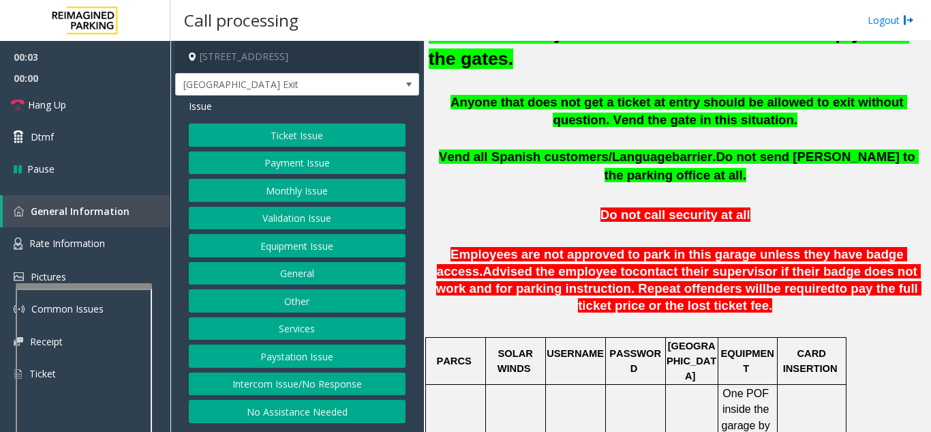
scroll to position [614, 0]
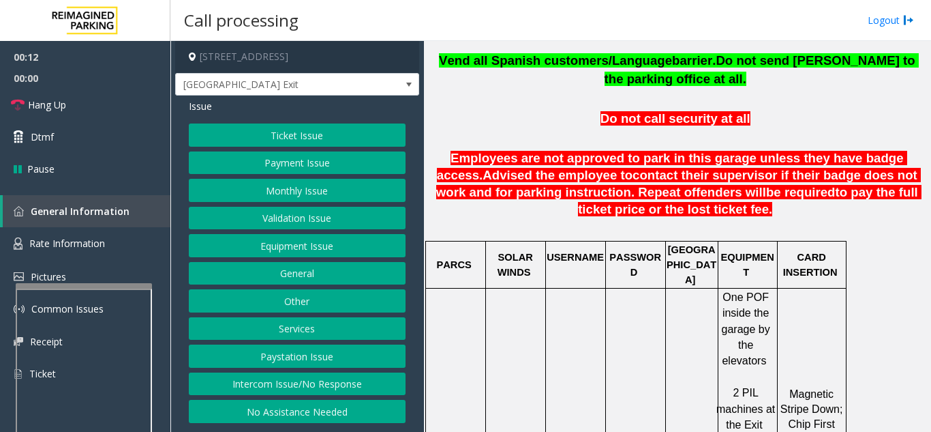
click at [305, 255] on button "Equipment Issue" at bounding box center [297, 245] width 217 height 23
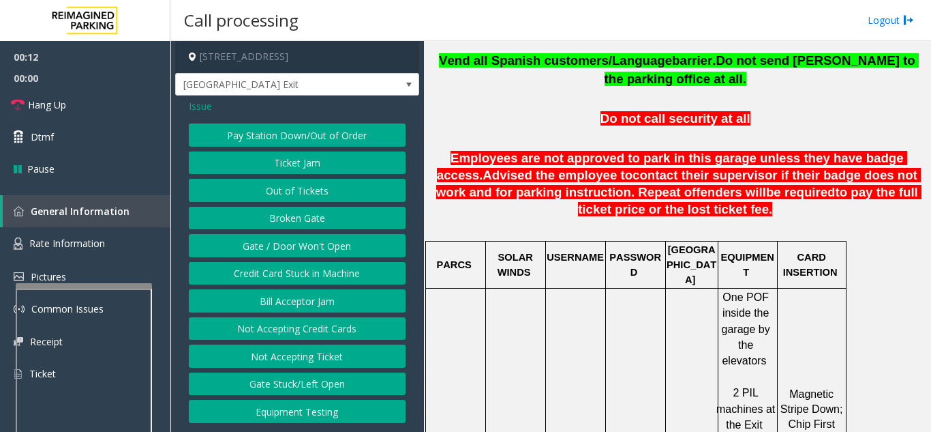
click at [305, 255] on button "Gate / Door Won't Open" at bounding box center [297, 245] width 217 height 23
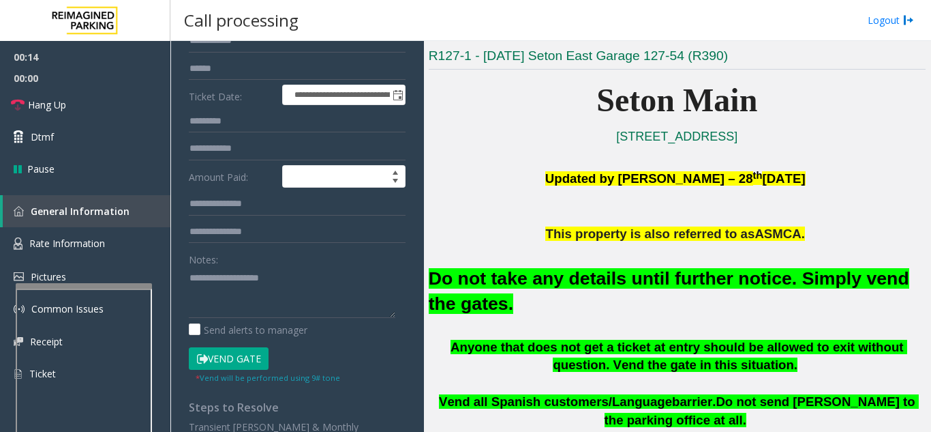
scroll to position [205, 0]
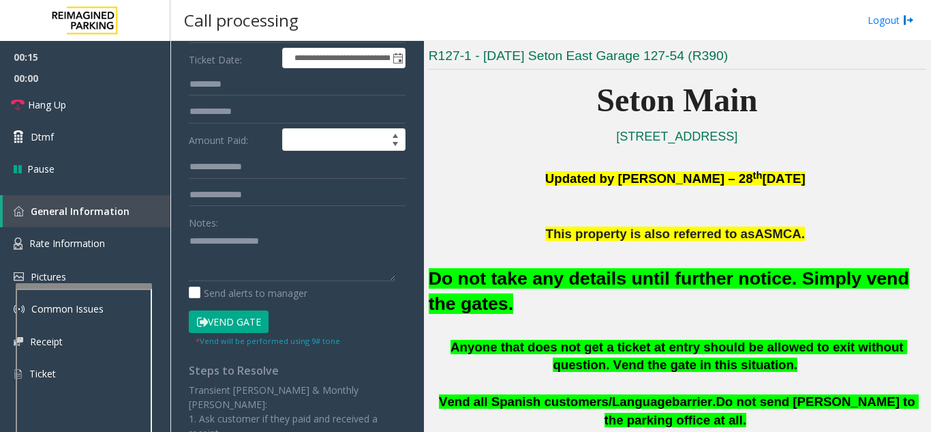
click at [227, 323] on button "Vend Gate" at bounding box center [229, 321] width 80 height 23
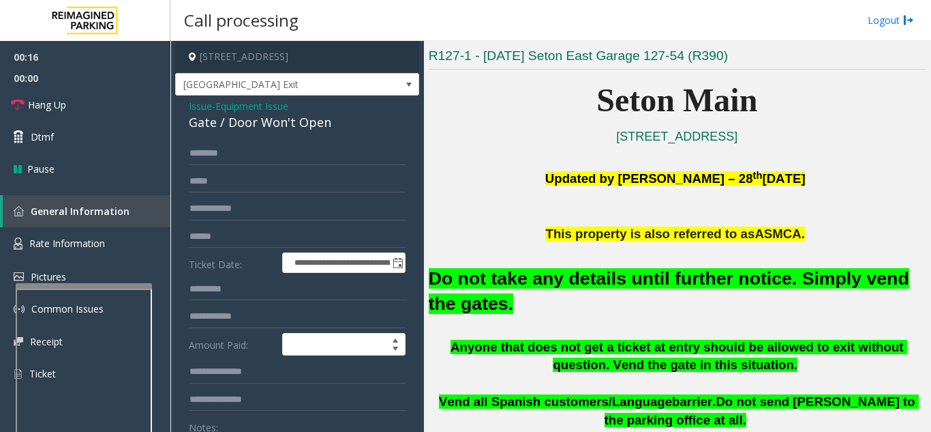
scroll to position [68, 0]
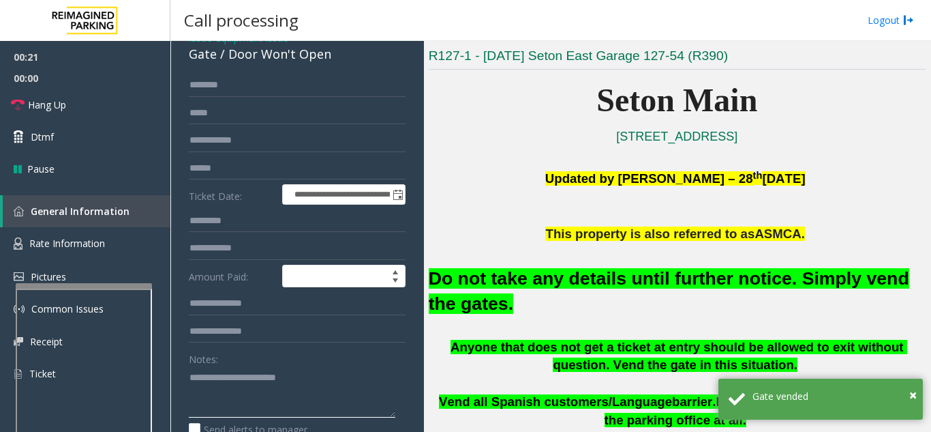
click at [361, 370] on textarea at bounding box center [292, 391] width 207 height 51
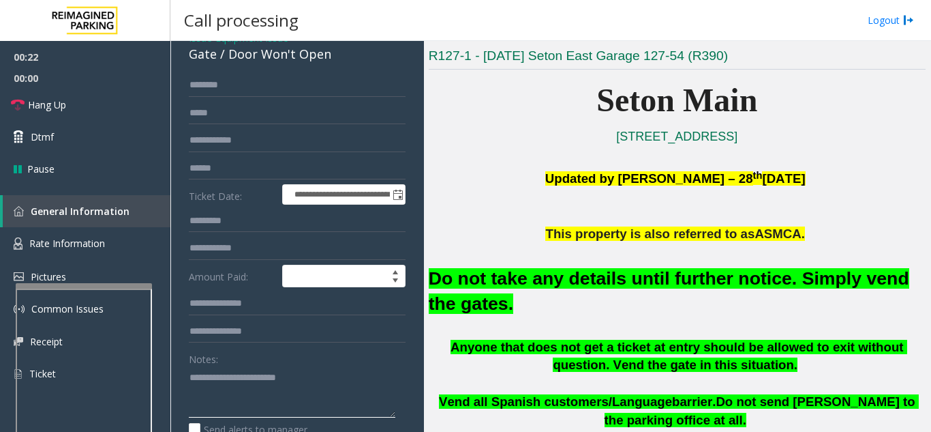
type textarea "**********"
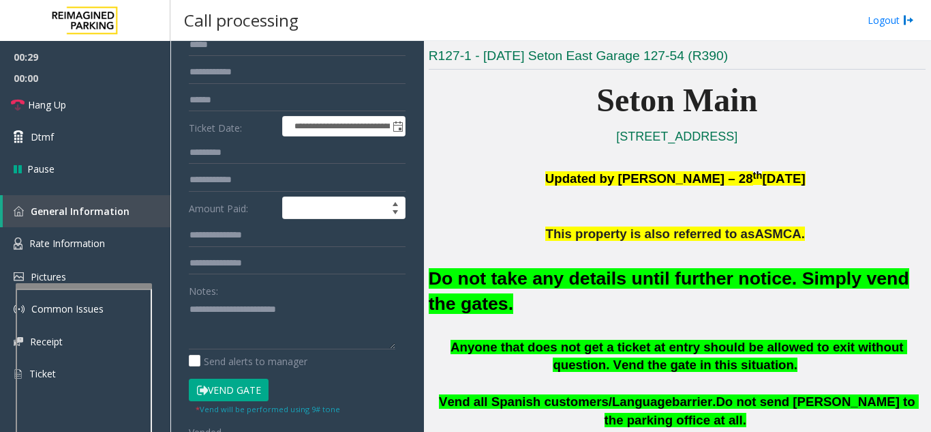
click at [242, 396] on button "Vend Gate" at bounding box center [229, 389] width 80 height 23
click at [102, 113] on link "Hang Up" at bounding box center [85, 105] width 170 height 32
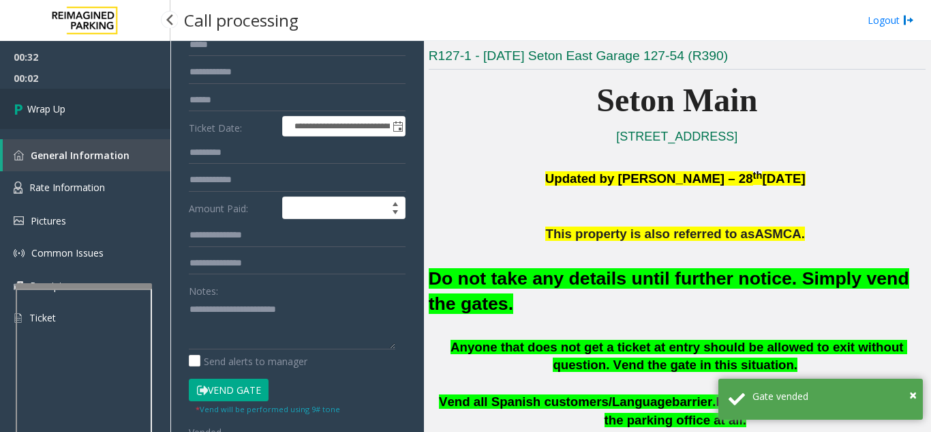
click at [61, 106] on span "Wrap Up" at bounding box center [46, 109] width 38 height 14
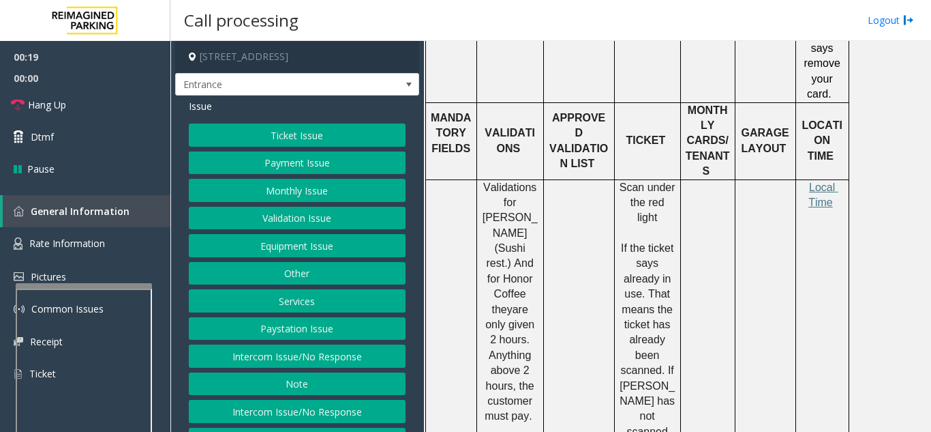
scroll to position [750, 0]
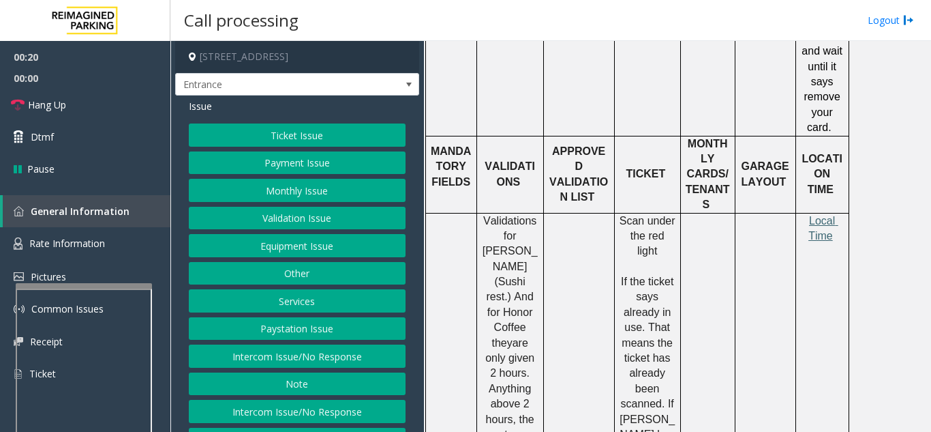
click at [820, 224] on span "Local Time" at bounding box center [824, 228] width 30 height 27
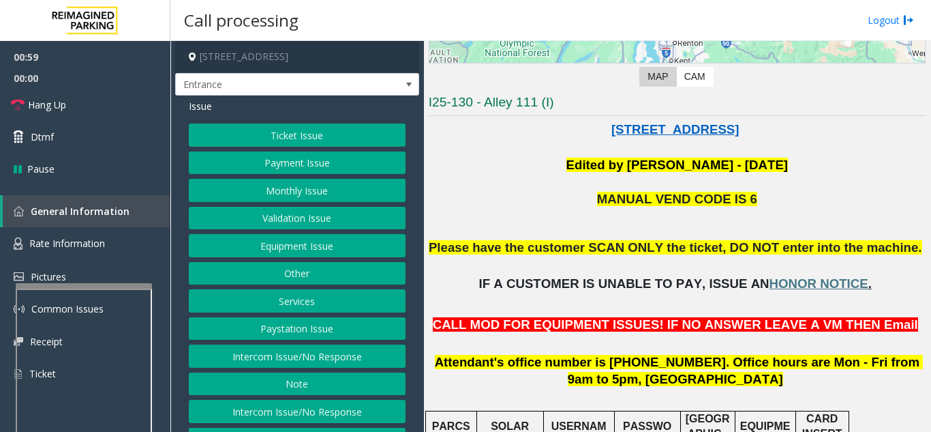
scroll to position [205, 0]
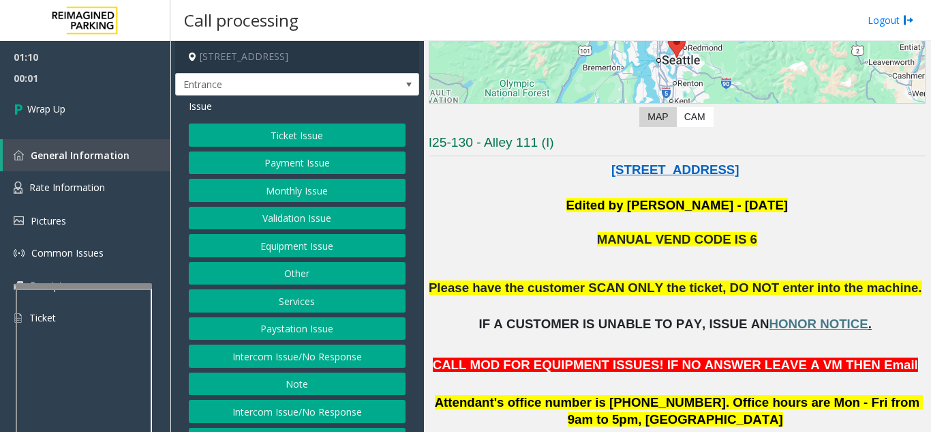
click at [308, 251] on button "Equipment Issue" at bounding box center [297, 245] width 217 height 23
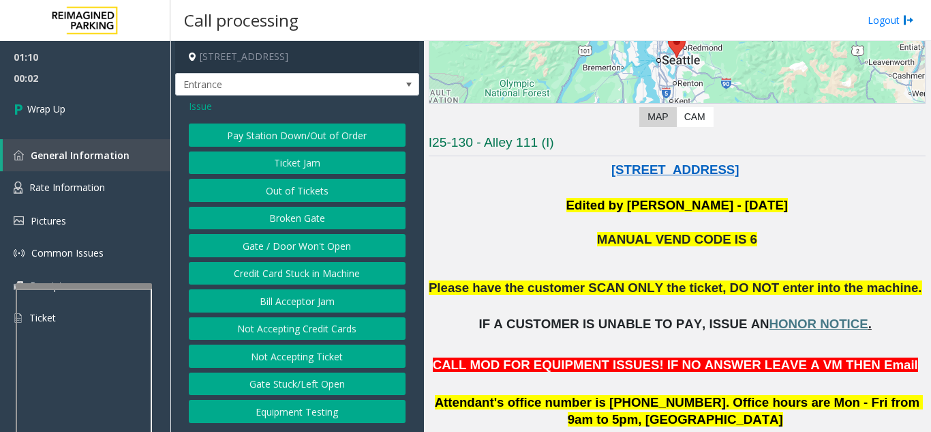
click at [308, 251] on button "Gate / Door Won't Open" at bounding box center [297, 245] width 217 height 23
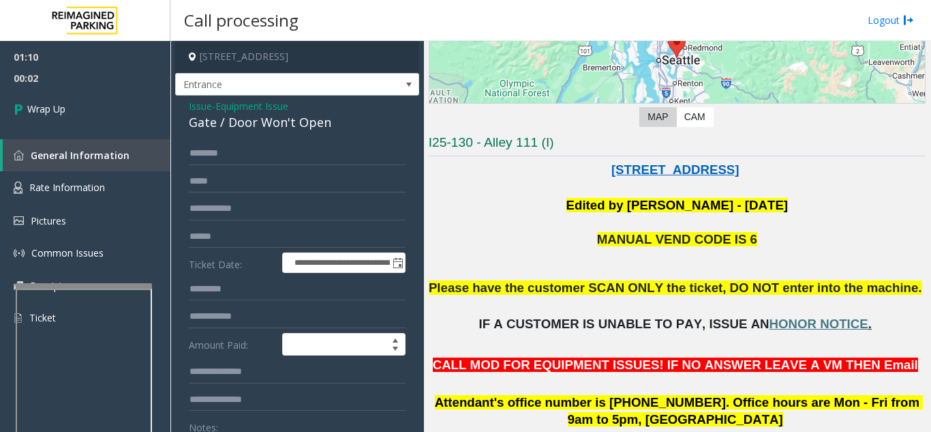
scroll to position [68, 0]
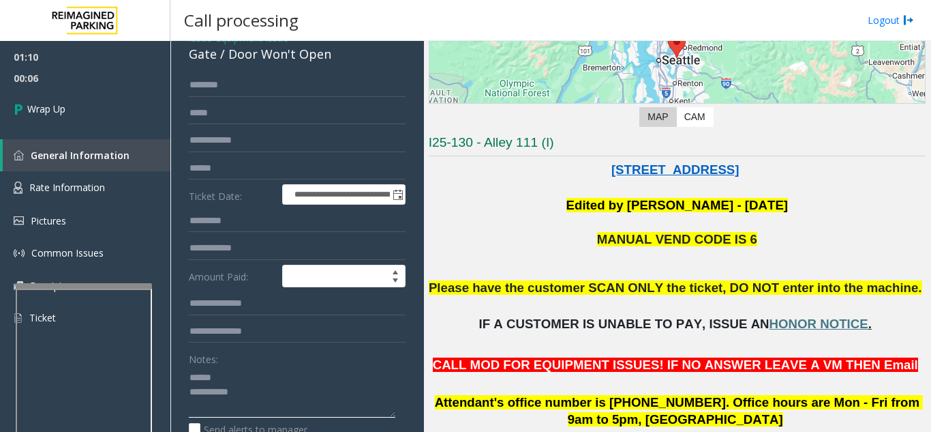
click at [249, 372] on textarea at bounding box center [292, 391] width 207 height 51
drag, startPoint x: 231, startPoint y: 56, endPoint x: 331, endPoint y: 63, distance: 100.5
click at [331, 63] on div "Gate / Door Won't Open" at bounding box center [297, 54] width 217 height 18
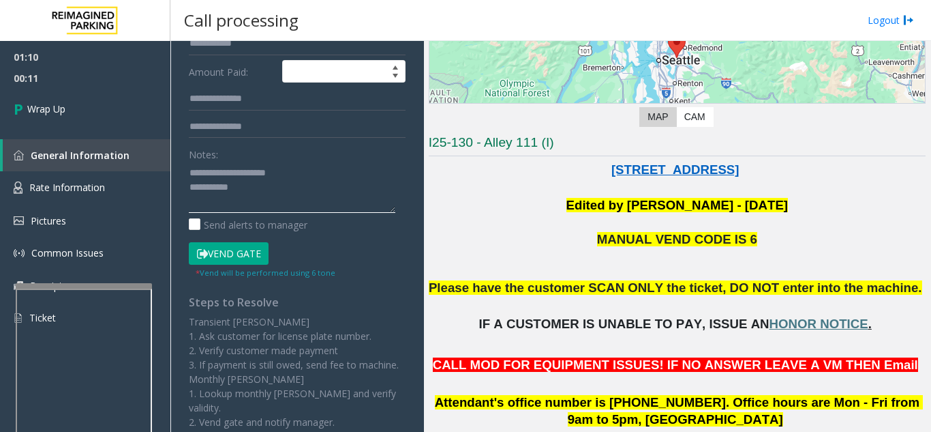
click at [310, 189] on textarea at bounding box center [292, 187] width 207 height 51
click at [230, 200] on textarea at bounding box center [292, 187] width 207 height 51
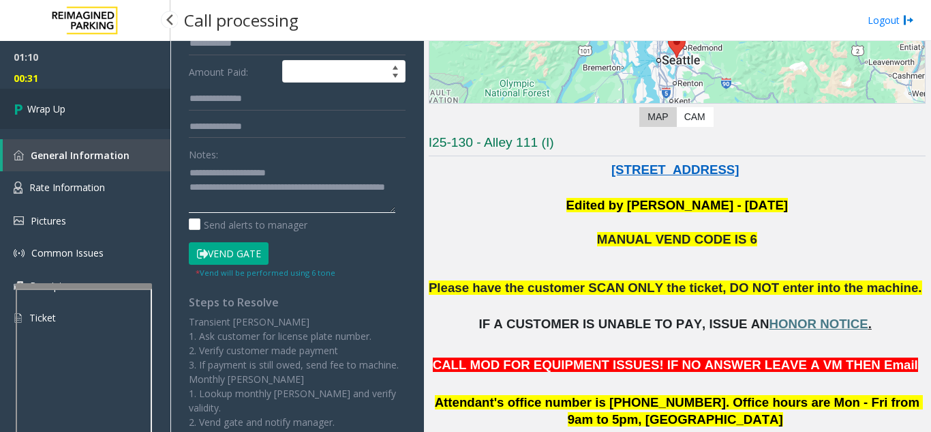
type textarea "**********"
click at [72, 117] on link "Wrap Up" at bounding box center [85, 109] width 170 height 40
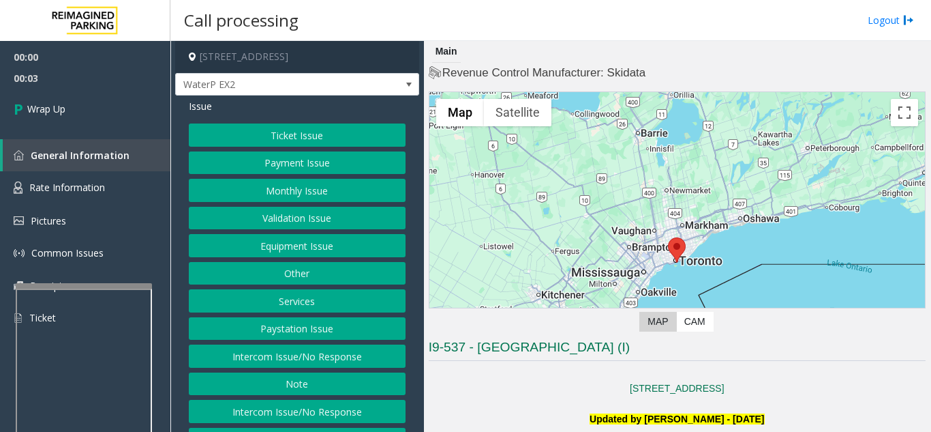
click at [308, 359] on button "Intercom Issue/No Response" at bounding box center [297, 355] width 217 height 23
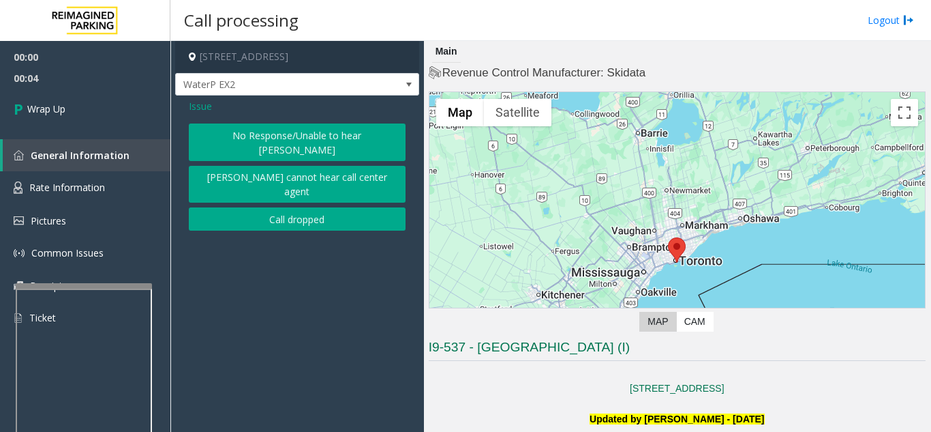
click at [304, 207] on button "Call dropped" at bounding box center [297, 218] width 217 height 23
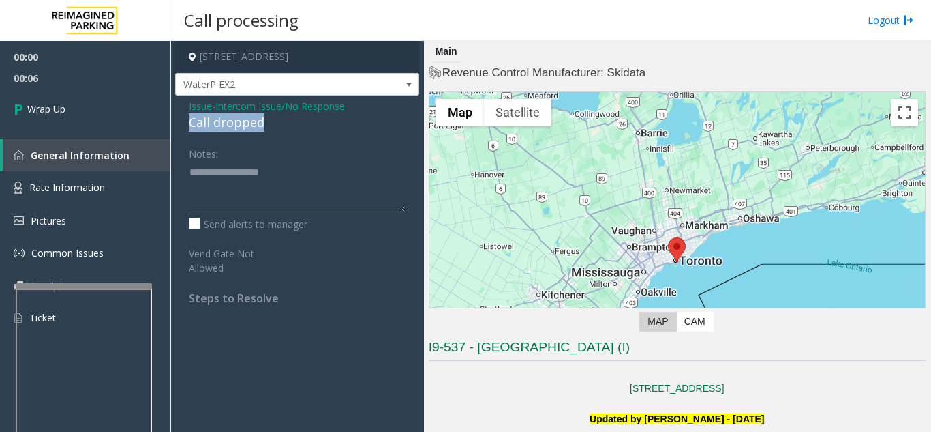
drag, startPoint x: 183, startPoint y: 125, endPoint x: 274, endPoint y: 131, distance: 90.9
click at [274, 131] on div "Issue - Intercom Issue/No Response Call dropped Notes: Send alerts to manager V…" at bounding box center [297, 206] width 244 height 223
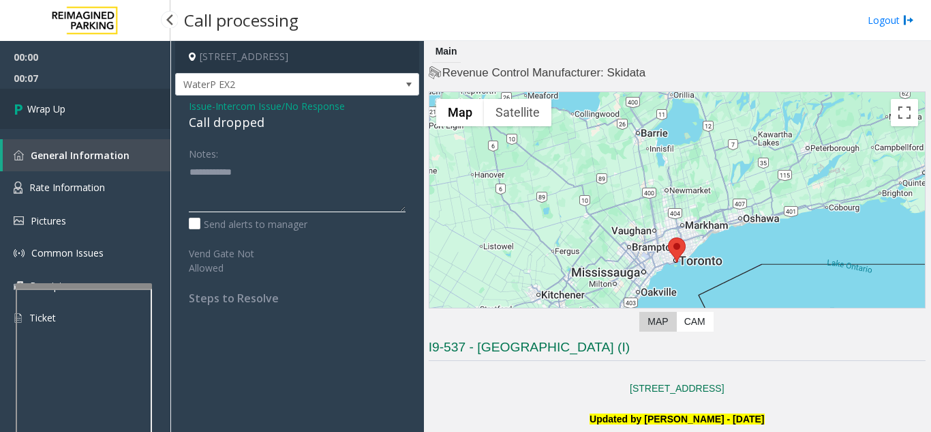
type textarea "**********"
click at [117, 115] on link "Wrap Up" at bounding box center [85, 109] width 170 height 40
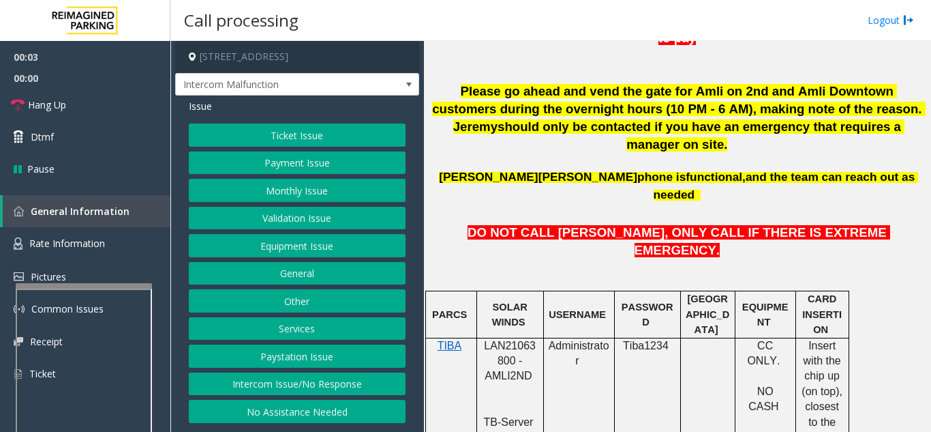
scroll to position [614, 0]
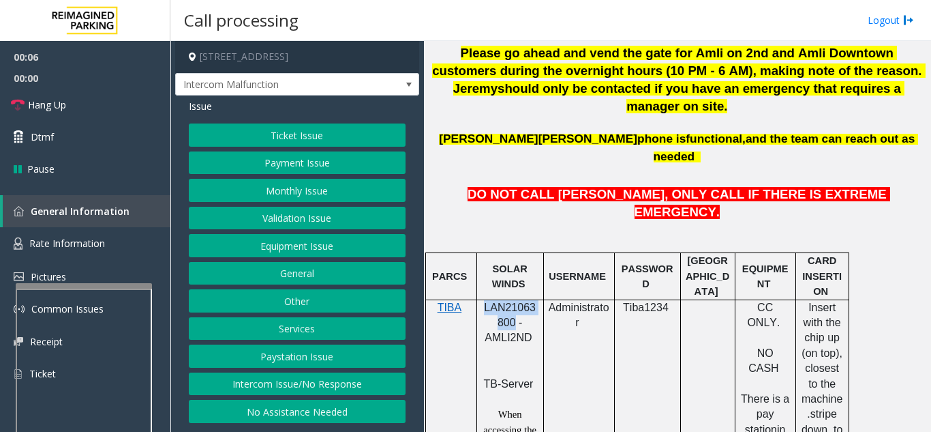
drag, startPoint x: 513, startPoint y: 250, endPoint x: 486, endPoint y: 239, distance: 29.6
click at [486, 301] on span "LAN21063800 - AMLI2ND" at bounding box center [510, 322] width 52 height 42
copy span "LAN21063800"
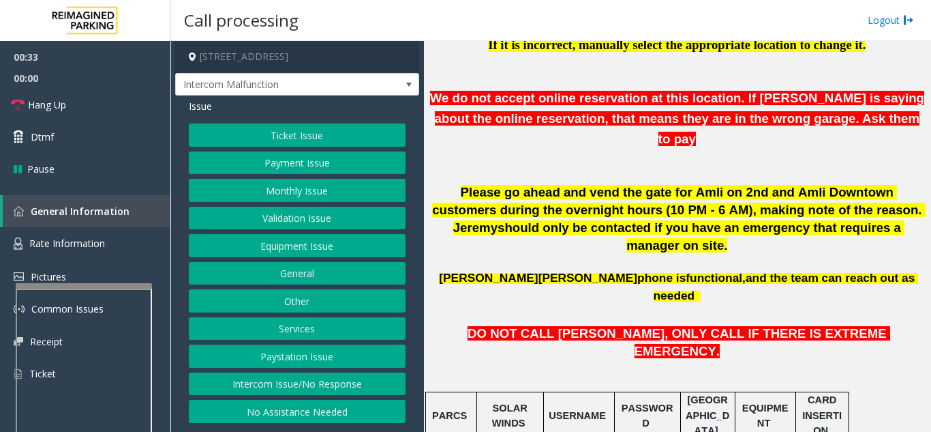
scroll to position [477, 0]
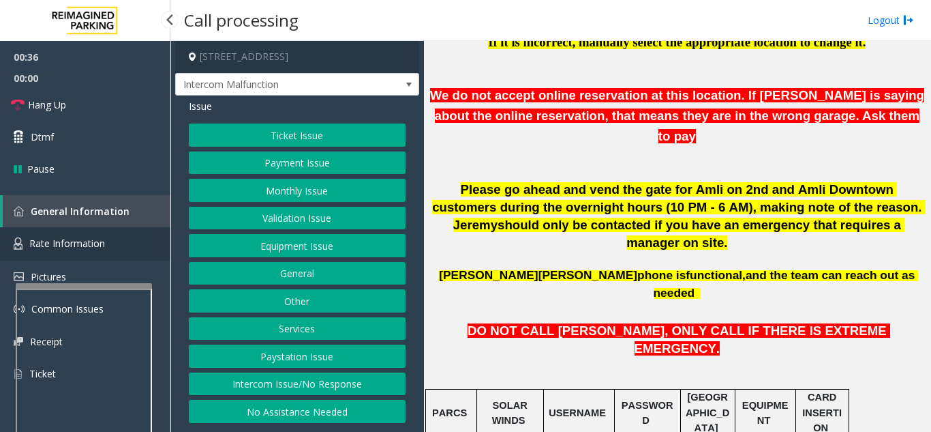
click at [104, 239] on span "Rate Information" at bounding box center [67, 243] width 76 height 13
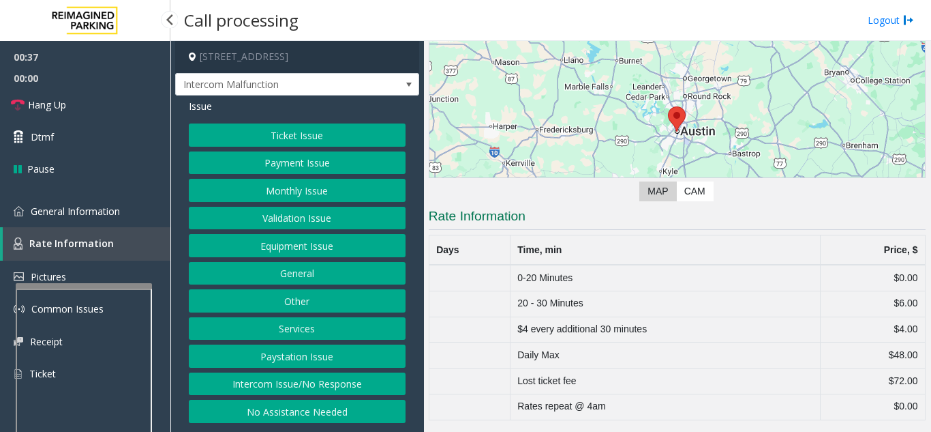
scroll to position [113, 0]
click at [116, 214] on span "General Information" at bounding box center [75, 211] width 89 height 13
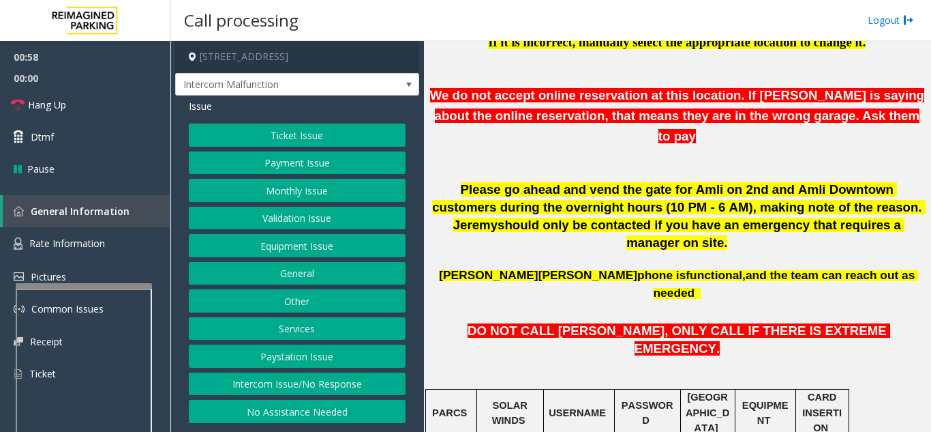
click at [293, 164] on button "Payment Issue" at bounding box center [297, 162] width 217 height 23
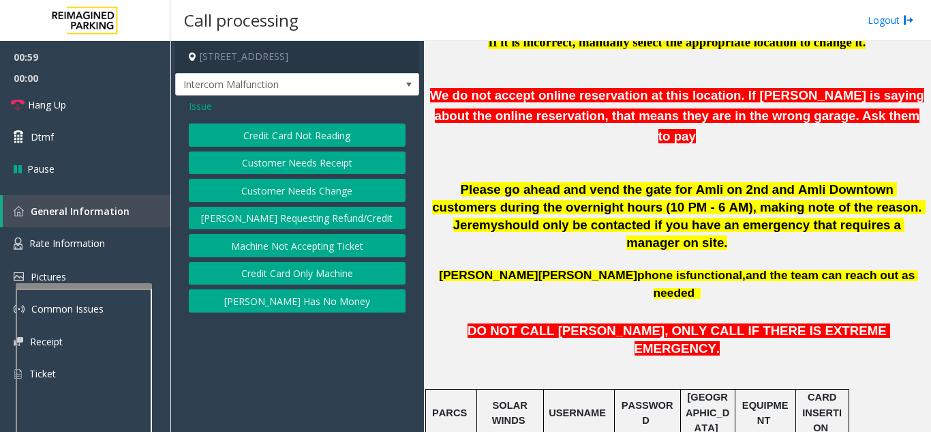
click at [301, 132] on button "Credit Card Not Reading" at bounding box center [297, 134] width 217 height 23
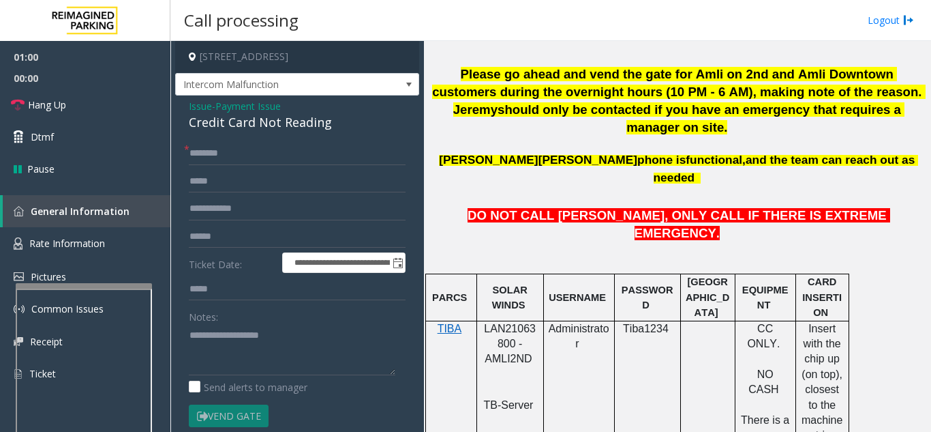
scroll to position [614, 0]
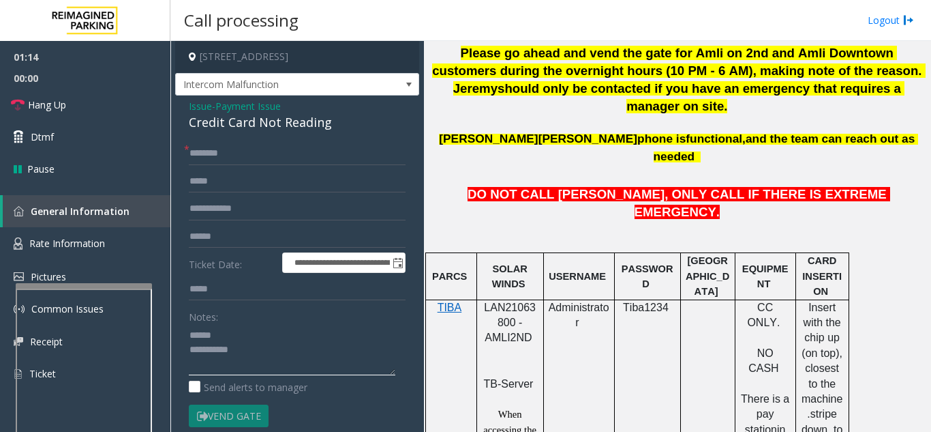
click at [248, 340] on textarea at bounding box center [292, 349] width 207 height 51
drag, startPoint x: 193, startPoint y: 125, endPoint x: 338, endPoint y: 132, distance: 144.8
click at [338, 132] on div "**********" at bounding box center [297, 349] width 244 height 509
click at [278, 357] on textarea at bounding box center [292, 349] width 207 height 51
drag, startPoint x: 207, startPoint y: 353, endPoint x: 188, endPoint y: 353, distance: 19.8
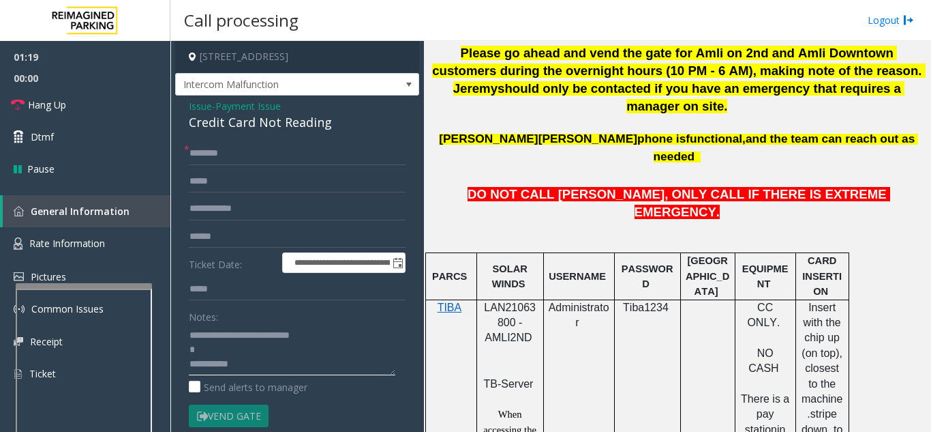
click at [188, 353] on div "**********" at bounding box center [297, 366] width 237 height 449
type textarea "**********"
click at [251, 155] on input "text" at bounding box center [297, 153] width 217 height 23
click at [80, 106] on link "Hang Up" at bounding box center [85, 105] width 170 height 32
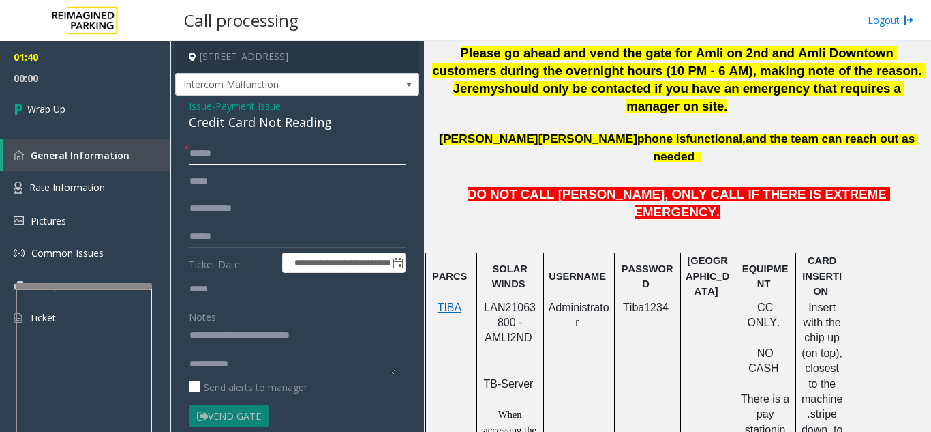
click at [194, 153] on input "*****" at bounding box center [297, 153] width 217 height 23
type input "*****"
click at [295, 361] on textarea at bounding box center [292, 349] width 207 height 51
type textarea "**********"
click at [285, 304] on form "**********" at bounding box center [297, 299] width 217 height 314
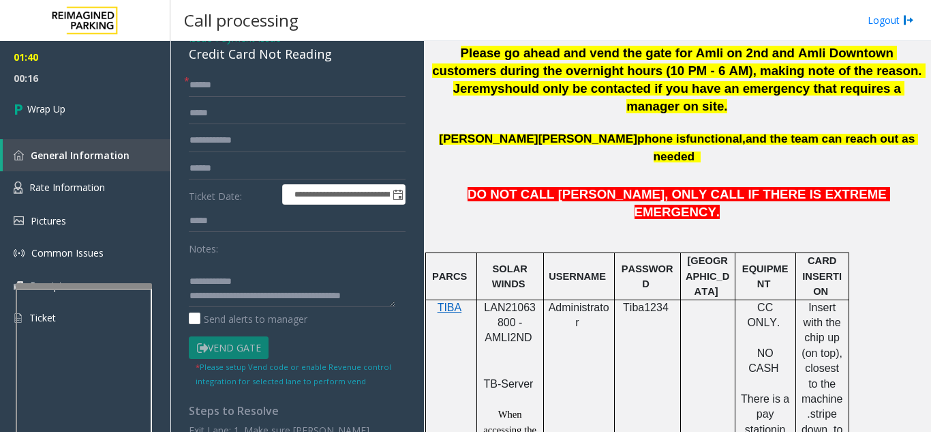
scroll to position [29, 0]
click at [67, 102] on link "Wrap Up" at bounding box center [85, 109] width 170 height 40
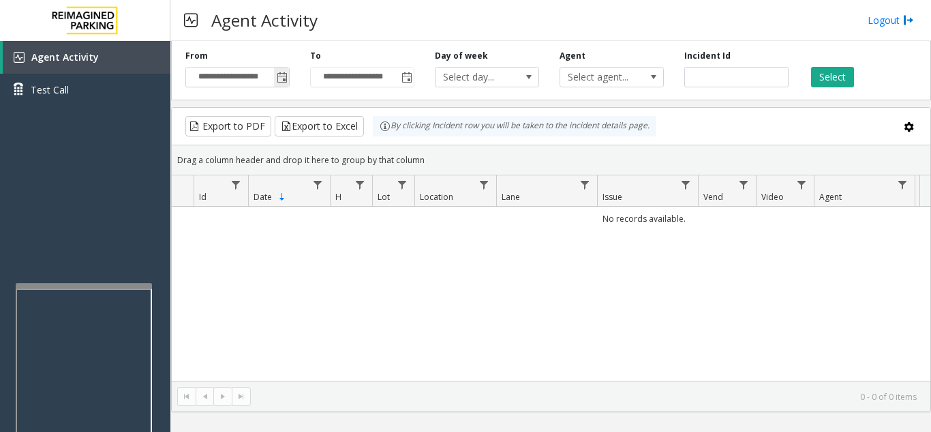
click at [286, 80] on span "Toggle popup" at bounding box center [282, 77] width 11 height 11
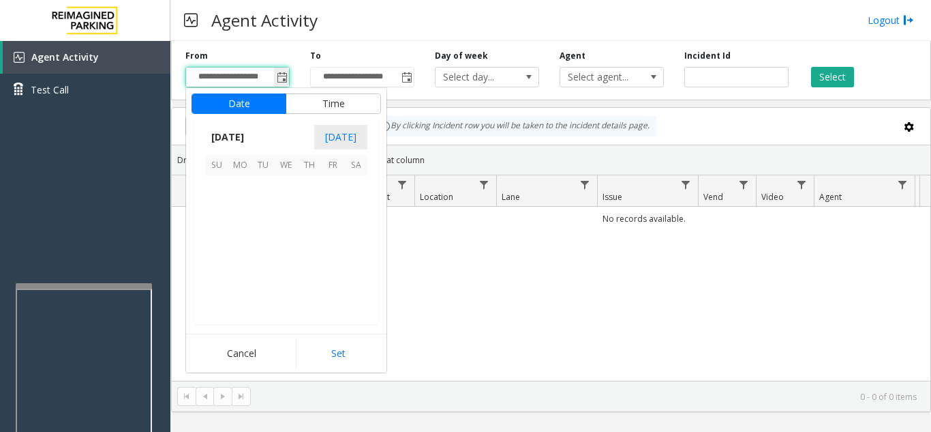
scroll to position [244738, 0]
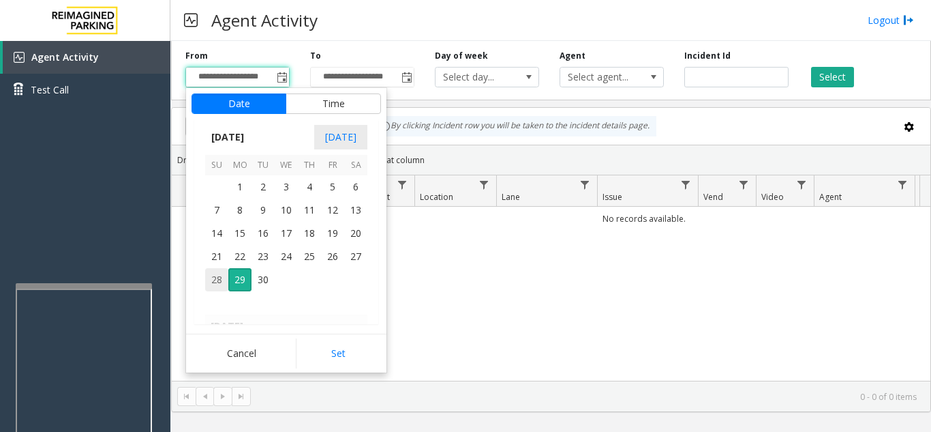
click at [218, 282] on span "28" at bounding box center [216, 279] width 23 height 23
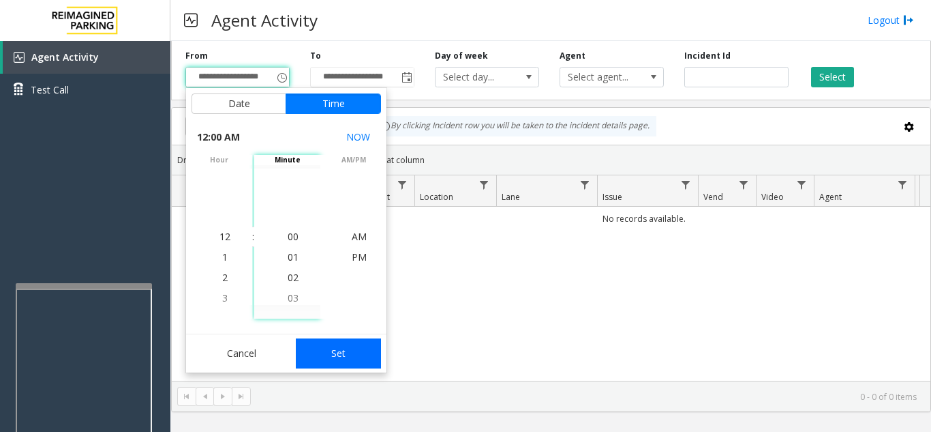
click at [355, 350] on button "Set" at bounding box center [339, 353] width 86 height 30
type input "**********"
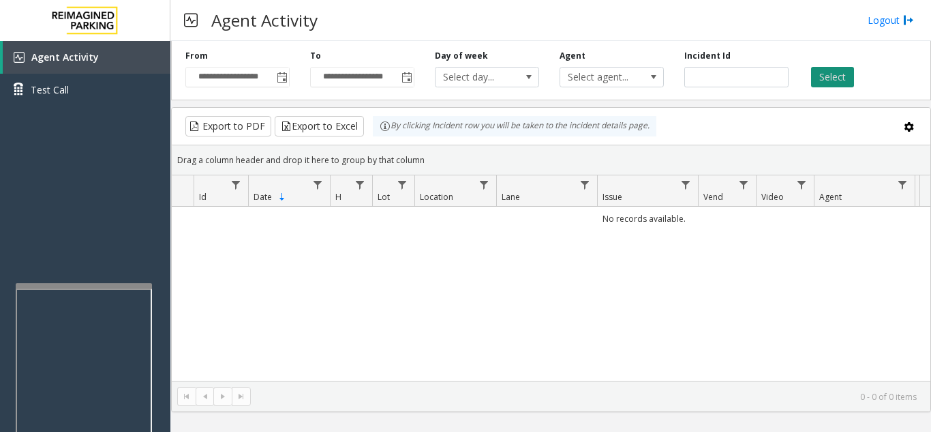
click at [818, 78] on button "Select" at bounding box center [832, 77] width 43 height 20
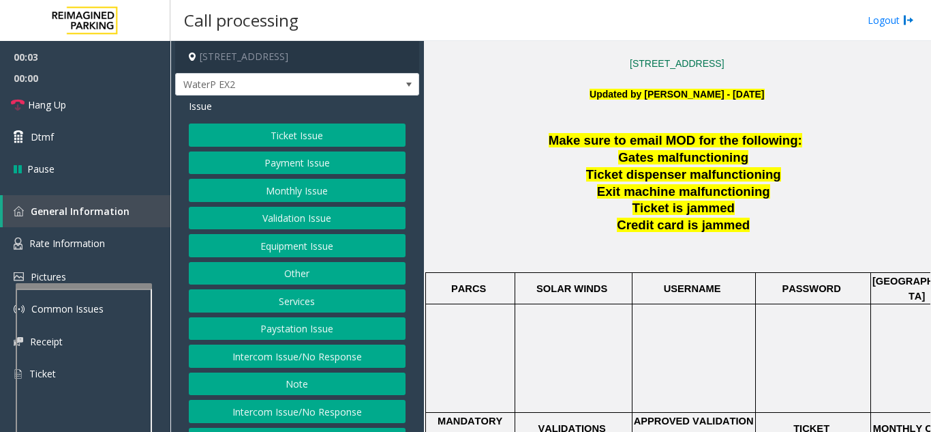
scroll to position [341, 0]
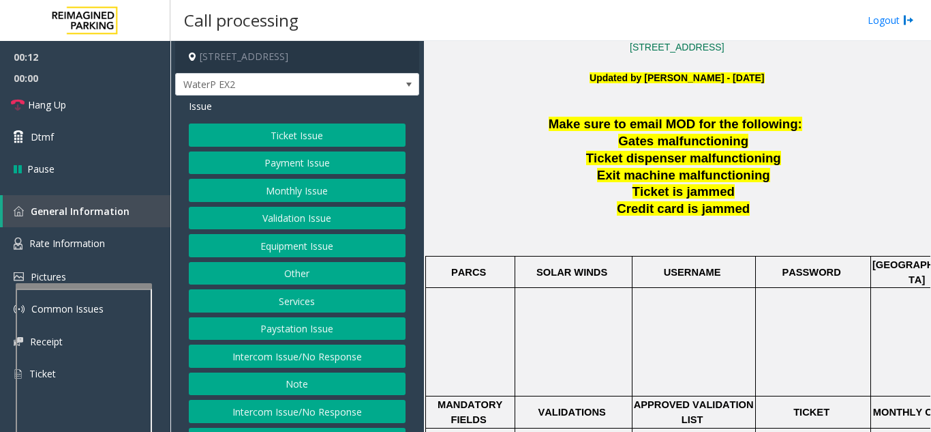
click at [269, 359] on button "Intercom Issue/No Response" at bounding box center [297, 355] width 217 height 23
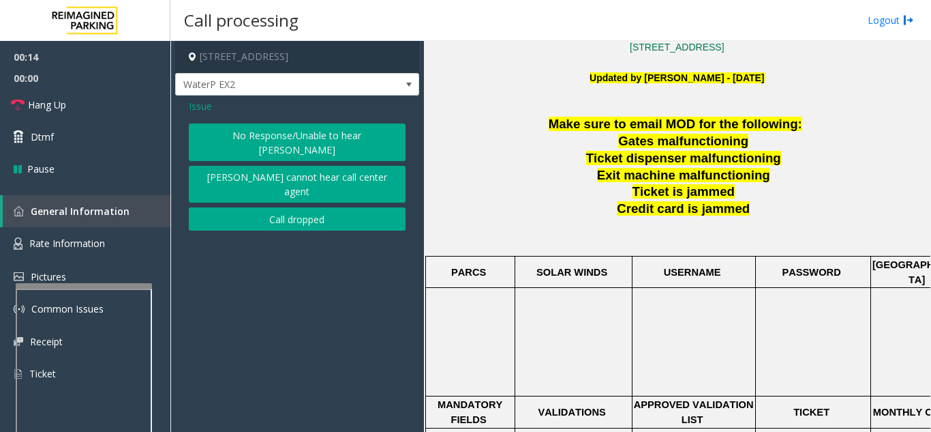
click at [234, 143] on button "No Response/Unable to hear [PERSON_NAME]" at bounding box center [297, 142] width 217 height 38
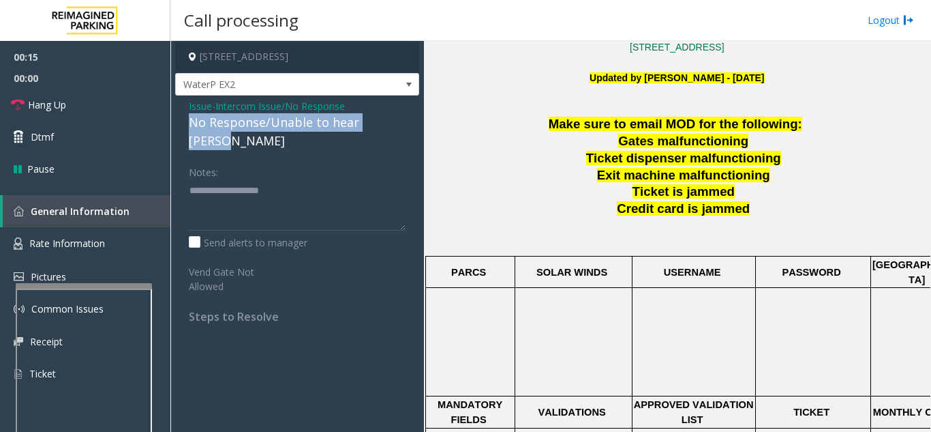
drag, startPoint x: 194, startPoint y: 123, endPoint x: 408, endPoint y: 132, distance: 214.3
click at [408, 132] on div "Issue - Intercom Issue/No Response No Response/Unable to hear [PERSON_NAME] Not…" at bounding box center [297, 215] width 244 height 241
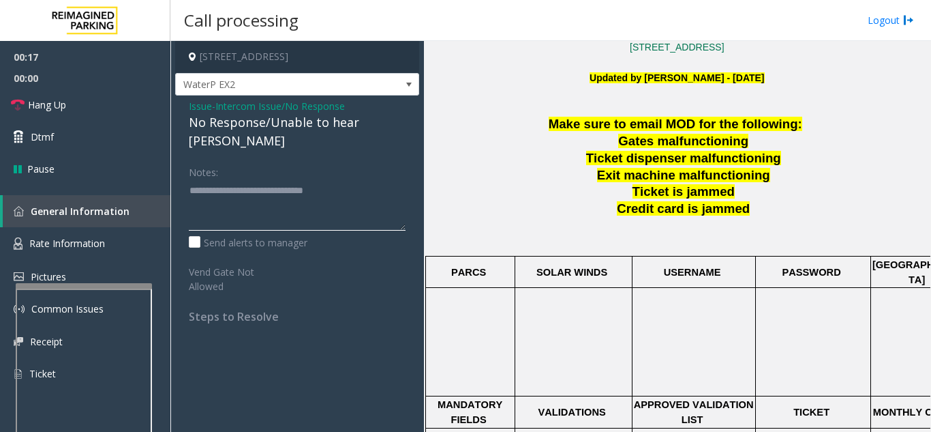
click at [368, 179] on textarea at bounding box center [297, 204] width 217 height 51
type textarea "**********"
click at [141, 111] on link "Hang Up" at bounding box center [85, 105] width 170 height 32
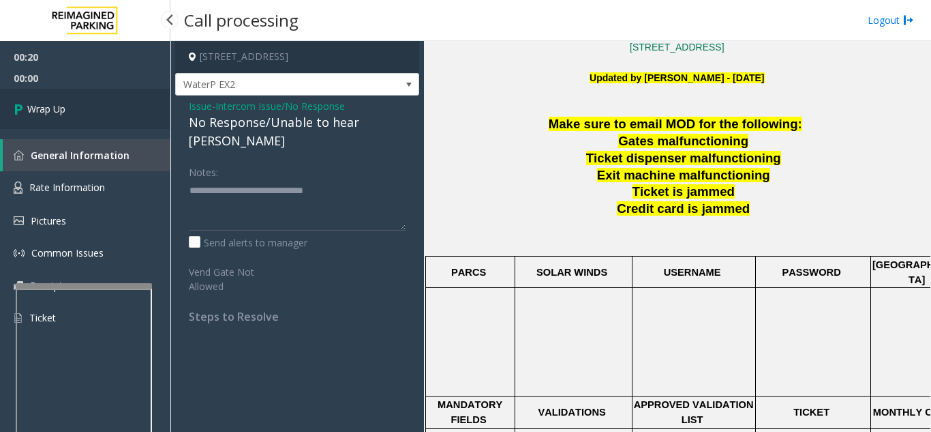
click at [107, 115] on link "Wrap Up" at bounding box center [85, 109] width 170 height 40
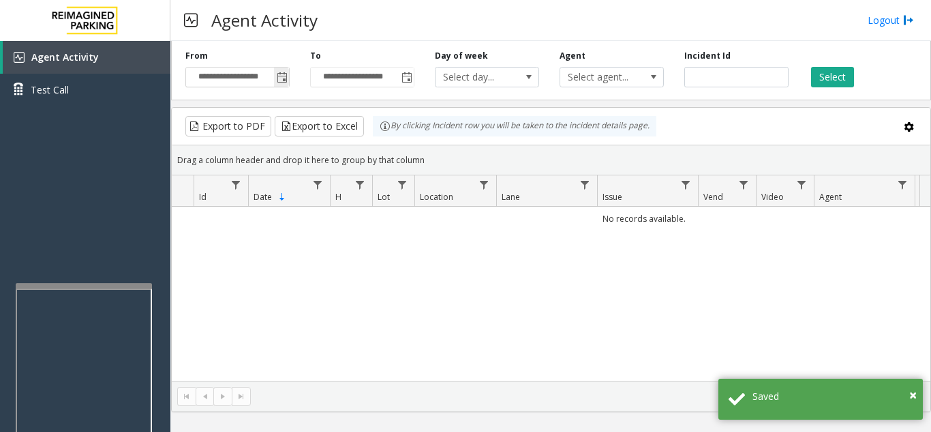
click at [286, 78] on span "Toggle popup" at bounding box center [282, 77] width 11 height 11
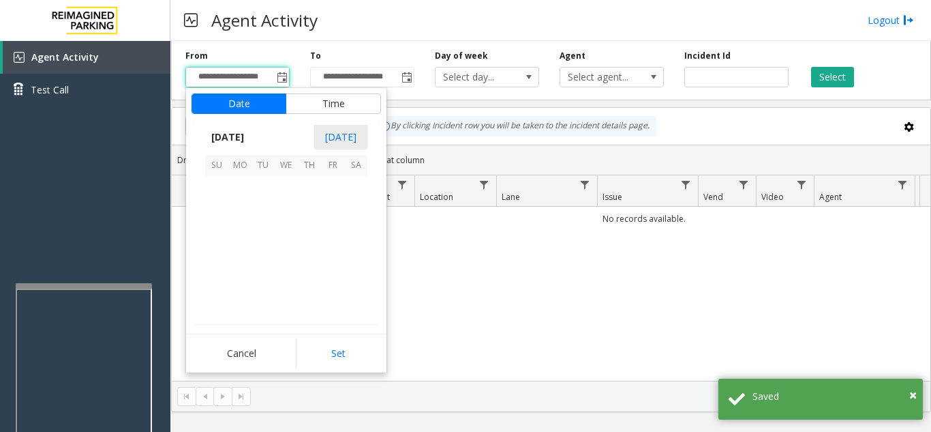
scroll to position [244738, 0]
click at [218, 279] on span "28" at bounding box center [216, 279] width 23 height 23
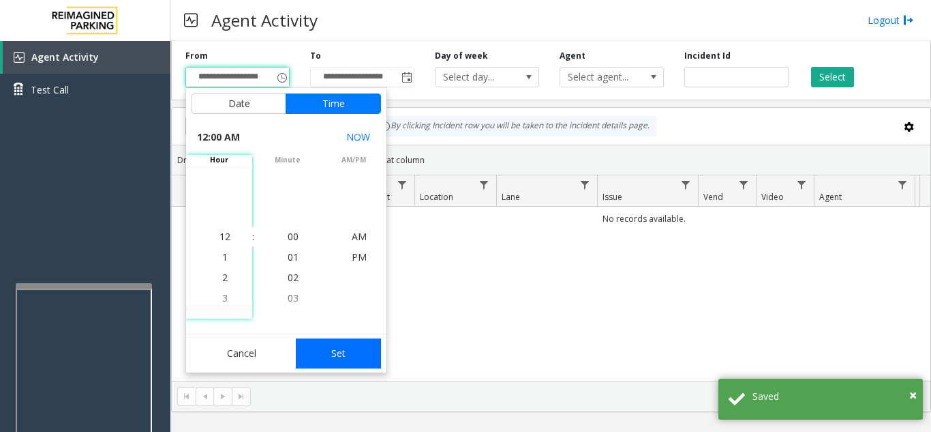
click at [348, 359] on button "Set" at bounding box center [339, 353] width 86 height 30
type input "**********"
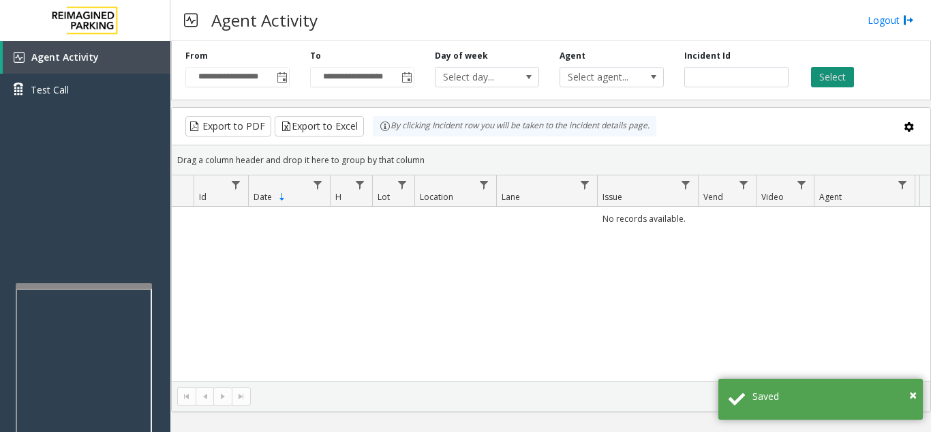
click at [833, 72] on button "Select" at bounding box center [832, 77] width 43 height 20
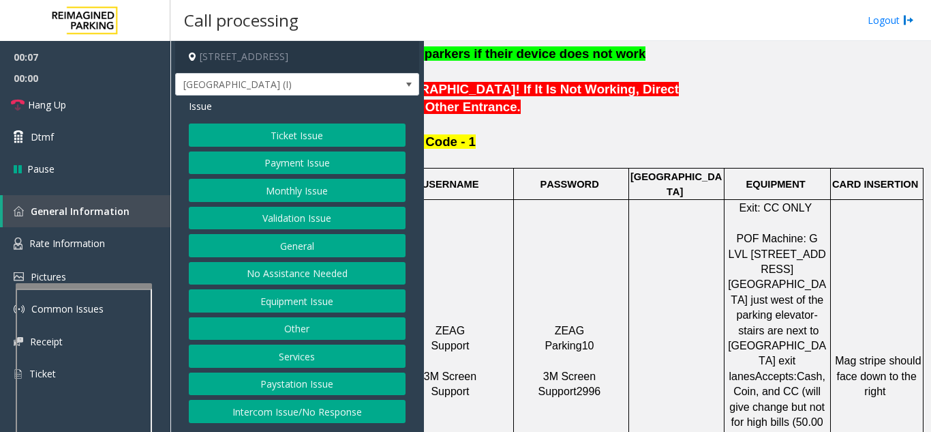
scroll to position [477, 252]
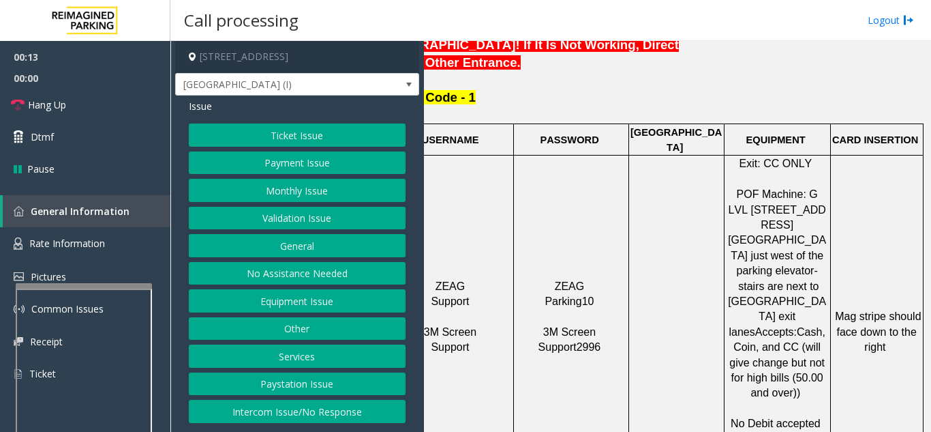
click at [292, 163] on button "Payment Issue" at bounding box center [297, 162] width 217 height 23
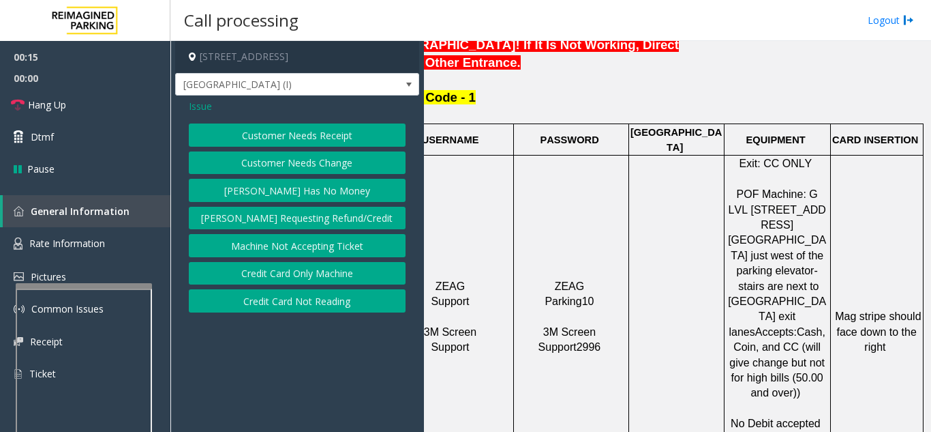
click at [303, 301] on button "Credit Card Not Reading" at bounding box center [297, 300] width 217 height 23
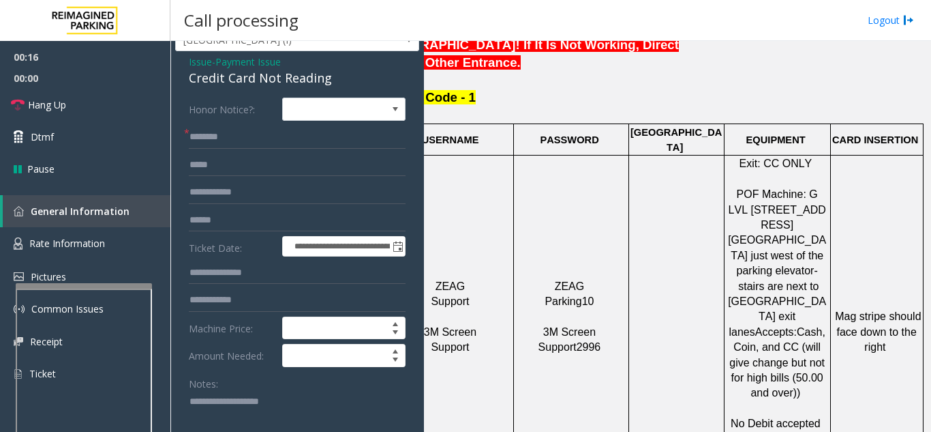
scroll to position [68, 0]
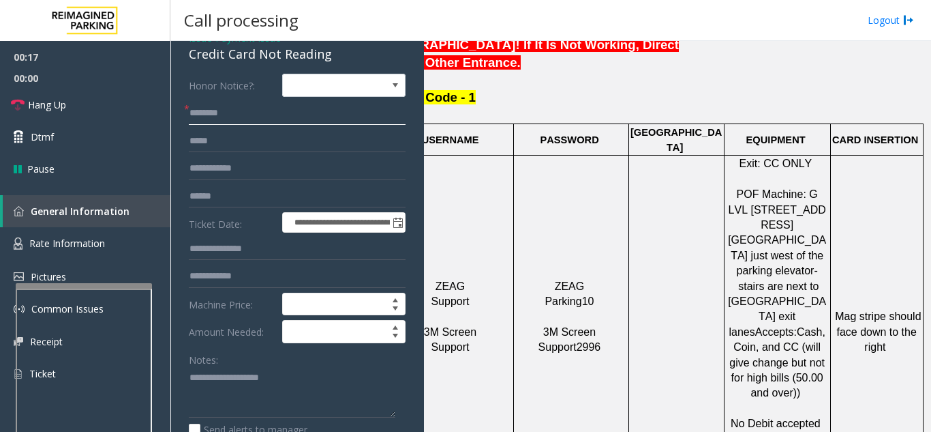
click at [273, 119] on input "text" at bounding box center [297, 113] width 217 height 23
click at [225, 375] on textarea at bounding box center [292, 392] width 207 height 51
drag, startPoint x: 183, startPoint y: 55, endPoint x: 347, endPoint y: 55, distance: 164.3
click at [347, 55] on div "**********" at bounding box center [297, 351] width 244 height 648
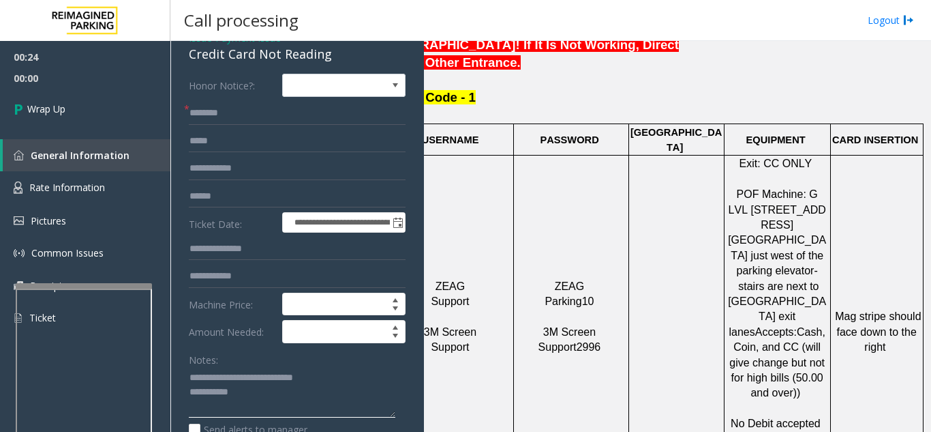
click at [306, 398] on textarea at bounding box center [292, 392] width 207 height 51
type textarea "**********"
click at [254, 123] on input "text" at bounding box center [297, 113] width 217 height 23
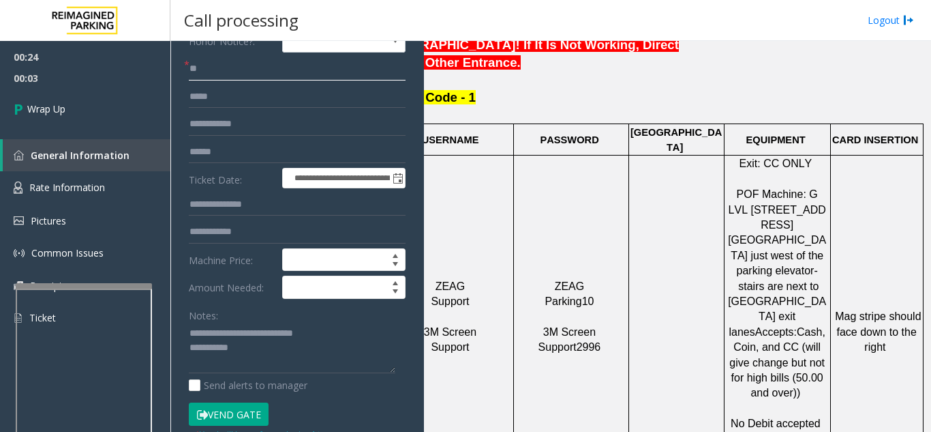
scroll to position [136, 0]
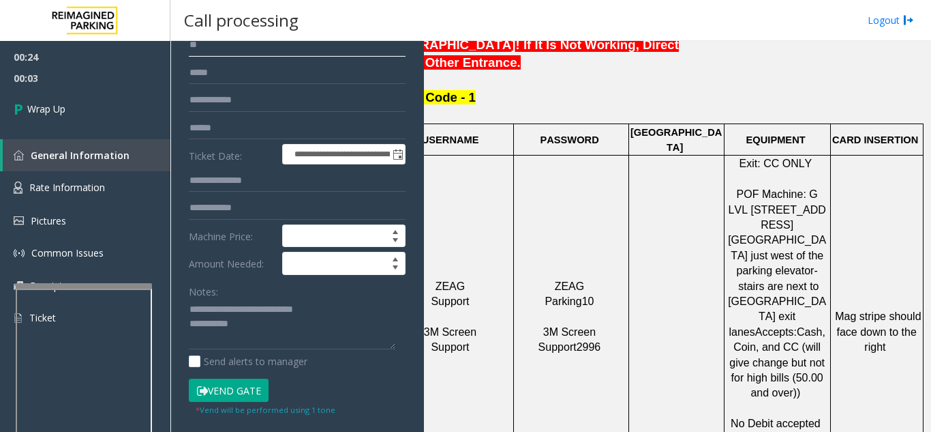
type input "**"
click at [307, 331] on textarea at bounding box center [292, 324] width 207 height 51
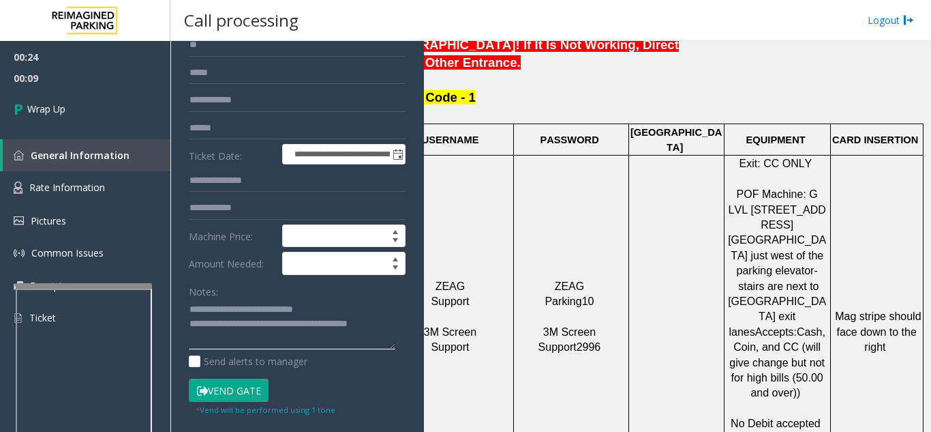
type textarea "**********"
click at [252, 285] on div "Notes:" at bounding box center [297, 315] width 217 height 70
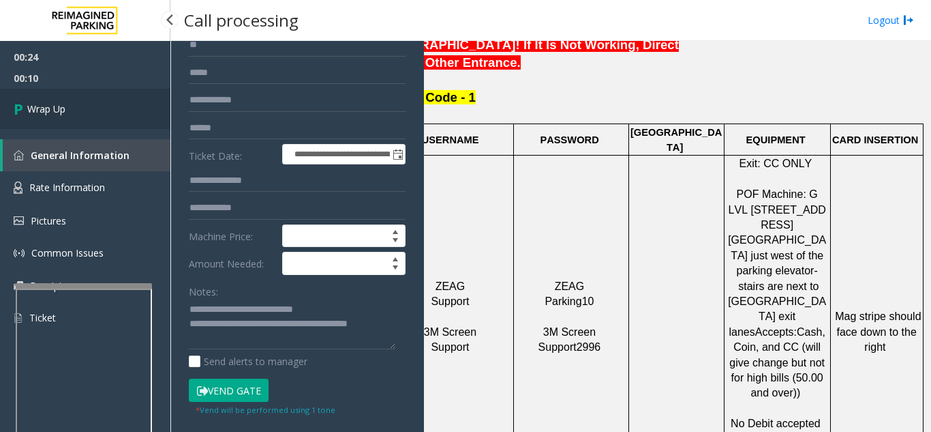
click at [92, 113] on link "Wrap Up" at bounding box center [85, 109] width 170 height 40
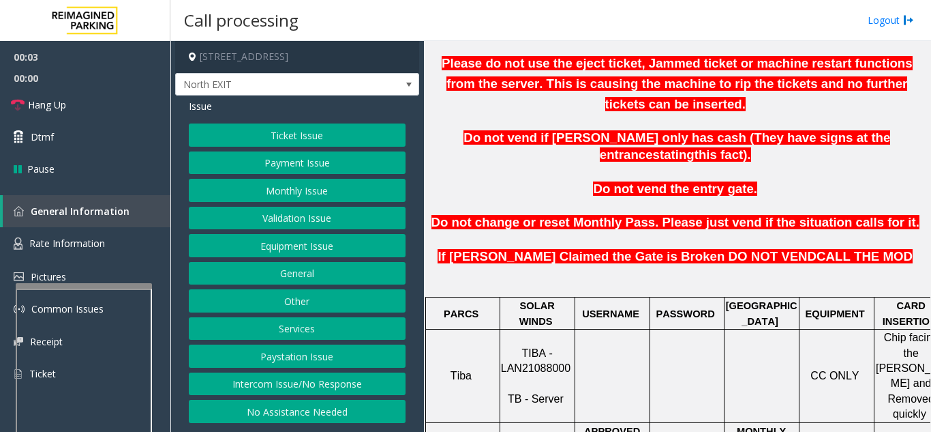
scroll to position [409, 0]
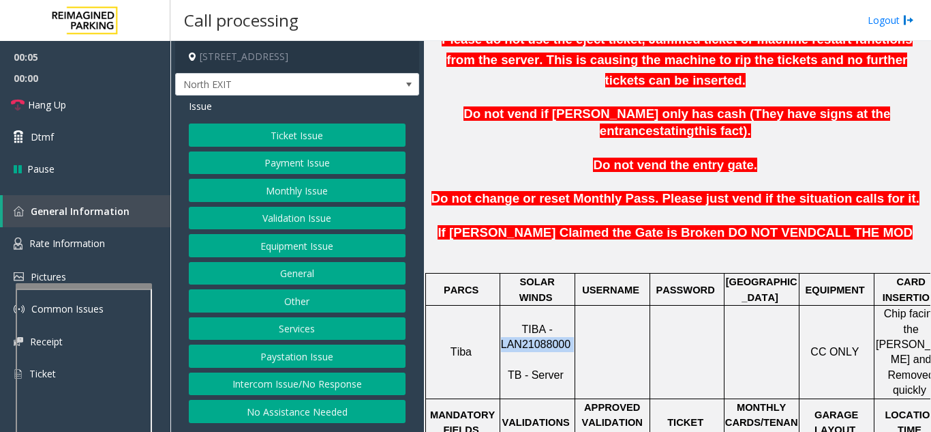
drag, startPoint x: 570, startPoint y: 295, endPoint x: 503, endPoint y: 297, distance: 66.9
click at [503, 322] on p "TIBA - LAN21088000 TB - Server" at bounding box center [537, 352] width 73 height 61
copy p "LAN21088000"
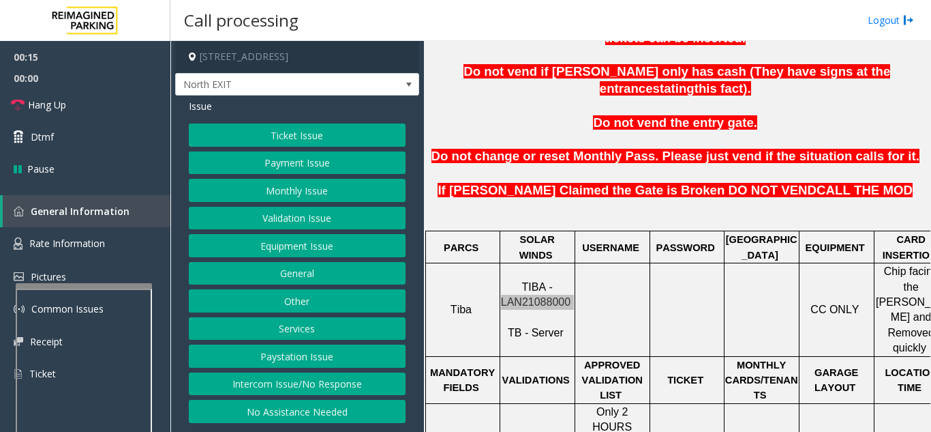
scroll to position [614, 0]
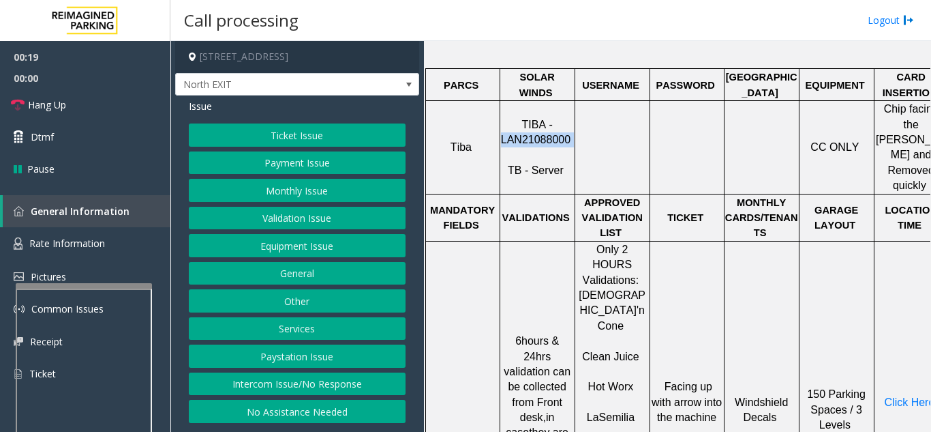
click at [259, 219] on button "Validation Issue" at bounding box center [297, 218] width 217 height 23
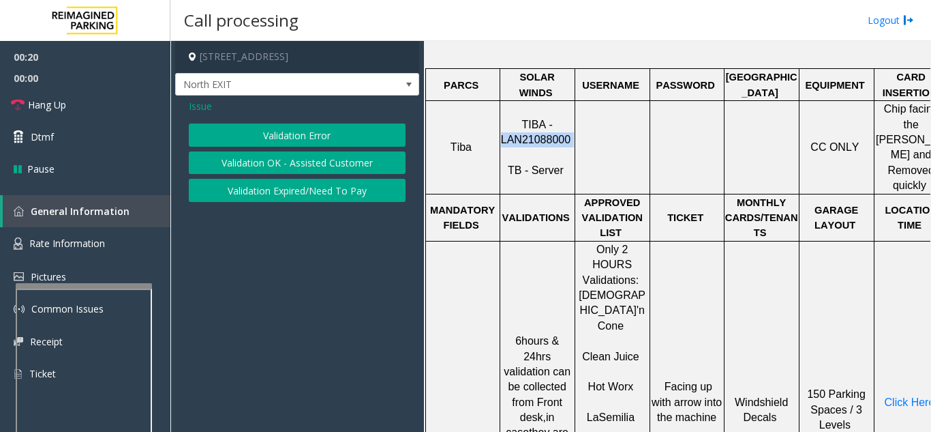
click at [274, 128] on button "Validation Error" at bounding box center [297, 134] width 217 height 23
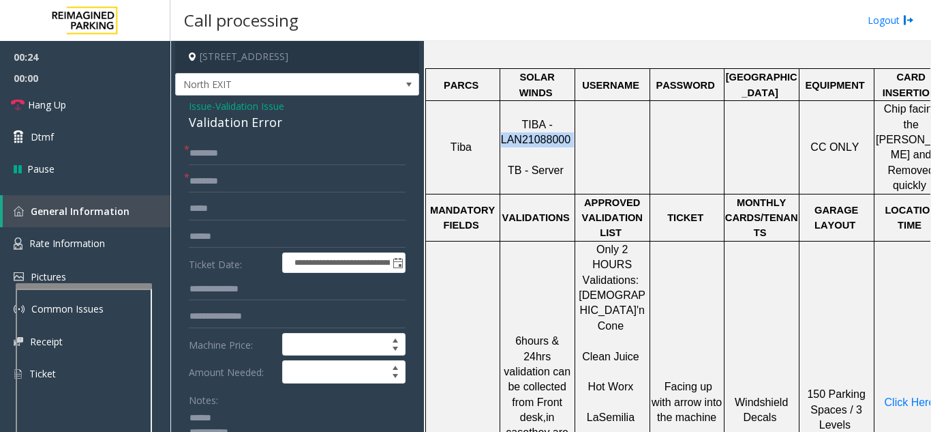
scroll to position [5, 0]
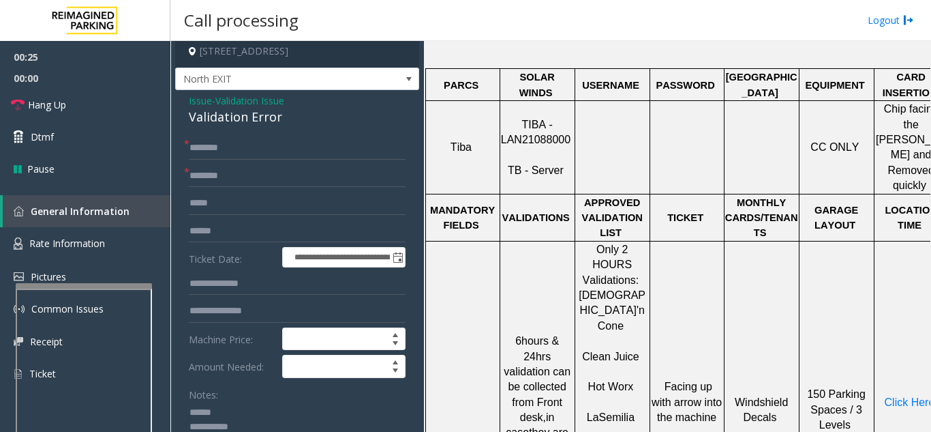
click at [234, 405] on textarea at bounding box center [292, 427] width 207 height 51
drag, startPoint x: 179, startPoint y: 118, endPoint x: 297, endPoint y: 117, distance: 118.0
type textarea "**********"
click at [305, 150] on input "text" at bounding box center [297, 147] width 217 height 23
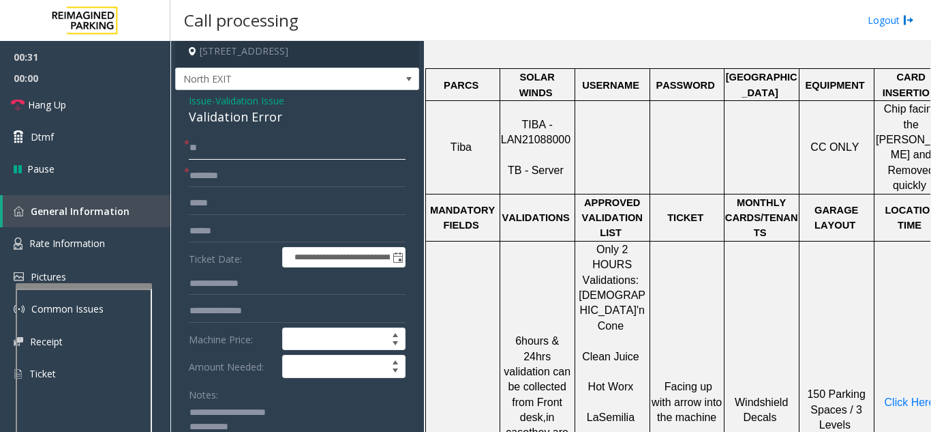
type input "**"
click at [288, 178] on input "text" at bounding box center [297, 175] width 217 height 23
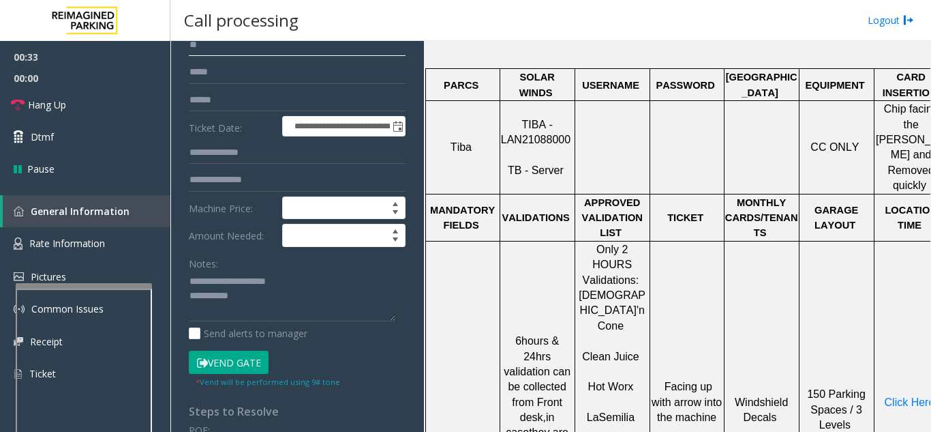
scroll to position [142, 0]
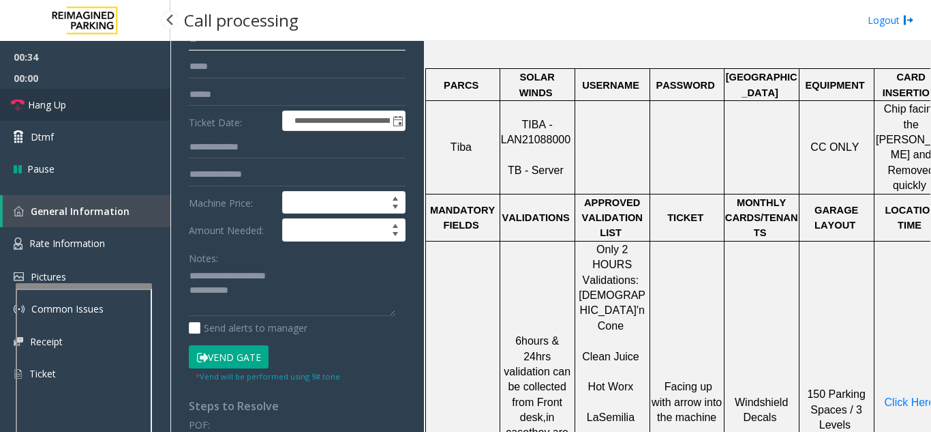
type input "**"
click at [126, 109] on link "Hang Up" at bounding box center [85, 105] width 170 height 32
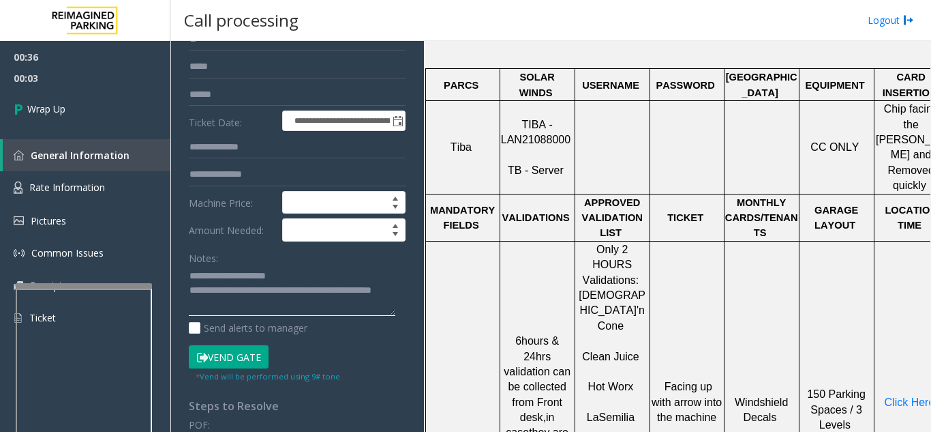
click at [314, 269] on textarea at bounding box center [292, 290] width 207 height 51
type textarea "**********"
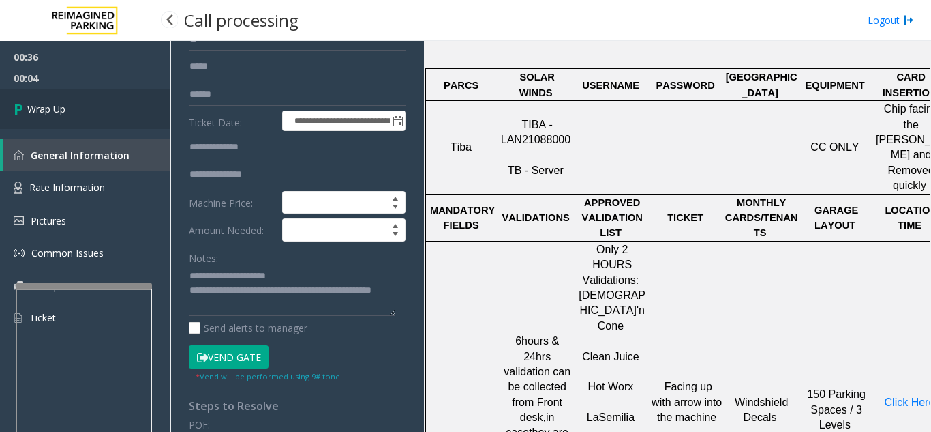
click at [102, 102] on link "Wrap Up" at bounding box center [85, 109] width 170 height 40
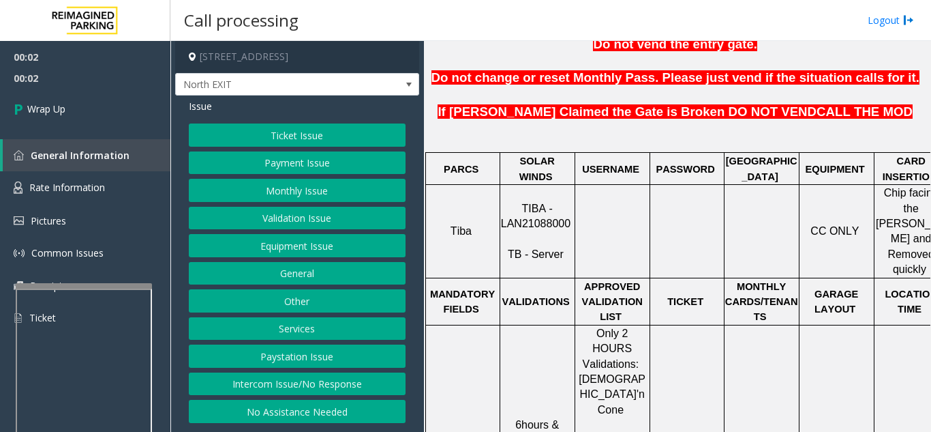
scroll to position [546, 0]
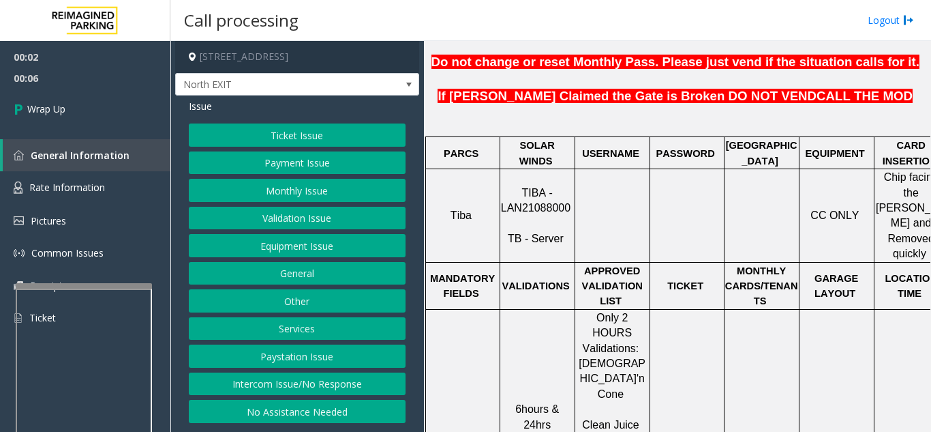
click at [342, 389] on button "Intercom Issue/No Response" at bounding box center [297, 383] width 217 height 23
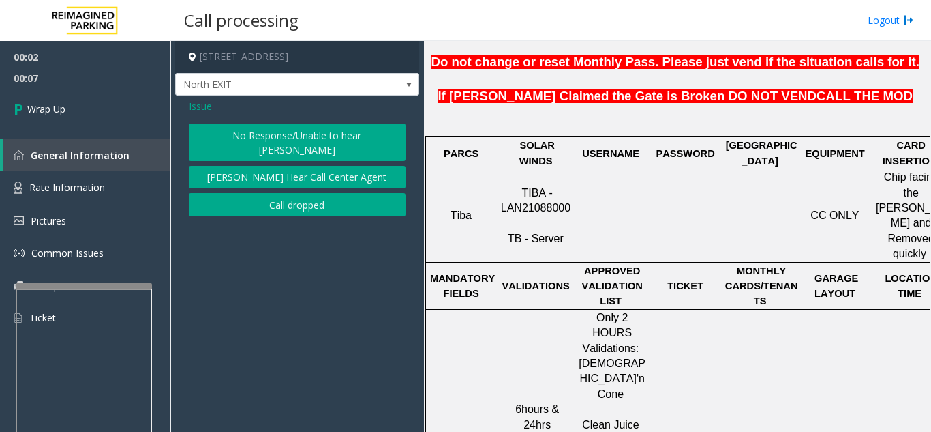
click at [342, 193] on button "Call dropped" at bounding box center [297, 204] width 217 height 23
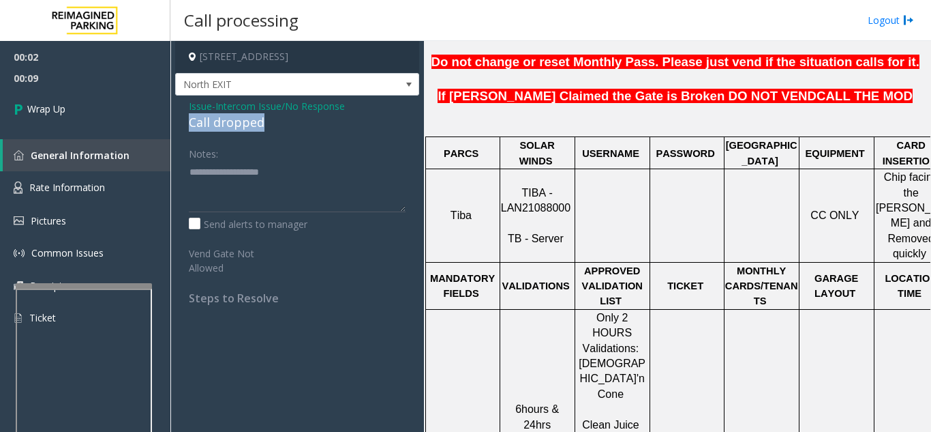
drag, startPoint x: 187, startPoint y: 123, endPoint x: 274, endPoint y: 125, distance: 87.3
click at [274, 125] on div "Issue - Intercom Issue/No Response Call dropped Notes: Send alerts to manager V…" at bounding box center [297, 206] width 244 height 223
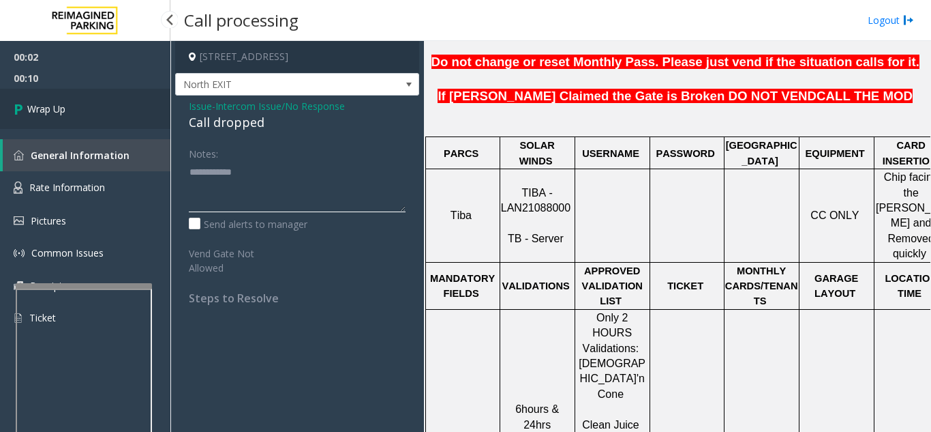
type textarea "**********"
click at [136, 109] on link "Wrap Up" at bounding box center [85, 109] width 170 height 40
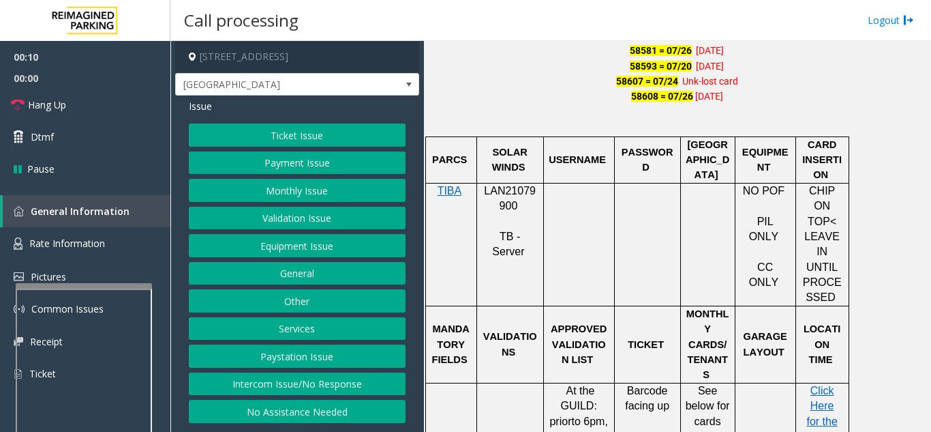
scroll to position [1023, 0]
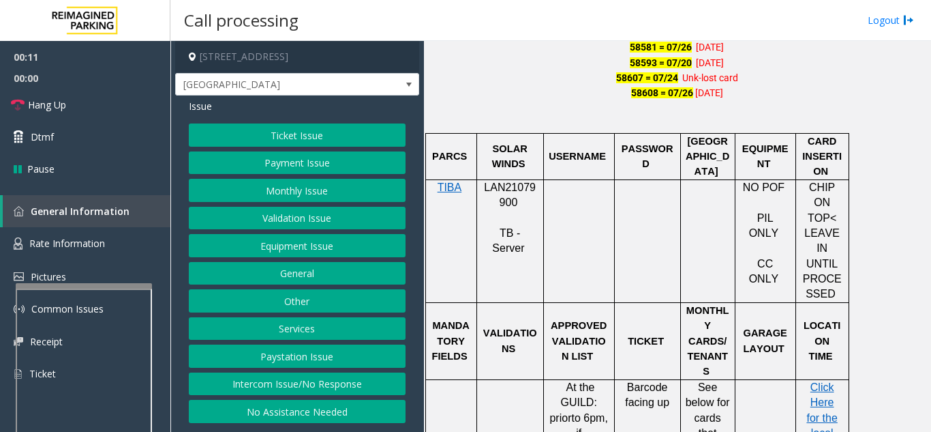
drag, startPoint x: 526, startPoint y: 203, endPoint x: 511, endPoint y: 202, distance: 15.0
click at [515, 203] on p "LAN21079900" at bounding box center [510, 195] width 57 height 31
click at [496, 198] on p "LAN21079900" at bounding box center [510, 195] width 57 height 31
drag, startPoint x: 516, startPoint y: 200, endPoint x: 485, endPoint y: 190, distance: 32.6
click at [485, 190] on p "LAN21079900" at bounding box center [510, 195] width 57 height 31
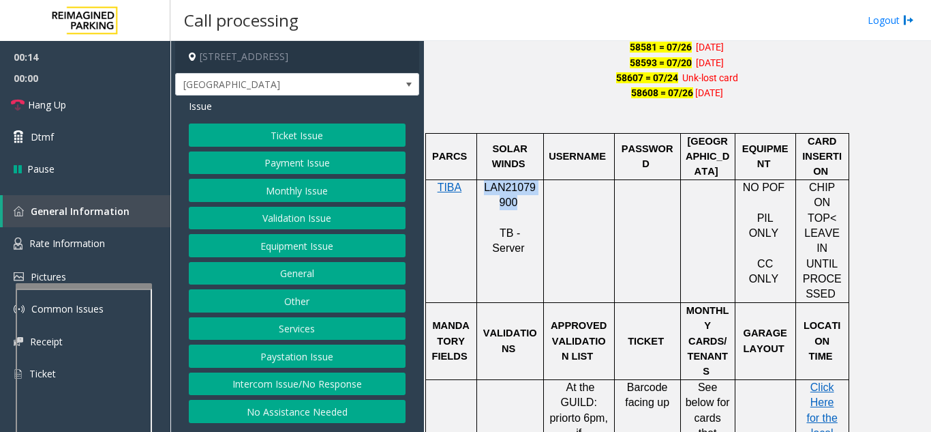
copy span "LAN21079900"
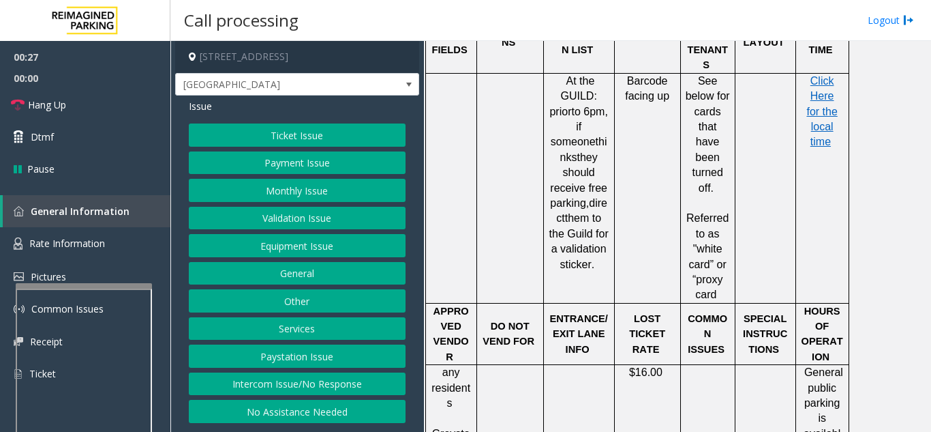
scroll to position [1296, 0]
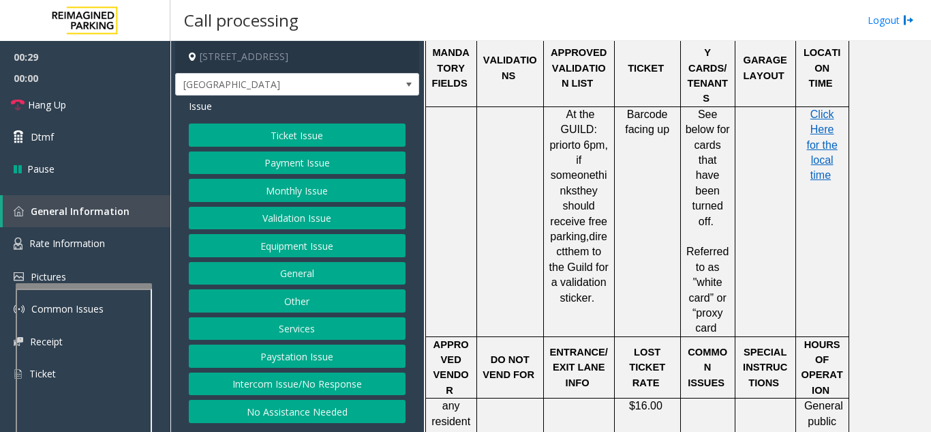
click at [297, 224] on button "Validation Issue" at bounding box center [297, 218] width 217 height 23
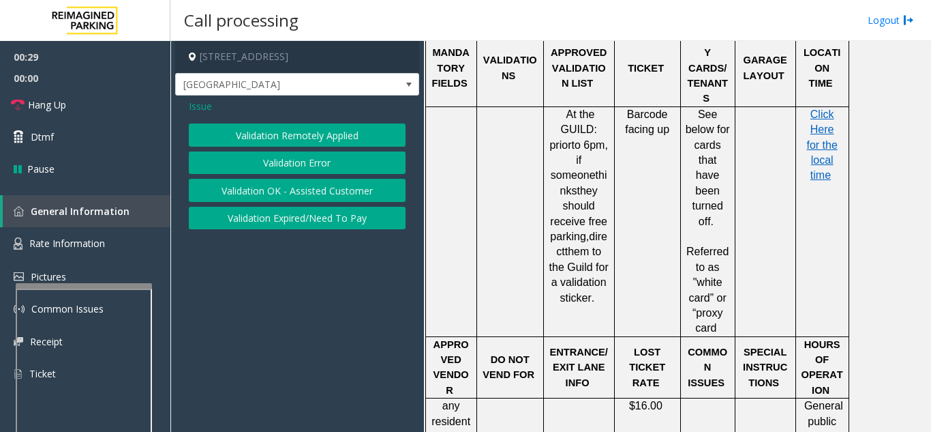
click at [289, 159] on button "Validation Error" at bounding box center [297, 162] width 217 height 23
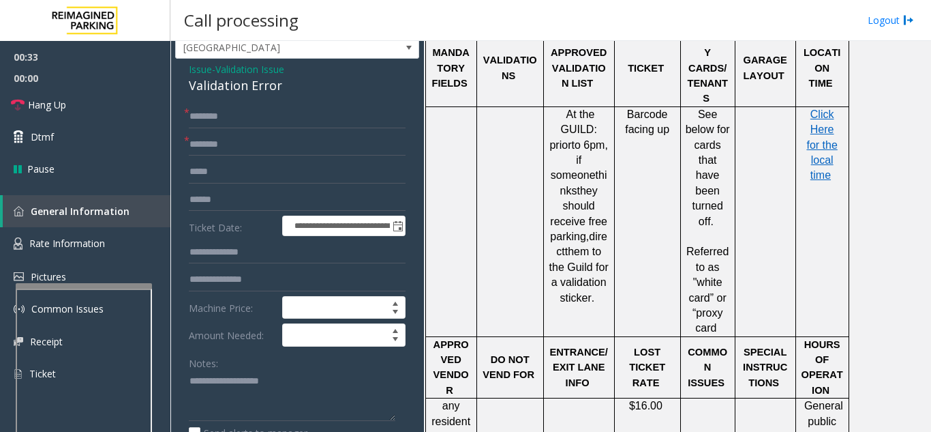
scroll to position [68, 0]
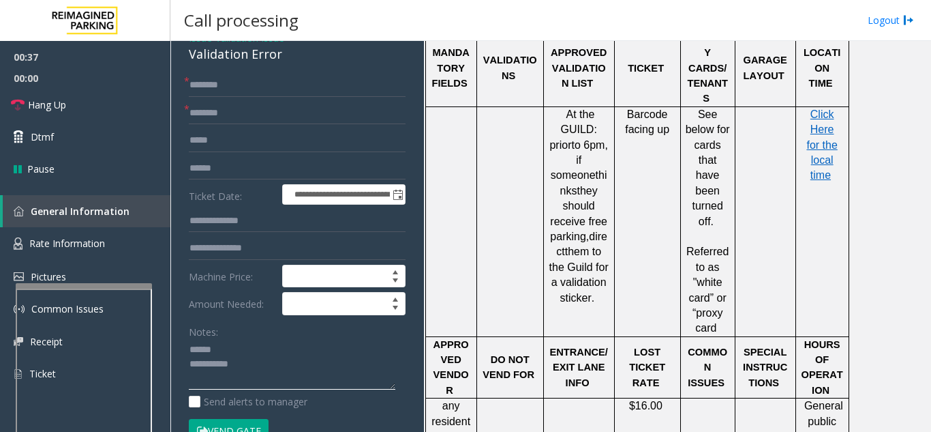
click at [240, 350] on textarea at bounding box center [292, 364] width 207 height 51
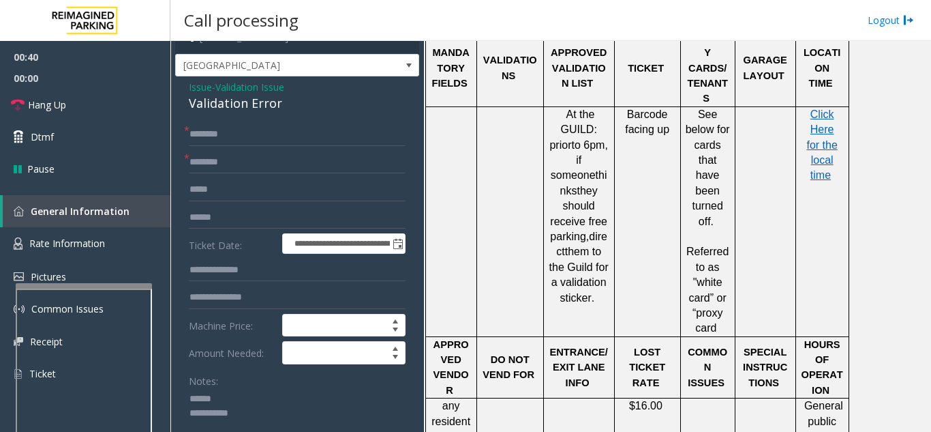
scroll to position [26, 0]
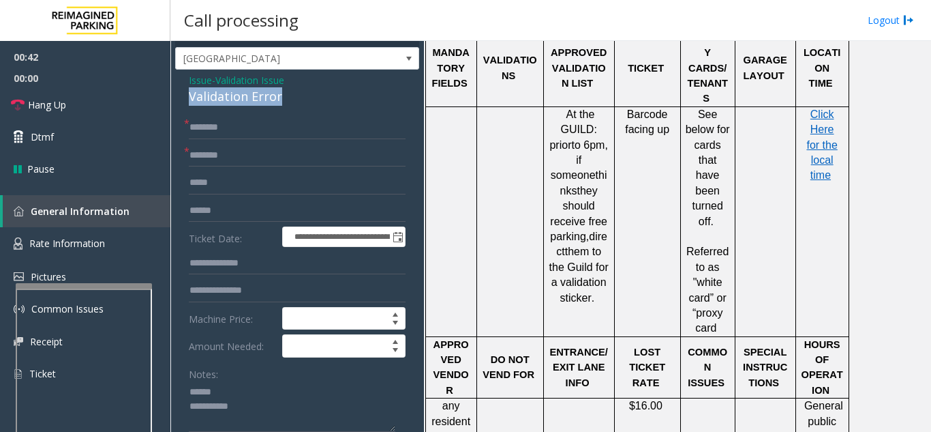
drag, startPoint x: 222, startPoint y: 100, endPoint x: 297, endPoint y: 106, distance: 75.9
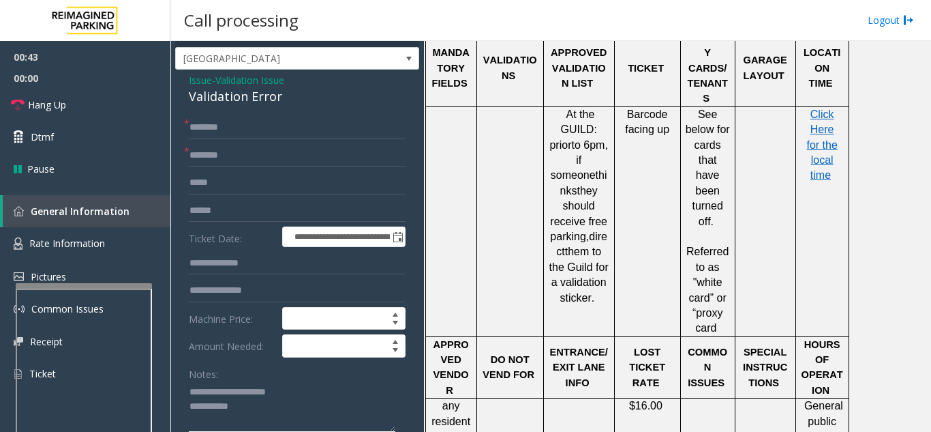
click at [285, 406] on textarea at bounding box center [292, 406] width 207 height 51
type textarea "**********"
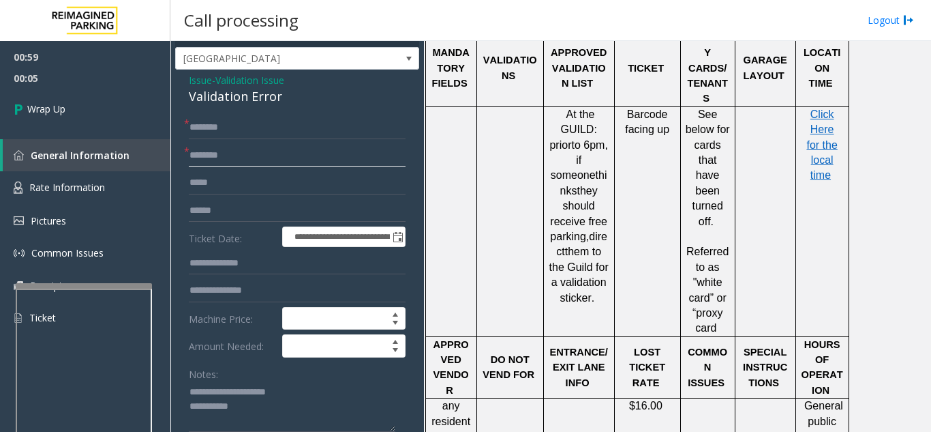
click at [237, 146] on input "text" at bounding box center [297, 155] width 217 height 23
type input "**"
click at [239, 130] on input "text" at bounding box center [297, 127] width 217 height 23
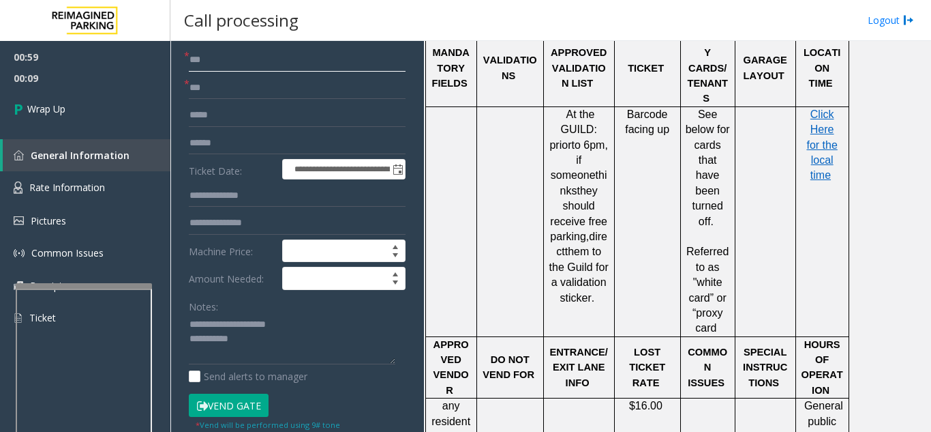
scroll to position [94, 0]
type input "**"
click at [288, 337] on textarea at bounding box center [292, 338] width 207 height 51
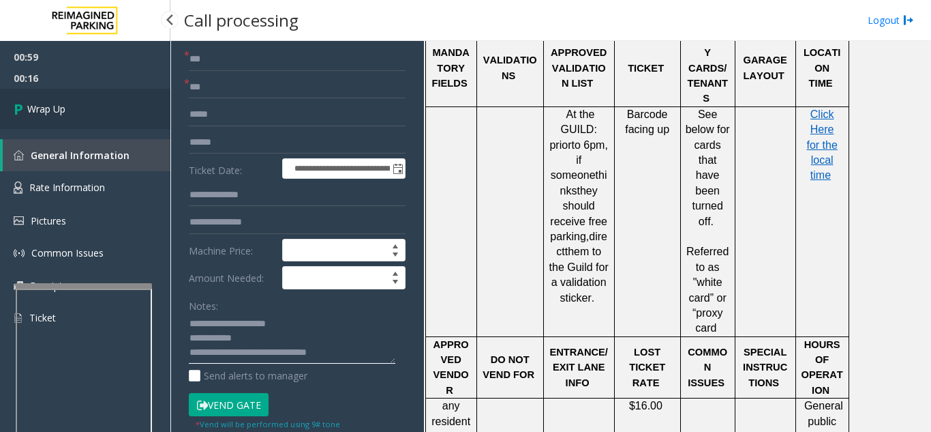
type textarea "**********"
click at [76, 108] on link "Wrap Up" at bounding box center [85, 109] width 170 height 40
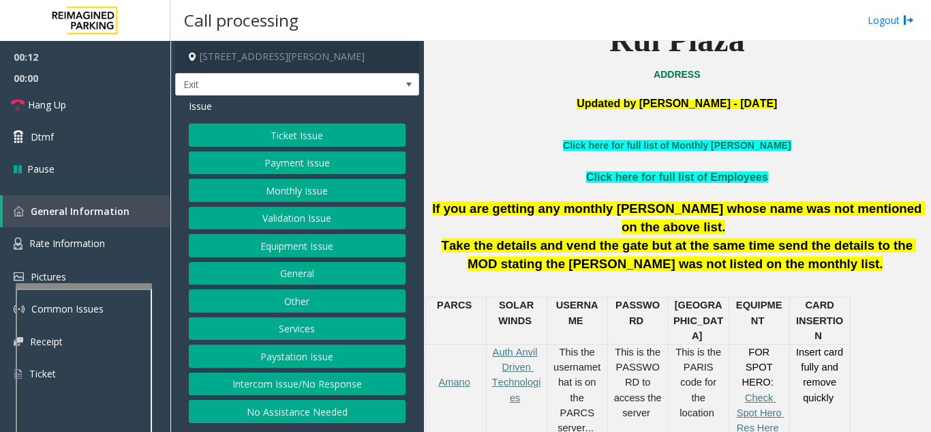
scroll to position [341, 0]
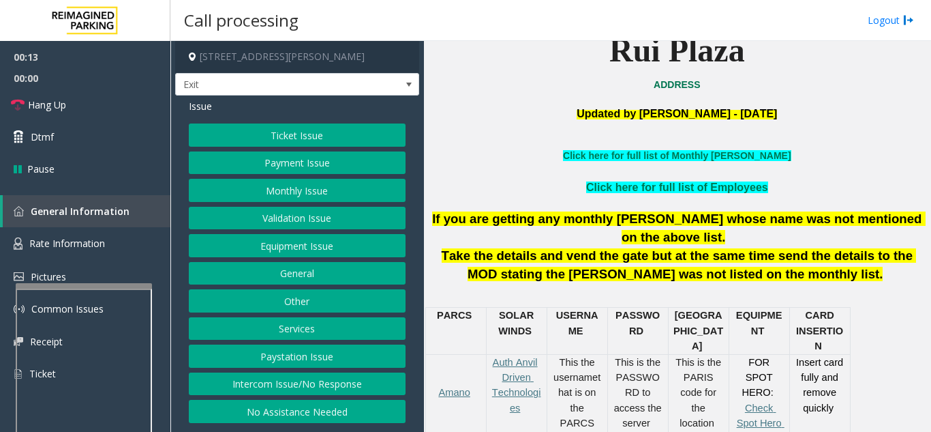
click at [320, 131] on button "Ticket Issue" at bounding box center [297, 134] width 217 height 23
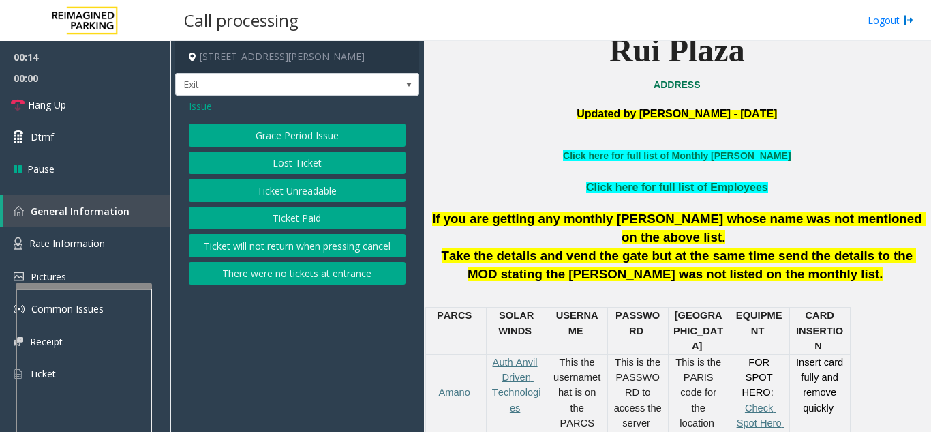
click at [345, 192] on button "Ticket Unreadable" at bounding box center [297, 190] width 217 height 23
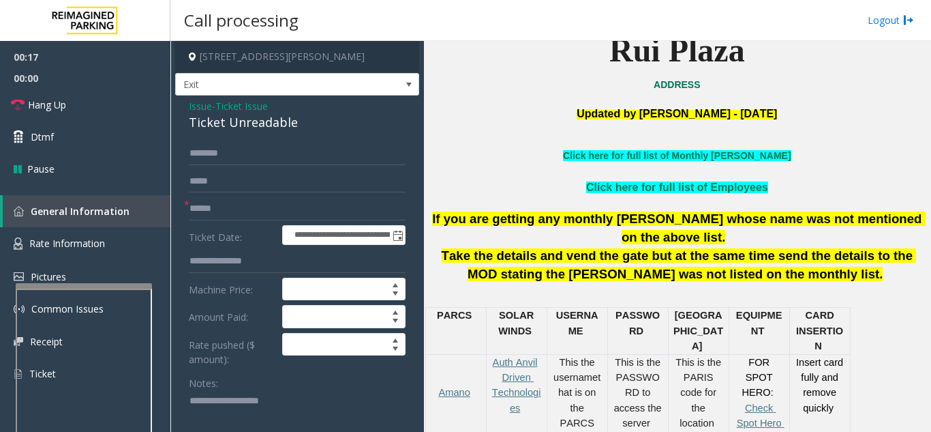
click at [202, 111] on span "Issue" at bounding box center [200, 106] width 23 height 14
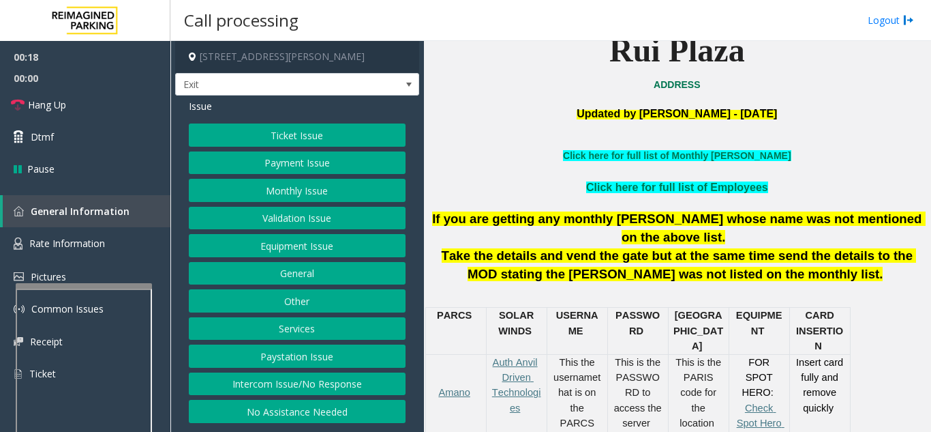
click at [303, 332] on button "Services" at bounding box center [297, 328] width 217 height 23
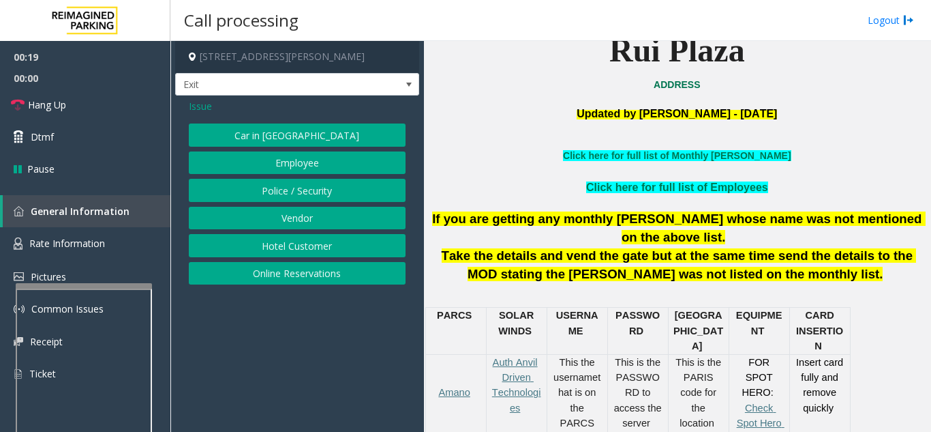
click at [313, 267] on button "Online Reservations" at bounding box center [297, 273] width 217 height 23
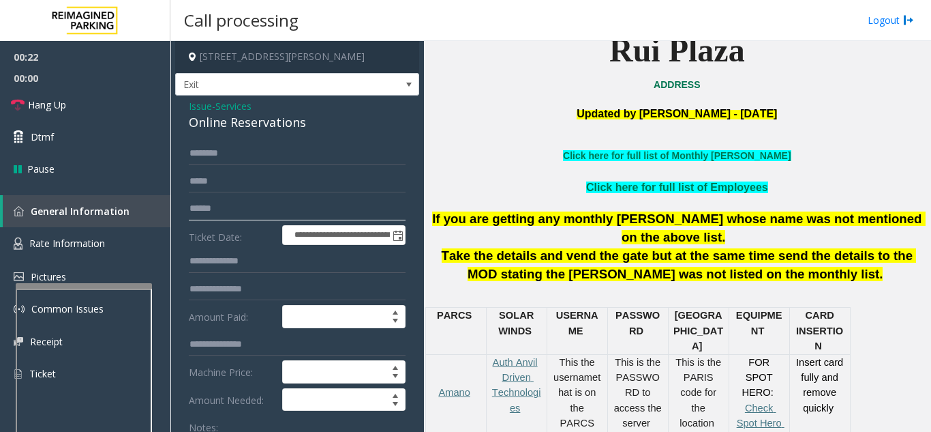
click at [273, 213] on input "text" at bounding box center [297, 208] width 217 height 23
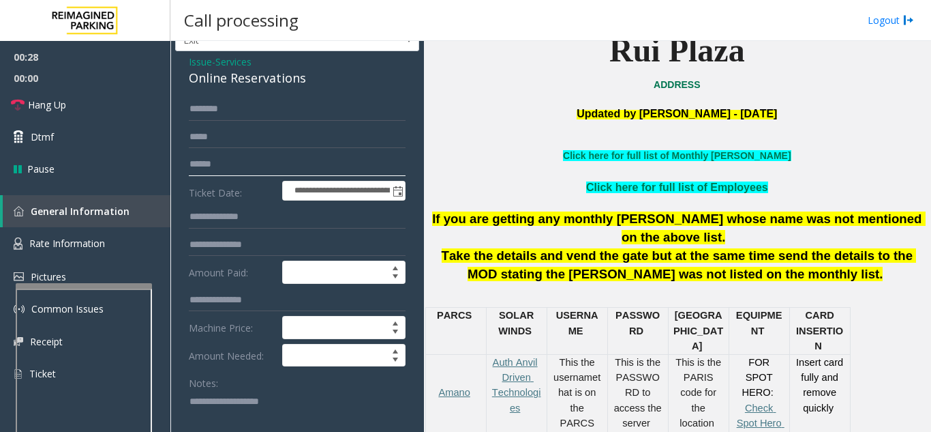
scroll to position [68, 0]
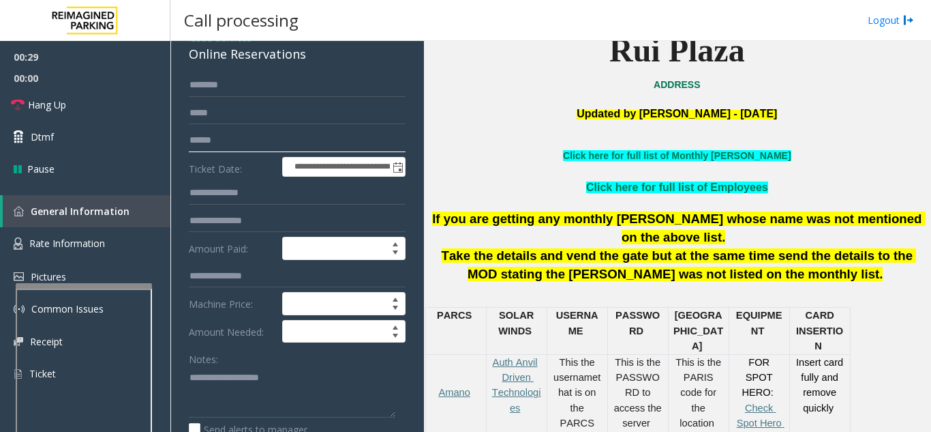
type input "******"
click at [237, 373] on textarea at bounding box center [292, 391] width 207 height 51
type textarea "**********"
click at [424, 183] on div "Main Revenue Control Manufacturer: Amano McGann ← Move left → Move right ↑ Move…" at bounding box center [677, 236] width 507 height 391
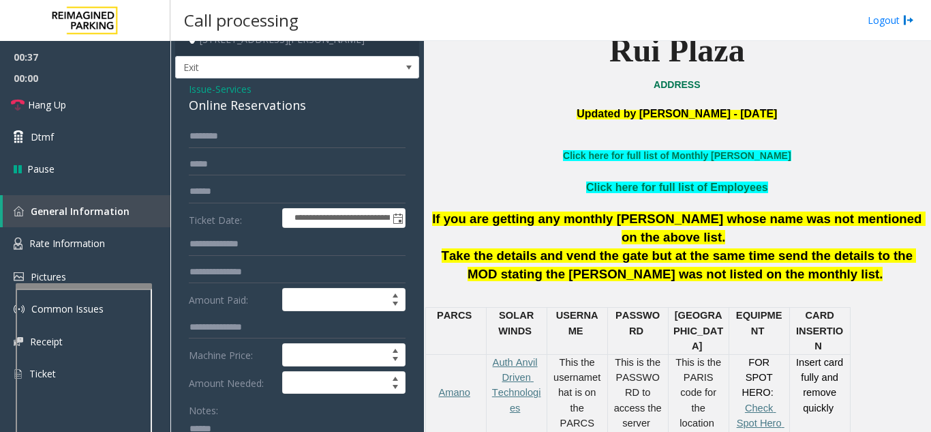
scroll to position [0, 0]
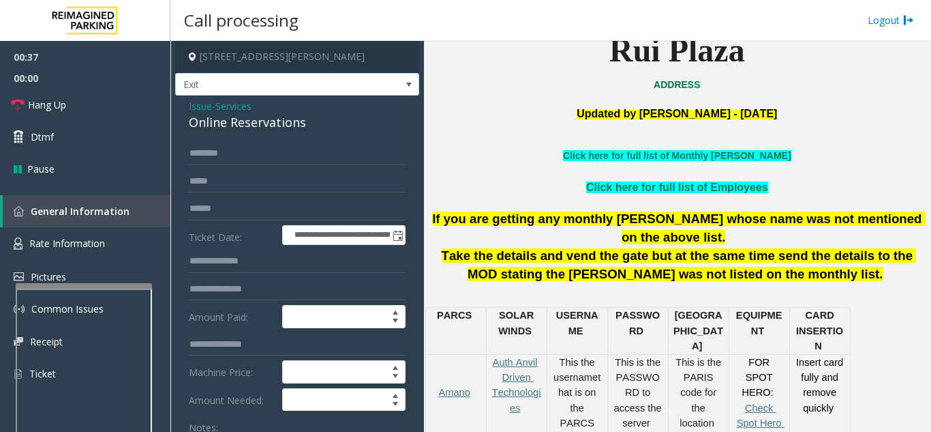
click at [200, 102] on span "Issue" at bounding box center [200, 106] width 23 height 14
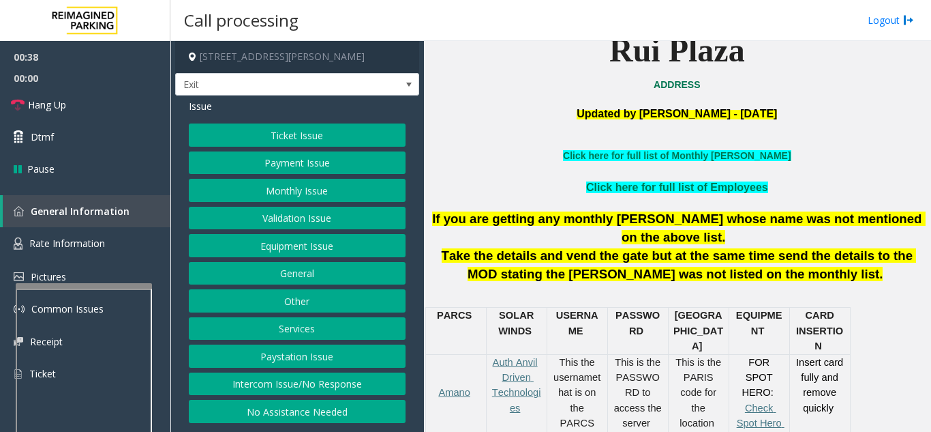
click at [295, 130] on button "Ticket Issue" at bounding box center [297, 134] width 217 height 23
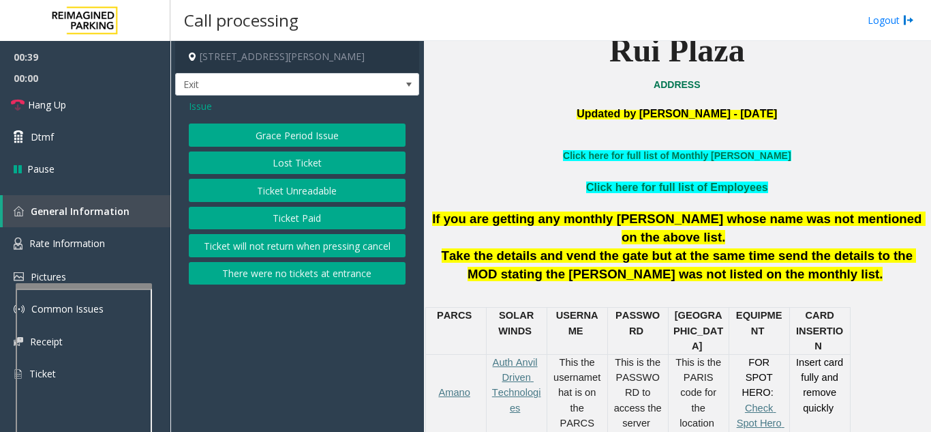
click at [287, 202] on div "Grace Period Issue Lost Ticket Ticket Unreadable Ticket Paid Ticket will not re…" at bounding box center [297, 203] width 217 height 161
click at [282, 188] on button "Ticket Unreadable" at bounding box center [297, 190] width 217 height 23
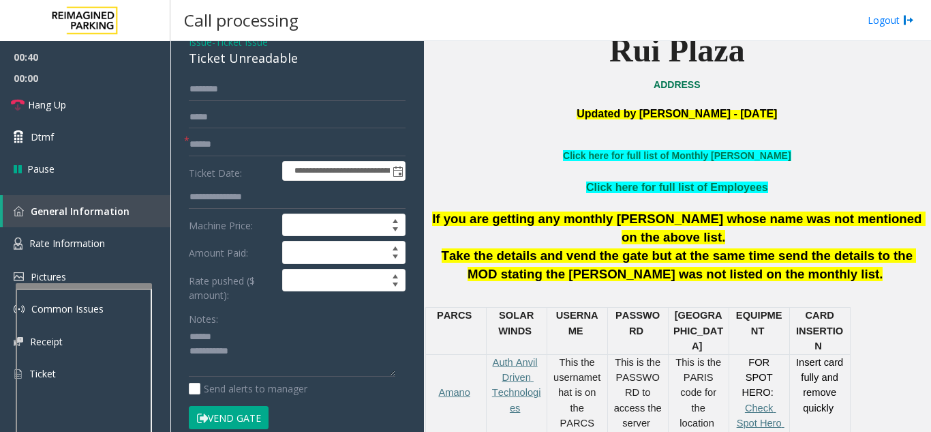
scroll to position [136, 0]
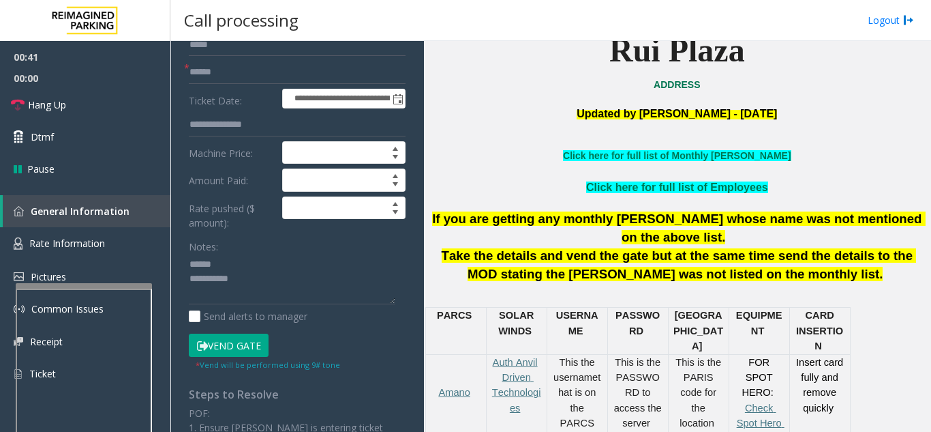
click at [220, 335] on button "Vend Gate" at bounding box center [229, 344] width 80 height 23
click at [269, 265] on textarea at bounding box center [292, 279] width 207 height 51
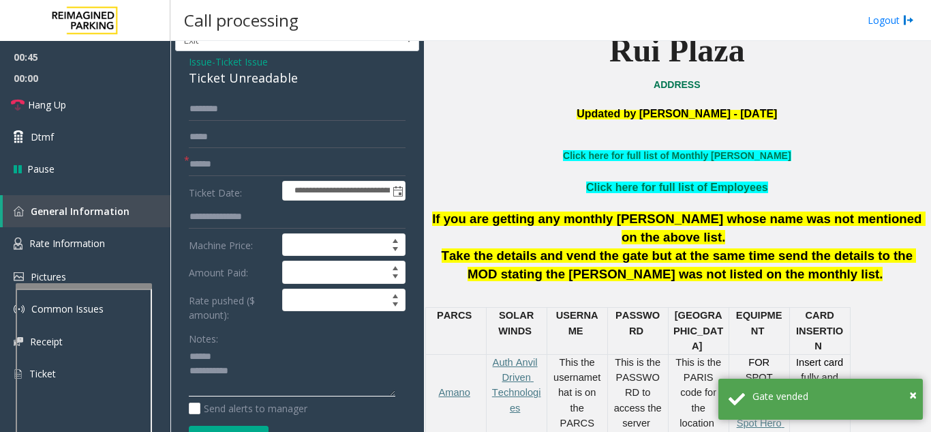
scroll to position [38, 0]
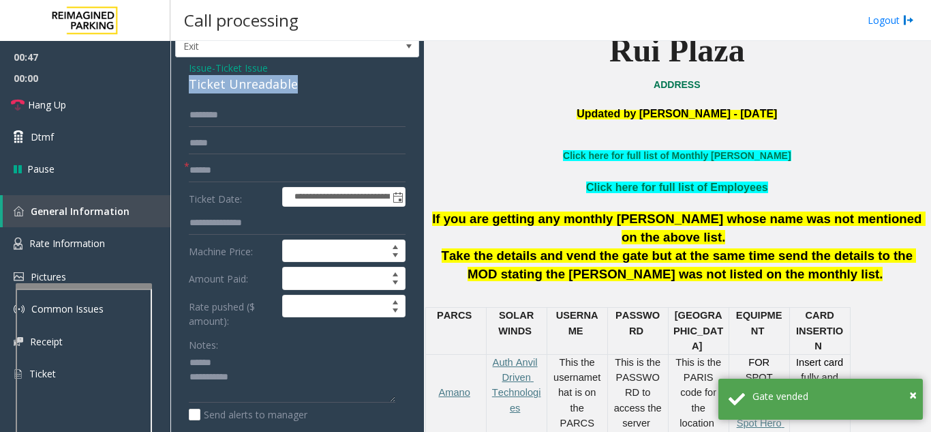
drag, startPoint x: 185, startPoint y: 82, endPoint x: 310, endPoint y: 85, distance: 124.8
click at [310, 85] on div "**********" at bounding box center [297, 435] width 244 height 756
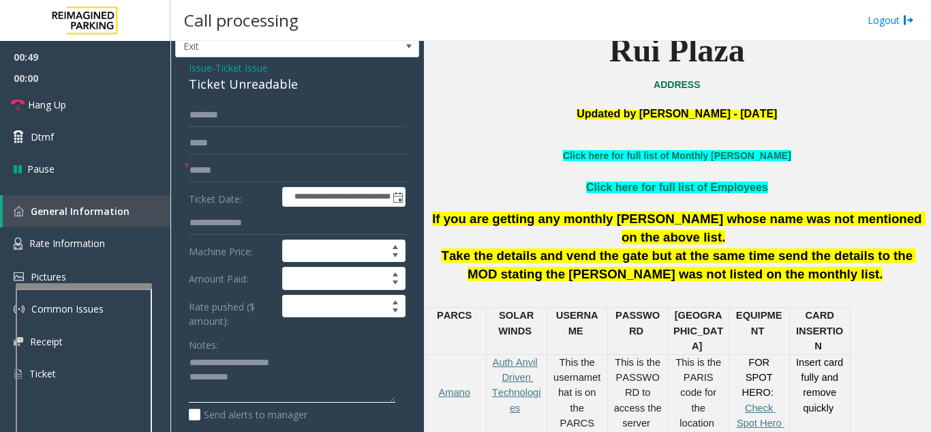
click at [261, 385] on textarea at bounding box center [292, 377] width 207 height 51
click at [91, 102] on link "Hang Up" at bounding box center [85, 105] width 170 height 32
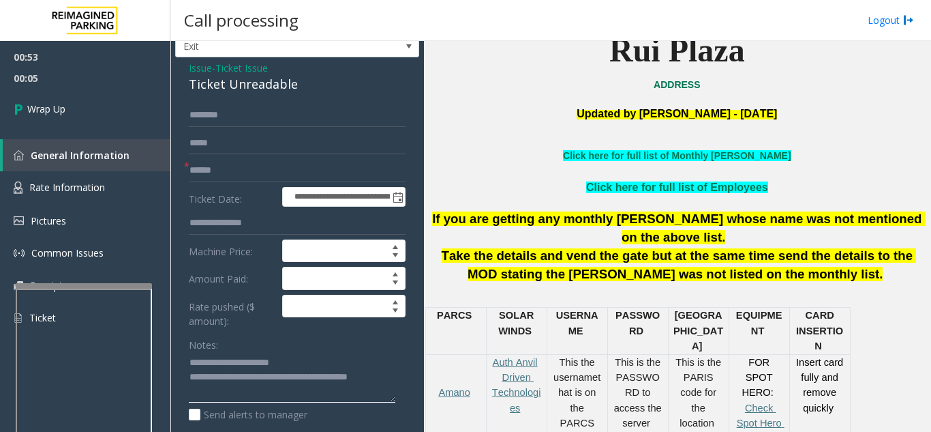
type textarea "**********"
click at [259, 320] on label "Rate pushed ($ amount):" at bounding box center [231, 311] width 93 height 33
click at [80, 109] on link "Wrap Up" at bounding box center [85, 109] width 170 height 40
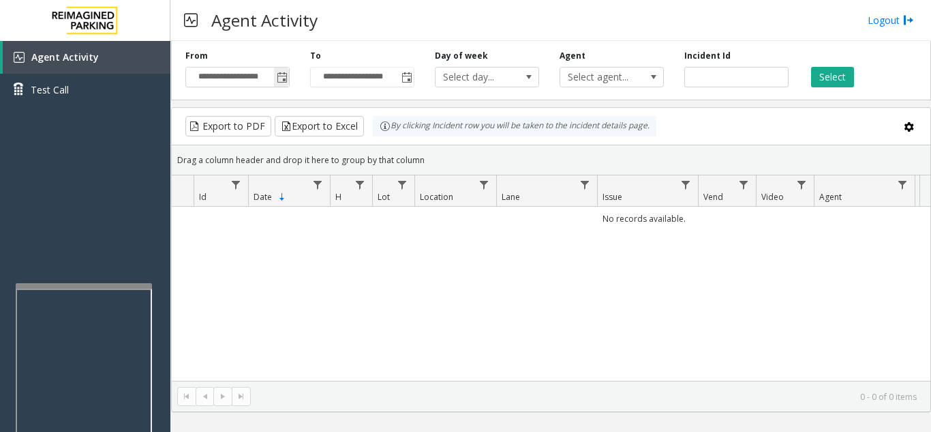
click at [284, 85] on span "Toggle popup" at bounding box center [281, 77] width 15 height 22
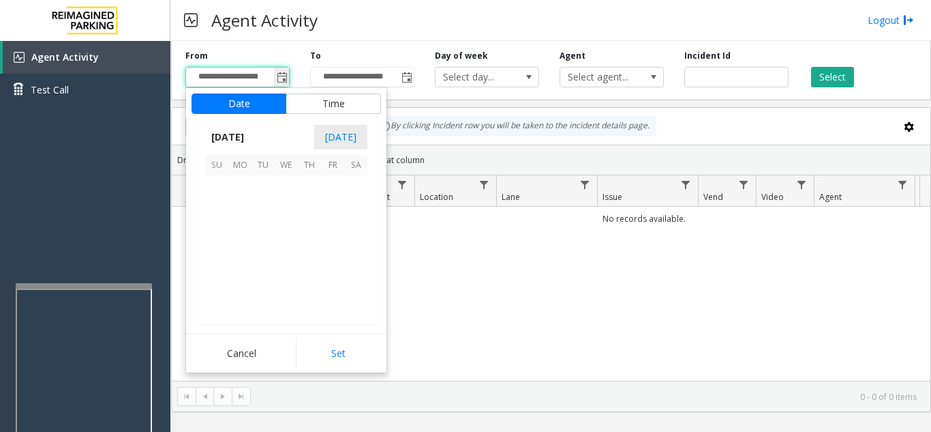
scroll to position [244738, 0]
click at [206, 282] on span "28" at bounding box center [216, 279] width 23 height 23
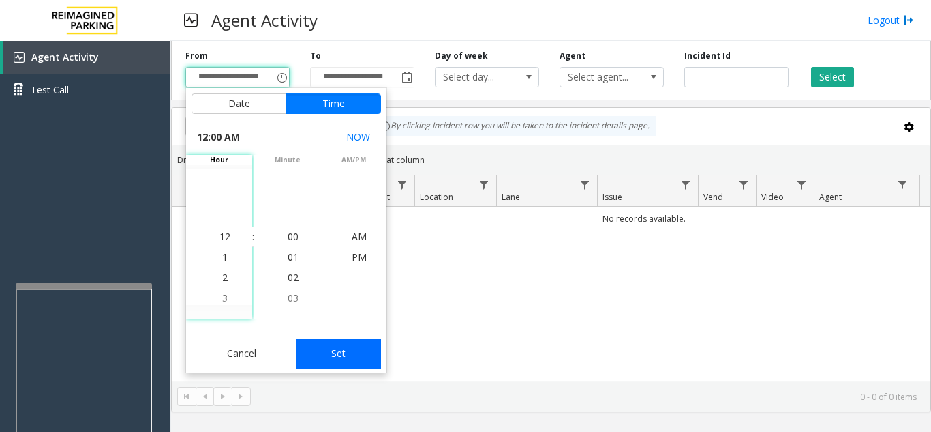
click at [342, 354] on button "Set" at bounding box center [339, 353] width 86 height 30
type input "**********"
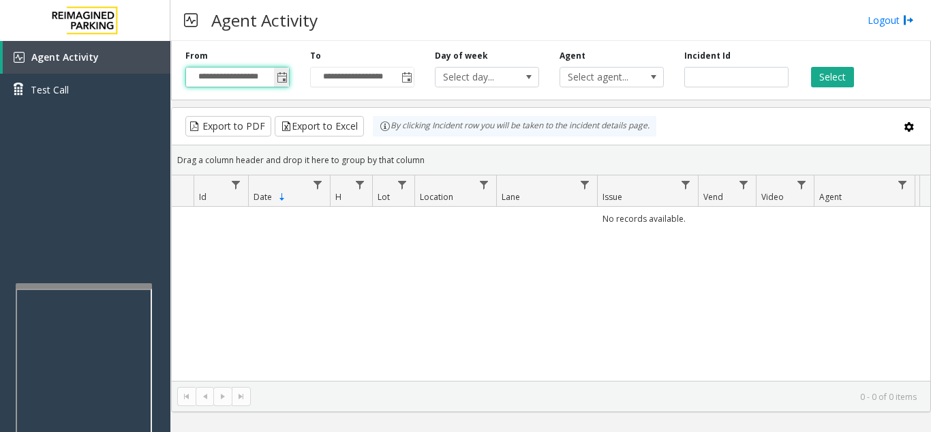
click at [280, 76] on span "Toggle popup" at bounding box center [282, 77] width 11 height 11
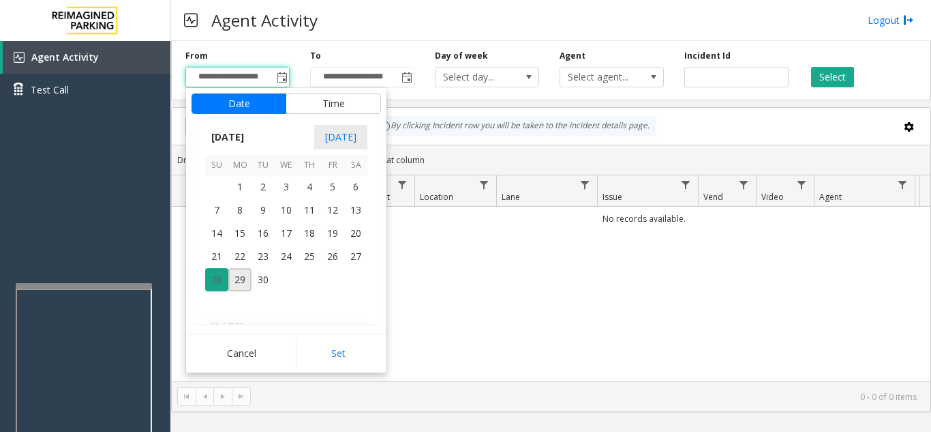
click at [218, 282] on span "28" at bounding box center [216, 279] width 23 height 23
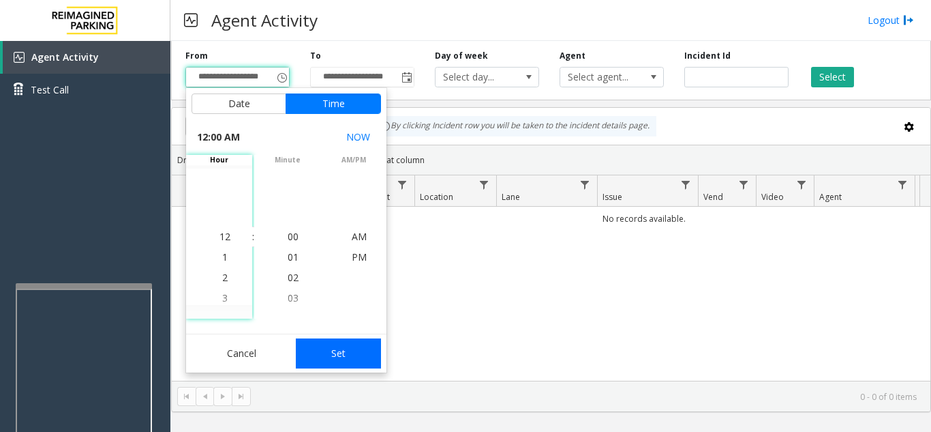
click at [330, 360] on button "Set" at bounding box center [339, 353] width 86 height 30
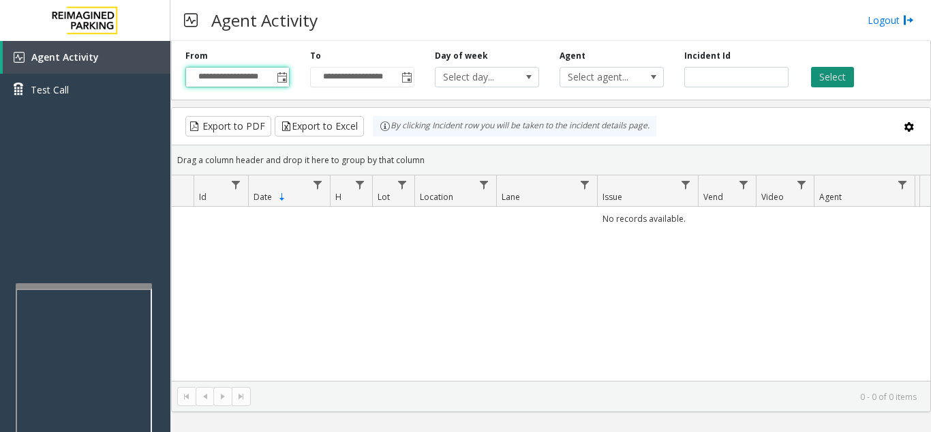
click at [844, 76] on button "Select" at bounding box center [832, 77] width 43 height 20
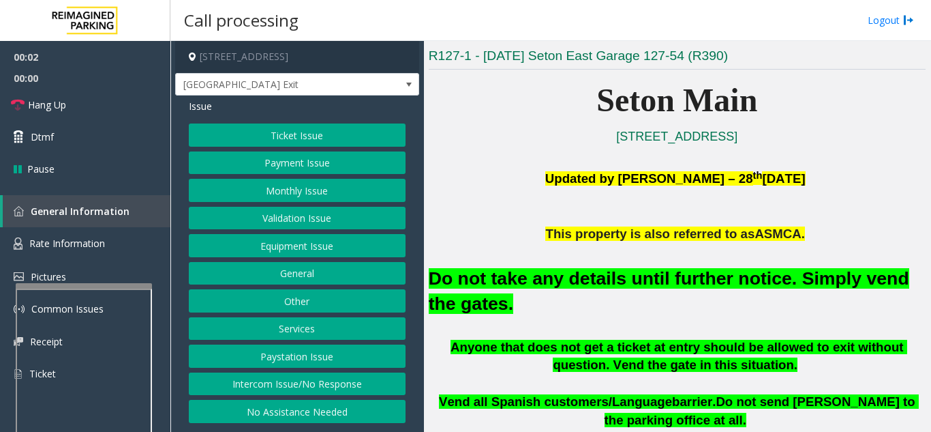
scroll to position [341, 0]
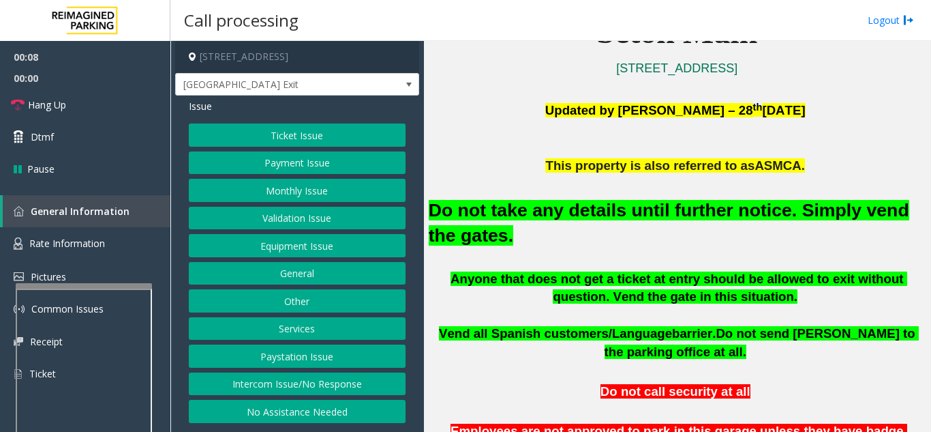
click at [274, 240] on button "Equipment Issue" at bounding box center [297, 245] width 217 height 23
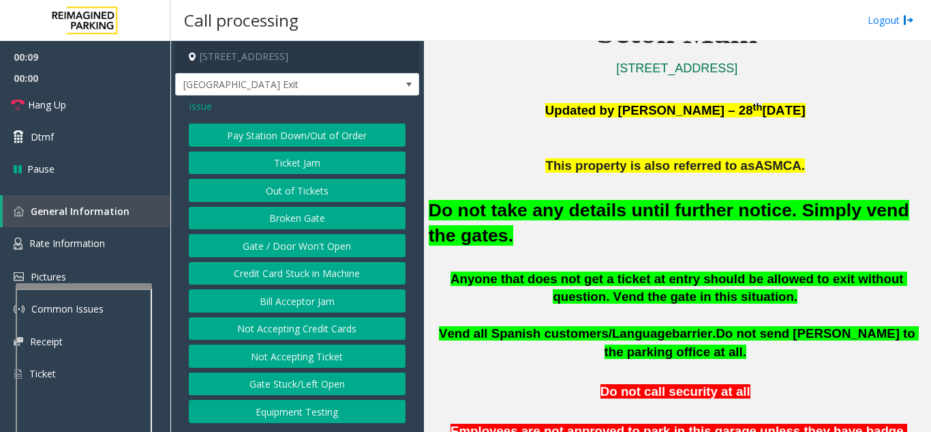
click at [274, 240] on button "Gate / Door Won't Open" at bounding box center [297, 245] width 217 height 23
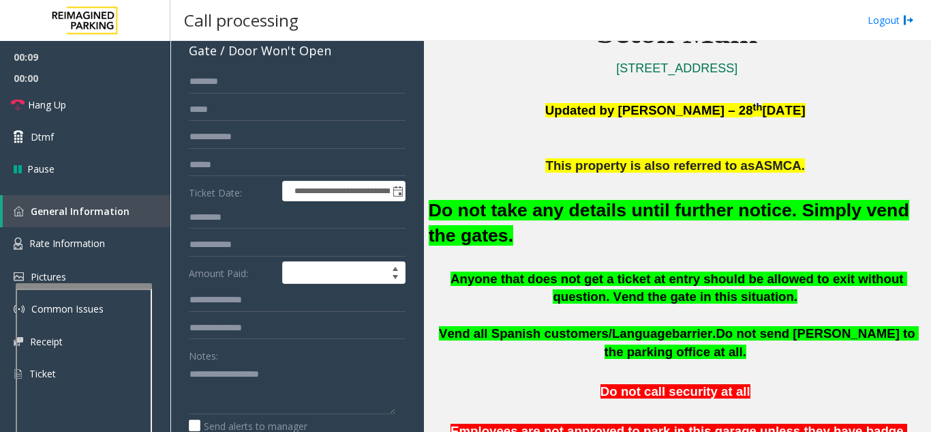
scroll to position [136, 0]
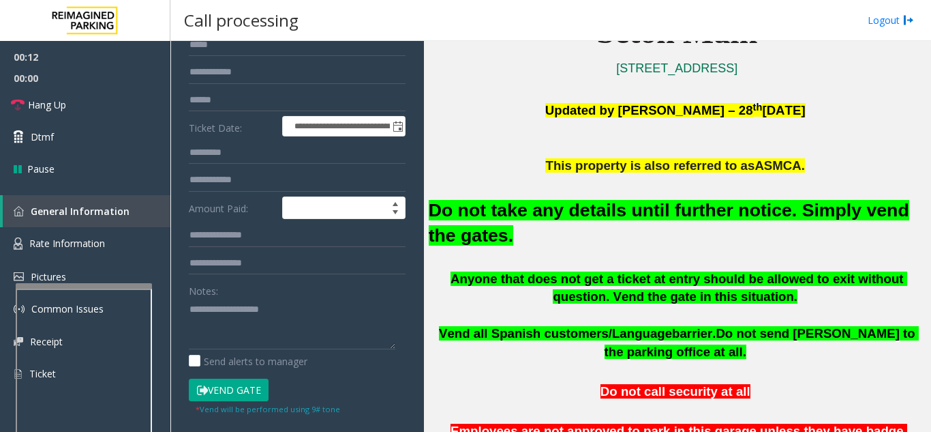
click at [250, 387] on button "Vend Gate" at bounding box center [229, 389] width 80 height 23
click at [358, 309] on textarea at bounding box center [292, 323] width 207 height 51
type textarea "**********"
click at [128, 93] on link "Hang Up" at bounding box center [85, 105] width 170 height 32
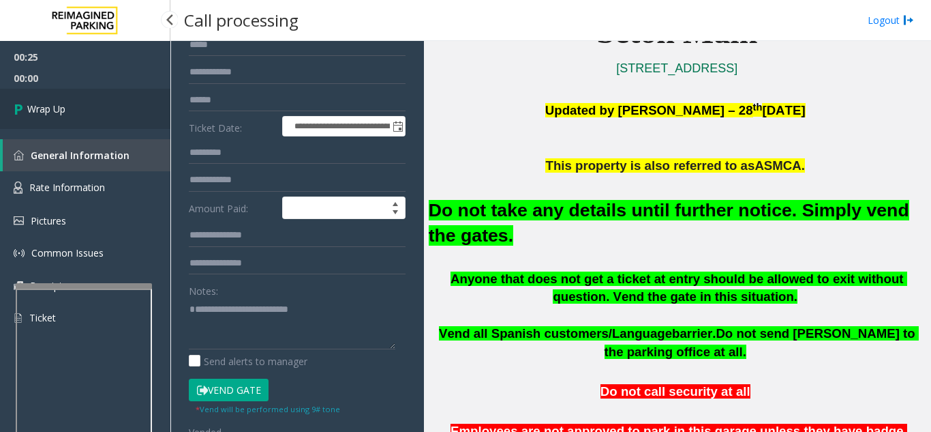
click at [132, 103] on link "Wrap Up" at bounding box center [85, 109] width 170 height 40
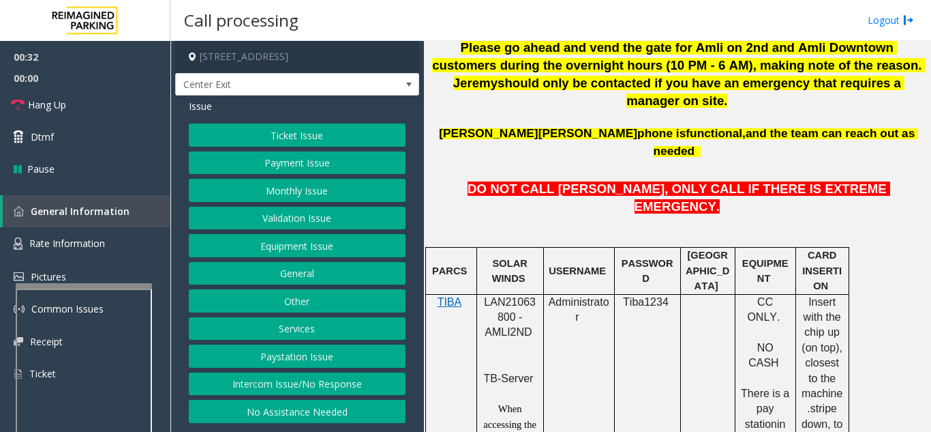
scroll to position [682, 0]
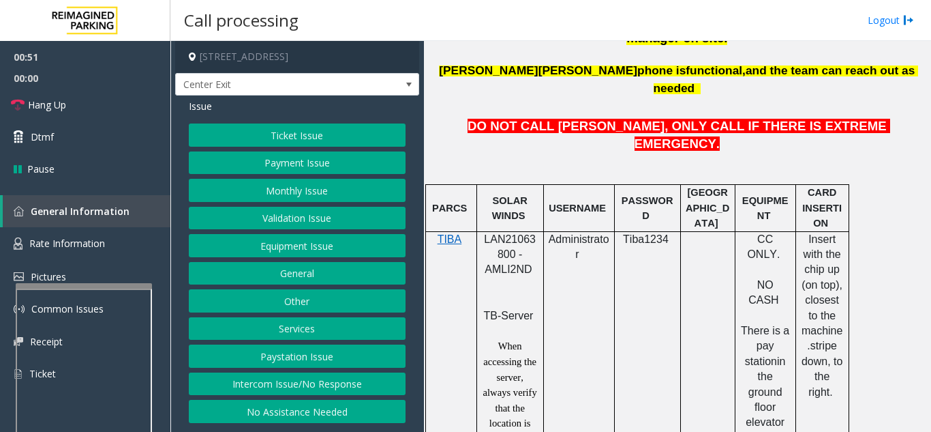
click at [314, 254] on button "Equipment Issue" at bounding box center [297, 245] width 217 height 23
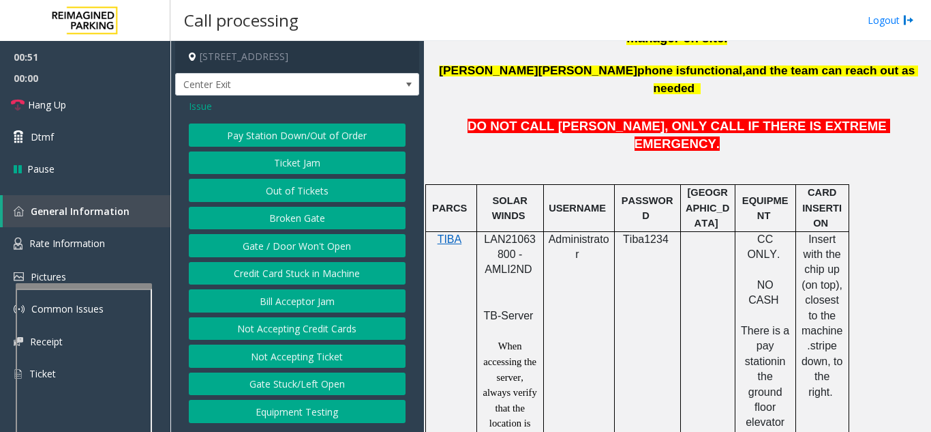
click at [314, 248] on button "Gate / Door Won't Open" at bounding box center [297, 245] width 217 height 23
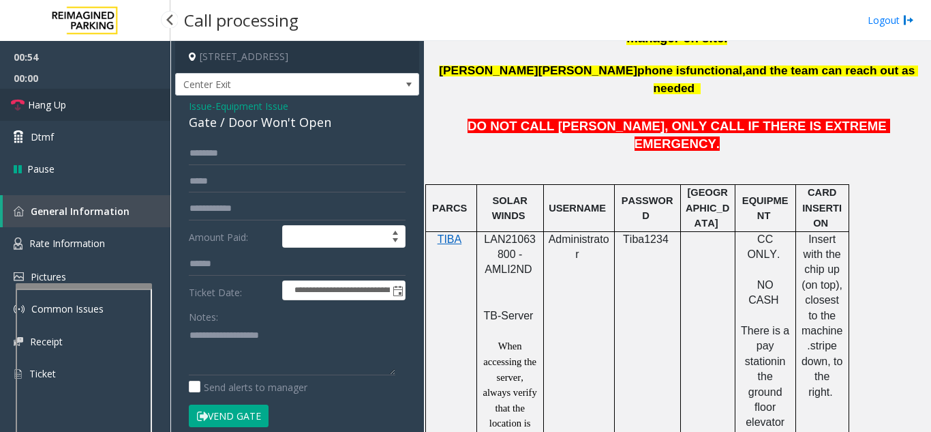
click at [103, 113] on link "Hang Up" at bounding box center [85, 105] width 170 height 32
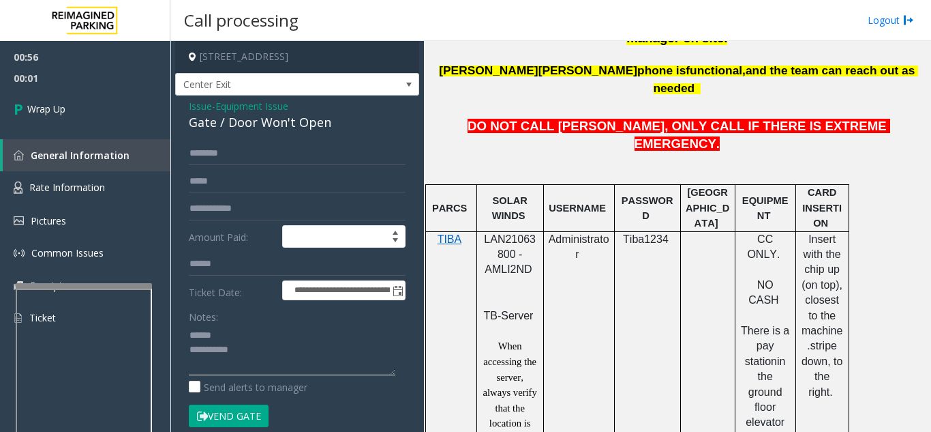
click at [270, 329] on textarea at bounding box center [292, 349] width 207 height 51
drag, startPoint x: 239, startPoint y: 122, endPoint x: 338, endPoint y: 128, distance: 99.1
click at [338, 128] on div "Gate / Door Won't Open" at bounding box center [297, 122] width 217 height 18
click at [310, 361] on textarea at bounding box center [292, 349] width 207 height 51
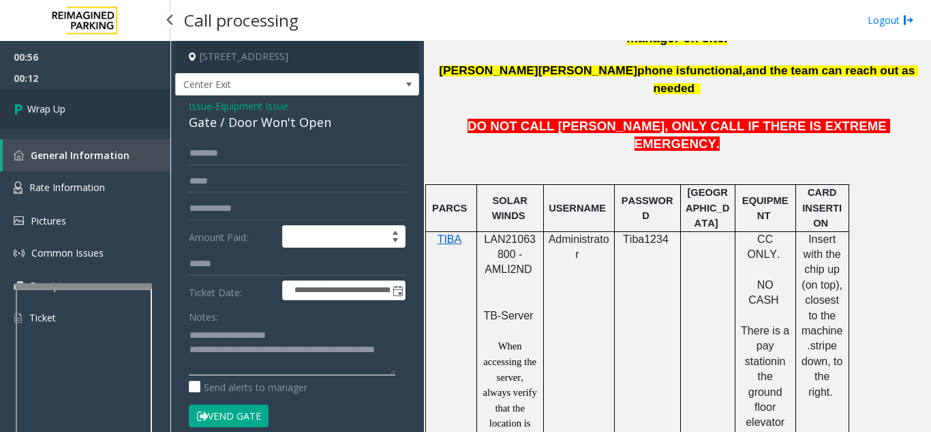
type textarea "**********"
click at [69, 119] on link "Wrap Up" at bounding box center [85, 109] width 170 height 40
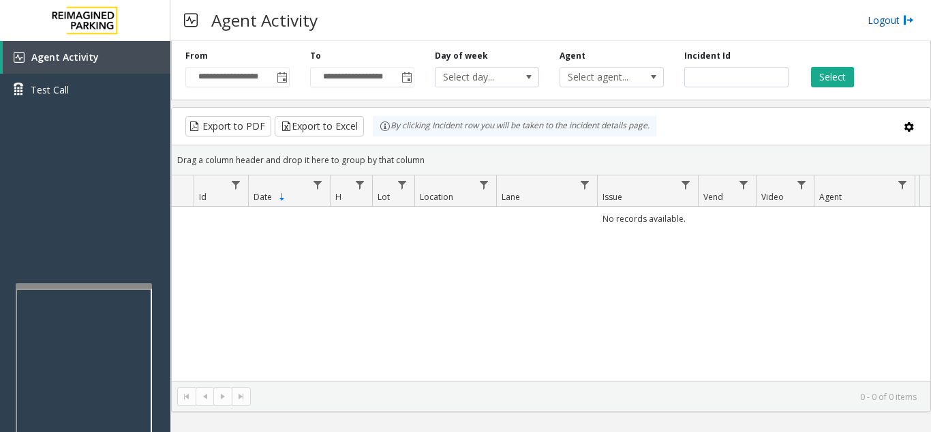
click at [882, 20] on link "Logout" at bounding box center [891, 20] width 46 height 14
